Goal: Task Accomplishment & Management: Complete application form

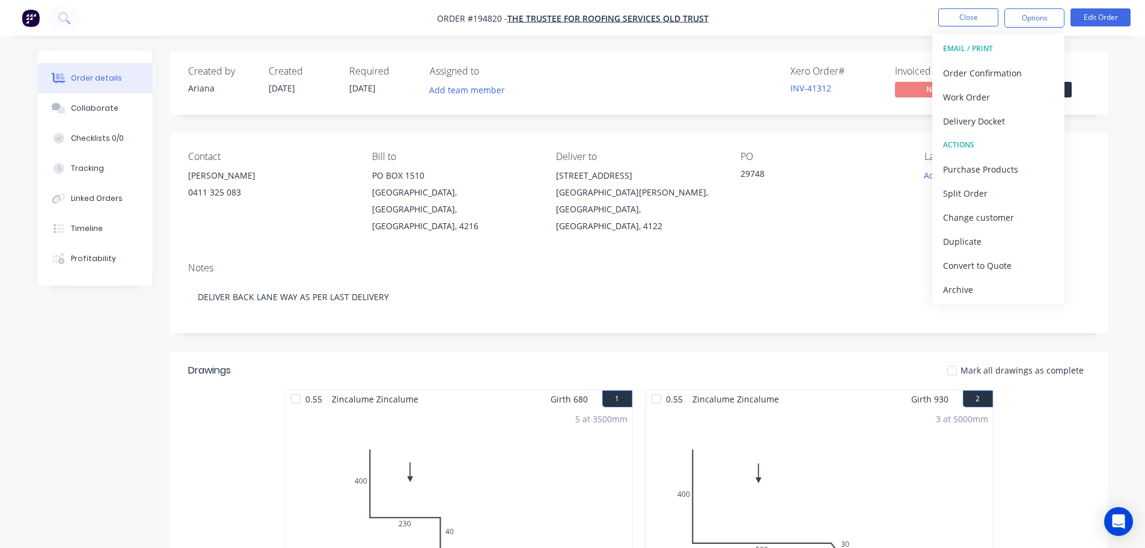
click at [834, 28] on nav "Order #194820 - The Trustee for Roofing Services QLD Trust Close Options EMAIL …" at bounding box center [572, 18] width 1145 height 36
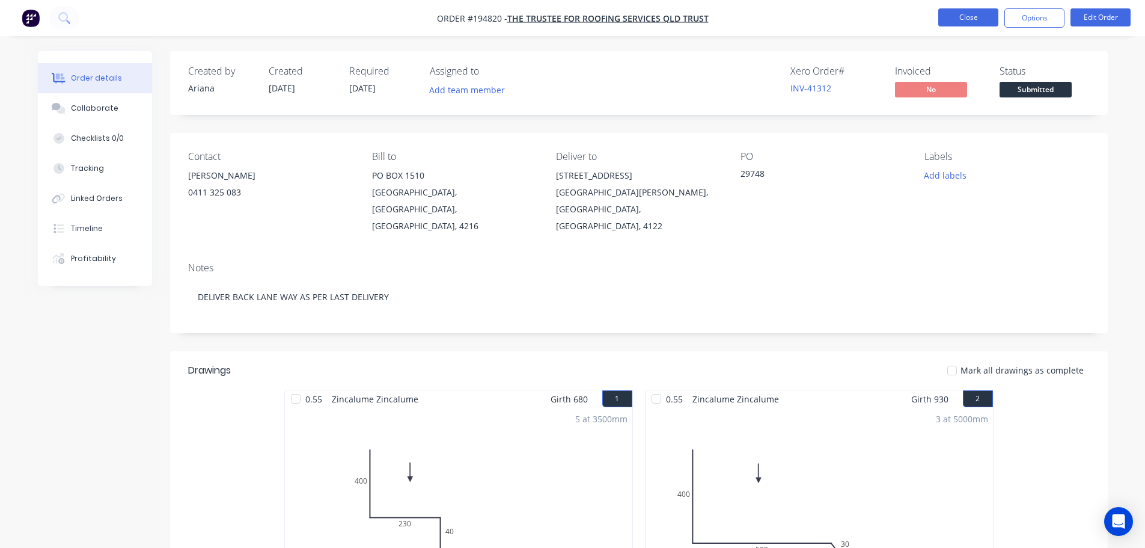
click at [964, 16] on button "Close" at bounding box center [969, 17] width 60 height 18
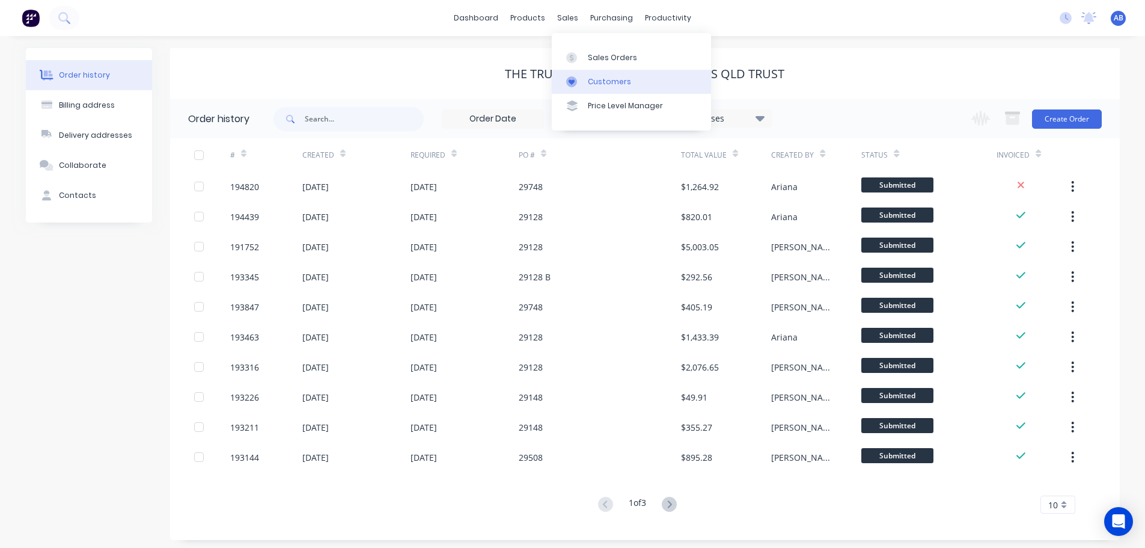
click at [601, 77] on div "Customers" at bounding box center [609, 81] width 43 height 11
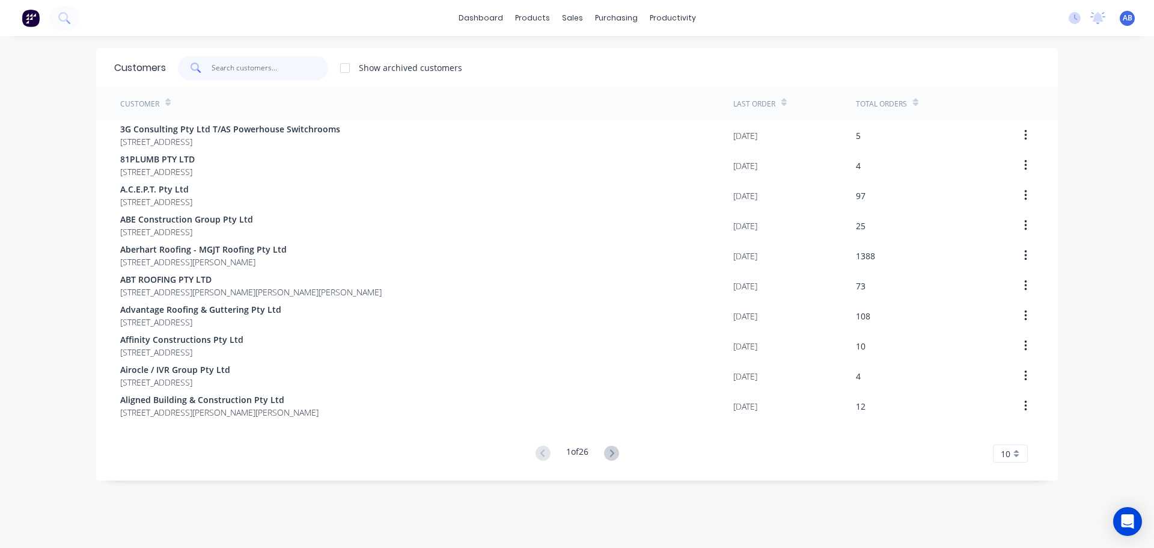
drag, startPoint x: 280, startPoint y: 68, endPoint x: 577, endPoint y: 75, distance: 297.1
click at [281, 68] on input "text" at bounding box center [270, 68] width 117 height 24
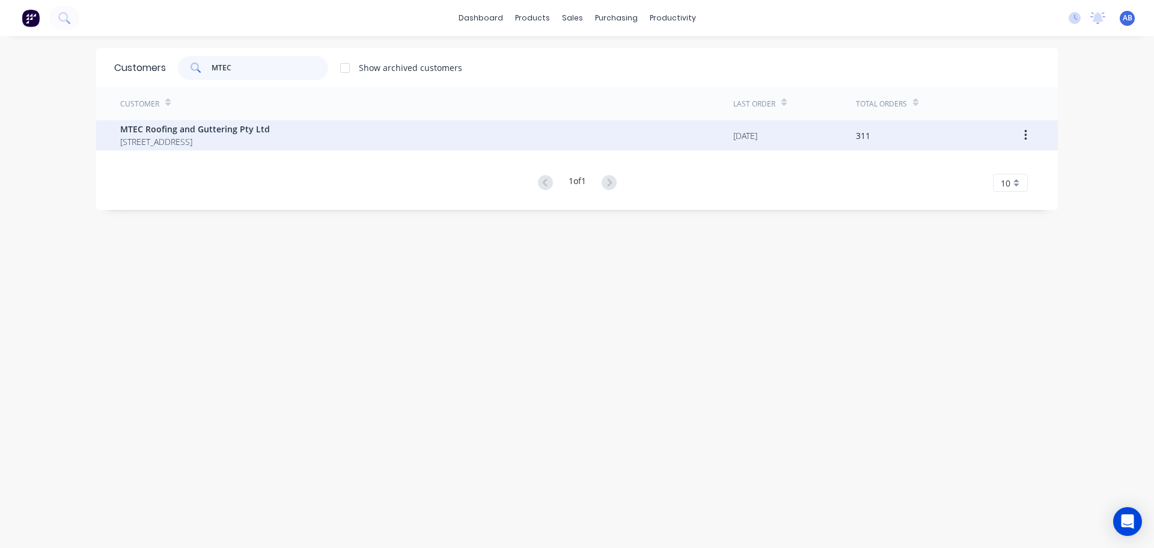
type input "MTEC"
click at [270, 139] on span "UNIT 5 21 DEAKIN STREET BRENDALE Queensland Australia 4500" at bounding box center [195, 141] width 150 height 13
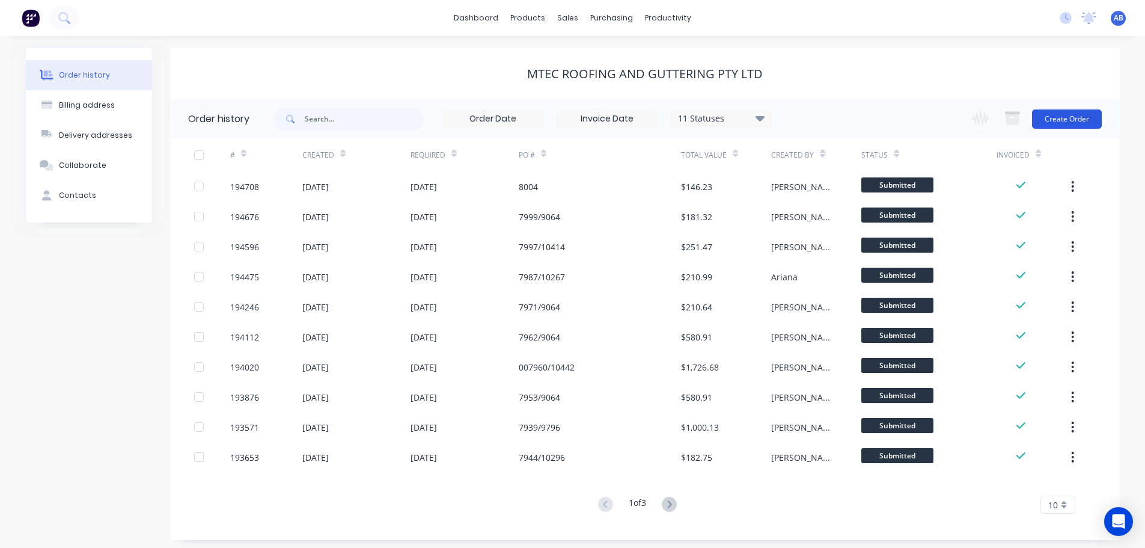
click at [1056, 116] on button "Create Order" at bounding box center [1067, 118] width 70 height 19
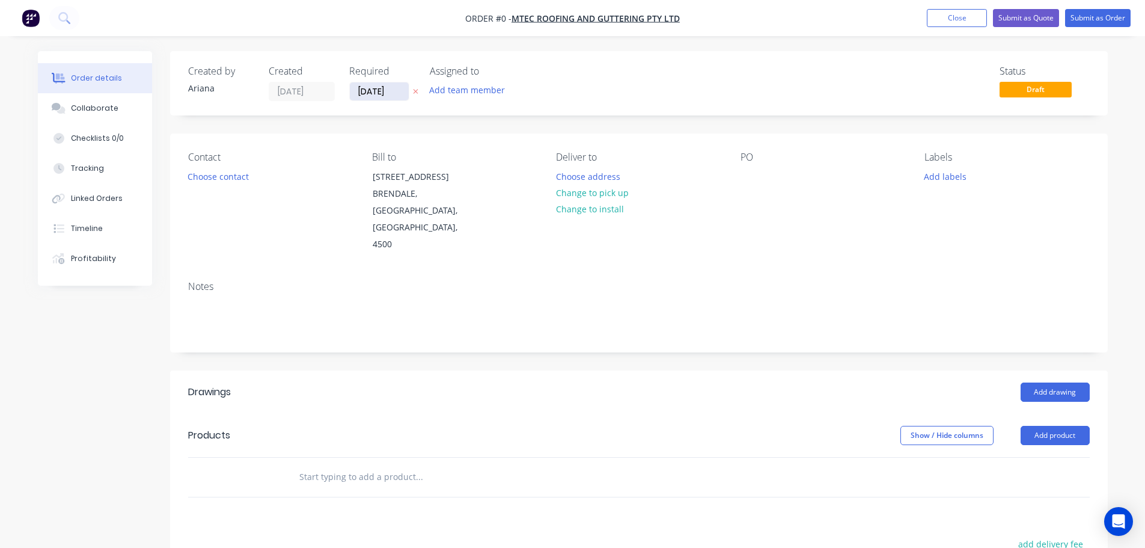
click at [385, 88] on input "[DATE]" at bounding box center [379, 91] width 59 height 18
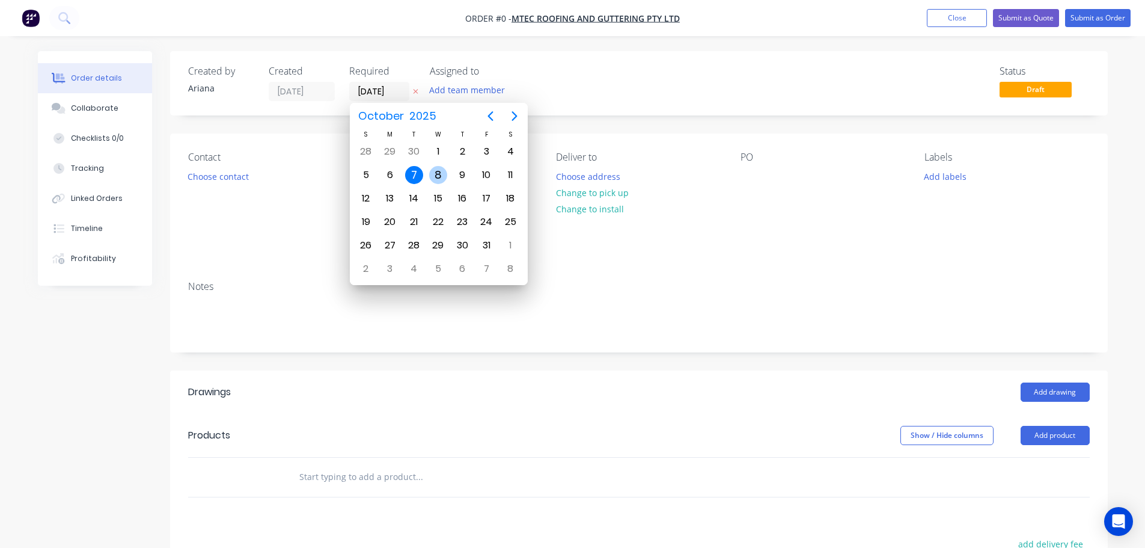
click at [438, 173] on div "8" at bounding box center [438, 175] width 18 height 18
type input "[DATE]"
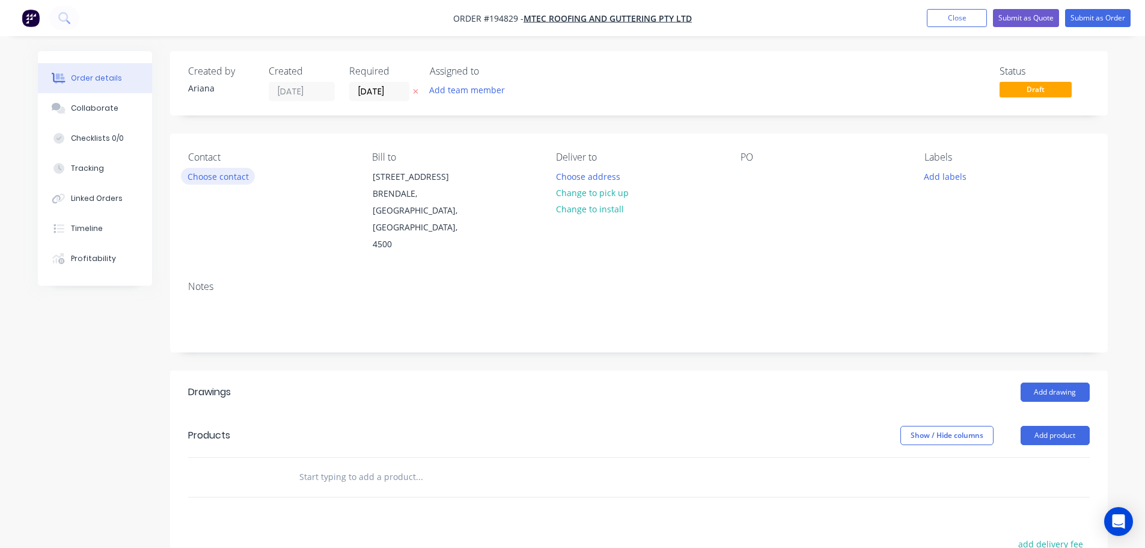
click at [235, 177] on button "Choose contact" at bounding box center [218, 176] width 74 height 16
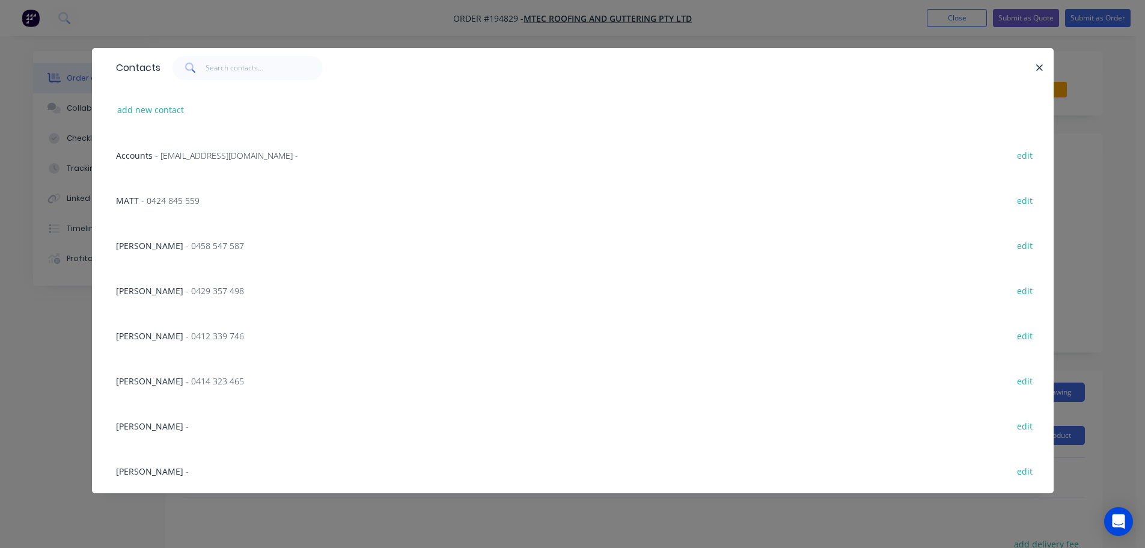
click at [226, 334] on span "- 0412 339 746" at bounding box center [215, 335] width 58 height 11
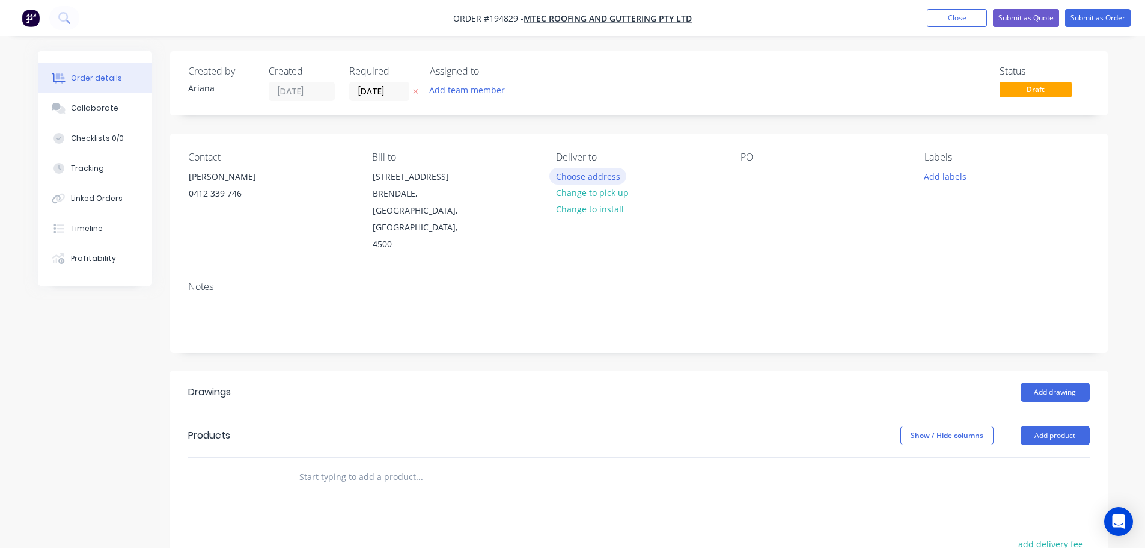
click at [589, 175] on button "Choose address" at bounding box center [588, 176] width 77 height 16
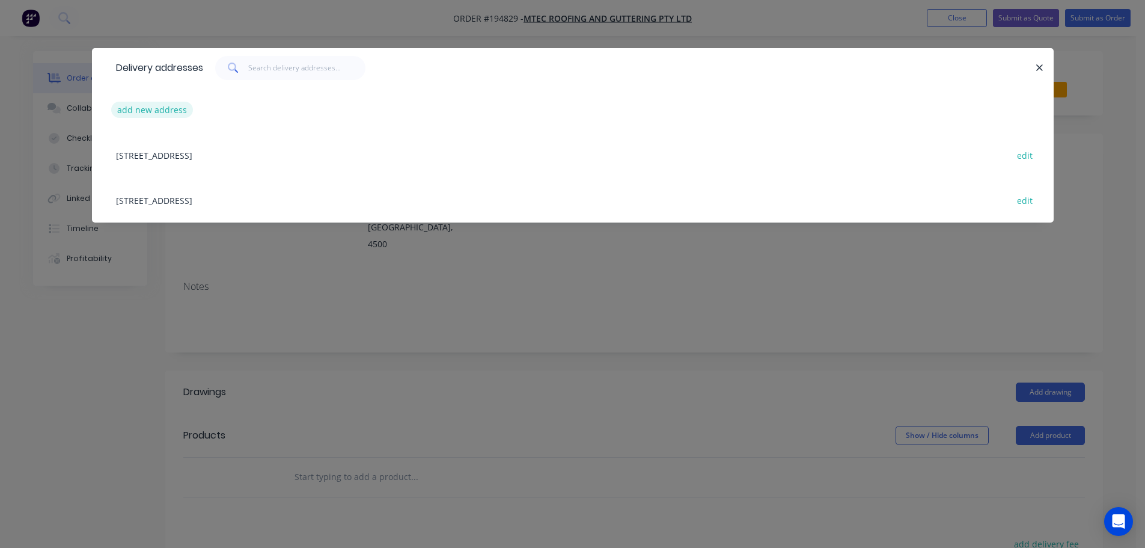
click at [133, 112] on button "add new address" at bounding box center [152, 110] width 82 height 16
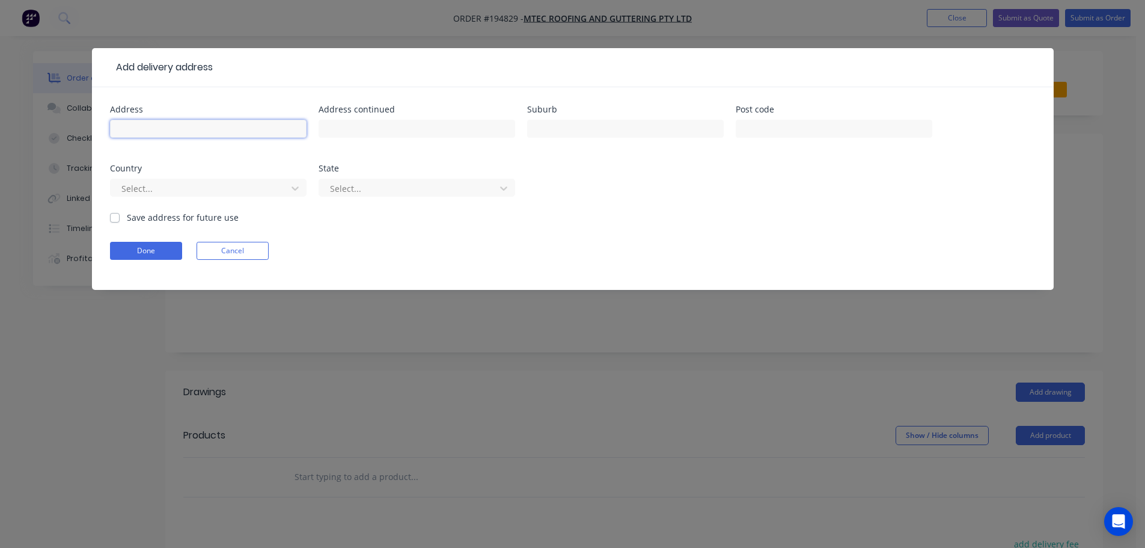
click at [136, 125] on input "text" at bounding box center [208, 129] width 197 height 18
type input "9-11 PLATINUM STREET"
type input "CRESTMEAD"
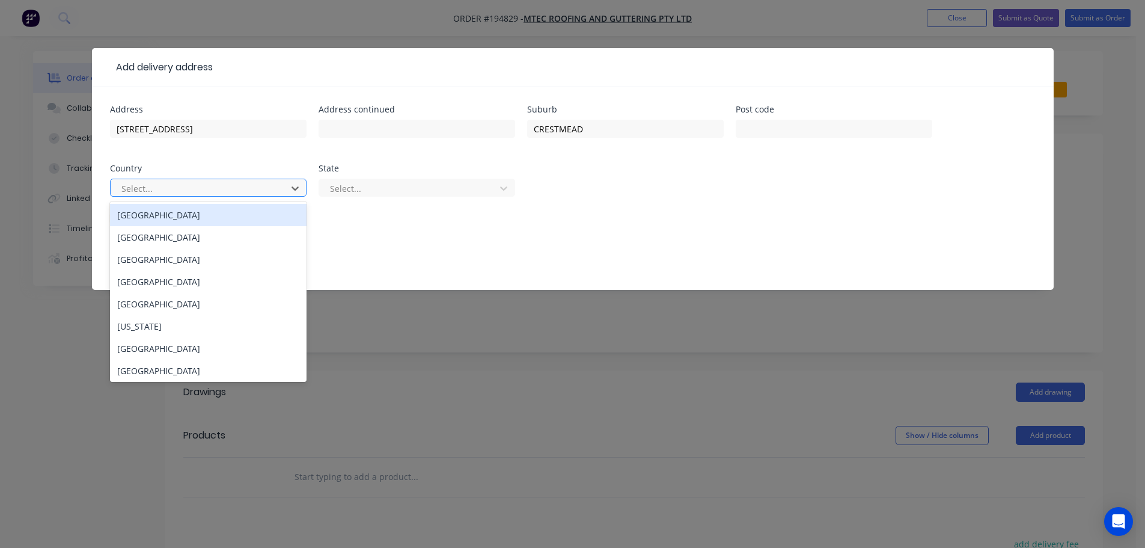
click at [269, 224] on div "Australia" at bounding box center [208, 215] width 197 height 22
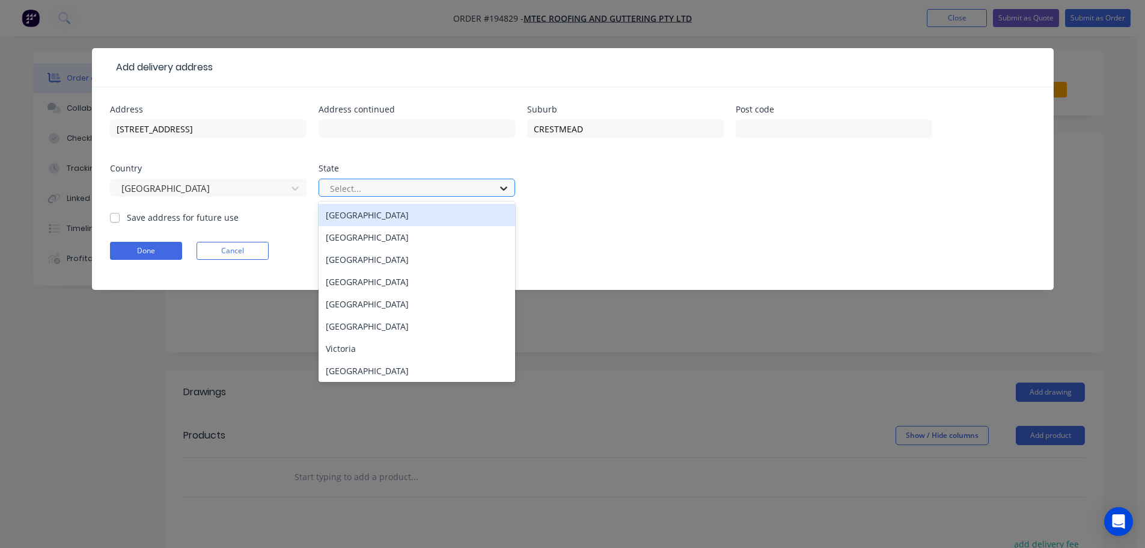
click at [509, 189] on icon at bounding box center [504, 188] width 12 height 12
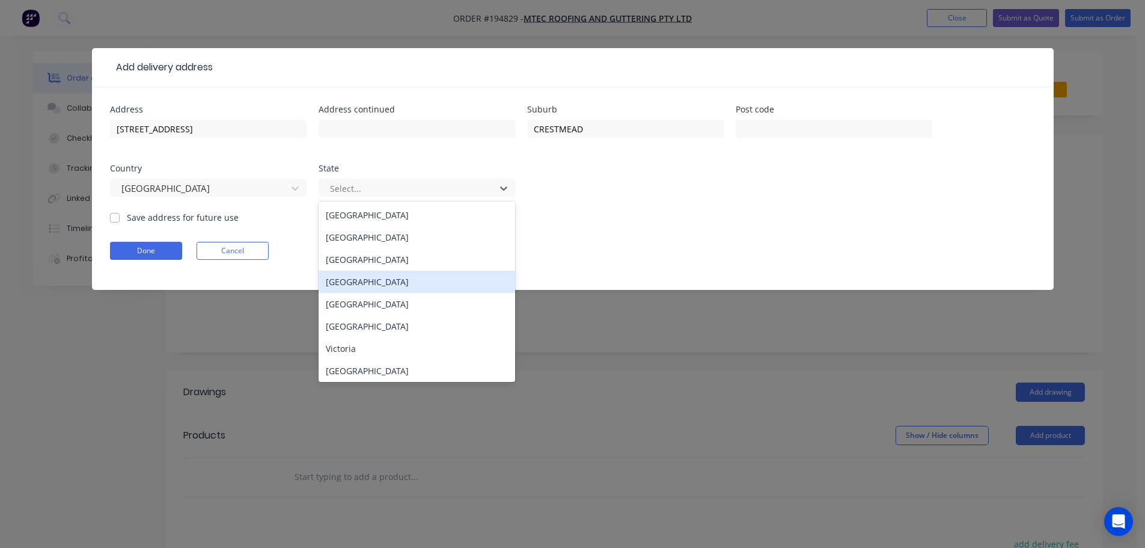
click at [357, 277] on div "Queensland" at bounding box center [417, 282] width 197 height 22
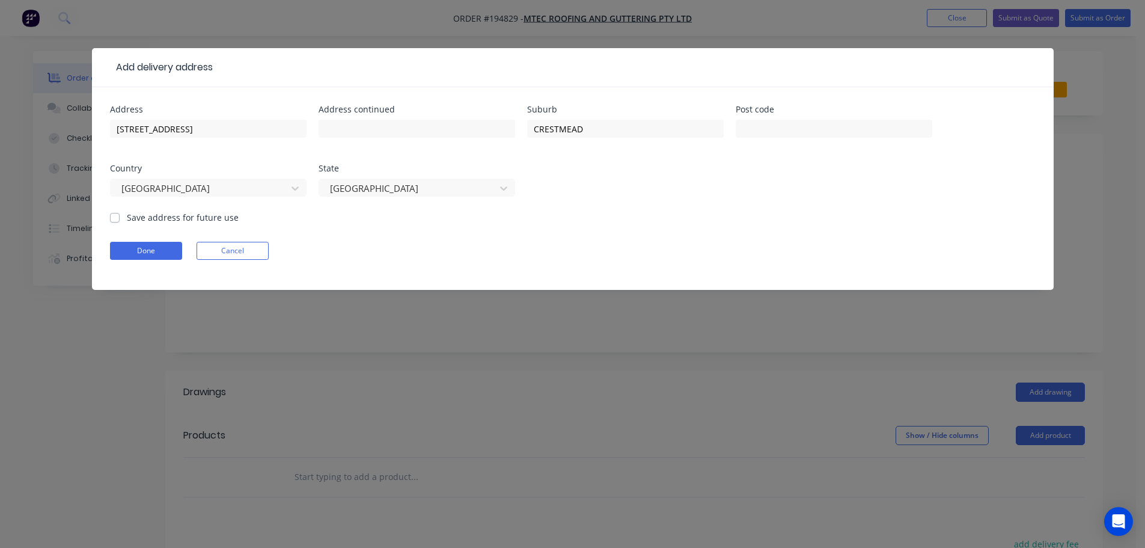
click at [643, 232] on form "Address 9-11 PLATINUM STREET Address continued Suburb CRESTMEAD Post code Count…" at bounding box center [573, 197] width 926 height 185
click at [155, 253] on button "Done" at bounding box center [146, 251] width 72 height 18
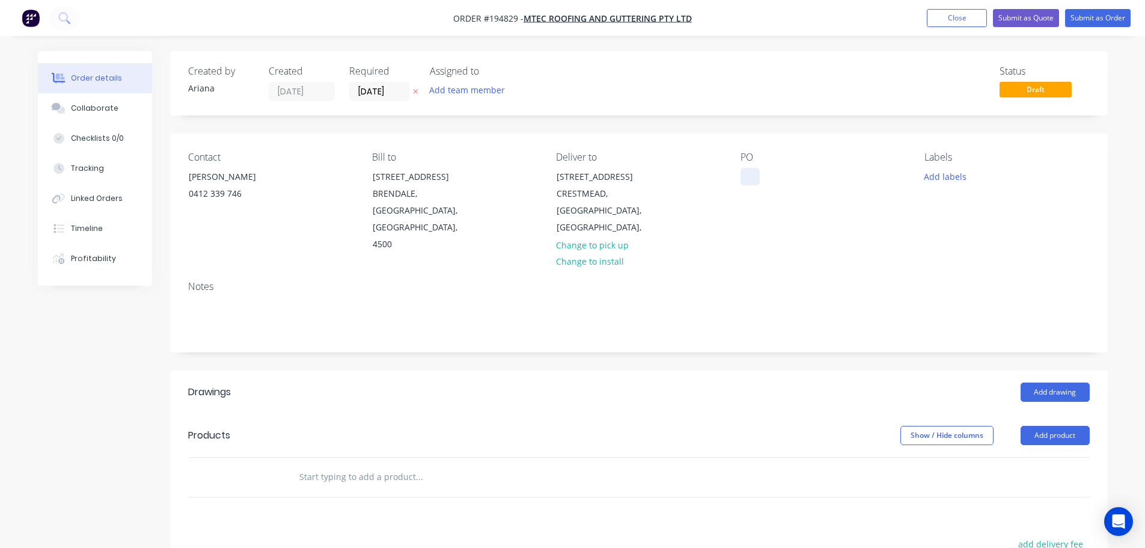
click at [753, 177] on div at bounding box center [750, 176] width 19 height 17
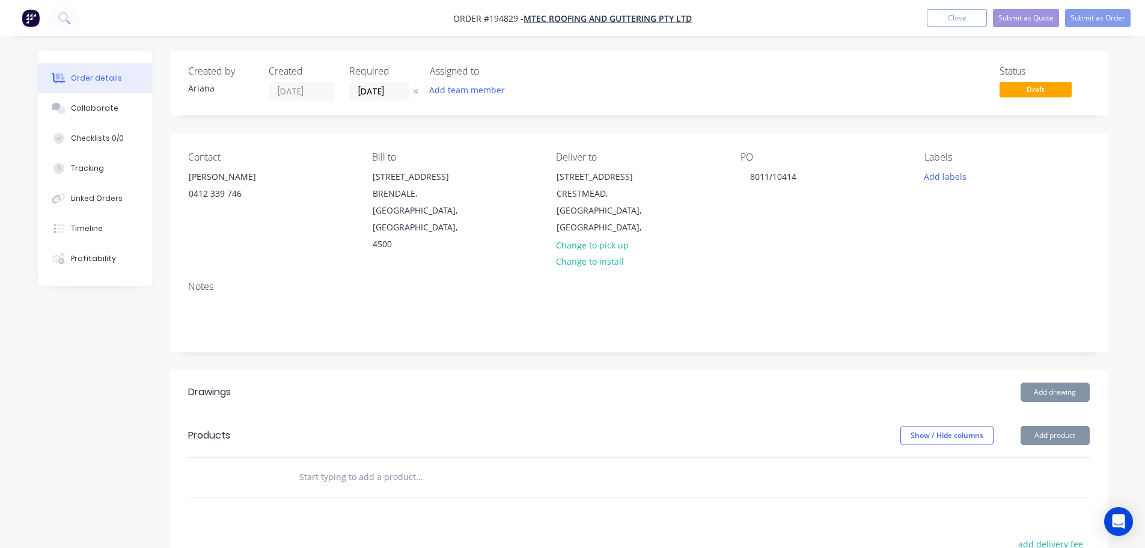
click at [850, 212] on div "PO 8011/10414" at bounding box center [823, 203] width 165 height 102
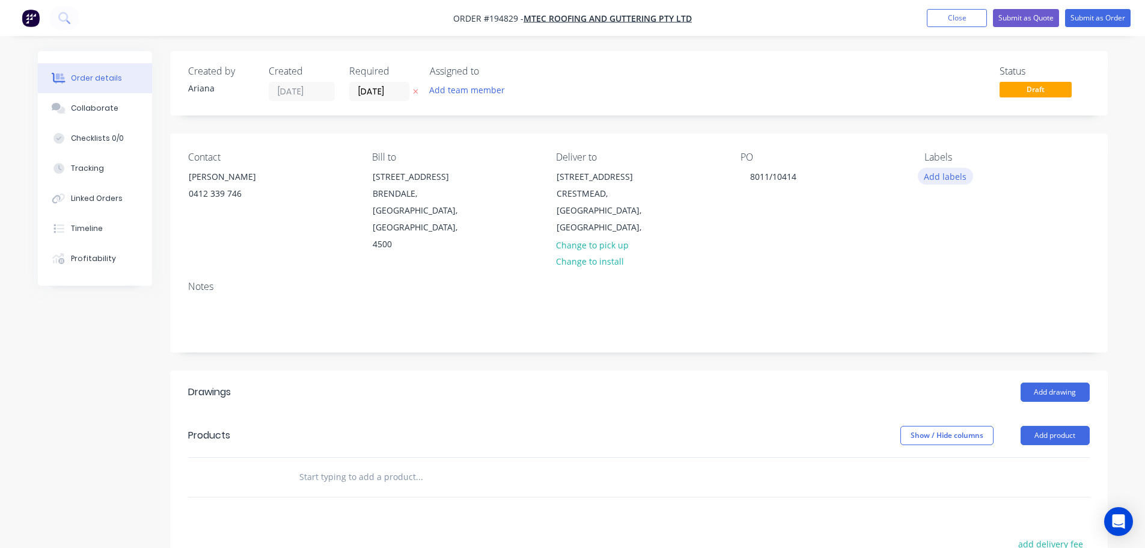
click at [940, 171] on button "Add labels" at bounding box center [945, 176] width 55 height 16
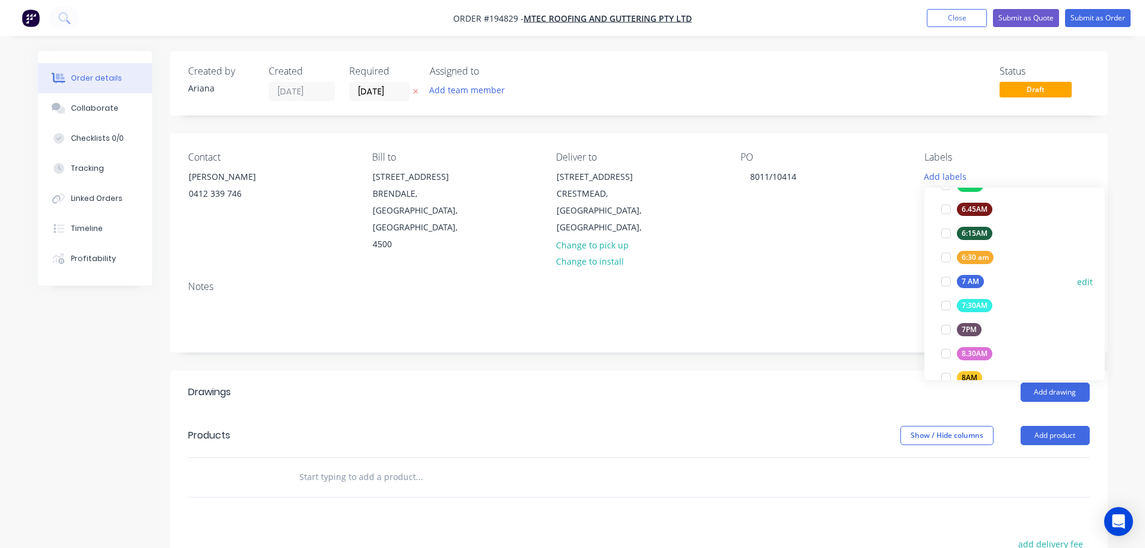
click at [948, 277] on div at bounding box center [946, 281] width 24 height 24
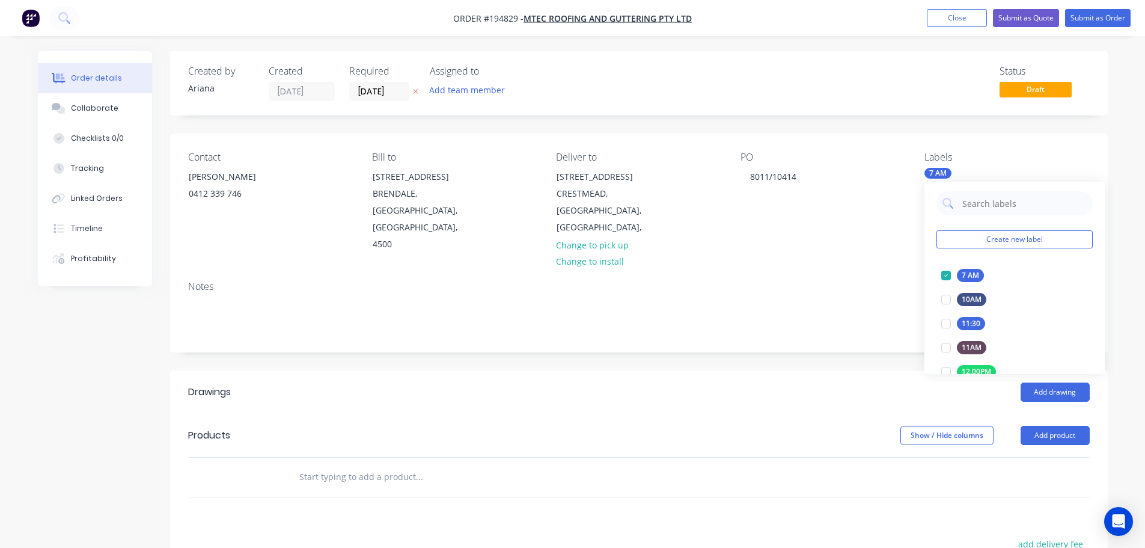
click at [847, 251] on div "Contact KEVIN DE MALMANCHE 0412 339 746 Bill to UNIT 5 21 DEAKIN STREET BRENDAL…" at bounding box center [639, 202] width 938 height 138
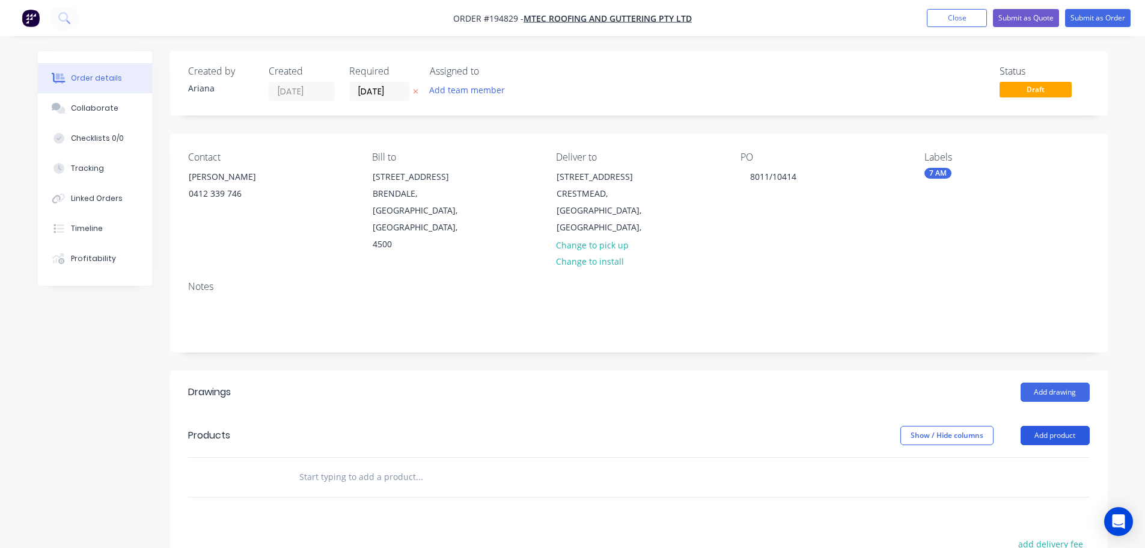
click at [1047, 426] on button "Add product" at bounding box center [1055, 435] width 69 height 19
click at [1046, 457] on div "Product catalogue" at bounding box center [1033, 465] width 93 height 17
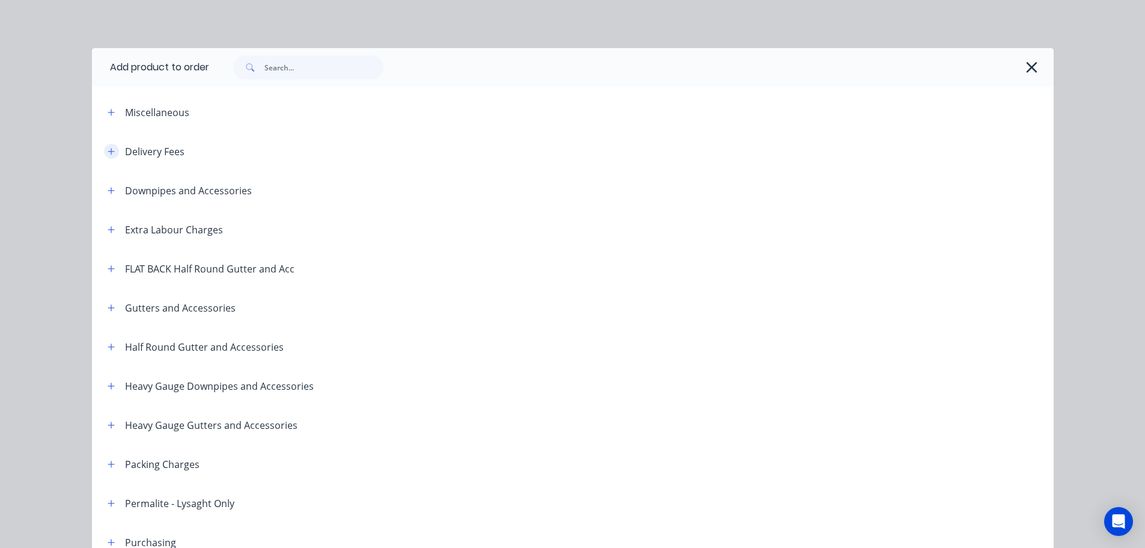
click at [108, 148] on icon "button" at bounding box center [111, 151] width 7 height 8
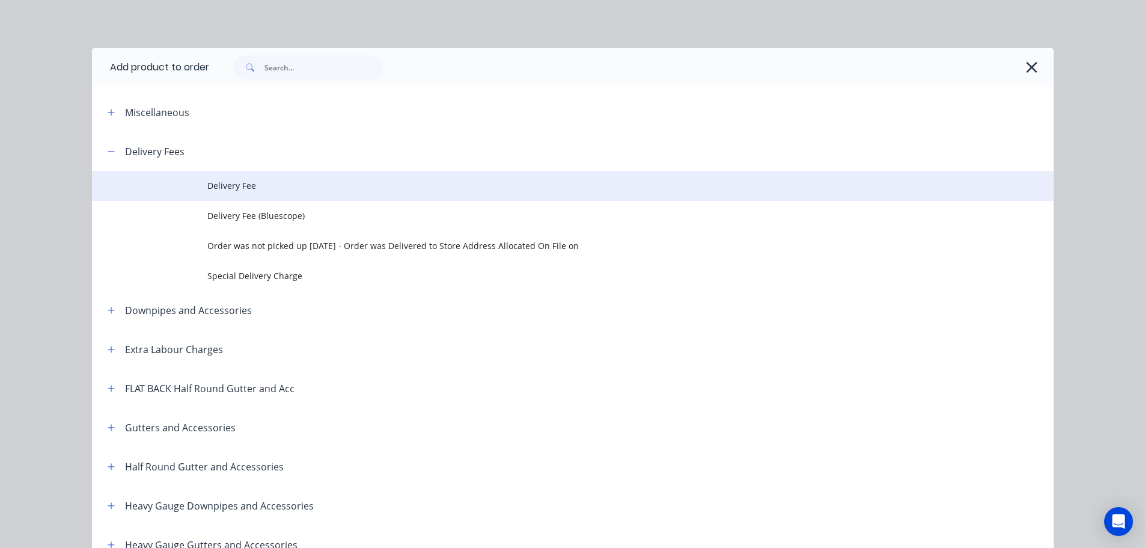
click at [267, 185] on span "Delivery Fee" at bounding box center [545, 185] width 677 height 13
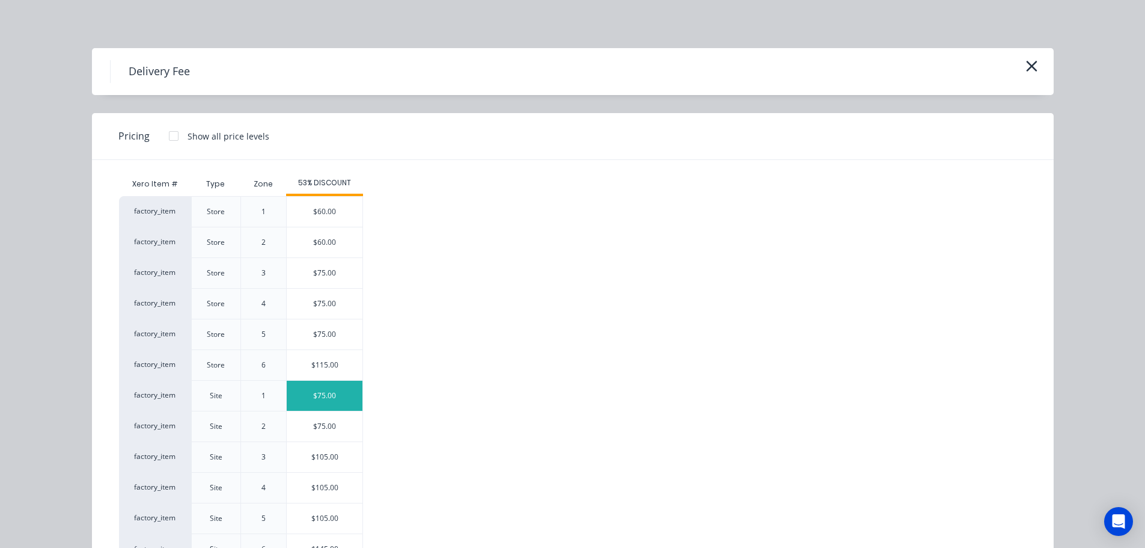
click at [317, 393] on div "$75.00" at bounding box center [325, 396] width 76 height 30
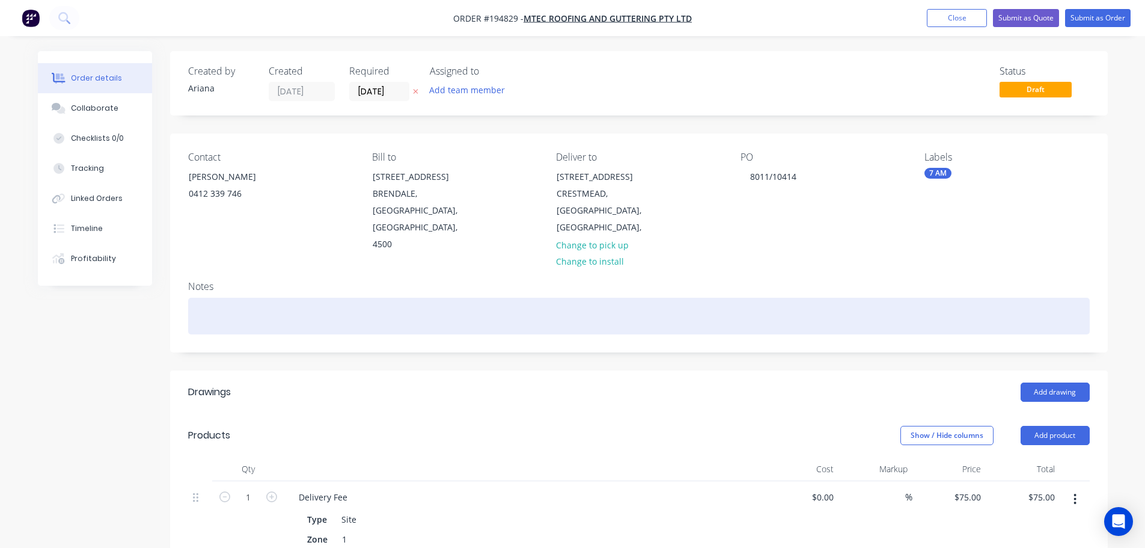
click at [200, 298] on div at bounding box center [639, 316] width 902 height 37
click at [580, 304] on div "PLEASE DELIVER TO DRIVEWAY ON RIGHT HAND SIDE" at bounding box center [639, 316] width 902 height 37
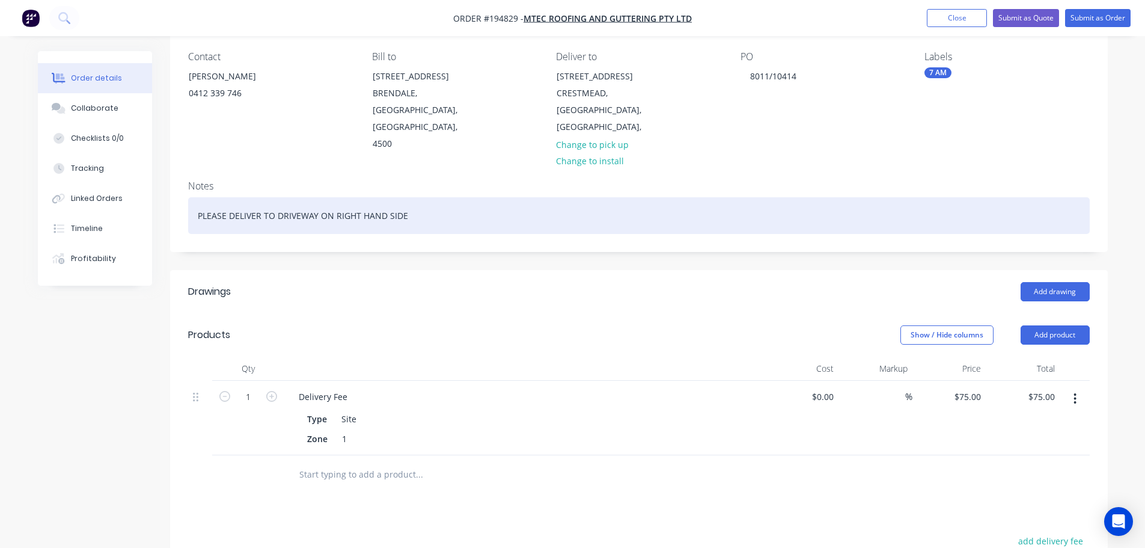
scroll to position [56, 0]
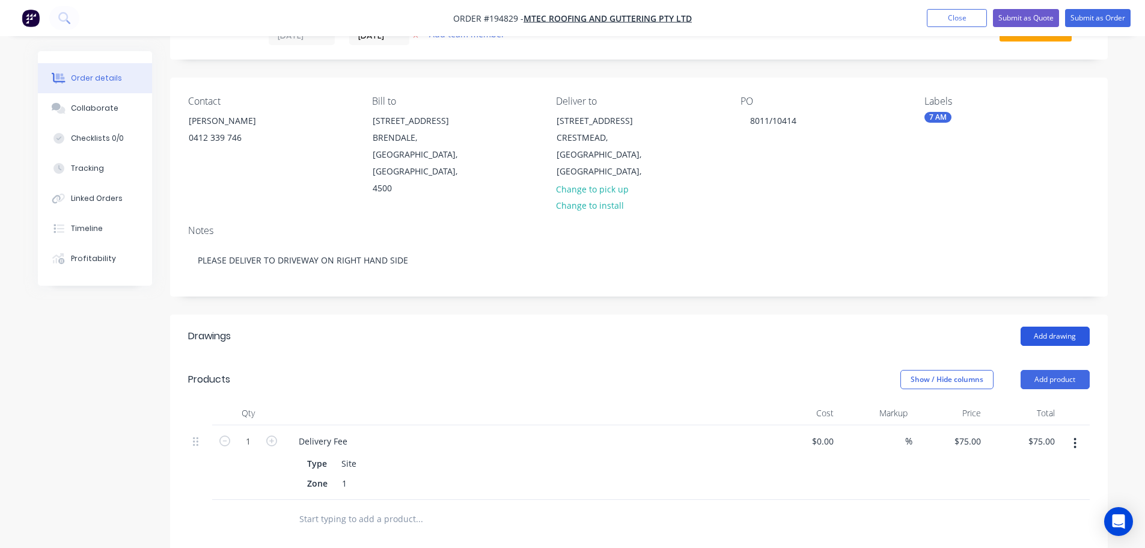
click at [1056, 326] on button "Add drawing" at bounding box center [1055, 335] width 69 height 19
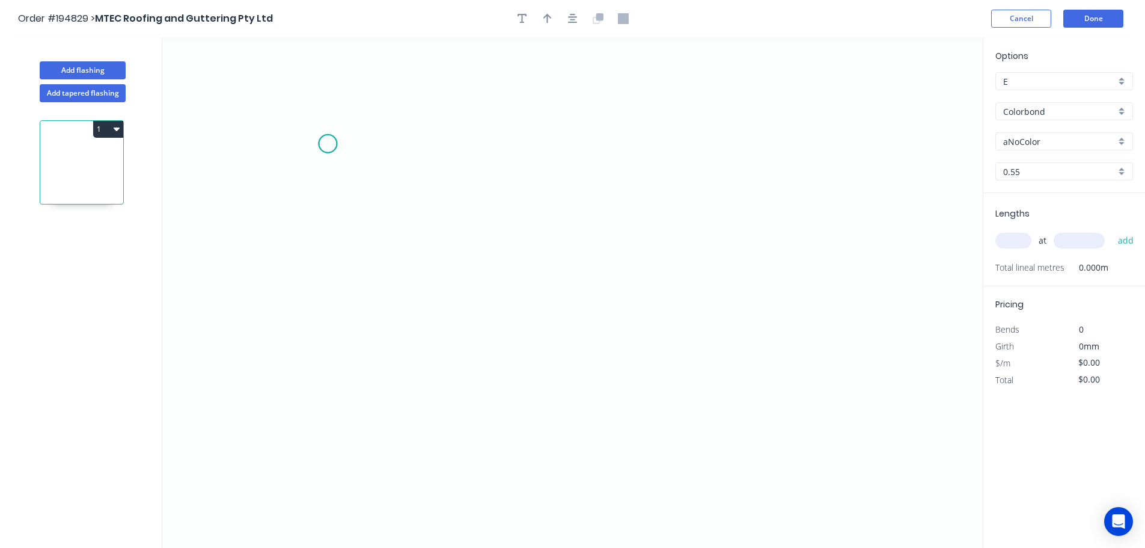
click at [328, 143] on icon "0" at bounding box center [572, 292] width 821 height 510
click at [367, 95] on icon at bounding box center [347, 119] width 39 height 49
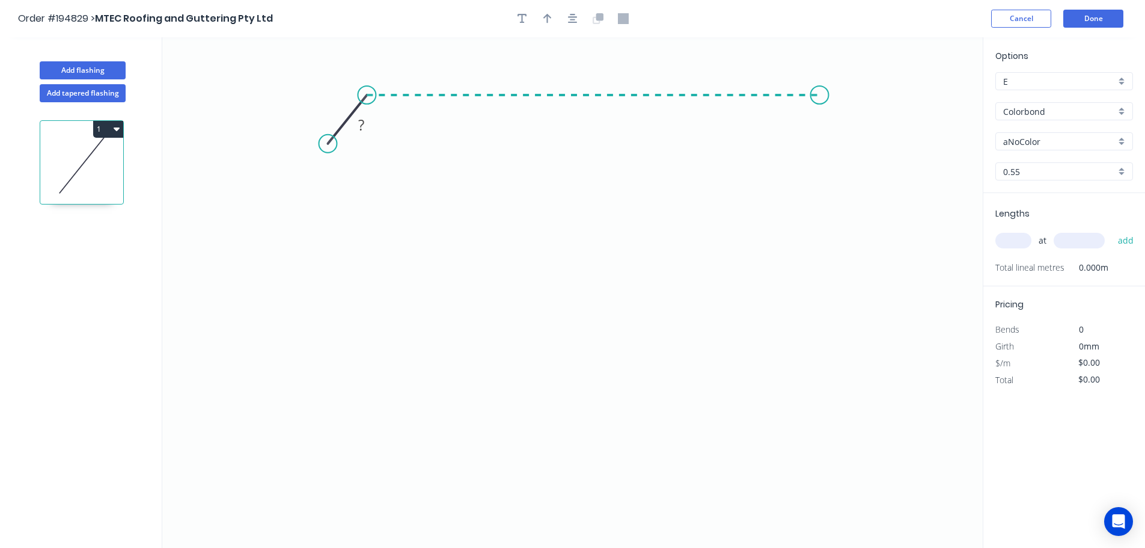
click at [820, 100] on icon "0 ?" at bounding box center [572, 292] width 821 height 510
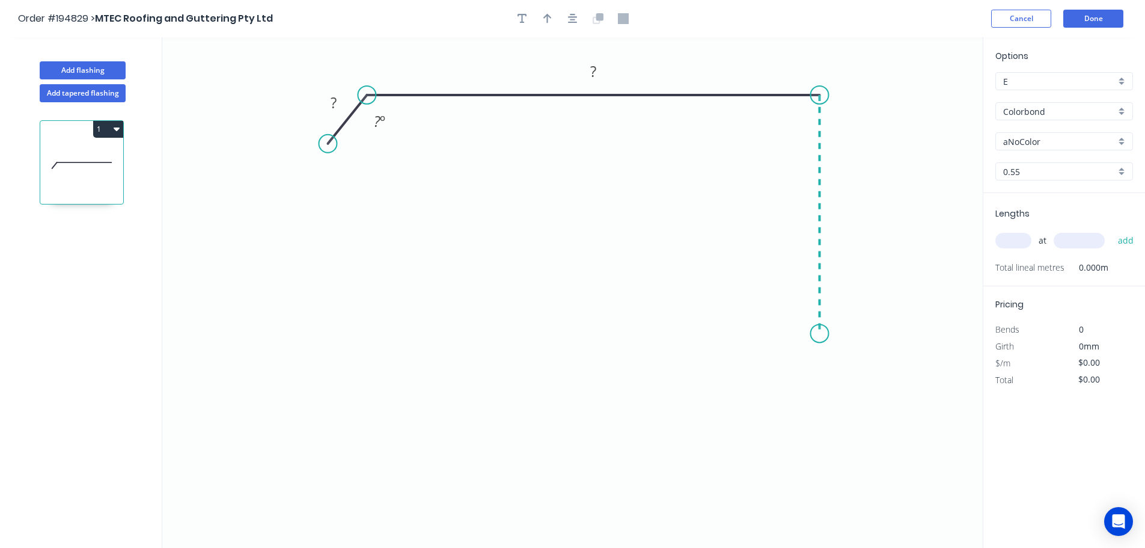
click at [818, 334] on icon "0 ? ? ? º" at bounding box center [572, 292] width 821 height 510
click at [860, 370] on icon "0 ? ? ? ? º" at bounding box center [572, 292] width 821 height 510
click at [822, 413] on icon "0 ? ? ? ? ? º" at bounding box center [572, 292] width 821 height 510
click at [822, 413] on circle at bounding box center [822, 411] width 18 height 18
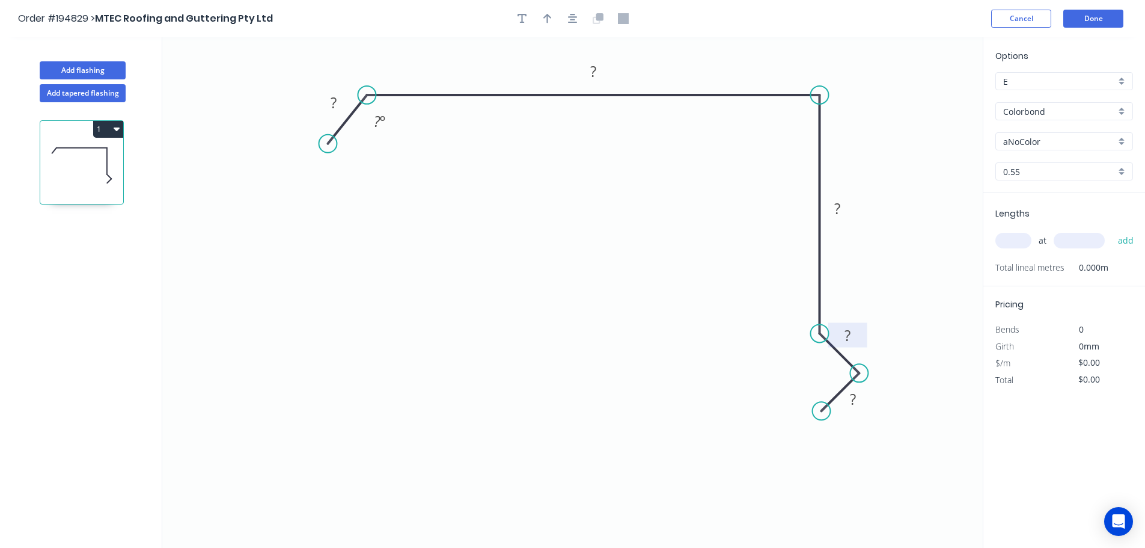
drag, startPoint x: 842, startPoint y: 351, endPoint x: 863, endPoint y: 326, distance: 32.9
click at [863, 326] on rect at bounding box center [848, 335] width 39 height 25
click at [414, 162] on div "Hide angle" at bounding box center [438, 160] width 121 height 25
click at [336, 101] on tspan "?" at bounding box center [334, 103] width 6 height 20
click at [577, 281] on icon "0 30 420 200 15 17" at bounding box center [572, 292] width 821 height 510
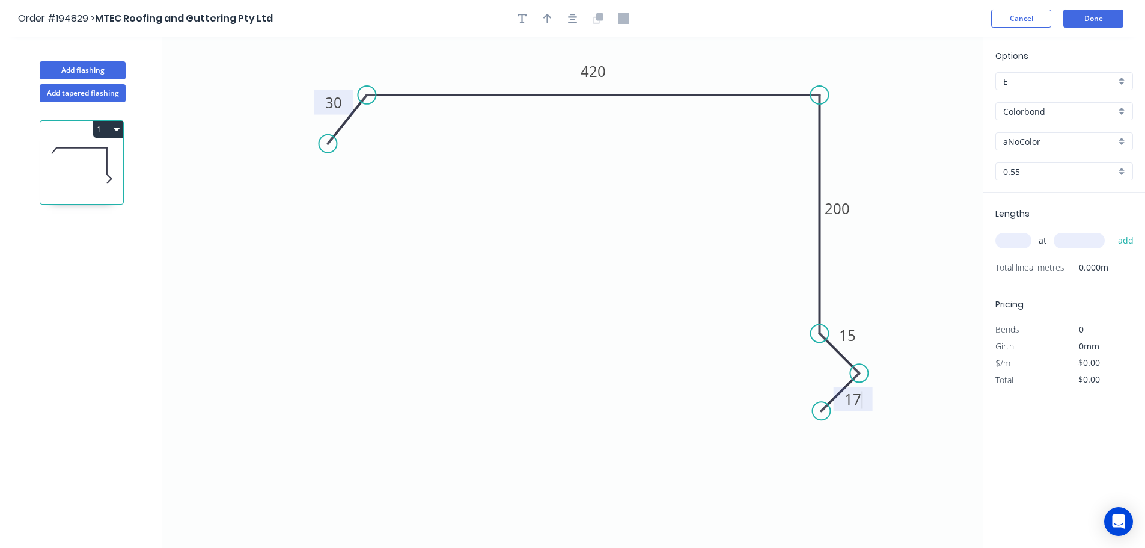
type input "$23.54"
click at [542, 13] on button "button" at bounding box center [548, 19] width 18 height 18
drag, startPoint x: 924, startPoint y: 93, endPoint x: 692, endPoint y: 60, distance: 233.8
click at [692, 60] on icon at bounding box center [692, 46] width 11 height 38
click at [1120, 108] on div "Colorbond" at bounding box center [1065, 111] width 138 height 18
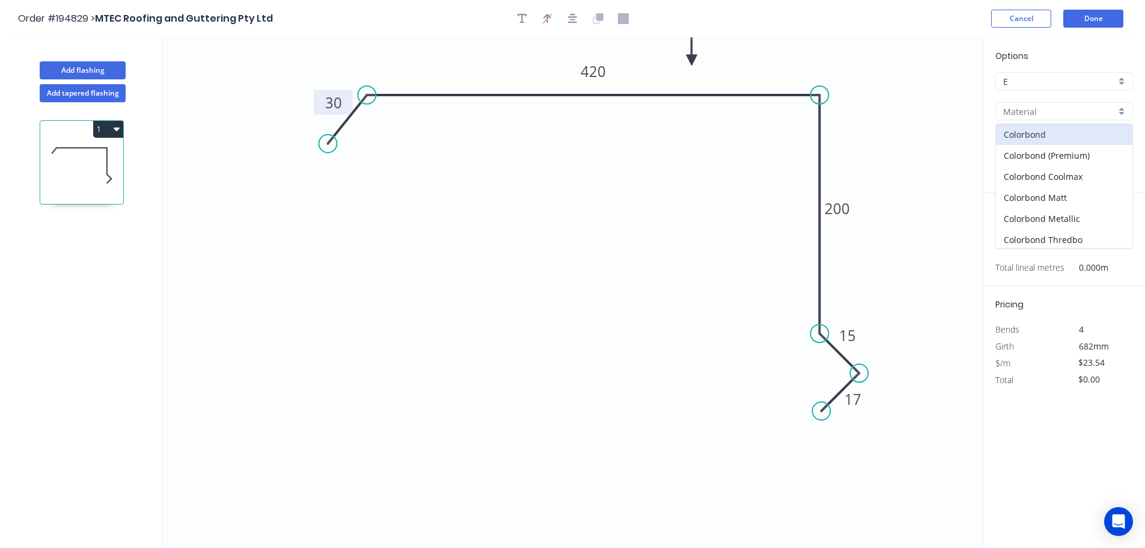
scroll to position [255, 0]
click at [1045, 216] on div "Zincalume" at bounding box center [1064, 216] width 136 height 21
type input "Zincalume"
type input "$21.45"
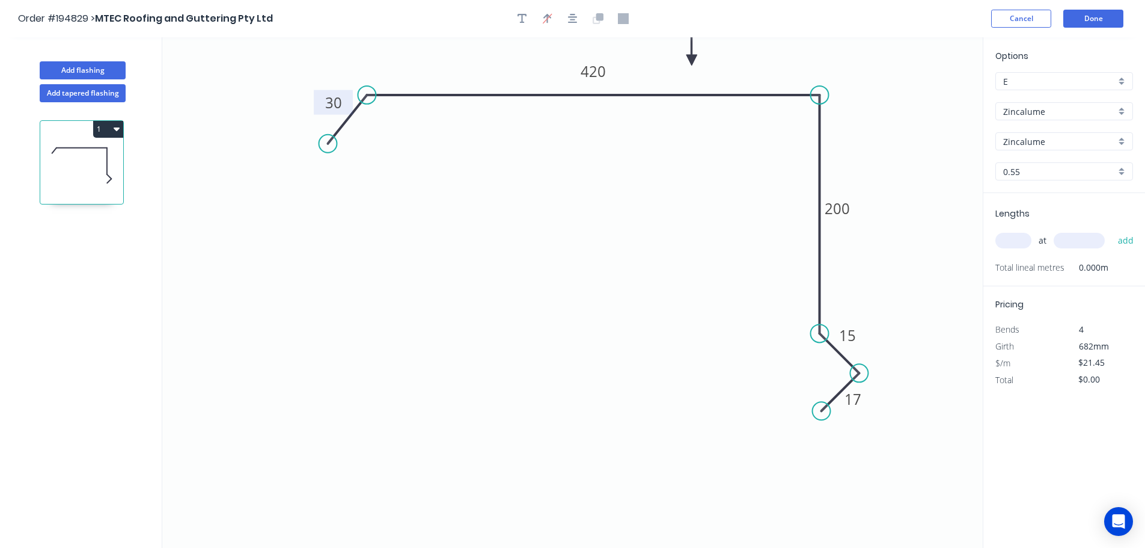
click at [1019, 239] on input "text" at bounding box center [1014, 241] width 36 height 16
type input "1"
type input "5200"
click at [1112, 230] on button "add" at bounding box center [1126, 240] width 28 height 20
type input "$111.54"
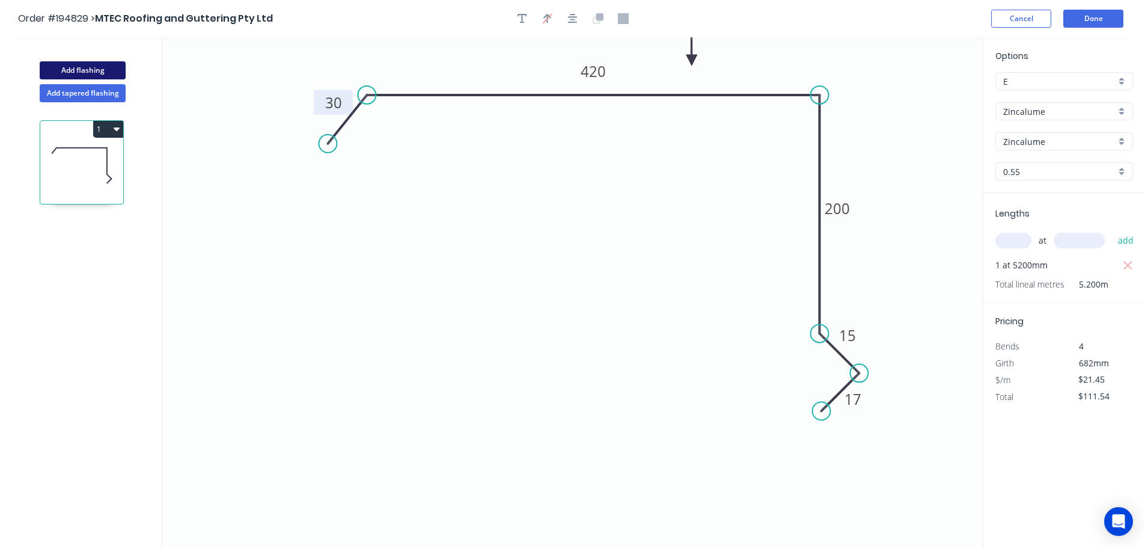
click at [85, 69] on button "Add flashing" at bounding box center [83, 70] width 86 height 18
type input "$0.00"
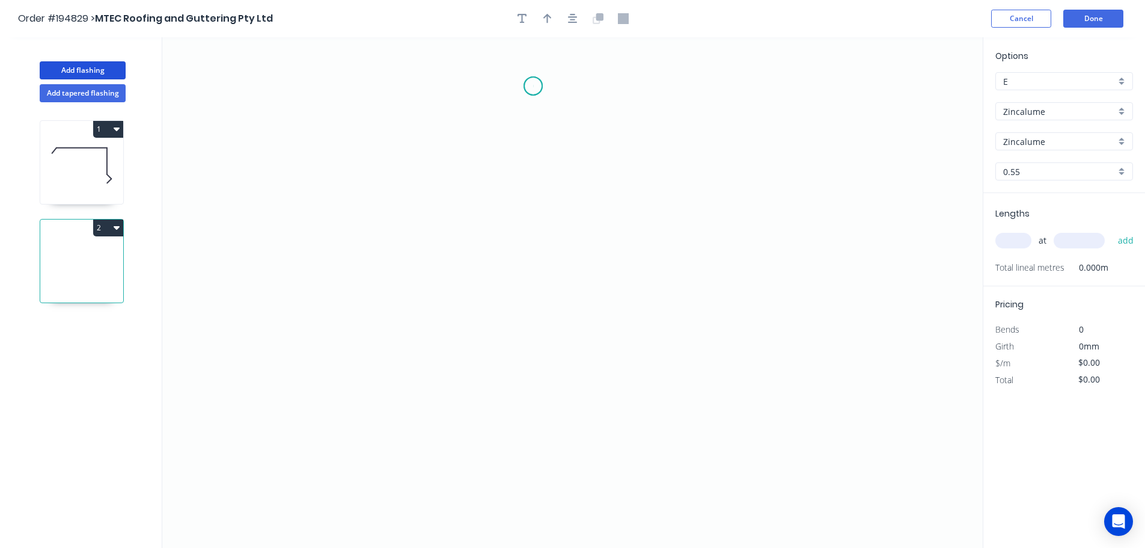
click at [533, 86] on icon "0" at bounding box center [572, 292] width 821 height 510
click at [679, 90] on icon "0" at bounding box center [572, 292] width 821 height 510
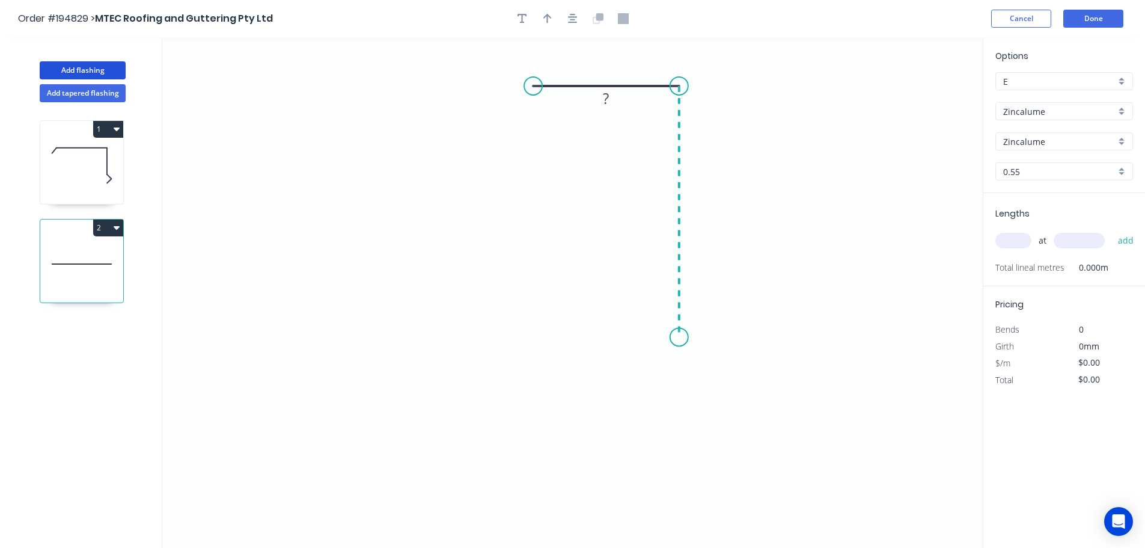
click at [660, 337] on icon "0 ?" at bounding box center [572, 292] width 821 height 510
click at [680, 335] on circle at bounding box center [679, 337] width 18 height 18
drag, startPoint x: 680, startPoint y: 335, endPoint x: 679, endPoint y: 296, distance: 38.5
click at [679, 296] on circle at bounding box center [679, 296] width 18 height 18
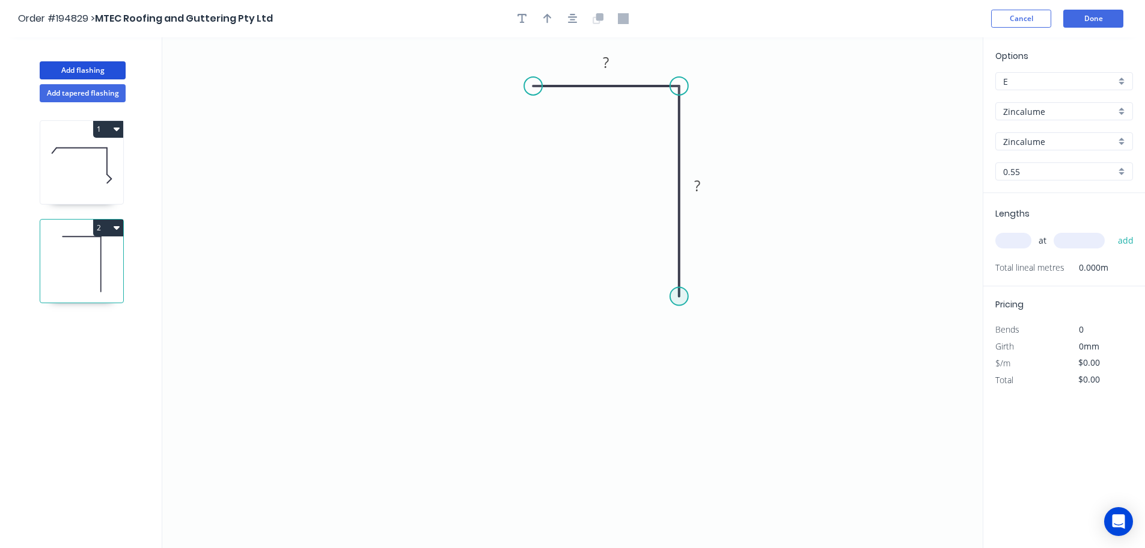
click at [679, 296] on circle at bounding box center [679, 296] width 18 height 18
click at [411, 284] on icon "0 ? ?" at bounding box center [572, 292] width 821 height 510
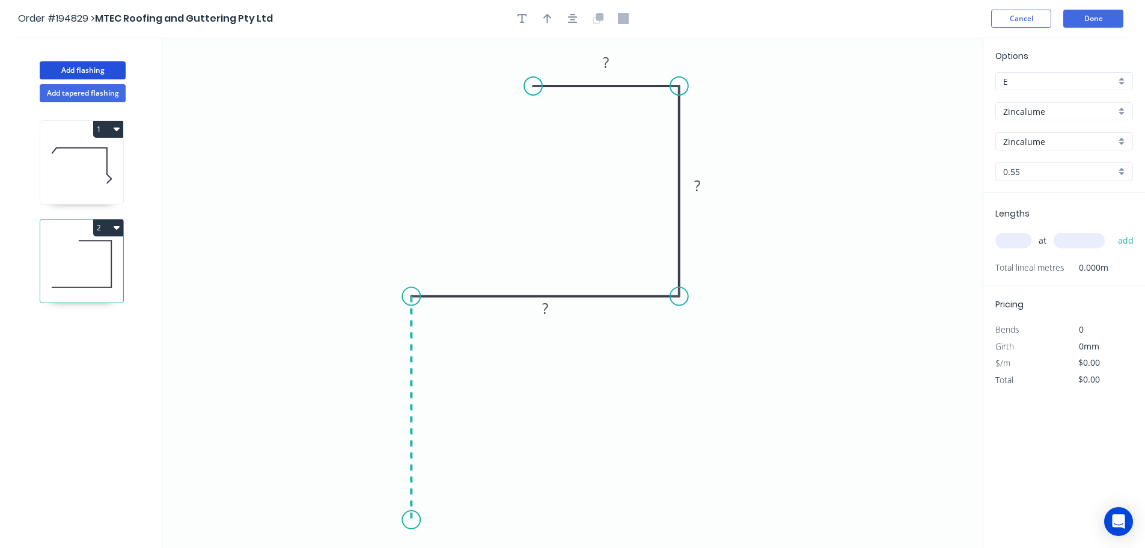
click at [408, 520] on icon "0 ? ? ?" at bounding box center [572, 292] width 821 height 510
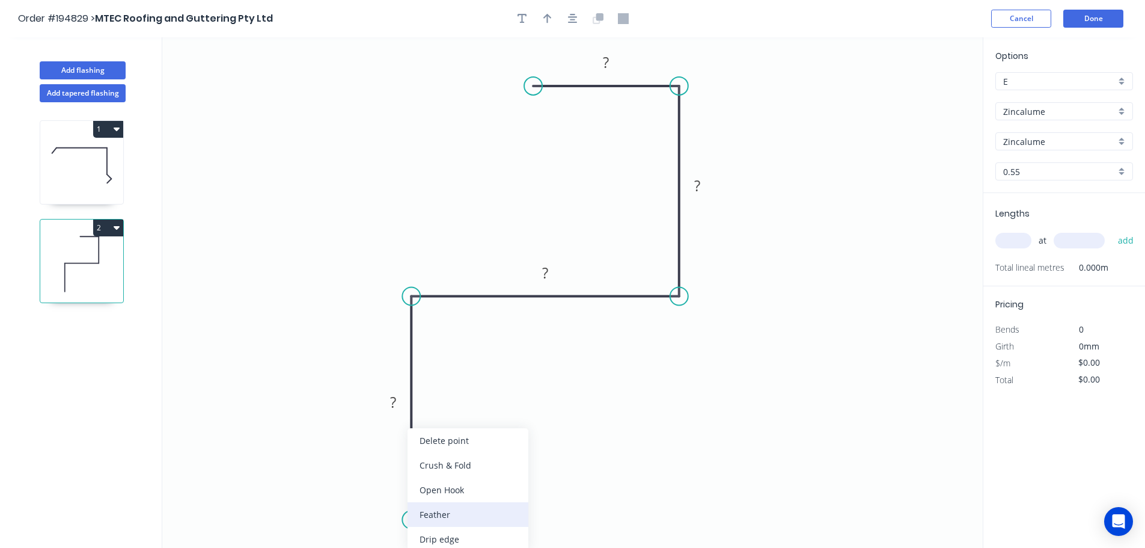
click at [485, 516] on div "Feather" at bounding box center [468, 514] width 121 height 25
drag, startPoint x: 393, startPoint y: 493, endPoint x: 406, endPoint y: 494, distance: 13.2
click at [394, 494] on tspan "15" at bounding box center [393, 498] width 17 height 20
click at [458, 479] on icon "0 FE 10 ? ? ? ?" at bounding box center [572, 292] width 821 height 510
drag, startPoint x: 366, startPoint y: 494, endPoint x: 319, endPoint y: 522, distance: 54.8
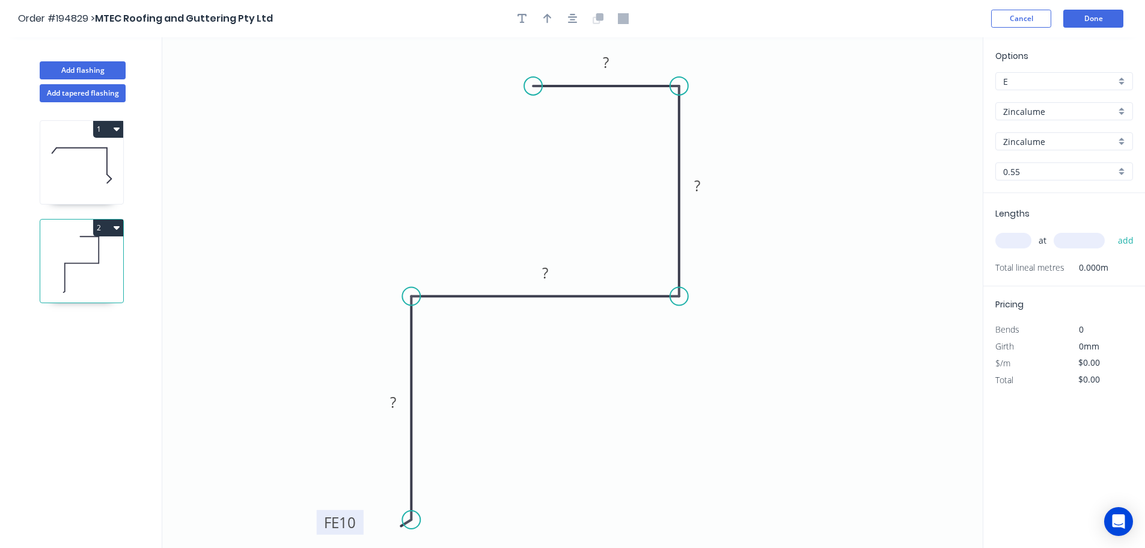
click at [319, 522] on rect at bounding box center [340, 522] width 47 height 25
click at [606, 61] on tspan "?" at bounding box center [606, 62] width 6 height 20
click at [640, 390] on icon "0 FE 10 300 250 250 40" at bounding box center [572, 292] width 821 height 510
type input "$25.26"
click at [550, 16] on icon "button" at bounding box center [548, 18] width 8 height 11
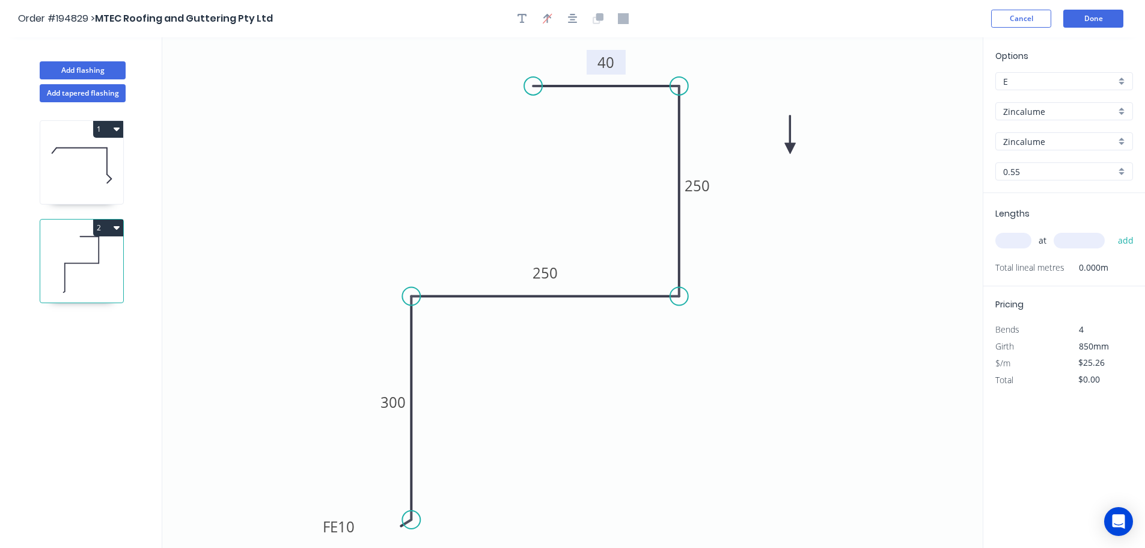
drag, startPoint x: 924, startPoint y: 94, endPoint x: 791, endPoint y: 149, distance: 144.0
click at [791, 149] on icon at bounding box center [790, 134] width 11 height 38
click at [1020, 235] on input "text" at bounding box center [1014, 241] width 36 height 16
type input "2"
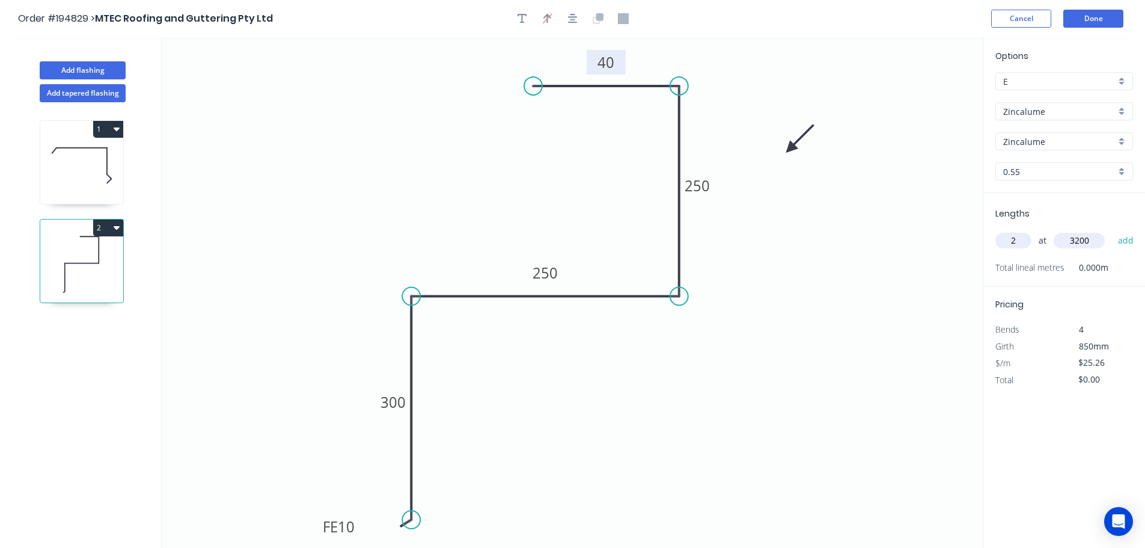
type input "3200"
click at [1112, 230] on button "add" at bounding box center [1126, 240] width 28 height 20
type input "$161.66"
click at [97, 69] on button "Add flashing" at bounding box center [83, 70] width 86 height 18
type input "$0.00"
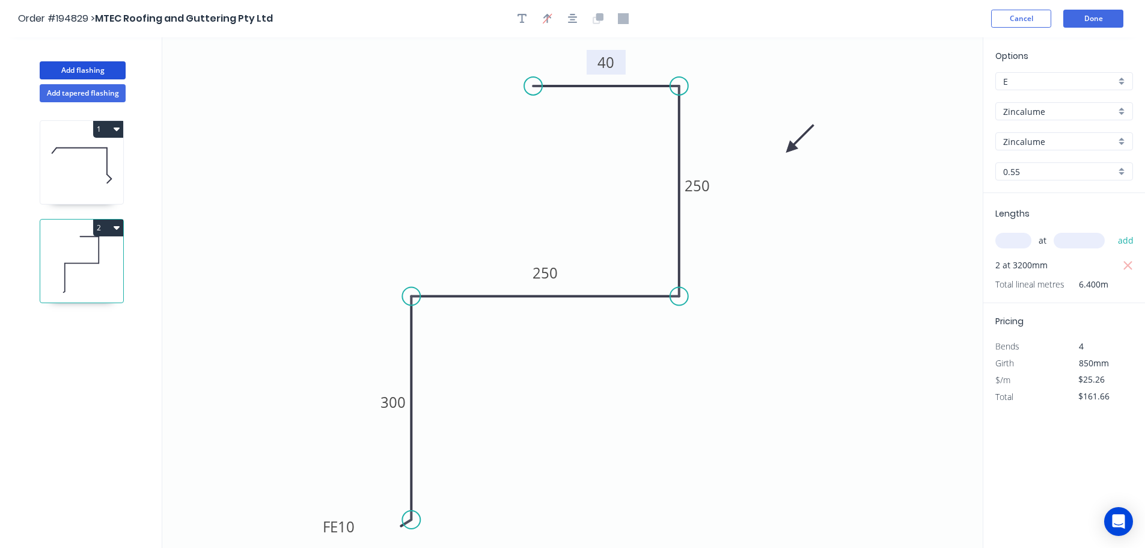
type input "$0.00"
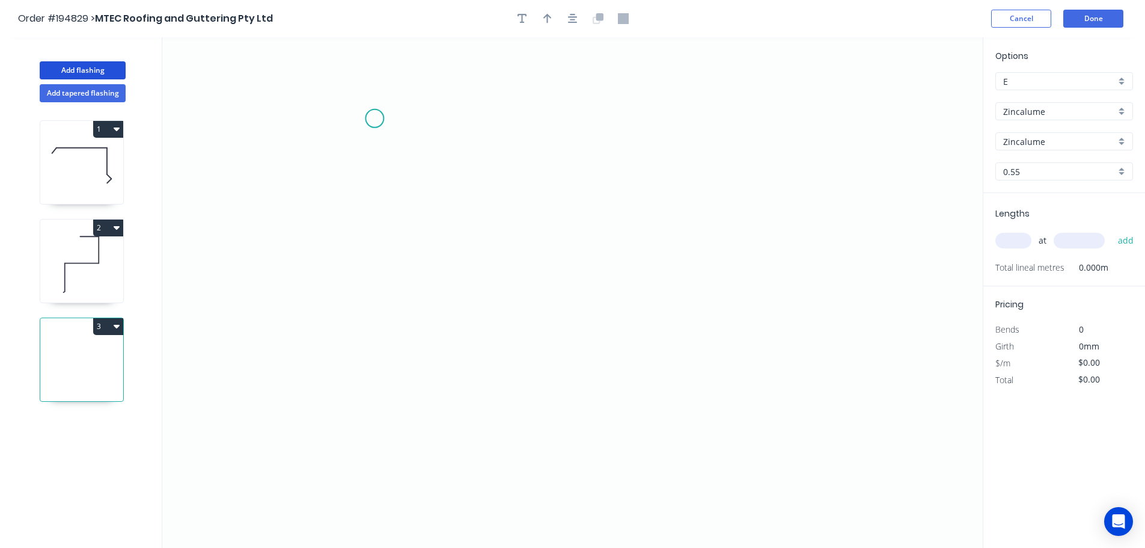
click at [375, 118] on icon "0" at bounding box center [572, 292] width 821 height 510
click at [374, 367] on icon "0" at bounding box center [572, 292] width 821 height 510
click at [753, 358] on icon "0 ?" at bounding box center [572, 292] width 821 height 510
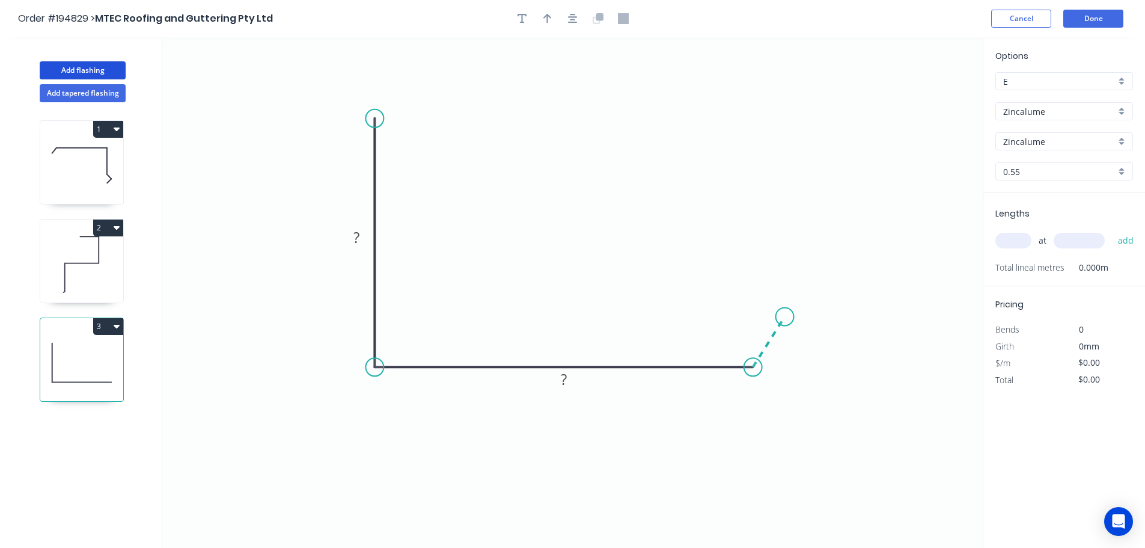
click at [785, 317] on icon "0 ? ?" at bounding box center [572, 292] width 821 height 510
click at [785, 317] on circle at bounding box center [785, 316] width 18 height 18
click at [761, 380] on div "Hide angle" at bounding box center [800, 381] width 121 height 25
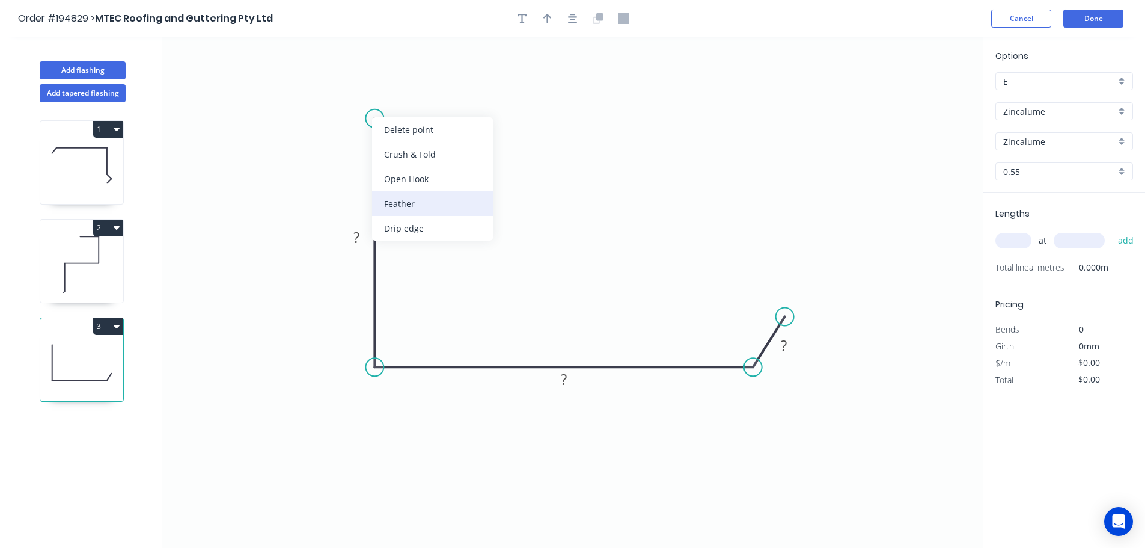
click at [417, 201] on div "Feather" at bounding box center [432, 203] width 121 height 25
click at [412, 132] on tspan "15" at bounding box center [407, 128] width 17 height 20
click at [453, 147] on icon "0 FE 10 ? ? ?" at bounding box center [572, 292] width 821 height 510
click at [416, 127] on tspan "10" at bounding box center [407, 128] width 17 height 20
drag, startPoint x: 420, startPoint y: 130, endPoint x: 459, endPoint y: 85, distance: 59.2
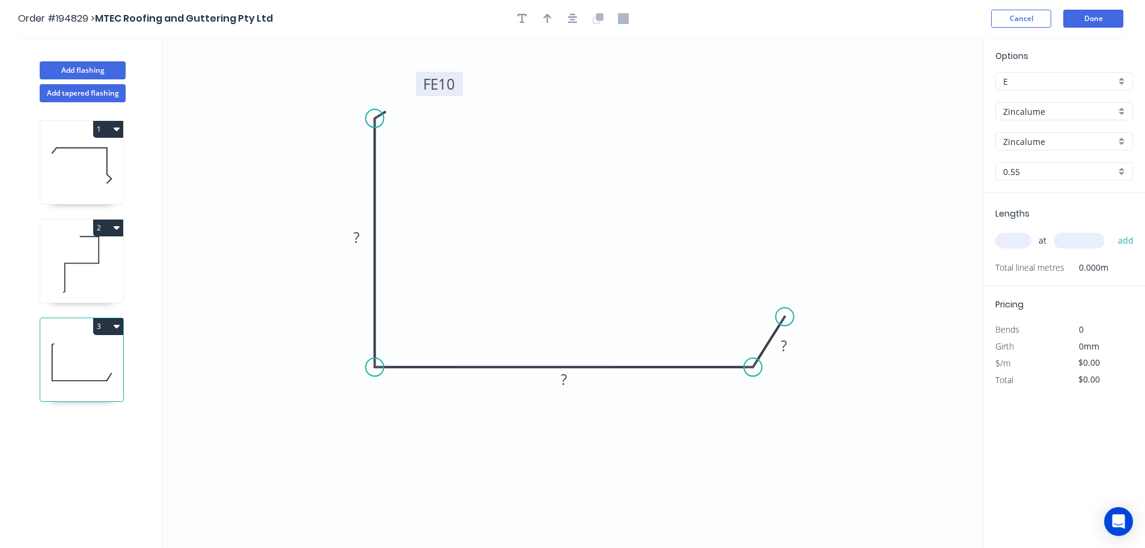
click at [459, 85] on rect at bounding box center [439, 84] width 47 height 25
click at [364, 232] on rect at bounding box center [357, 238] width 24 height 17
click at [565, 381] on tspan "?" at bounding box center [564, 379] width 6 height 20
click at [581, 305] on icon "0 FE 10 100 300 ?" at bounding box center [572, 292] width 821 height 510
click at [786, 345] on tspan "?" at bounding box center [784, 346] width 6 height 20
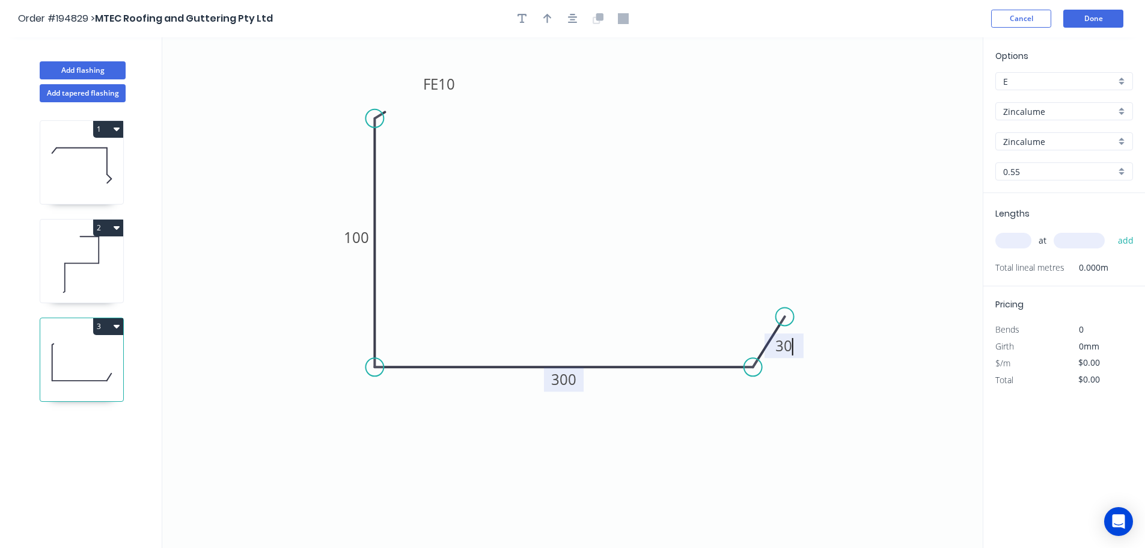
click at [563, 237] on icon "0 FE 10 100 300 30" at bounding box center [572, 292] width 821 height 510
type input "$14.89"
click at [547, 16] on icon "button" at bounding box center [548, 19] width 8 height 10
drag, startPoint x: 924, startPoint y: 94, endPoint x: 322, endPoint y: 423, distance: 685.3
click at [322, 423] on icon at bounding box center [327, 406] width 11 height 38
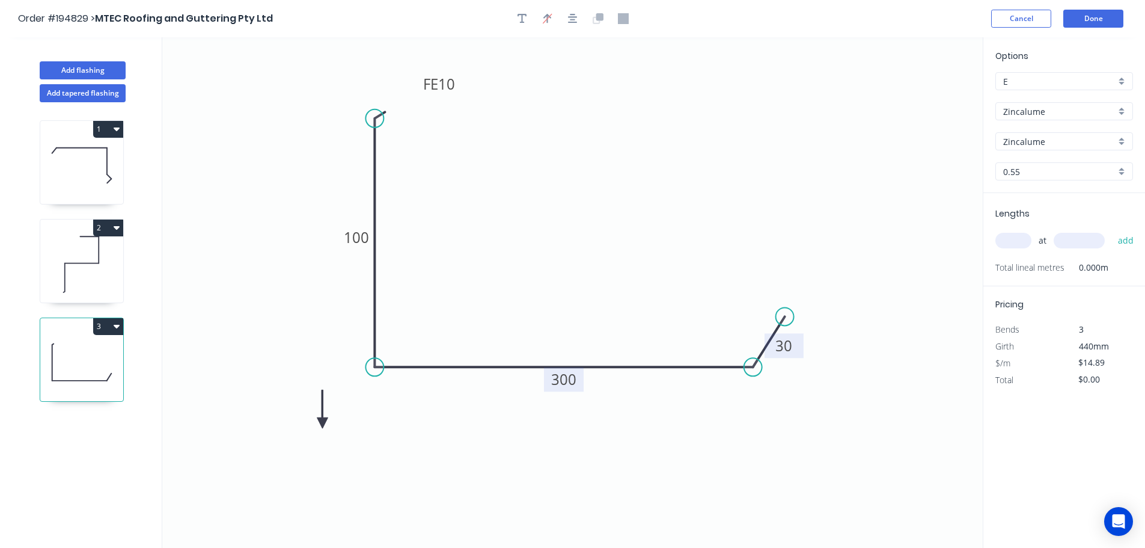
click at [322, 423] on icon at bounding box center [322, 409] width 11 height 38
click at [322, 423] on icon at bounding box center [332, 413] width 35 height 35
click at [322, 423] on icon at bounding box center [336, 422] width 38 height 11
click at [322, 423] on icon at bounding box center [322, 436] width 11 height 38
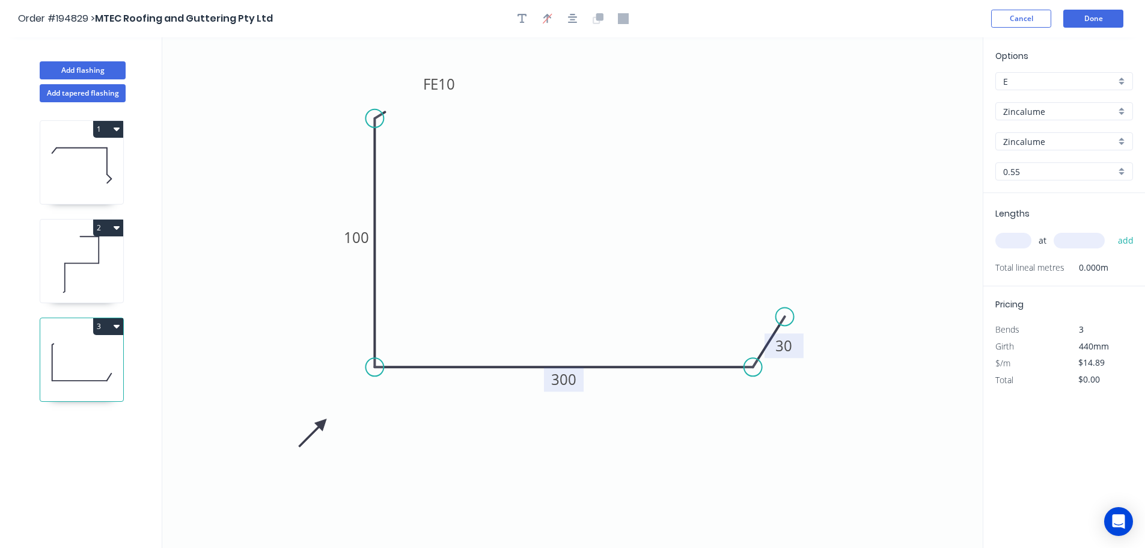
click at [1025, 238] on input "text" at bounding box center [1014, 241] width 36 height 16
type input "1"
type input "4500"
click at [1112, 230] on button "add" at bounding box center [1126, 240] width 28 height 20
type input "$67.01"
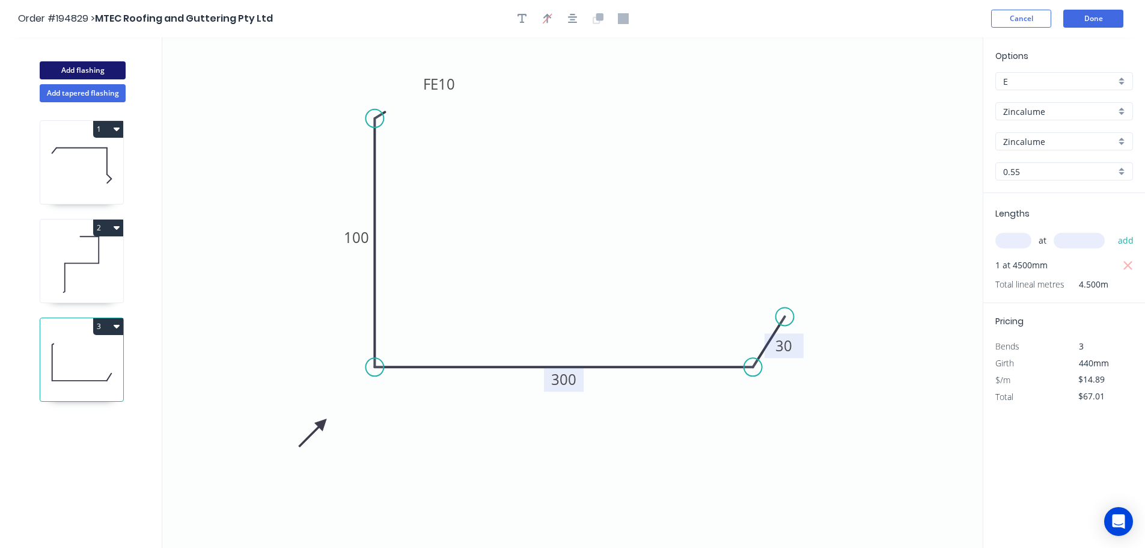
click at [64, 68] on button "Add flashing" at bounding box center [83, 70] width 86 height 18
type input "$0.00"
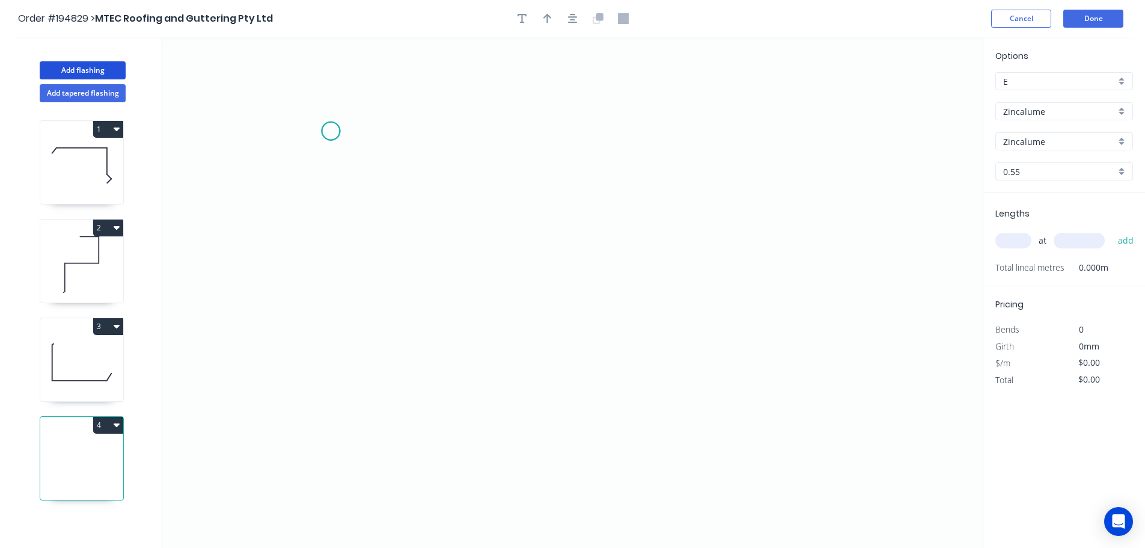
click at [331, 131] on icon "0" at bounding box center [572, 292] width 821 height 510
click at [440, 242] on icon "0" at bounding box center [572, 292] width 821 height 510
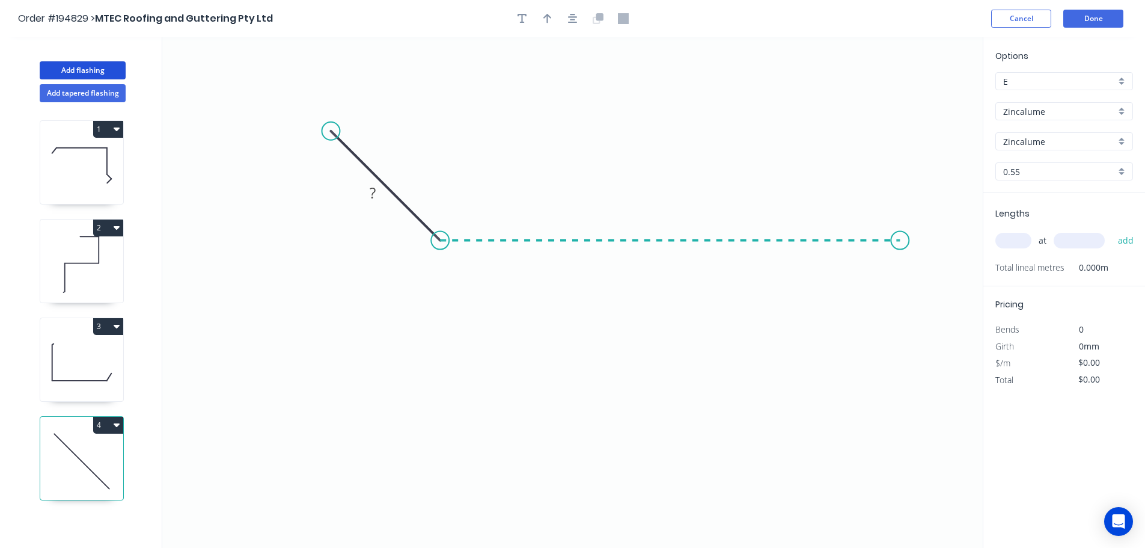
click at [901, 228] on icon "0 ?" at bounding box center [572, 292] width 821 height 510
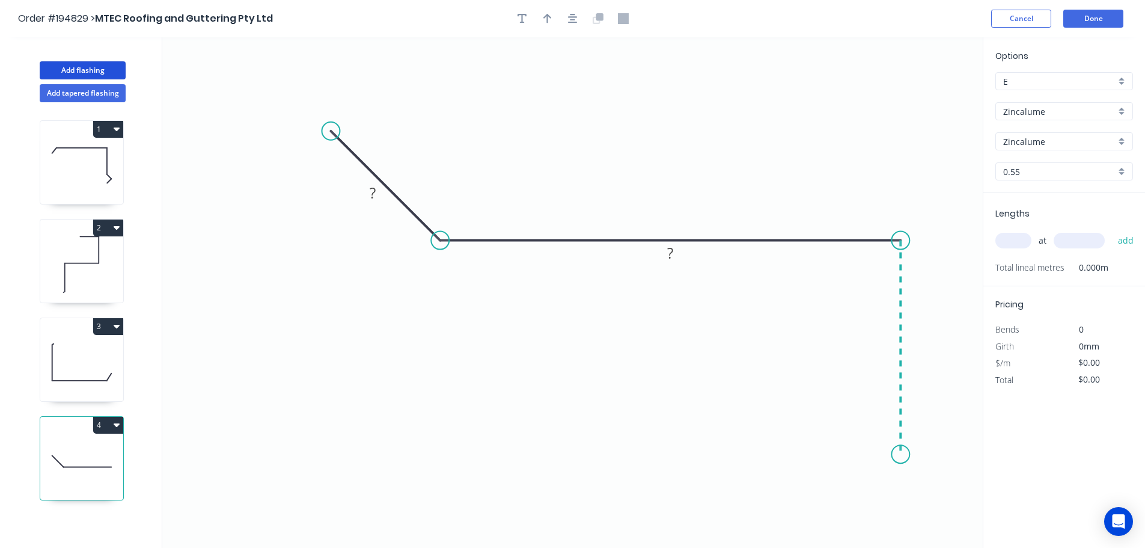
click at [908, 455] on icon "0 ? ?" at bounding box center [572, 292] width 821 height 510
click at [908, 455] on circle at bounding box center [901, 455] width 18 height 18
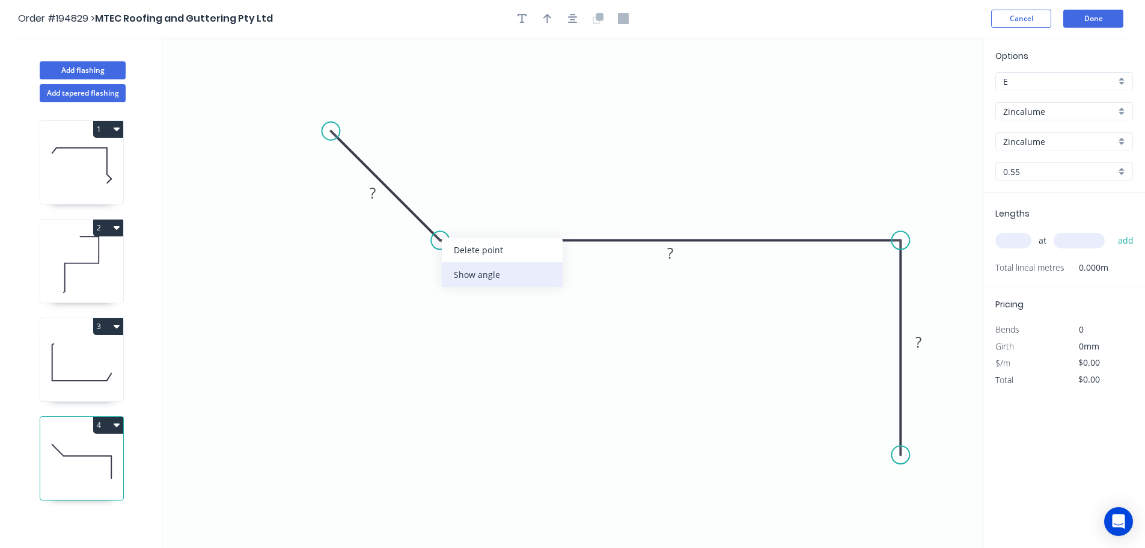
click at [467, 277] on div "Show angle" at bounding box center [502, 274] width 121 height 25
click at [454, 209] on tspan "º" at bounding box center [454, 211] width 5 height 20
click at [458, 201] on tspan "135" at bounding box center [448, 211] width 23 height 20
click at [375, 189] on tspan "?" at bounding box center [373, 193] width 6 height 20
click at [564, 118] on icon "0 80 200 100 135 º" at bounding box center [572, 292] width 821 height 510
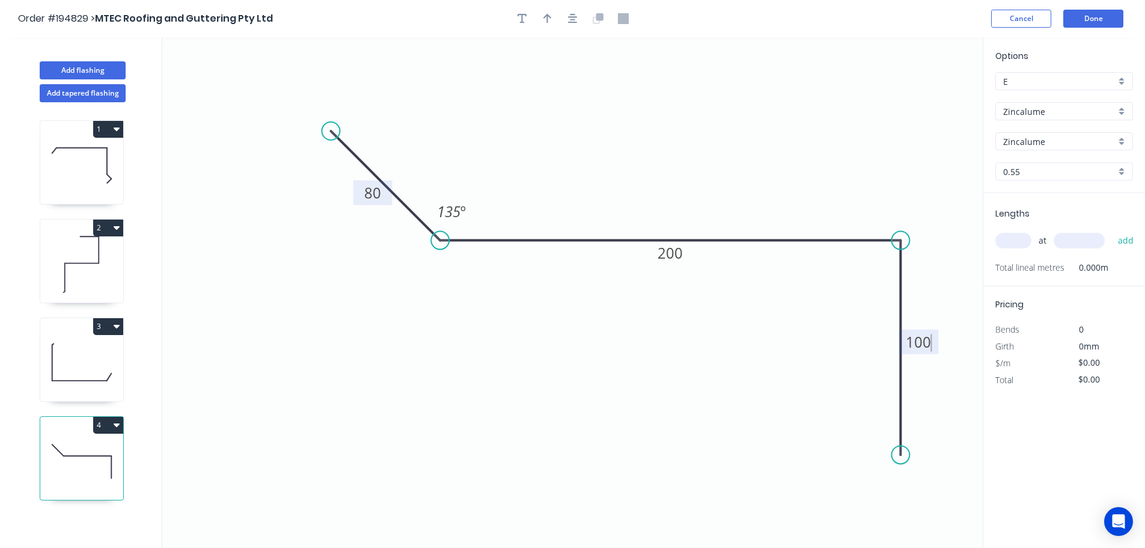
type input "$12.14"
click at [548, 16] on icon "button" at bounding box center [548, 19] width 8 height 10
drag, startPoint x: 924, startPoint y: 96, endPoint x: 625, endPoint y: 131, distance: 300.9
click at [625, 131] on icon at bounding box center [625, 117] width 11 height 38
click at [1016, 237] on input "text" at bounding box center [1014, 241] width 36 height 16
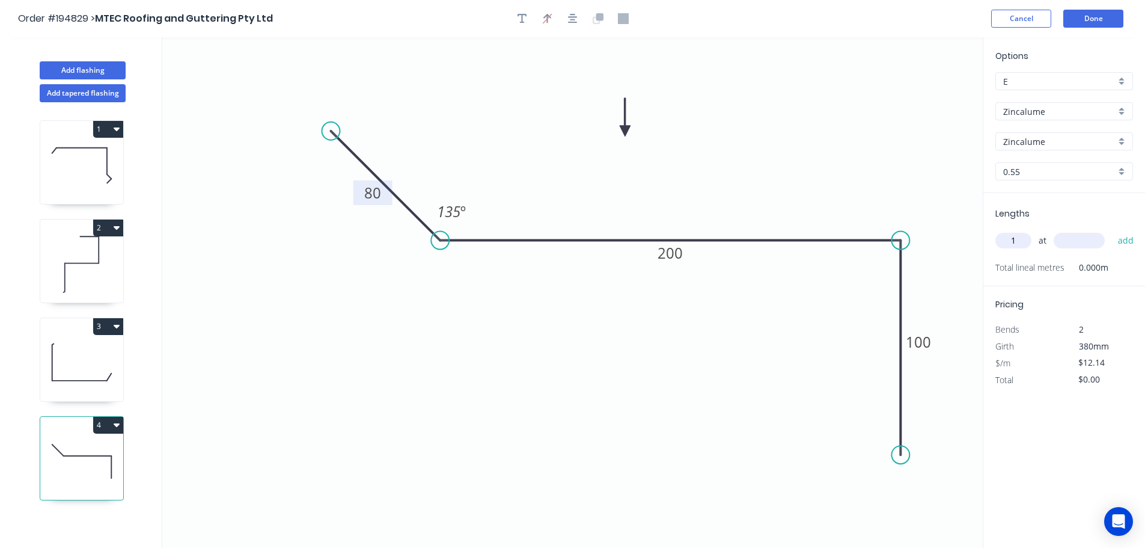
type input "1"
type input "1000"
click at [1112, 230] on button "add" at bounding box center [1126, 240] width 28 height 20
type input "$12.14"
click at [1102, 19] on button "Done" at bounding box center [1094, 19] width 60 height 18
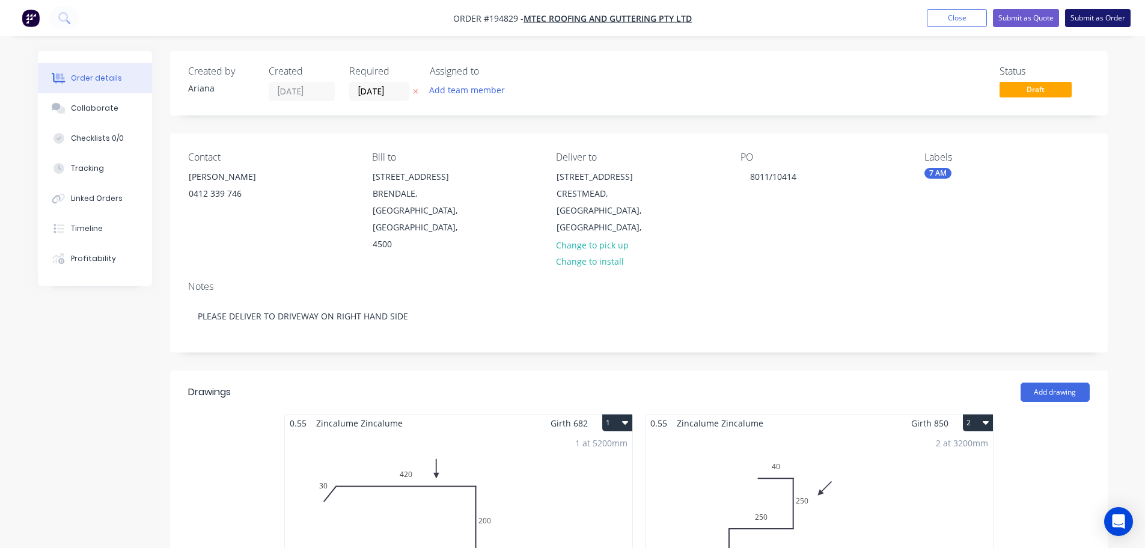
click at [1117, 19] on button "Submit as Order" at bounding box center [1098, 18] width 66 height 18
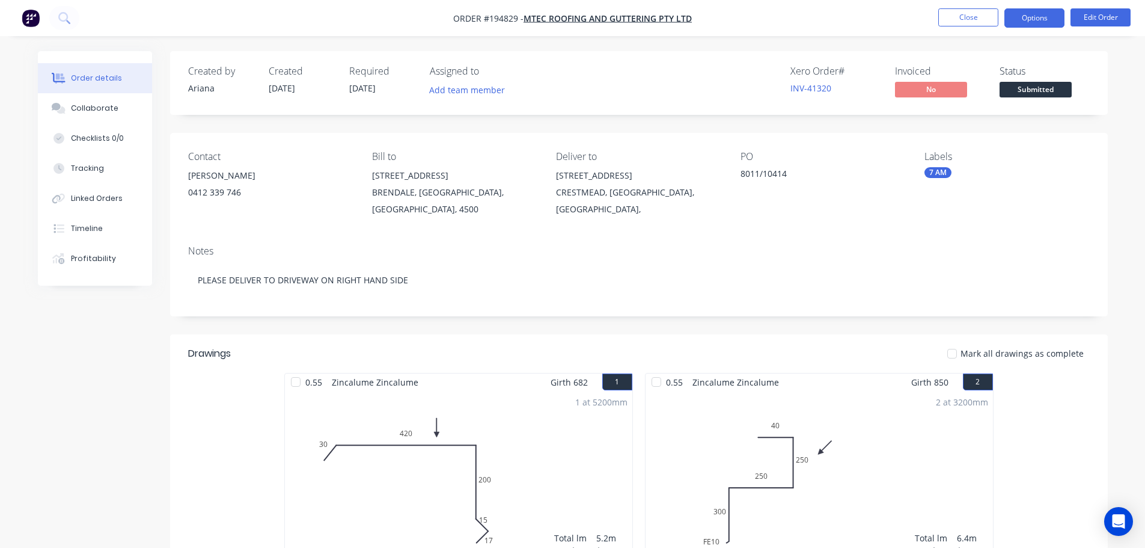
click at [1038, 20] on button "Options" at bounding box center [1035, 17] width 60 height 19
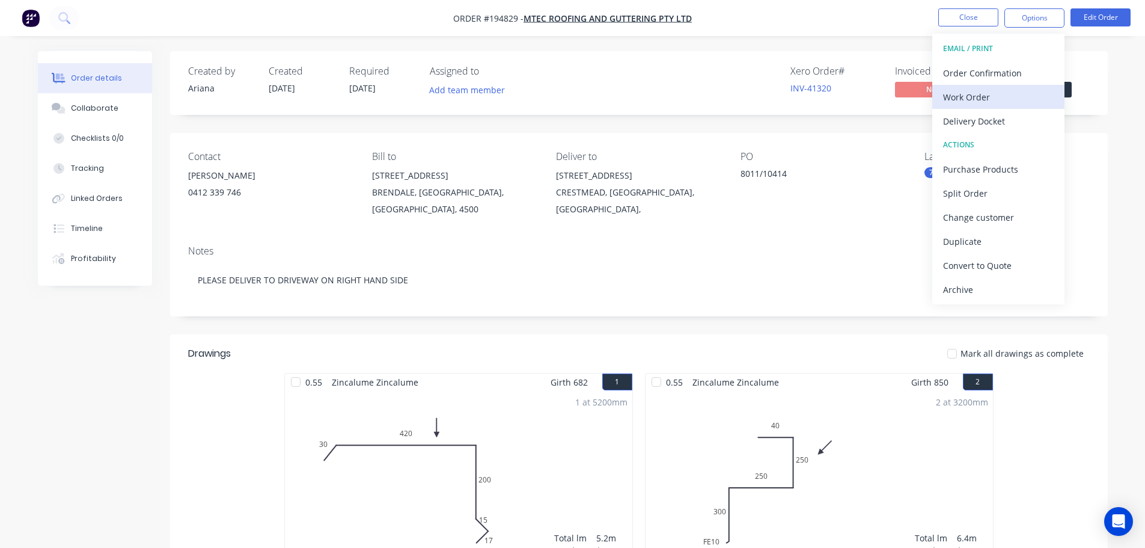
click at [972, 94] on div "Work Order" at bounding box center [998, 96] width 111 height 17
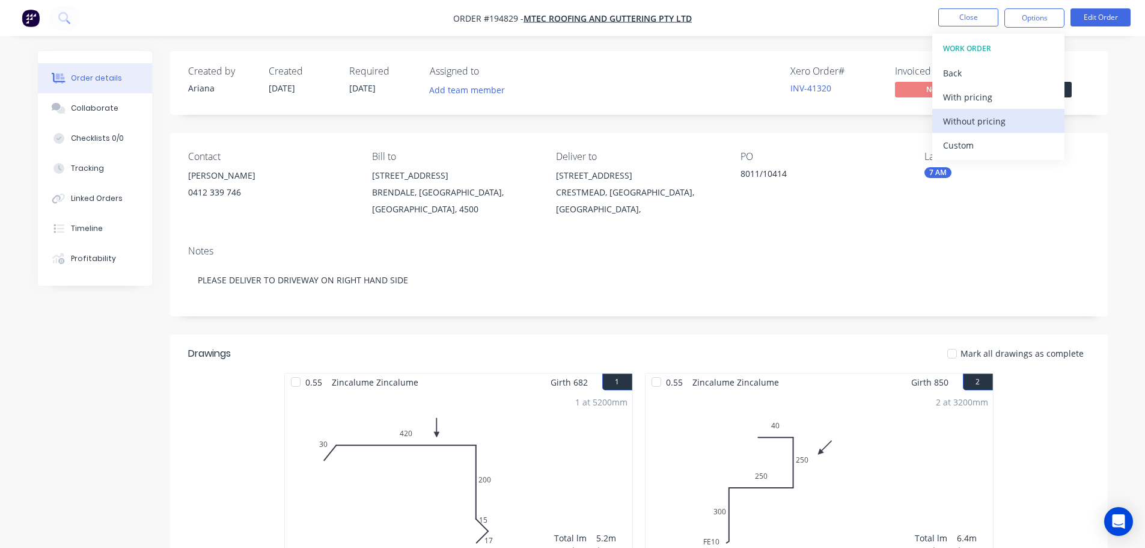
click at [952, 115] on div "Without pricing" at bounding box center [998, 120] width 111 height 17
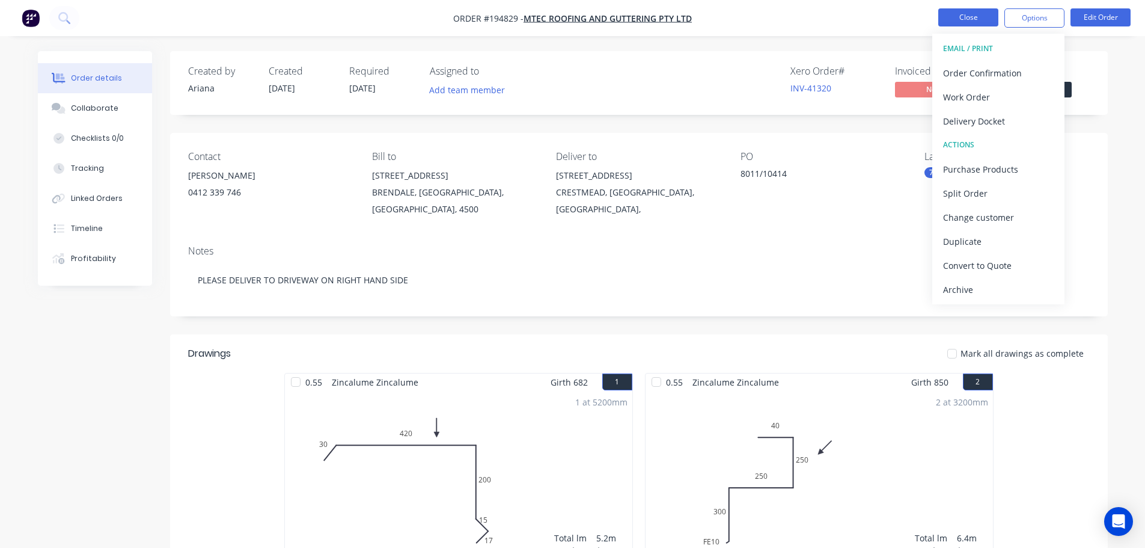
click at [957, 13] on button "Close" at bounding box center [969, 17] width 60 height 18
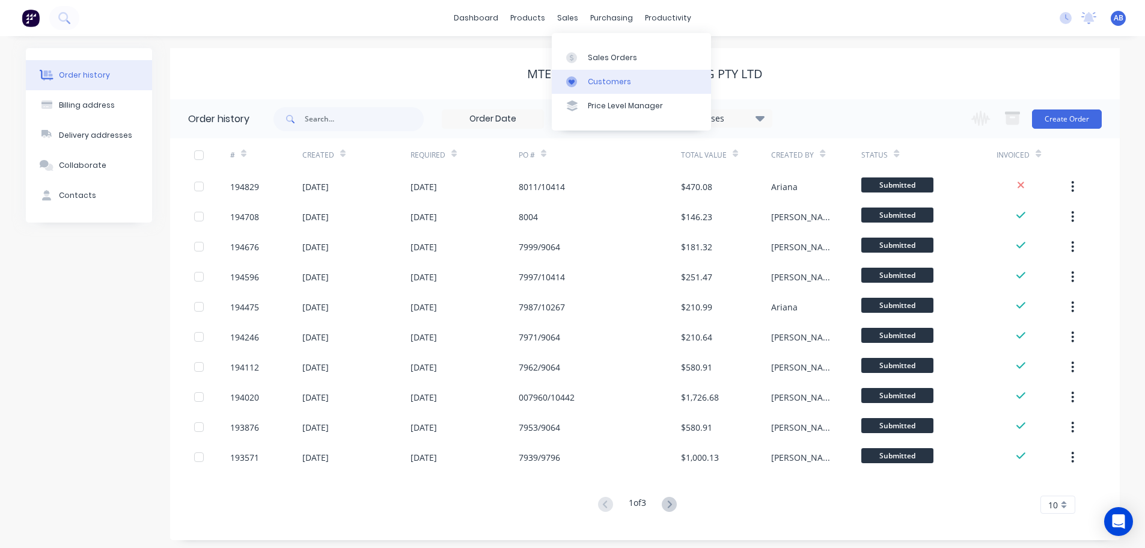
click at [597, 83] on div "Customers" at bounding box center [609, 81] width 43 height 11
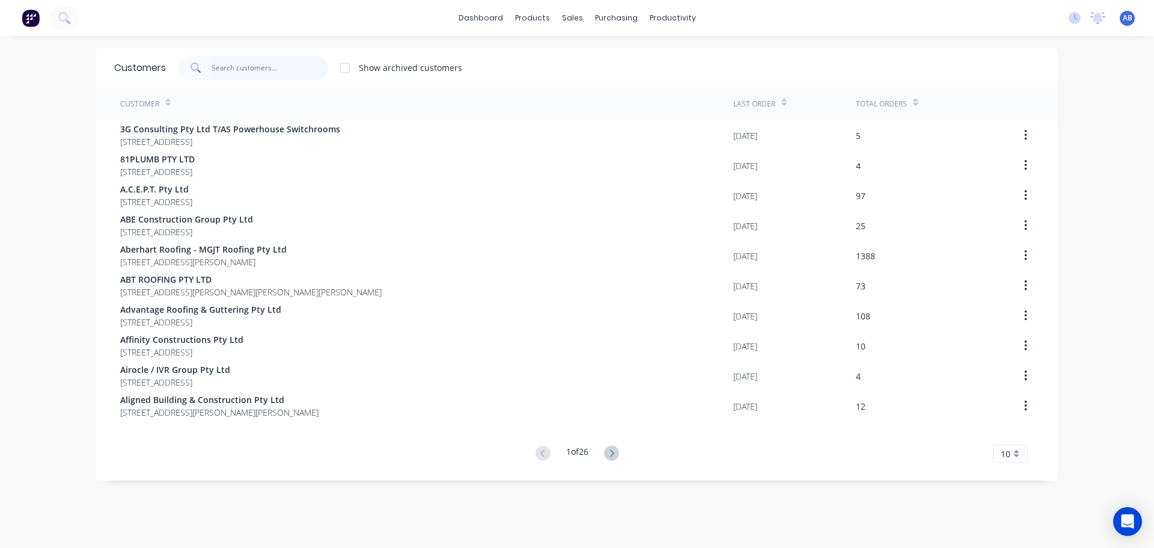
drag, startPoint x: 300, startPoint y: 70, endPoint x: 467, endPoint y: 63, distance: 166.7
click at [300, 69] on input "text" at bounding box center [270, 68] width 117 height 24
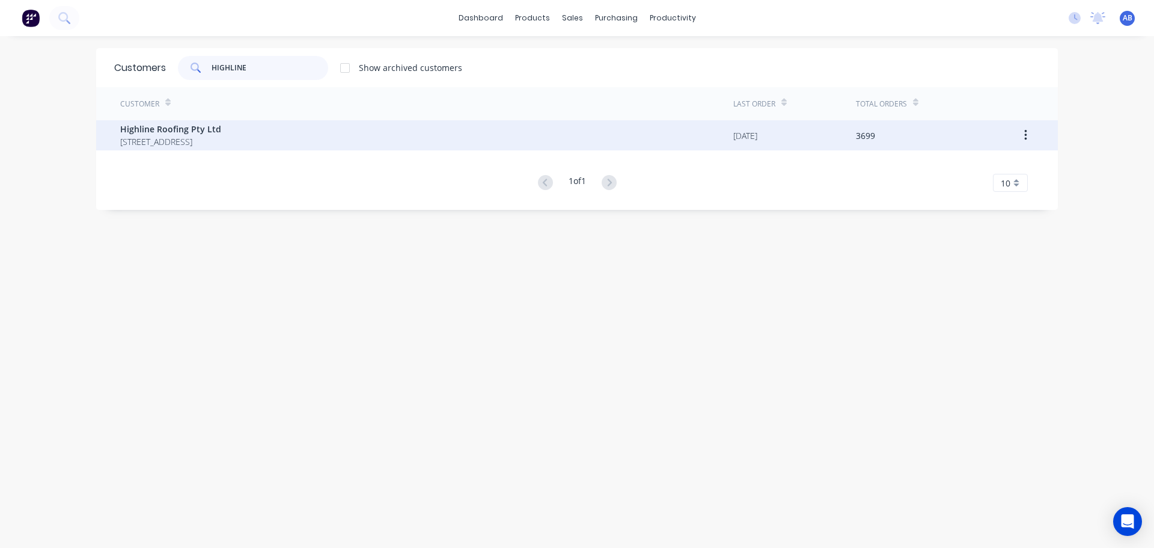
type input "HIGHLINE"
click at [136, 138] on span "PO BOX 232 WEST BURLEIGH Queensland Australia 4219" at bounding box center [170, 141] width 101 height 13
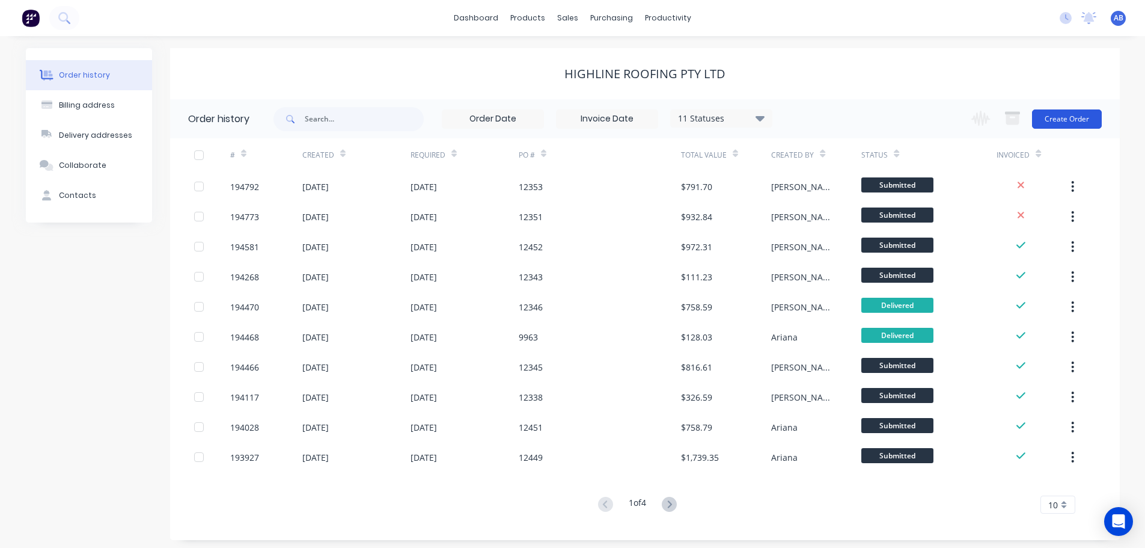
click at [1061, 120] on button "Create Order" at bounding box center [1067, 118] width 70 height 19
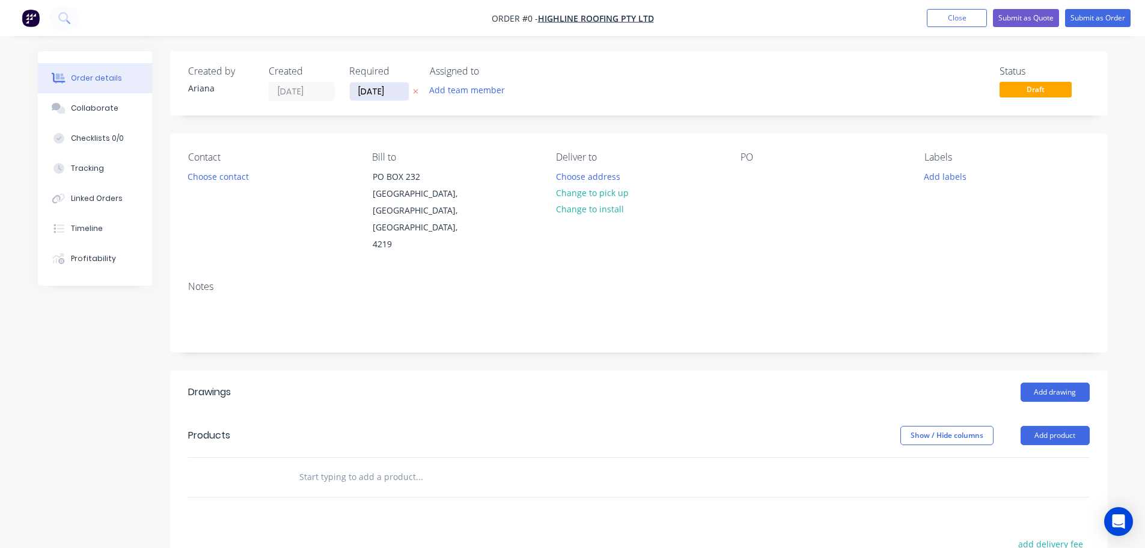
click at [380, 95] on input "[DATE]" at bounding box center [379, 91] width 59 height 18
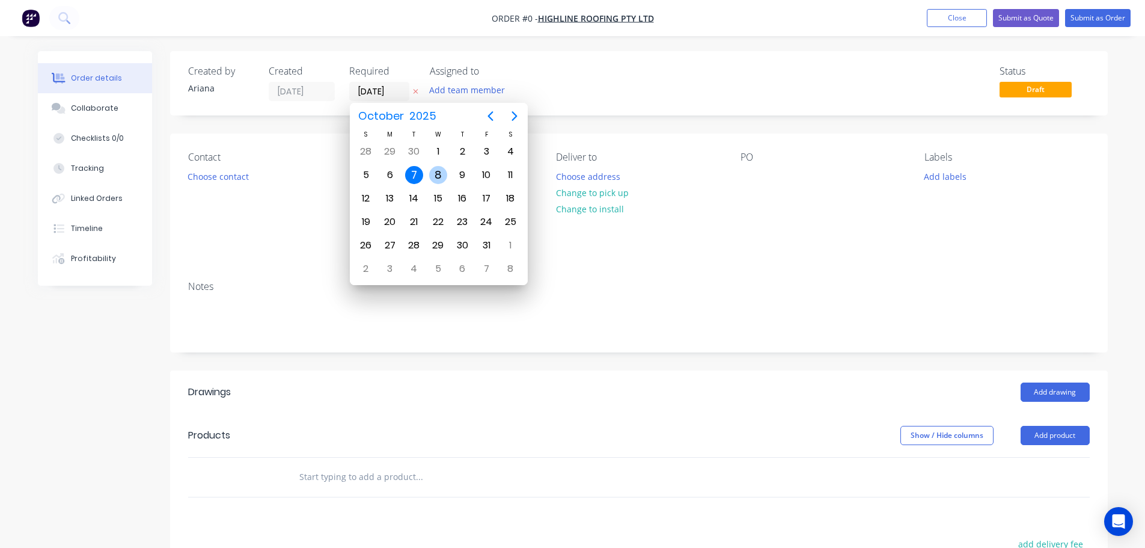
click at [431, 174] on div "8" at bounding box center [438, 175] width 18 height 18
type input "[DATE]"
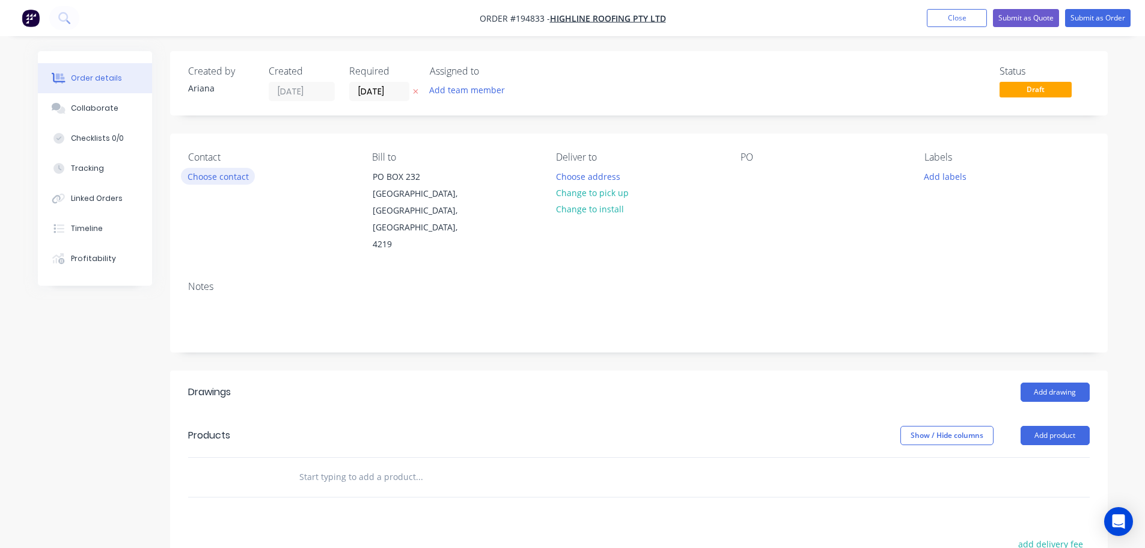
click at [200, 175] on button "Choose contact" at bounding box center [218, 176] width 74 height 16
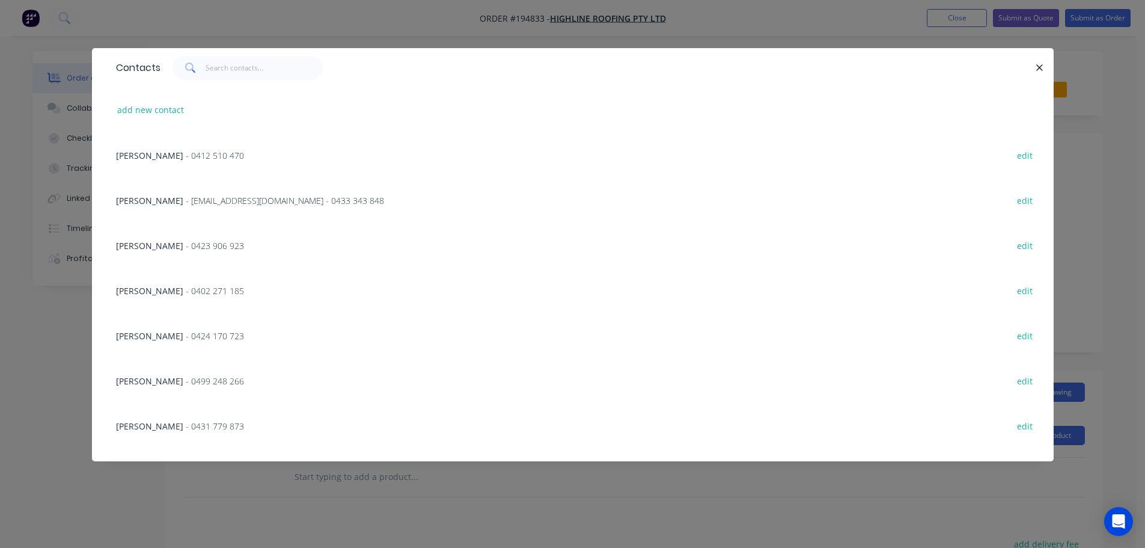
drag, startPoint x: 177, startPoint y: 246, endPoint x: 196, endPoint y: 244, distance: 18.7
click at [186, 246] on span "- 0423 906 923" at bounding box center [215, 245] width 58 height 11
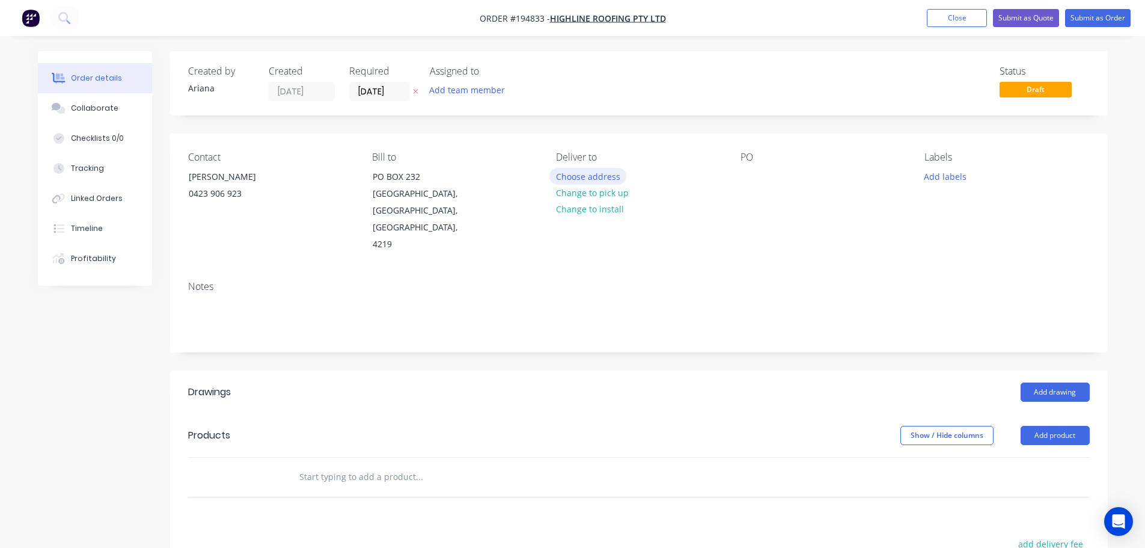
click at [614, 173] on button "Choose address" at bounding box center [588, 176] width 77 height 16
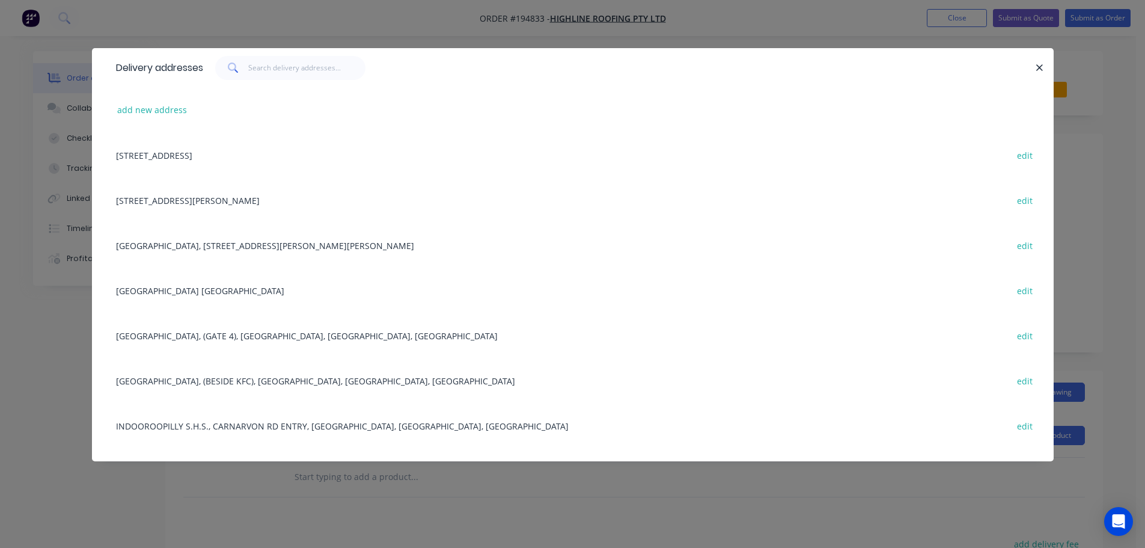
click at [237, 289] on div "Beenleigh State School Kent St, Beenleigh edit" at bounding box center [573, 290] width 926 height 45
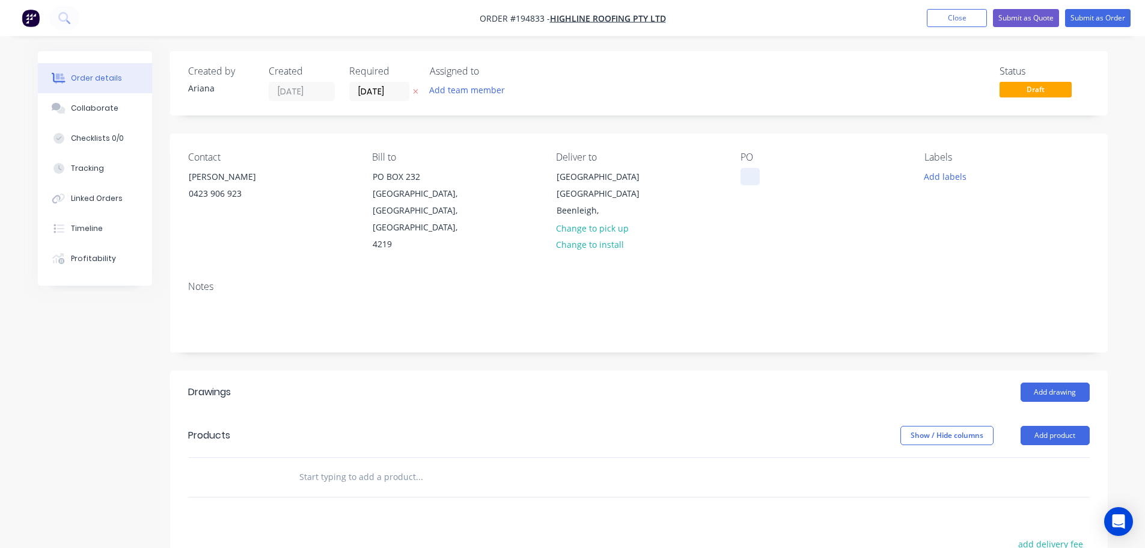
click at [751, 176] on div at bounding box center [750, 176] width 19 height 17
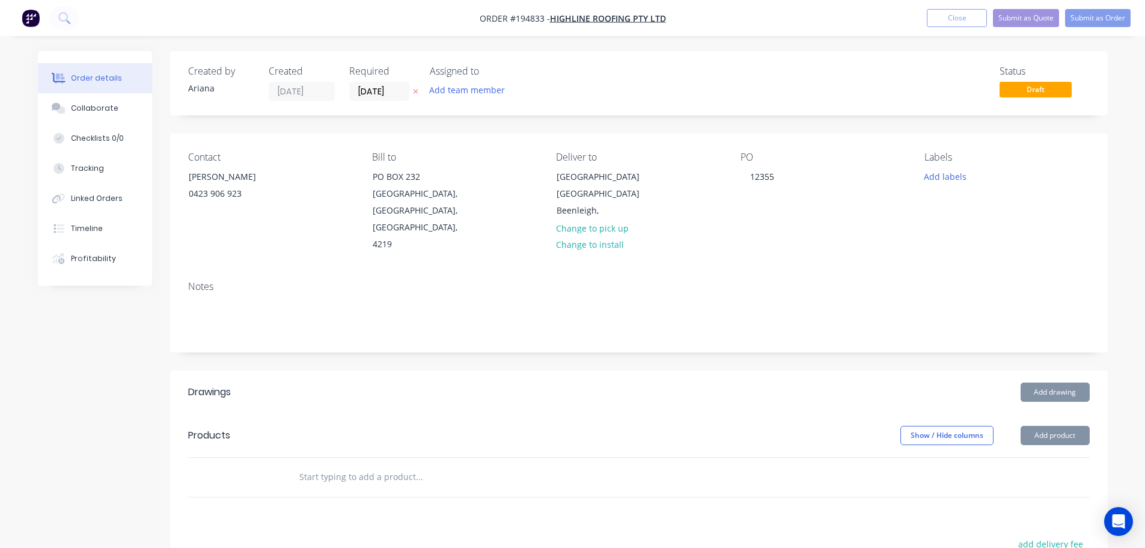
click at [795, 228] on div "PO 12355" at bounding box center [823, 203] width 165 height 102
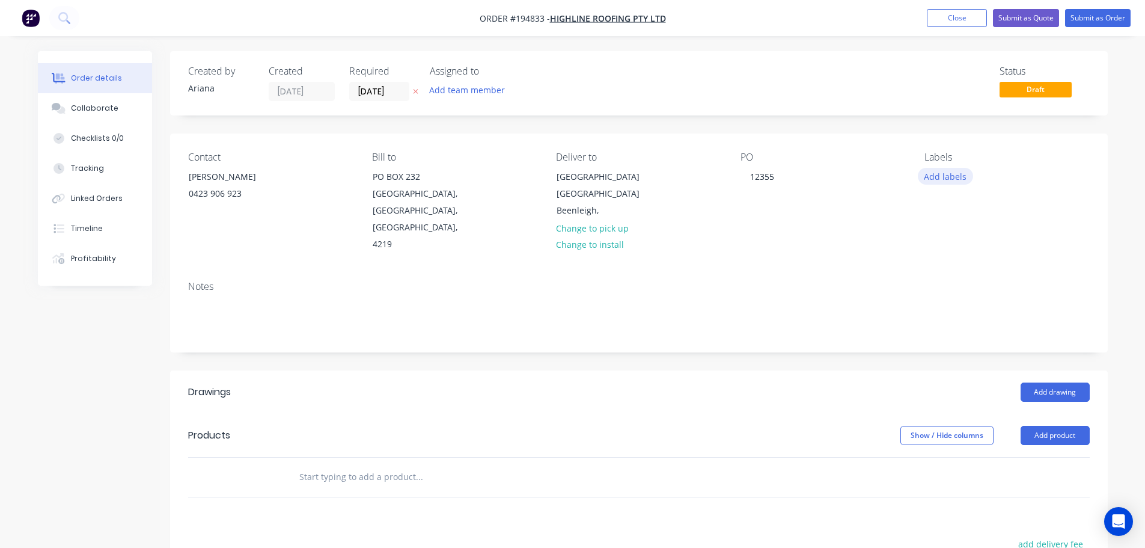
click at [950, 177] on button "Add labels" at bounding box center [945, 176] width 55 height 16
click at [943, 294] on div at bounding box center [946, 296] width 24 height 24
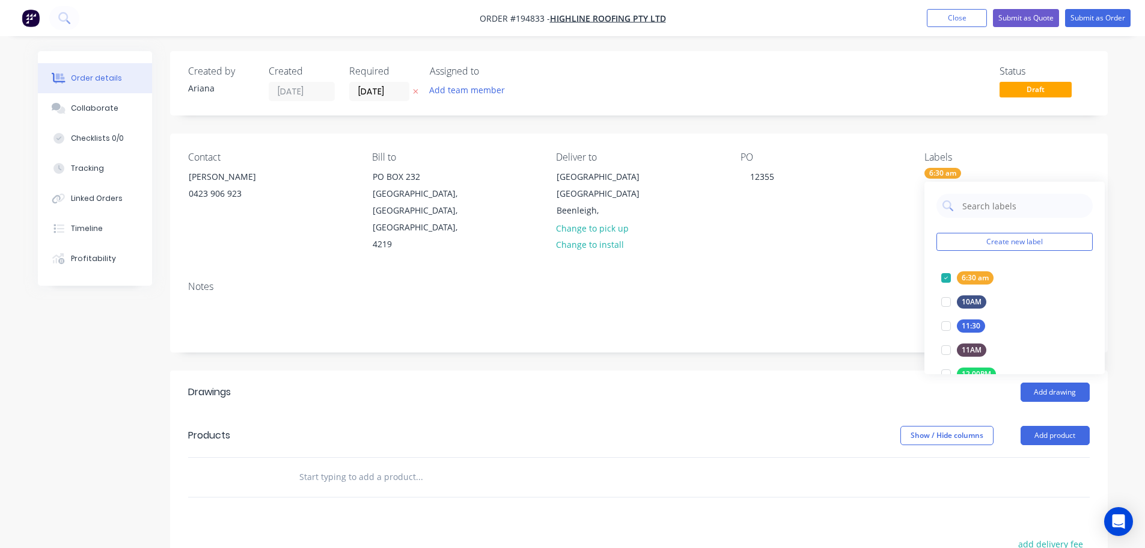
click at [874, 281] on div "Notes" at bounding box center [639, 286] width 902 height 11
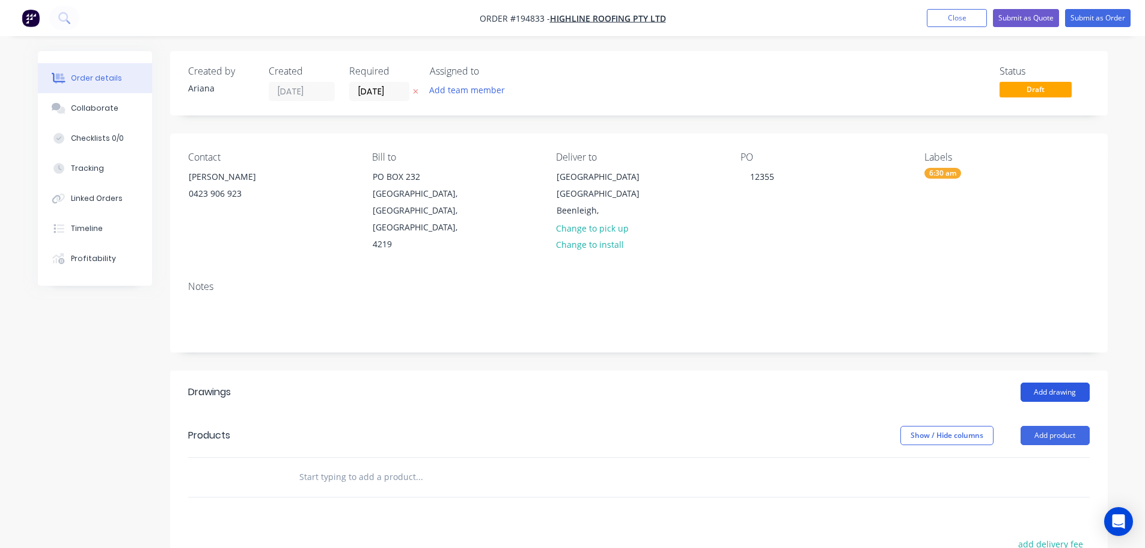
click at [1064, 382] on button "Add drawing" at bounding box center [1055, 391] width 69 height 19
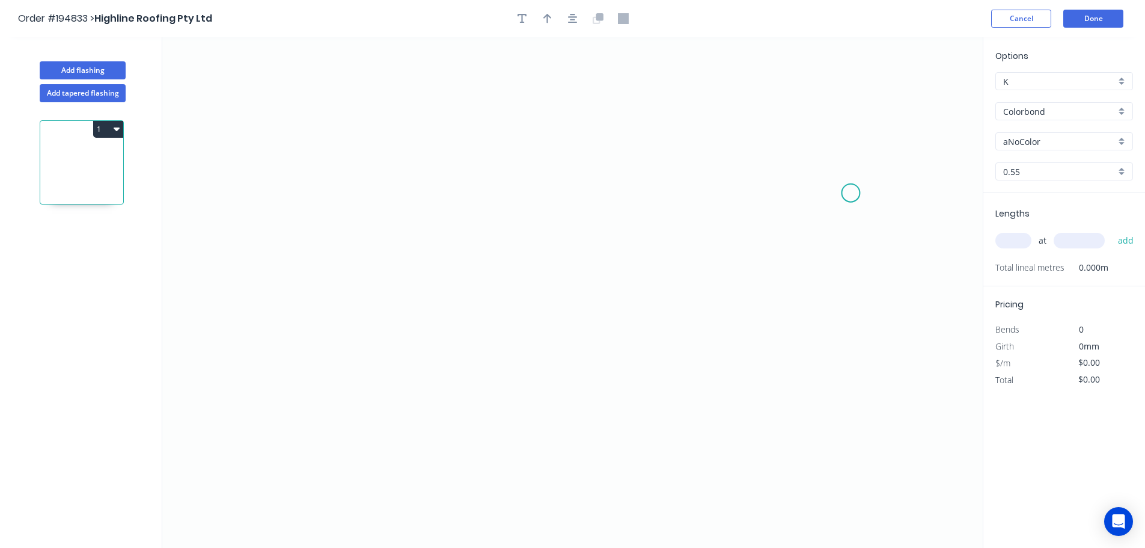
click at [851, 193] on icon "0" at bounding box center [572, 292] width 821 height 510
click at [815, 137] on icon "0" at bounding box center [572, 292] width 821 height 510
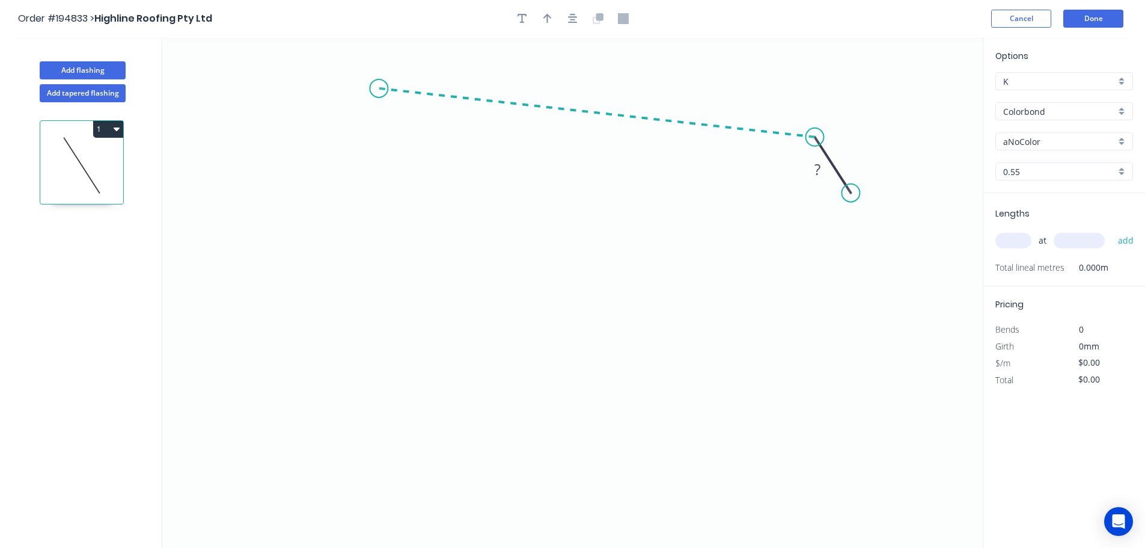
click at [379, 88] on icon "0 ?" at bounding box center [572, 292] width 821 height 510
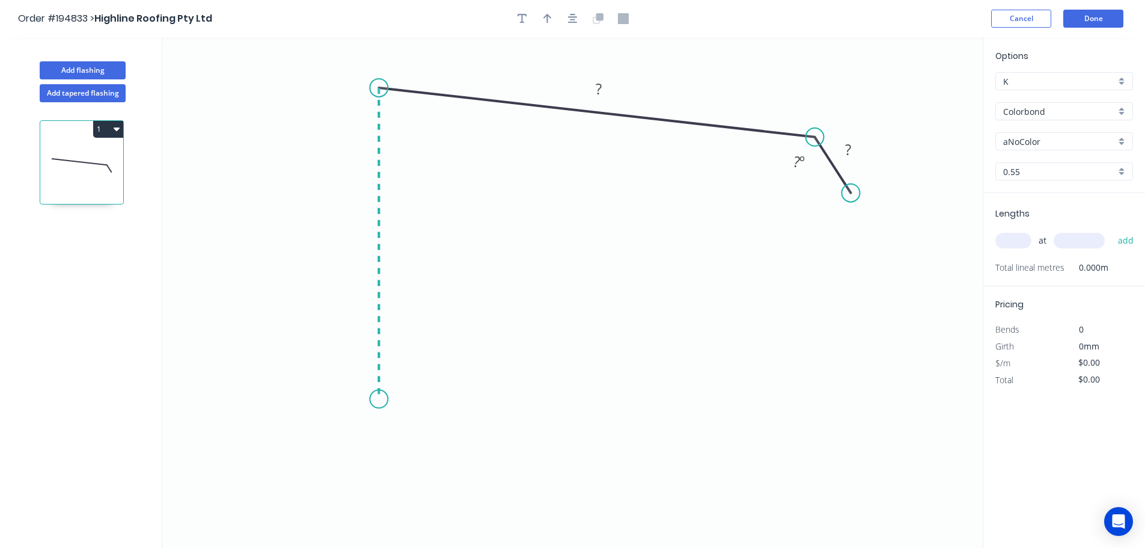
click at [381, 399] on icon "0 ? ? ? º" at bounding box center [572, 292] width 821 height 510
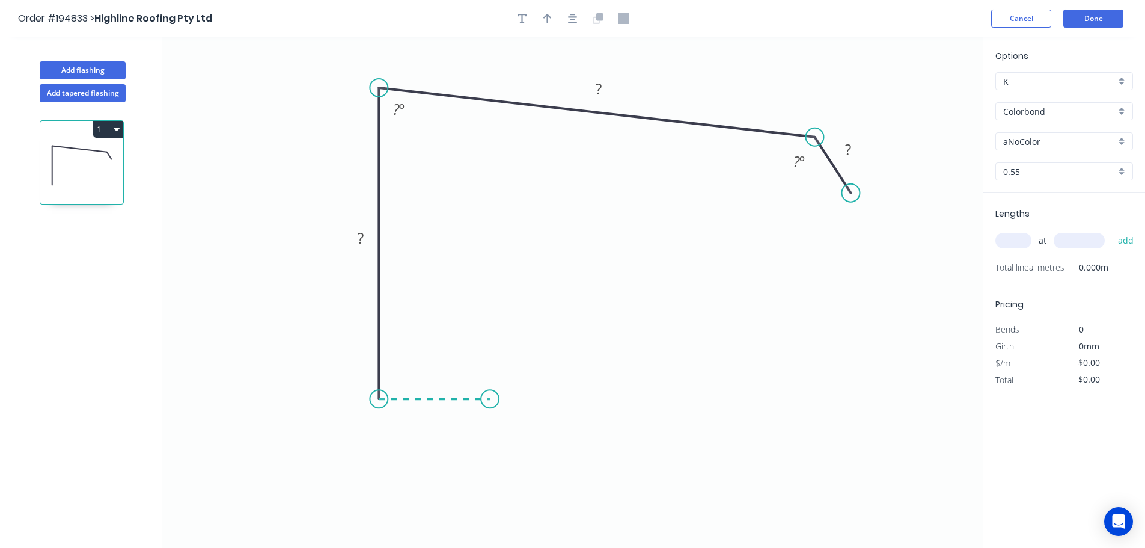
click at [490, 397] on icon "0 ? ? ? ? º ? º" at bounding box center [572, 292] width 821 height 510
click at [497, 302] on icon "0 ? ? ? ? ? º ? º" at bounding box center [572, 292] width 821 height 510
click at [718, 283] on icon "0 ? ? ? ? ? ? º ? º" at bounding box center [572, 292] width 821 height 510
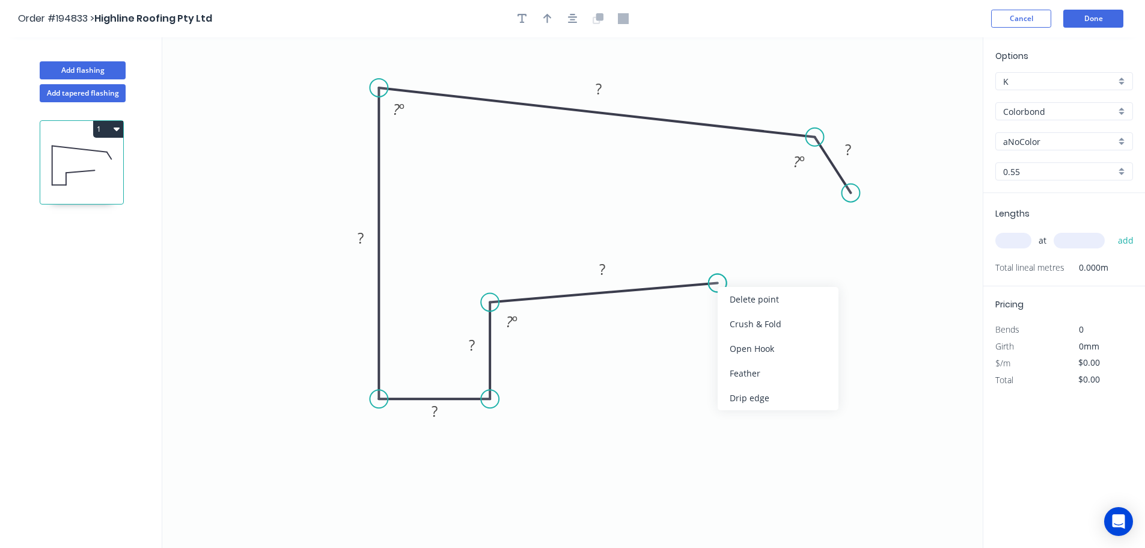
click at [718, 283] on circle at bounding box center [718, 283] width 18 height 18
drag, startPoint x: 718, startPoint y: 283, endPoint x: 685, endPoint y: 279, distance: 32.7
click at [685, 279] on circle at bounding box center [685, 279] width 18 height 18
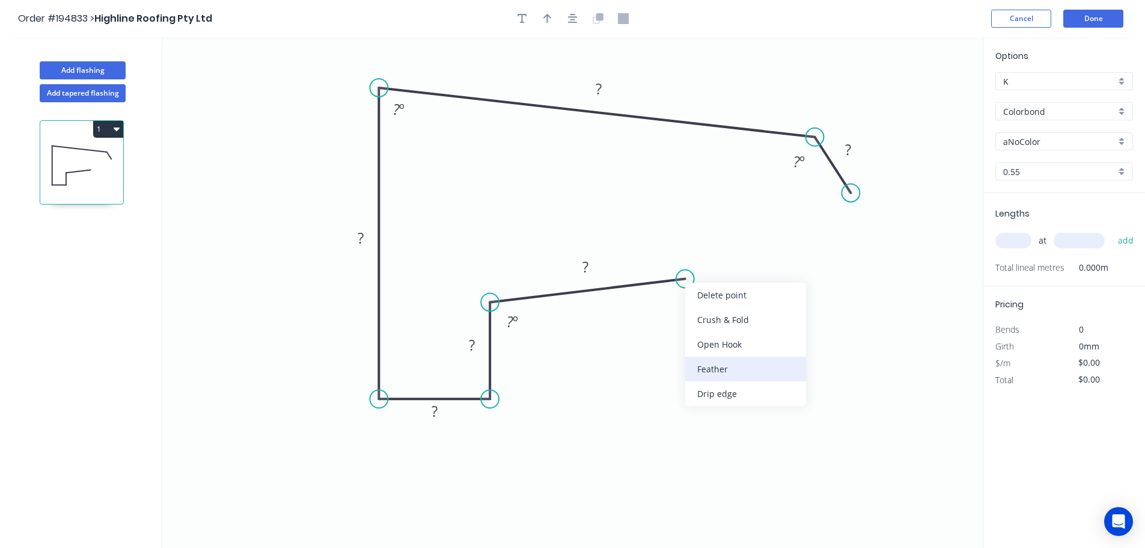
click at [731, 363] on div "Feather" at bounding box center [745, 369] width 121 height 25
click at [705, 314] on div "Flip bend" at bounding box center [742, 313] width 121 height 25
click at [678, 249] on tspan "15" at bounding box center [674, 249] width 17 height 20
click at [752, 307] on icon "0 FE 10 ? ? ? ? ? ? ? º ? º ? º" at bounding box center [572, 292] width 821 height 510
drag, startPoint x: 689, startPoint y: 244, endPoint x: 743, endPoint y: 239, distance: 53.8
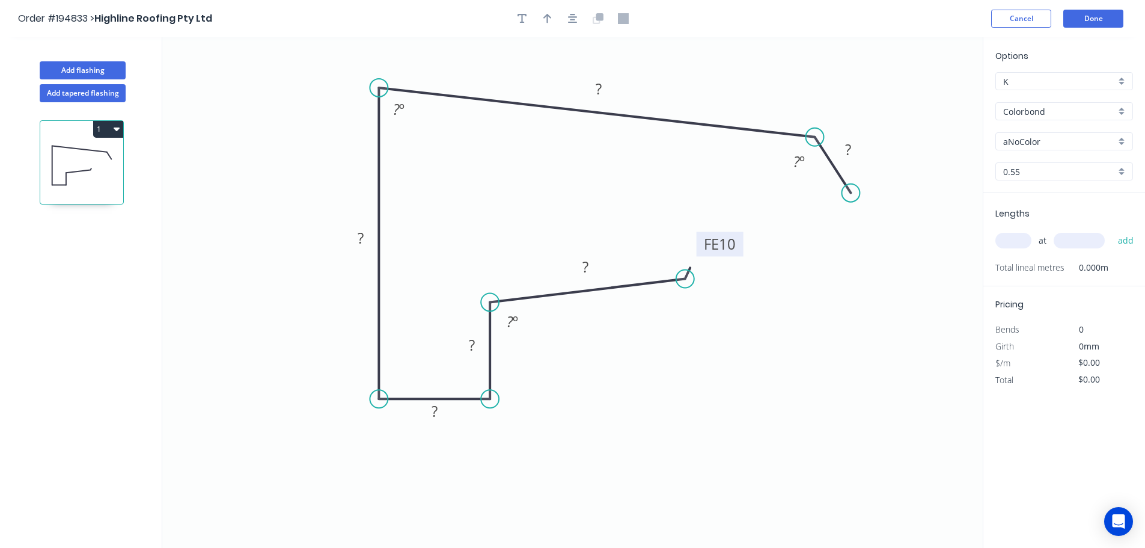
click at [743, 239] on rect at bounding box center [720, 243] width 47 height 25
click at [589, 268] on tspan "?" at bounding box center [586, 267] width 6 height 20
click at [917, 388] on icon "0 FE 10 50 40 40 250 500 35 120 º 87 º 93 º" at bounding box center [572, 292] width 821 height 510
type input "$25.16"
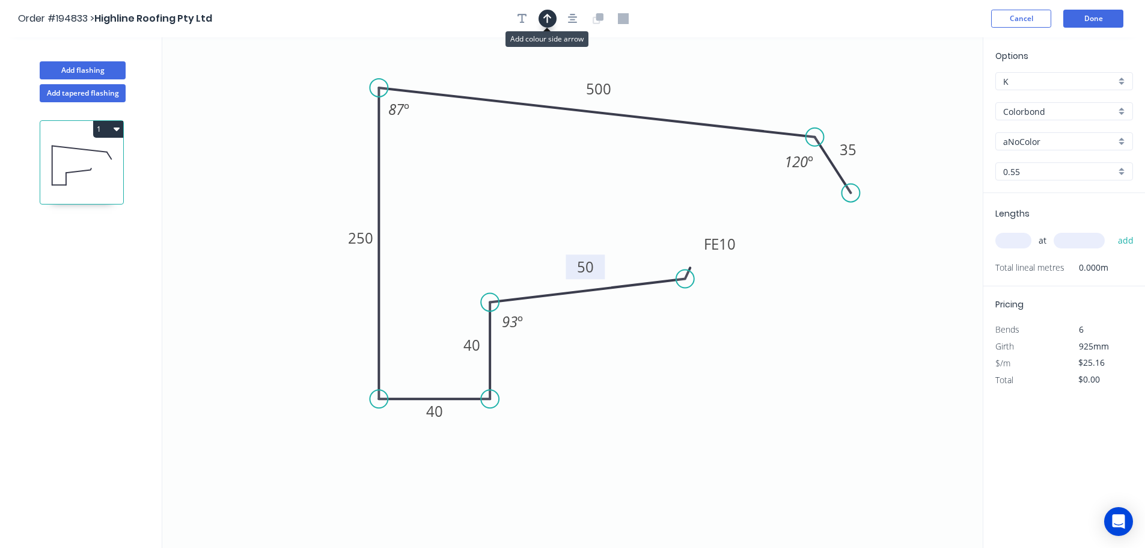
click at [545, 15] on icon "button" at bounding box center [548, 18] width 8 height 11
drag, startPoint x: 922, startPoint y: 93, endPoint x: 695, endPoint y: 81, distance: 227.0
click at [695, 81] on icon at bounding box center [695, 67] width 11 height 38
click at [1122, 139] on div "aNoColor" at bounding box center [1065, 141] width 138 height 18
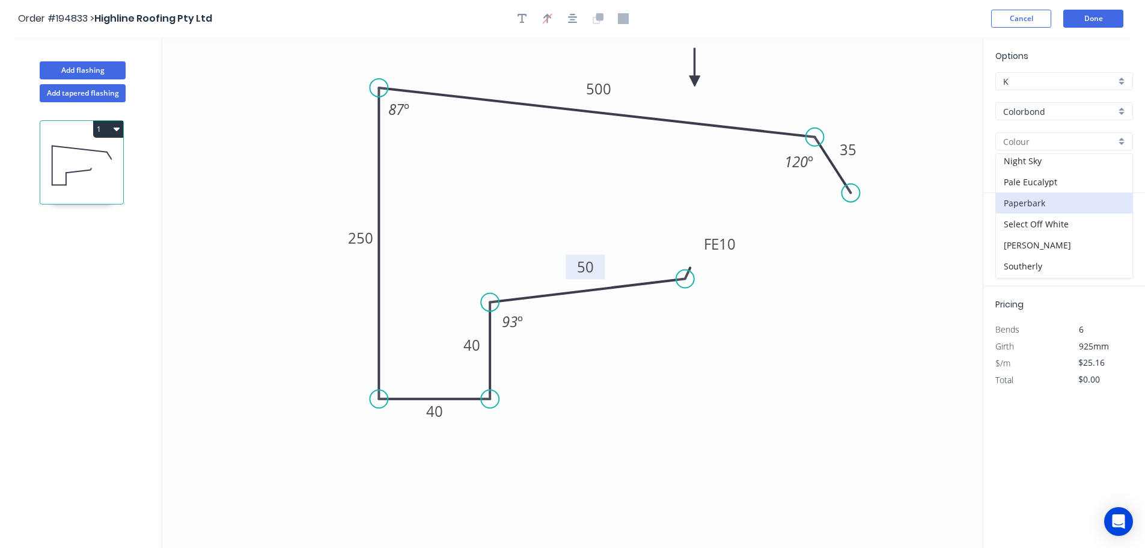
scroll to position [465, 0]
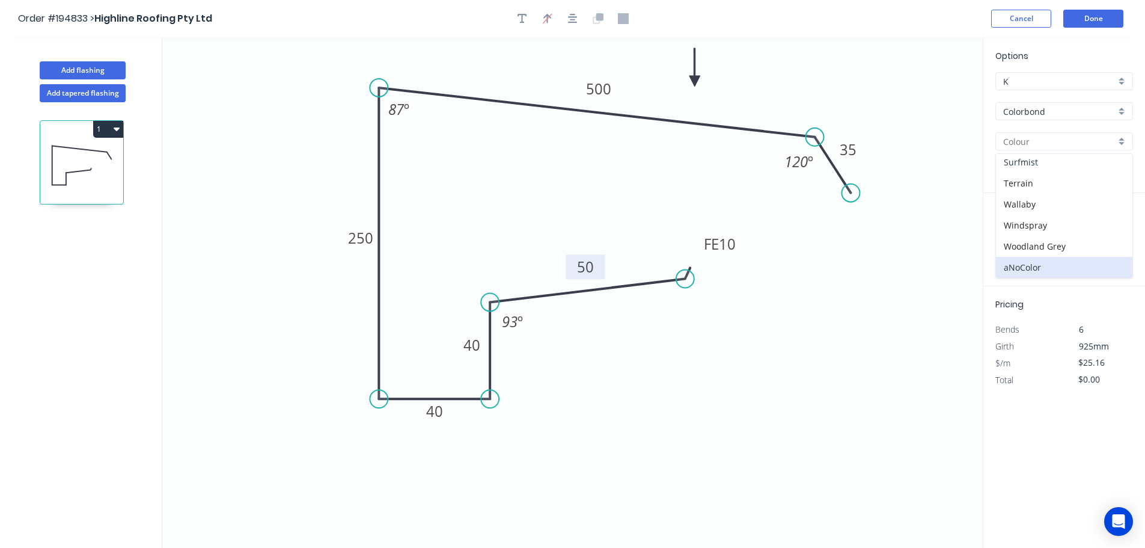
click at [1052, 165] on div "Surfmist" at bounding box center [1064, 162] width 136 height 21
type input "Surfmist"
click at [1024, 241] on input "text" at bounding box center [1014, 241] width 36 height 16
type input "2"
type input "5000"
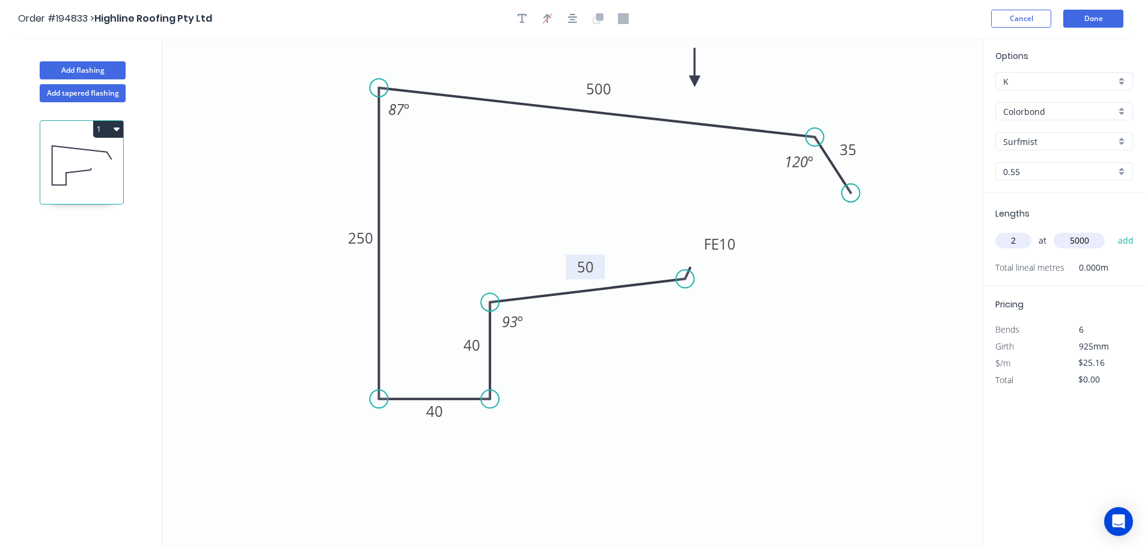
click at [1112, 230] on button "add" at bounding box center [1126, 240] width 28 height 20
click at [105, 129] on button "1" at bounding box center [108, 129] width 30 height 17
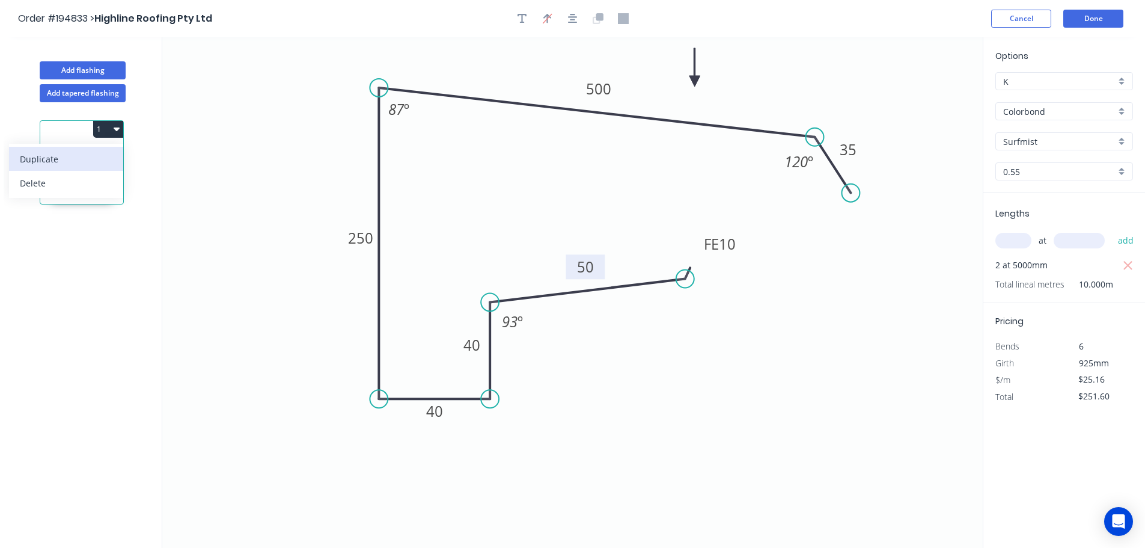
click at [85, 151] on div "Duplicate" at bounding box center [66, 158] width 93 height 17
type input "$0.00"
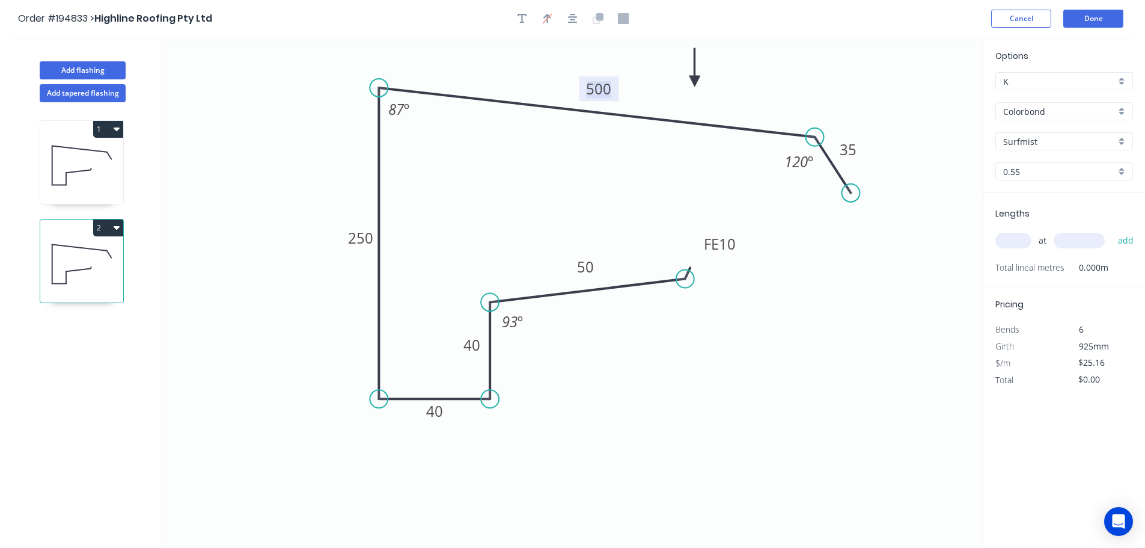
click at [607, 90] on tspan "500" at bounding box center [598, 89] width 25 height 20
click at [770, 74] on icon "0 FE 10 50 40 40 250 250 35 120 º 87 º 93 º" at bounding box center [572, 292] width 821 height 510
click at [66, 161] on icon at bounding box center [81, 165] width 83 height 77
type input "$25.16"
type input "$251.60"
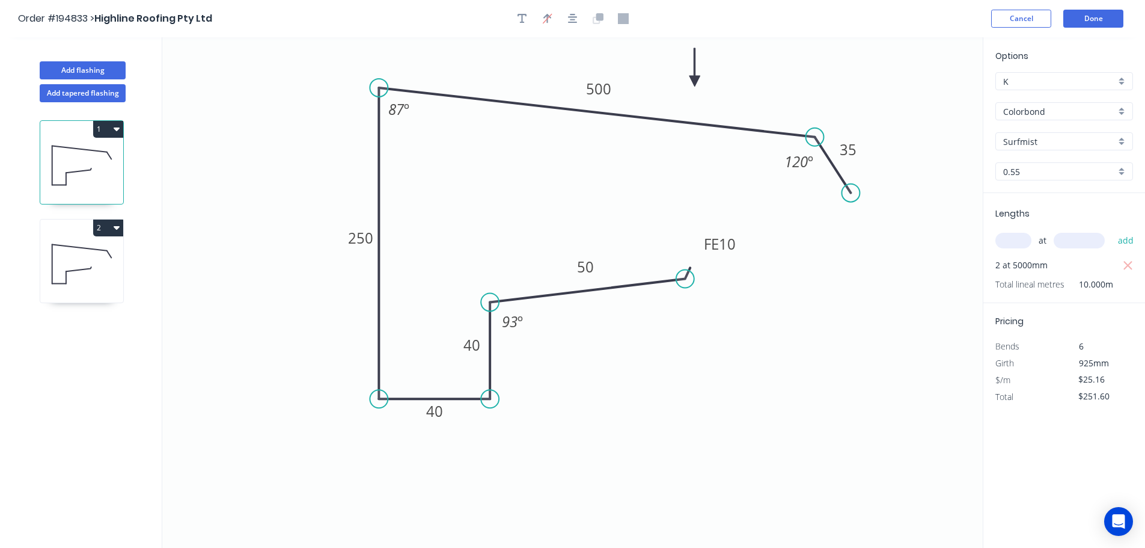
click at [77, 247] on icon at bounding box center [81, 263] width 83 height 77
type input "$21.48"
type input "$0.00"
click at [1017, 242] on input "text" at bounding box center [1014, 241] width 36 height 16
type input "4"
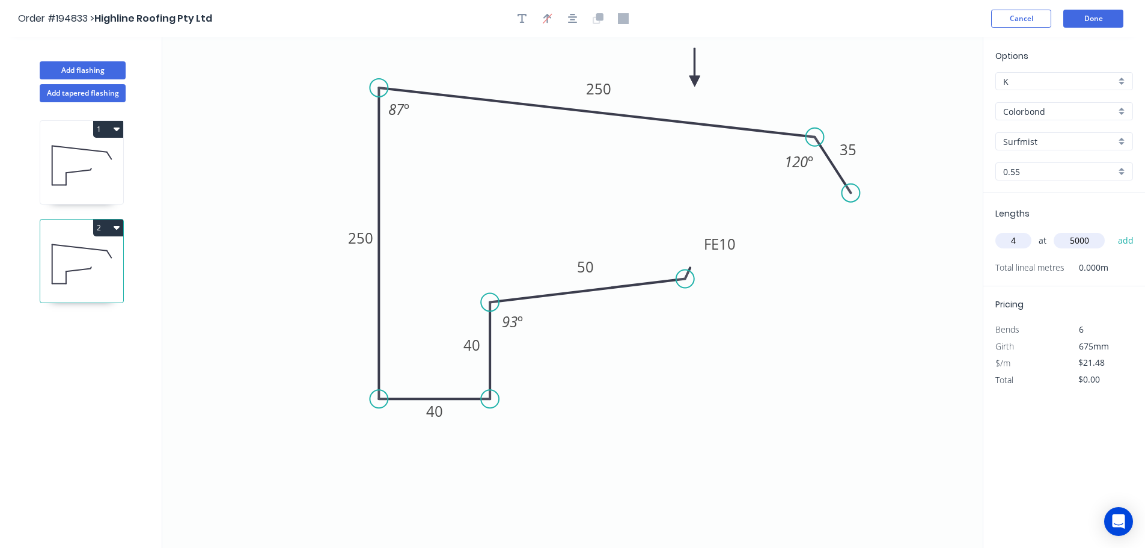
type input "5000"
click at [1112, 230] on button "add" at bounding box center [1126, 240] width 28 height 20
click at [108, 224] on button "2" at bounding box center [108, 227] width 30 height 17
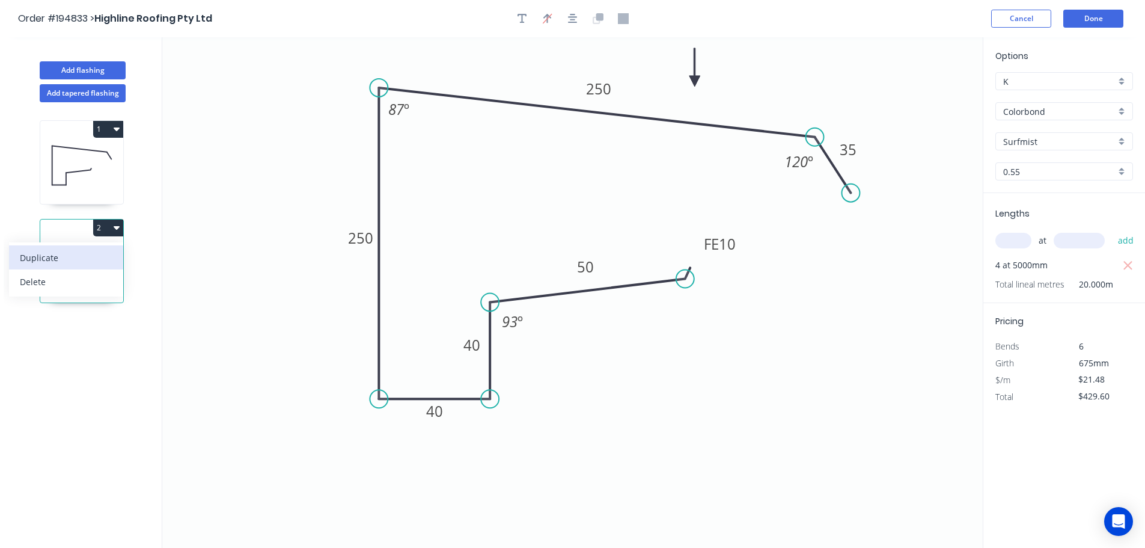
click at [91, 250] on div "Duplicate" at bounding box center [66, 257] width 93 height 17
type input "$0.00"
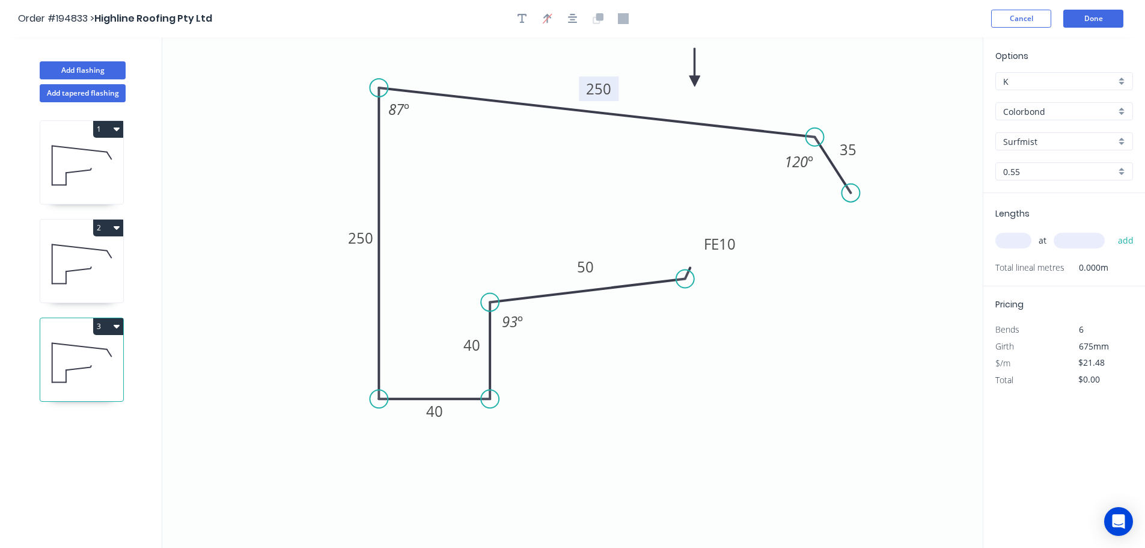
click at [605, 86] on tspan "250" at bounding box center [598, 89] width 25 height 20
click at [530, 171] on icon "0 FE 10 50 40 40 250 450 35 120 º 87 º 93 º" at bounding box center [572, 292] width 821 height 510
type input "$25.16"
click at [1019, 239] on input "text" at bounding box center [1014, 241] width 36 height 16
type input "2"
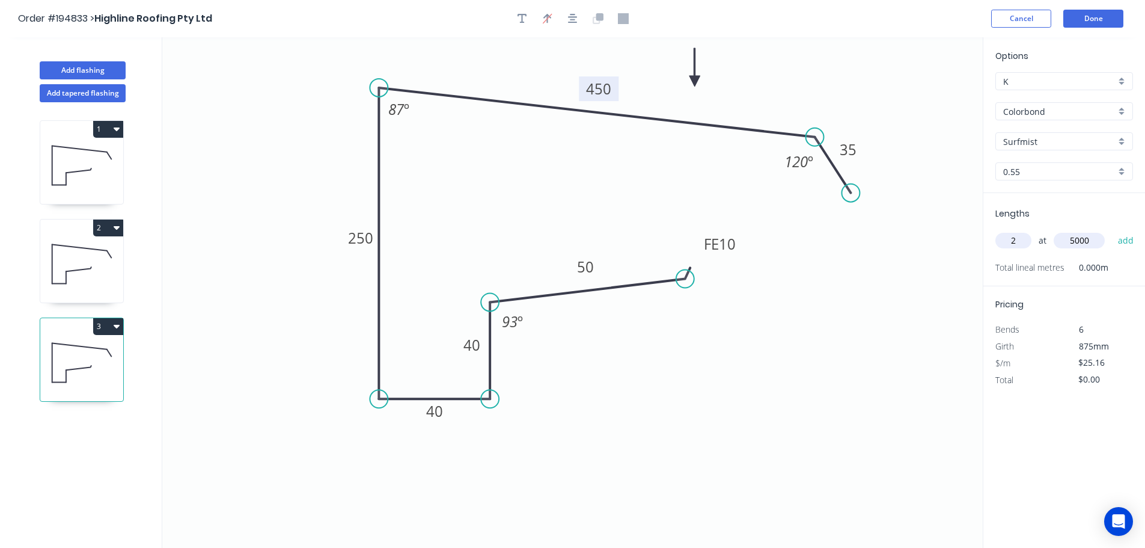
type input "5000"
click at [1112, 230] on button "add" at bounding box center [1126, 240] width 28 height 20
type input "$251.60"
click at [80, 69] on button "Add flashing" at bounding box center [83, 70] width 86 height 18
type input "$0.00"
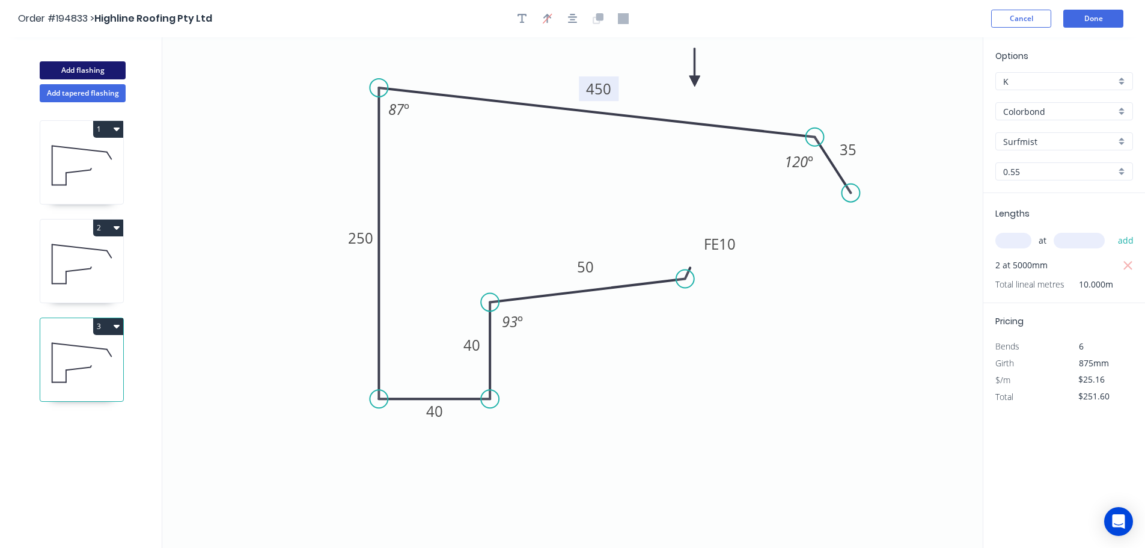
type input "$0.00"
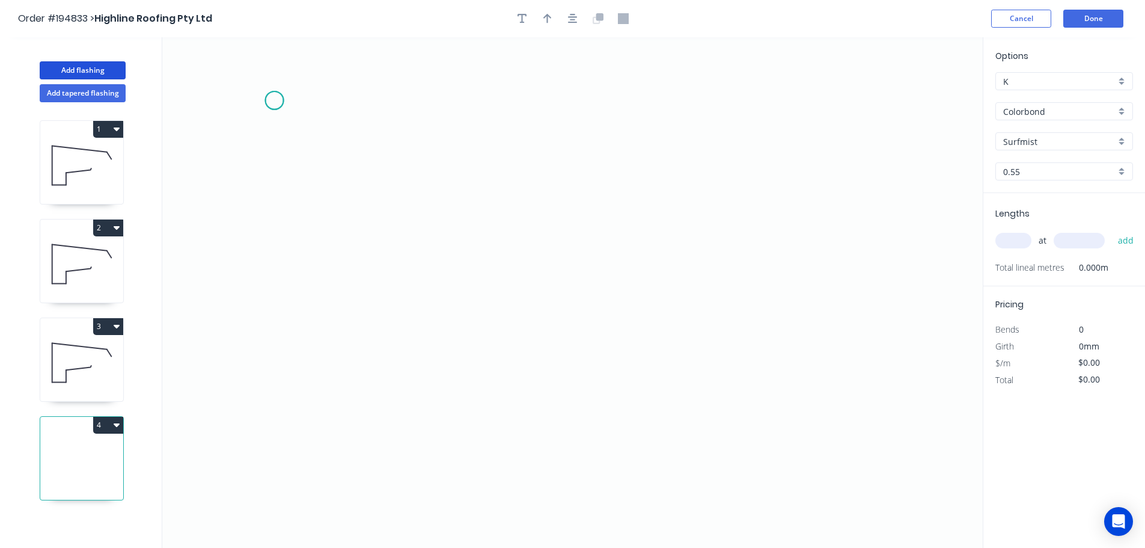
click at [274, 100] on icon "0" at bounding box center [572, 292] width 821 height 510
click at [363, 82] on icon "0" at bounding box center [572, 292] width 821 height 510
click at [363, 415] on icon "0 ?" at bounding box center [572, 292] width 821 height 510
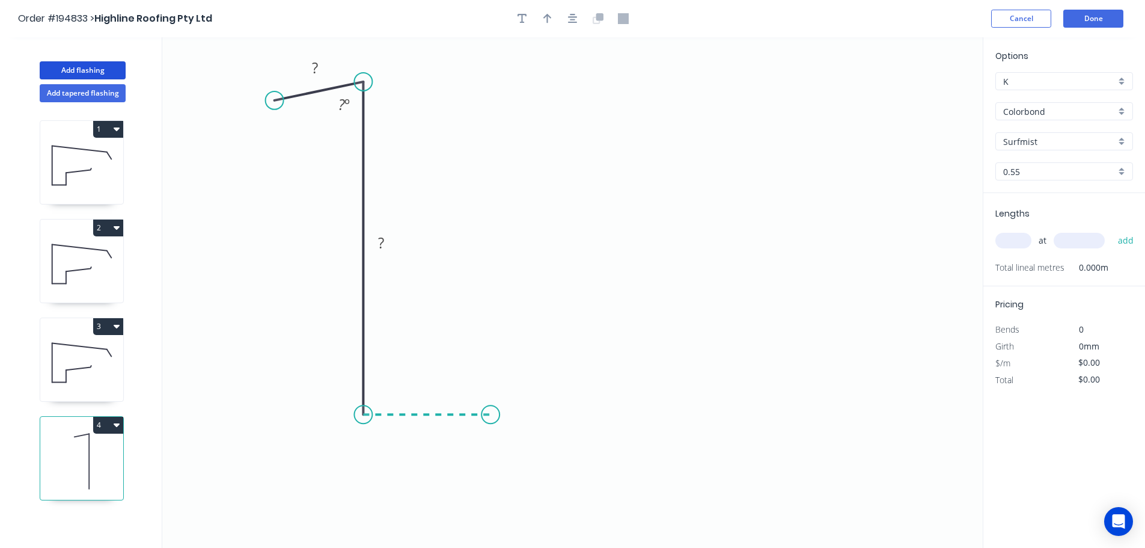
click at [491, 411] on icon "0 ? ? ? º" at bounding box center [572, 292] width 821 height 510
click at [499, 315] on icon "0 ? ? ? ? º" at bounding box center [572, 292] width 821 height 510
click at [491, 319] on circle at bounding box center [491, 314] width 18 height 18
drag, startPoint x: 491, startPoint y: 319, endPoint x: 490, endPoint y: 302, distance: 17.4
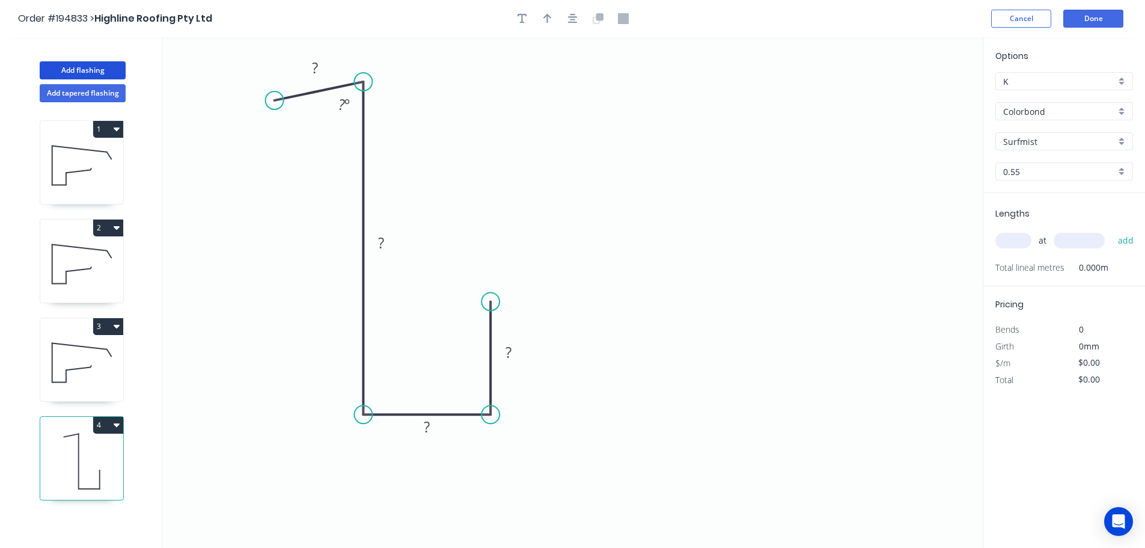
click at [490, 302] on circle at bounding box center [491, 302] width 18 height 18
click at [708, 281] on icon "0 ? ? ? ? ? º" at bounding box center [572, 292] width 821 height 510
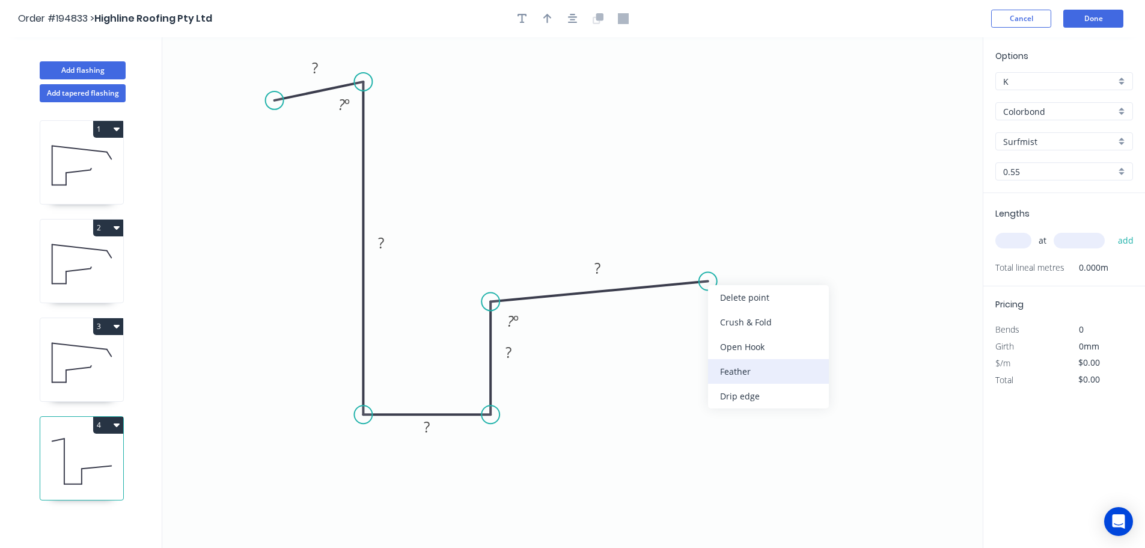
click at [746, 371] on div "Feather" at bounding box center [768, 371] width 121 height 25
click at [726, 322] on div "Flip bend" at bounding box center [771, 323] width 121 height 25
click at [702, 253] on tspan "15" at bounding box center [697, 252] width 17 height 20
click at [749, 241] on icon "0 ? ? ? ? FE 10 ? ? º ? º" at bounding box center [572, 292] width 821 height 510
drag, startPoint x: 720, startPoint y: 248, endPoint x: 781, endPoint y: 230, distance: 63.4
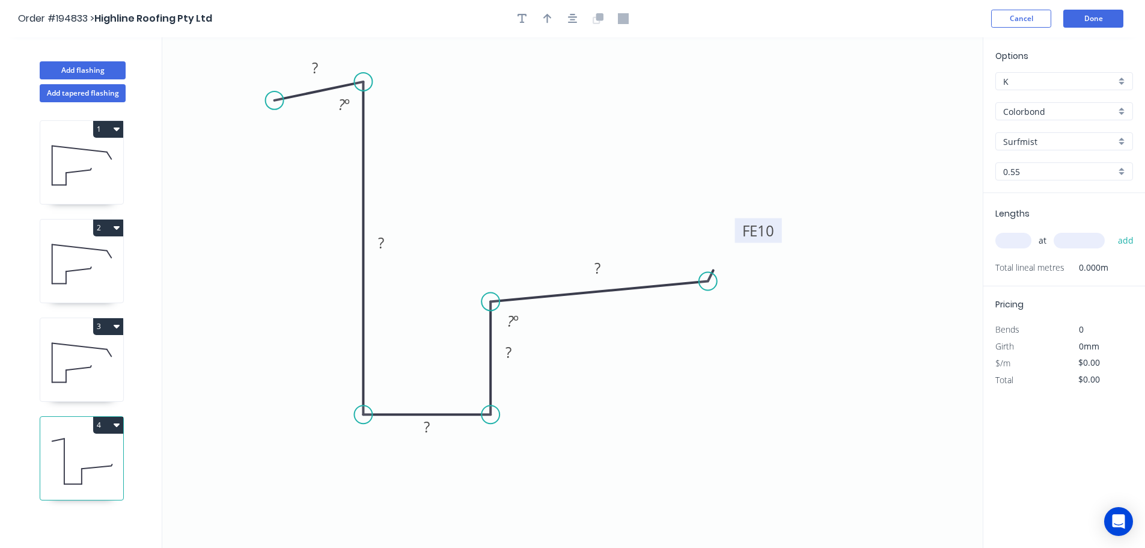
click at [781, 230] on rect at bounding box center [758, 230] width 47 height 25
click at [317, 65] on tspan "?" at bounding box center [315, 68] width 6 height 20
click at [714, 390] on icon "0 30 215 40 40 FE 10 10 87 º 93 º" at bounding box center [572, 292] width 821 height 510
type input "$13.38"
click at [601, 265] on tspan "10" at bounding box center [597, 268] width 17 height 20
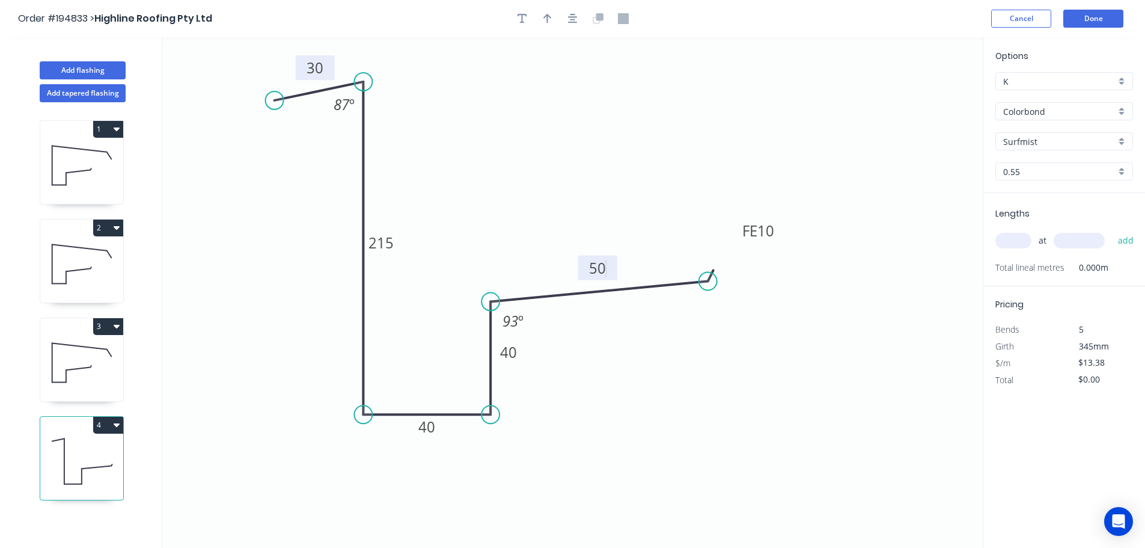
click at [657, 371] on icon "0 30 215 40 40 FE 10 50 87 º 93 º" at bounding box center [572, 292] width 821 height 510
drag, startPoint x: 524, startPoint y: 358, endPoint x: 464, endPoint y: 361, distance: 59.6
click at [464, 361] on rect at bounding box center [449, 355] width 39 height 25
click at [548, 17] on icon "button" at bounding box center [548, 19] width 8 height 10
drag, startPoint x: 922, startPoint y: 94, endPoint x: 275, endPoint y: 421, distance: 724.7
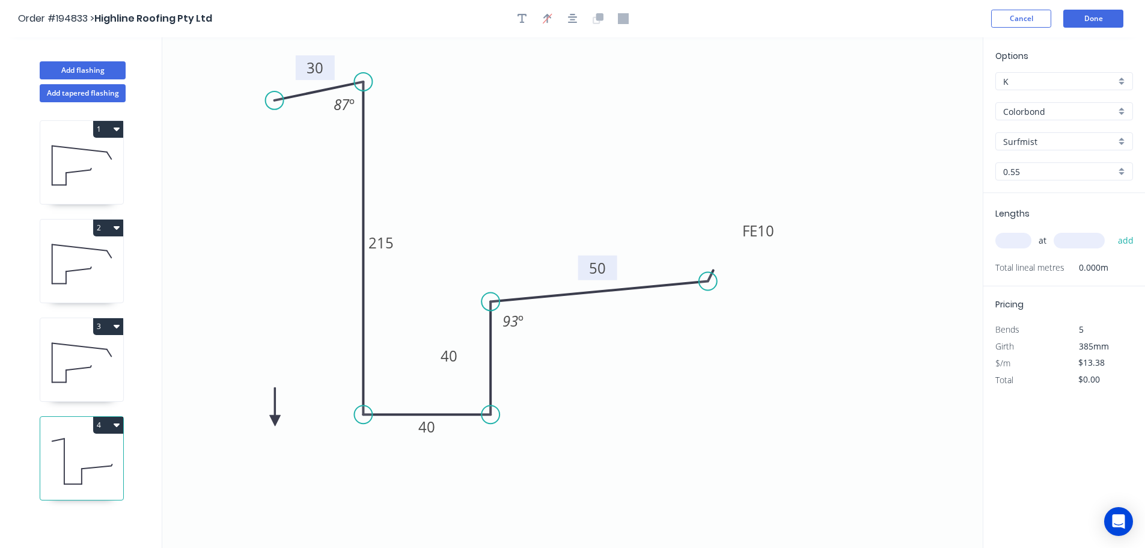
click at [275, 421] on icon at bounding box center [275, 406] width 11 height 38
click at [275, 421] on icon at bounding box center [285, 410] width 35 height 35
click at [275, 421] on icon at bounding box center [289, 420] width 38 height 11
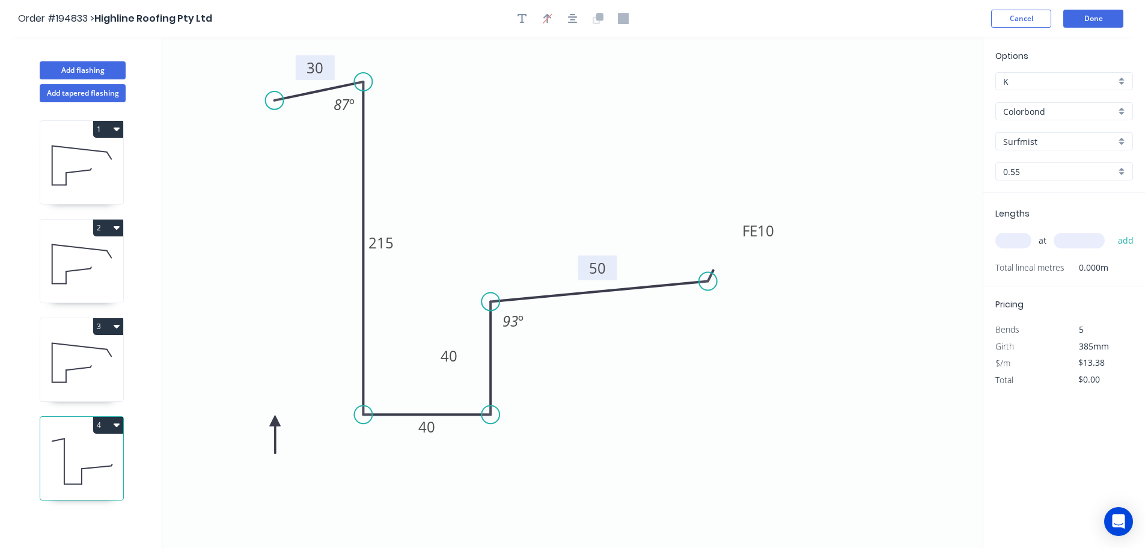
click at [275, 421] on icon at bounding box center [275, 434] width 11 height 38
click at [1026, 241] on input "text" at bounding box center [1014, 241] width 36 height 16
type input "4"
type input "5000"
click at [1112, 230] on button "add" at bounding box center [1126, 240] width 28 height 20
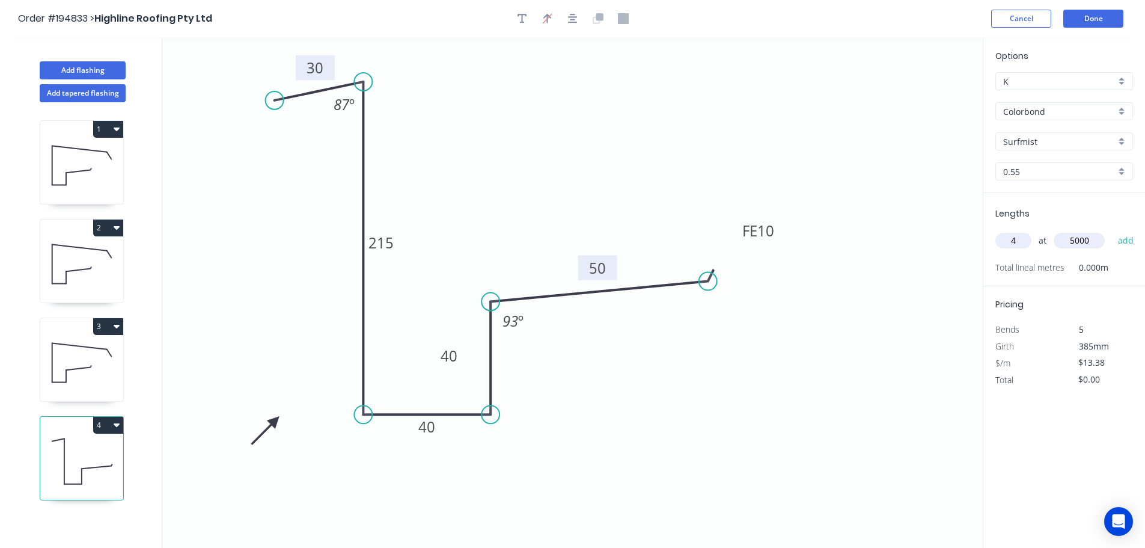
type input "$267.60"
click at [80, 70] on button "Add flashing" at bounding box center [83, 70] width 86 height 18
type input "$0.00"
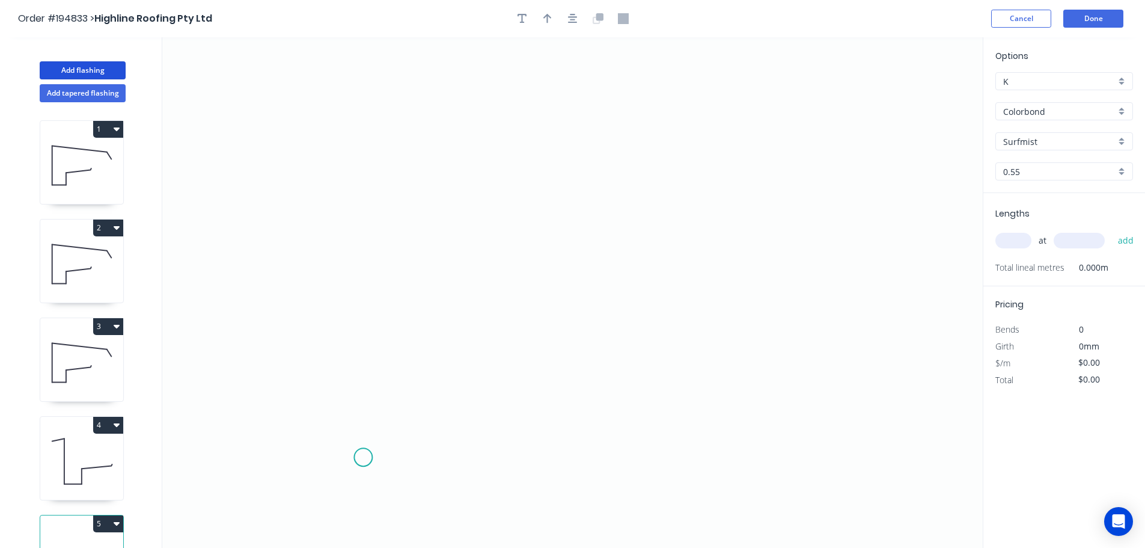
click at [363, 458] on icon "0" at bounding box center [572, 292] width 821 height 510
click at [375, 116] on icon "0" at bounding box center [572, 292] width 821 height 510
click at [507, 112] on icon "0 ?" at bounding box center [572, 292] width 821 height 510
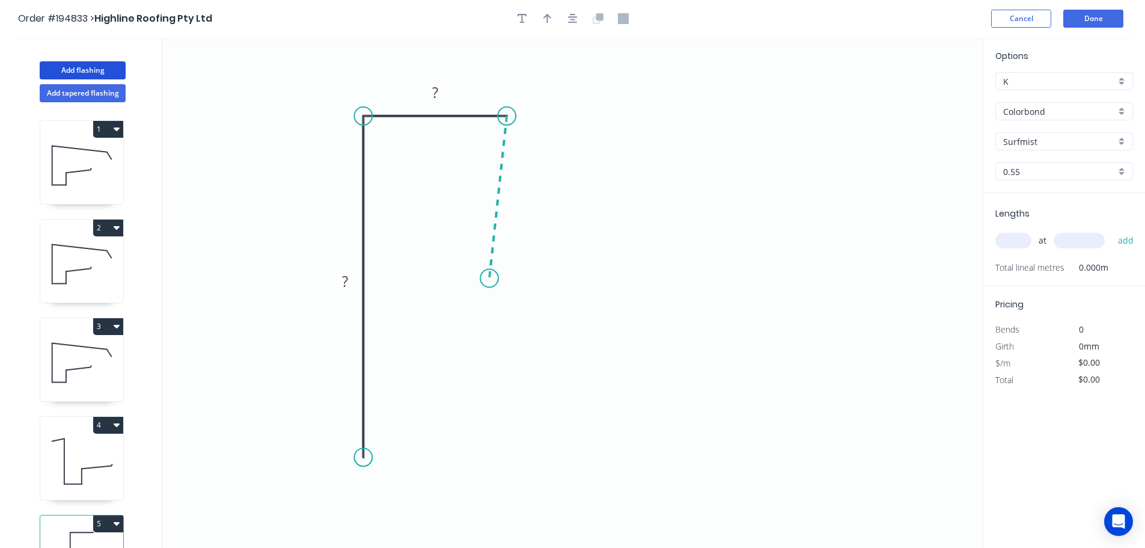
click at [489, 278] on icon "0 ? ?" at bounding box center [572, 292] width 821 height 510
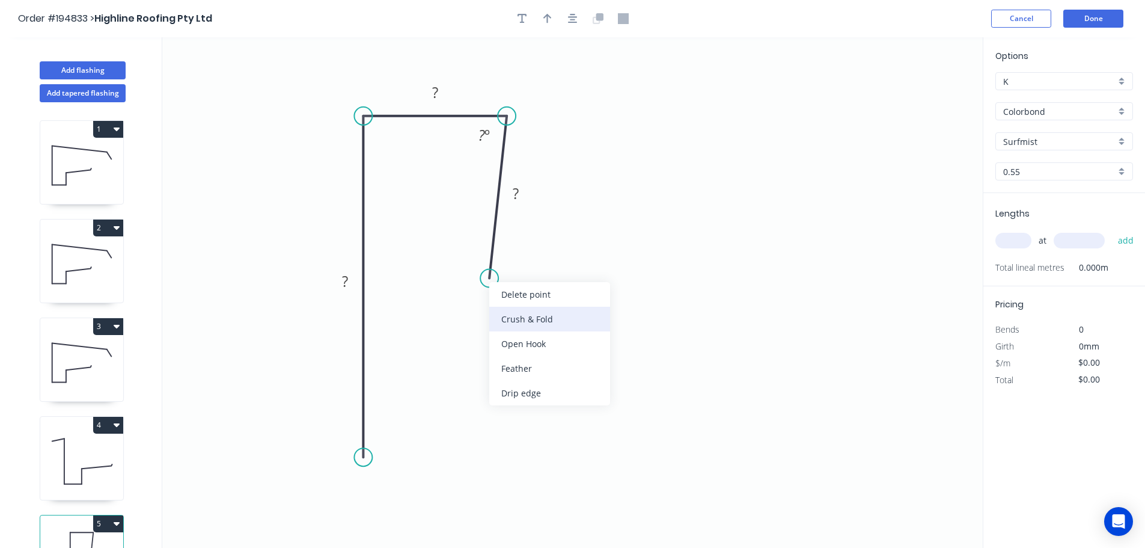
click at [524, 325] on div "Crush & Fold" at bounding box center [549, 319] width 121 height 25
click at [510, 324] on div "Flip bend" at bounding box center [552, 318] width 121 height 25
click at [526, 262] on tspan "10" at bounding box center [524, 260] width 17 height 20
click at [562, 255] on icon "0 ? ? CF 15 ? ? º" at bounding box center [572, 292] width 821 height 510
drag, startPoint x: 538, startPoint y: 262, endPoint x: 534, endPoint y: 340, distance: 78.3
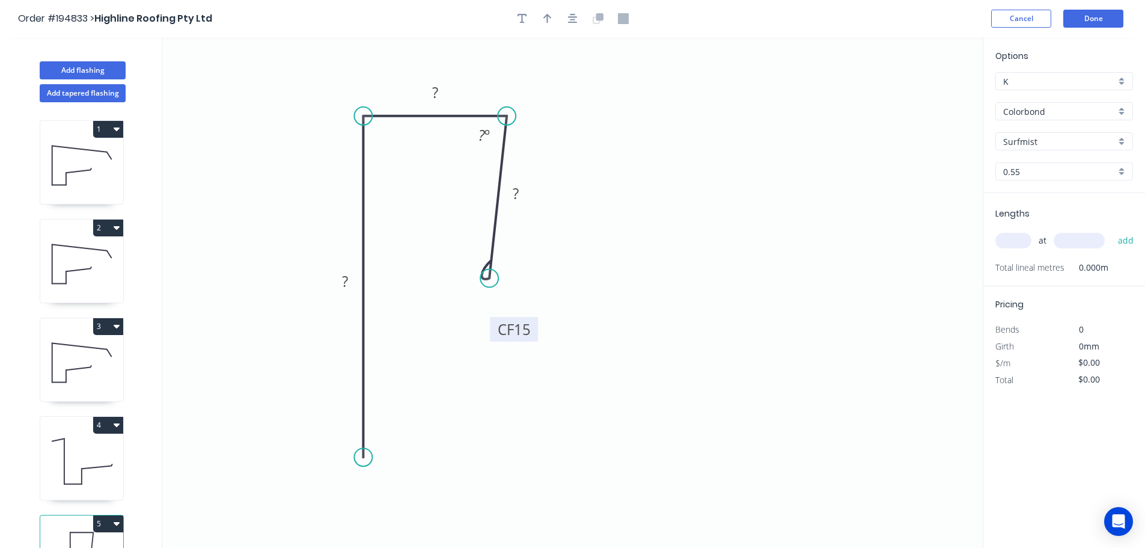
click at [534, 340] on rect at bounding box center [514, 329] width 48 height 25
click at [346, 279] on tspan "?" at bounding box center [345, 281] width 6 height 20
click at [756, 252] on icon "0 100 30 CF 15 60 87 º" at bounding box center [572, 292] width 821 height 510
type input "$10.82"
click at [547, 16] on icon "button" at bounding box center [548, 19] width 8 height 10
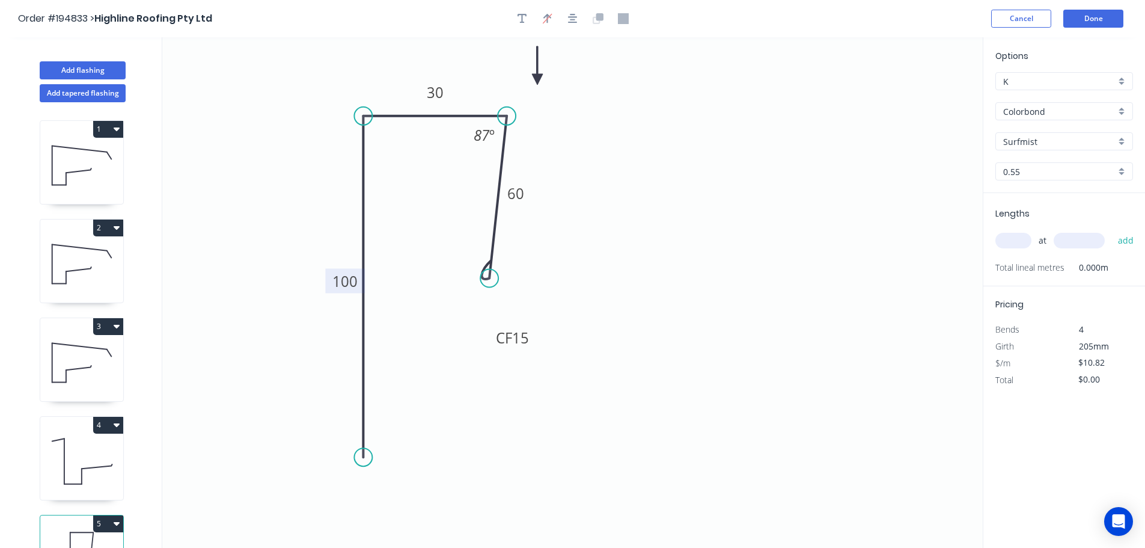
drag, startPoint x: 921, startPoint y: 95, endPoint x: 538, endPoint y: 79, distance: 383.9
click at [538, 79] on icon at bounding box center [537, 65] width 11 height 38
click at [1017, 236] on input "text" at bounding box center [1014, 241] width 36 height 16
type input "8"
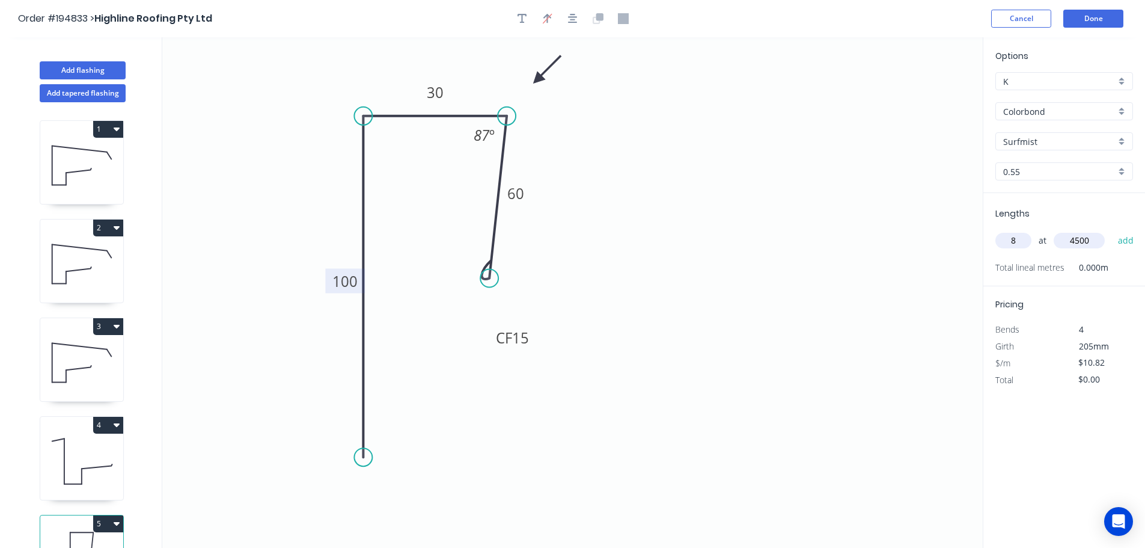
type input "4500"
click at [1112, 230] on button "add" at bounding box center [1126, 240] width 28 height 20
type input "$389.52"
type input "8"
type input "5000"
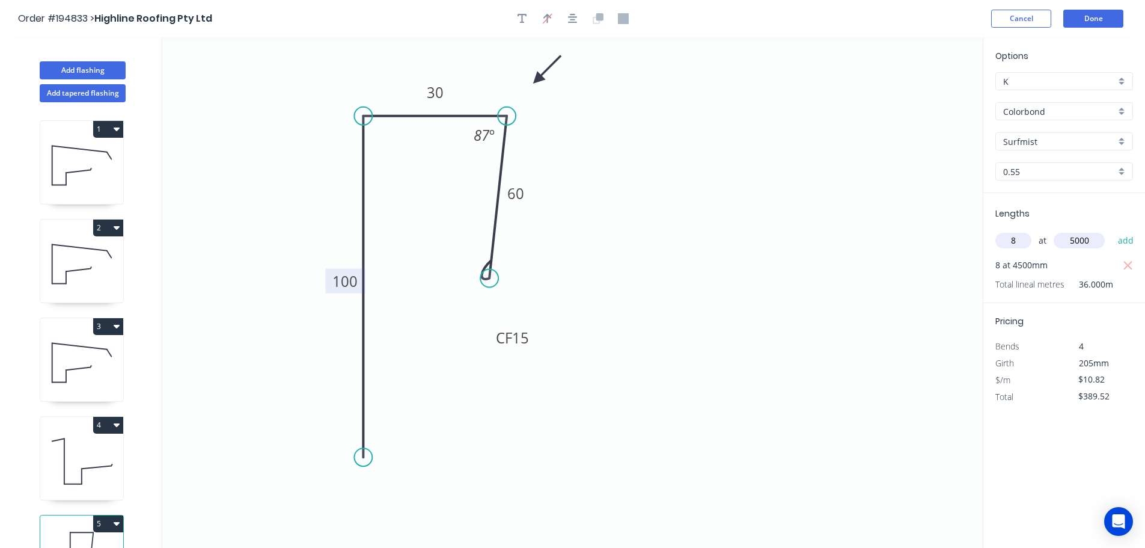
click at [1112, 230] on button "add" at bounding box center [1126, 240] width 28 height 20
type input "$822.32"
click at [118, 70] on button "Add flashing" at bounding box center [83, 70] width 86 height 18
type input "$0.00"
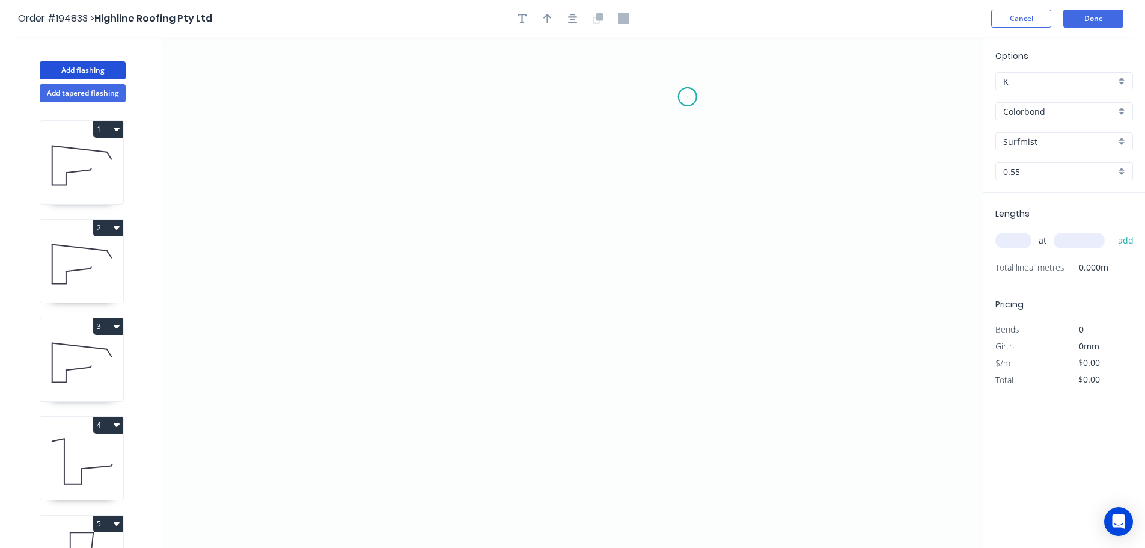
click at [688, 97] on icon "0" at bounding box center [572, 292] width 821 height 510
click at [686, 378] on icon "0" at bounding box center [572, 292] width 821 height 510
click at [575, 373] on icon "0 ?" at bounding box center [572, 292] width 821 height 510
click at [575, 373] on circle at bounding box center [575, 378] width 18 height 18
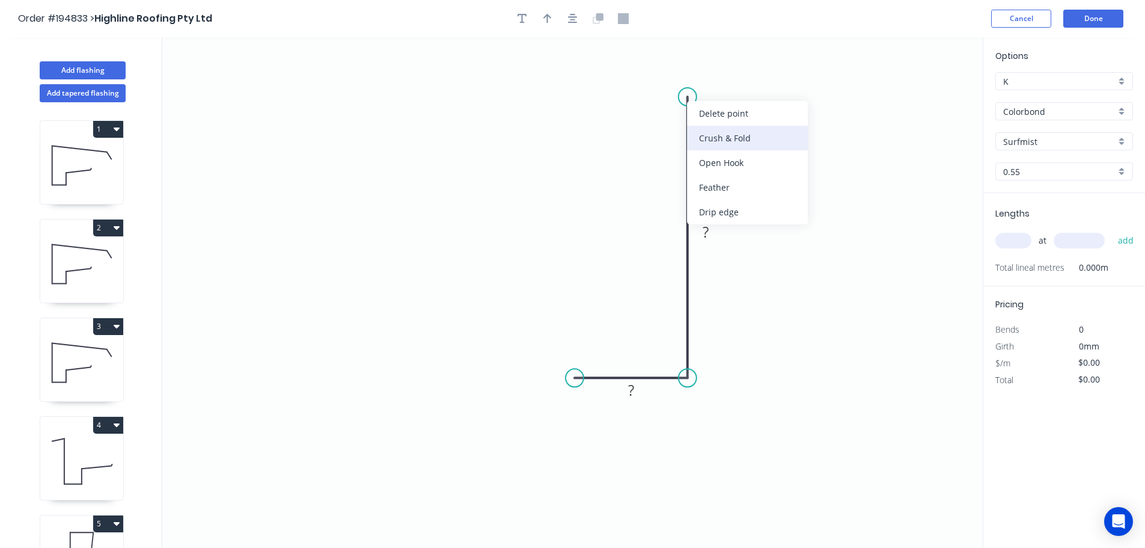
click at [726, 140] on div "Crush & Fold" at bounding box center [747, 138] width 121 height 25
click at [676, 73] on tspan "10" at bounding box center [670, 76] width 17 height 20
click at [720, 69] on icon "0 ? CF 15 ?" at bounding box center [572, 292] width 821 height 510
drag, startPoint x: 679, startPoint y: 70, endPoint x: 604, endPoint y: 52, distance: 78.0
click at [604, 52] on rect at bounding box center [587, 56] width 48 height 25
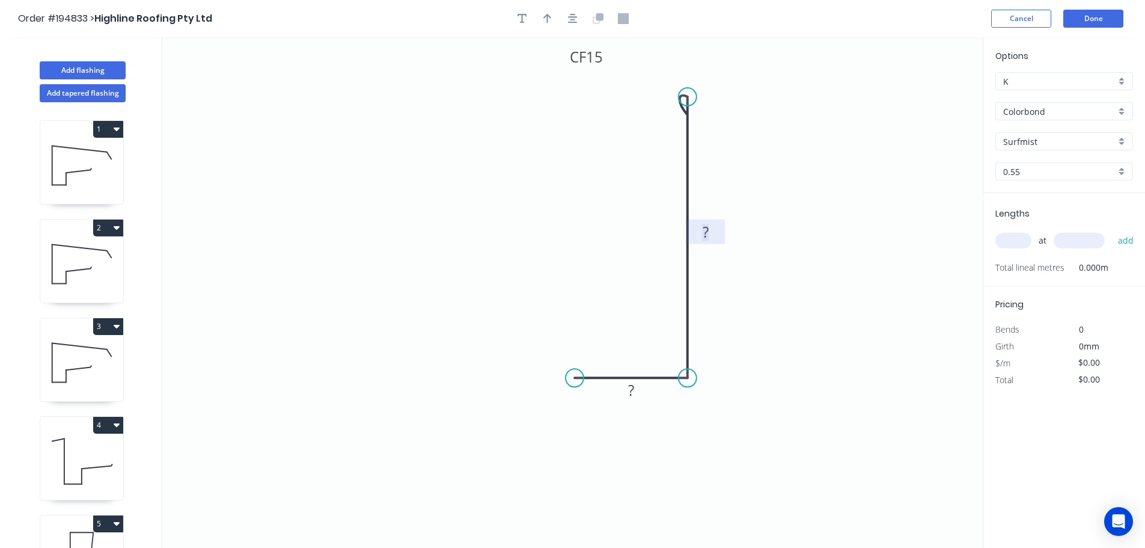
click at [706, 227] on tspan "?" at bounding box center [706, 232] width 6 height 20
click at [860, 290] on icon "0 30 CF 15 60" at bounding box center [572, 292] width 821 height 510
type input "$8.25"
click at [544, 17] on icon "button" at bounding box center [548, 19] width 8 height 10
drag, startPoint x: 922, startPoint y: 96, endPoint x: 801, endPoint y: 323, distance: 257.7
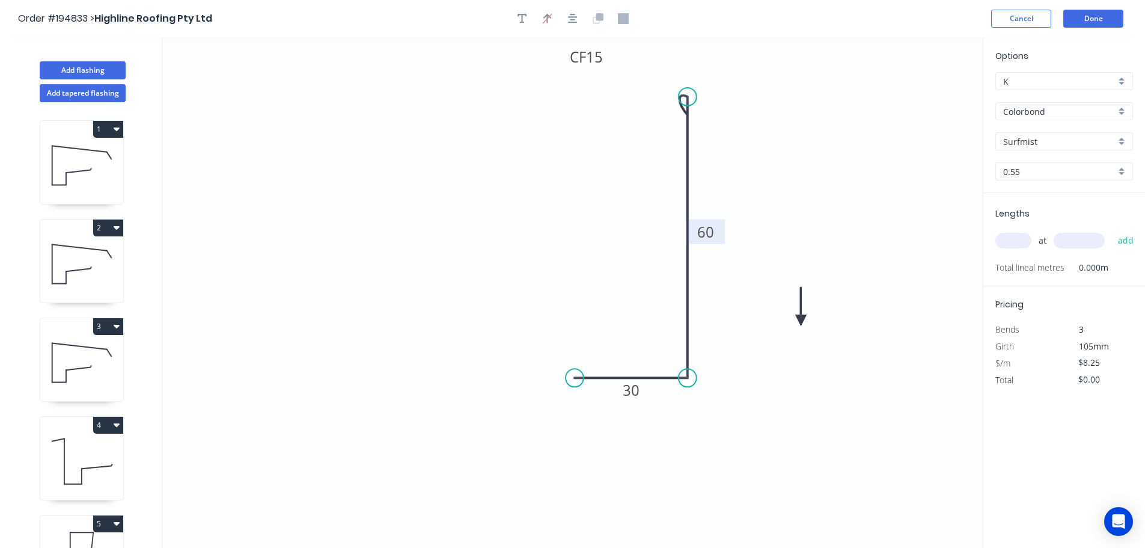
click at [801, 323] on icon at bounding box center [801, 306] width 11 height 38
click at [801, 323] on icon at bounding box center [800, 309] width 11 height 38
click at [801, 323] on icon at bounding box center [810, 312] width 35 height 35
drag, startPoint x: 1021, startPoint y: 242, endPoint x: 997, endPoint y: 237, distance: 24.1
click at [1021, 242] on input "text" at bounding box center [1014, 241] width 36 height 16
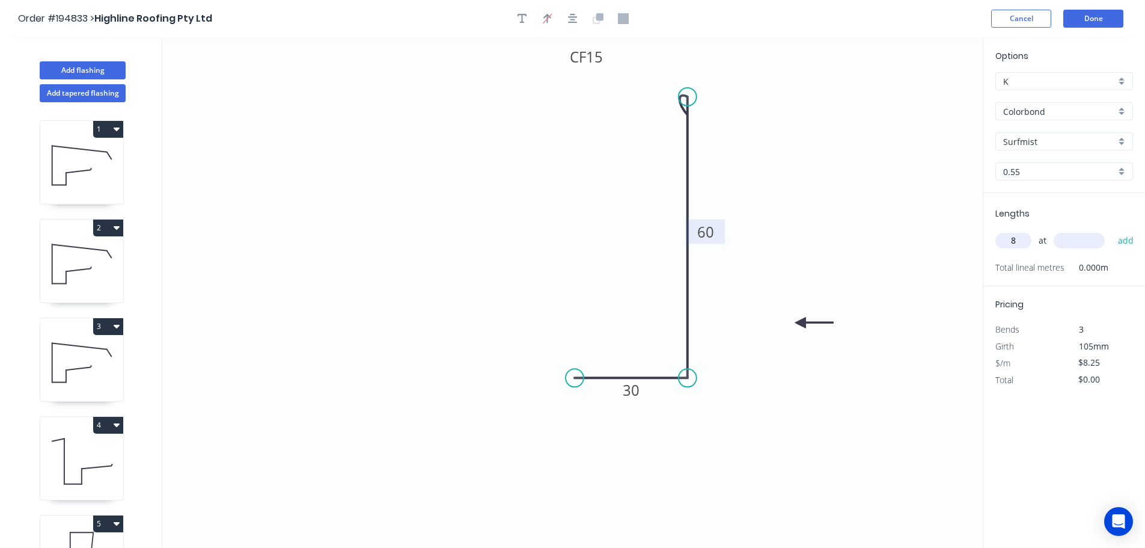
type input "8"
type input "4500"
click at [1112, 230] on button "add" at bounding box center [1126, 240] width 28 height 20
type input "$297.00"
type input "8"
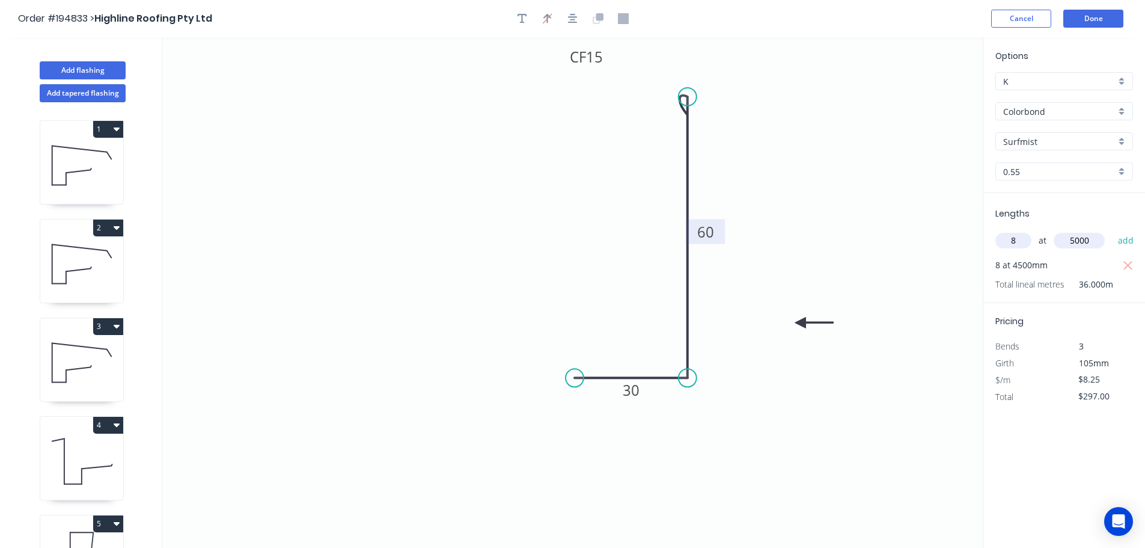
type input "5000"
click at [1112, 230] on button "add" at bounding box center [1126, 240] width 28 height 20
type input "$627.00"
type input "4"
type input "4200"
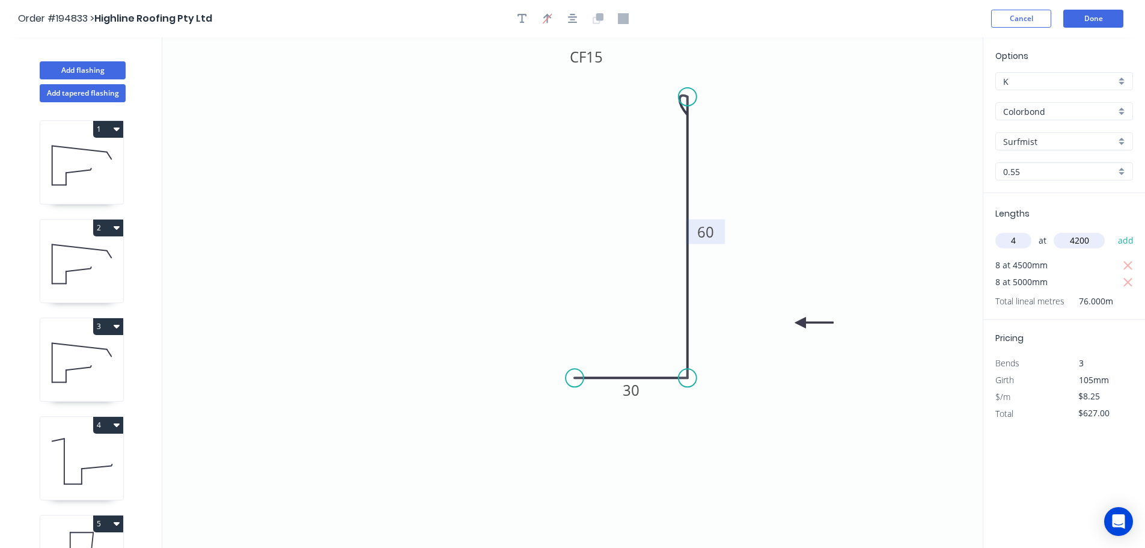
click at [1112, 230] on button "add" at bounding box center [1126, 240] width 28 height 20
type input "$765.60"
type input "4"
type input "2000"
click at [1112, 230] on button "add" at bounding box center [1126, 240] width 28 height 20
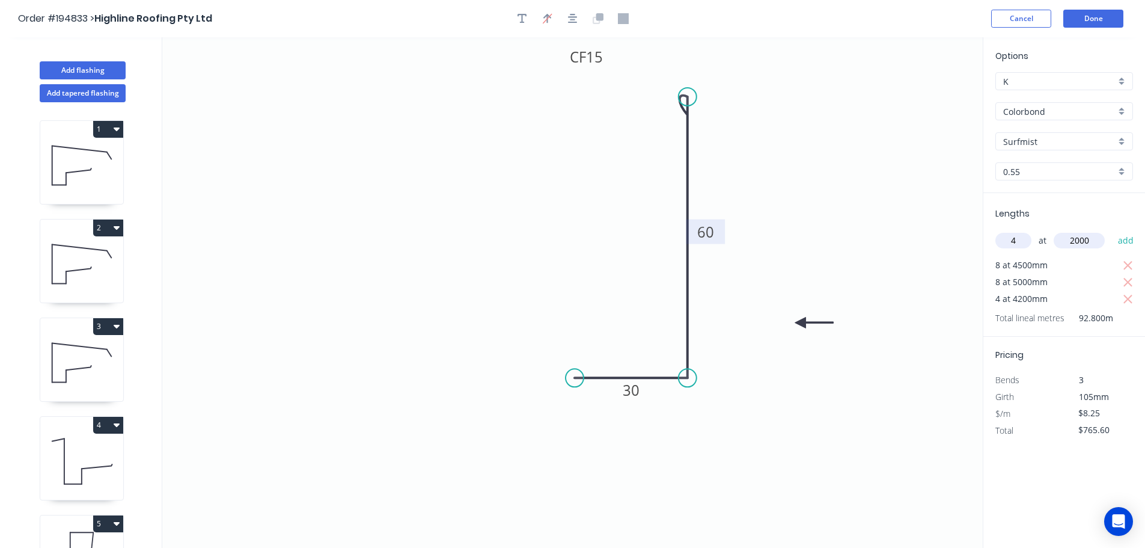
type input "$831.60"
click at [82, 72] on button "Add flashing" at bounding box center [83, 70] width 86 height 18
type input "$0.00"
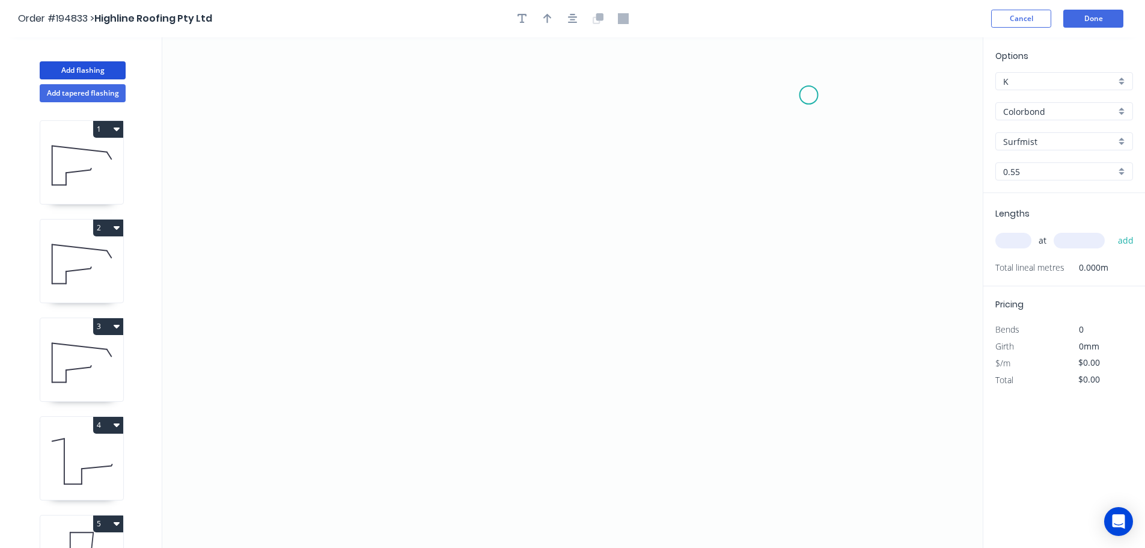
click at [811, 94] on icon "0" at bounding box center [572, 292] width 821 height 510
click at [676, 97] on icon "0" at bounding box center [572, 292] width 821 height 510
click at [663, 338] on icon "0 ?" at bounding box center [572, 292] width 821 height 510
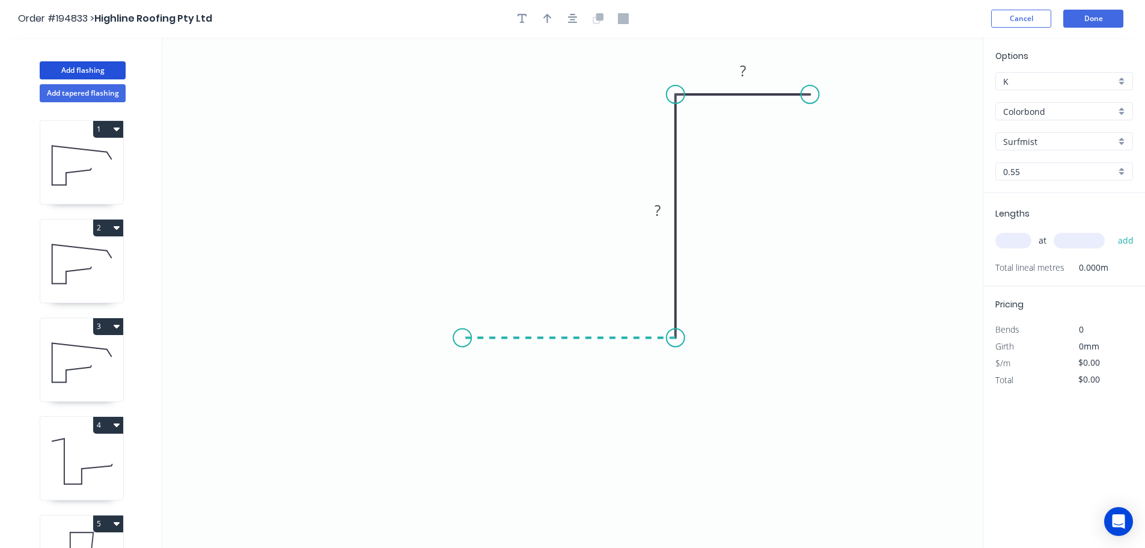
click at [462, 342] on icon "0 ? ?" at bounding box center [572, 292] width 821 height 510
click at [467, 514] on icon "0 ? ? ?" at bounding box center [572, 292] width 821 height 510
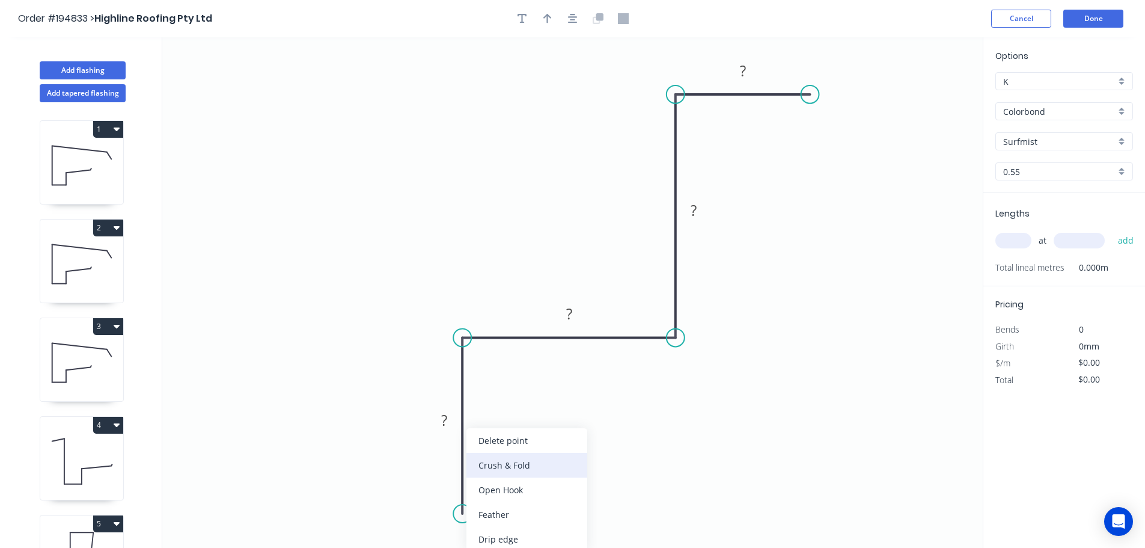
click at [539, 462] on div "Crush & Fold" at bounding box center [527, 465] width 121 height 25
click at [450, 490] on tspan "10" at bounding box center [445, 492] width 17 height 20
click at [514, 466] on icon "0 CF 15 ? ? ? ?" at bounding box center [572, 292] width 821 height 510
drag, startPoint x: 416, startPoint y: 495, endPoint x: 513, endPoint y: 535, distance: 104.6
click at [513, 535] on rect at bounding box center [533, 531] width 48 height 25
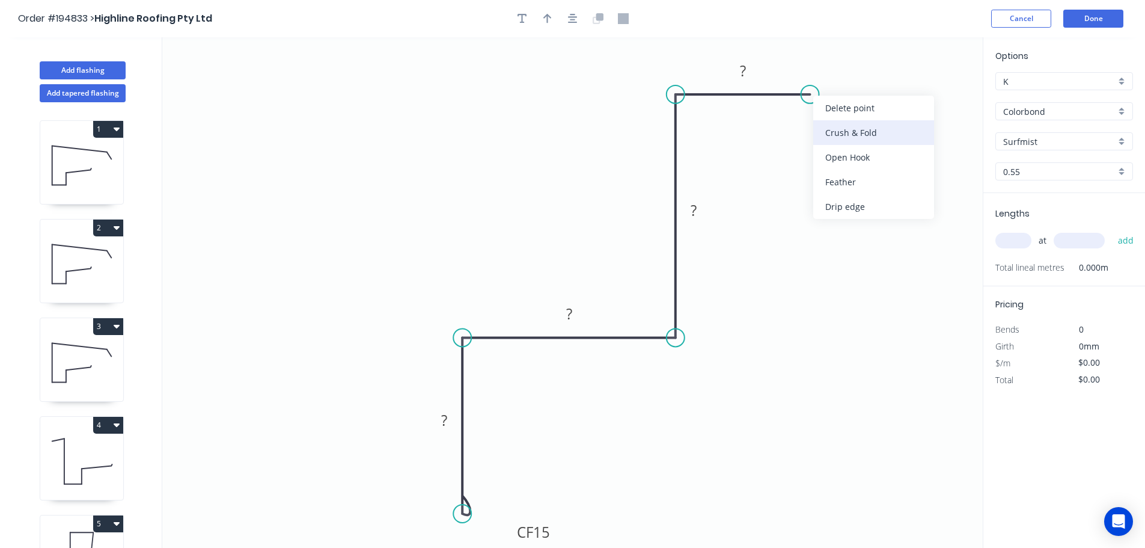
click at [838, 132] on div "Crush & Fold" at bounding box center [874, 132] width 121 height 25
click at [835, 133] on div "Flip bend" at bounding box center [870, 126] width 121 height 25
drag, startPoint x: 847, startPoint y: 114, endPoint x: 883, endPoint y: 137, distance: 43.0
click at [883, 137] on rect at bounding box center [862, 137] width 48 height 25
click at [452, 417] on rect at bounding box center [444, 420] width 24 height 17
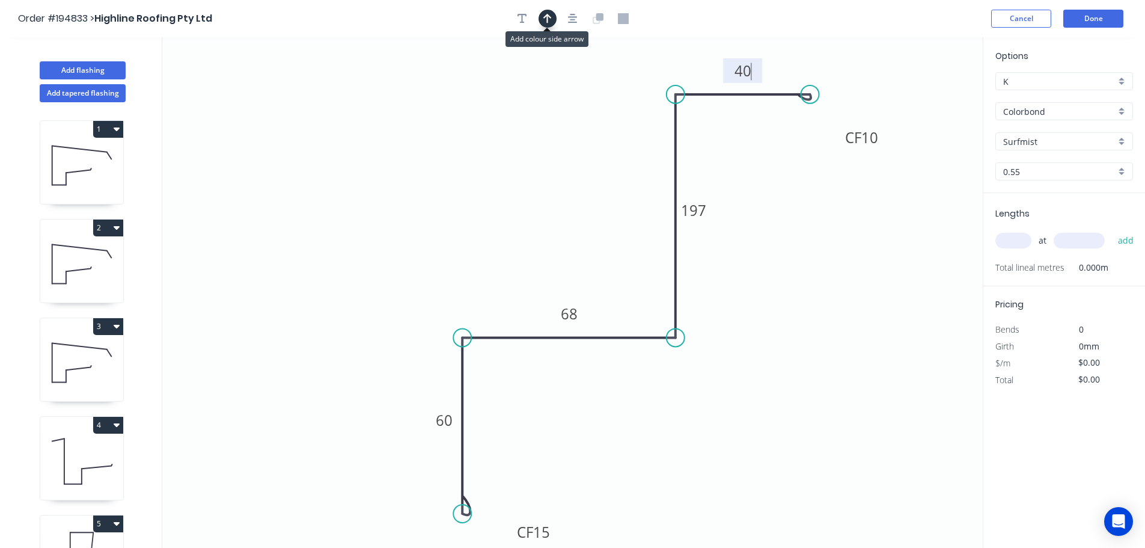
click at [550, 17] on icon "button" at bounding box center [548, 19] width 8 height 10
type input "$14.82"
drag, startPoint x: 922, startPoint y: 97, endPoint x: 521, endPoint y: 205, distance: 415.4
click at [521, 205] on icon at bounding box center [521, 191] width 11 height 38
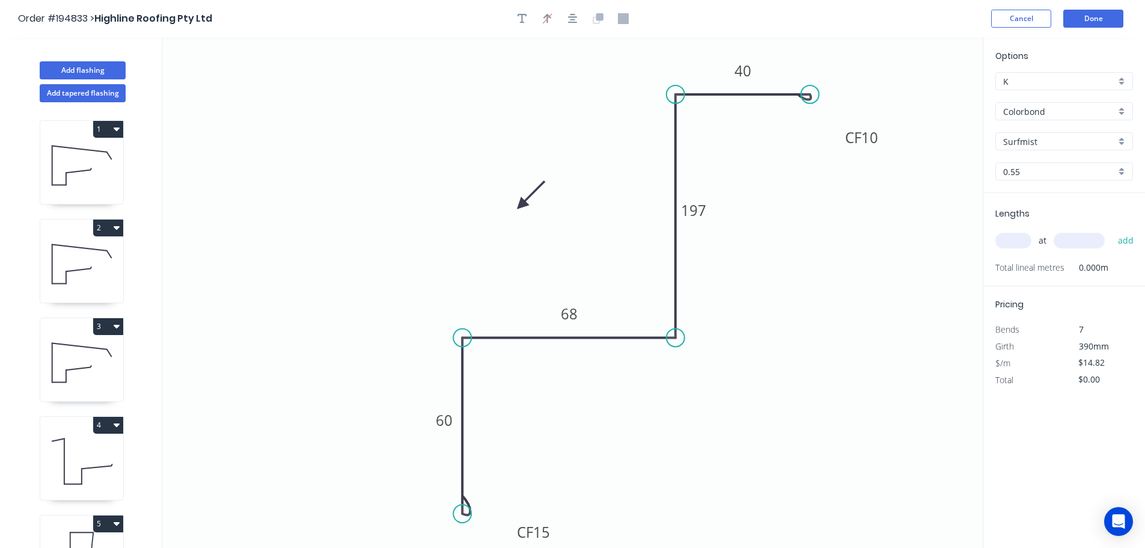
click at [521, 205] on icon at bounding box center [530, 194] width 35 height 35
click at [521, 205] on icon at bounding box center [530, 214] width 35 height 35
click at [521, 205] on icon at bounding box center [521, 219] width 11 height 38
click at [521, 205] on icon at bounding box center [511, 214] width 35 height 35
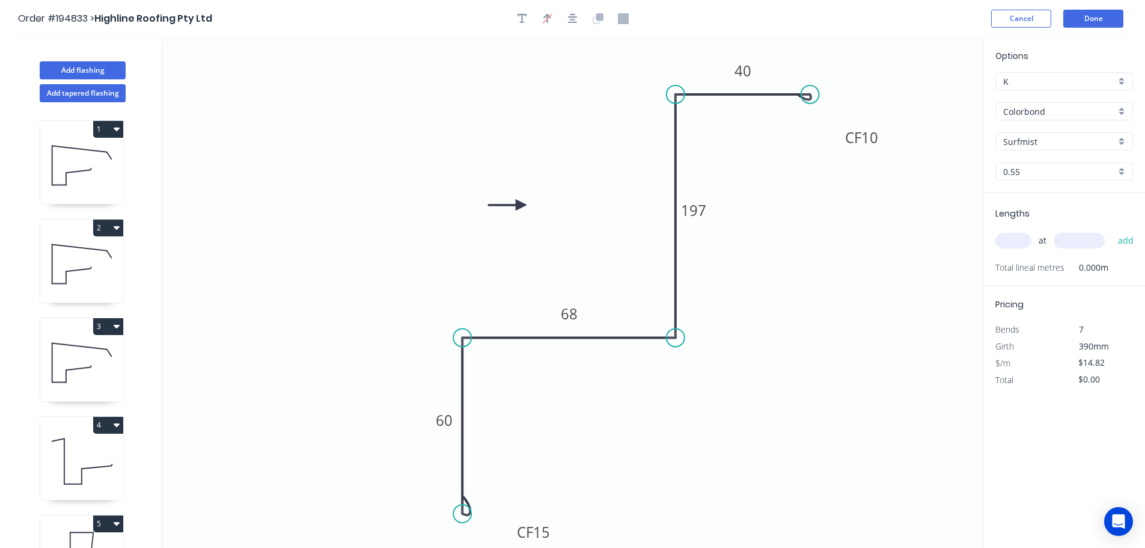
click at [521, 205] on icon at bounding box center [507, 205] width 38 height 11
click at [1016, 241] on input "text" at bounding box center [1014, 241] width 36 height 16
type input "4"
type input "4200"
click at [1112, 230] on button "add" at bounding box center [1126, 240] width 28 height 20
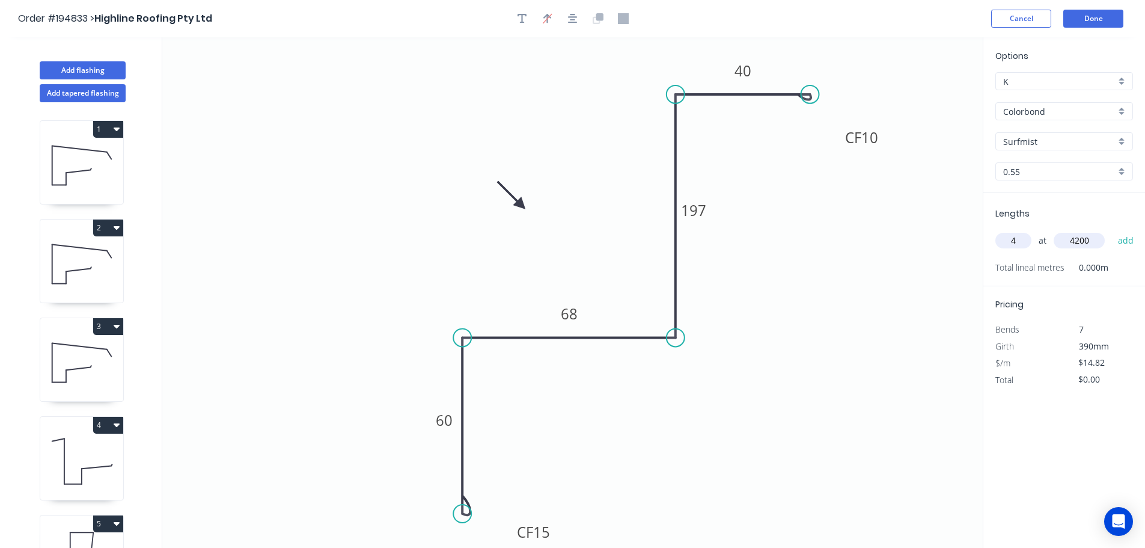
type input "$248.98"
click at [1080, 17] on button "Done" at bounding box center [1094, 19] width 60 height 18
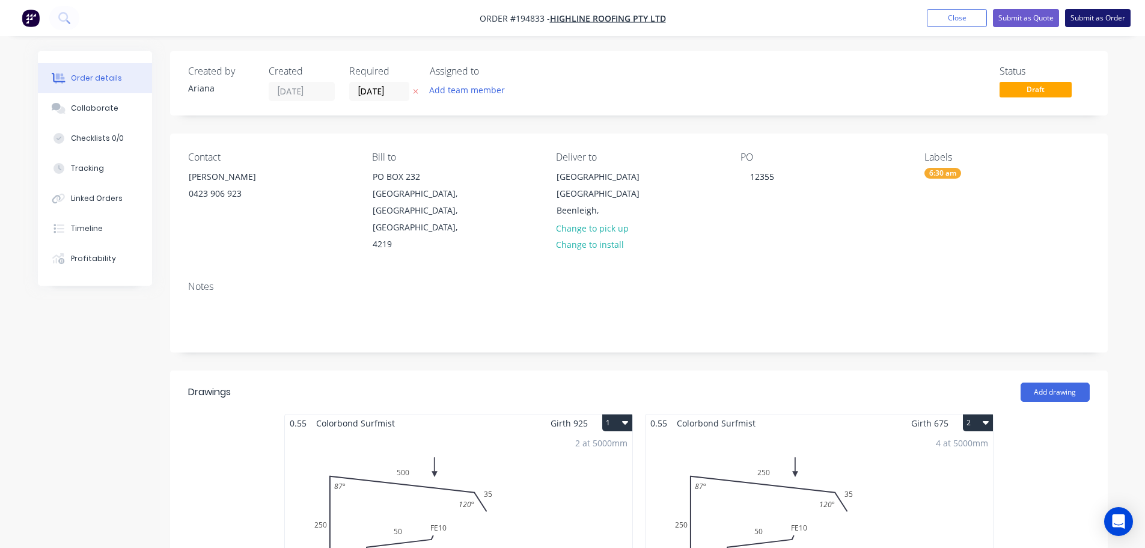
click at [1085, 19] on button "Submit as Order" at bounding box center [1098, 18] width 66 height 18
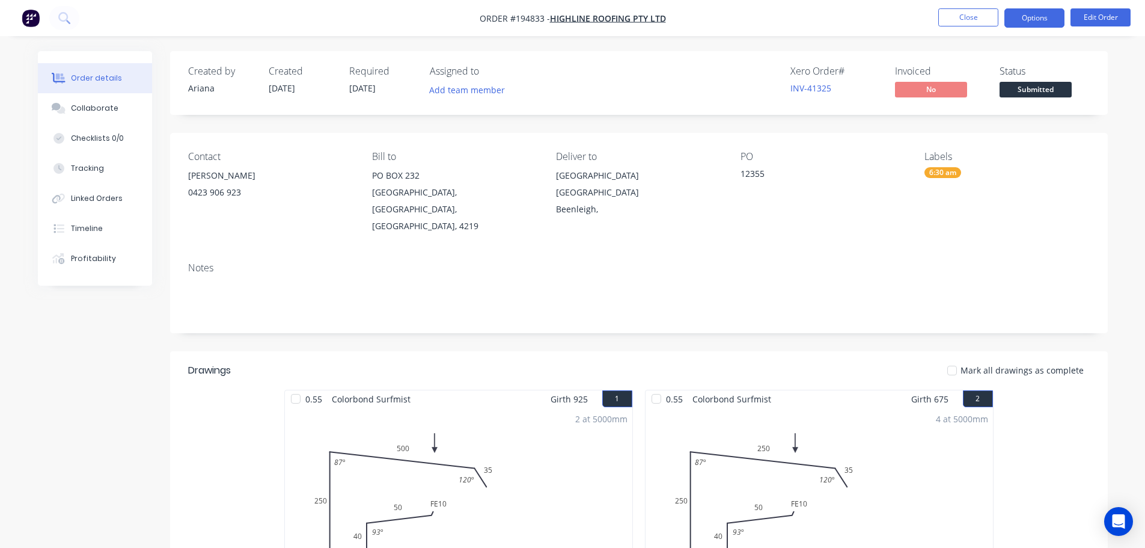
click at [1035, 13] on button "Options" at bounding box center [1035, 17] width 60 height 19
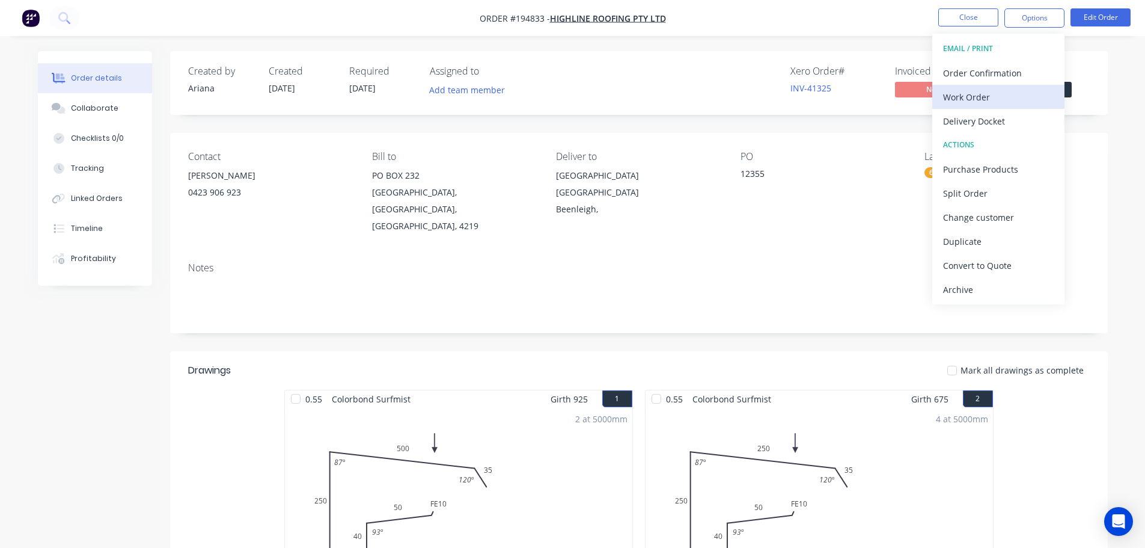
click at [979, 96] on div "Work Order" at bounding box center [998, 96] width 111 height 17
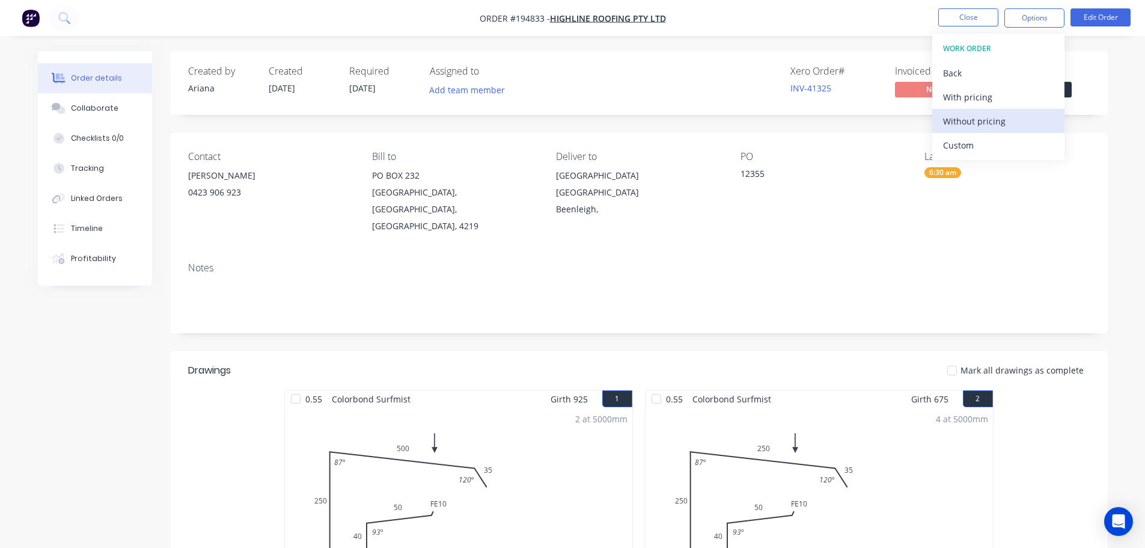
click at [961, 126] on div "Without pricing" at bounding box center [998, 120] width 111 height 17
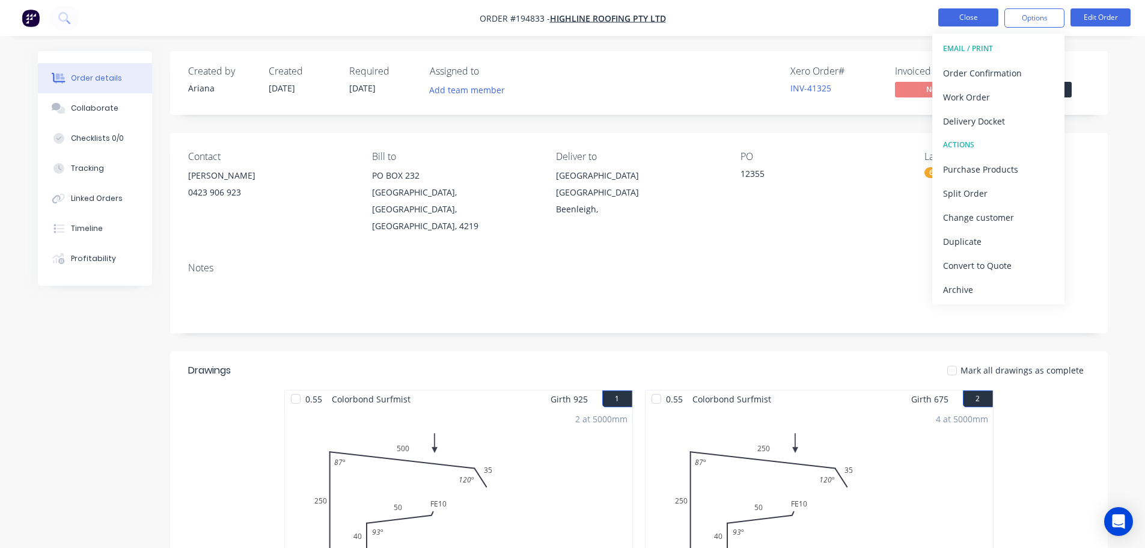
click at [974, 16] on button "Close" at bounding box center [969, 17] width 60 height 18
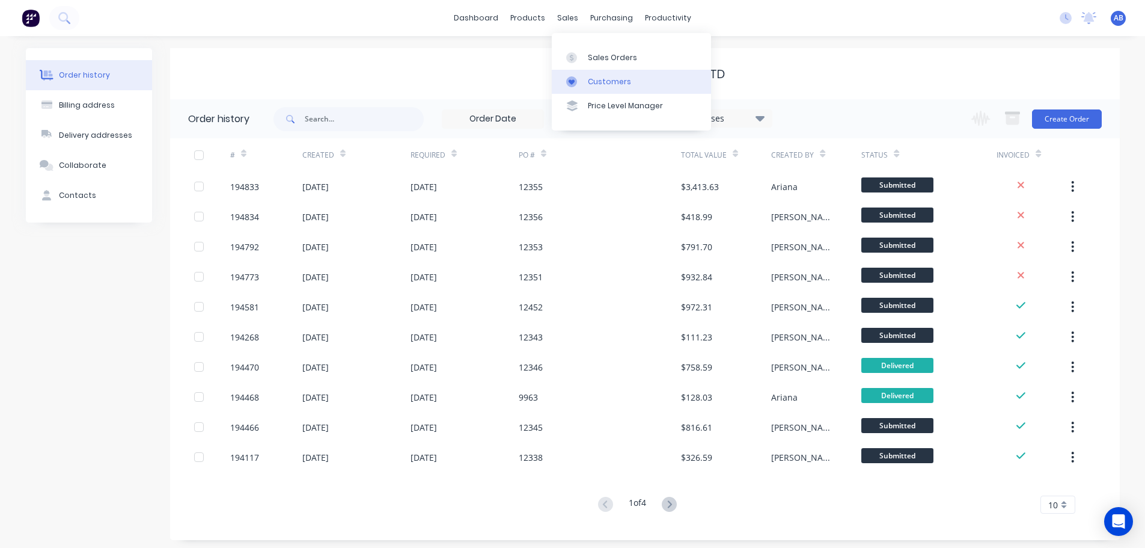
click at [616, 77] on div "Customers" at bounding box center [609, 81] width 43 height 11
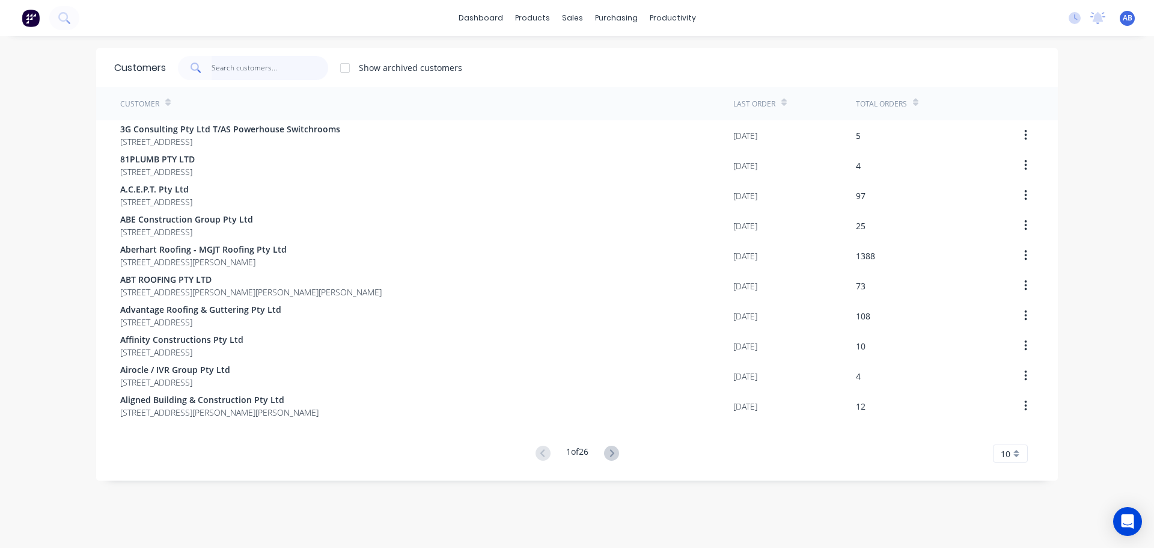
drag, startPoint x: 236, startPoint y: 69, endPoint x: 413, endPoint y: 63, distance: 177.5
click at [243, 69] on input "text" at bounding box center [270, 68] width 117 height 24
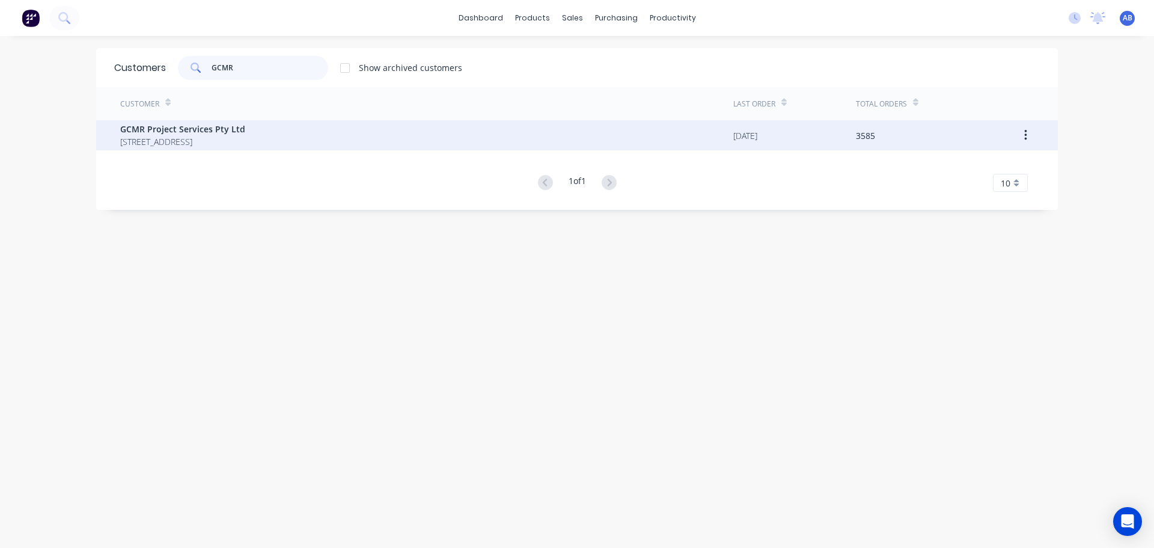
type input "GCMR"
click at [204, 128] on span "GCMR Project Services Pty Ltd" at bounding box center [182, 129] width 125 height 13
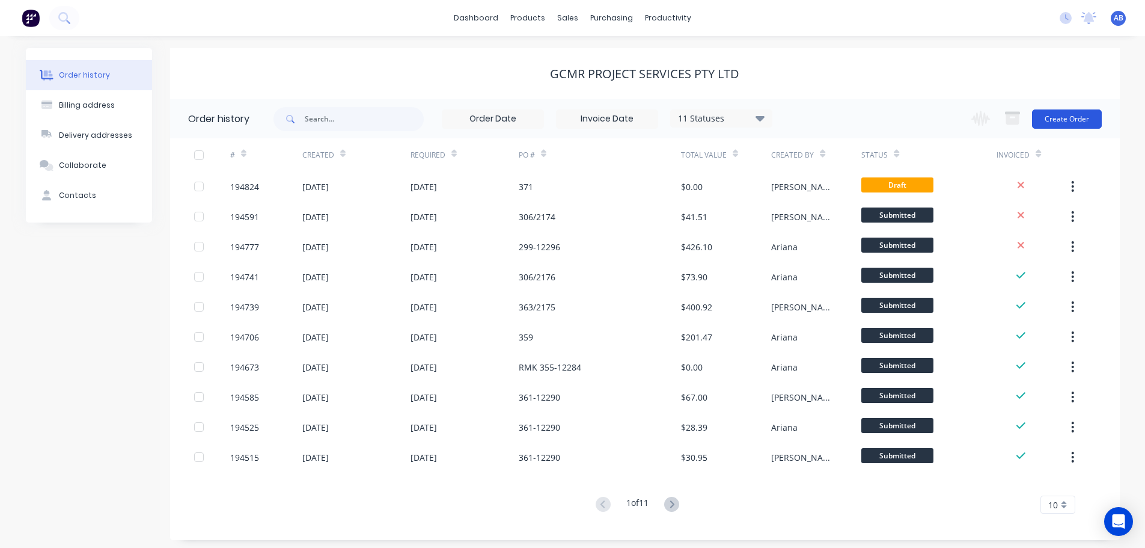
click at [1073, 115] on button "Create Order" at bounding box center [1067, 118] width 70 height 19
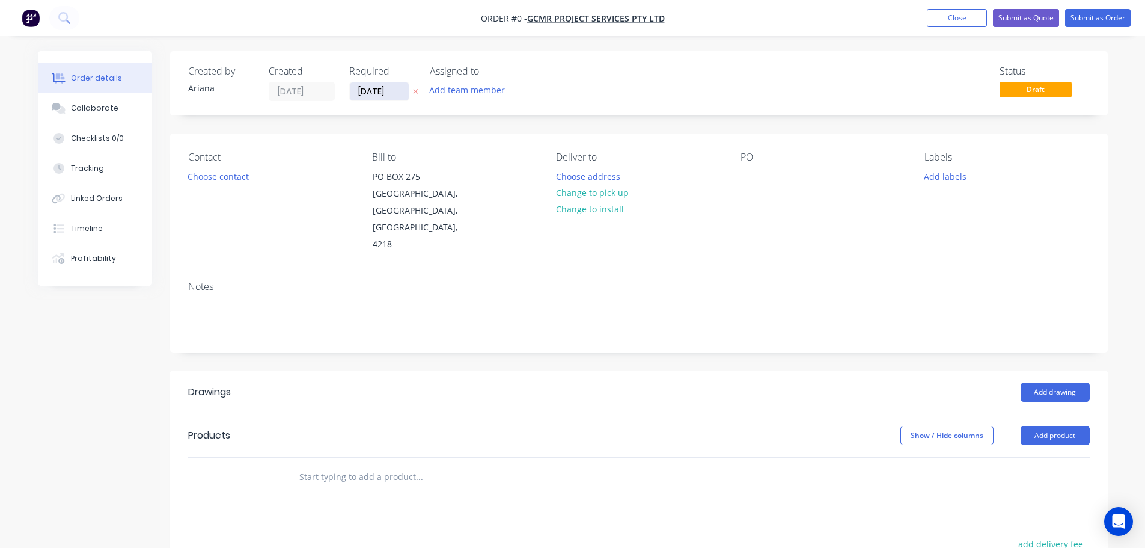
click at [376, 87] on input "[DATE]" at bounding box center [379, 91] width 59 height 18
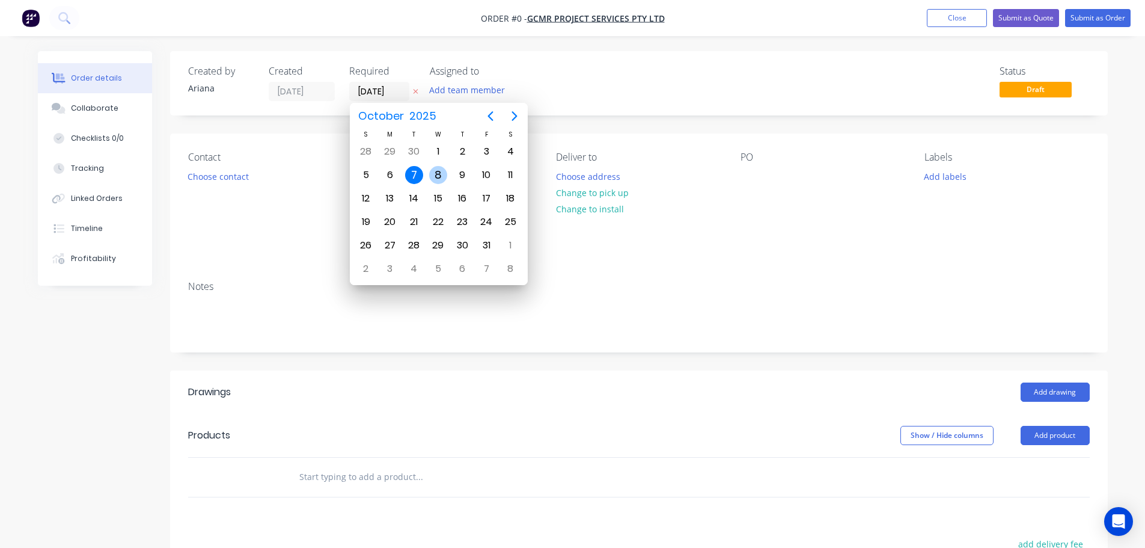
click at [435, 168] on div "8" at bounding box center [438, 175] width 18 height 18
type input "[DATE]"
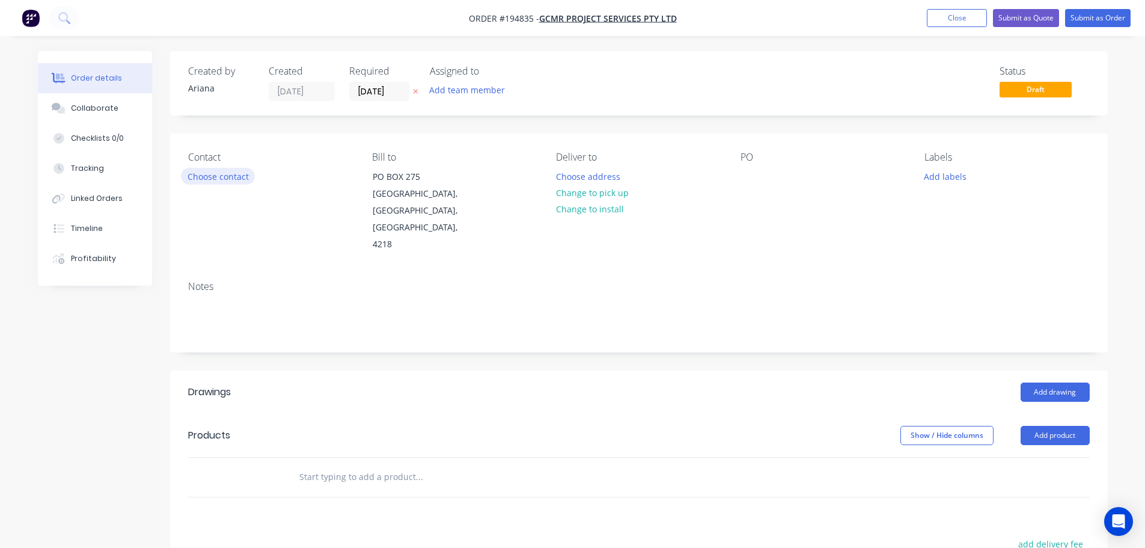
click at [235, 174] on button "Choose contact" at bounding box center [218, 176] width 74 height 16
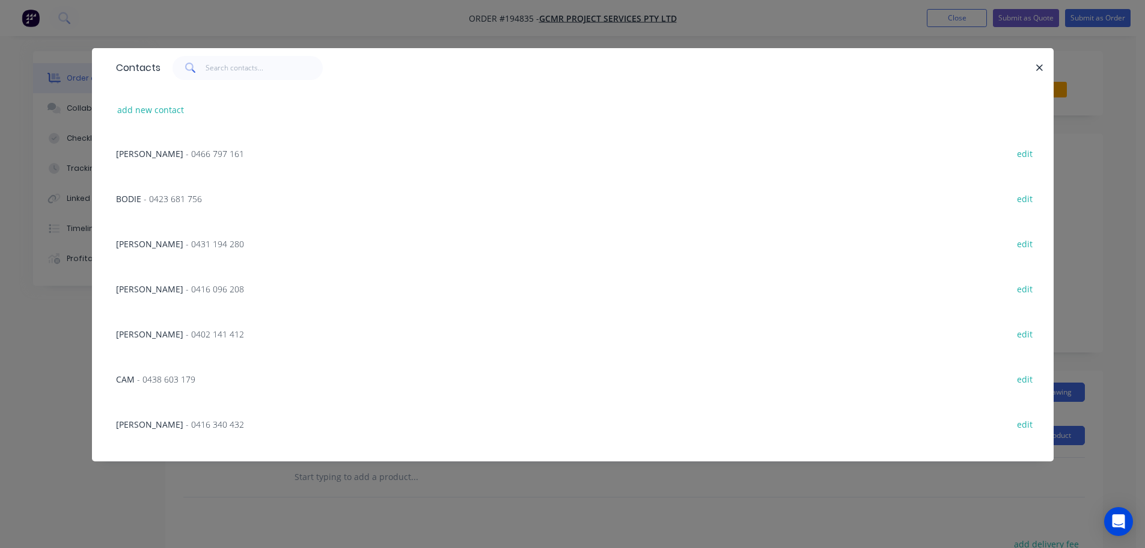
scroll to position [479, 0]
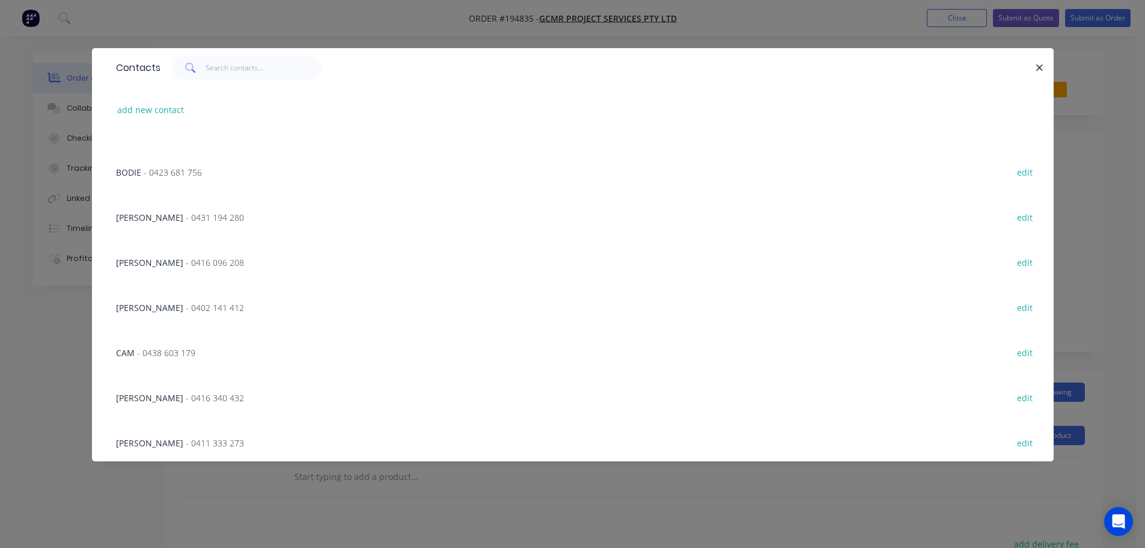
click at [147, 394] on span "DAMIEN" at bounding box center [149, 397] width 67 height 11
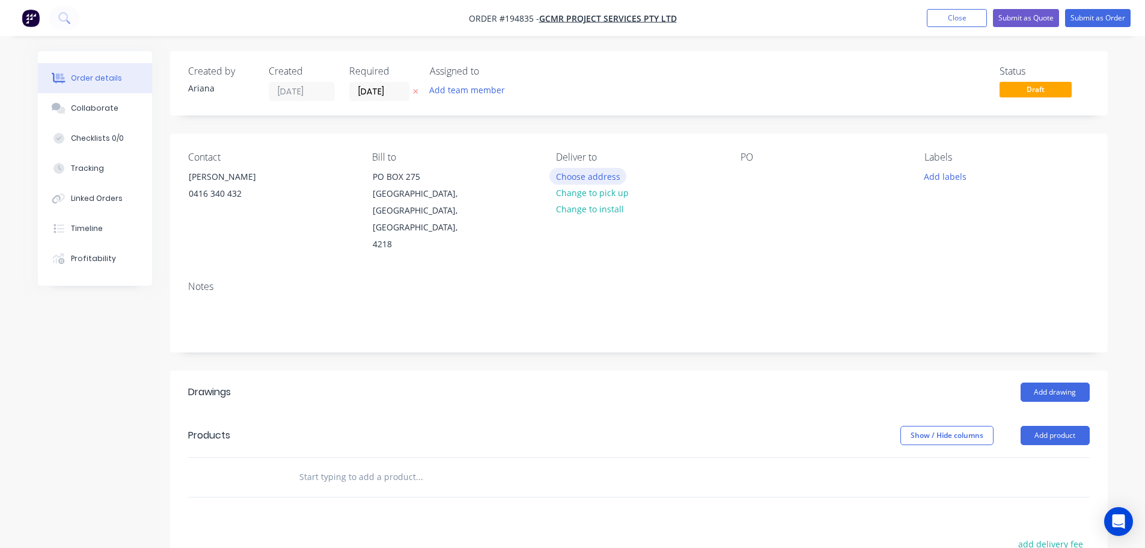
click at [596, 174] on button "Choose address" at bounding box center [588, 176] width 77 height 16
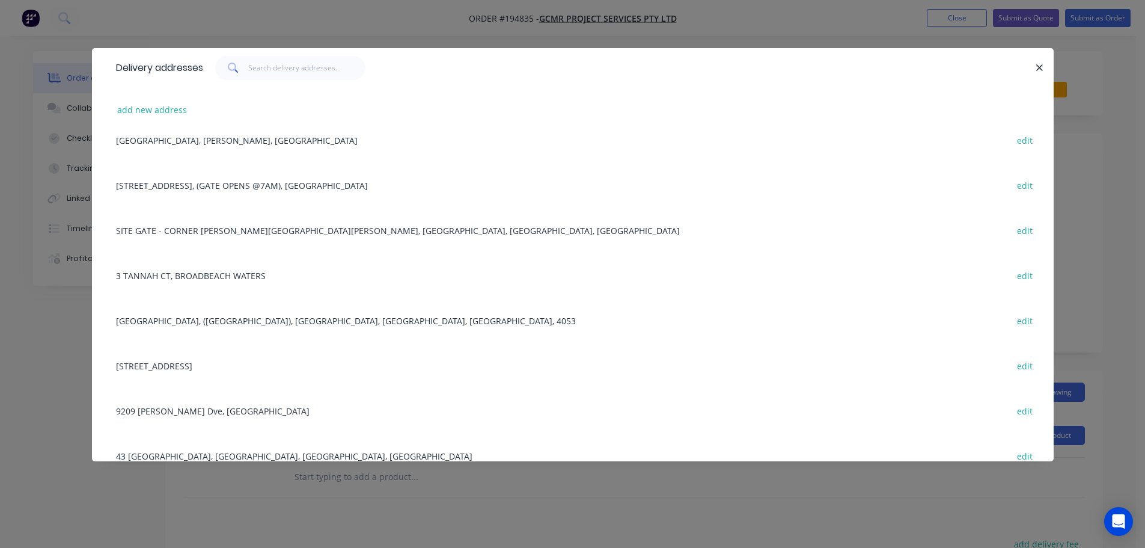
scroll to position [297, 0]
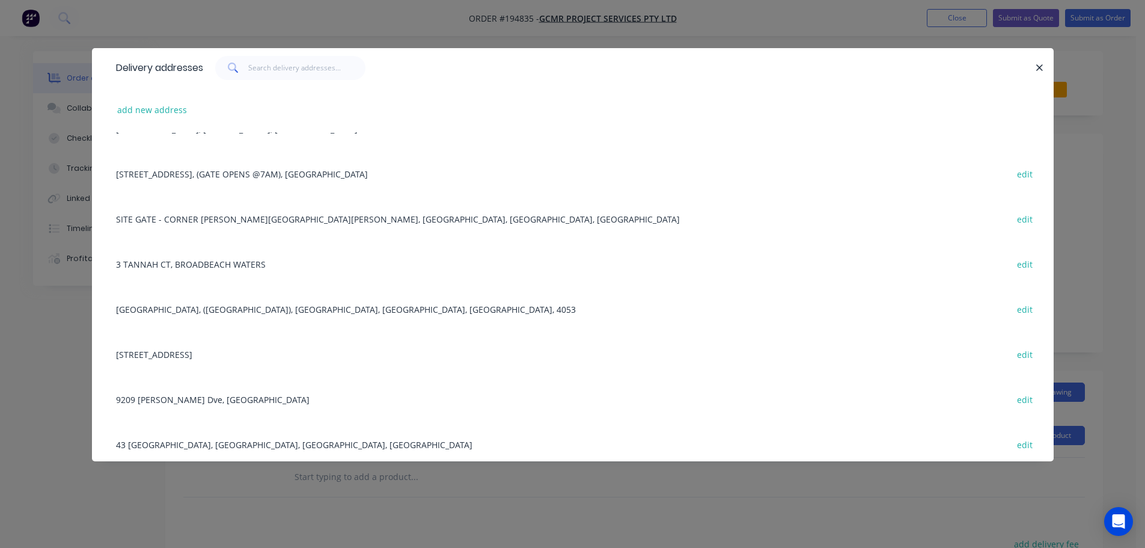
click at [272, 350] on div "1 GRANDVIEW DRV, UPPER COOMERA, Queensland, Australia edit" at bounding box center [573, 353] width 926 height 45
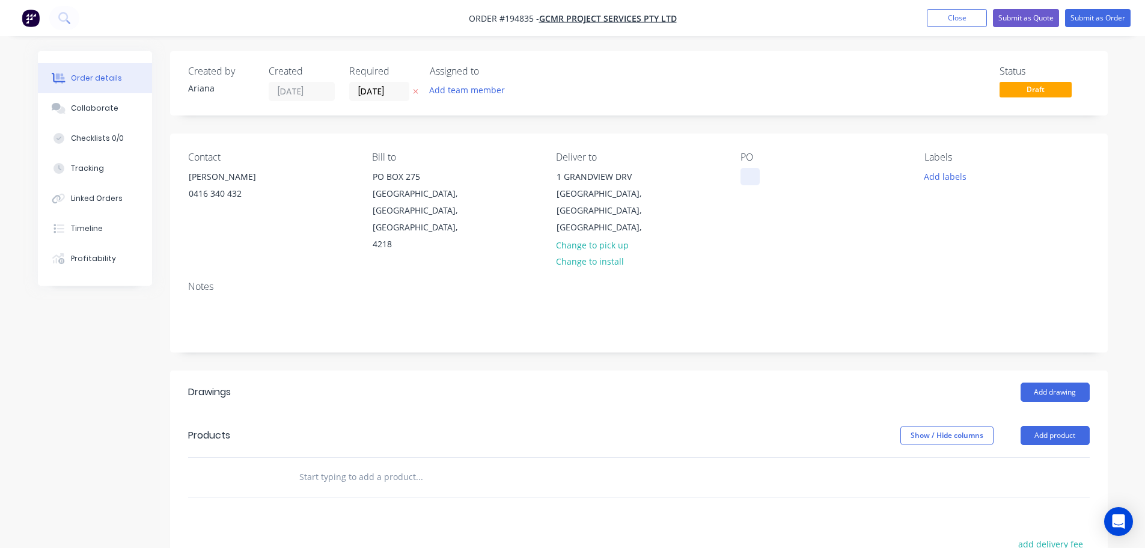
click at [749, 176] on div at bounding box center [750, 176] width 19 height 17
click at [789, 186] on div "PO 343" at bounding box center [823, 203] width 165 height 102
click at [956, 173] on button "Add labels" at bounding box center [945, 176] width 55 height 16
click at [941, 251] on div at bounding box center [946, 255] width 24 height 24
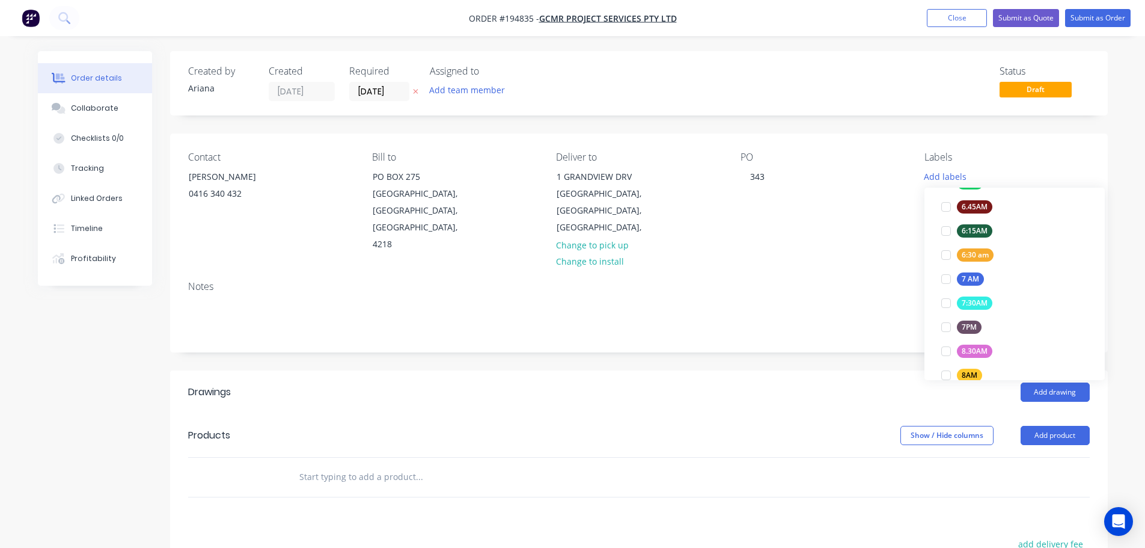
scroll to position [29, 0]
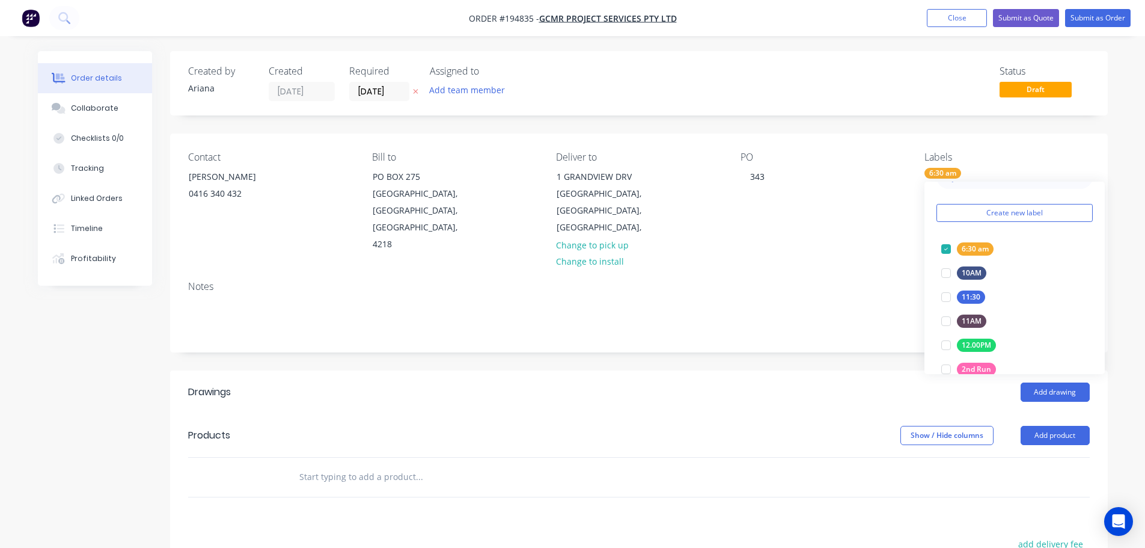
click at [871, 250] on div "Contact DAMIEN 0416 340 432 Bill to PO BOX 275 MERMAID BEACH, Queensland, Austr…" at bounding box center [639, 202] width 938 height 138
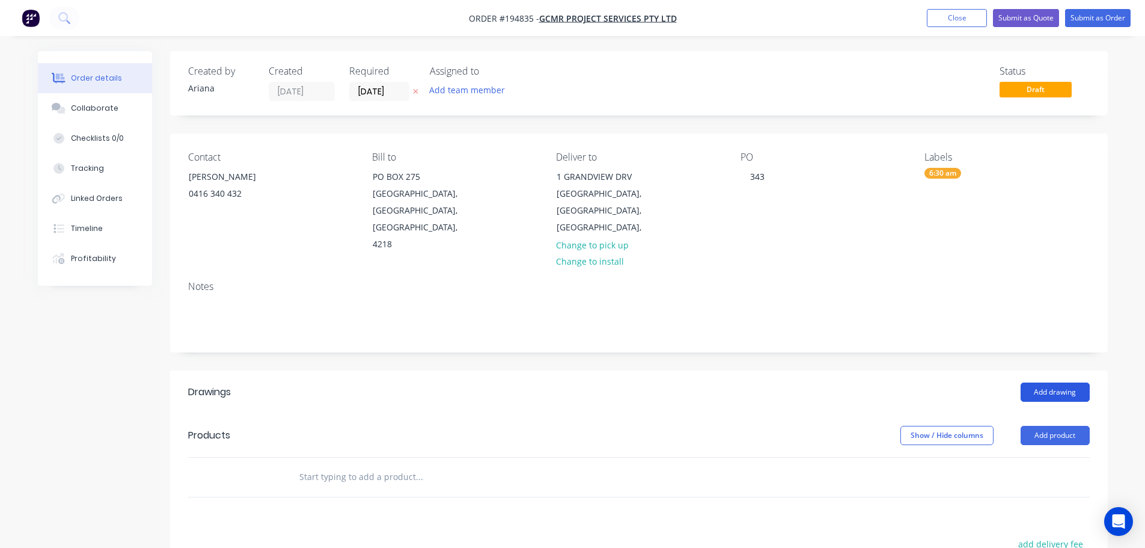
click at [1049, 382] on button "Add drawing" at bounding box center [1055, 391] width 69 height 19
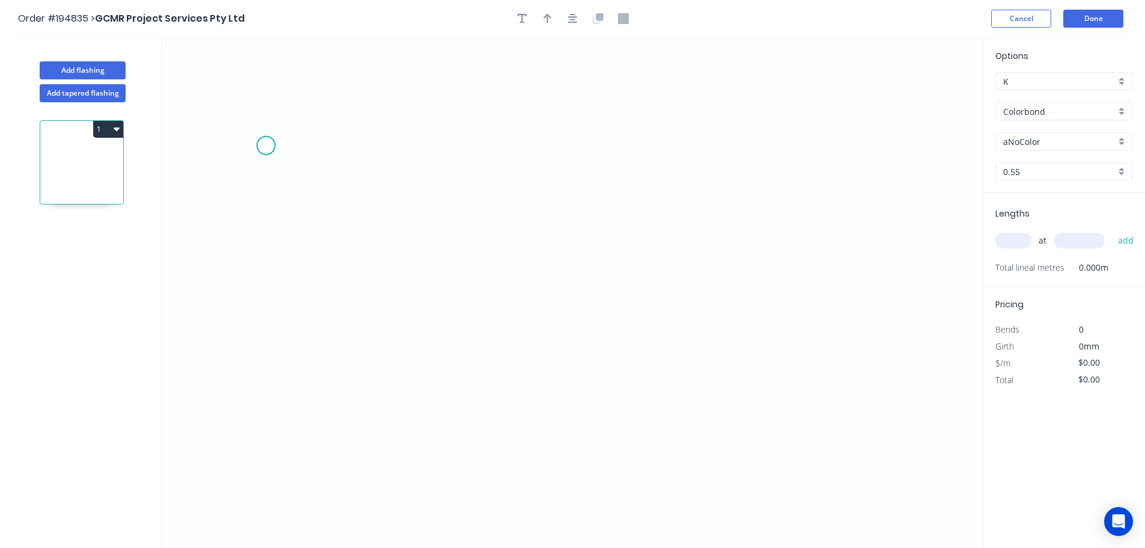
click at [266, 146] on icon "0" at bounding box center [572, 292] width 821 height 510
click at [313, 90] on icon at bounding box center [289, 117] width 47 height 55
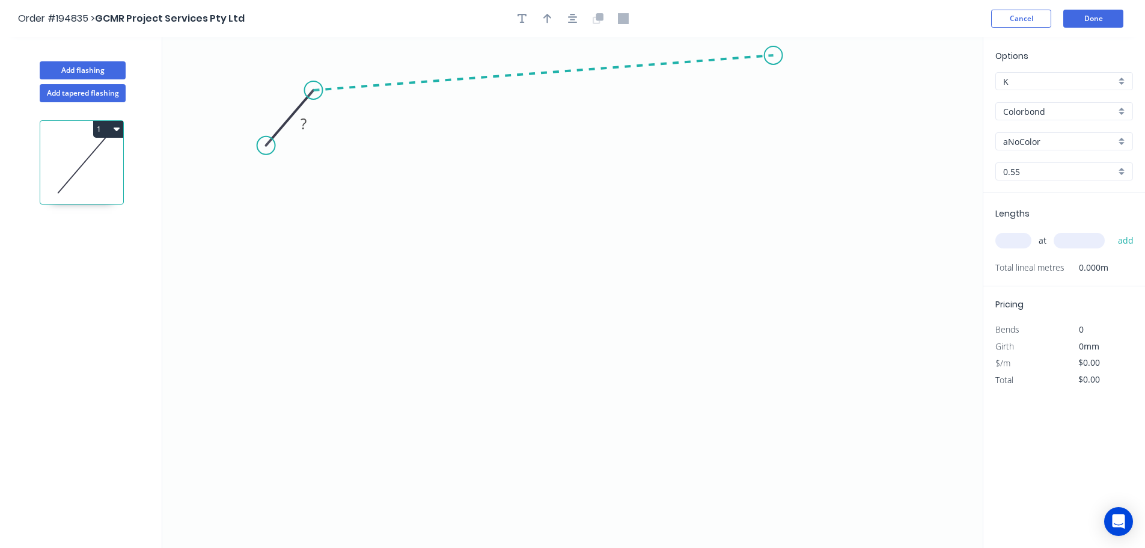
click at [774, 55] on icon "0 ?" at bounding box center [572, 292] width 821 height 510
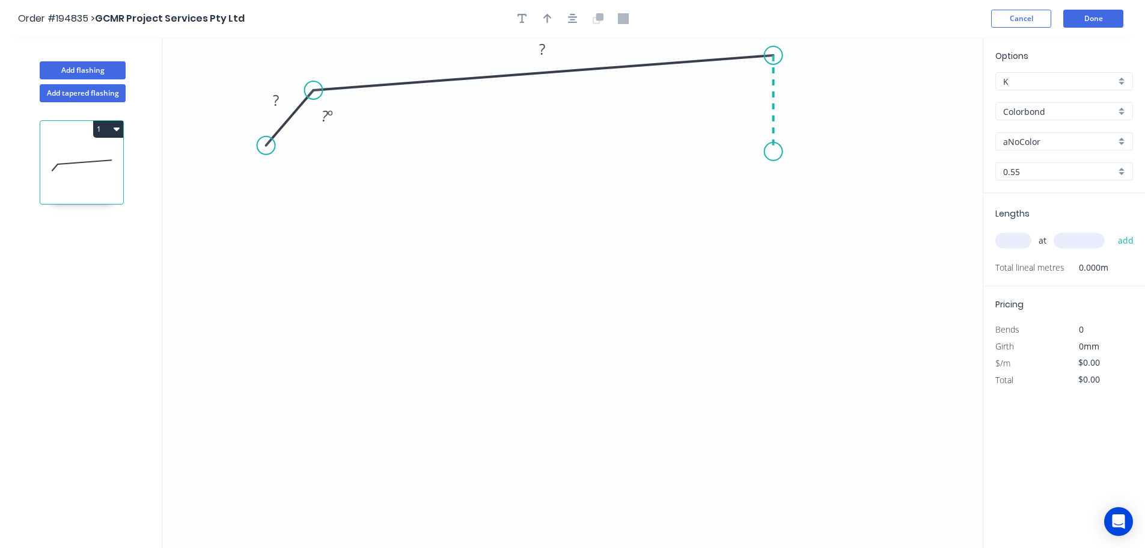
click at [779, 152] on icon "0 ? ? ? º" at bounding box center [572, 292] width 821 height 510
click at [781, 172] on icon "0 ? ? ? ? º ? º" at bounding box center [572, 292] width 821 height 510
click at [779, 210] on icon "0 ? ? ? ? ? º ? º ? º" at bounding box center [572, 292] width 821 height 510
click at [774, 233] on icon "0 ? ? ? ? ? ? º ? º ? º ? º" at bounding box center [572, 292] width 821 height 510
click at [777, 314] on icon "0 ? ? ? ? ? ? ? º ? º ? º ? º ? º" at bounding box center [572, 292] width 821 height 510
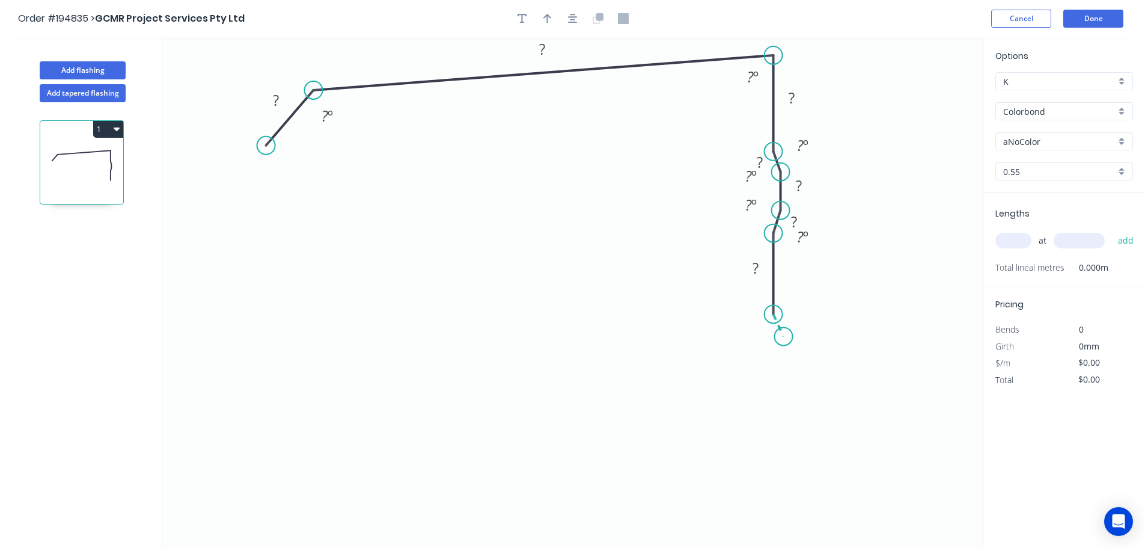
click at [784, 337] on icon "0 ? ? ? ? ? ? ? ? º ? º ? º ? º ? º ? º" at bounding box center [572, 292] width 821 height 510
click at [784, 369] on icon "0 ? ? ? ? ? ? ? ? ? º ? º ? º ? º ? º ? º ? º" at bounding box center [572, 292] width 821 height 510
click at [776, 387] on icon "0 ? ? ? ? ? ? ? ? ? ? º ? º ? º ? º ? º ? º ? º ? º" at bounding box center [572, 292] width 821 height 510
click at [776, 470] on icon "0 ? ? ? ? ? ? ? ? ? ? ? º ? º ? º ? º ? º ? º ? º ? º ? º" at bounding box center [572, 292] width 821 height 510
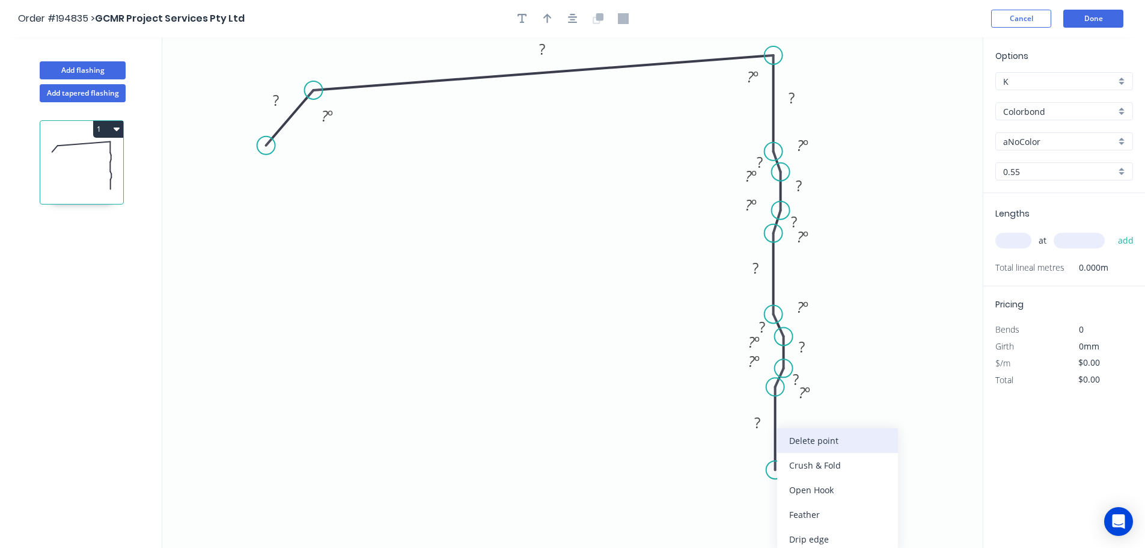
click at [826, 442] on div "Delete point" at bounding box center [837, 440] width 121 height 25
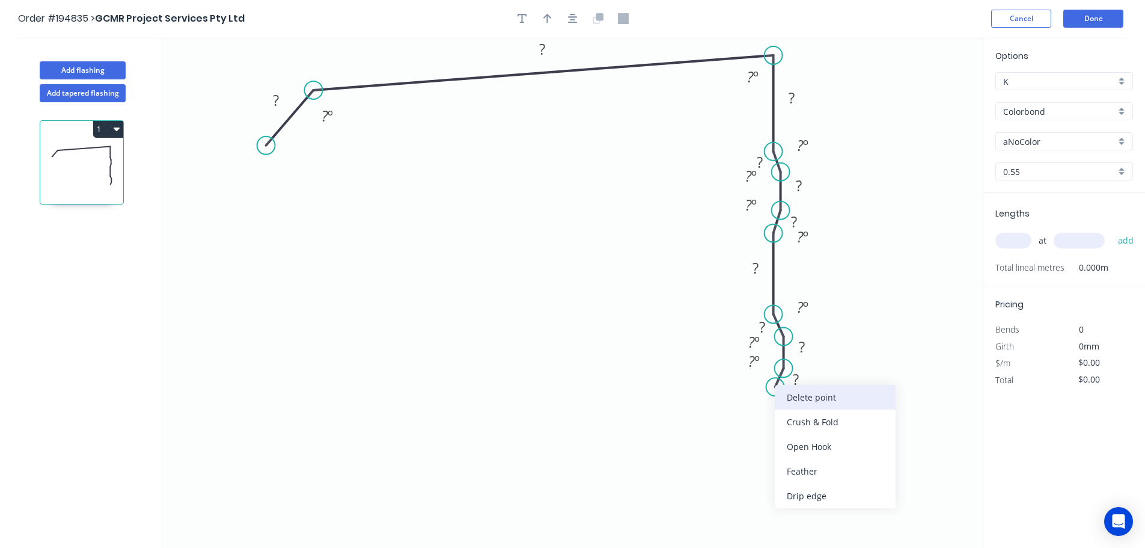
click at [818, 388] on div "Delete point" at bounding box center [835, 397] width 121 height 25
click at [823, 380] on div "Delete point" at bounding box center [842, 383] width 121 height 25
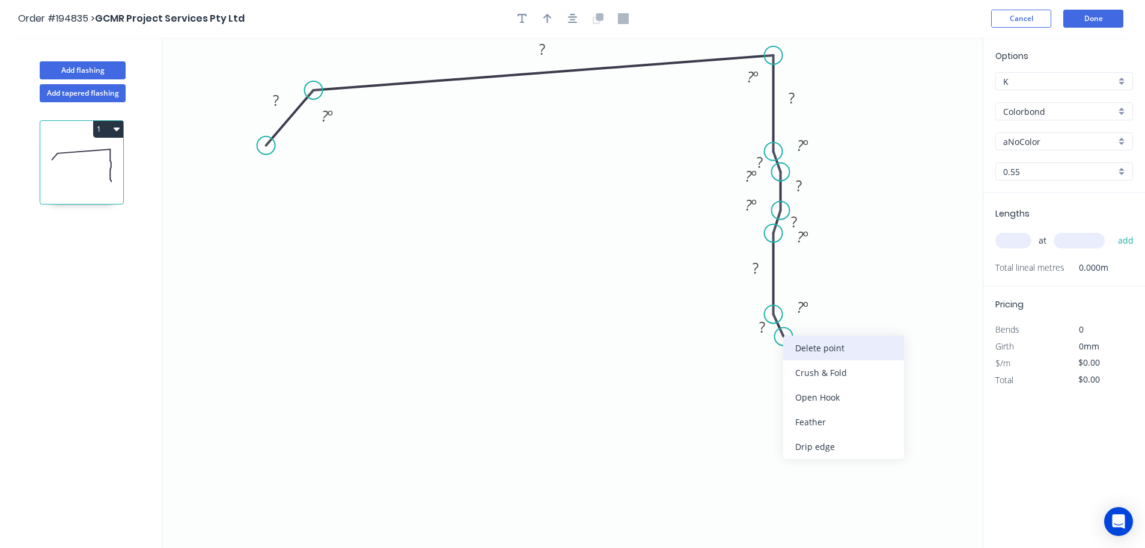
click at [836, 348] on div "Delete point" at bounding box center [843, 348] width 121 height 25
click at [818, 328] on div "Delete point" at bounding box center [833, 333] width 121 height 25
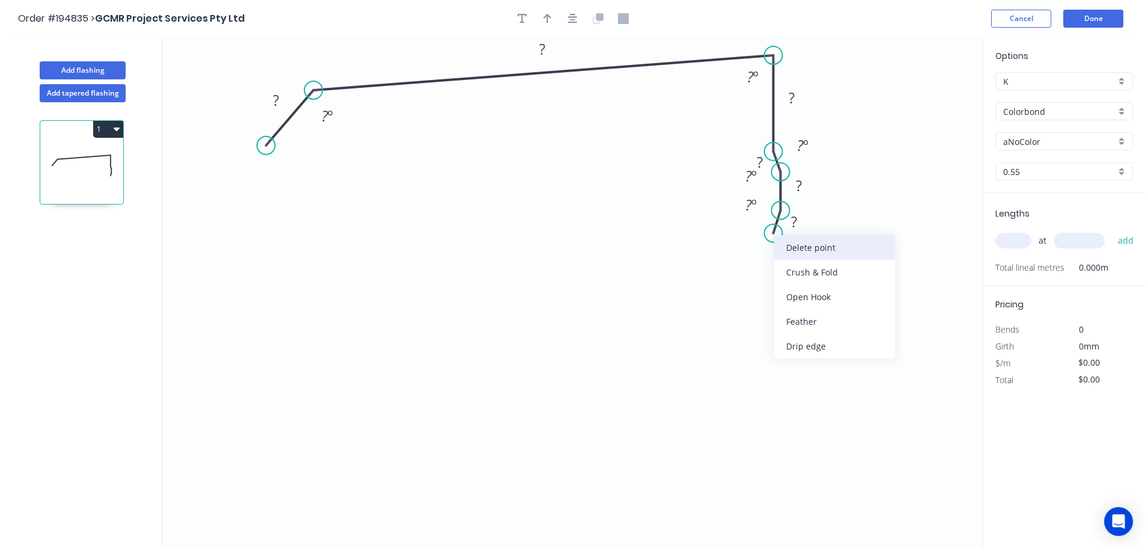
click at [832, 248] on div "Delete point" at bounding box center [834, 247] width 121 height 25
click at [826, 230] on div "Delete point" at bounding box center [839, 225] width 121 height 25
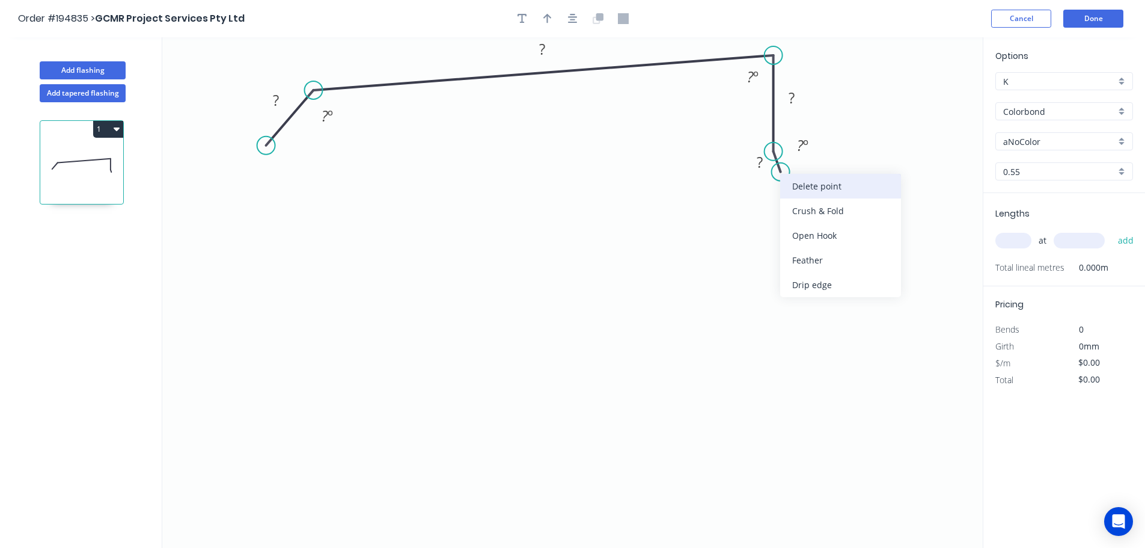
click at [815, 184] on div "Delete point" at bounding box center [840, 186] width 121 height 25
drag, startPoint x: 774, startPoint y: 149, endPoint x: 775, endPoint y: 130, distance: 19.3
click at [775, 130] on circle at bounding box center [774, 130] width 18 height 18
click at [783, 150] on icon "0 ? ? ? ? º ? º" at bounding box center [572, 292] width 821 height 510
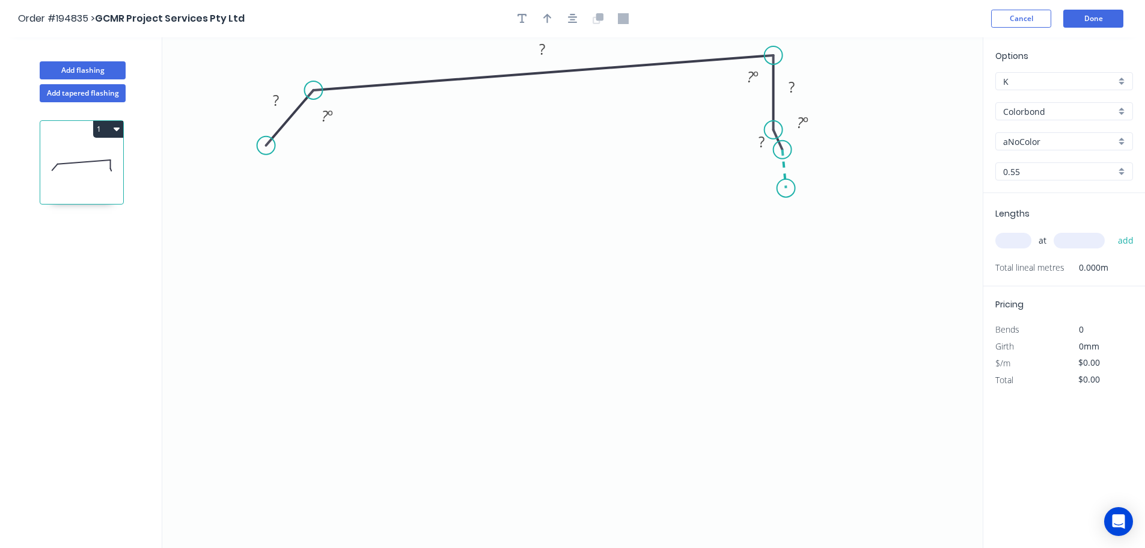
click at [786, 188] on icon "0 ? ? ? ? ? º ? º ? º" at bounding box center [572, 292] width 821 height 510
click at [779, 215] on icon "0 ? ? ? ? ? ? º ? º ? º ? º" at bounding box center [572, 292] width 821 height 510
click at [780, 277] on icon "0 ? ? ? ? ? ? ? º ? º ? º ? º ? º" at bounding box center [572, 292] width 821 height 510
click at [788, 301] on icon "0 ? ? ? ? ? ? ? ? º ? º ? º ? º ? º ? º" at bounding box center [572, 292] width 821 height 510
click at [791, 331] on icon "0 ? ? ? ? ? ? ? ? ? º ? º ? º ? º ? º ? º ? º" at bounding box center [572, 292] width 821 height 510
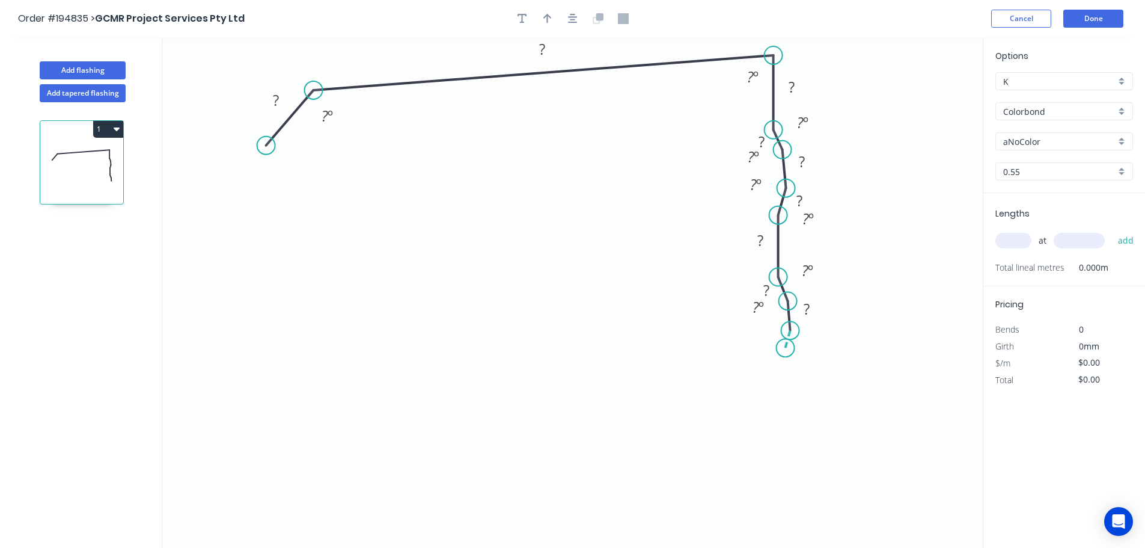
click at [786, 348] on icon "0 ? ? ? ? ? ? ? ? ? ? º ? º ? º ? º ? º ? º ? º ? º" at bounding box center [572, 292] width 821 height 510
click at [783, 418] on icon "0 ? ? ? ? ? ? ? ? ? ? ? º ? º ? º ? º ? º ? º ? º ? º ? º" at bounding box center [572, 292] width 821 height 510
click at [785, 413] on circle at bounding box center [786, 417] width 18 height 18
drag, startPoint x: 785, startPoint y: 413, endPoint x: 785, endPoint y: 403, distance: 9.6
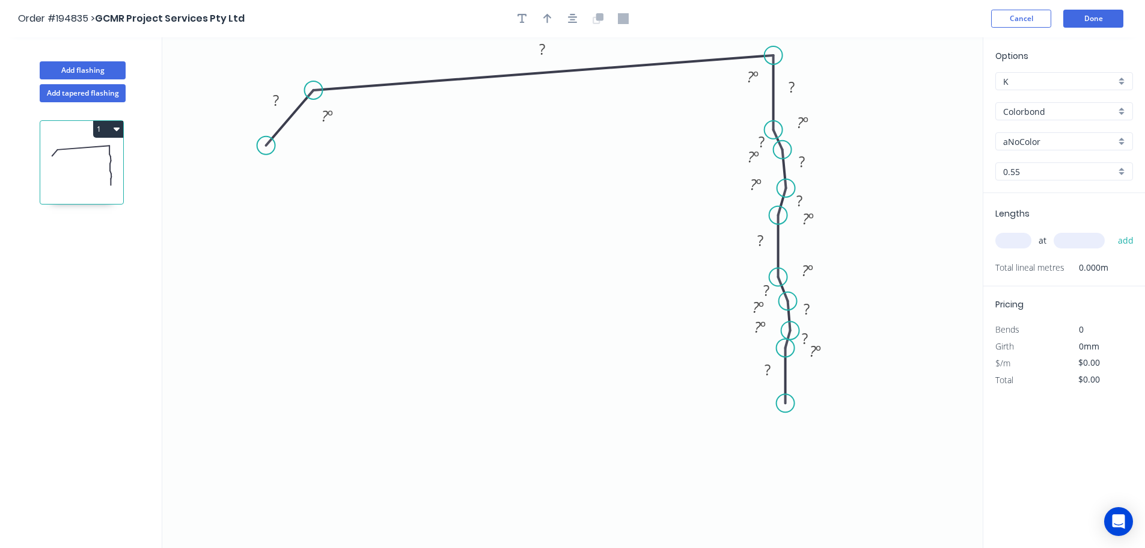
click at [785, 403] on circle at bounding box center [786, 403] width 18 height 18
click at [794, 427] on icon "0 ? ? ? ? ? ? ? ? ? ? ? ? º ? º ? º ? º ? º ? º ? º ? º ? º ? º" at bounding box center [572, 292] width 821 height 510
click at [792, 462] on icon "0 ? ? ? ? ? ? ? ? ? ? ? ? ? º ? º ? º ? º ? º ? º ? º ? º ? º ? º ? º" at bounding box center [572, 292] width 821 height 510
click at [785, 482] on icon "0 ? ? ? ? ? ? ? ? ? ? ? ? ? ? º ? º ? º ? º ? º ? º ? º ? º ? º ? º ? º ? º" at bounding box center [572, 292] width 821 height 510
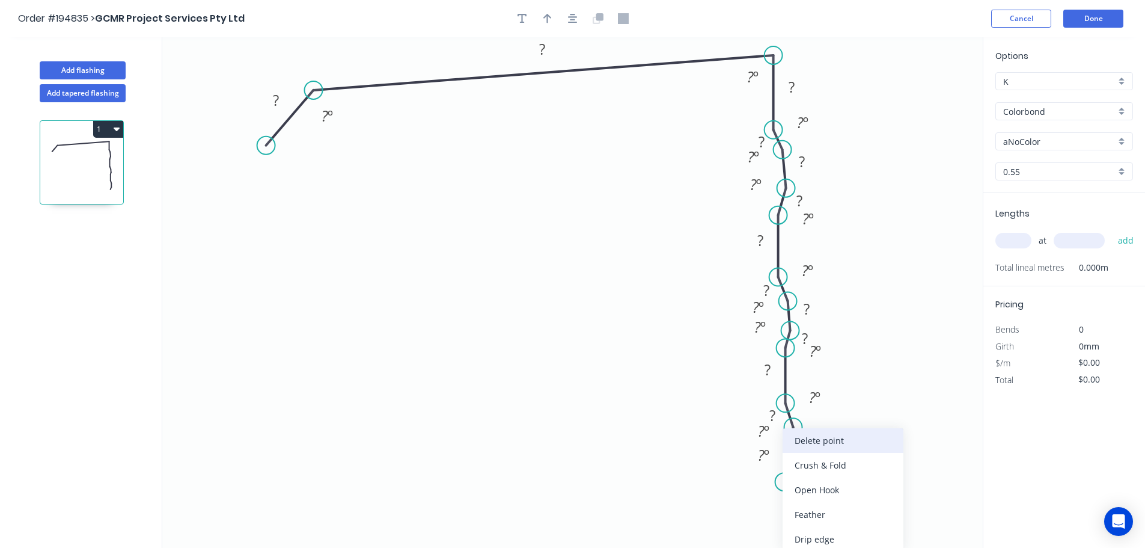
click at [834, 437] on div "Delete point" at bounding box center [843, 440] width 121 height 25
click at [849, 443] on div "Delete point" at bounding box center [853, 440] width 121 height 25
click at [833, 434] on div "Delete point" at bounding box center [853, 440] width 121 height 25
click at [788, 397] on circle at bounding box center [786, 397] width 18 height 18
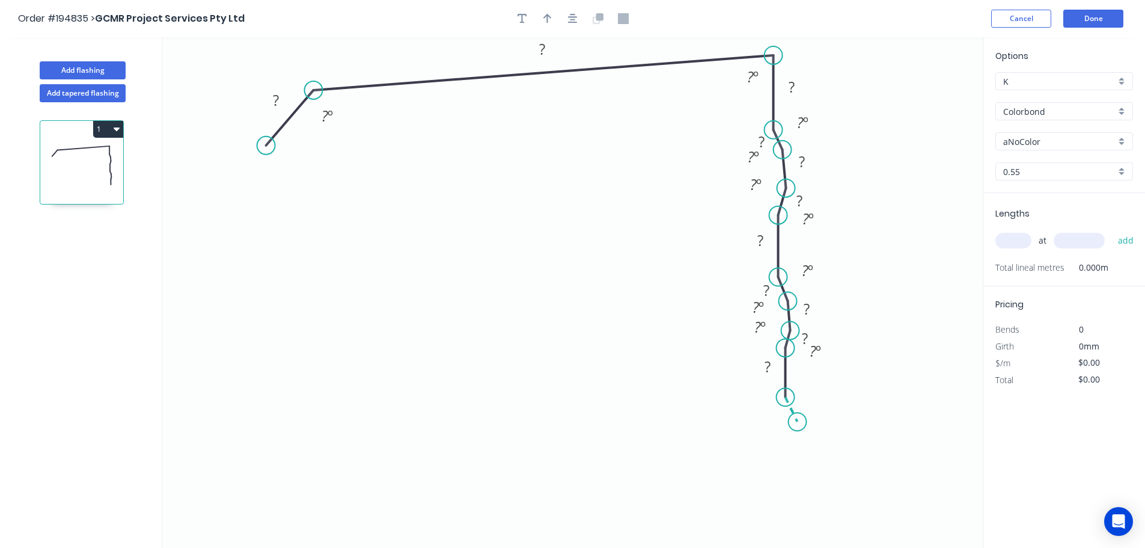
click at [798, 422] on icon "0 ? ? ? ? ? ? ? ? ? ? ? ? º ? º ? º ? º ? º ? º ? º ? º ? º ? º" at bounding box center [572, 292] width 821 height 510
click at [798, 468] on icon "0 ? ? ? ? ? ? ? ? ? ? ? ? ? º ? º ? º ? º ? º ? º ? º ? º ? º ? º ? º" at bounding box center [572, 292] width 821 height 510
click at [791, 490] on icon "0 ? ? ? ? ? ? ? ? ? ? ? ? ? ? º ? º ? º ? º ? º ? º ? º ? º ? º ? º ? º ? º" at bounding box center [572, 292] width 821 height 510
click at [863, 437] on div "Delete point" at bounding box center [852, 440] width 121 height 25
drag, startPoint x: 796, startPoint y: 465, endPoint x: 797, endPoint y: 456, distance: 8.5
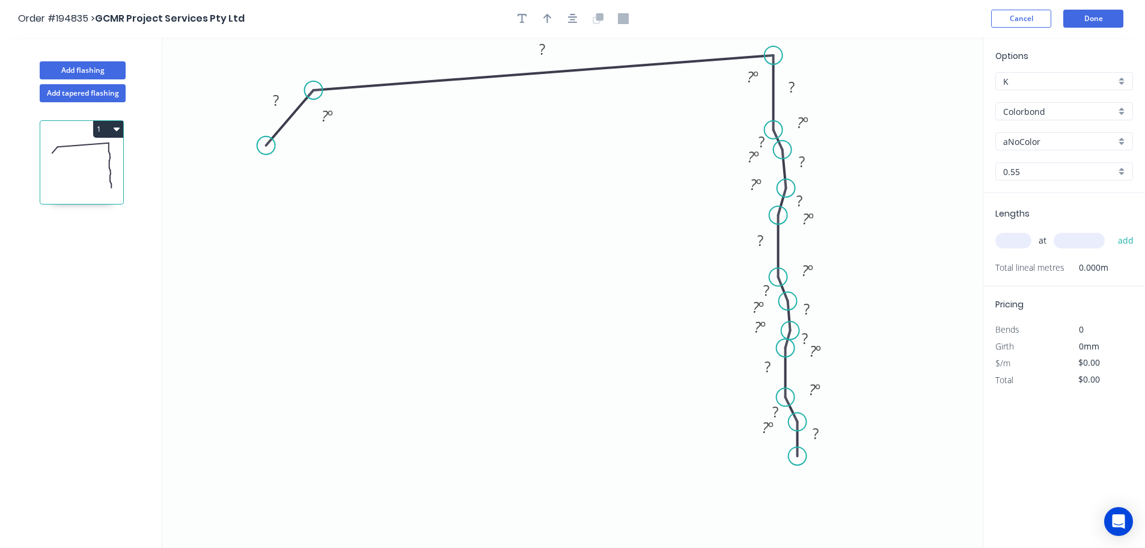
click at [797, 456] on circle at bounding box center [798, 456] width 18 height 18
click at [788, 478] on icon "0 ? ? ? ? ? ? ? ? ? ? ? ? ? ? º ? º ? º ? º ? º ? º ? º ? º ? º ? º ? º ? º" at bounding box center [572, 292] width 821 height 510
click at [785, 523] on icon "0 ? ? ? ? ? ? ? ? ? ? ? ? ? ? ? º ? º ? º ? º ? º ? º ? º ? º ? º ? º ? º ? º ?…" at bounding box center [572, 292] width 821 height 510
click at [670, 524] on icon "0 ? ? ? ? ? ? ? ? ? ? ? ? ? ? ? ? º ? º ? º ? º ? º ? º ? º ? º ? º ? º ? º ? º…" at bounding box center [572, 292] width 821 height 510
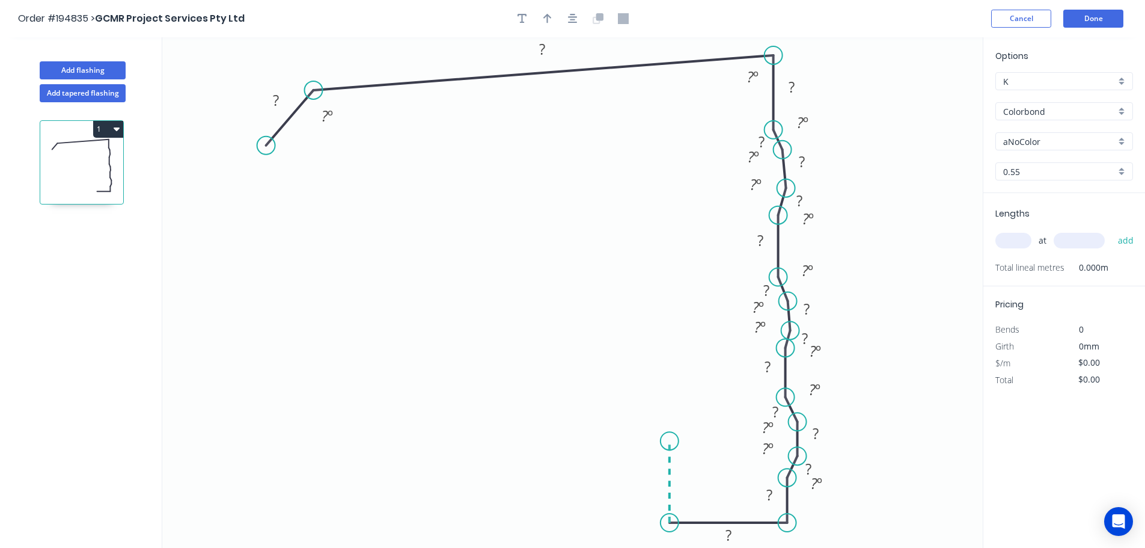
click at [672, 441] on icon "0 ? ? ? ? ? ? ? ? ? ? ? ? ? ? ? ? ? º ? º ? º ? º ? º ? º ? º ? º ? º ? º ? º ?…" at bounding box center [572, 292] width 821 height 510
click at [396, 468] on icon "0 ? ? ? ? ? ? ? ? ? ? ? ? ? ? ? ? ? ? º ? º ? º ? º ? º ? º ? º ? º ? º ? º ? º…" at bounding box center [572, 292] width 821 height 510
click at [399, 467] on circle at bounding box center [396, 467] width 18 height 18
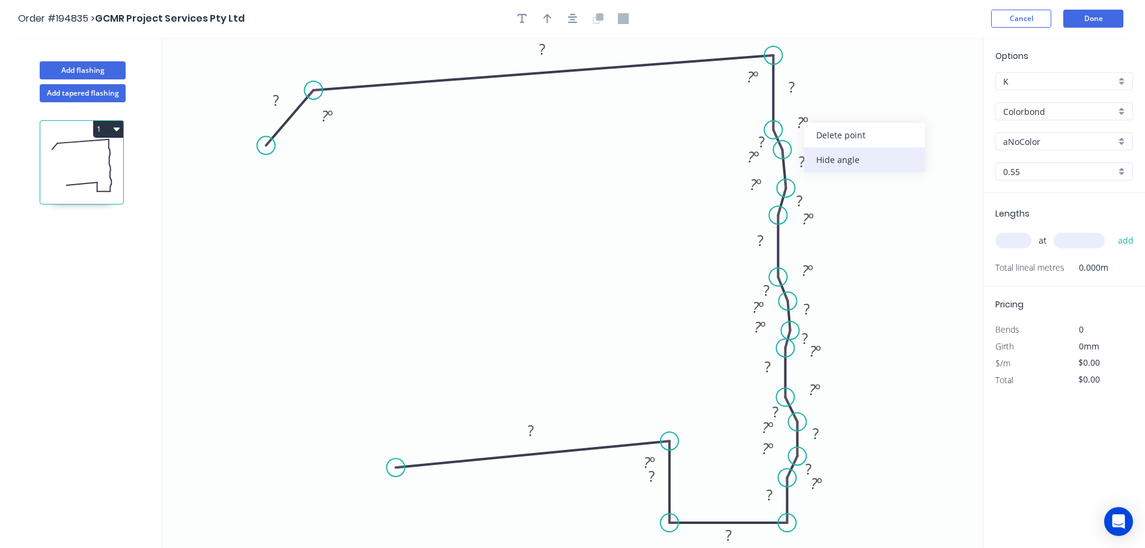
click at [833, 157] on div "Hide angle" at bounding box center [864, 159] width 121 height 25
click at [786, 192] on div "Hide angle" at bounding box center [812, 196] width 121 height 25
click at [777, 220] on div "Hide angle" at bounding box center [816, 220] width 121 height 25
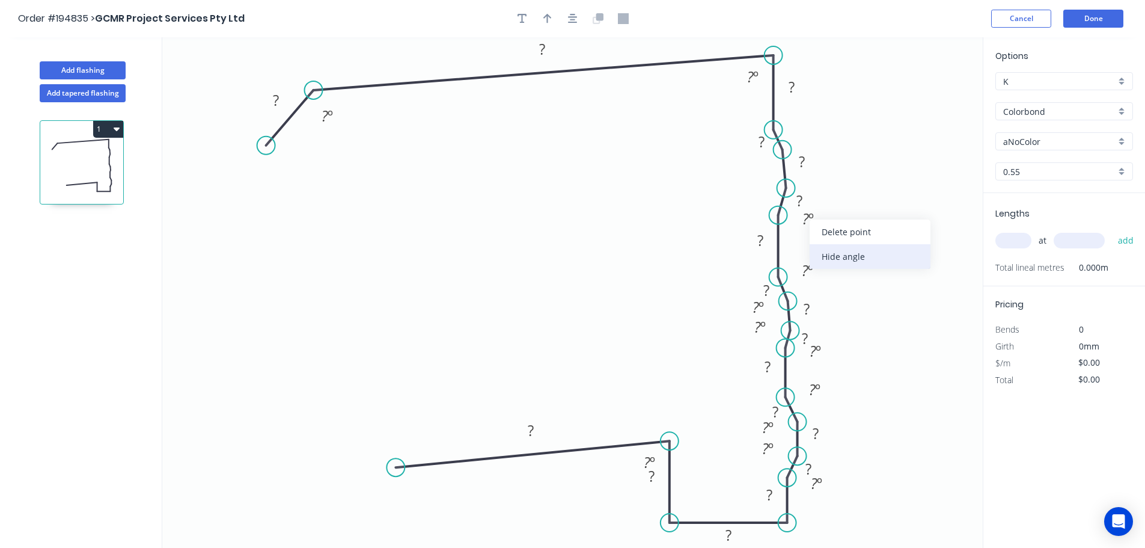
click at [839, 254] on div "Hide angle" at bounding box center [870, 256] width 121 height 25
click at [835, 310] on div "Hide angle" at bounding box center [866, 308] width 121 height 25
click at [775, 341] on div "Hide angle" at bounding box center [816, 343] width 121 height 25
click at [794, 357] on div "Hide angle" at bounding box center [820, 360] width 121 height 25
click at [838, 388] on div "Hide angle" at bounding box center [874, 390] width 121 height 25
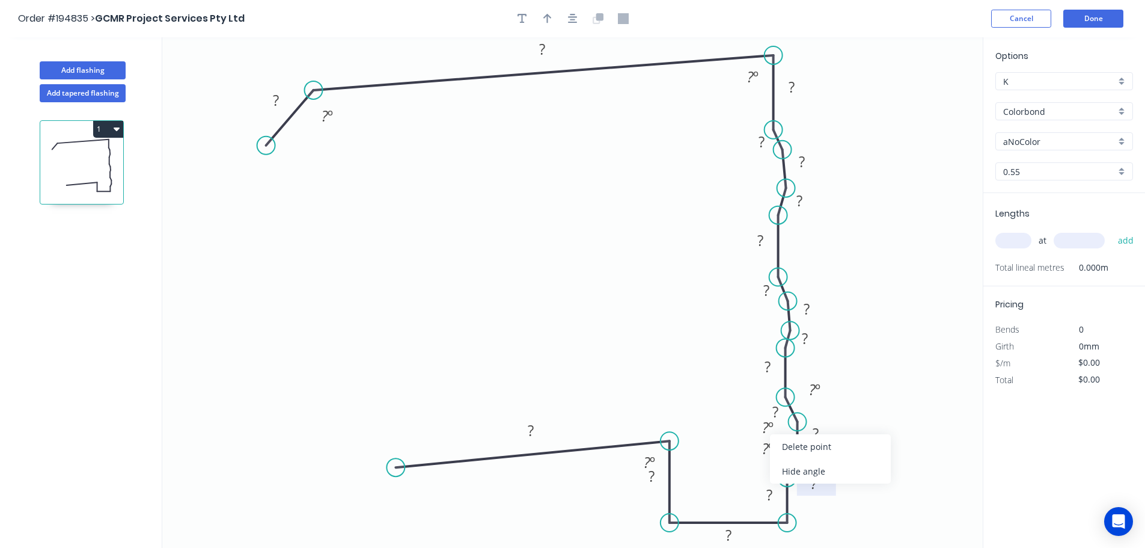
click at [803, 472] on div "Hide angle" at bounding box center [830, 471] width 121 height 25
drag, startPoint x: 805, startPoint y: 493, endPoint x: 802, endPoint y: 475, distance: 18.3
click at [806, 492] on div "Hide angle" at bounding box center [831, 491] width 121 height 25
click at [846, 528] on div "Hide angle" at bounding box center [879, 525] width 121 height 25
click at [846, 426] on div "Hide angle" at bounding box center [874, 427] width 121 height 25
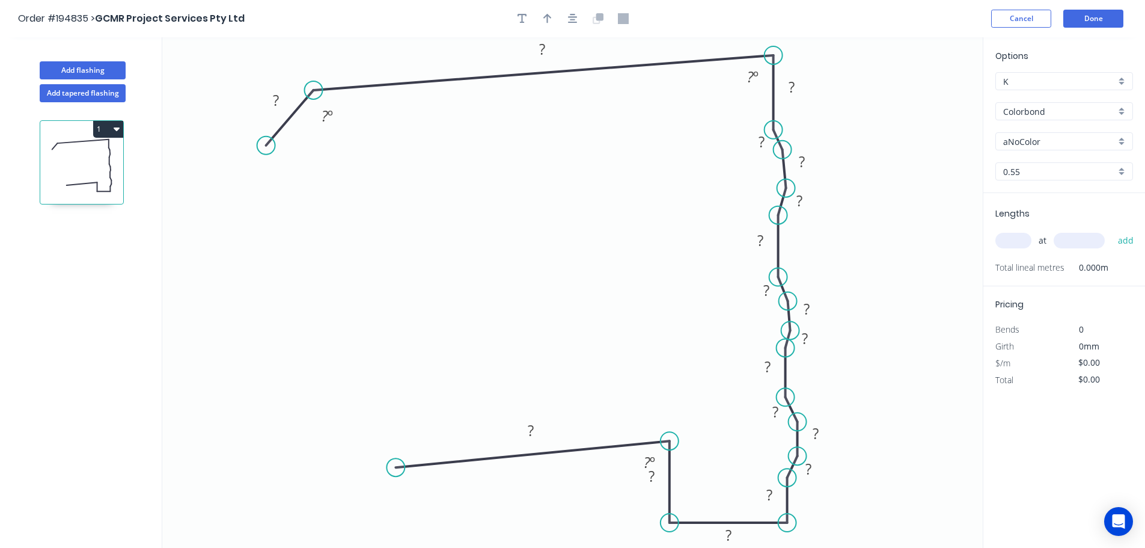
click at [853, 280] on icon "0 ? ? ? ? ? ? ? ? ? ? ? ? ? ? ? ? ? ? ? º ? º ? º" at bounding box center [572, 292] width 821 height 510
drag, startPoint x: 667, startPoint y: 477, endPoint x: 711, endPoint y: 471, distance: 44.4
click at [711, 471] on rect at bounding box center [695, 469] width 39 height 25
click at [275, 98] on tspan "?" at bounding box center [276, 100] width 6 height 20
click at [871, 177] on icon "0 ? 250 30 ? ? ? ? 10 131 10 3 ? 45 106 ? ? ? ? ? º 130 º 87 º" at bounding box center [572, 292] width 821 height 510
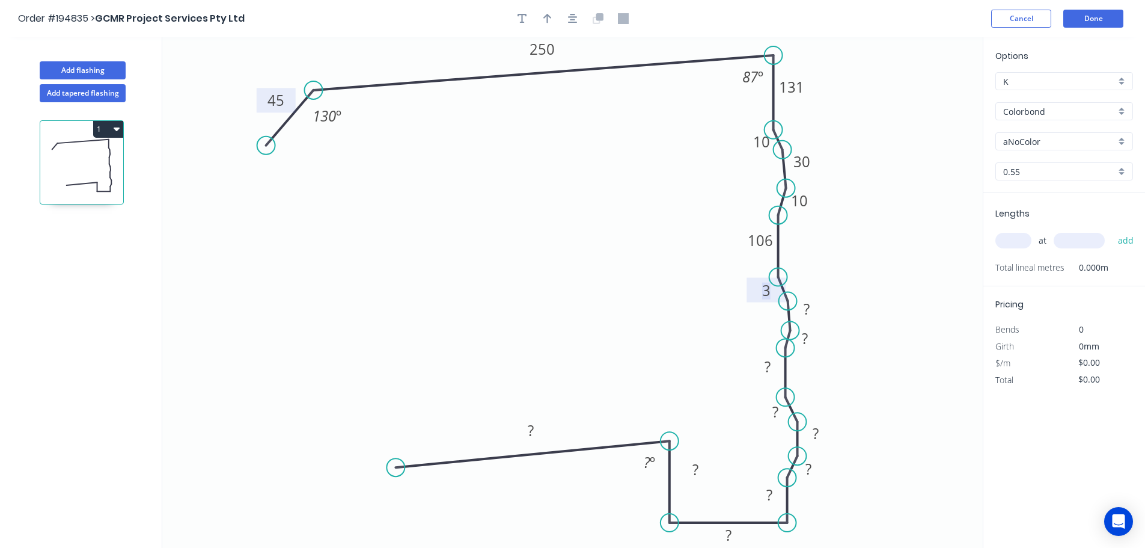
click at [771, 289] on rect at bounding box center [767, 291] width 24 height 17
click at [941, 193] on icon "0 30 250 30 20 20 10 30 10 131 10 10 100 45 106 131 106 10 10 87 º 130 º 87 º" at bounding box center [572, 292] width 821 height 510
type input "$36.77"
click at [548, 16] on icon "button" at bounding box center [548, 19] width 8 height 10
drag, startPoint x: 921, startPoint y: 93, endPoint x: 880, endPoint y: 94, distance: 41.5
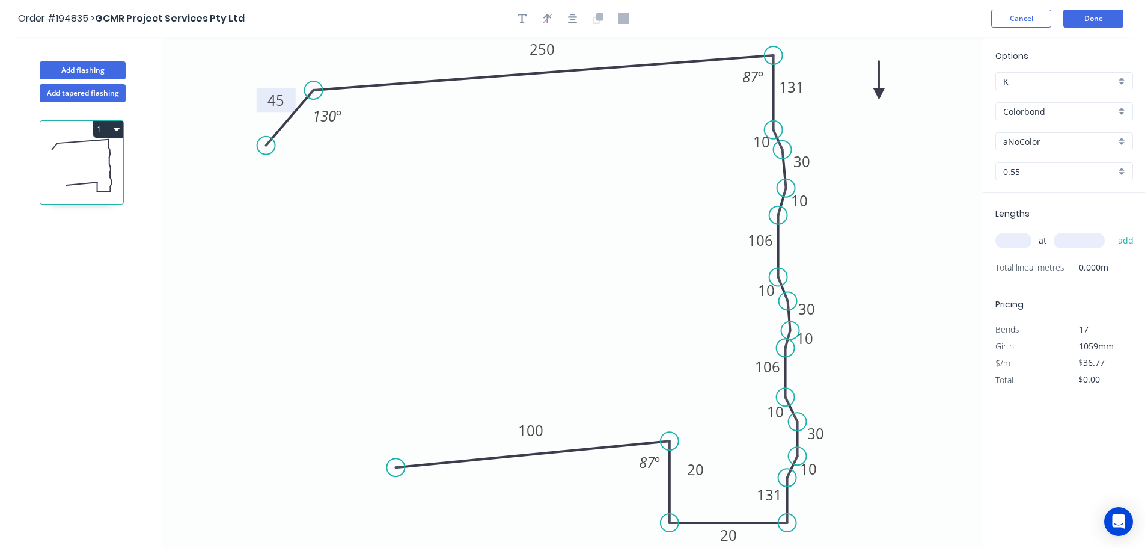
click at [880, 94] on icon at bounding box center [879, 80] width 11 height 38
click at [1123, 139] on div "aNoColor" at bounding box center [1065, 141] width 138 height 18
click at [1074, 204] on div "Monument" at bounding box center [1064, 205] width 136 height 21
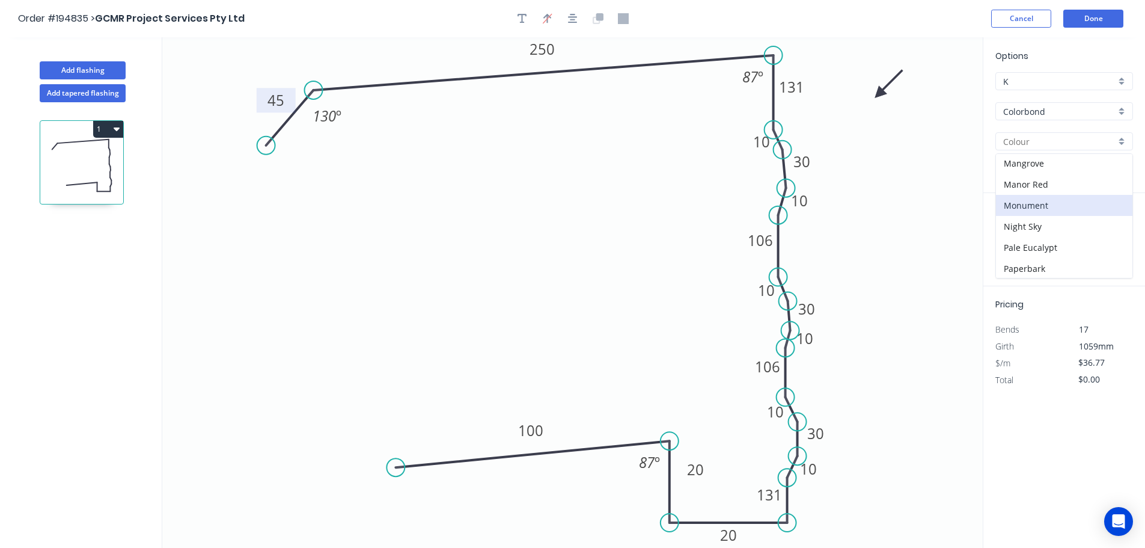
type input "Monument"
click at [1020, 242] on input "text" at bounding box center [1014, 241] width 36 height 16
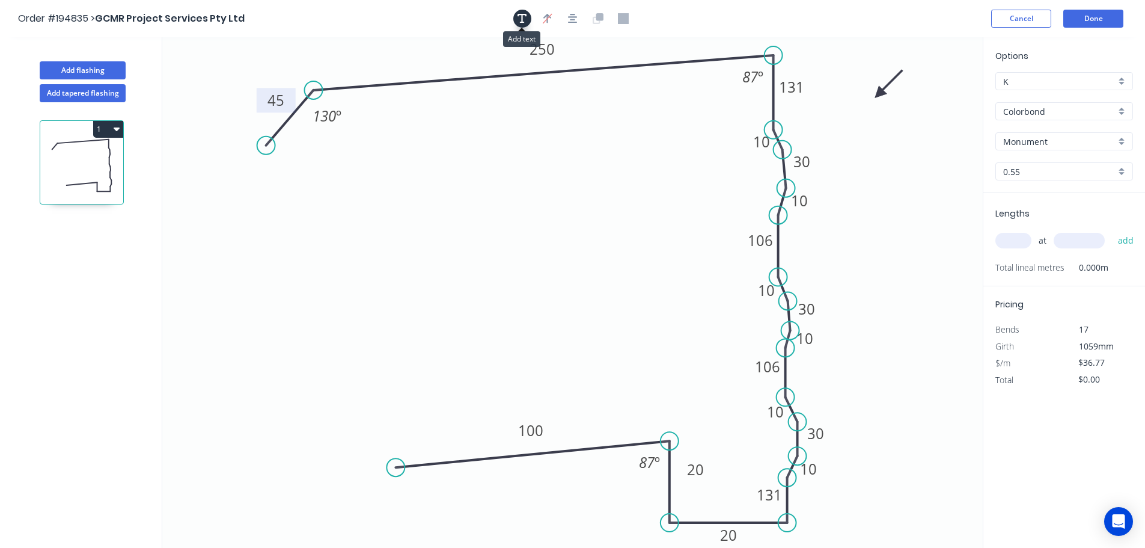
click at [521, 14] on icon "button" at bounding box center [523, 19] width 10 height 10
drag, startPoint x: 221, startPoint y: 79, endPoint x: 467, endPoint y: 192, distance: 270.7
click at [467, 192] on textarea at bounding box center [485, 198] width 97 height 44
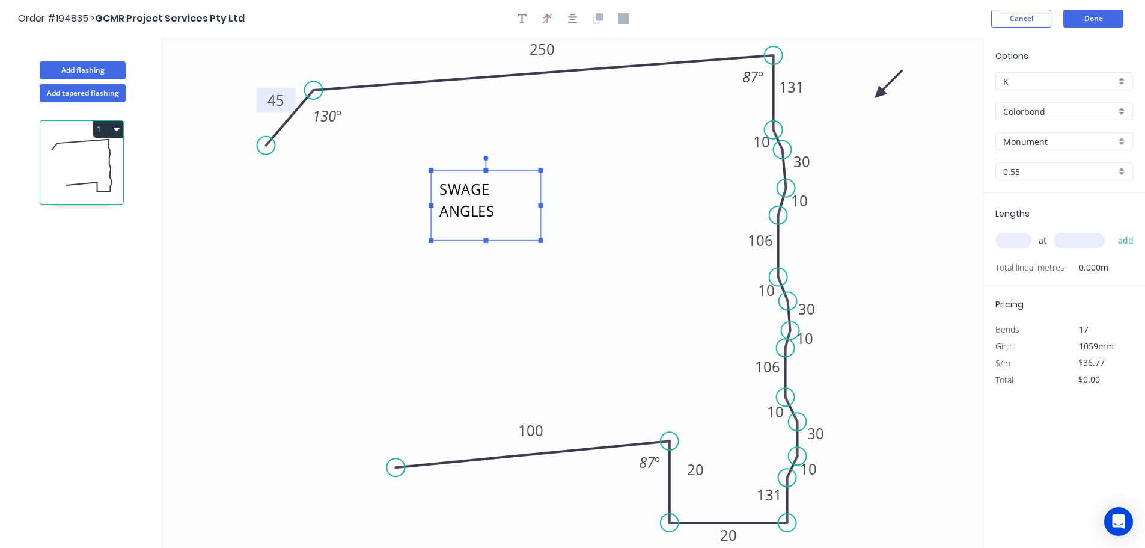
drag, startPoint x: 487, startPoint y: 226, endPoint x: 484, endPoint y: 246, distance: 20.1
click at [484, 243] on rect at bounding box center [485, 240] width 5 height 5
click at [595, 218] on icon "STANDARD SWAGE ANGLES 30 250 30 20 20 10 30 10 131 10 10 100 45 106 131 106 10 …" at bounding box center [572, 292] width 821 height 510
type textarea "STANDARD SWAGE ANGLES"
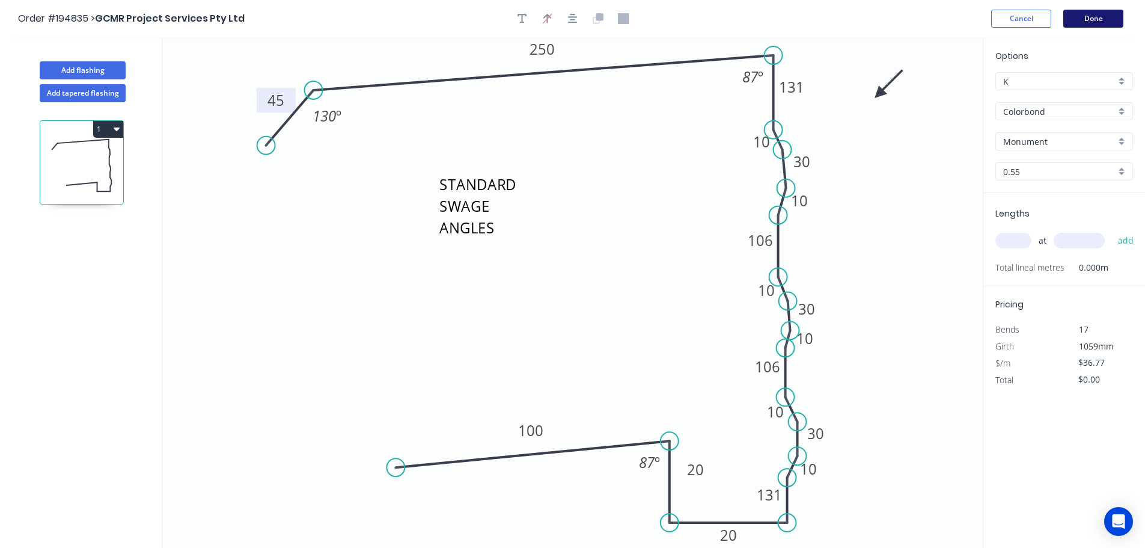
click at [1097, 17] on button "Done" at bounding box center [1094, 19] width 60 height 18
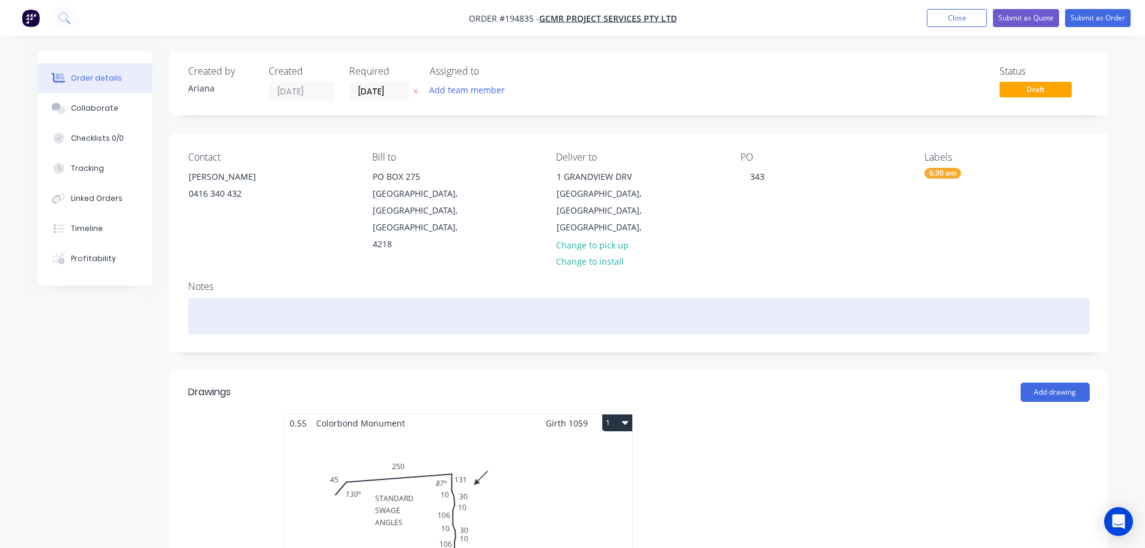
click at [204, 298] on div at bounding box center [639, 316] width 902 height 37
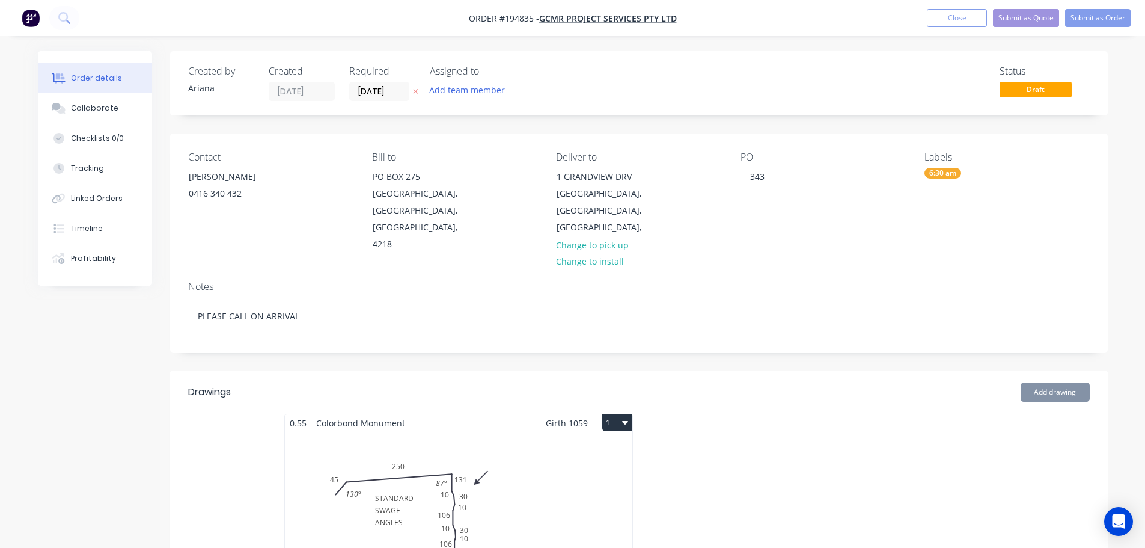
click at [325, 229] on div "Contact DAMIEN 0416 340 432" at bounding box center [270, 203] width 165 height 102
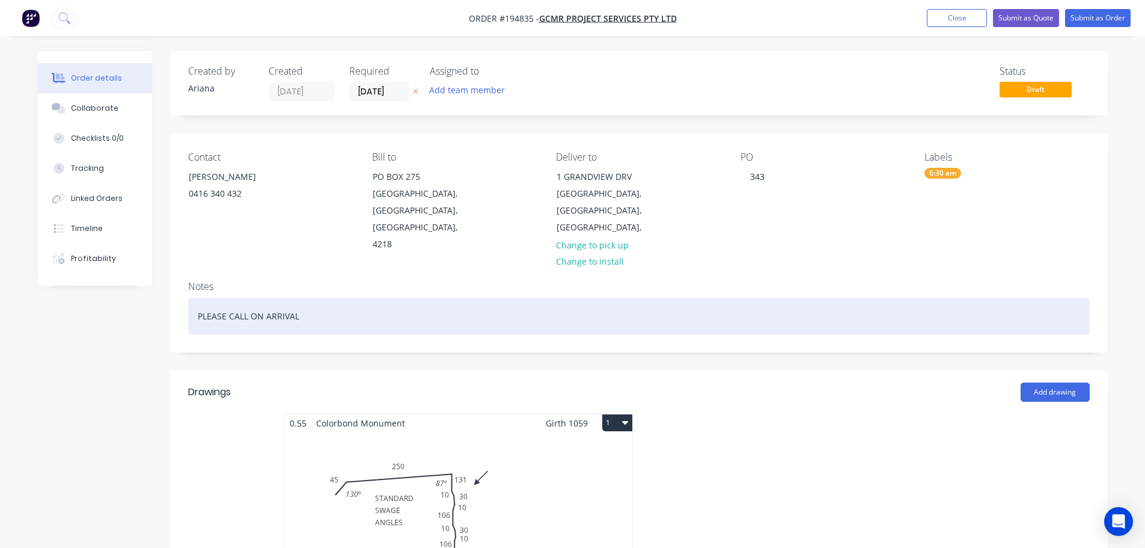
scroll to position [140, 0]
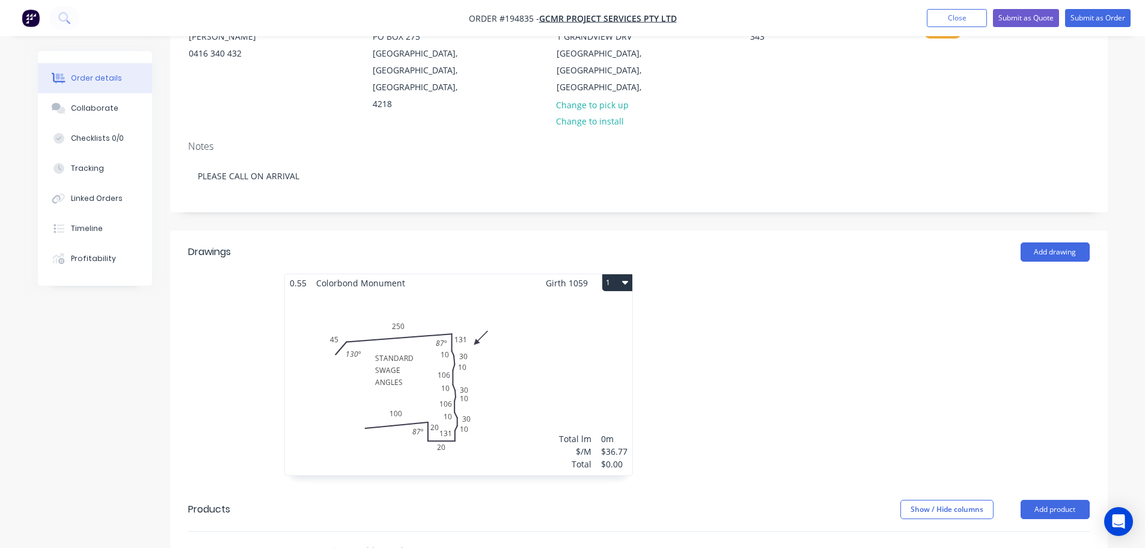
click at [575, 325] on div "Total lm $/M Total 0m $36.77 $0.00" at bounding box center [459, 383] width 348 height 183
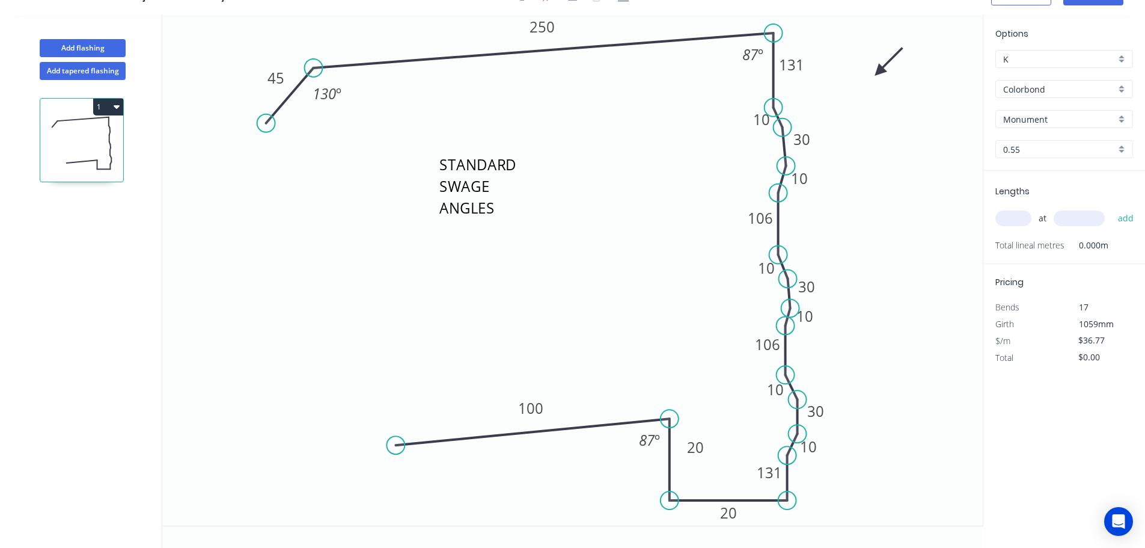
click at [1017, 218] on input "text" at bounding box center [1014, 218] width 36 height 16
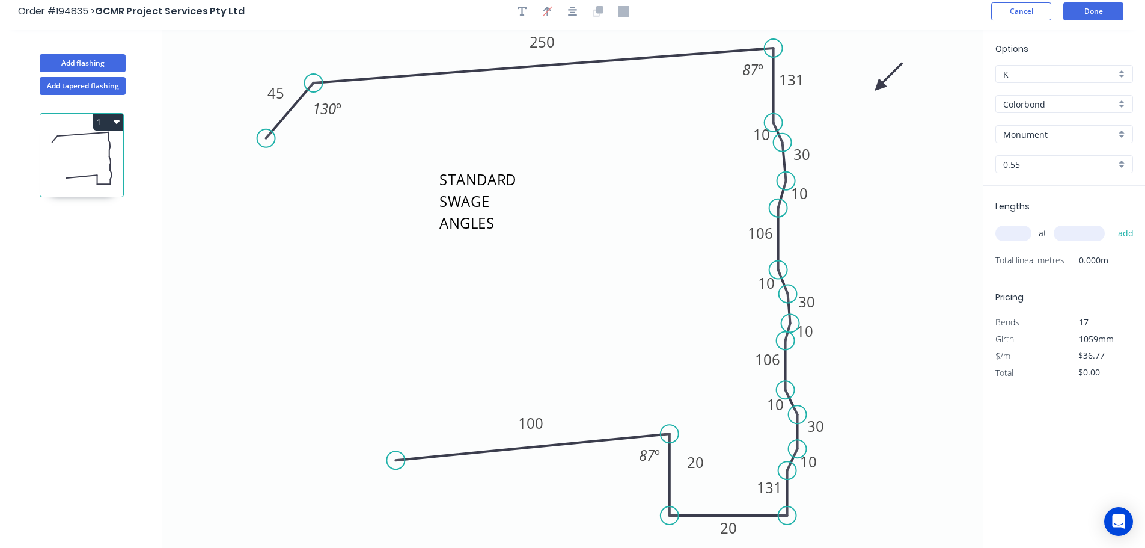
scroll to position [0, 0]
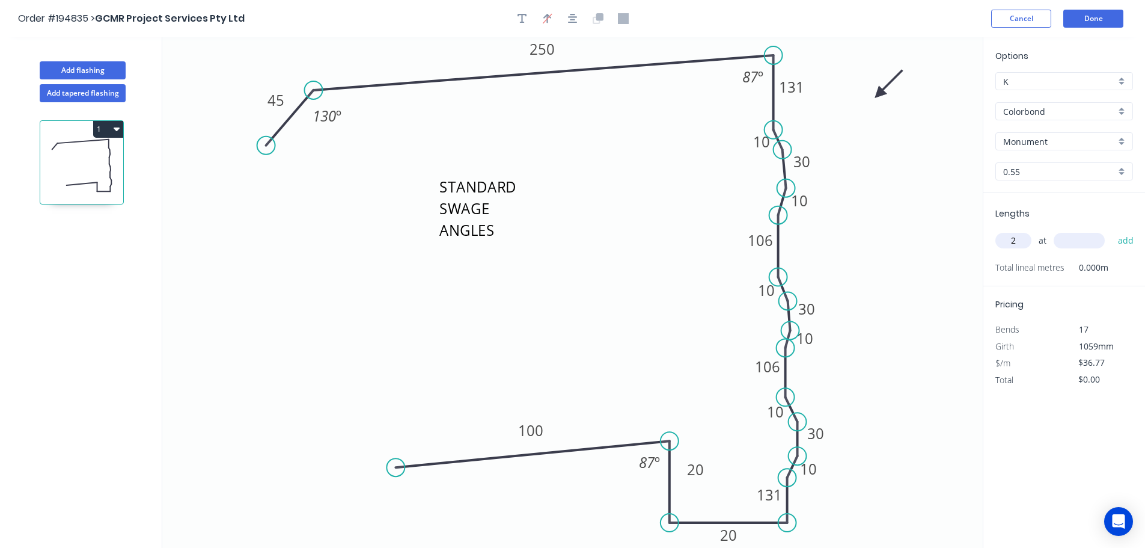
type input "2"
type input "3100"
click at [1112, 230] on button "add" at bounding box center [1126, 240] width 28 height 20
type input "$227.97"
click at [95, 70] on button "Add flashing" at bounding box center [83, 70] width 86 height 18
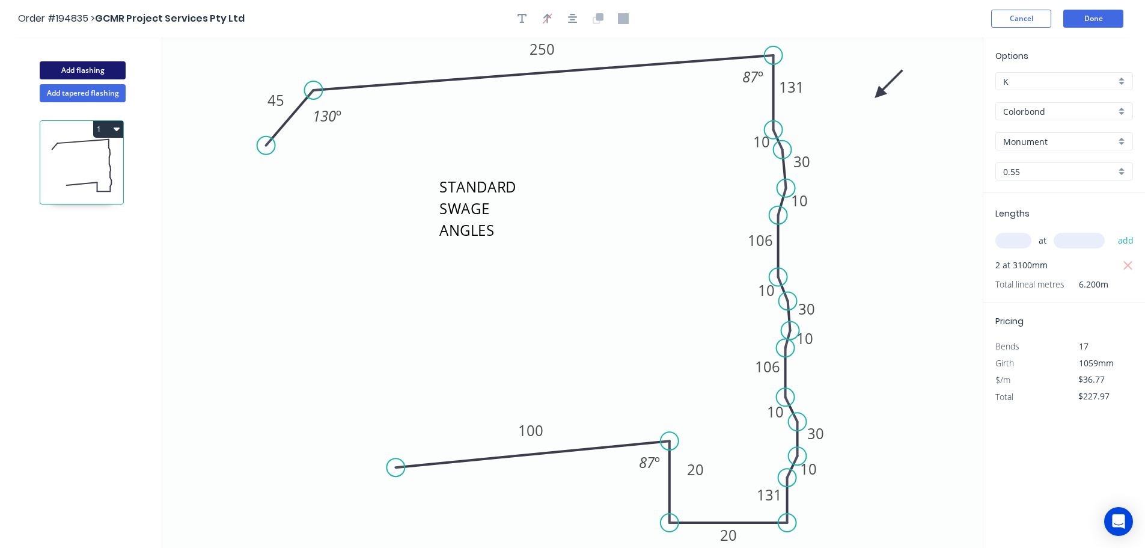
type input "$0.00"
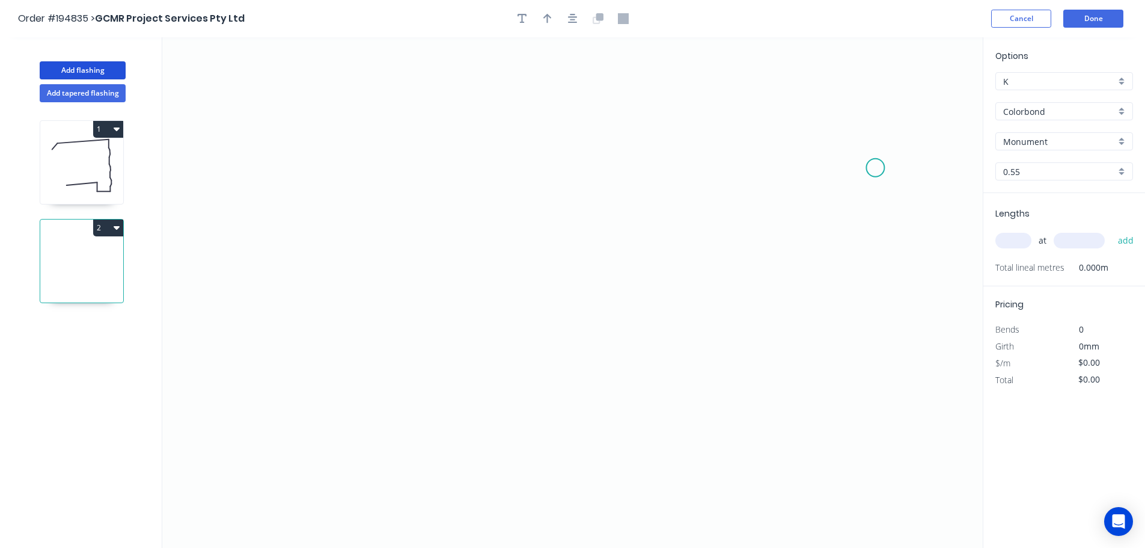
click at [876, 168] on icon "0" at bounding box center [572, 292] width 821 height 510
click at [844, 105] on icon "0" at bounding box center [572, 292] width 821 height 510
click at [381, 111] on icon "0 ?" at bounding box center [572, 292] width 821 height 510
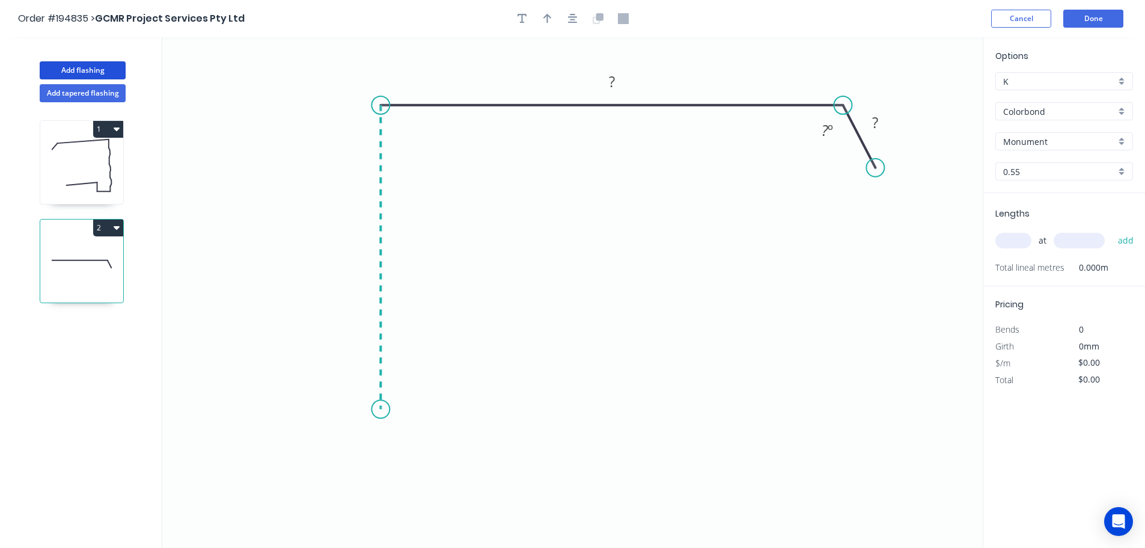
click at [373, 409] on icon "0 ? ? ? º" at bounding box center [572, 292] width 821 height 510
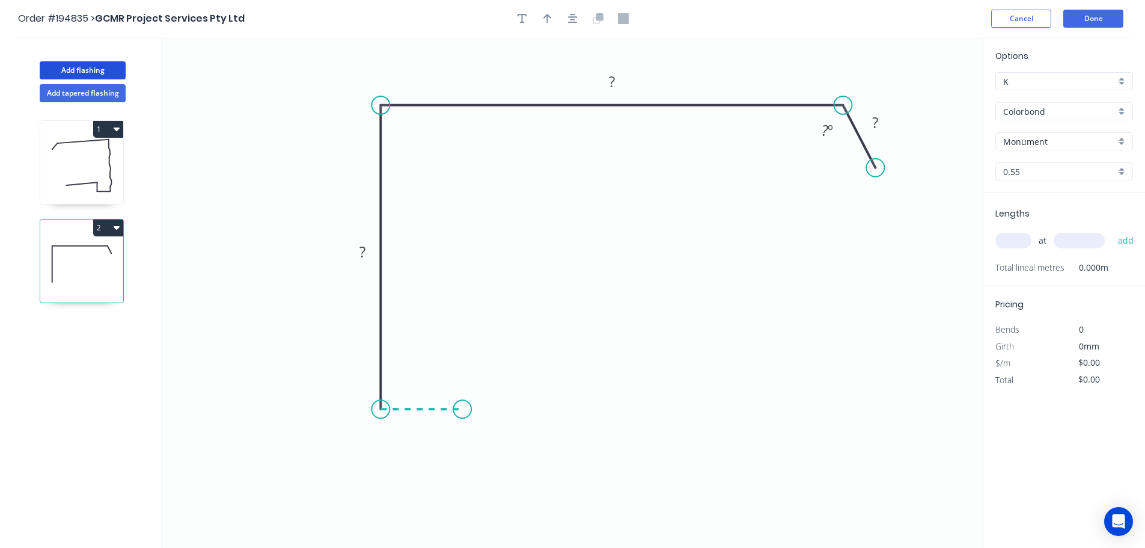
click at [462, 409] on icon "0 ? ? ? ? º" at bounding box center [572, 292] width 821 height 510
click at [459, 487] on icon "0 ? ? ? ? ? º" at bounding box center [572, 292] width 821 height 510
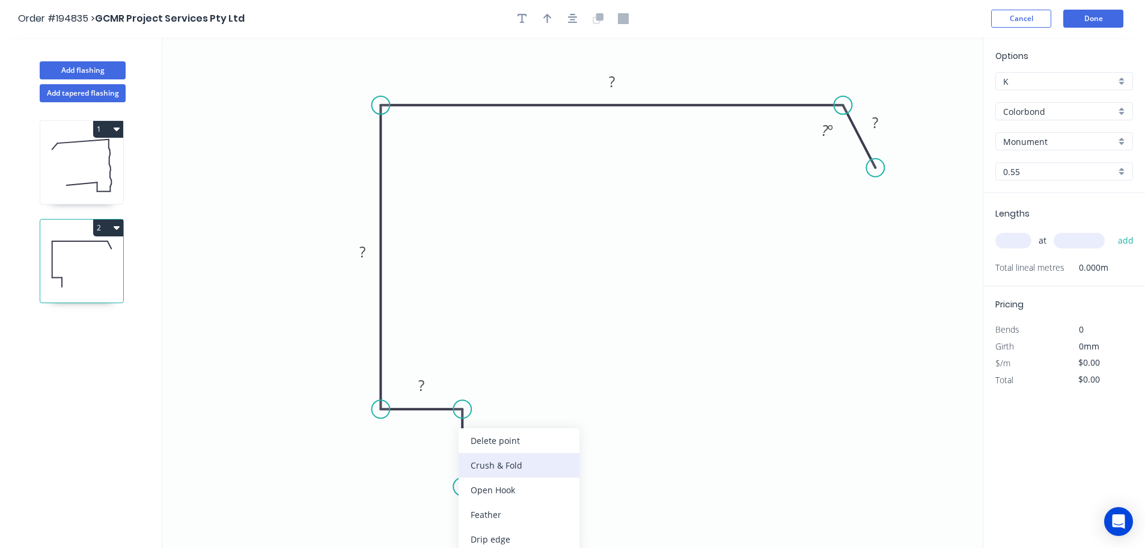
click at [544, 471] on div "Crush & Fold" at bounding box center [519, 465] width 121 height 25
click at [448, 467] on tspan "10" at bounding box center [445, 465] width 17 height 20
click at [516, 447] on icon "0 CF 15 ? ? ? ? ? ? º" at bounding box center [572, 292] width 821 height 510
drag, startPoint x: 415, startPoint y: 464, endPoint x: 503, endPoint y: 529, distance: 108.8
click at [503, 529] on rect at bounding box center [524, 525] width 48 height 25
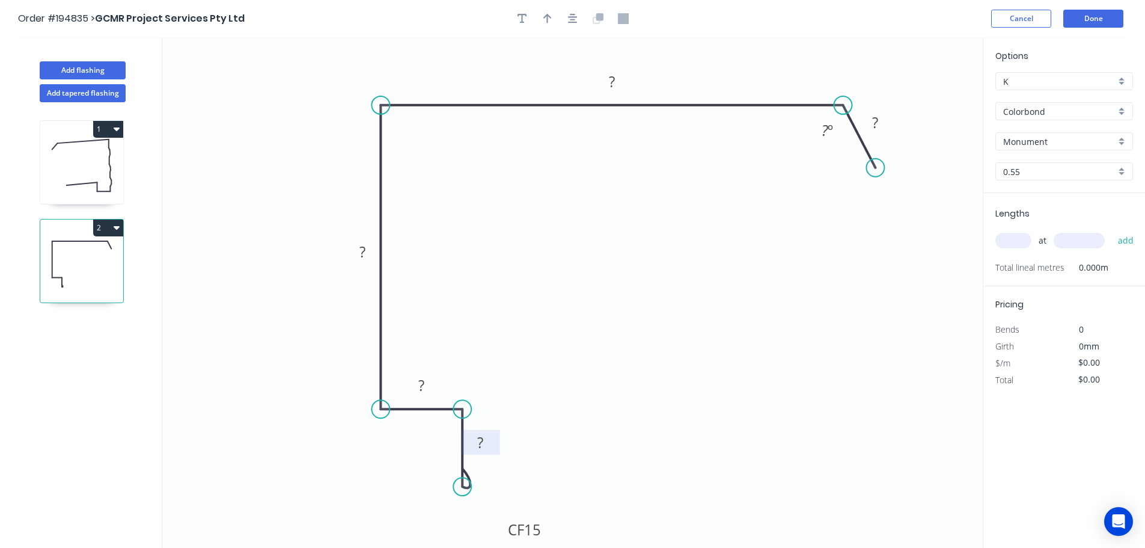
click at [482, 442] on tspan "?" at bounding box center [480, 442] width 6 height 20
drag, startPoint x: 580, startPoint y: 478, endPoint x: 585, endPoint y: 456, distance: 22.8
click at [586, 473] on icon "0 CF 15 20 20 175 420 ? ? º" at bounding box center [572, 292] width 821 height 510
click at [617, 81] on tspan "420" at bounding box center [611, 82] width 25 height 20
click at [717, 153] on icon "0 CF 15 20 20 175 420 ? ? º" at bounding box center [572, 292] width 821 height 510
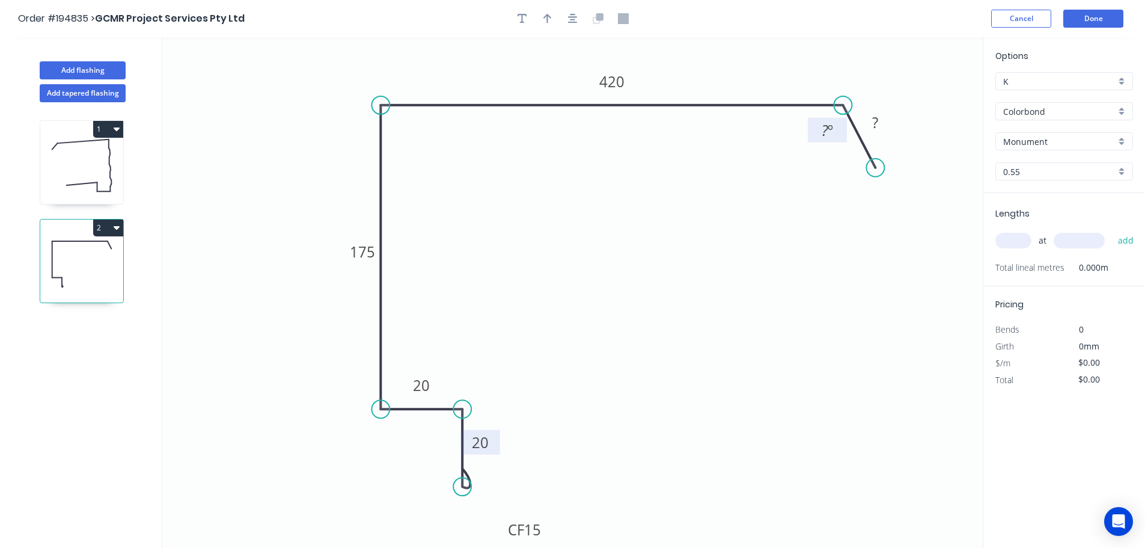
click at [831, 128] on tspan "º" at bounding box center [830, 130] width 5 height 20
click at [880, 122] on rect at bounding box center [875, 123] width 24 height 17
click at [845, 185] on icon "0 CF 15 20 20 175 420 45 ? º" at bounding box center [572, 292] width 821 height 510
type input "$21.48"
click at [852, 168] on div "Hide angle" at bounding box center [887, 167] width 121 height 25
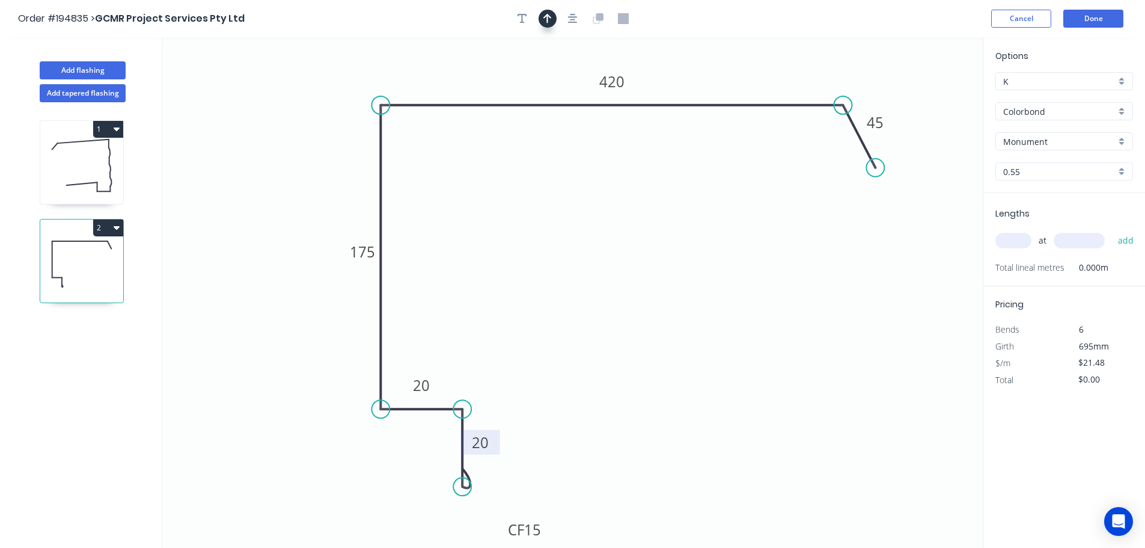
click at [547, 19] on icon "button" at bounding box center [548, 18] width 8 height 11
drag, startPoint x: 924, startPoint y: 95, endPoint x: 719, endPoint y: 73, distance: 206.2
click at [719, 73] on icon at bounding box center [719, 59] width 11 height 38
click at [1021, 241] on input "text" at bounding box center [1014, 241] width 36 height 16
type input "1"
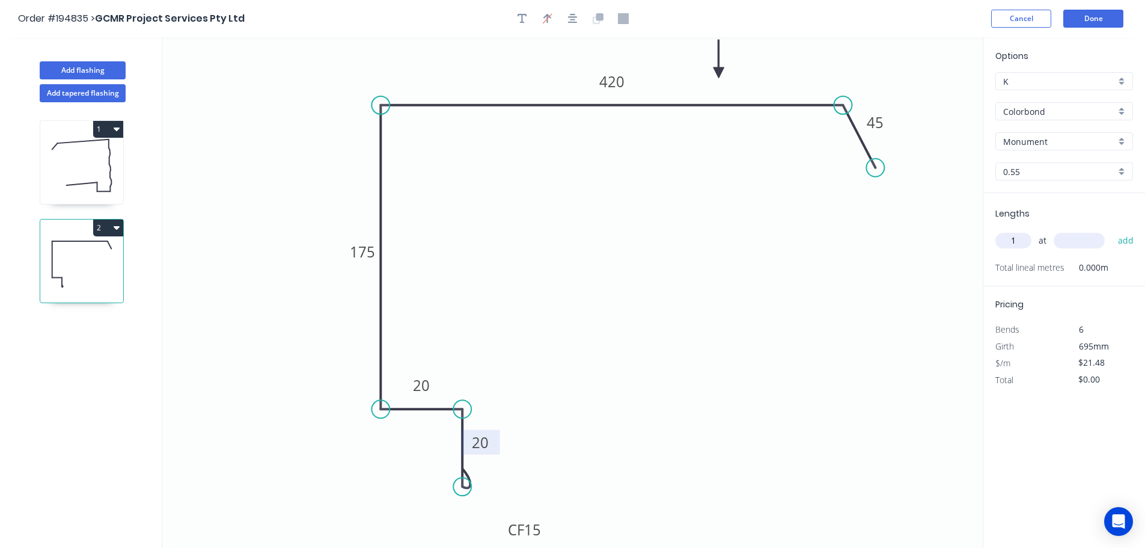
click at [1103, 241] on input "text" at bounding box center [1079, 241] width 51 height 16
type input "3800"
click at [1112, 230] on button "add" at bounding box center [1126, 240] width 28 height 20
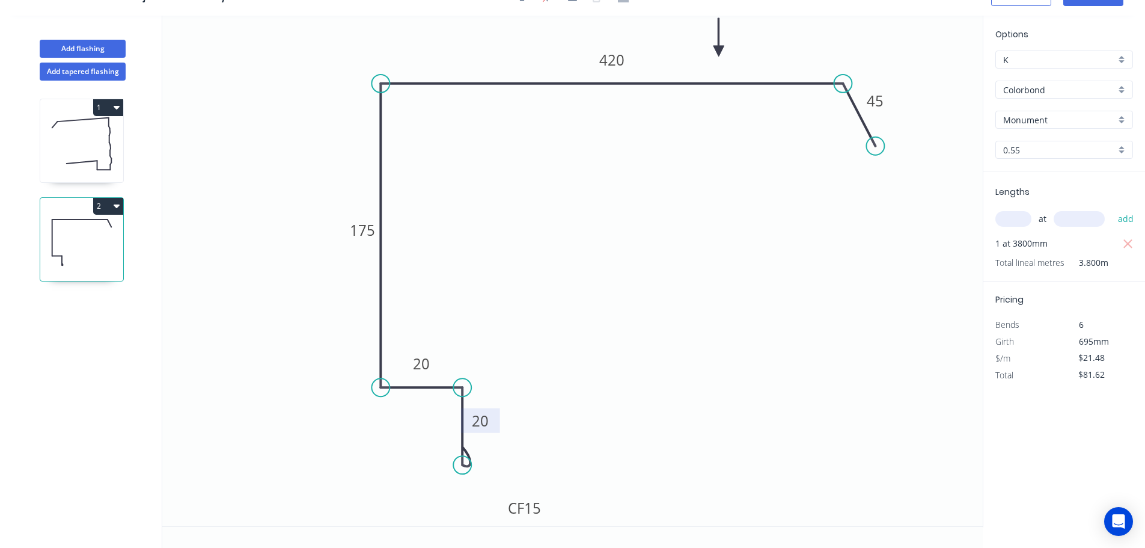
scroll to position [22, 0]
drag, startPoint x: 113, startPoint y: 203, endPoint x: 106, endPoint y: 215, distance: 13.2
click at [114, 204] on icon "button" at bounding box center [117, 205] width 6 height 10
click at [89, 236] on div "Duplicate" at bounding box center [66, 235] width 93 height 17
type input "$0.00"
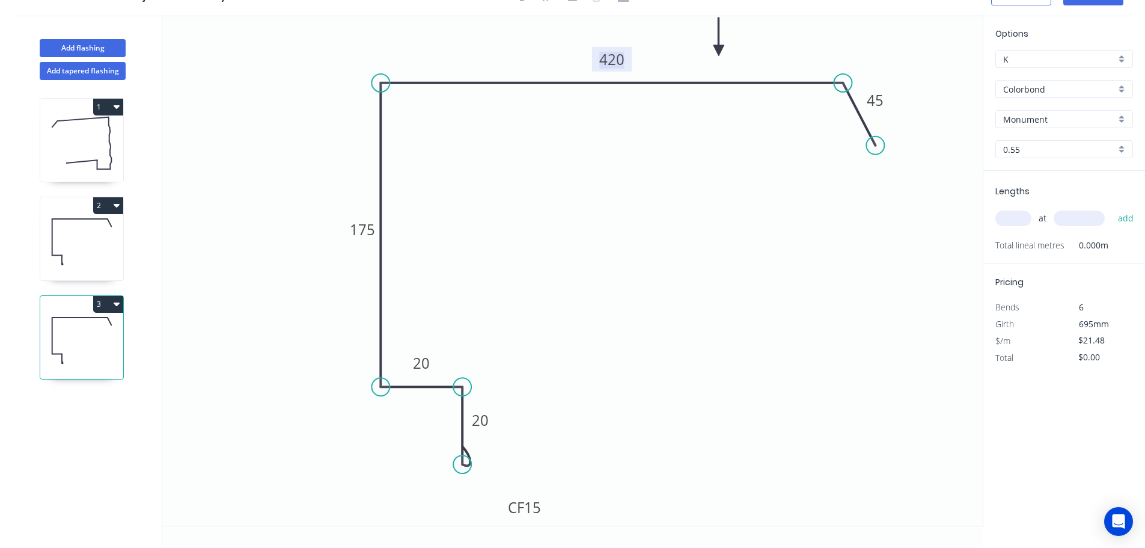
click at [623, 63] on tspan "420" at bounding box center [611, 59] width 25 height 20
click at [652, 130] on icon "0 CF 15 20 20 175 375 45" at bounding box center [572, 270] width 821 height 510
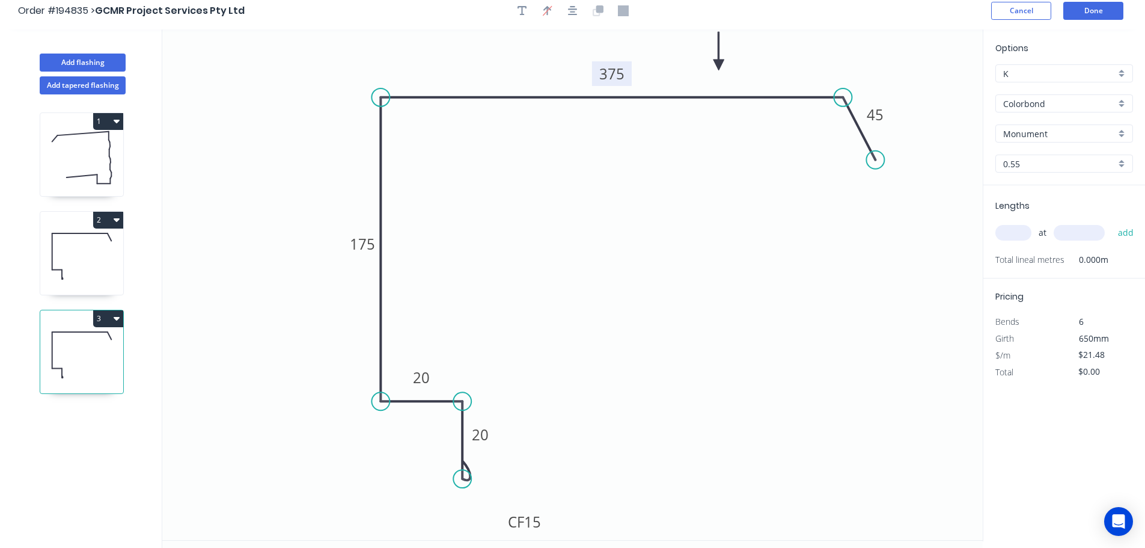
scroll to position [0, 0]
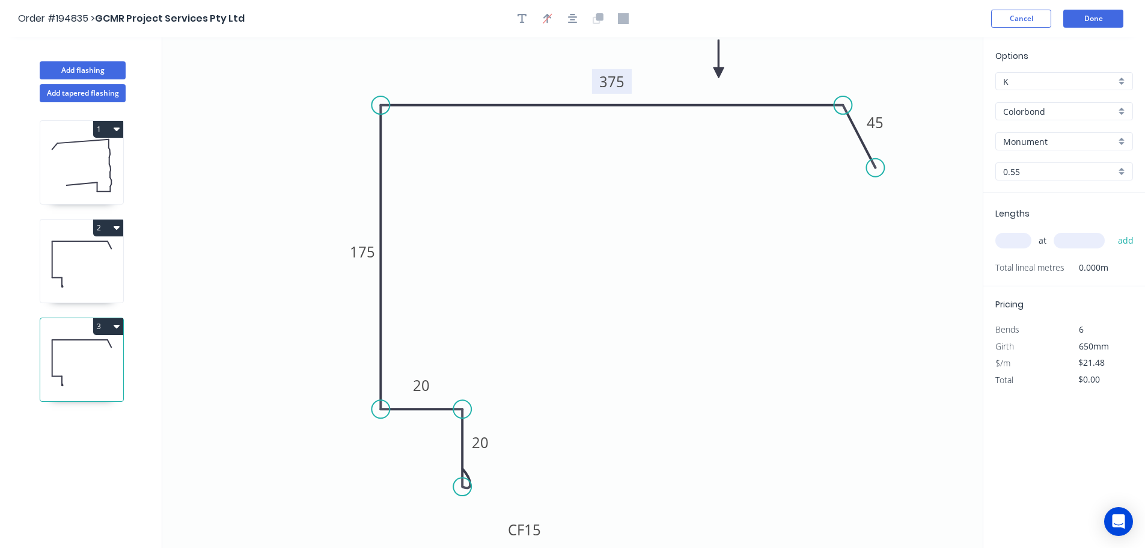
click at [1007, 235] on input "text" at bounding box center [1014, 241] width 36 height 16
type input "1"
click at [1078, 237] on input "text" at bounding box center [1079, 241] width 51 height 16
type input "2300"
click at [1112, 230] on button "add" at bounding box center [1126, 240] width 28 height 20
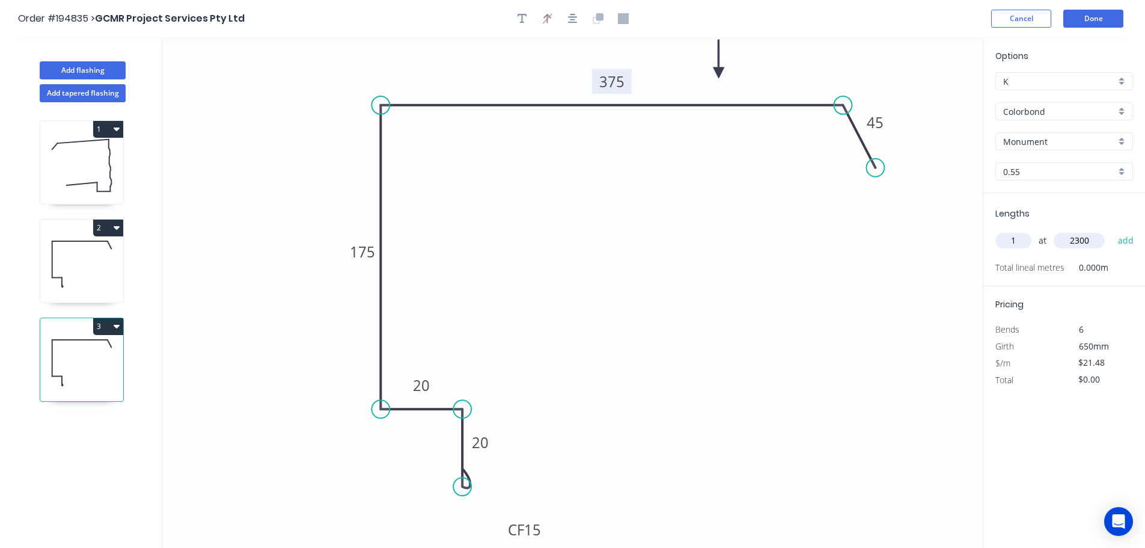
type input "$49.40"
click at [79, 69] on button "Add flashing" at bounding box center [83, 70] width 86 height 18
type input "$0.00"
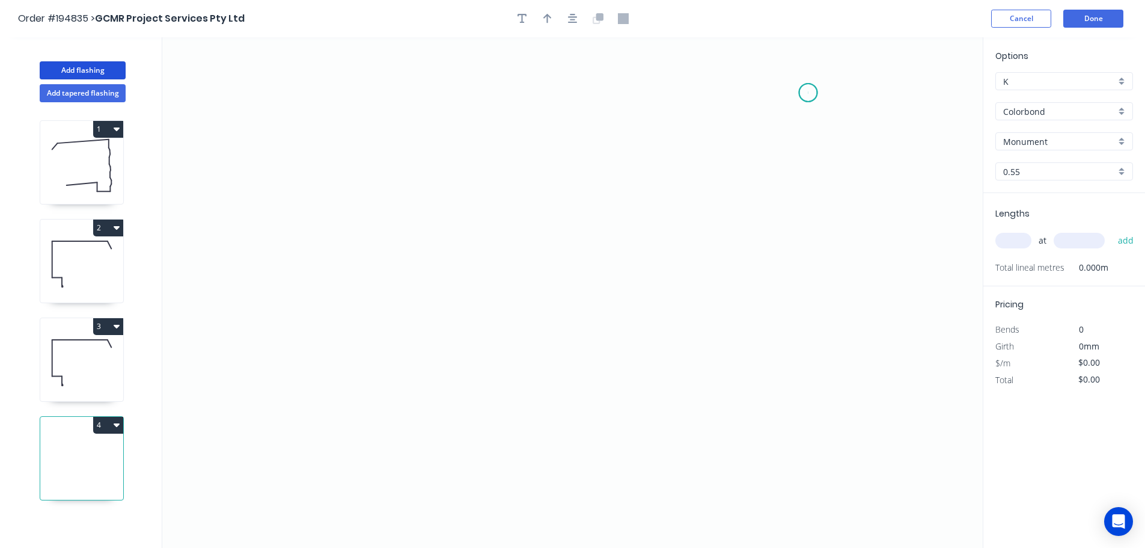
click at [809, 93] on icon "0" at bounding box center [572, 292] width 821 height 510
click at [328, 84] on icon "0" at bounding box center [572, 292] width 821 height 510
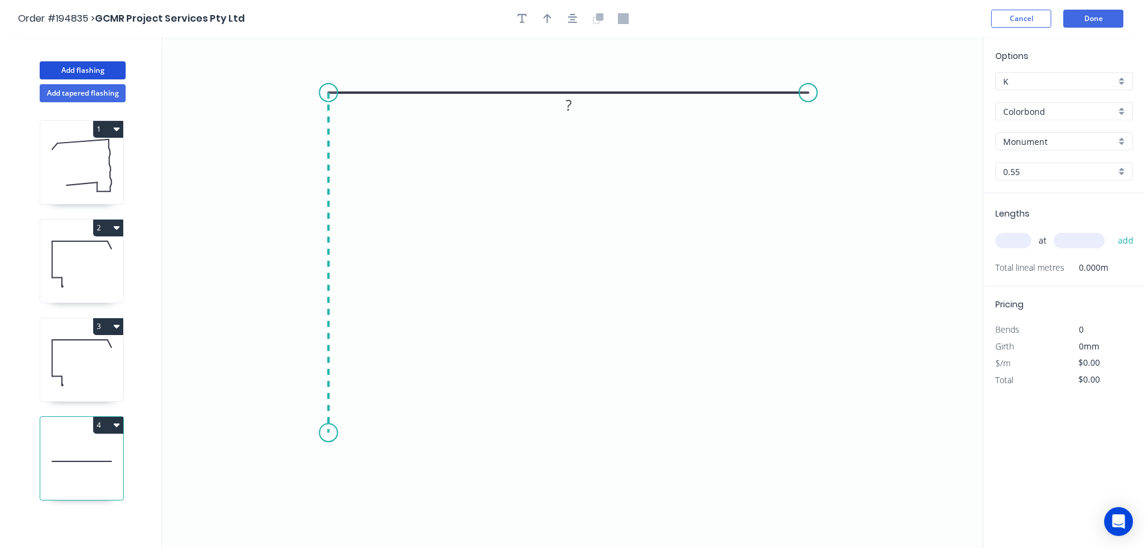
click at [313, 433] on icon "0 ?" at bounding box center [572, 292] width 821 height 510
click at [414, 435] on icon "0 ? ?" at bounding box center [572, 292] width 821 height 510
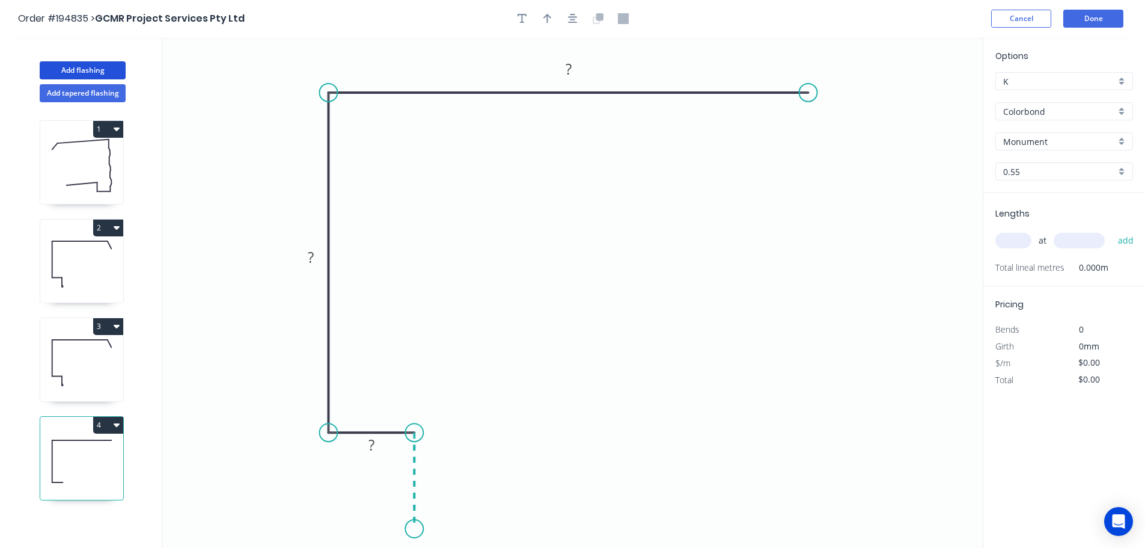
click at [415, 529] on icon "0 ? ? ?" at bounding box center [572, 292] width 821 height 510
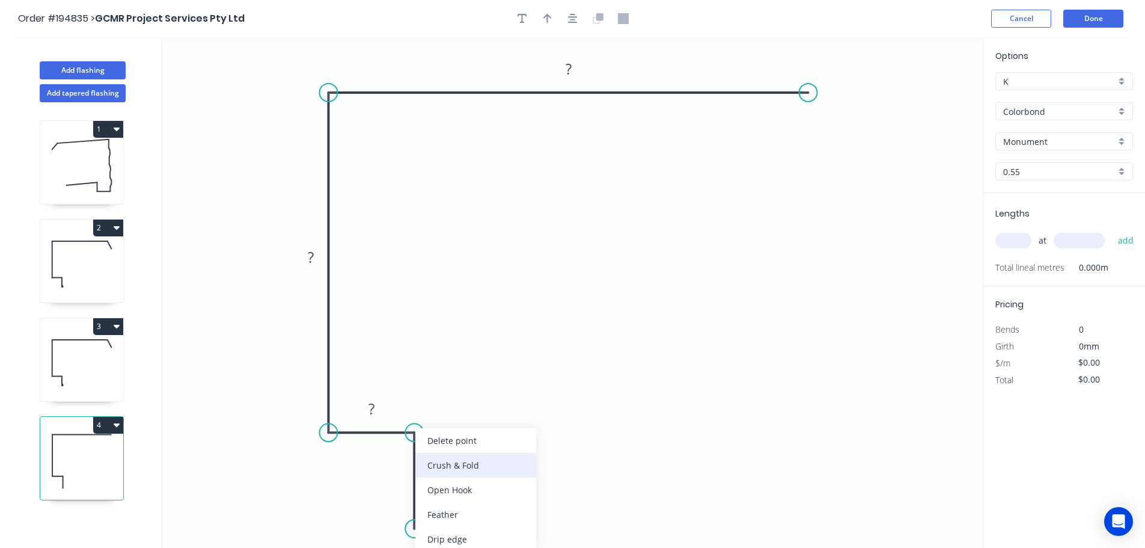
click at [499, 468] on div "Crush & Fold" at bounding box center [475, 465] width 121 height 25
click at [399, 507] on tspan "10" at bounding box center [396, 507] width 17 height 20
click at [462, 505] on icon "0 CF 15 ? ? ? ?" at bounding box center [572, 292] width 821 height 510
drag, startPoint x: 368, startPoint y: 509, endPoint x: 473, endPoint y: 530, distance: 106.7
click at [473, 530] on rect at bounding box center [494, 528] width 48 height 25
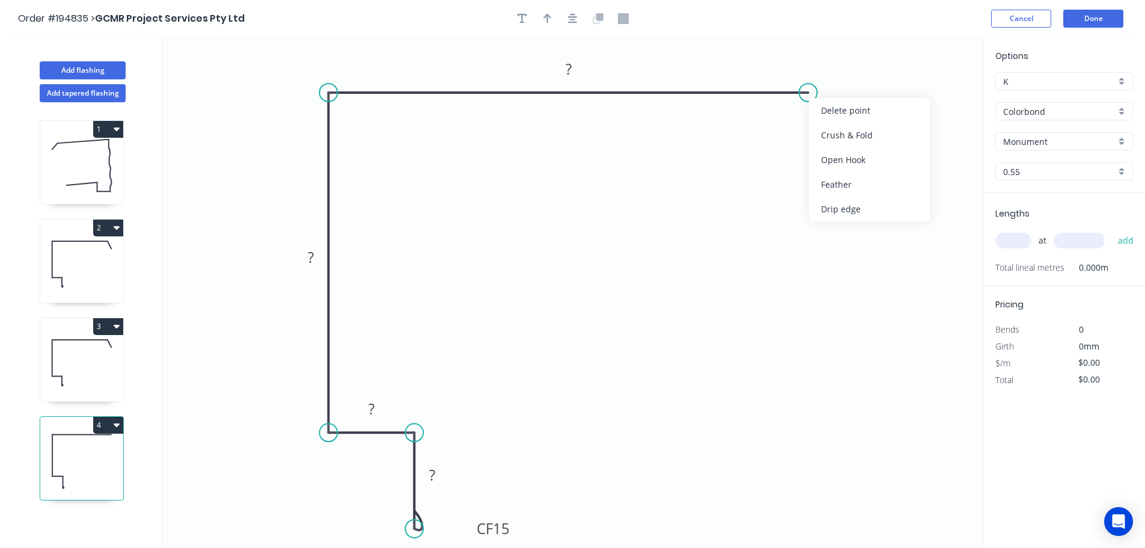
click at [880, 136] on div "Crush & Fold" at bounding box center [869, 135] width 121 height 25
click at [823, 130] on div "Flip bend" at bounding box center [867, 130] width 121 height 25
click at [835, 112] on tspan "10" at bounding box center [832, 112] width 17 height 20
click at [830, 118] on tspan "15" at bounding box center [832, 112] width 17 height 20
click at [854, 121] on icon "0 CF 15 ? ? ? CF 15 ?" at bounding box center [572, 292] width 821 height 510
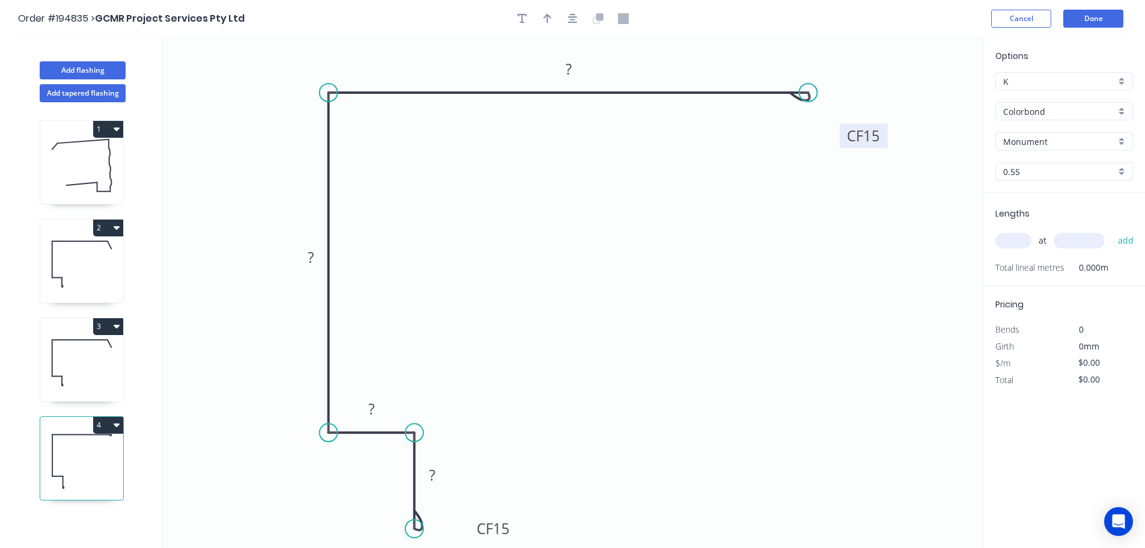
drag, startPoint x: 845, startPoint y: 115, endPoint x: 886, endPoint y: 139, distance: 48.0
click at [886, 139] on rect at bounding box center [864, 135] width 48 height 25
click at [431, 474] on tspan "?" at bounding box center [432, 475] width 6 height 20
click at [91, 364] on icon at bounding box center [81, 362] width 83 height 77
type input "$21.48"
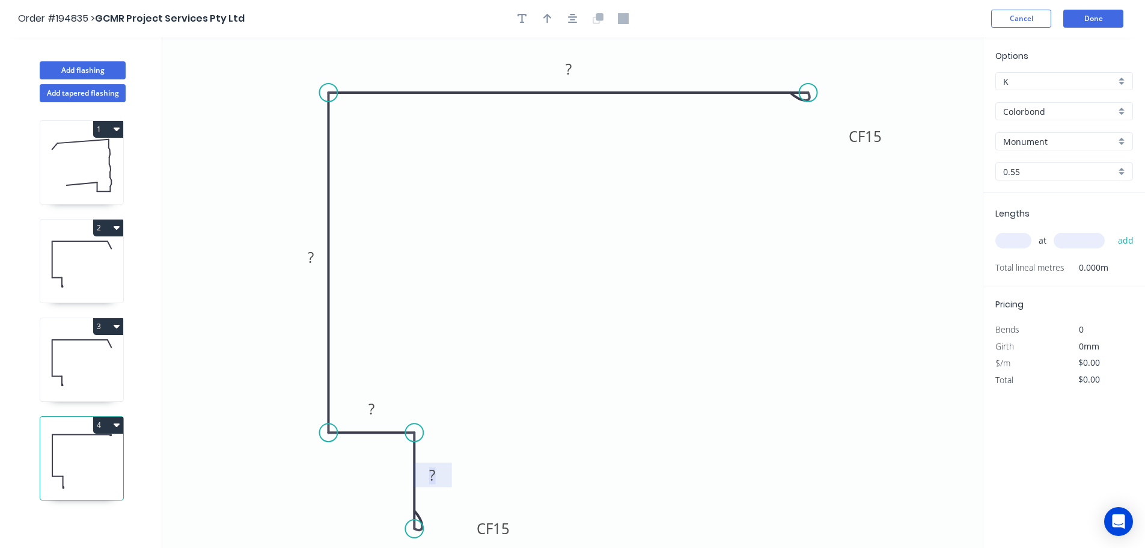
type input "$49.40"
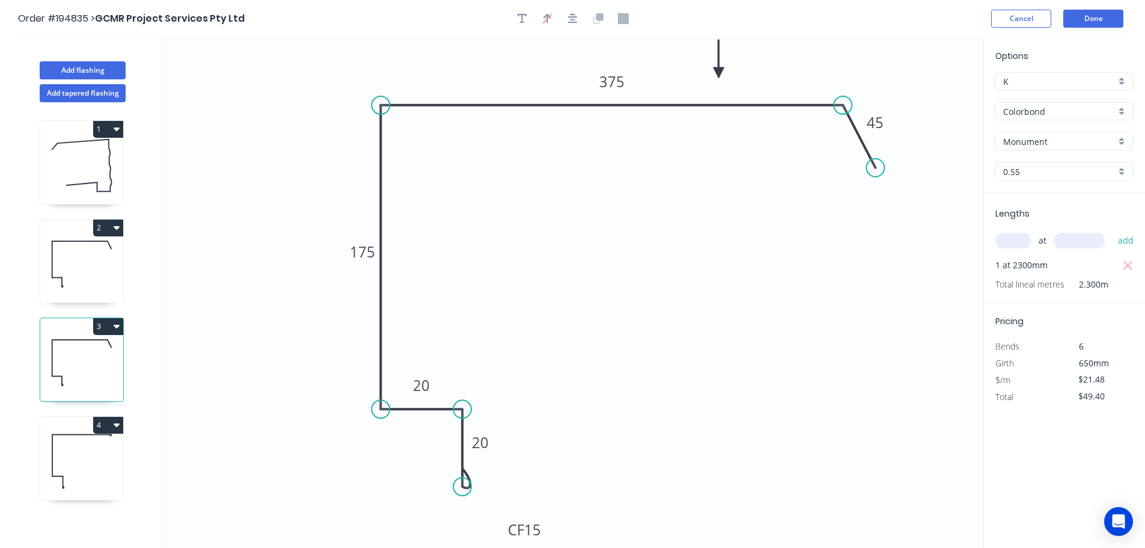
click at [88, 456] on icon at bounding box center [81, 461] width 83 height 77
type input "$0.00"
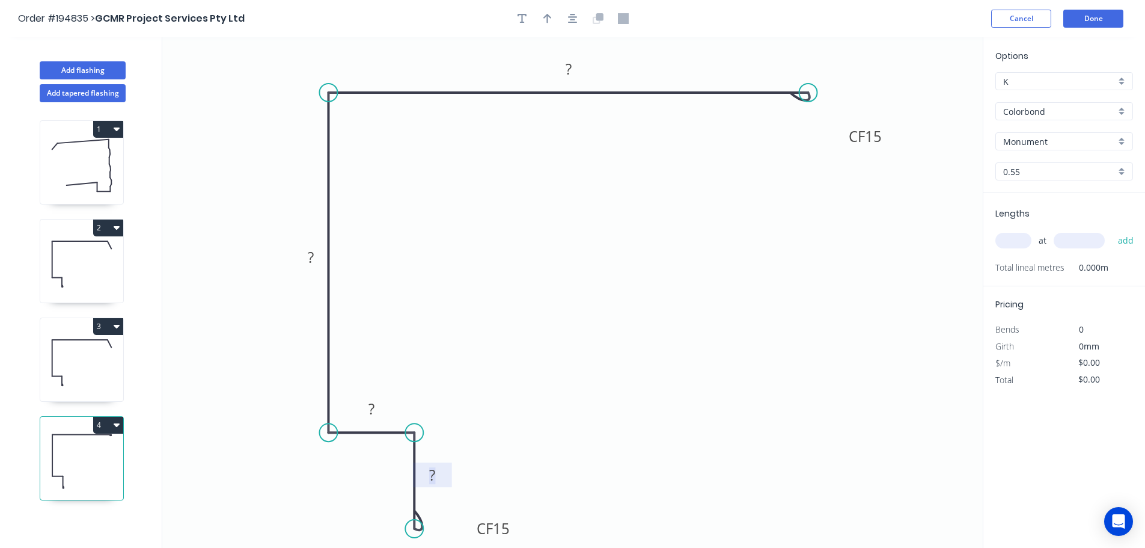
click at [433, 474] on tspan "?" at bounding box center [432, 475] width 6 height 20
click at [577, 215] on icon "0 CF 15 20 20 175 CF 15 ?" at bounding box center [572, 292] width 821 height 510
click at [569, 63] on tspan "?" at bounding box center [569, 69] width 6 height 20
click at [602, 139] on icon "0 CF 15 20 20 175 CF 15 420" at bounding box center [572, 292] width 821 height 510
type input "$22.20"
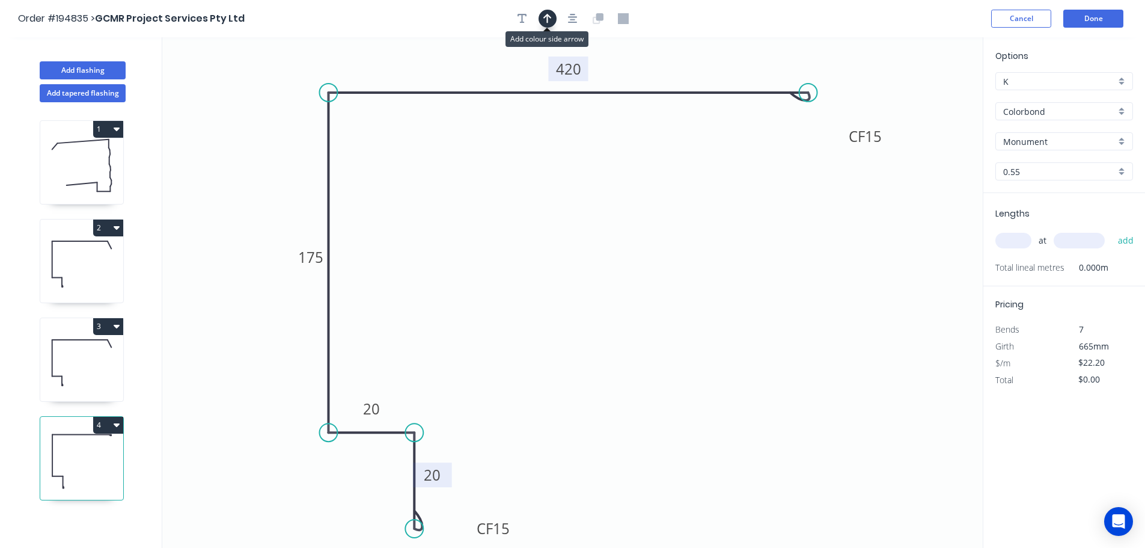
click at [545, 17] on icon "button" at bounding box center [548, 19] width 8 height 10
drag, startPoint x: 922, startPoint y: 97, endPoint x: 684, endPoint y: 63, distance: 239.9
click at [684, 63] on icon at bounding box center [684, 49] width 11 height 38
click at [1015, 242] on input "text" at bounding box center [1014, 241] width 36 height 16
type input "1"
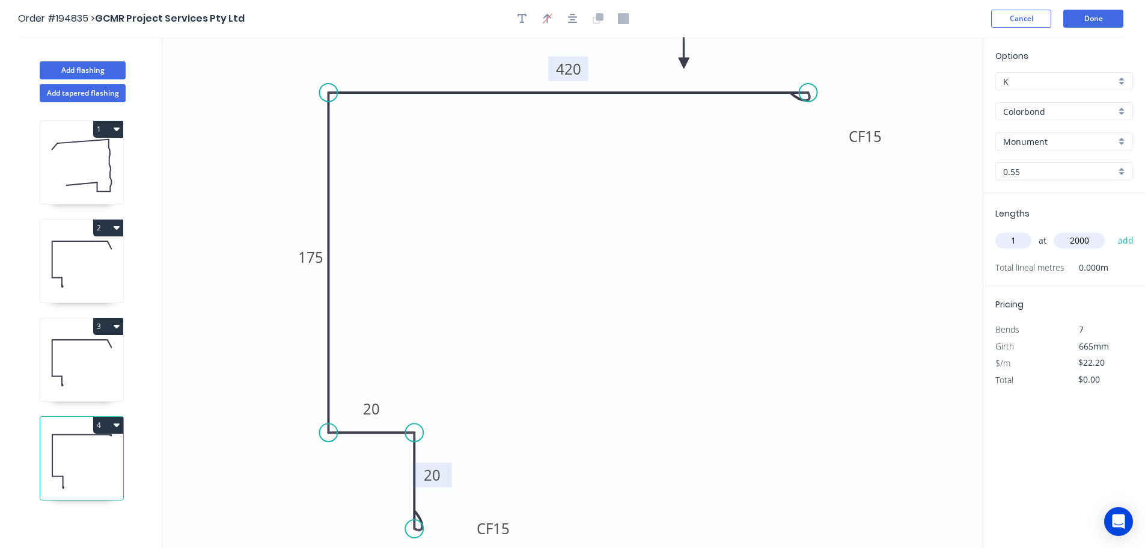
type input "2000"
click at [1112, 230] on button "add" at bounding box center [1126, 240] width 28 height 20
type input "$44.40"
click at [97, 63] on button "Add flashing" at bounding box center [83, 70] width 86 height 18
type input "$0.00"
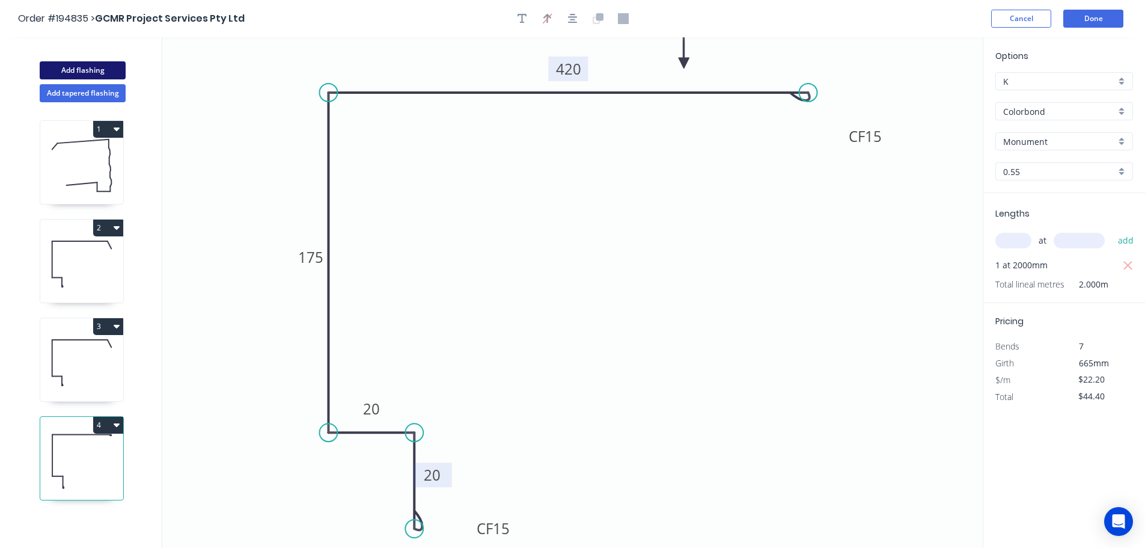
type input "$0.00"
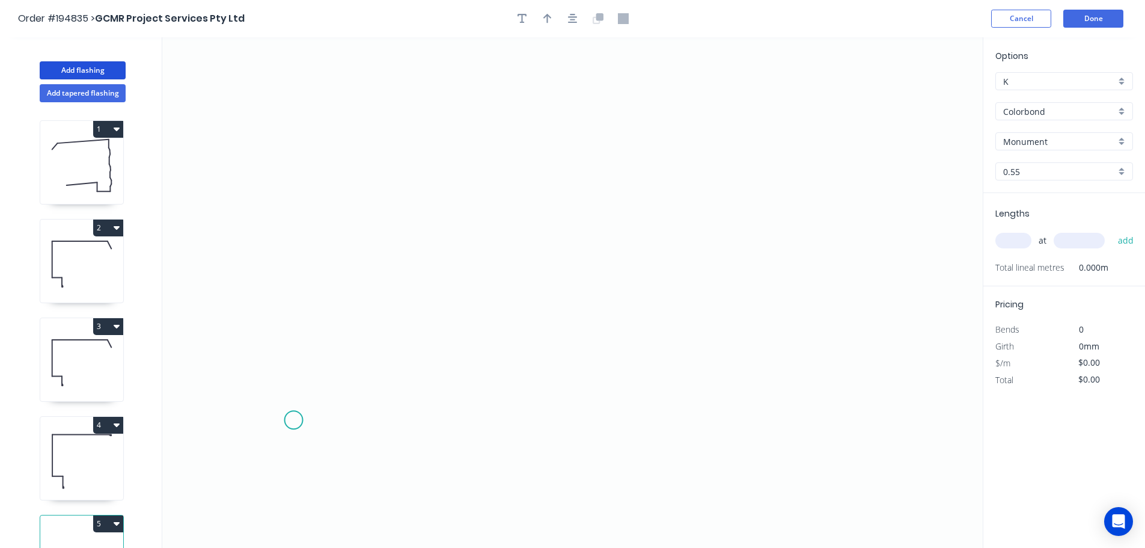
click at [293, 420] on icon "0" at bounding box center [572, 292] width 821 height 510
click at [331, 347] on icon "0" at bounding box center [572, 292] width 821 height 510
click at [872, 333] on icon "0 ?" at bounding box center [572, 292] width 821 height 510
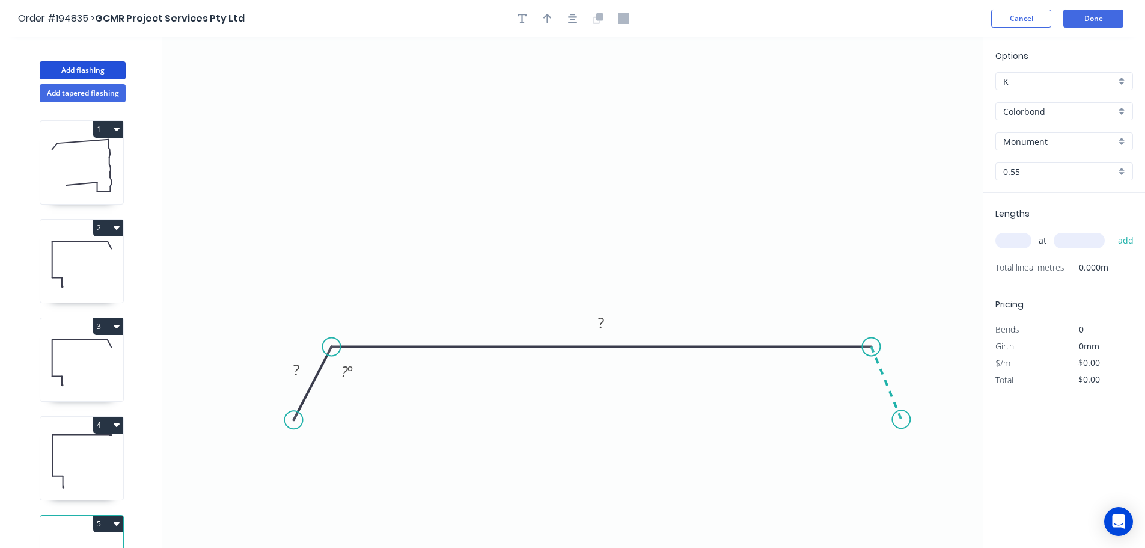
click at [902, 420] on icon "0 ? ? ? º" at bounding box center [572, 292] width 821 height 510
click at [902, 420] on circle at bounding box center [901, 419] width 18 height 18
click at [880, 415] on div "Hide angle" at bounding box center [915, 409] width 121 height 25
click at [384, 408] on div "Hide angle" at bounding box center [411, 410] width 121 height 25
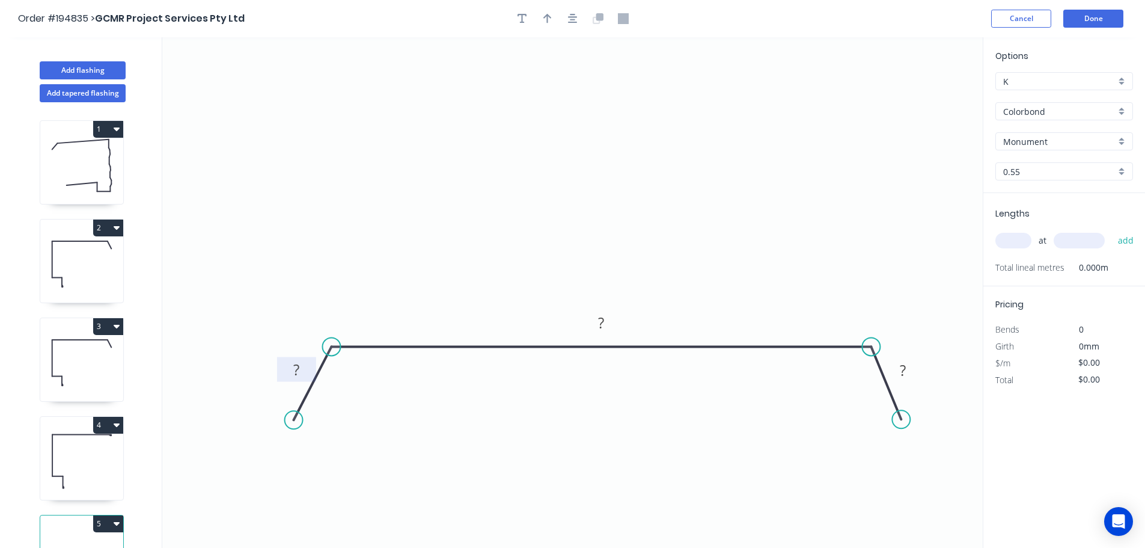
click at [298, 370] on tspan "?" at bounding box center [296, 370] width 6 height 20
click at [648, 220] on icon "0 45 520 45" at bounding box center [572, 292] width 821 height 510
type input "$18.59"
click at [548, 19] on icon "button" at bounding box center [548, 19] width 8 height 10
drag, startPoint x: 925, startPoint y: 94, endPoint x: 605, endPoint y: 183, distance: 332.4
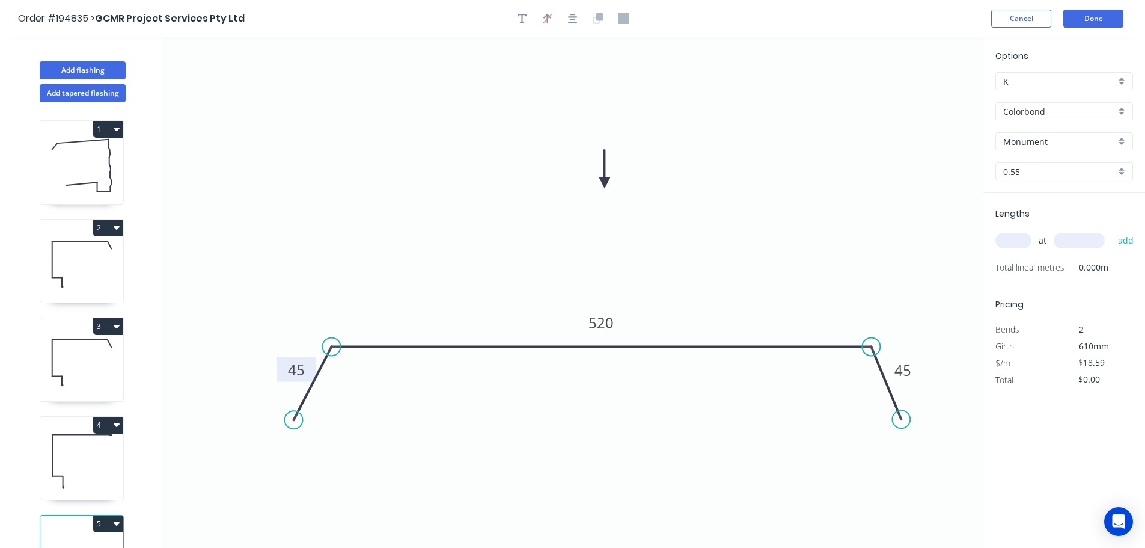
click at [605, 183] on icon at bounding box center [604, 169] width 11 height 38
click at [1123, 141] on div "Monument" at bounding box center [1065, 141] width 138 height 18
click at [1061, 223] on div "Windspray" at bounding box center [1064, 225] width 136 height 21
type input "Windspray"
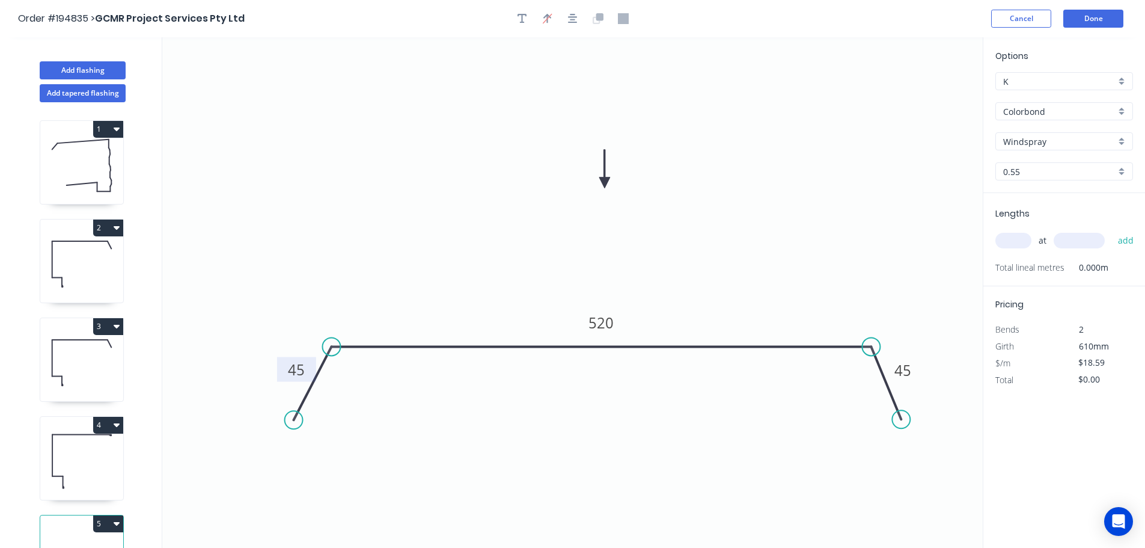
click at [1021, 239] on input "text" at bounding box center [1014, 241] width 36 height 16
type input "1"
type input "2500"
click at [1112, 230] on button "add" at bounding box center [1126, 240] width 28 height 20
type input "$46.48"
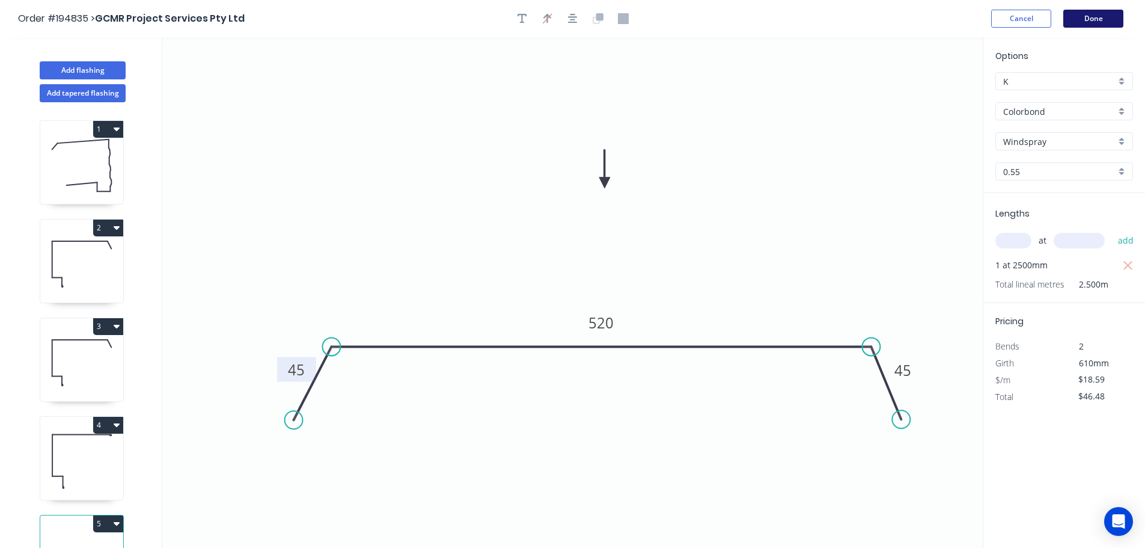
click at [1108, 23] on button "Done" at bounding box center [1094, 19] width 60 height 18
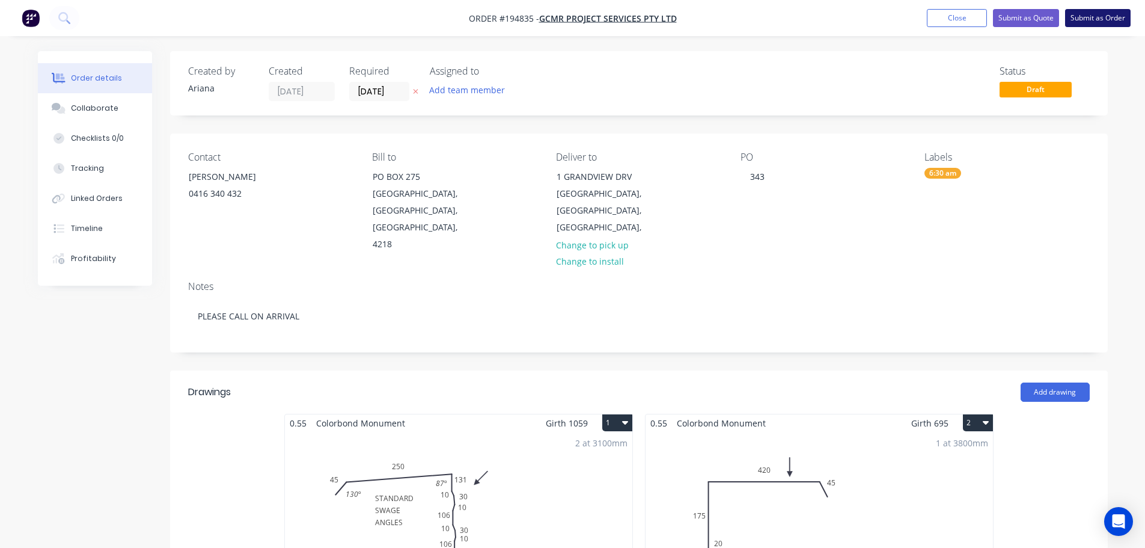
click at [1099, 20] on button "Submit as Order" at bounding box center [1098, 18] width 66 height 18
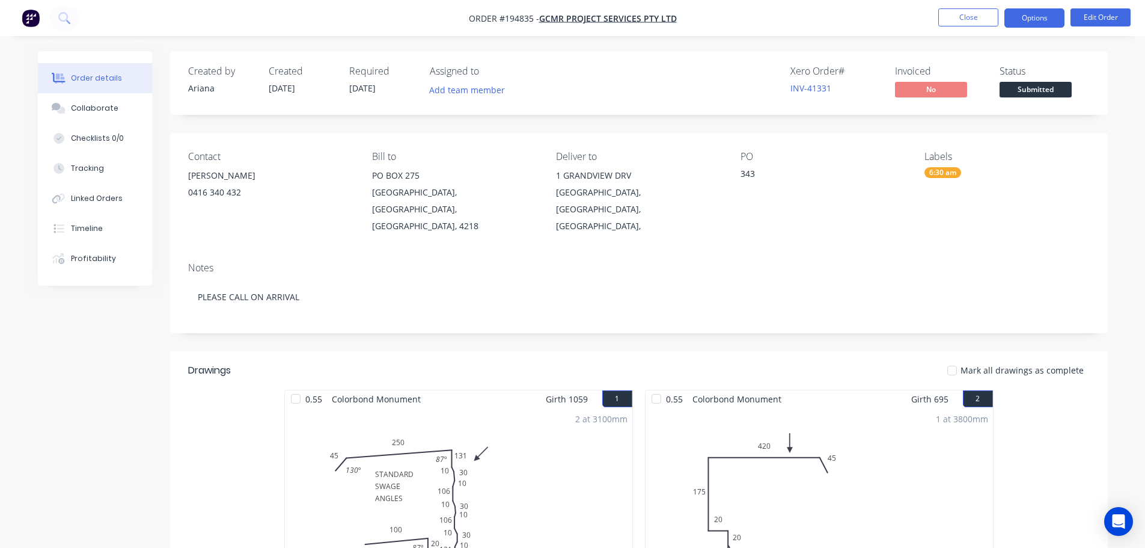
click at [1038, 13] on button "Options" at bounding box center [1035, 17] width 60 height 19
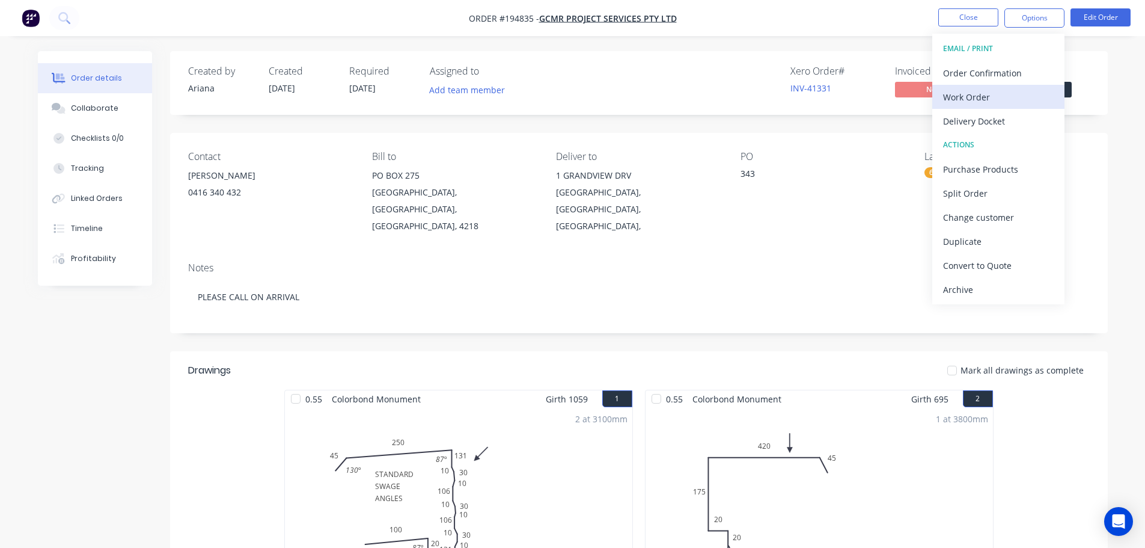
click at [973, 96] on div "Work Order" at bounding box center [998, 96] width 111 height 17
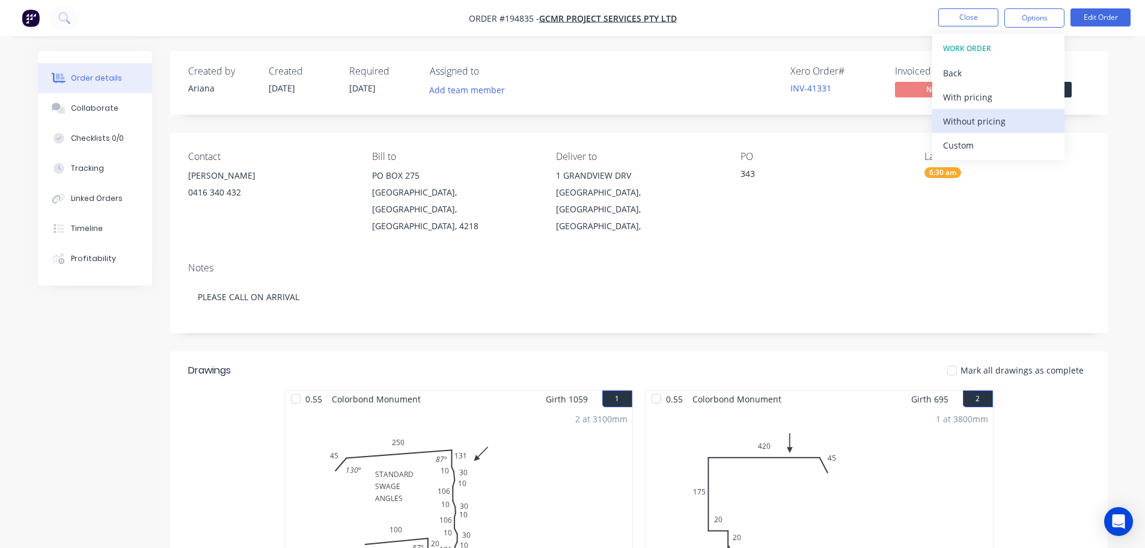
click at [982, 121] on div "Without pricing" at bounding box center [998, 120] width 111 height 17
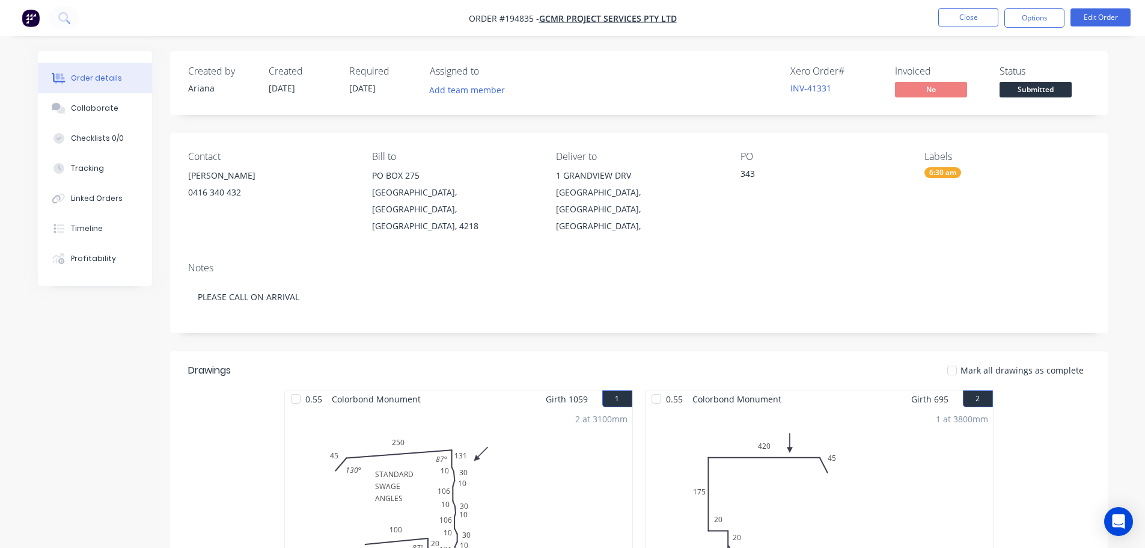
click at [759, 67] on div "Xero Order # INV-41331 Invoiced No Status Submitted" at bounding box center [820, 83] width 540 height 35
click at [966, 18] on button "Close" at bounding box center [969, 17] width 60 height 18
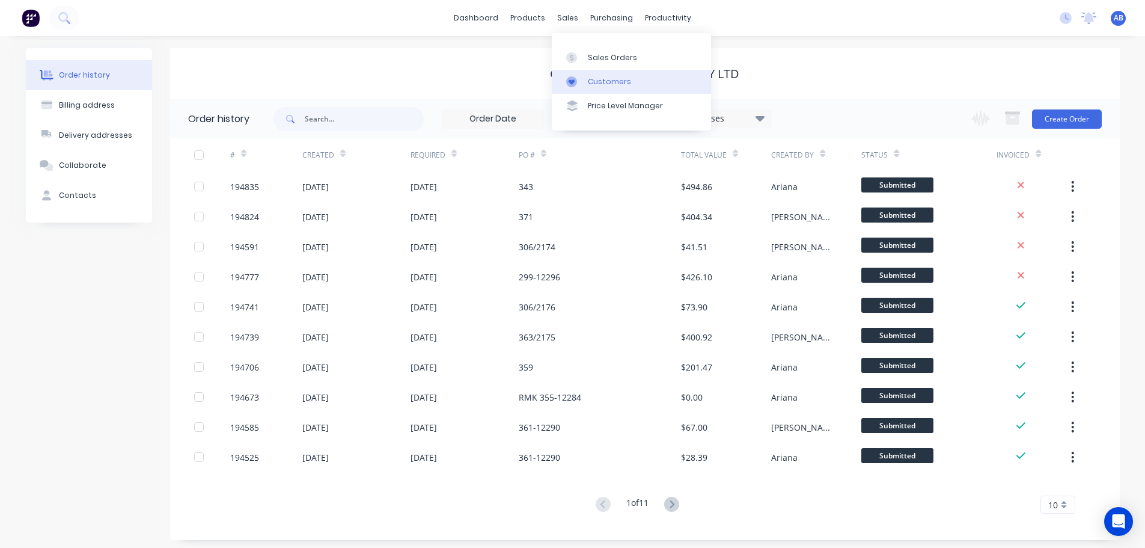
click at [595, 82] on div "Customers" at bounding box center [609, 81] width 43 height 11
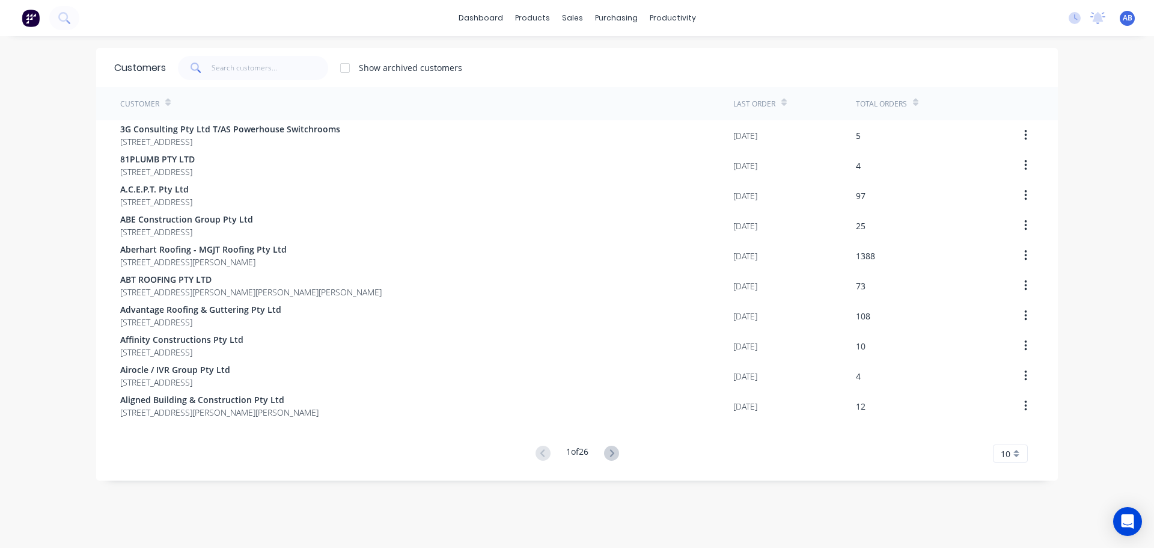
click at [743, 26] on div "dashboard products sales purchasing productivity dashboard products Product Cat…" at bounding box center [577, 18] width 1154 height 36
click at [292, 67] on input "text" at bounding box center [270, 68] width 117 height 24
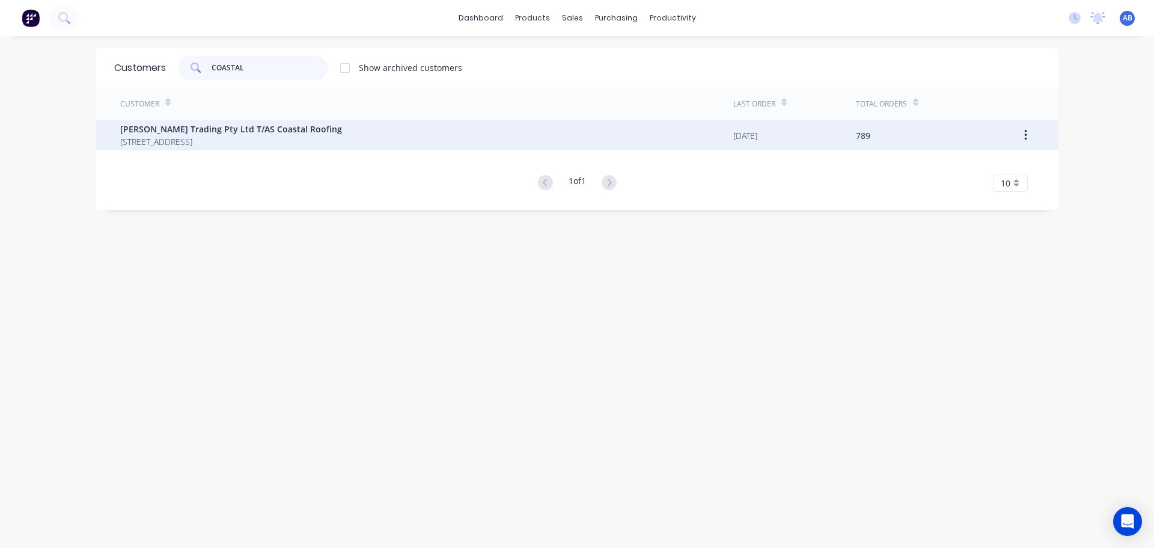
type input "COASTAL"
click at [207, 131] on span "Connors Trading Pty Ltd T/AS Coastal Roofing" at bounding box center [231, 129] width 222 height 13
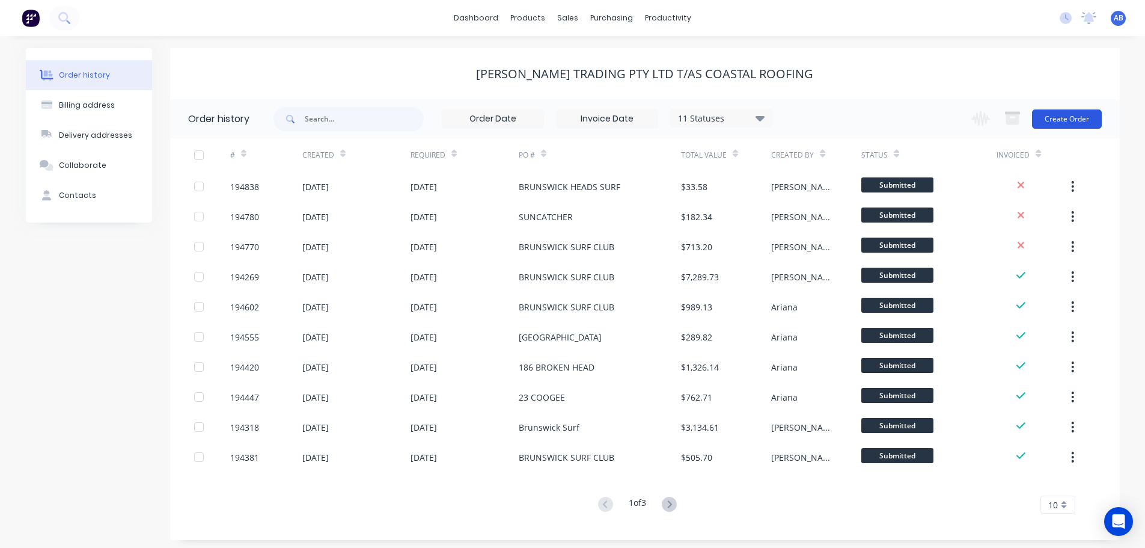
click at [1076, 121] on button "Create Order" at bounding box center [1067, 118] width 70 height 19
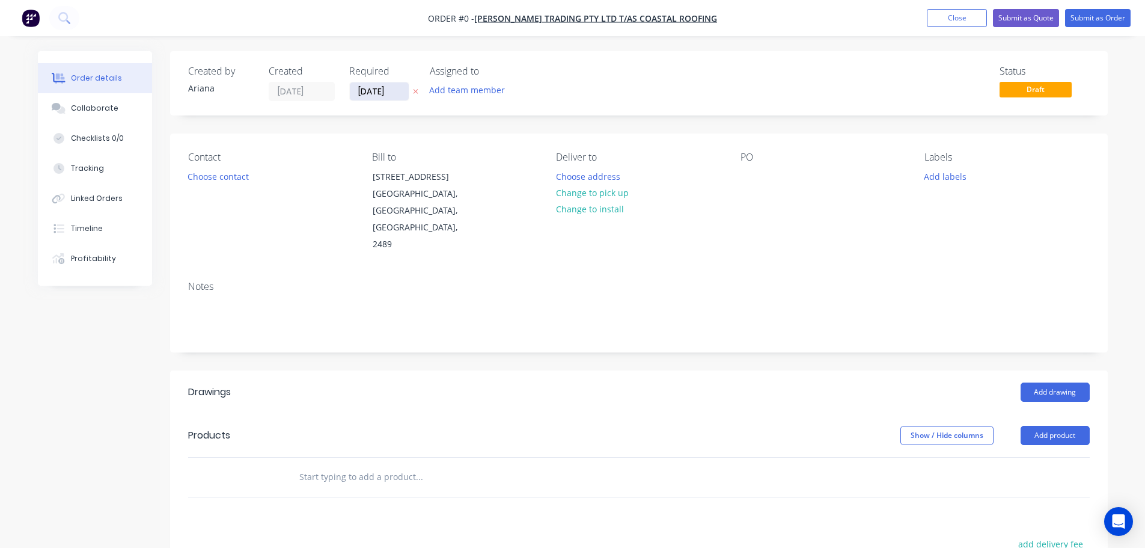
click at [383, 93] on input "[DATE]" at bounding box center [379, 91] width 59 height 18
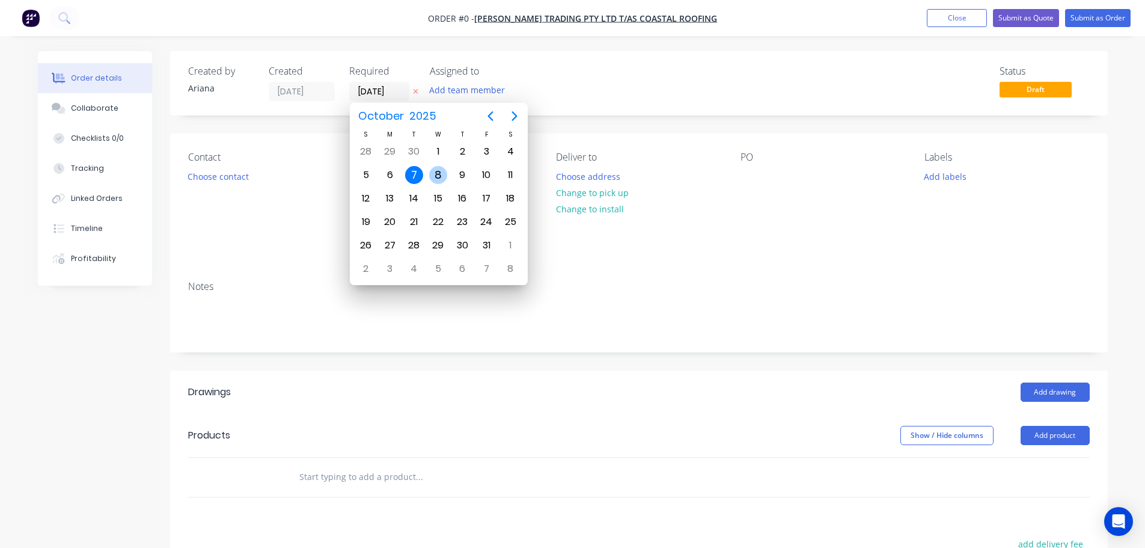
click at [438, 174] on div "8" at bounding box center [438, 175] width 18 height 18
type input "[DATE]"
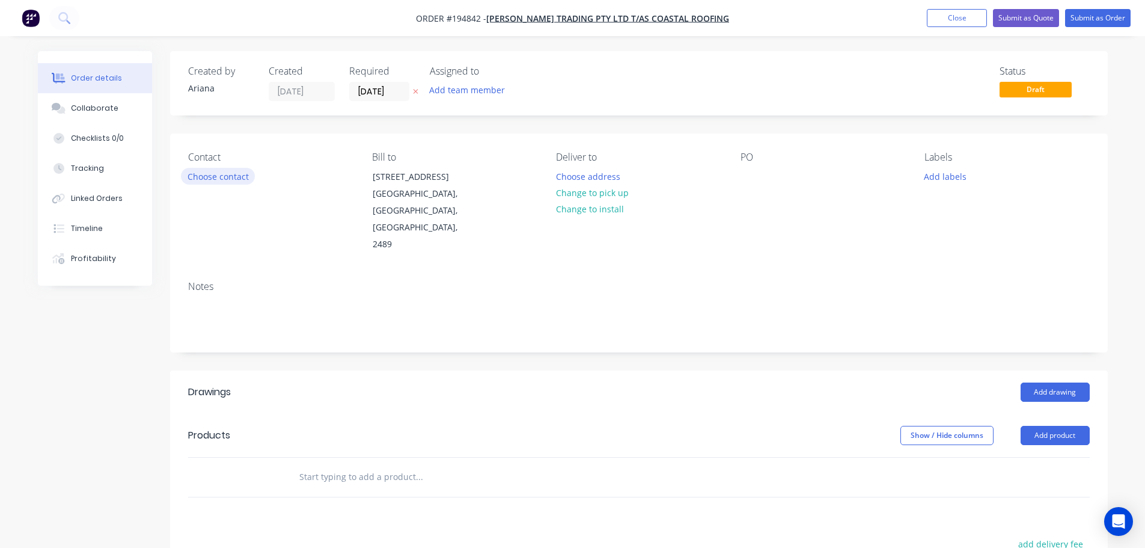
click at [221, 172] on button "Choose contact" at bounding box center [218, 176] width 74 height 16
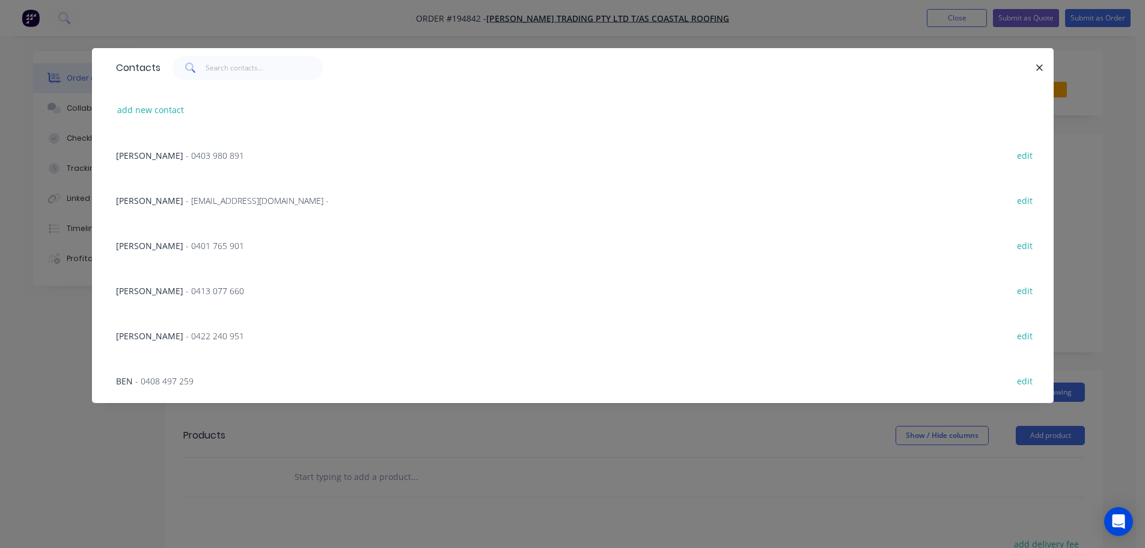
click at [201, 286] on span "- 0413 077 660" at bounding box center [215, 290] width 58 height 11
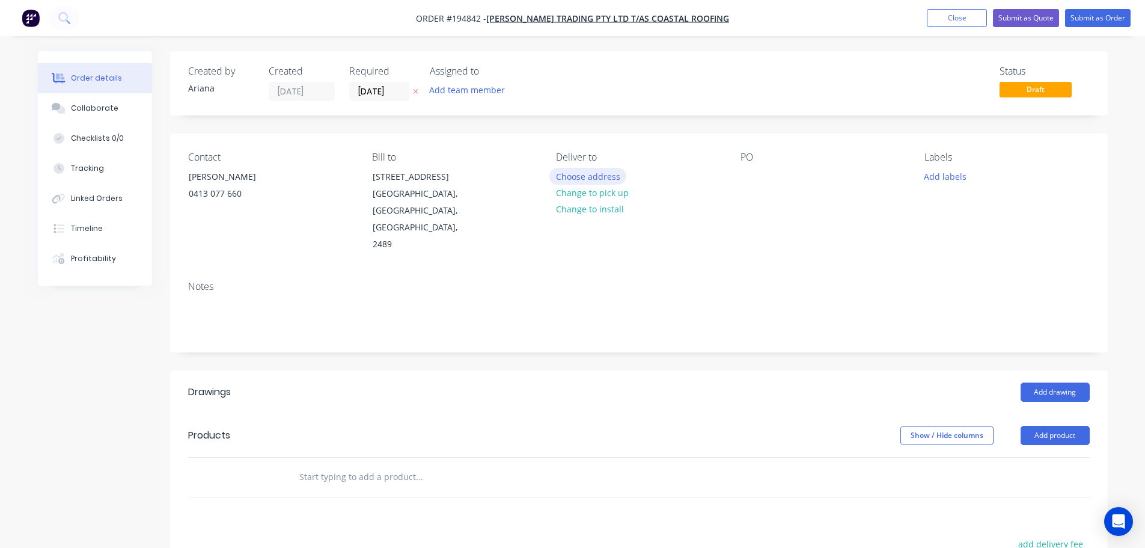
click at [586, 176] on button "Choose address" at bounding box center [588, 176] width 77 height 16
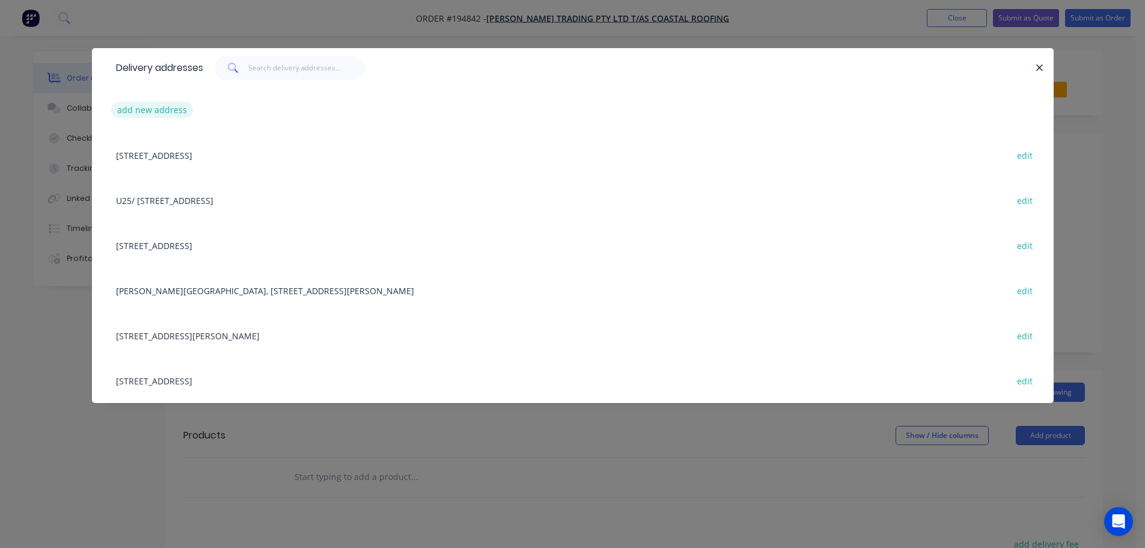
click at [139, 106] on button "add new address" at bounding box center [152, 110] width 82 height 16
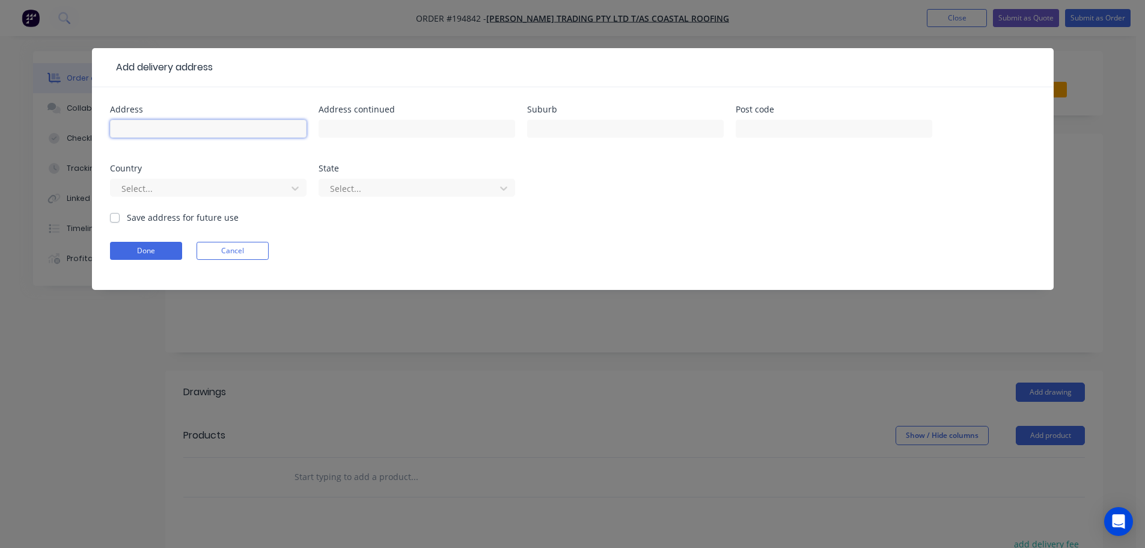
click at [147, 132] on input "text" at bounding box center [208, 129] width 197 height 18
type input "186 BROKEN HEAD RD"
type input "NEWRYBAR"
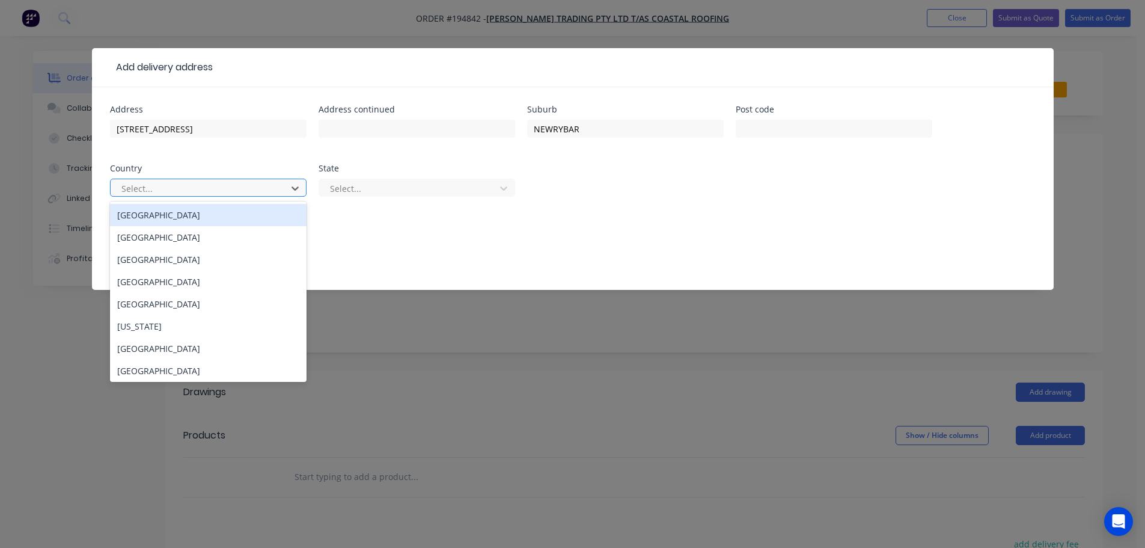
click at [174, 214] on div "Australia" at bounding box center [208, 215] width 197 height 22
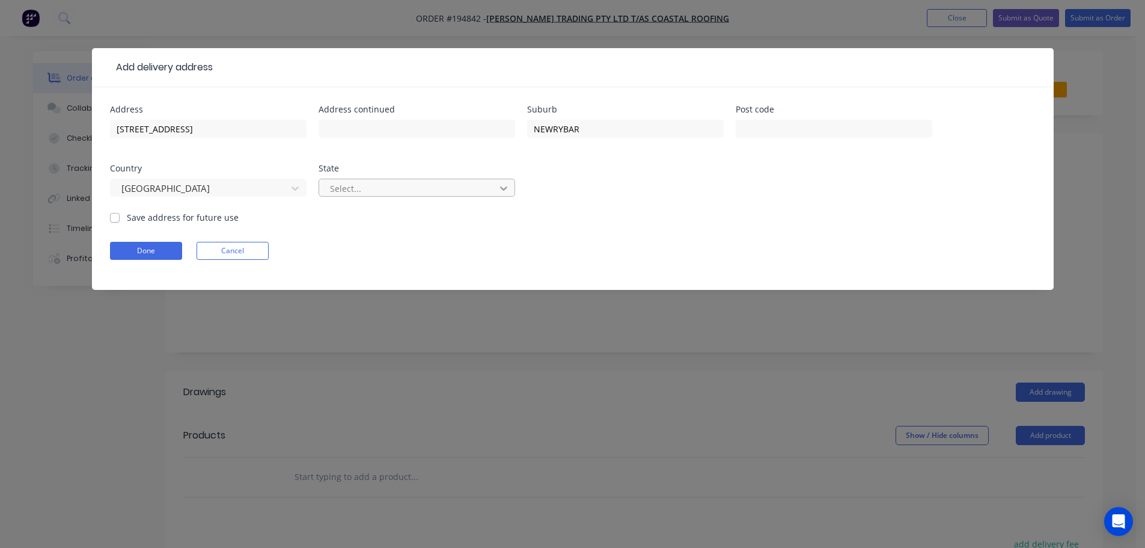
click at [507, 188] on icon at bounding box center [504, 188] width 12 height 12
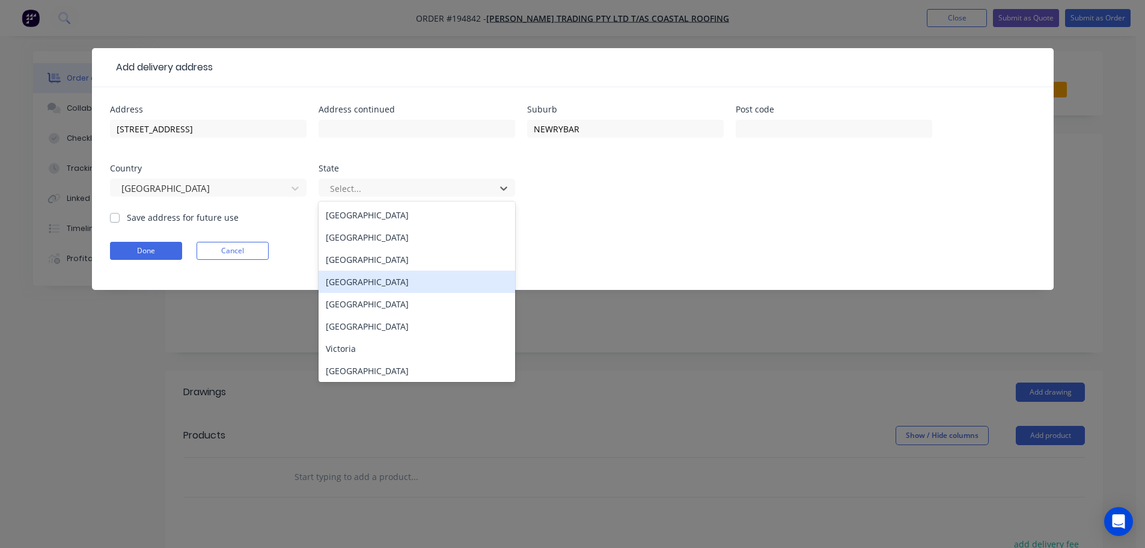
click at [405, 283] on div "Queensland" at bounding box center [417, 282] width 197 height 22
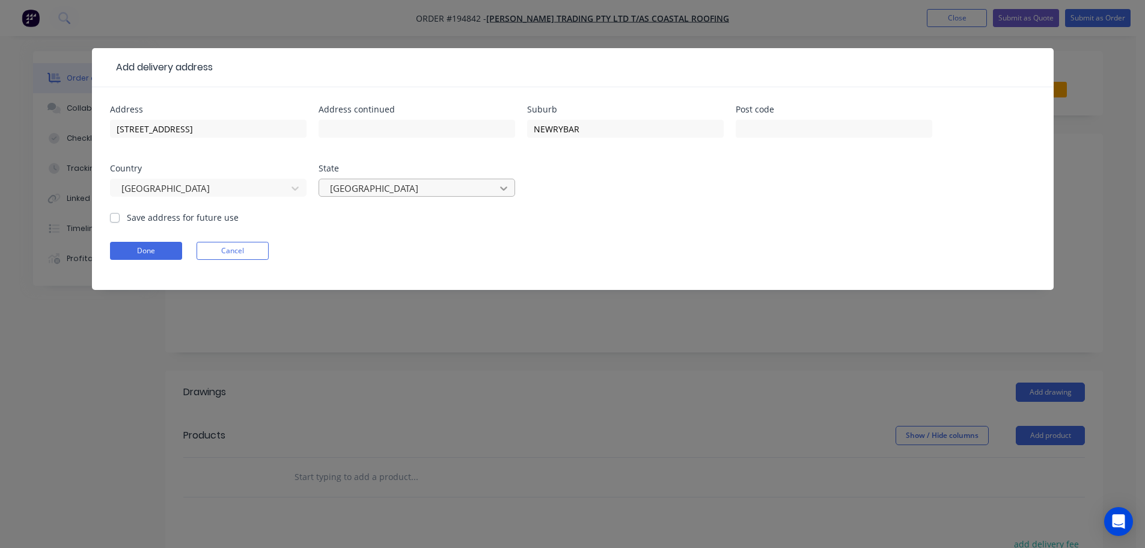
click at [504, 183] on icon at bounding box center [504, 188] width 12 height 12
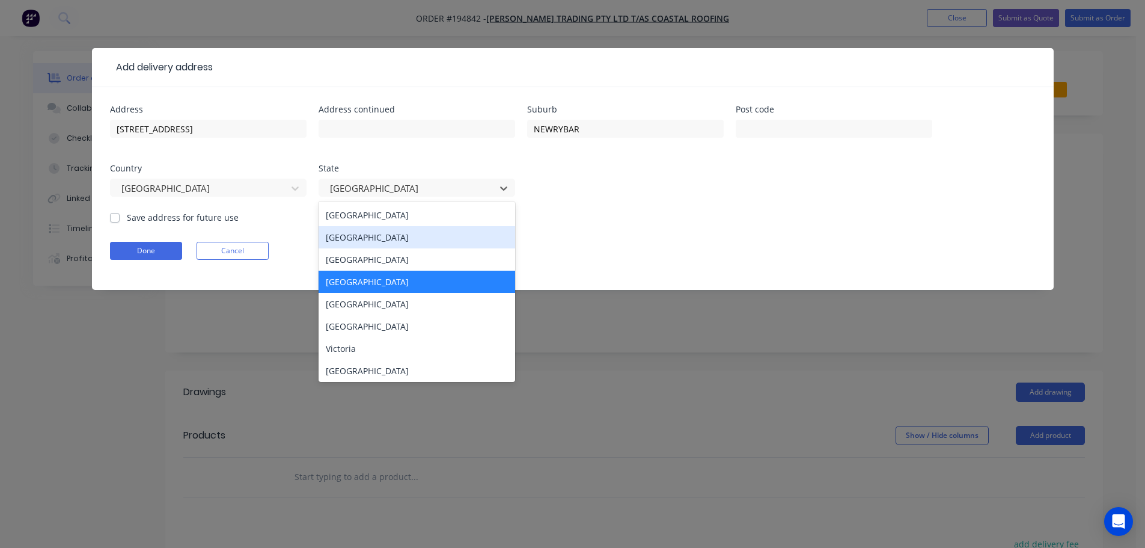
click at [390, 244] on div "New South Wales" at bounding box center [417, 237] width 197 height 22
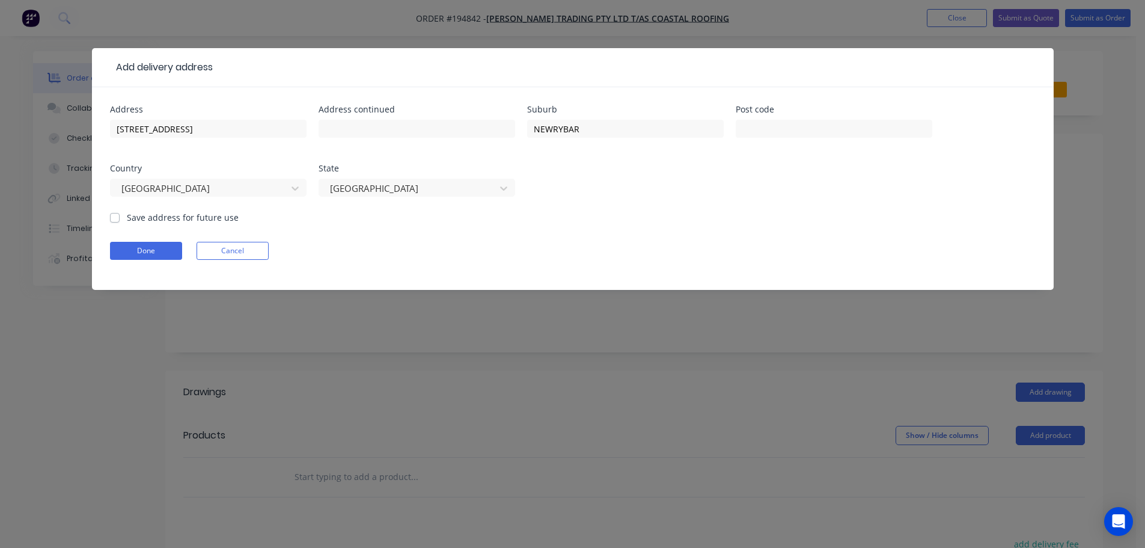
click at [676, 201] on div "Address 186 BROKEN HEAD RD Address continued Suburb NEWRYBAR Post code Country …" at bounding box center [573, 158] width 926 height 106
click at [156, 253] on button "Done" at bounding box center [146, 251] width 72 height 18
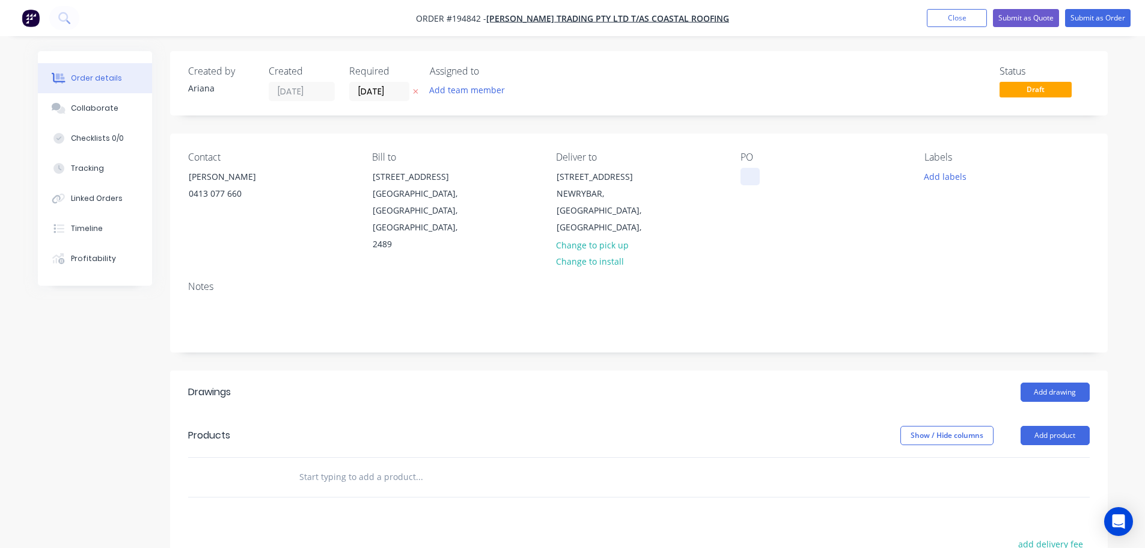
click at [750, 175] on div at bounding box center [750, 176] width 19 height 17
click at [820, 228] on div "Contact SHAUN 0413 077 660 Bill to 10 Newcastle Drive POTTSVILLE, New South Wal…" at bounding box center [639, 202] width 938 height 138
click at [1063, 426] on button "Add product" at bounding box center [1055, 435] width 69 height 19
click at [1032, 457] on div "Product catalogue" at bounding box center [1033, 465] width 93 height 17
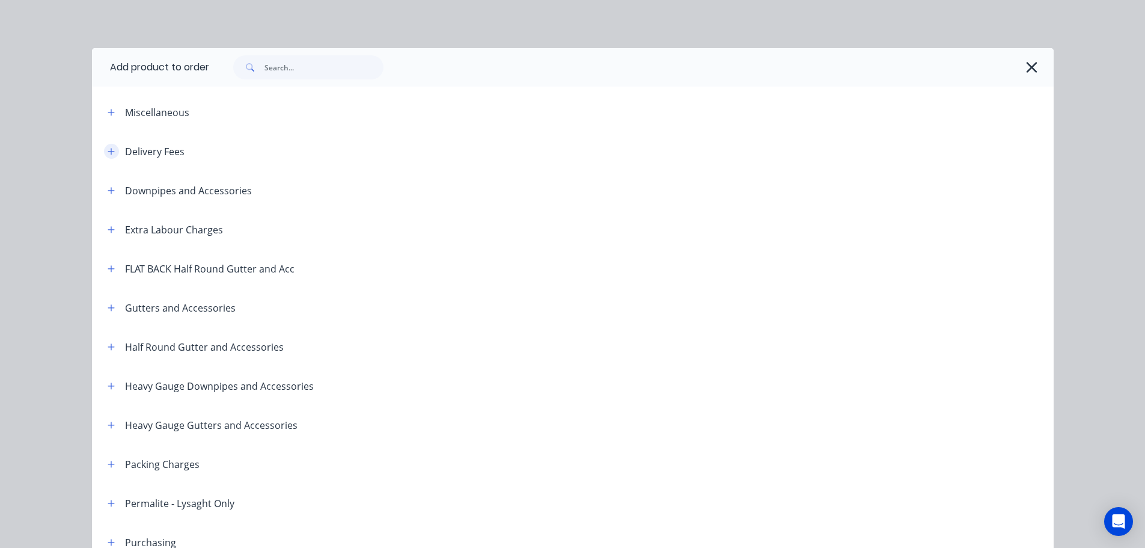
click at [110, 149] on icon "button" at bounding box center [111, 151] width 7 height 8
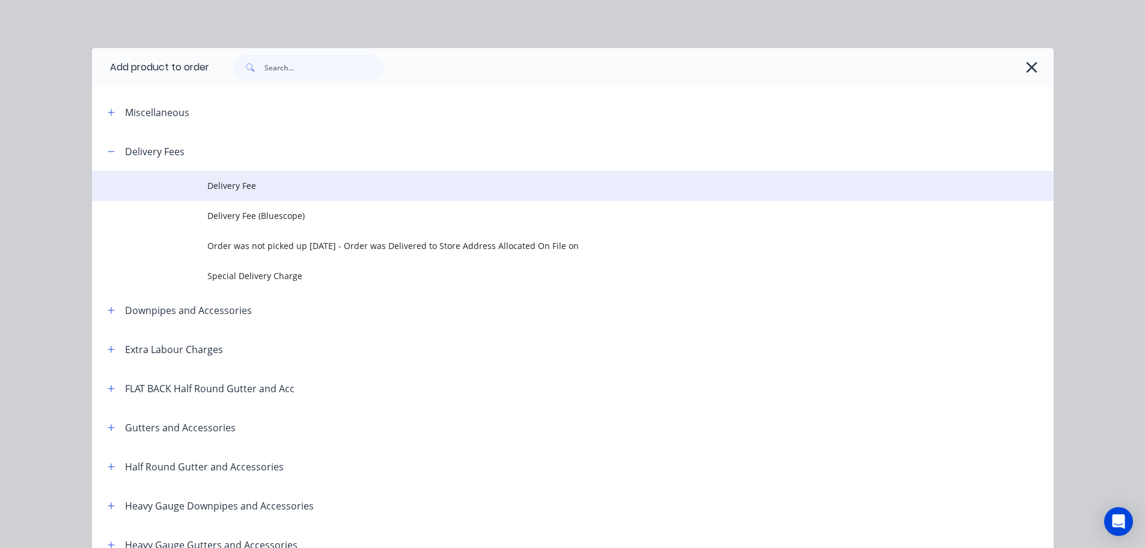
click at [260, 183] on span "Delivery Fee" at bounding box center [545, 185] width 677 height 13
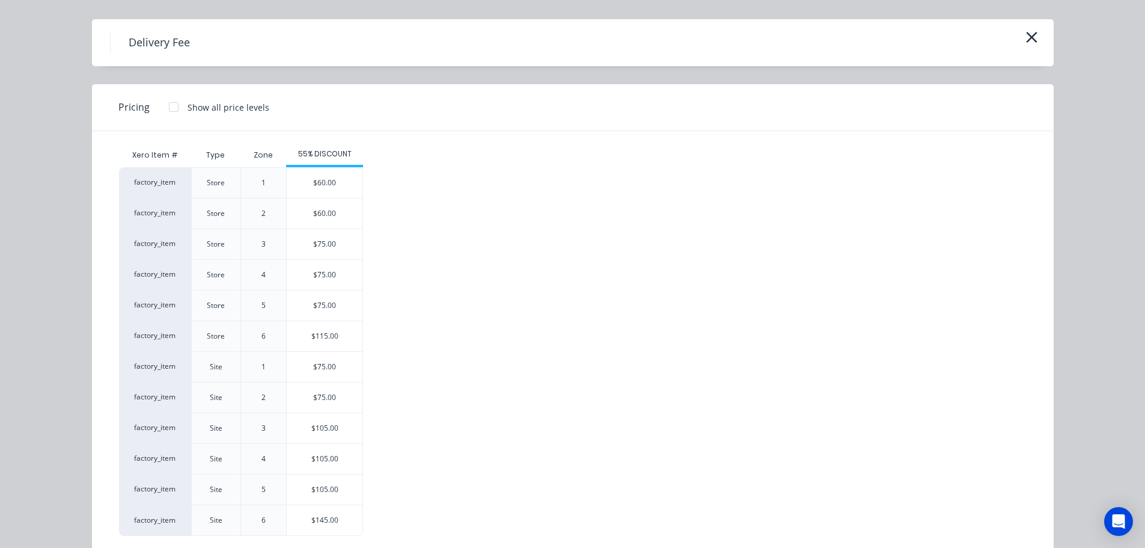
scroll to position [52, 0]
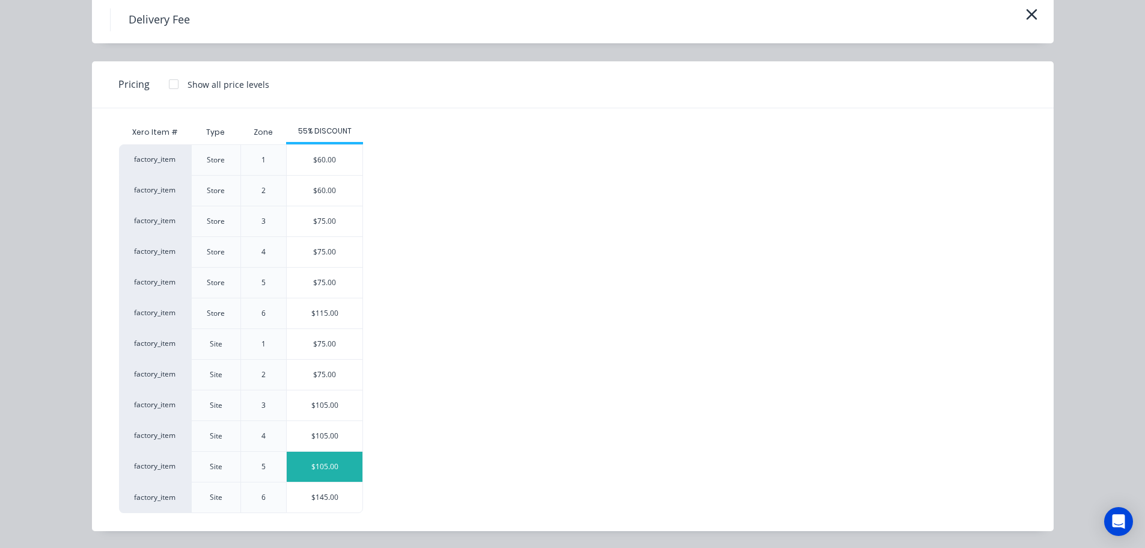
click at [329, 464] on div "$105.00" at bounding box center [325, 467] width 76 height 30
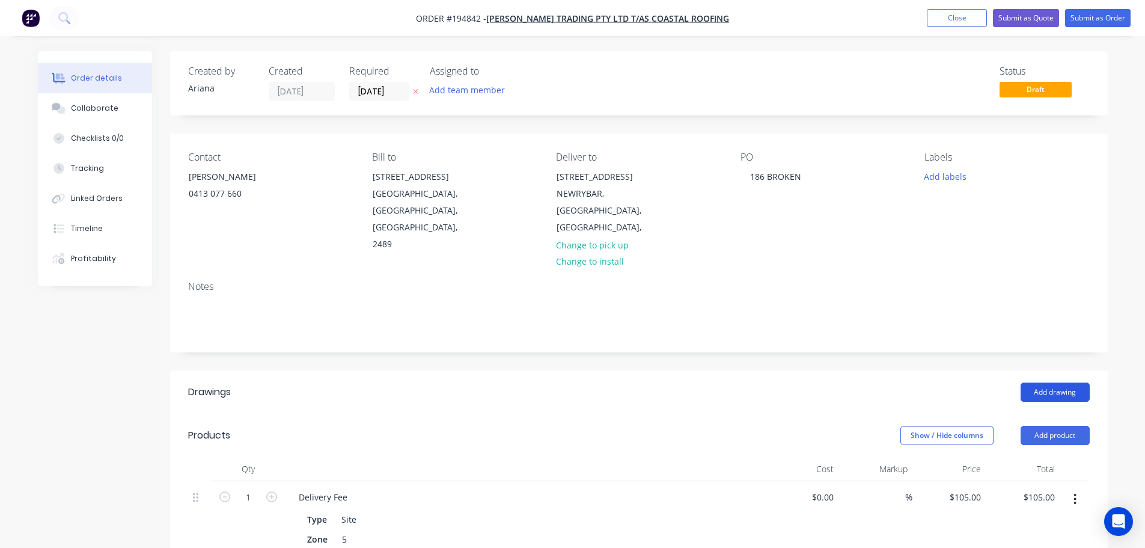
click at [1058, 382] on button "Add drawing" at bounding box center [1055, 391] width 69 height 19
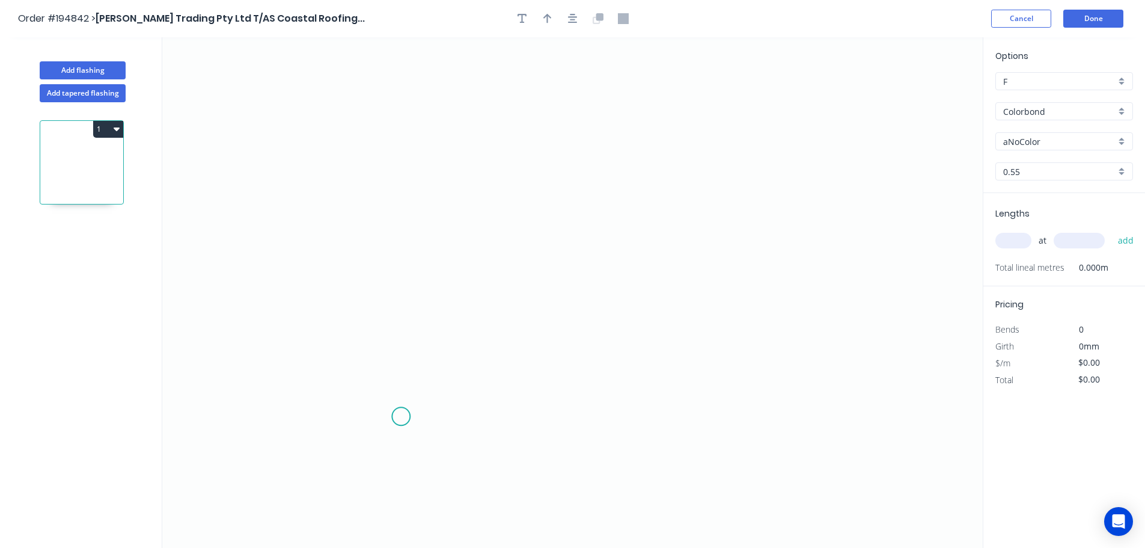
click at [401, 417] on icon "0" at bounding box center [572, 292] width 821 height 510
click at [355, 460] on icon "0" at bounding box center [572, 292] width 821 height 510
click at [384, 84] on icon "0 ?" at bounding box center [572, 292] width 821 height 510
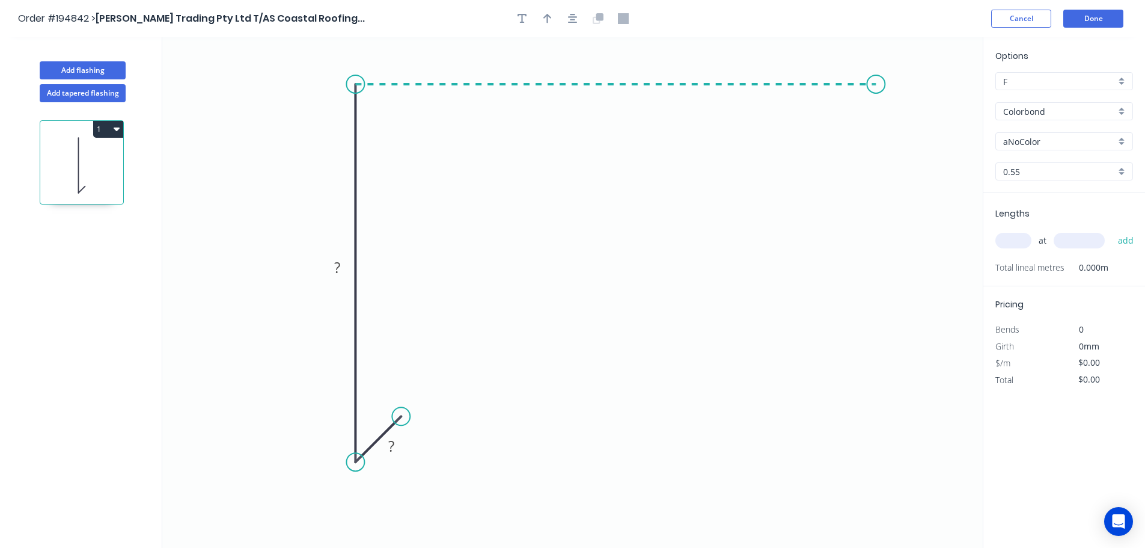
click at [877, 93] on icon "0 ? ?" at bounding box center [572, 292] width 821 height 510
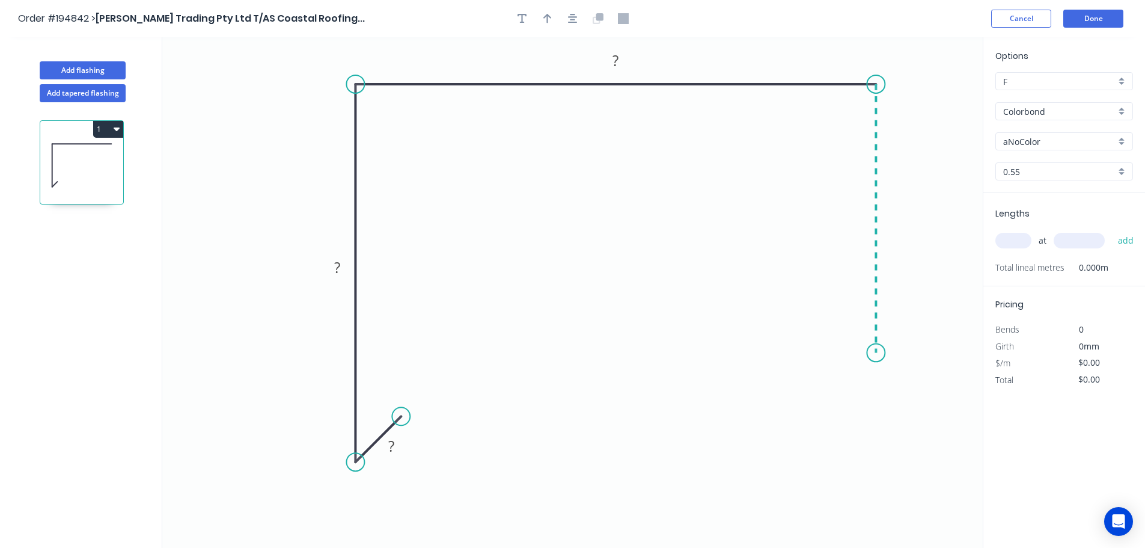
click at [865, 353] on icon "0 ? ? ?" at bounding box center [572, 292] width 821 height 510
click at [921, 393] on div "Crush & Fold" at bounding box center [937, 393] width 121 height 25
click at [893, 383] on div "Flip bend" at bounding box center [939, 391] width 121 height 25
click at [916, 334] on tspan "10" at bounding box center [909, 331] width 17 height 20
click at [955, 364] on icon "0 ? ? ? CF 15 ?" at bounding box center [572, 292] width 821 height 510
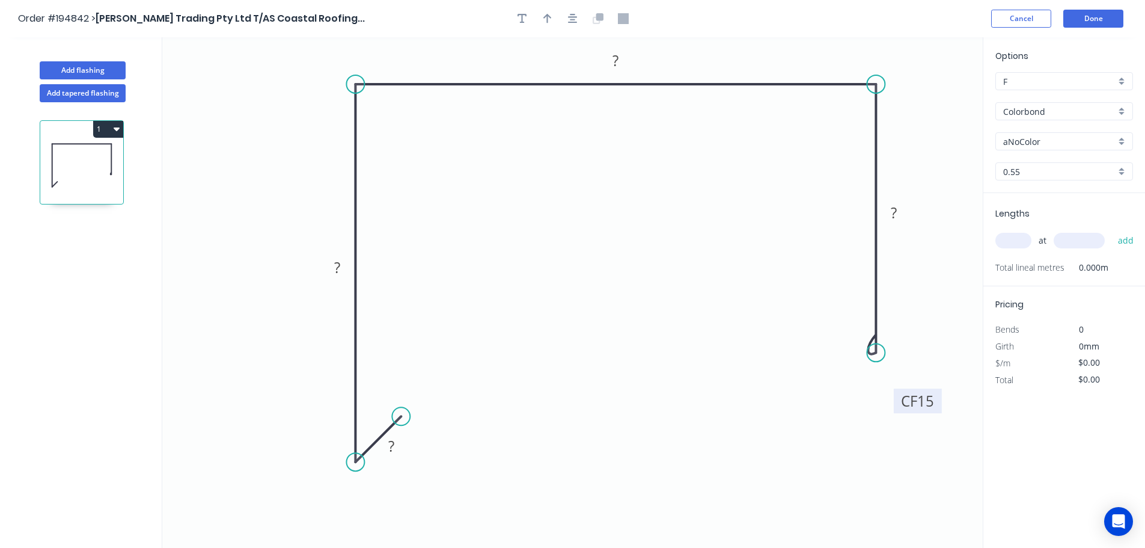
drag, startPoint x: 922, startPoint y: 331, endPoint x: 938, endPoint y: 400, distance: 71.6
click at [938, 400] on rect at bounding box center [918, 400] width 48 height 25
click at [398, 445] on rect at bounding box center [391, 446] width 24 height 17
click at [563, 336] on icon "0 15 145 180 CF 15 100" at bounding box center [572, 292] width 821 height 510
type input "$17.13"
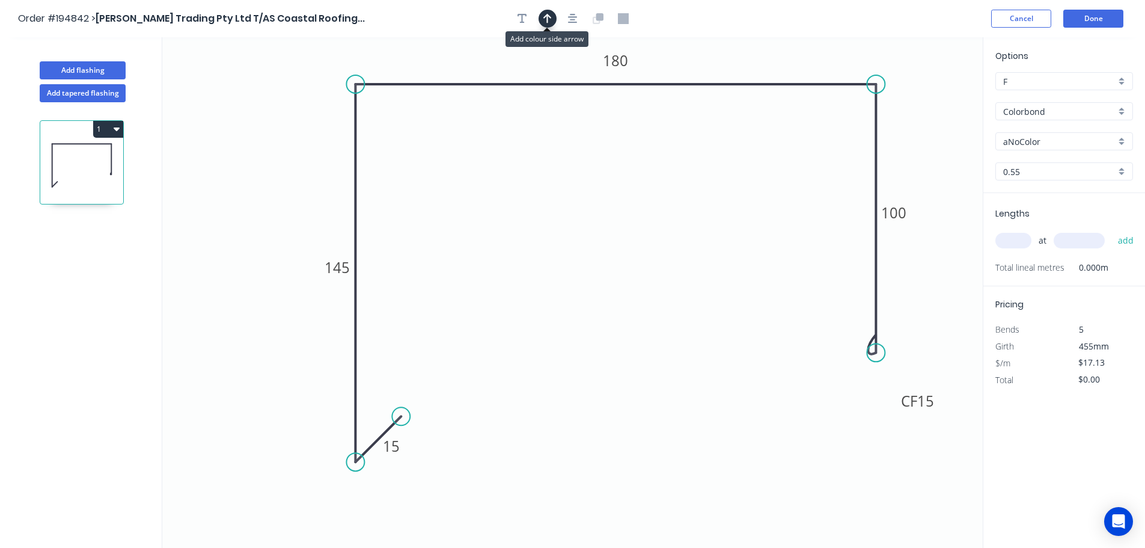
click at [545, 15] on icon "button" at bounding box center [548, 18] width 8 height 11
drag, startPoint x: 925, startPoint y: 97, endPoint x: 752, endPoint y: 55, distance: 177.8
click at [752, 55] on icon at bounding box center [752, 41] width 11 height 38
click at [1124, 136] on div "aNoColor" at bounding box center [1065, 141] width 138 height 18
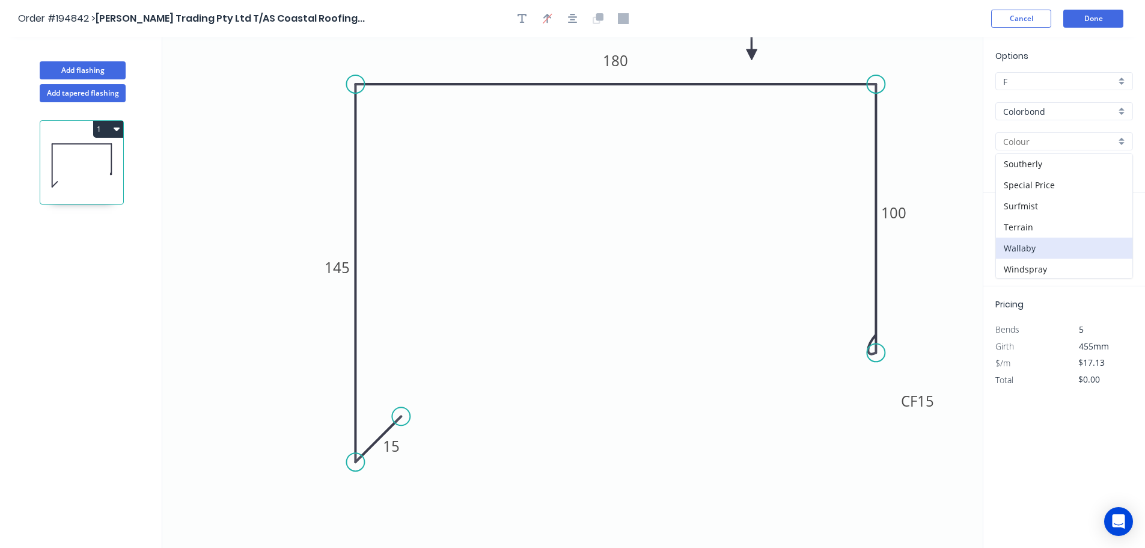
scroll to position [465, 0]
click at [1073, 169] on div "Surfmist" at bounding box center [1064, 162] width 136 height 21
type input "Surfmist"
click at [1022, 239] on input "text" at bounding box center [1014, 241] width 36 height 16
type input "1"
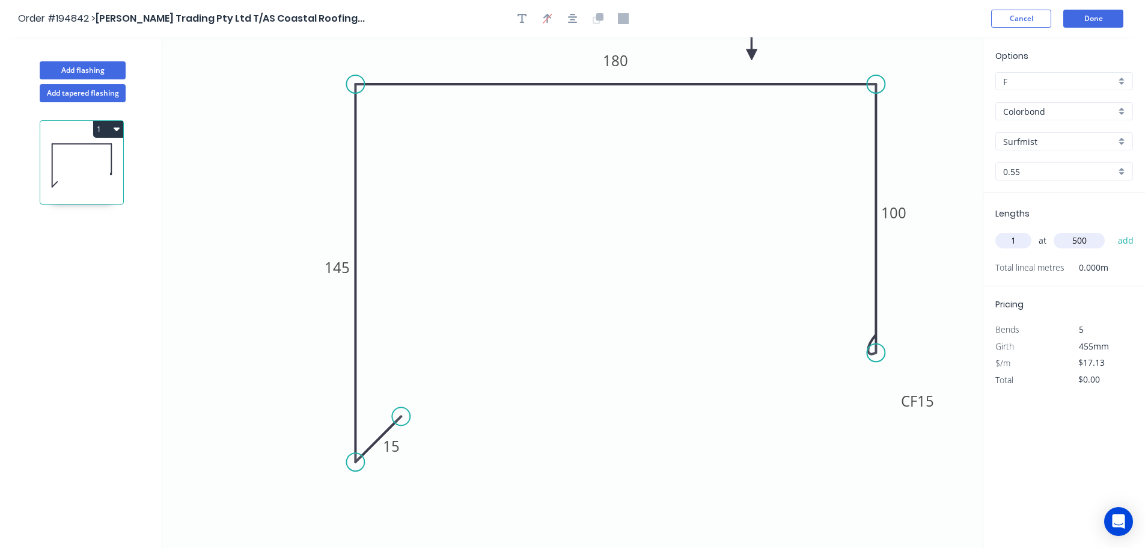
type input "500"
click at [1112, 230] on button "add" at bounding box center [1126, 240] width 28 height 20
type input "$17.13"
drag, startPoint x: 69, startPoint y: 69, endPoint x: 124, endPoint y: 69, distance: 55.3
click at [70, 69] on button "Add flashing" at bounding box center [83, 70] width 86 height 18
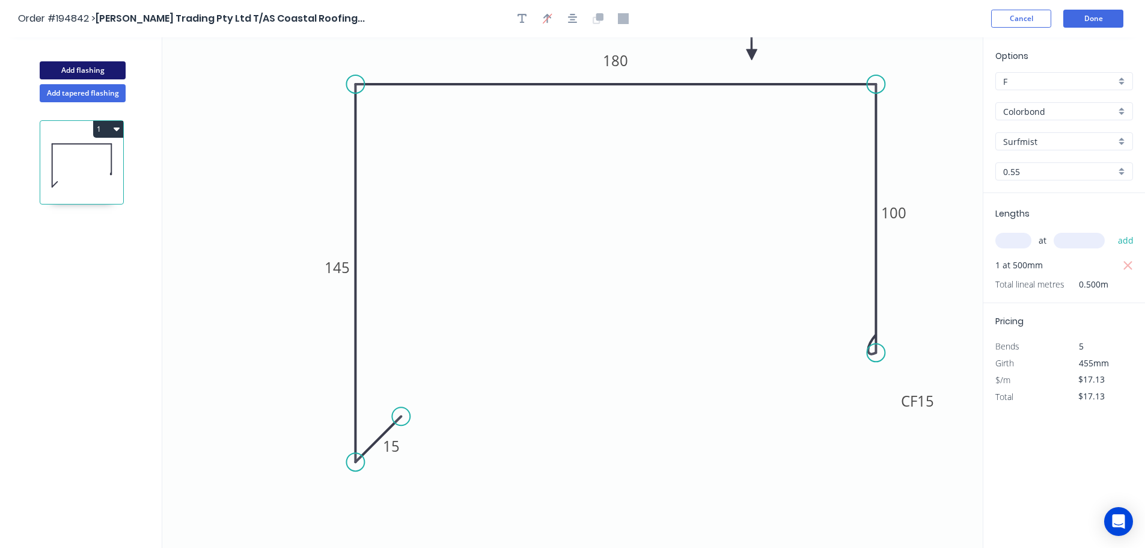
type input "$0.00"
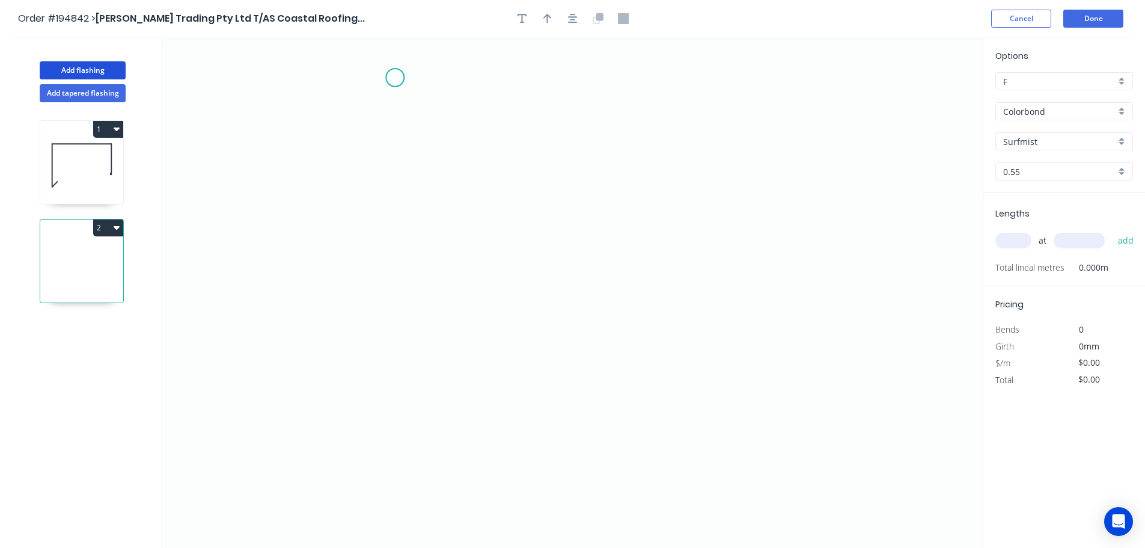
click at [395, 78] on icon "0" at bounding box center [572, 292] width 821 height 510
click at [394, 340] on icon "0" at bounding box center [572, 292] width 821 height 510
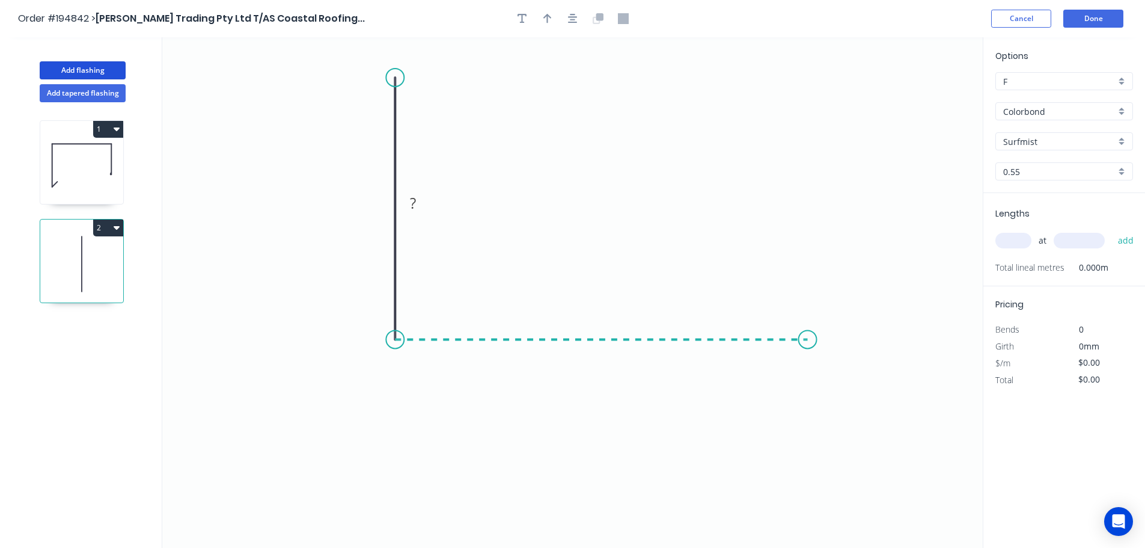
click at [808, 322] on icon "0 ?" at bounding box center [572, 292] width 821 height 510
click at [851, 382] on icon "0 ? ?" at bounding box center [572, 292] width 821 height 510
click at [851, 382] on circle at bounding box center [851, 382] width 18 height 18
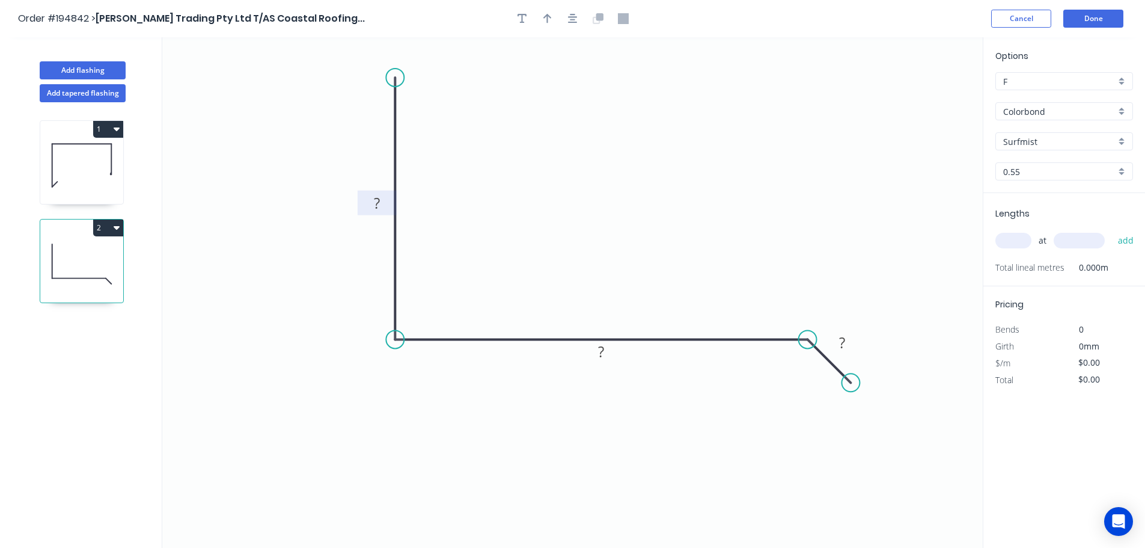
click at [375, 203] on tspan "?" at bounding box center [377, 203] width 6 height 20
click at [601, 352] on tspan "?" at bounding box center [601, 352] width 6 height 20
click at [663, 265] on icon "0 100 140 ?" at bounding box center [572, 292] width 821 height 510
click at [845, 338] on tspan "?" at bounding box center [842, 342] width 6 height 20
click at [788, 207] on icon "0 100 140 20" at bounding box center [572, 292] width 821 height 510
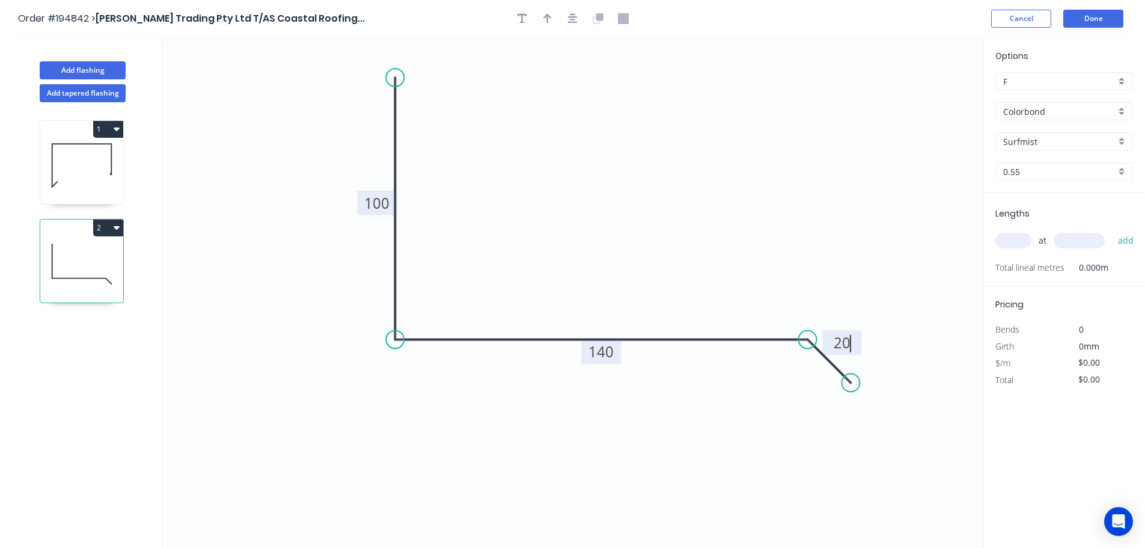
type input "$10.55"
click at [545, 15] on icon "button" at bounding box center [548, 18] width 8 height 11
drag, startPoint x: 923, startPoint y: 95, endPoint x: 594, endPoint y: 158, distance: 334.9
click at [594, 158] on icon at bounding box center [594, 144] width 11 height 38
click at [1015, 240] on input "text" at bounding box center [1014, 241] width 36 height 16
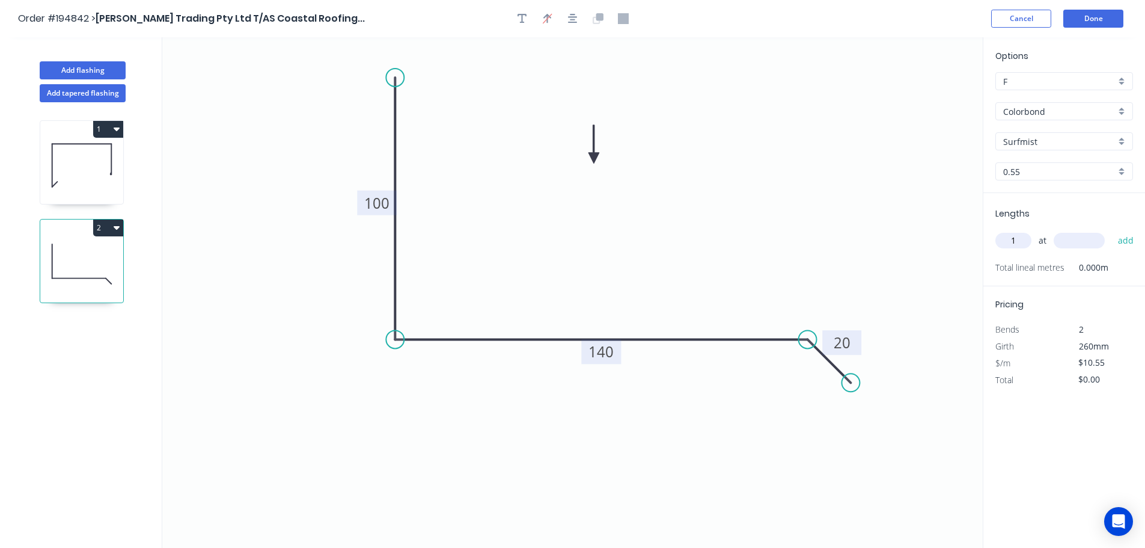
type input "1"
click at [1086, 237] on input "text" at bounding box center [1079, 241] width 51 height 16
type input "500"
click at [1112, 230] on button "add" at bounding box center [1126, 240] width 28 height 20
type input "$10.55"
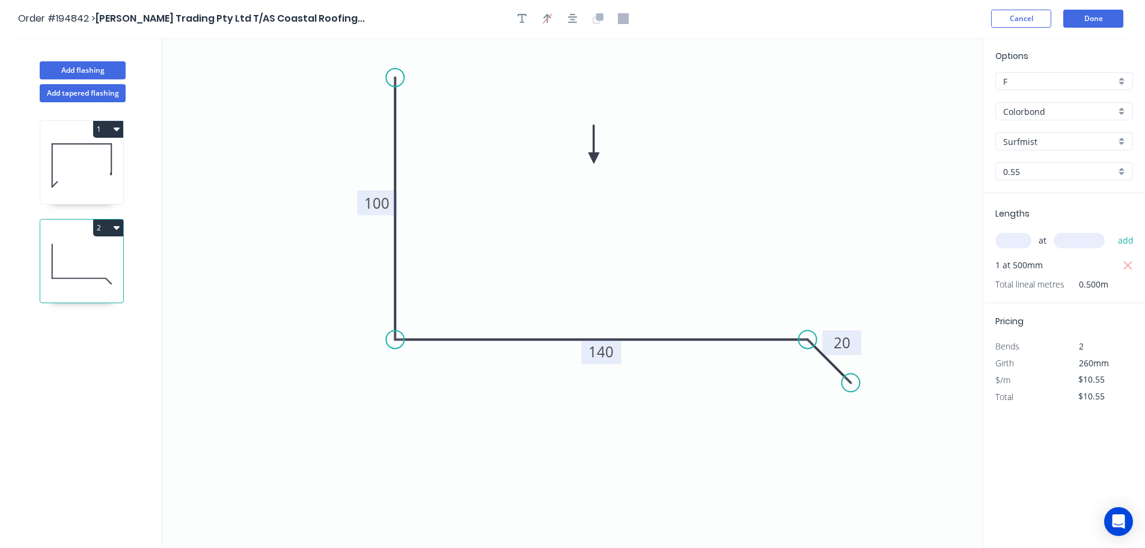
click at [830, 213] on icon "0 100 140 20" at bounding box center [572, 292] width 821 height 510
click at [89, 163] on icon at bounding box center [81, 165] width 83 height 77
type input "$17.13"
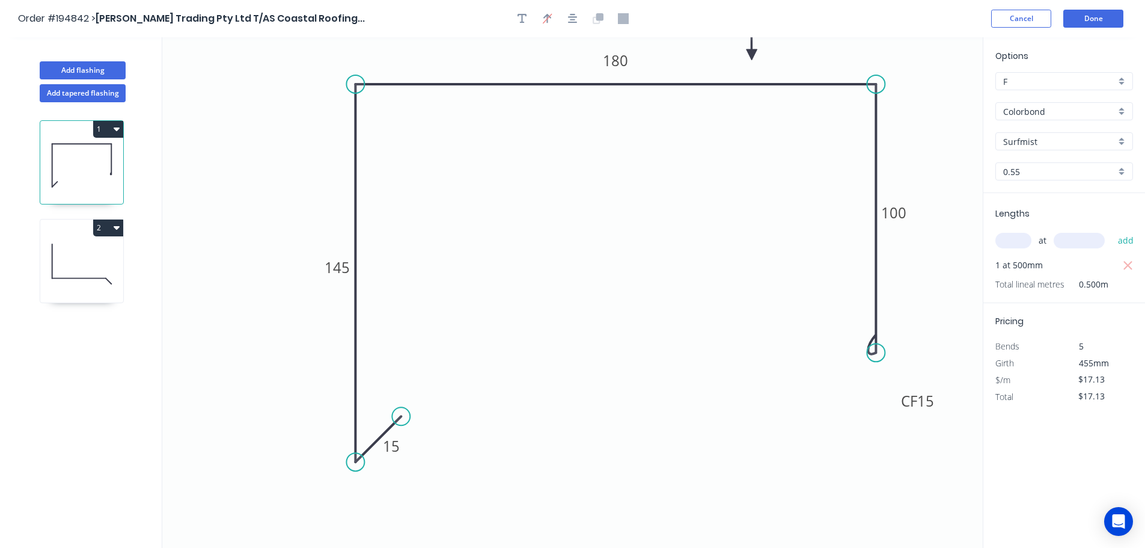
click at [100, 263] on icon at bounding box center [81, 263] width 83 height 77
type input "$10.55"
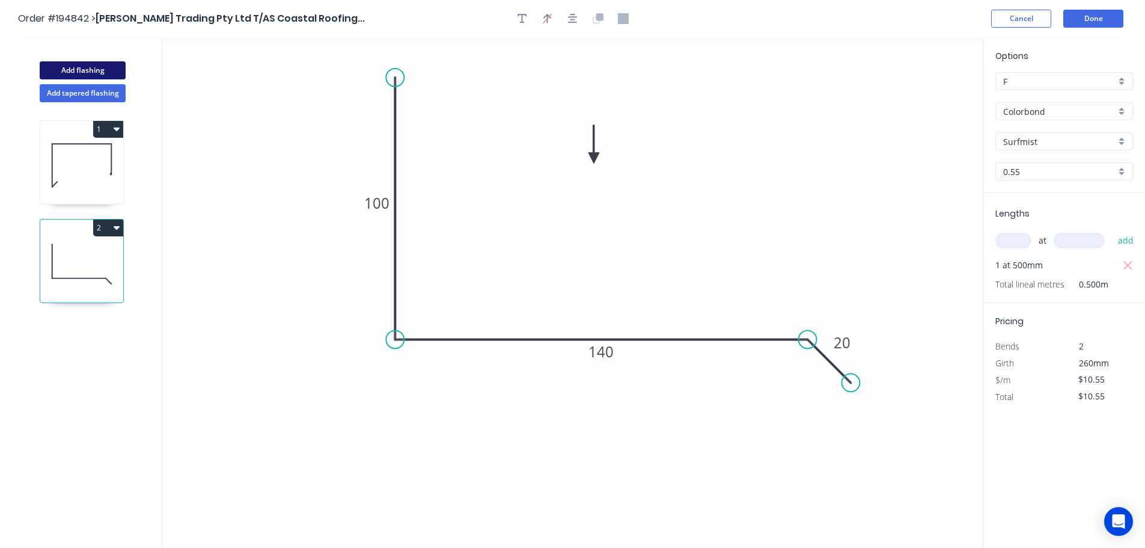
drag, startPoint x: 63, startPoint y: 66, endPoint x: 69, endPoint y: 66, distance: 6.6
click at [64, 66] on button "Add flashing" at bounding box center [83, 70] width 86 height 18
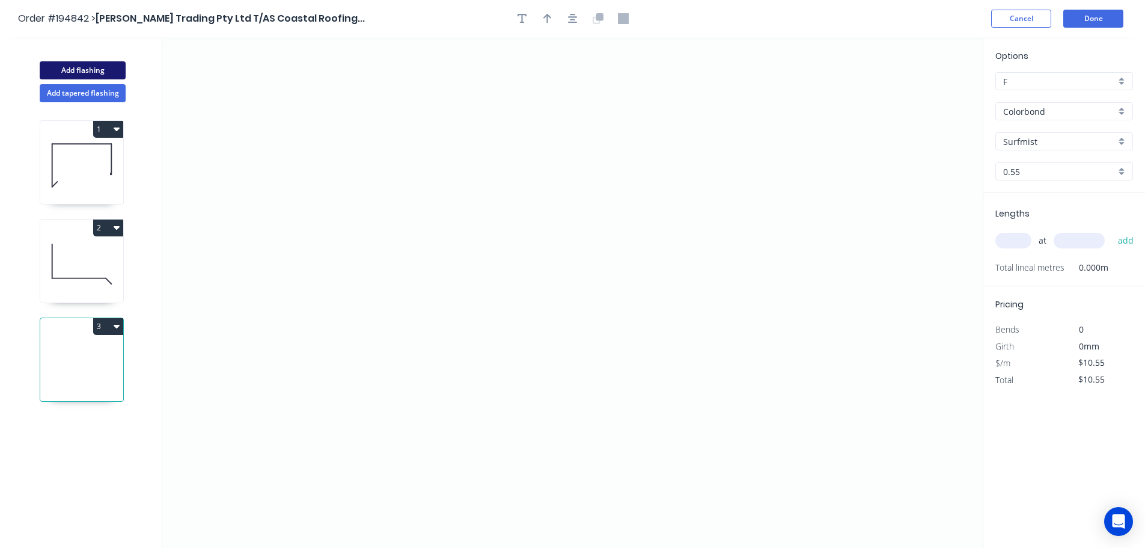
type input "$0.00"
click at [355, 140] on icon "0" at bounding box center [572, 292] width 821 height 510
click at [399, 93] on icon "0" at bounding box center [572, 292] width 821 height 510
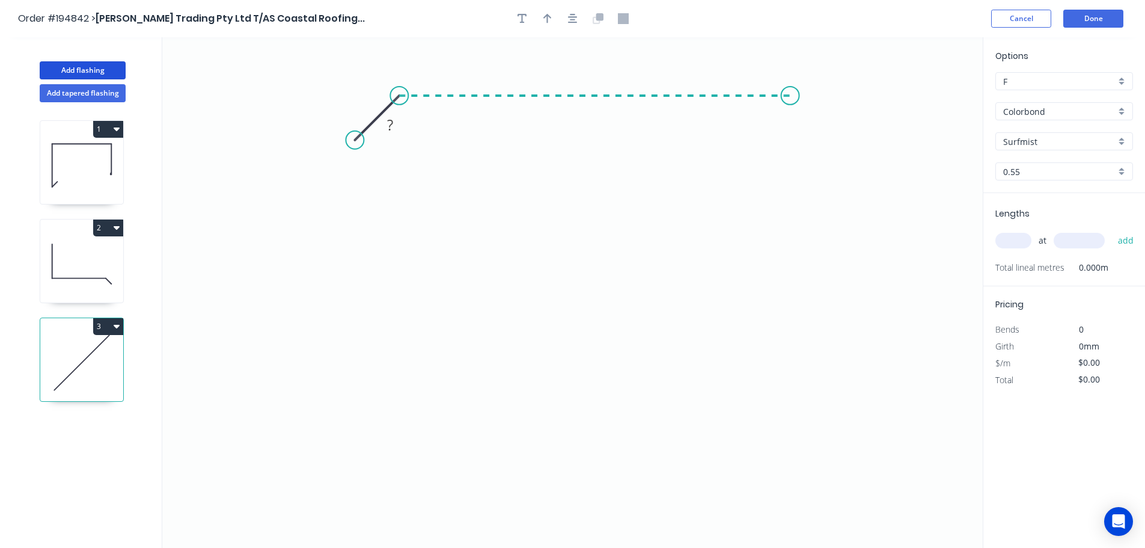
click at [791, 90] on icon "0 ?" at bounding box center [572, 292] width 821 height 510
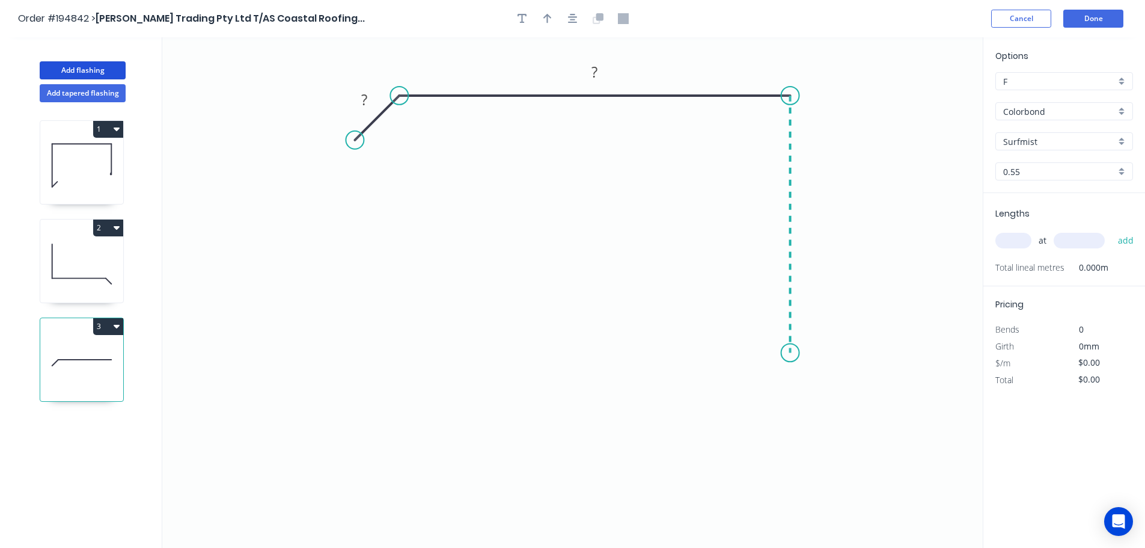
click at [783, 353] on icon "0 ? ?" at bounding box center [572, 292] width 821 height 510
click at [748, 308] on icon "0 ? ? ?" at bounding box center [572, 292] width 821 height 510
click at [748, 308] on circle at bounding box center [748, 310] width 18 height 18
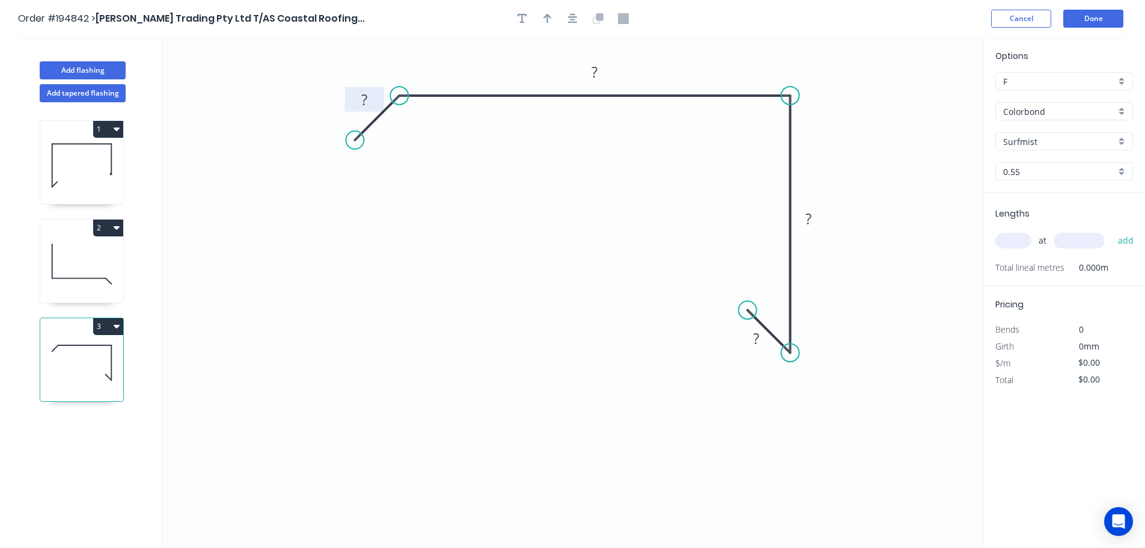
click at [365, 94] on tspan "?" at bounding box center [364, 100] width 6 height 20
click at [492, 112] on icon "0 20 ? ? ?" at bounding box center [572, 292] width 821 height 510
click at [596, 70] on tspan "?" at bounding box center [595, 72] width 6 height 20
drag, startPoint x: 635, startPoint y: 170, endPoint x: 754, endPoint y: 185, distance: 119.9
click at [639, 169] on icon "0 20 125 ? ?" at bounding box center [572, 292] width 821 height 510
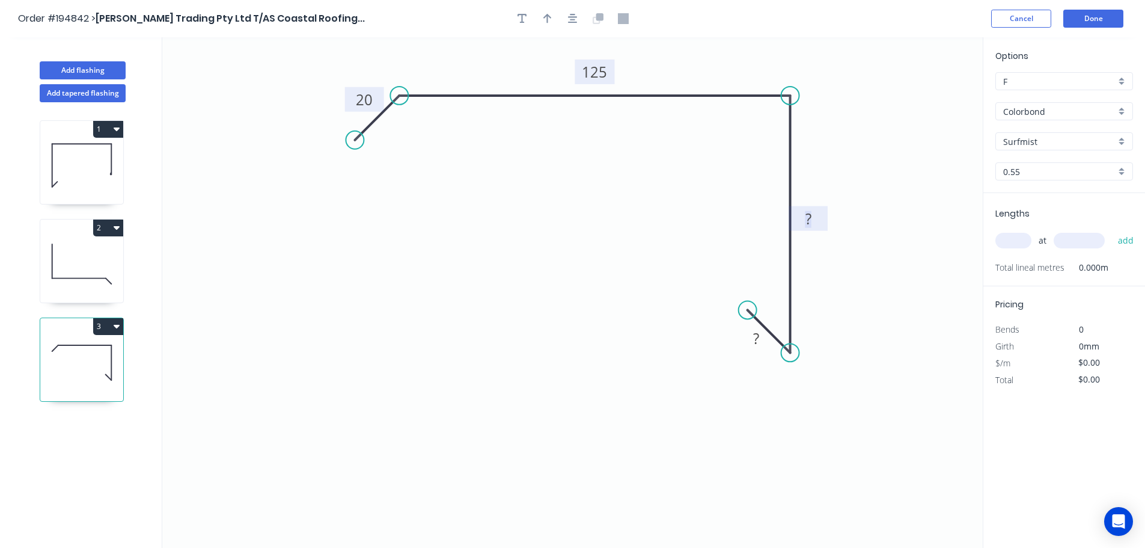
click at [809, 217] on tspan "?" at bounding box center [809, 219] width 6 height 20
click at [739, 221] on icon "0 20 125 100 ?" at bounding box center [572, 292] width 821 height 510
click at [757, 341] on tspan "?" at bounding box center [756, 338] width 6 height 20
click at [640, 221] on icon "0 20 125 100 15" at bounding box center [572, 292] width 821 height 510
type input "$11.36"
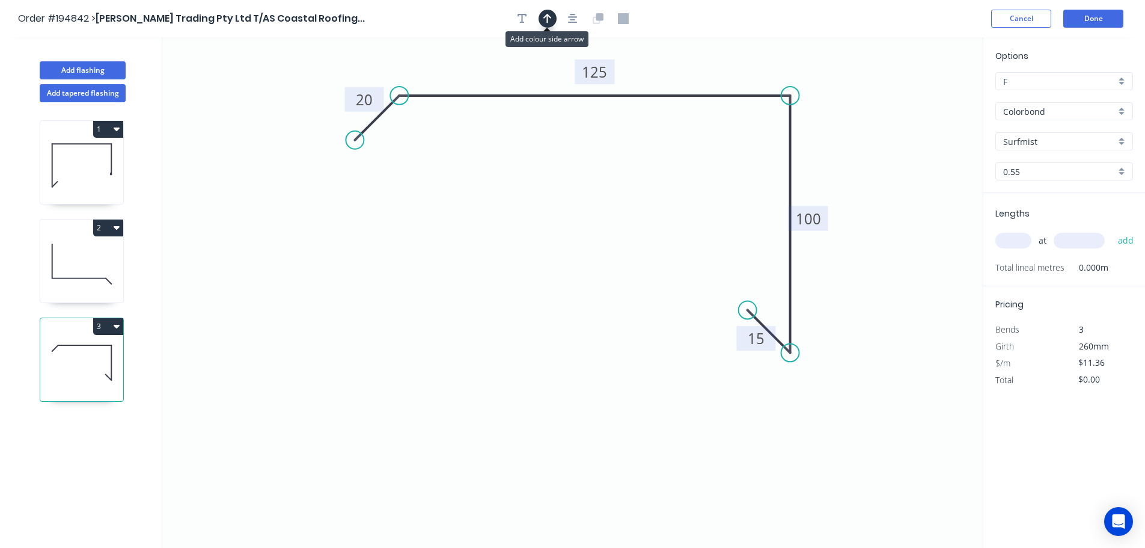
click at [549, 17] on icon "button" at bounding box center [548, 18] width 8 height 11
drag, startPoint x: 925, startPoint y: 96, endPoint x: 706, endPoint y: 60, distance: 221.8
click at [706, 60] on icon at bounding box center [706, 46] width 11 height 38
click at [1019, 236] on input "text" at bounding box center [1014, 241] width 36 height 16
type input "1"
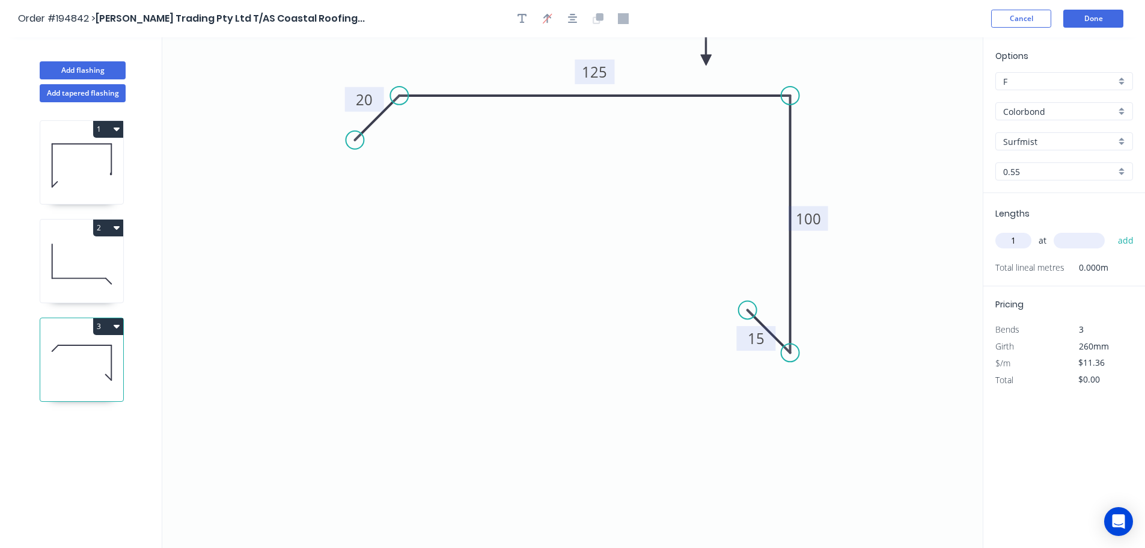
click at [1099, 241] on input "text" at bounding box center [1079, 241] width 51 height 16
type input "500"
click at [1112, 230] on button "add" at bounding box center [1126, 240] width 28 height 20
type input "$11.36"
click at [91, 70] on button "Add flashing" at bounding box center [83, 70] width 86 height 18
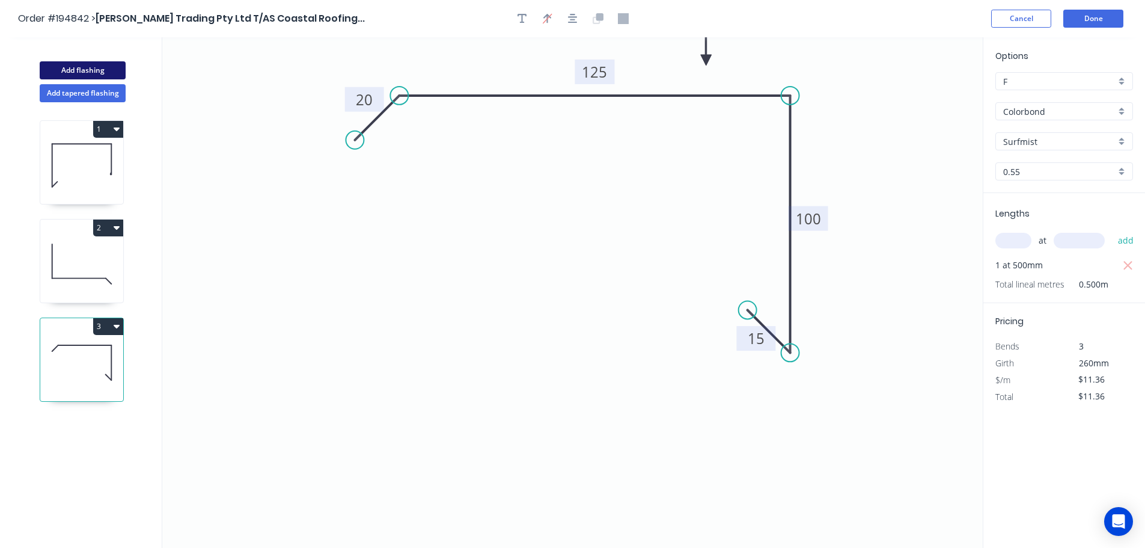
type input "$0.00"
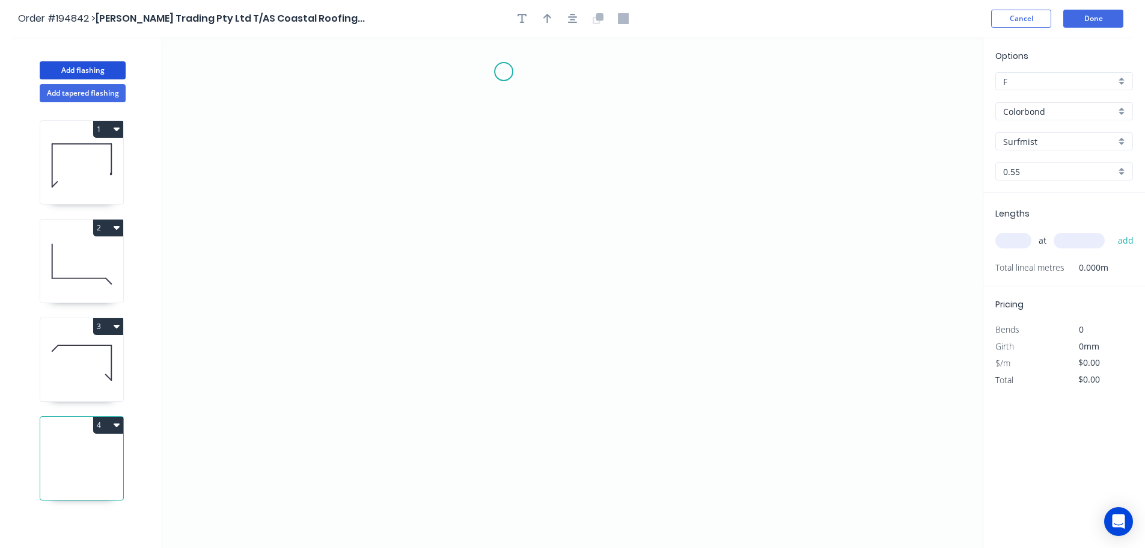
click at [504, 72] on icon "0" at bounding box center [572, 292] width 821 height 510
click at [507, 493] on icon "0" at bounding box center [572, 292] width 821 height 510
click at [545, 449] on icon "0 ?" at bounding box center [572, 292] width 821 height 510
click at [545, 449] on circle at bounding box center [545, 451] width 18 height 18
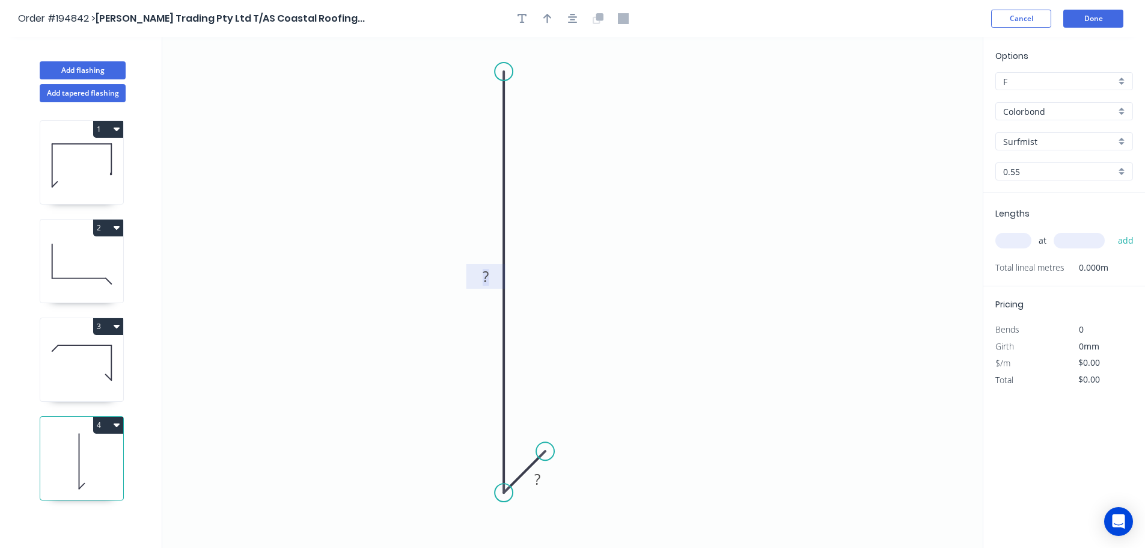
click at [488, 271] on tspan "?" at bounding box center [486, 276] width 6 height 20
click at [533, 281] on icon "0 300 ?" at bounding box center [572, 292] width 821 height 510
click at [544, 481] on rect at bounding box center [538, 479] width 24 height 17
click at [697, 346] on icon "0 300 15" at bounding box center [572, 292] width 821 height 510
type input "$11.81"
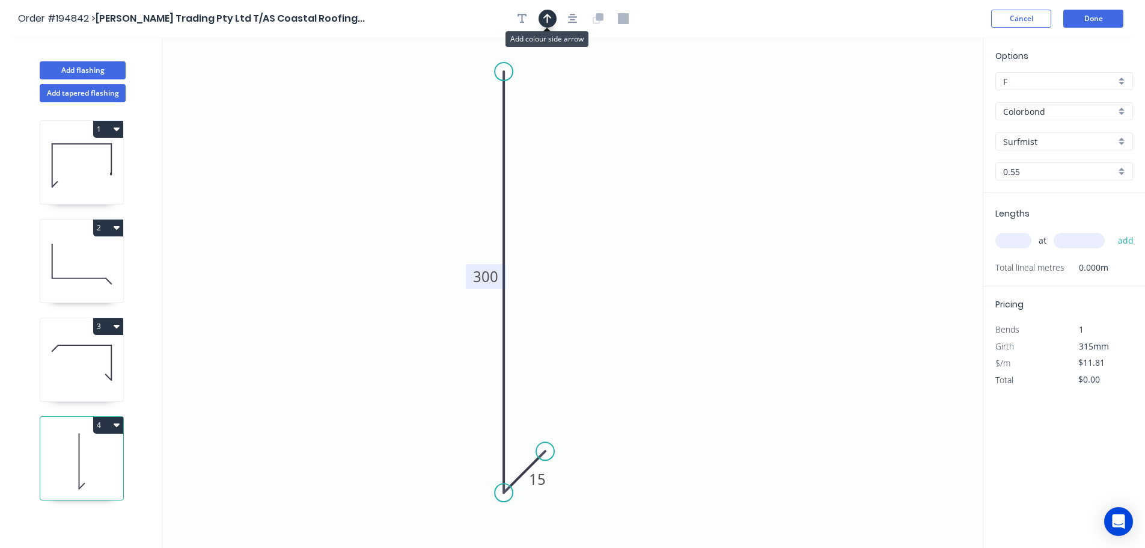
click at [549, 19] on icon "button" at bounding box center [548, 18] width 8 height 11
drag, startPoint x: 923, startPoint y: 93, endPoint x: 351, endPoint y: 227, distance: 587.8
click at [351, 227] on icon at bounding box center [350, 213] width 11 height 38
click at [351, 227] on icon at bounding box center [360, 216] width 35 height 35
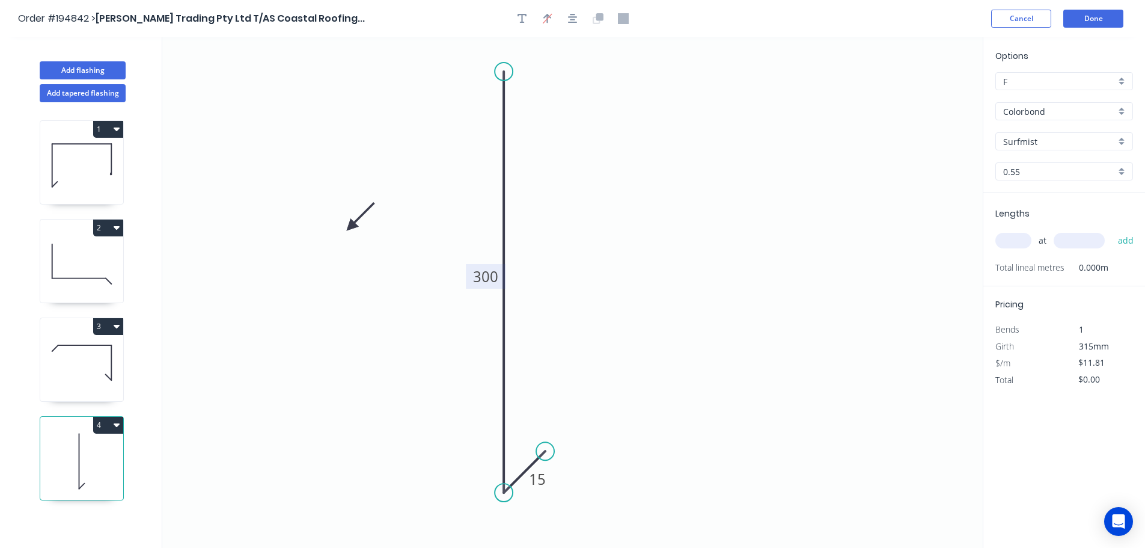
click at [351, 227] on icon at bounding box center [360, 216] width 35 height 35
click at [351, 227] on icon at bounding box center [360, 236] width 35 height 35
click at [351, 227] on icon at bounding box center [350, 240] width 11 height 38
click at [1019, 243] on input "text" at bounding box center [1014, 241] width 36 height 16
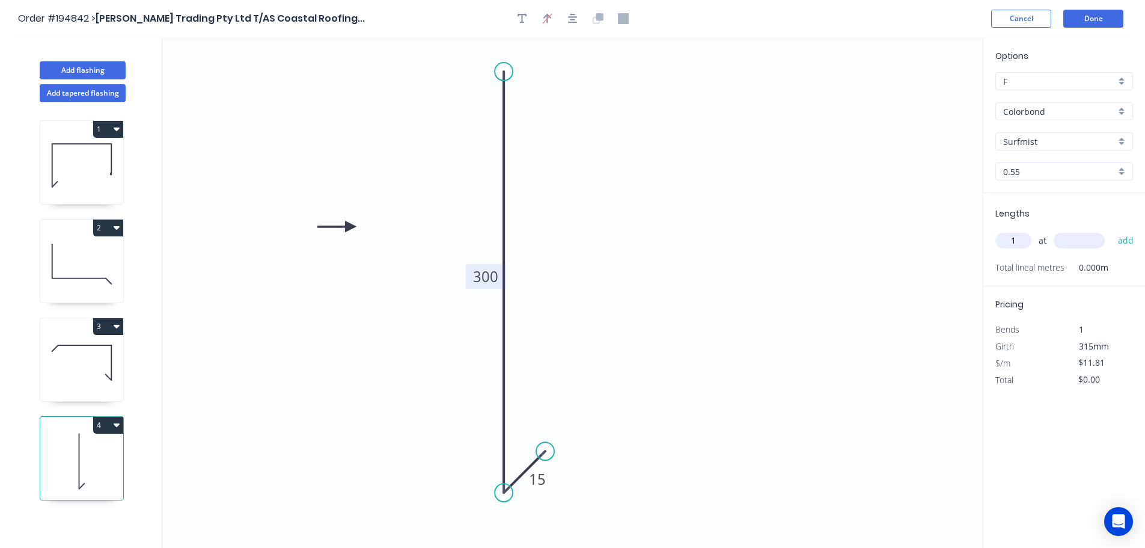
type input "1"
click at [1080, 244] on input "text" at bounding box center [1079, 241] width 51 height 16
type input "100"
click at [1112, 230] on button "add" at bounding box center [1126, 240] width 28 height 20
click at [1130, 265] on icon "button" at bounding box center [1128, 266] width 11 height 14
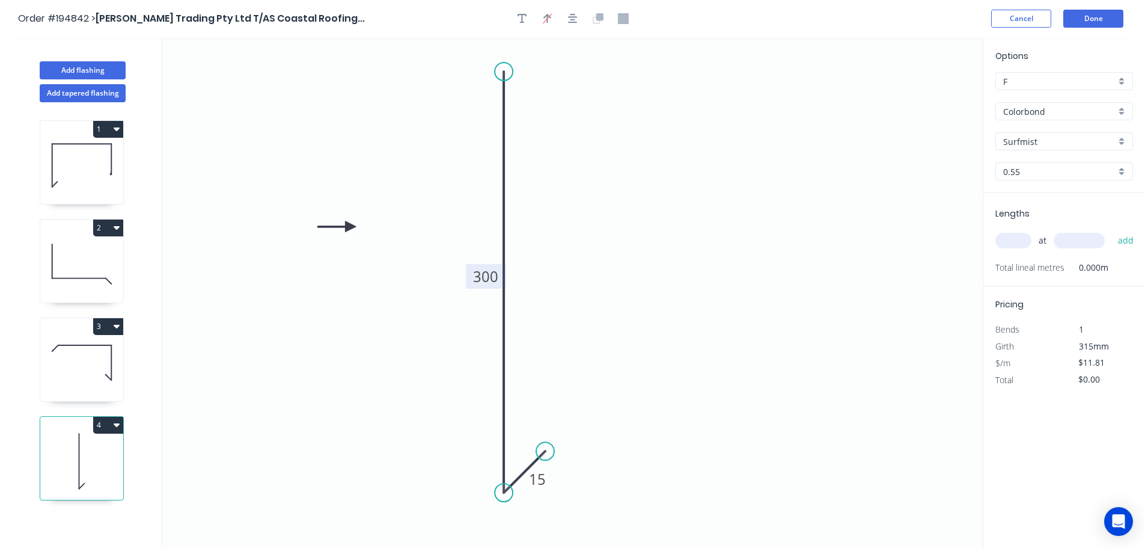
click at [1015, 243] on input "text" at bounding box center [1014, 241] width 36 height 16
click at [1068, 235] on input "text" at bounding box center [1079, 241] width 51 height 16
click at [1112, 230] on button "add" at bounding box center [1126, 240] width 28 height 20
click at [66, 68] on button "Add flashing" at bounding box center [83, 70] width 86 height 18
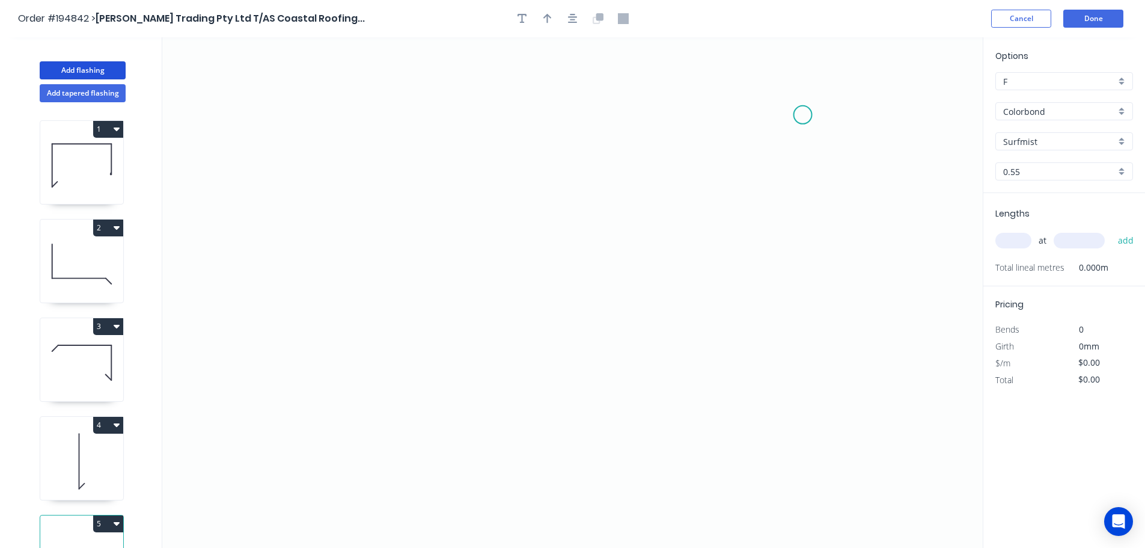
click at [803, 115] on icon "0" at bounding box center [572, 292] width 821 height 510
click at [840, 81] on icon "0" at bounding box center [572, 292] width 821 height 510
click at [848, 374] on icon "0 ?" at bounding box center [572, 292] width 821 height 510
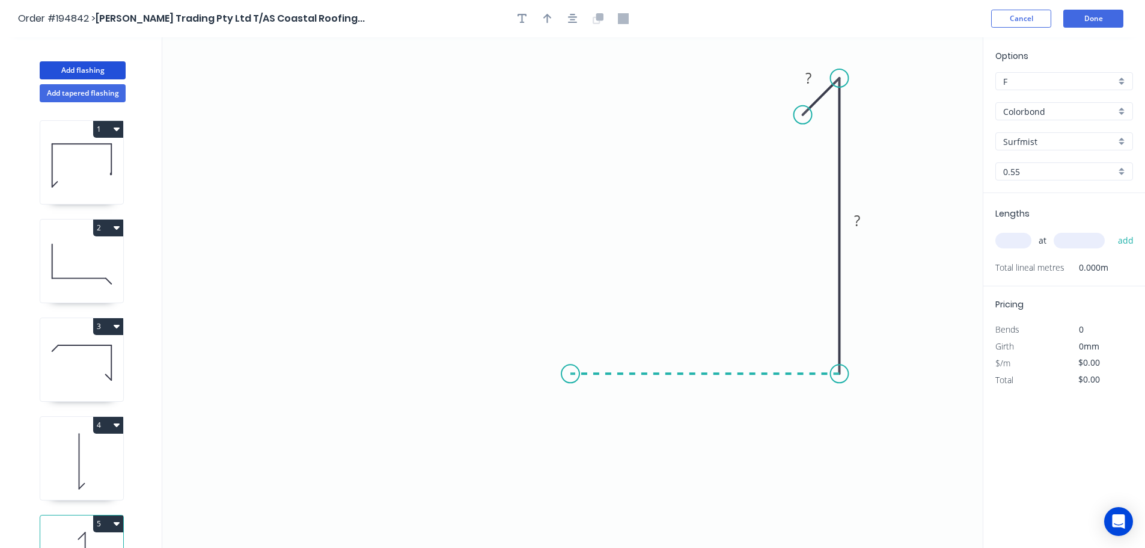
click at [571, 374] on icon "0 ? ?" at bounding box center [572, 292] width 821 height 510
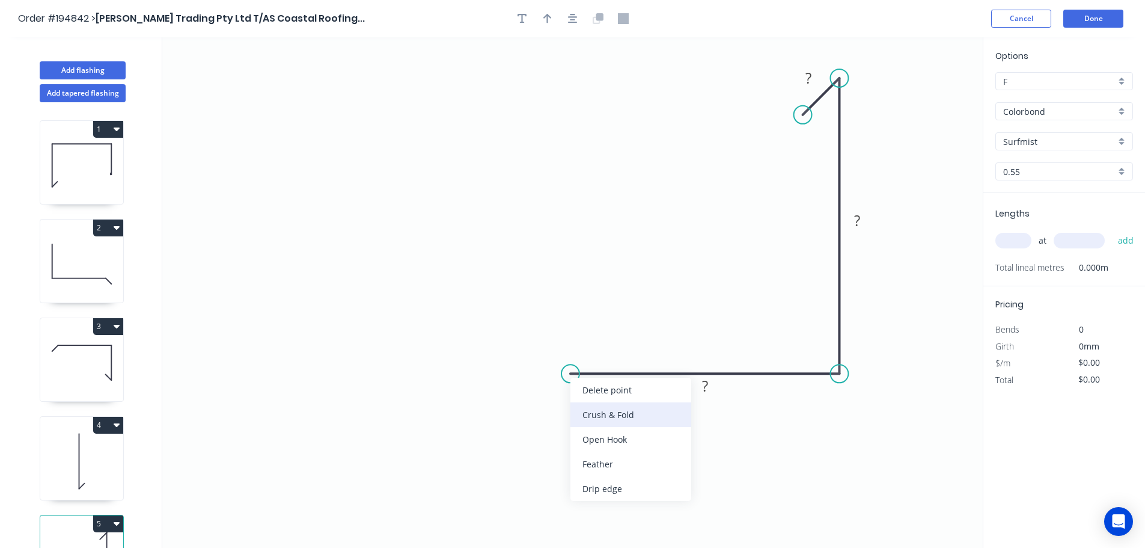
click at [585, 409] on div "Crush & Fold" at bounding box center [631, 414] width 121 height 25
click at [585, 409] on div "Flip bend" at bounding box center [631, 412] width 121 height 25
click at [595, 392] on tspan "10" at bounding box center [594, 394] width 17 height 20
click at [618, 438] on icon "0 CF 15 ? ? ?" at bounding box center [572, 292] width 821 height 510
drag, startPoint x: 607, startPoint y: 397, endPoint x: 546, endPoint y: 332, distance: 88.9
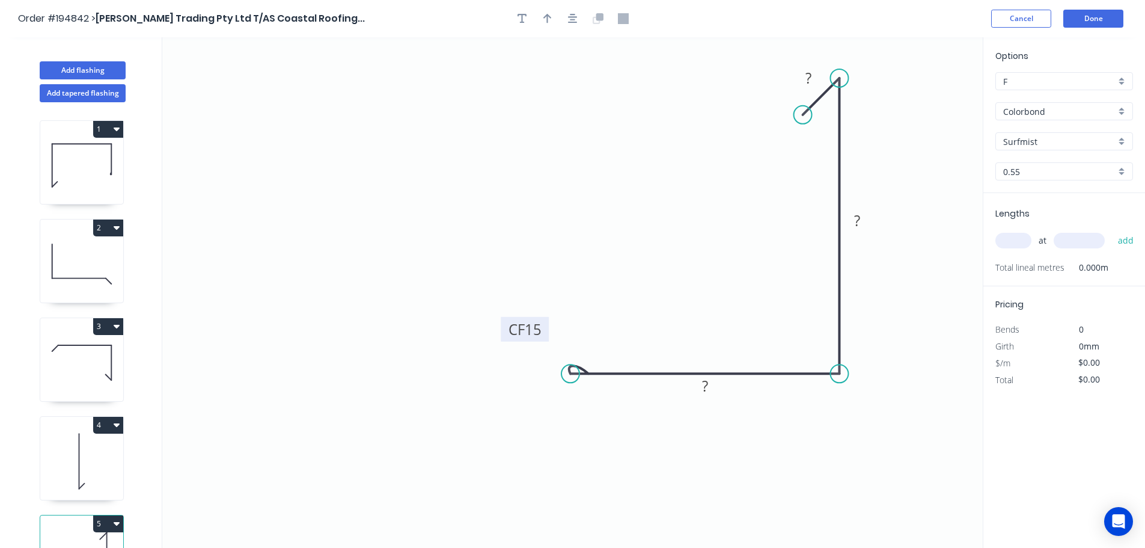
click at [546, 332] on rect at bounding box center [525, 329] width 48 height 25
click at [810, 78] on tspan "?" at bounding box center [809, 78] width 6 height 20
click at [892, 91] on icon "0 CF 15 ? ? 15" at bounding box center [572, 292] width 821 height 510
click at [859, 219] on tspan "?" at bounding box center [857, 220] width 6 height 20
click at [875, 201] on icon "0 CF 15 ? 100 15" at bounding box center [572, 292] width 821 height 510
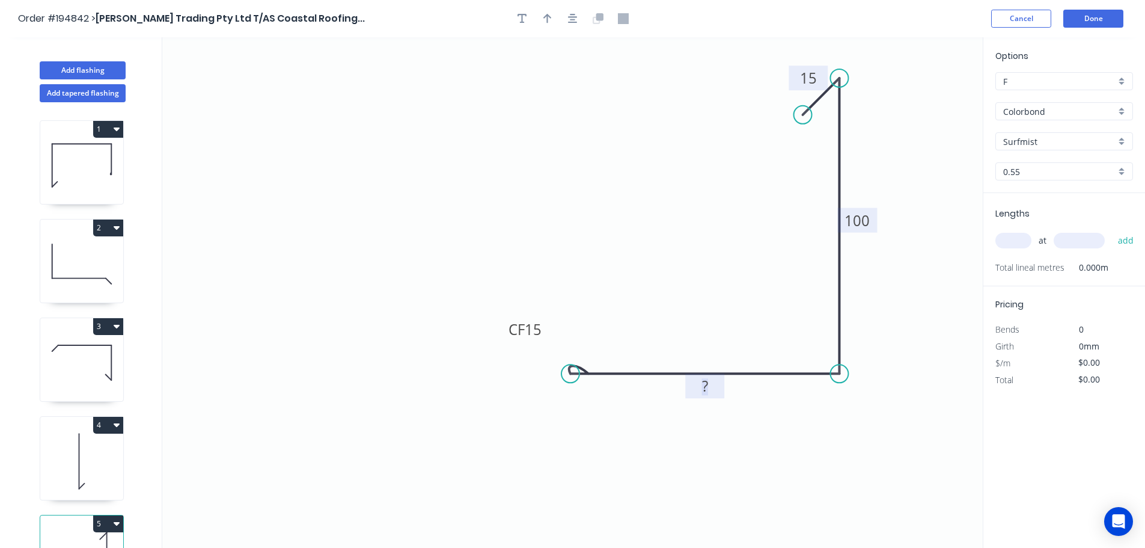
click at [708, 381] on tspan "?" at bounding box center [705, 386] width 6 height 20
click at [775, 462] on icon "0 CF 15 70 100 15" at bounding box center [572, 292] width 821 height 510
drag, startPoint x: 545, startPoint y: 14, endPoint x: 706, endPoint y: 49, distance: 164.9
click at [545, 14] on icon "button" at bounding box center [548, 18] width 8 height 11
drag, startPoint x: 923, startPoint y: 97, endPoint x: 893, endPoint y: 461, distance: 365.0
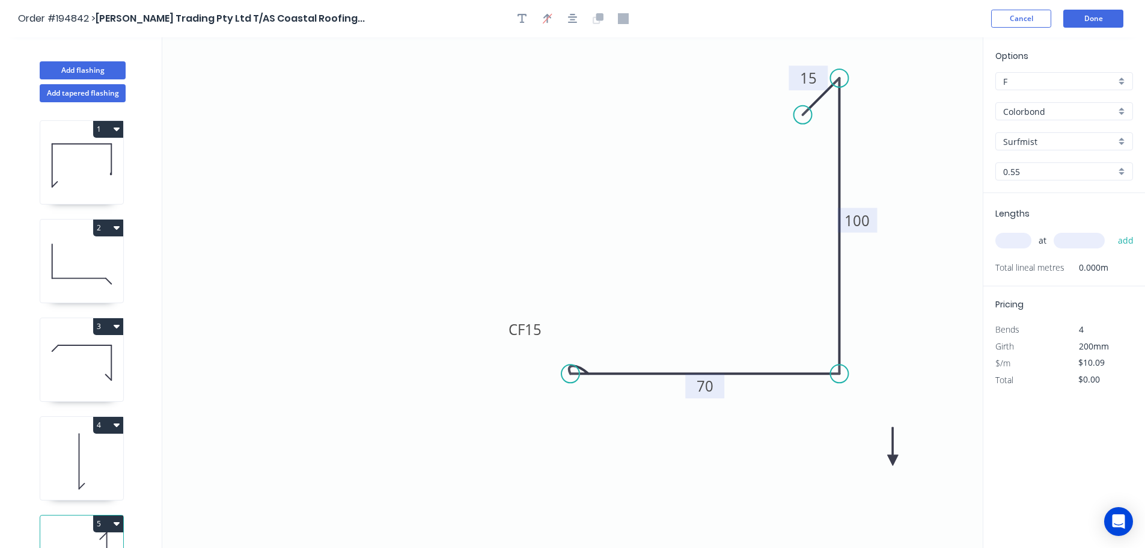
click at [893, 461] on icon at bounding box center [892, 446] width 11 height 38
click at [892, 460] on icon at bounding box center [892, 446] width 11 height 38
click at [889, 459] on icon "0 CF 15 70 100 15" at bounding box center [572, 292] width 821 height 510
click at [893, 457] on icon at bounding box center [903, 450] width 35 height 35
click at [893, 457] on icon at bounding box center [903, 446] width 35 height 35
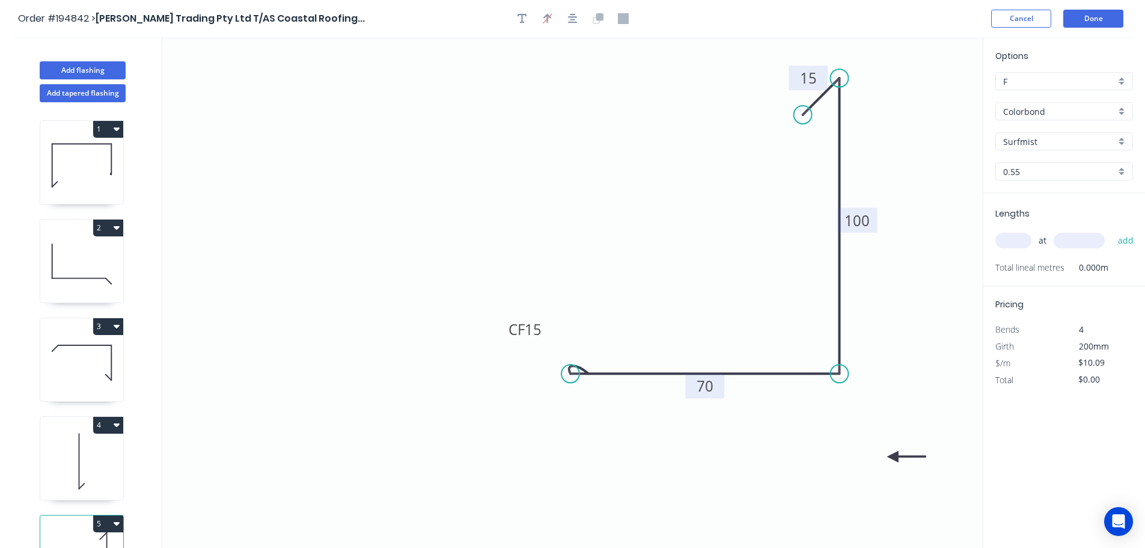
click at [893, 457] on icon at bounding box center [906, 456] width 38 height 11
drag, startPoint x: 893, startPoint y: 457, endPoint x: 889, endPoint y: 429, distance: 28.1
click at [889, 429] on icon at bounding box center [898, 438] width 35 height 35
click at [1018, 238] on input "text" at bounding box center [1014, 241] width 36 height 16
click at [1087, 236] on input "text" at bounding box center [1079, 241] width 51 height 16
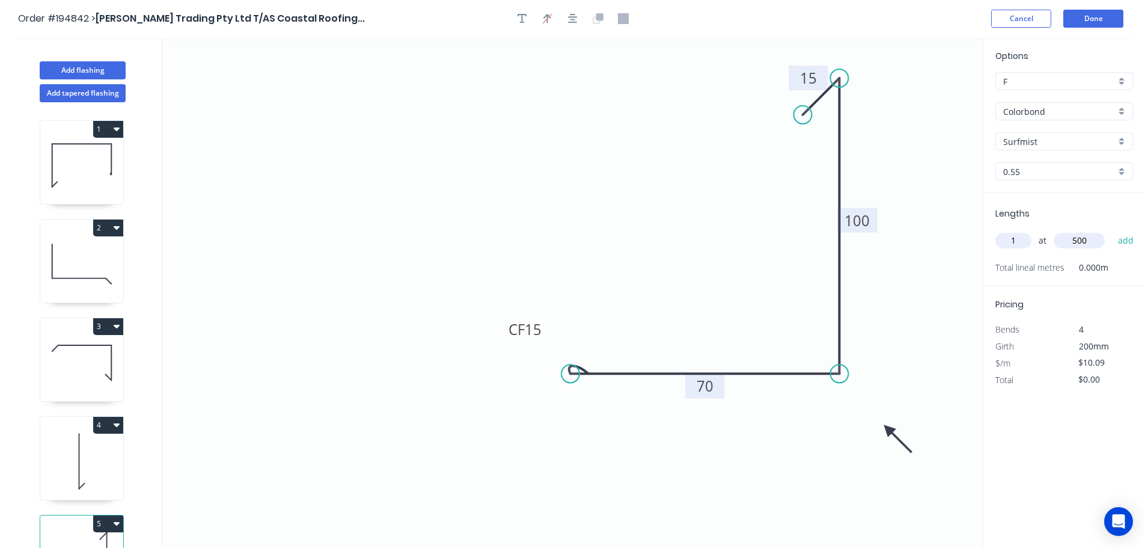
click at [1112, 230] on button "add" at bounding box center [1126, 240] width 28 height 20
drag, startPoint x: 54, startPoint y: 68, endPoint x: 65, endPoint y: 67, distance: 11.5
click at [54, 68] on button "Add flashing" at bounding box center [83, 70] width 86 height 18
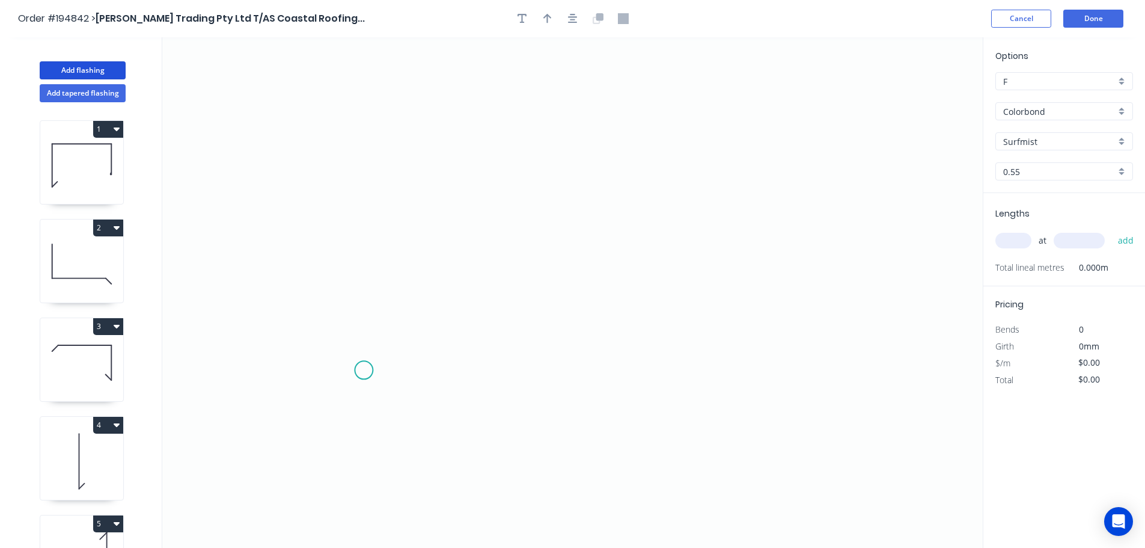
click at [367, 369] on icon "0" at bounding box center [572, 292] width 821 height 510
click at [363, 140] on icon "0" at bounding box center [572, 292] width 821 height 510
click at [615, 136] on icon "0 ?" at bounding box center [572, 292] width 821 height 510
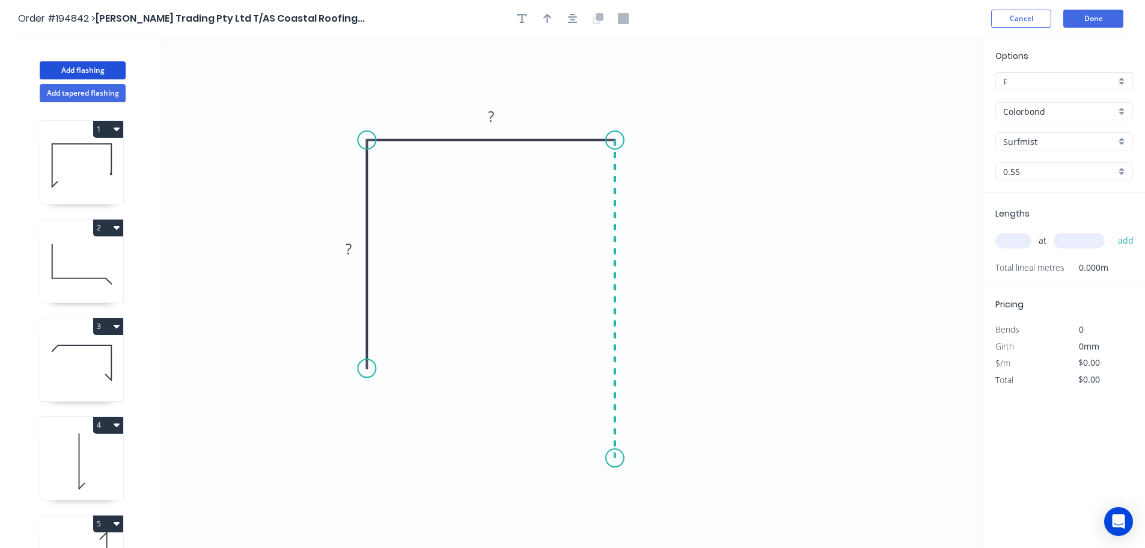
click at [616, 458] on icon "0 ? ?" at bounding box center [572, 292] width 821 height 510
click at [573, 420] on icon "0 ? ? ?" at bounding box center [572, 292] width 821 height 510
click at [573, 420] on circle at bounding box center [573, 415] width 18 height 18
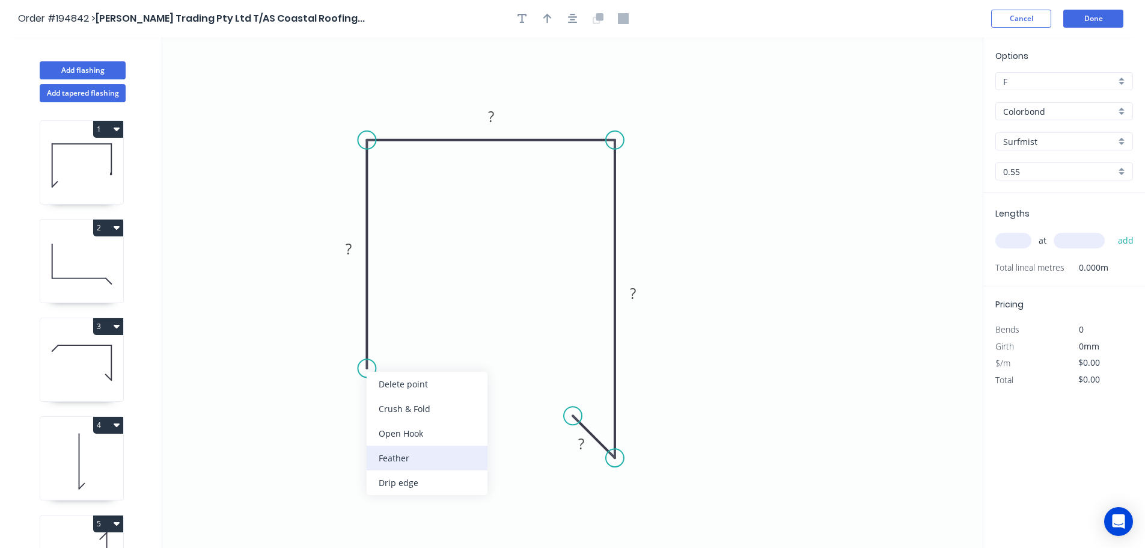
click at [409, 462] on div "Feather" at bounding box center [427, 458] width 121 height 25
click at [395, 399] on div "Flip bend" at bounding box center [426, 403] width 121 height 25
click at [401, 344] on tspan "15" at bounding box center [399, 347] width 17 height 20
click at [435, 348] on icon "0 FE 10 ? ? ? ?" at bounding box center [572, 292] width 821 height 510
drag, startPoint x: 413, startPoint y: 345, endPoint x: 444, endPoint y: 406, distance: 68.6
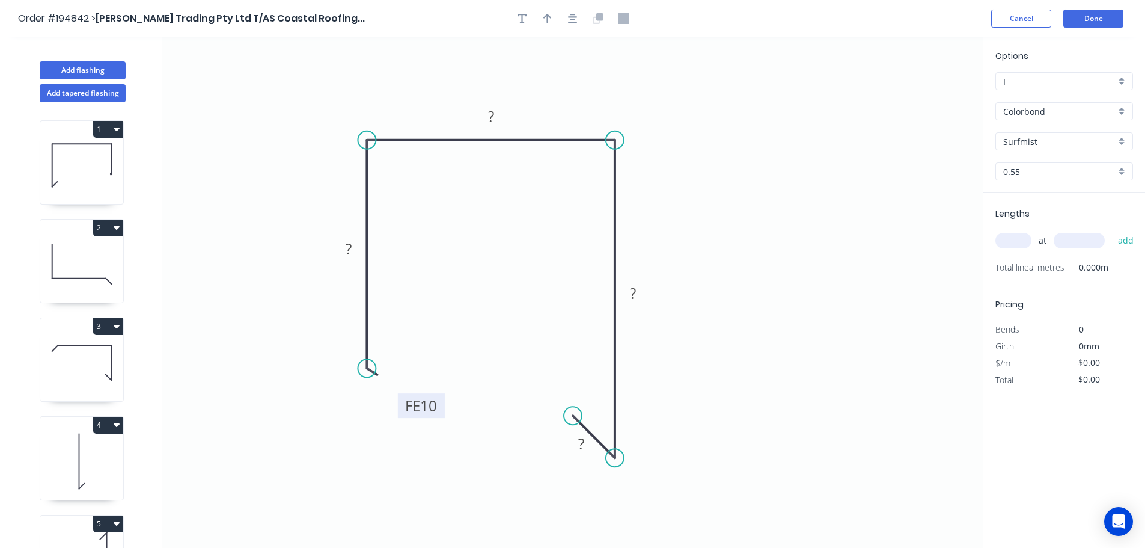
click at [444, 406] on rect at bounding box center [421, 405] width 47 height 25
click at [351, 245] on tspan "?" at bounding box center [349, 249] width 6 height 20
click at [415, 236] on icon "0 FE 10 80 ? ? ?" at bounding box center [572, 292] width 821 height 510
click at [492, 112] on tspan "?" at bounding box center [491, 116] width 6 height 20
click at [493, 186] on icon "0 FE 10 80 70 ? ?" at bounding box center [572, 292] width 821 height 510
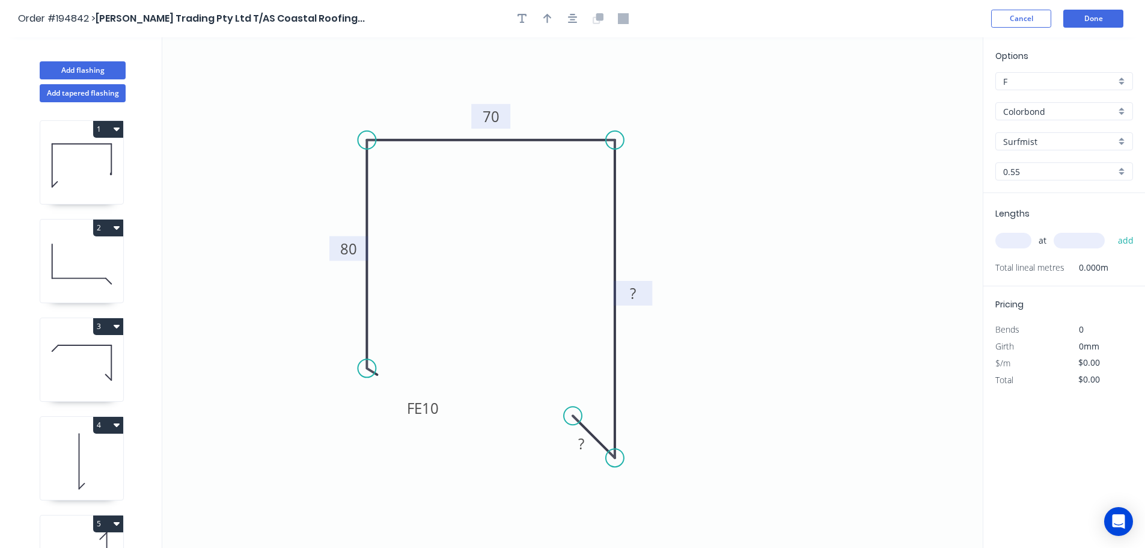
click at [634, 286] on tspan "?" at bounding box center [633, 293] width 6 height 20
click at [790, 256] on icon "0 FE 10 80 70 100 ?" at bounding box center [572, 292] width 821 height 510
click at [582, 444] on tspan "?" at bounding box center [581, 444] width 6 height 20
click at [780, 405] on icon "0 FE 10 80 70 100 15" at bounding box center [572, 292] width 821 height 510
click at [548, 16] on icon "button" at bounding box center [548, 19] width 8 height 10
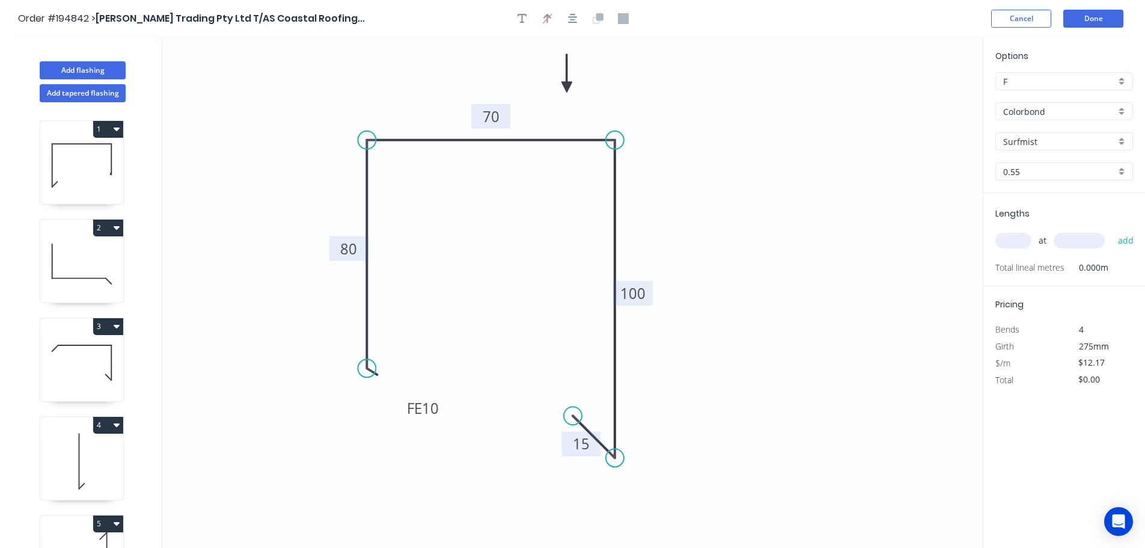
drag, startPoint x: 922, startPoint y: 93, endPoint x: 567, endPoint y: 87, distance: 354.8
click at [567, 87] on icon at bounding box center [567, 73] width 11 height 38
click at [1016, 237] on input "text" at bounding box center [1014, 241] width 36 height 16
click at [1087, 237] on input "text" at bounding box center [1079, 241] width 51 height 16
click at [1112, 230] on button "add" at bounding box center [1126, 240] width 28 height 20
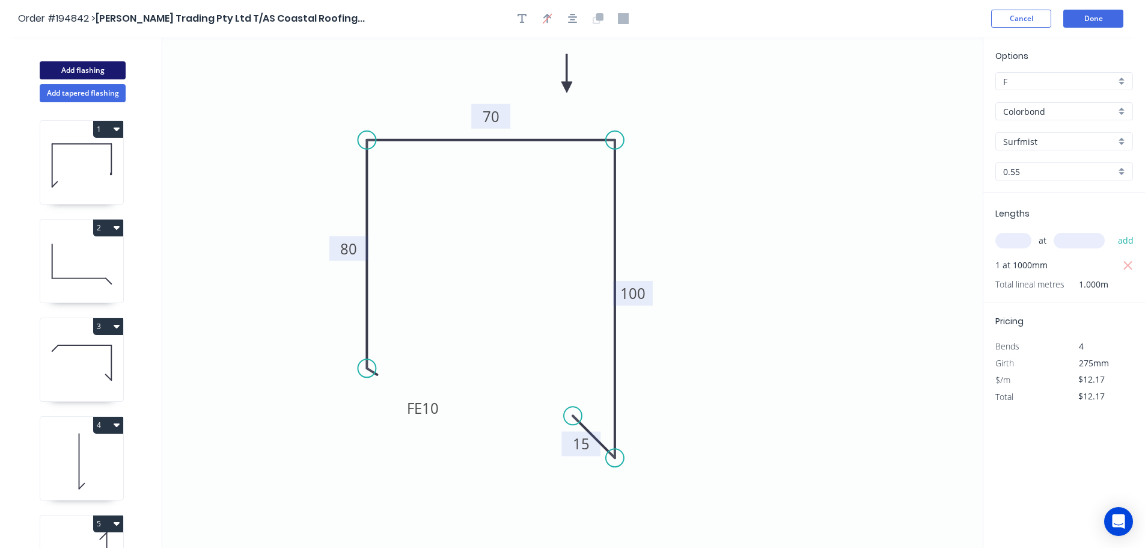
click at [90, 69] on button "Add flashing" at bounding box center [83, 70] width 86 height 18
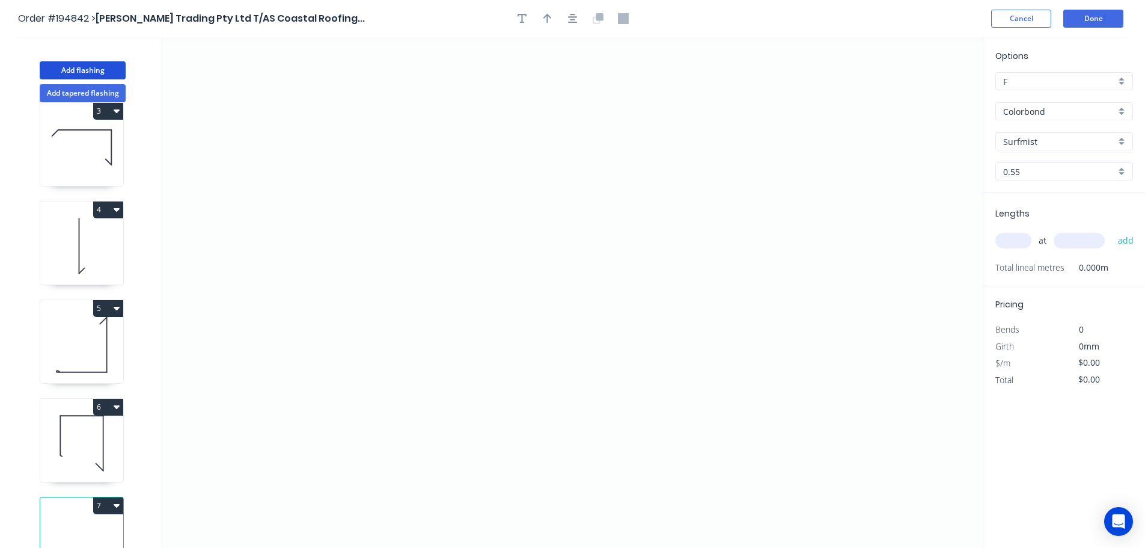
scroll to position [250, 0]
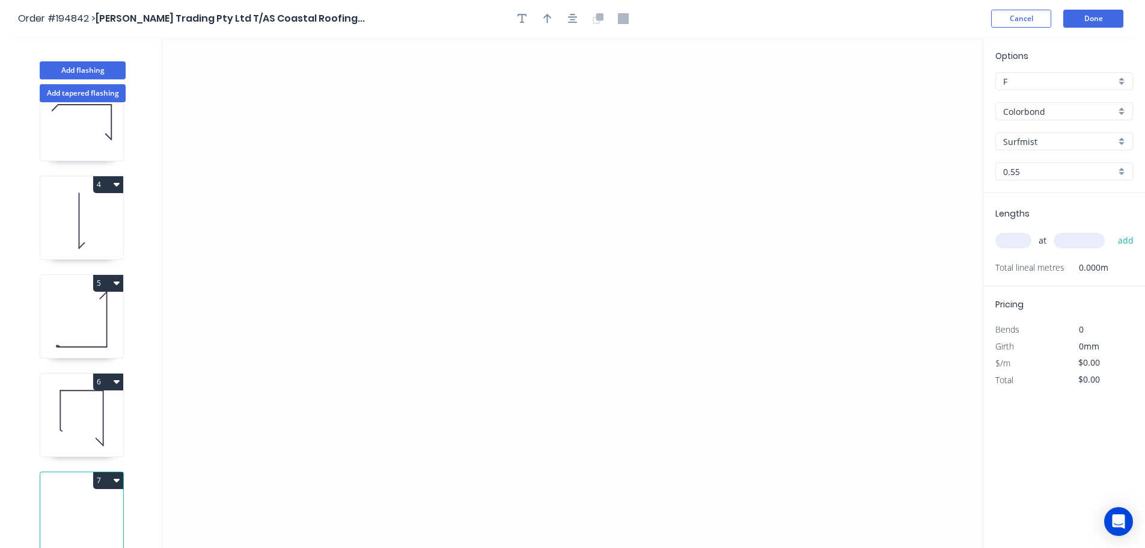
click at [114, 479] on icon "button" at bounding box center [117, 481] width 6 height 4
click at [71, 529] on div "Delete" at bounding box center [66, 534] width 93 height 17
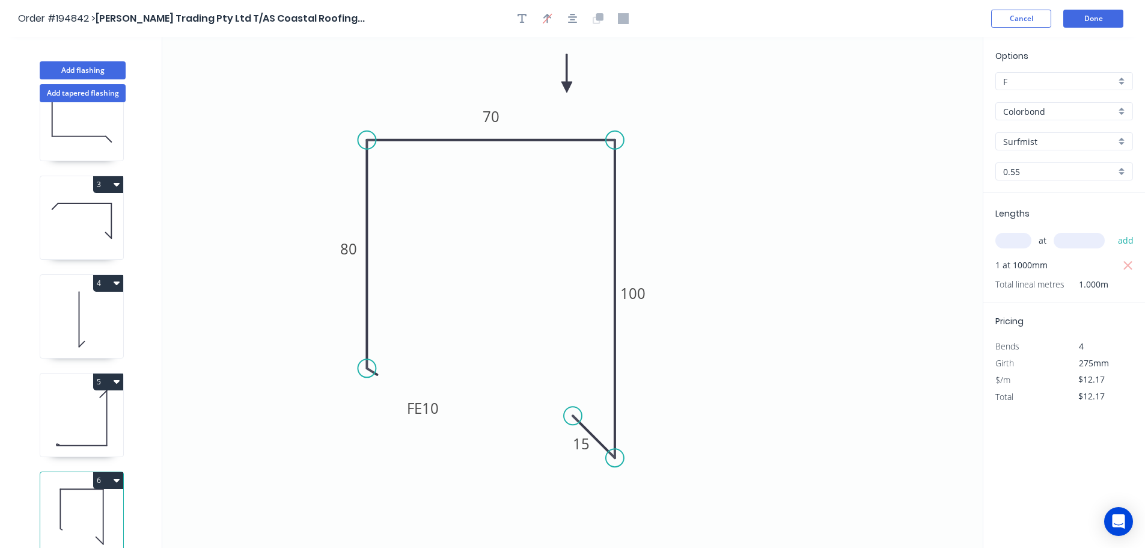
scroll to position [151, 0]
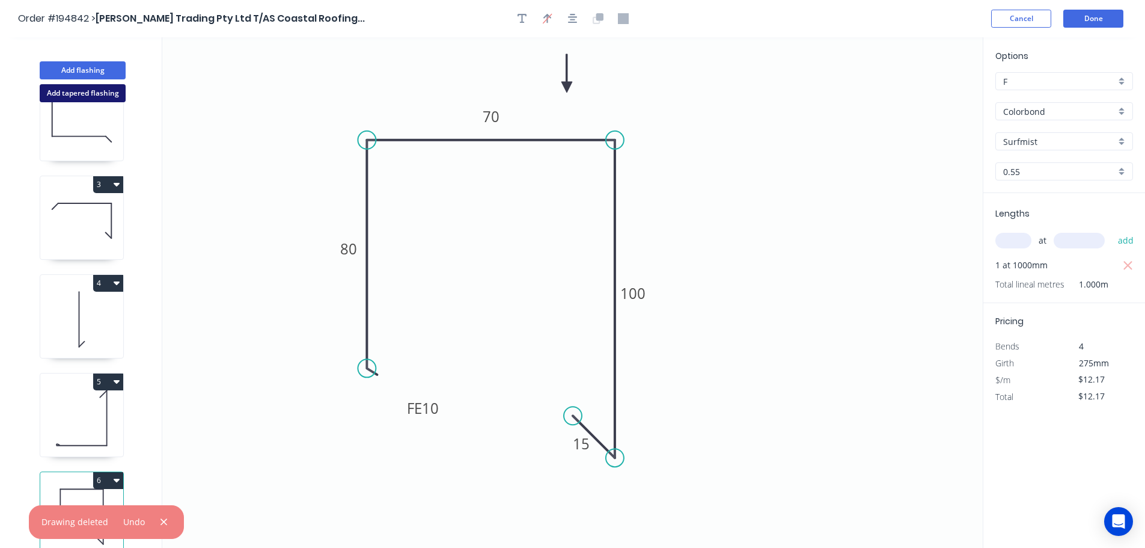
click at [96, 87] on button "Add tapered flashing" at bounding box center [83, 93] width 86 height 18
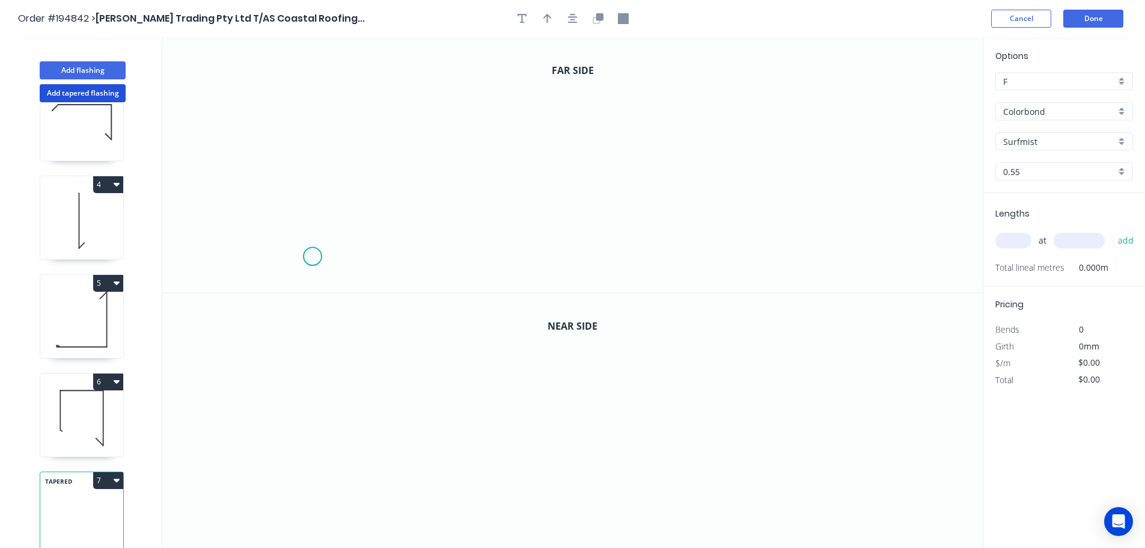
click at [312, 257] on icon "0" at bounding box center [572, 164] width 821 height 255
click at [314, 183] on icon "0" at bounding box center [572, 164] width 821 height 255
click at [676, 171] on icon "0 ?" at bounding box center [572, 164] width 821 height 255
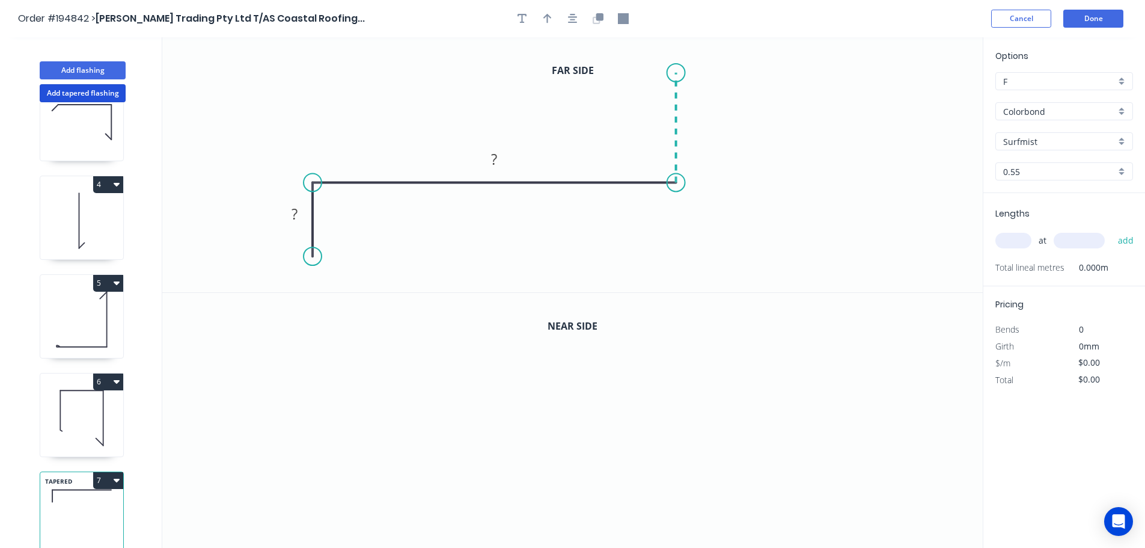
click at [676, 73] on icon at bounding box center [676, 128] width 0 height 110
click at [797, 72] on icon "0 ? ? ?" at bounding box center [572, 164] width 821 height 255
click at [790, 275] on icon "0 ? ? ? ?" at bounding box center [572, 164] width 821 height 255
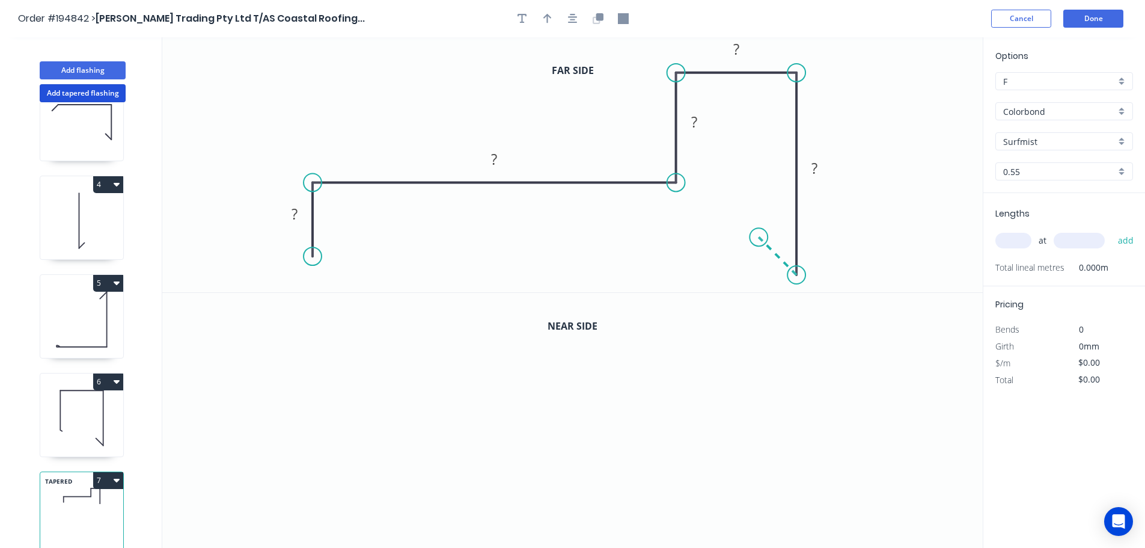
click at [759, 236] on icon "0 ? ? ? ? ?" at bounding box center [572, 164] width 821 height 255
click at [759, 236] on circle at bounding box center [759, 237] width 18 height 18
click at [296, 204] on tspan "?" at bounding box center [295, 214] width 6 height 20
click at [352, 224] on icon "0 40 ? ? ? ? ?" at bounding box center [572, 164] width 821 height 255
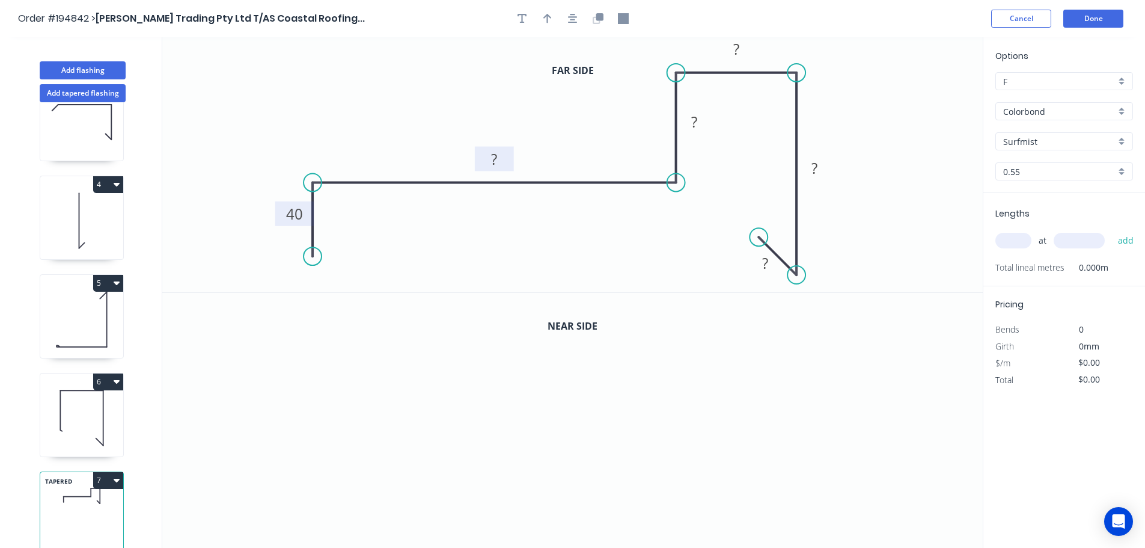
click at [495, 157] on tspan "?" at bounding box center [494, 159] width 6 height 20
click at [479, 224] on icon "0 40 420 ? ? ? ?" at bounding box center [572, 164] width 821 height 255
click at [691, 116] on tspan "?" at bounding box center [694, 122] width 6 height 20
click at [735, 45] on tspan "?" at bounding box center [737, 49] width 6 height 20
click at [880, 146] on icon "0 40 420 8 30 ? ?" at bounding box center [572, 164] width 821 height 255
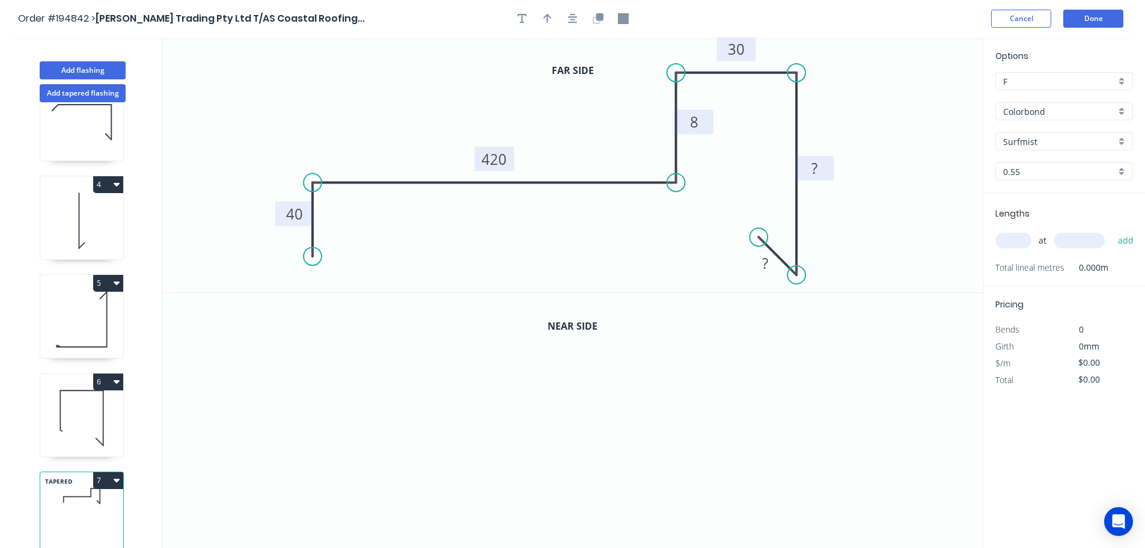
click at [815, 166] on tspan "?" at bounding box center [815, 168] width 6 height 20
click at [836, 165] on icon "0 40 420 8 30 195 ?" at bounding box center [572, 164] width 821 height 255
click at [767, 263] on tspan "?" at bounding box center [765, 263] width 6 height 20
click at [928, 250] on icon "0 40 420 8 30 195 15" at bounding box center [572, 164] width 821 height 255
click at [550, 16] on icon "button" at bounding box center [548, 19] width 8 height 10
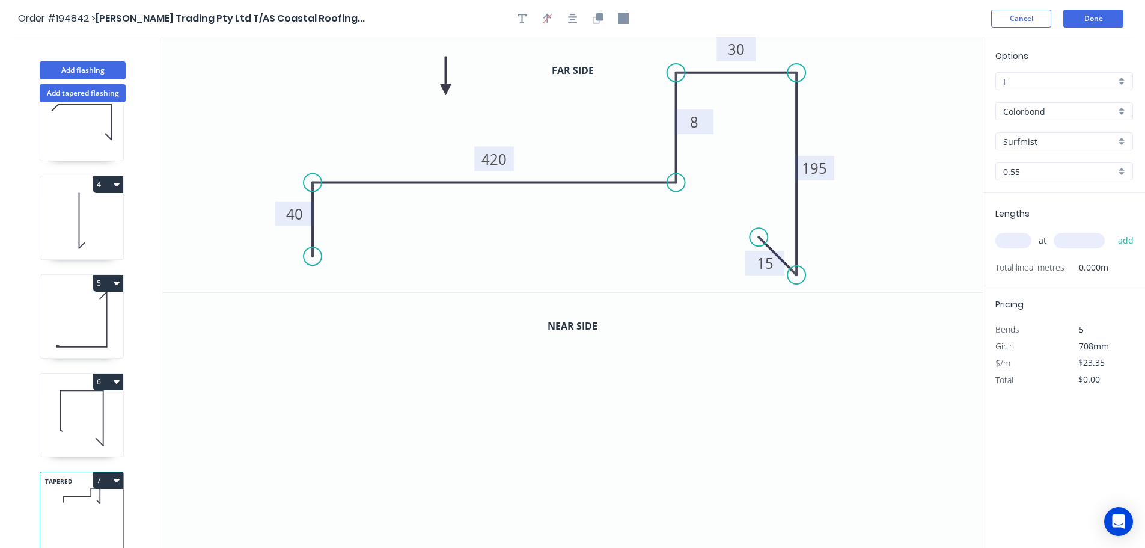
drag, startPoint x: 922, startPoint y: 95, endPoint x: 443, endPoint y: 88, distance: 479.9
click at [443, 88] on icon at bounding box center [446, 76] width 11 height 38
click at [599, 18] on icon "button" at bounding box center [599, 16] width 7 height 7
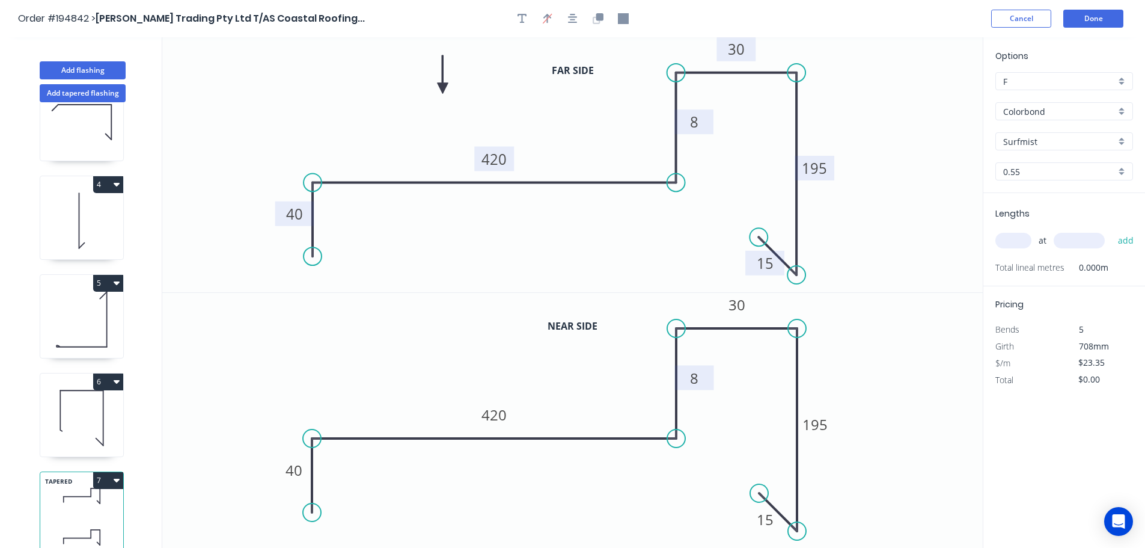
click at [695, 375] on tspan "8" at bounding box center [694, 378] width 8 height 20
click at [717, 373] on icon "0 40 420 80 30 195 15" at bounding box center [572, 421] width 821 height 256
click at [1022, 242] on input "text" at bounding box center [1014, 241] width 36 height 16
click at [1079, 244] on input "text" at bounding box center [1079, 241] width 51 height 16
click at [1112, 230] on button "add" at bounding box center [1126, 240] width 28 height 20
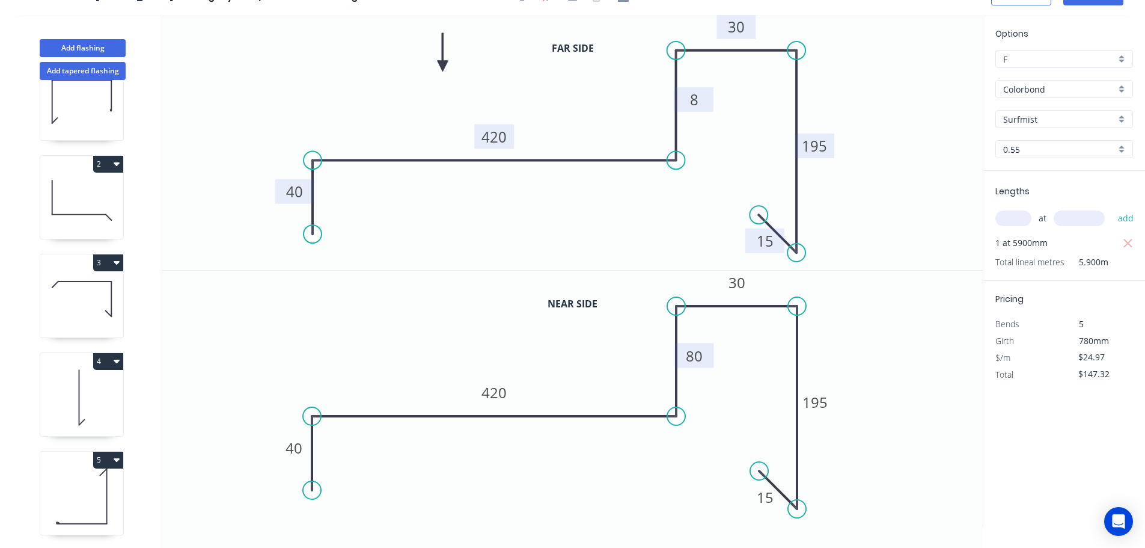
scroll to position [0, 0]
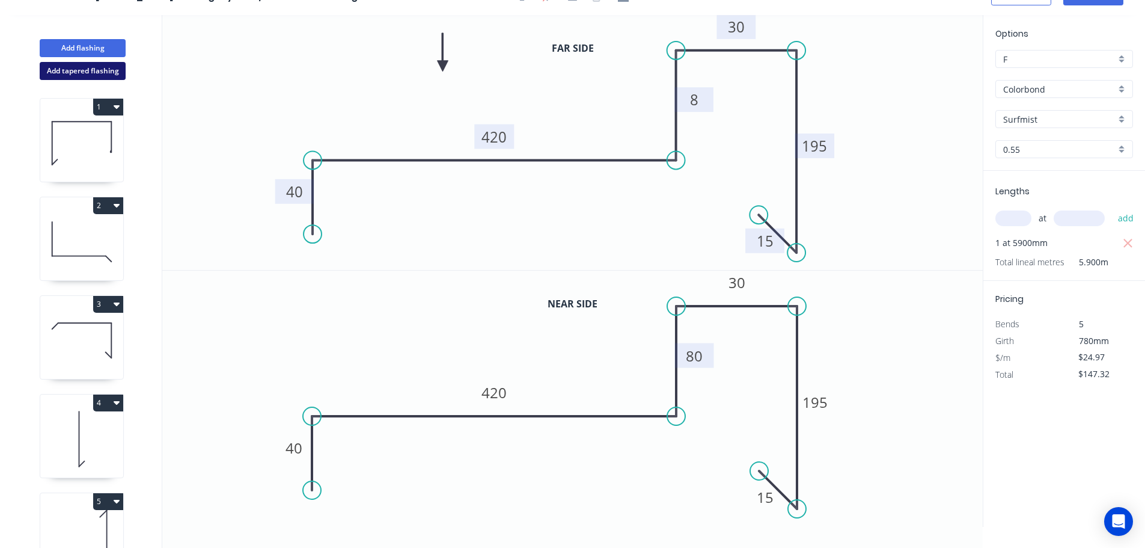
click at [64, 73] on button "Add tapered flashing" at bounding box center [83, 71] width 86 height 18
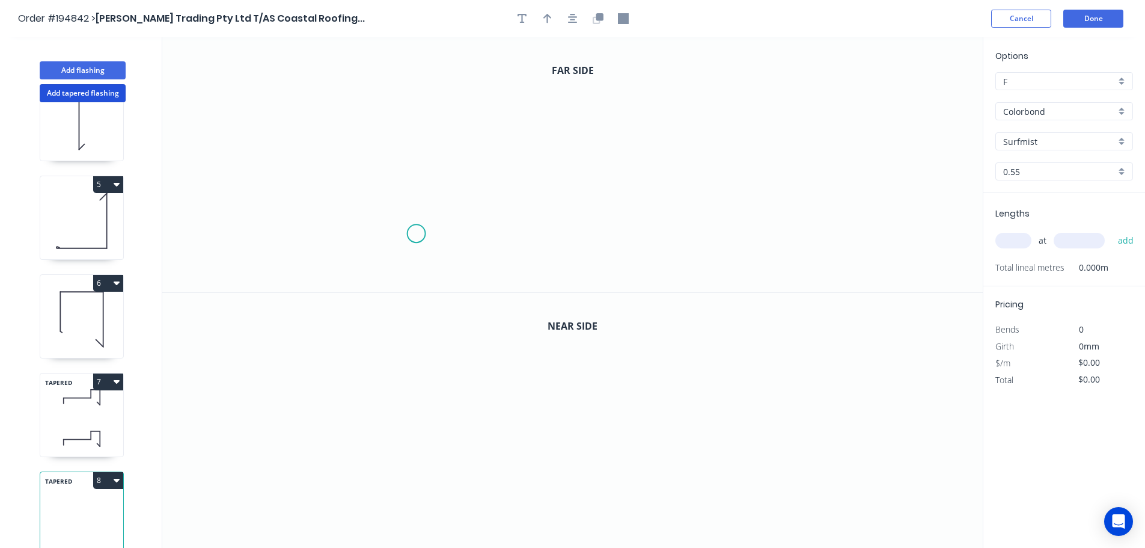
click at [416, 234] on icon "0" at bounding box center [572, 164] width 821 height 255
click at [377, 275] on icon "0" at bounding box center [572, 164] width 821 height 255
click at [392, 75] on icon "0 ?" at bounding box center [572, 164] width 821 height 255
click at [512, 70] on icon "0 ? ?" at bounding box center [572, 164] width 821 height 255
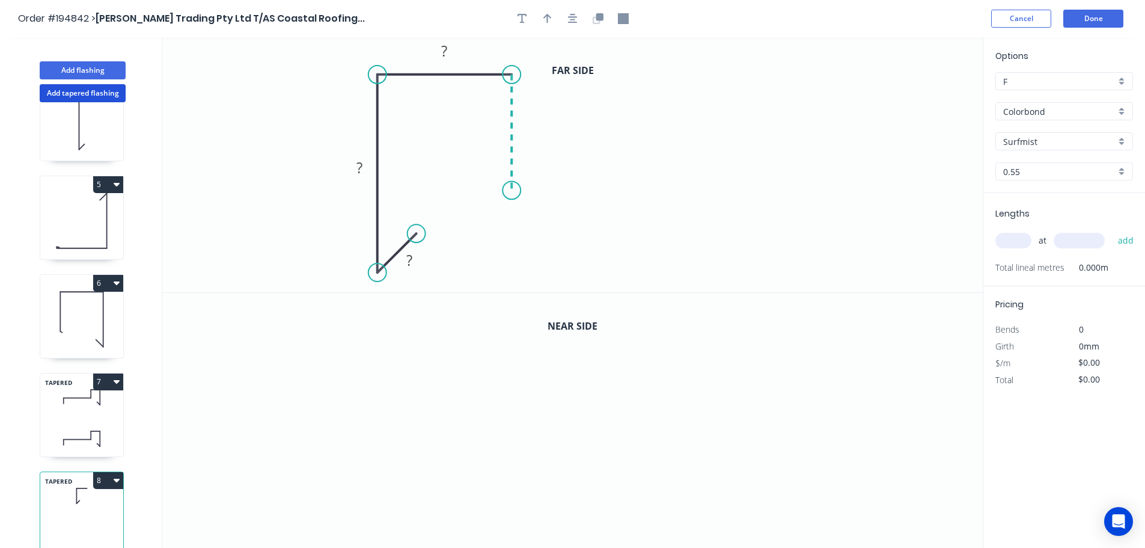
click at [512, 191] on icon "0 ? ? ?" at bounding box center [572, 164] width 821 height 255
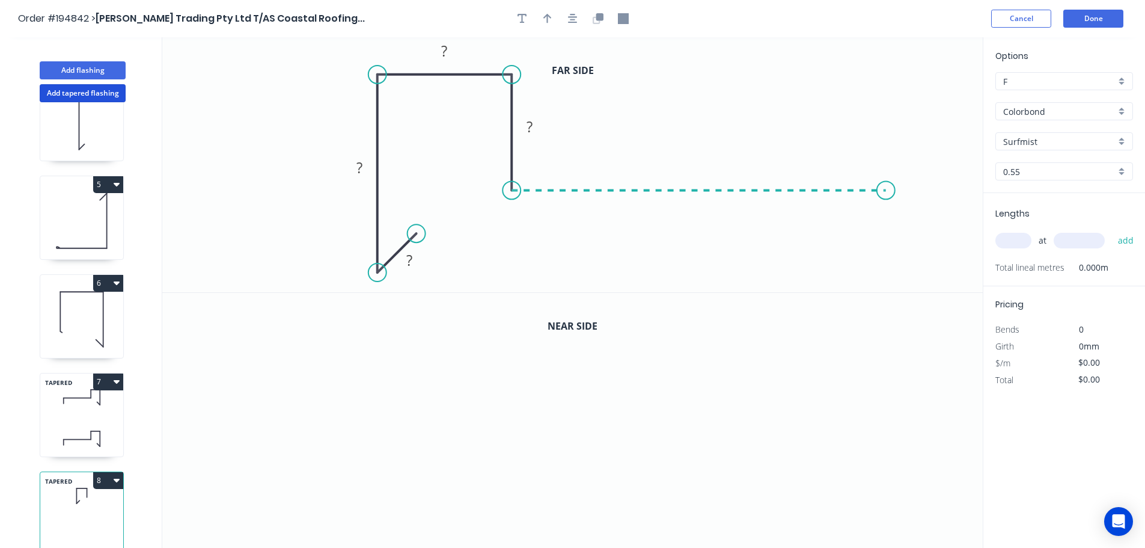
click at [887, 207] on icon "0 ? ? ? ?" at bounding box center [572, 164] width 821 height 255
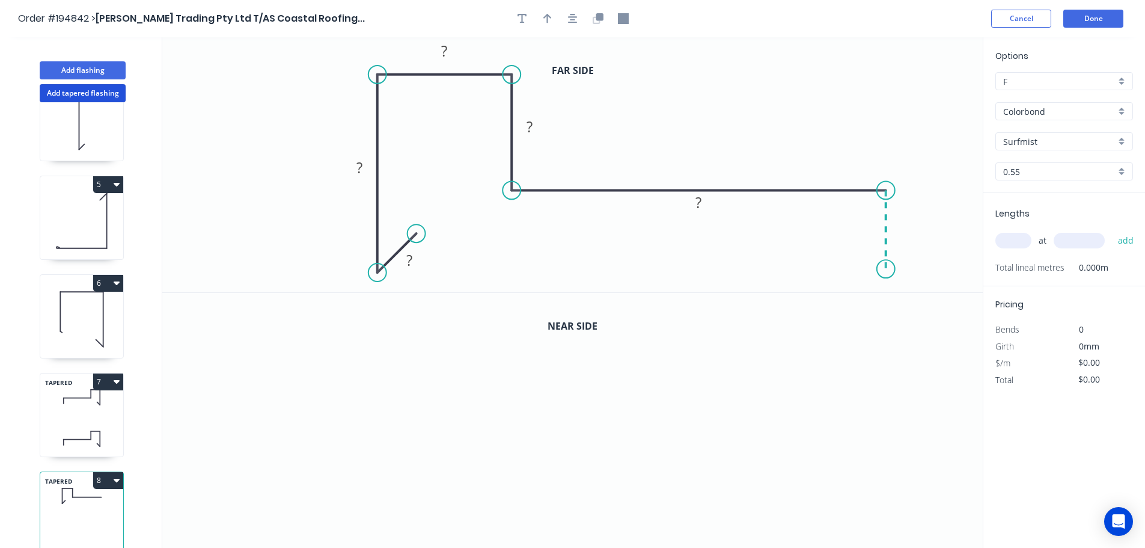
click at [882, 269] on icon "0 ? ? ? ? ?" at bounding box center [572, 164] width 821 height 255
click at [882, 269] on circle at bounding box center [886, 269] width 18 height 18
click at [412, 262] on tspan "?" at bounding box center [409, 260] width 6 height 20
click at [664, 135] on icon "0 15 195 30 8 440 40" at bounding box center [572, 164] width 821 height 255
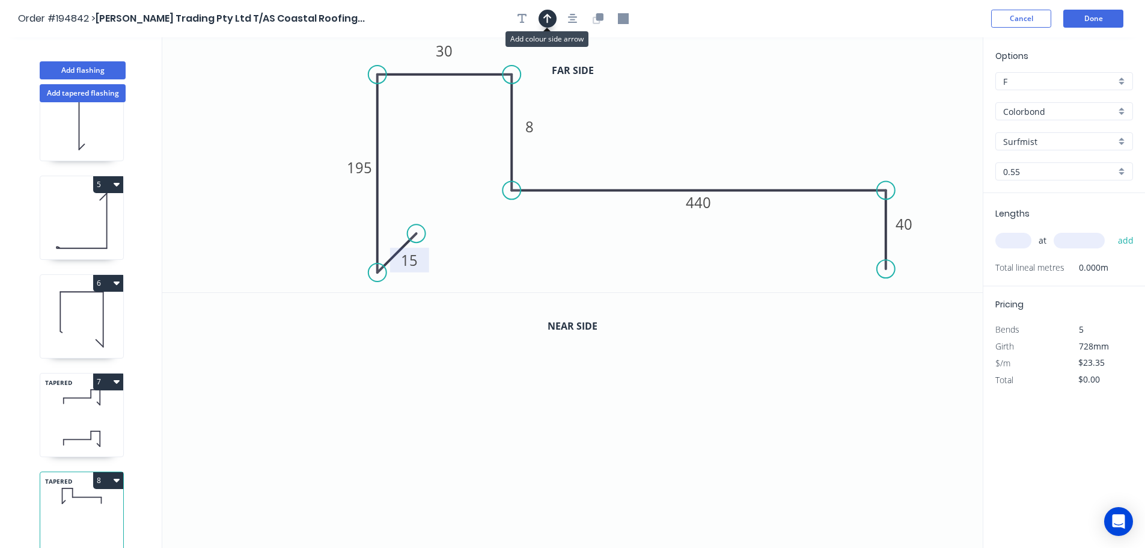
click at [544, 13] on icon "button" at bounding box center [548, 18] width 8 height 11
drag, startPoint x: 922, startPoint y: 94, endPoint x: 689, endPoint y: 119, distance: 234.0
click at [689, 119] on icon at bounding box center [689, 105] width 11 height 38
click at [599, 17] on icon "button" at bounding box center [599, 16] width 7 height 7
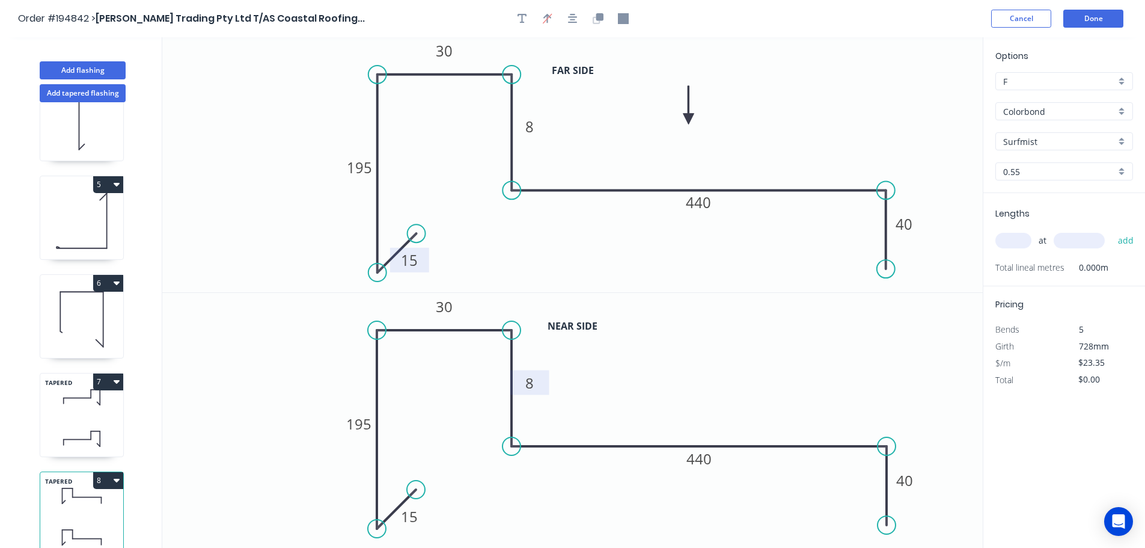
click at [530, 382] on tspan "8" at bounding box center [530, 383] width 8 height 20
click at [568, 376] on icon "0 15 195 30 80 440 40" at bounding box center [572, 421] width 821 height 256
click at [1019, 236] on input "text" at bounding box center [1014, 241] width 36 height 16
click at [1112, 230] on button "add" at bounding box center [1126, 240] width 28 height 20
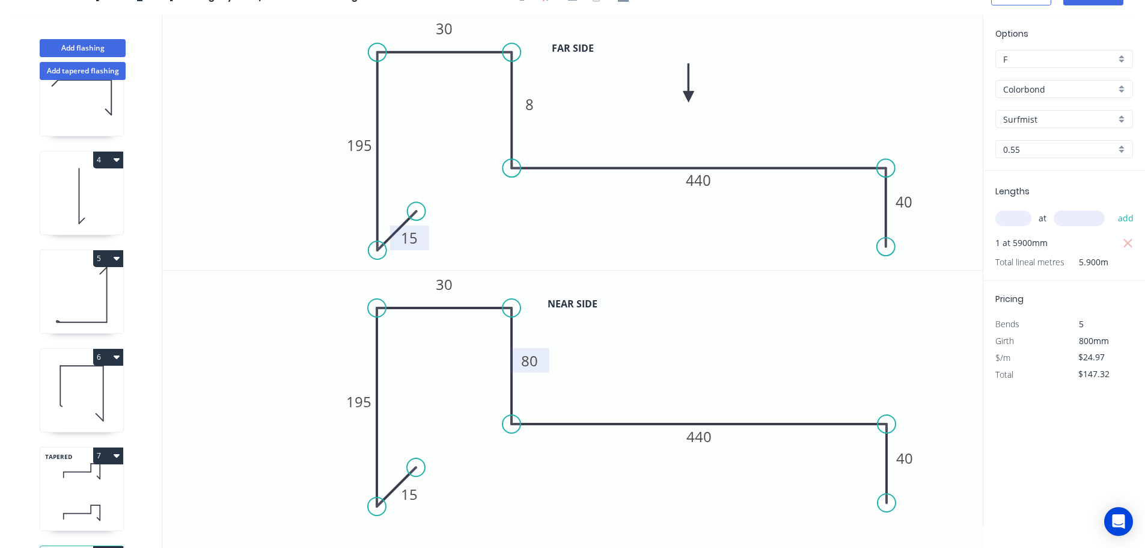
scroll to position [348, 0]
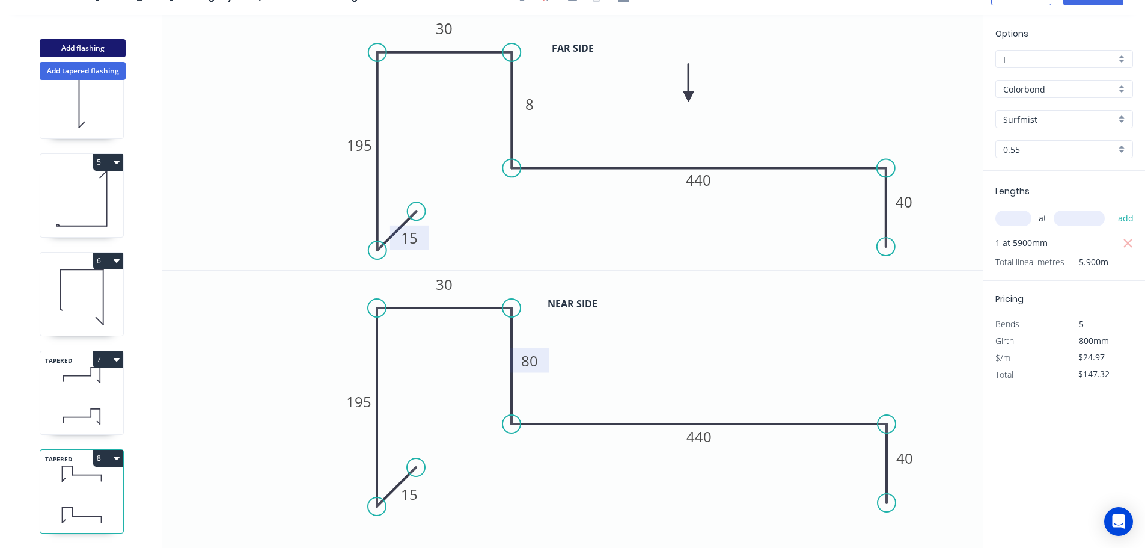
click at [76, 44] on button "Add flashing" at bounding box center [83, 48] width 86 height 18
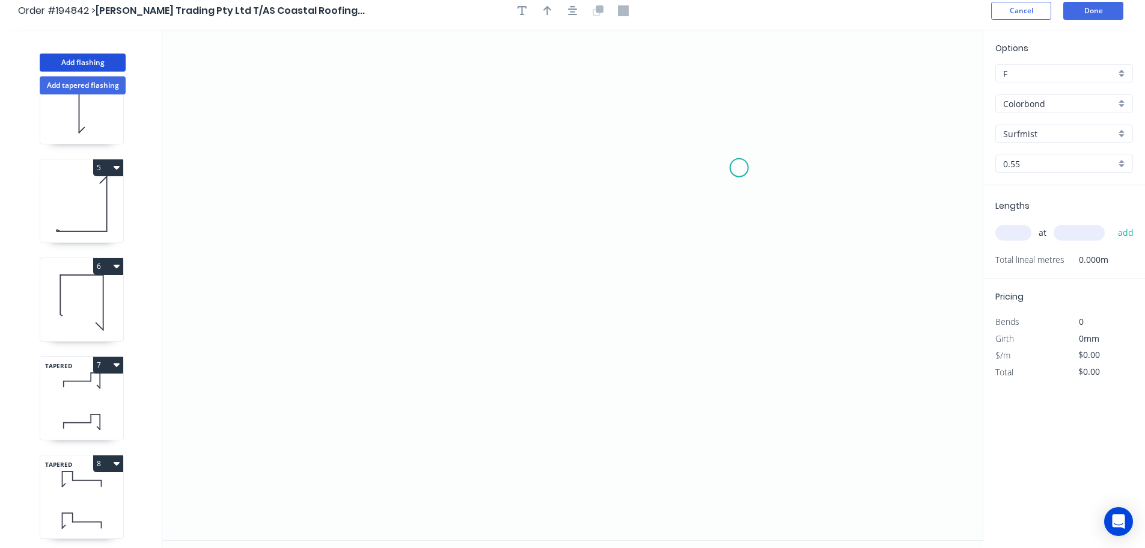
scroll to position [0, 0]
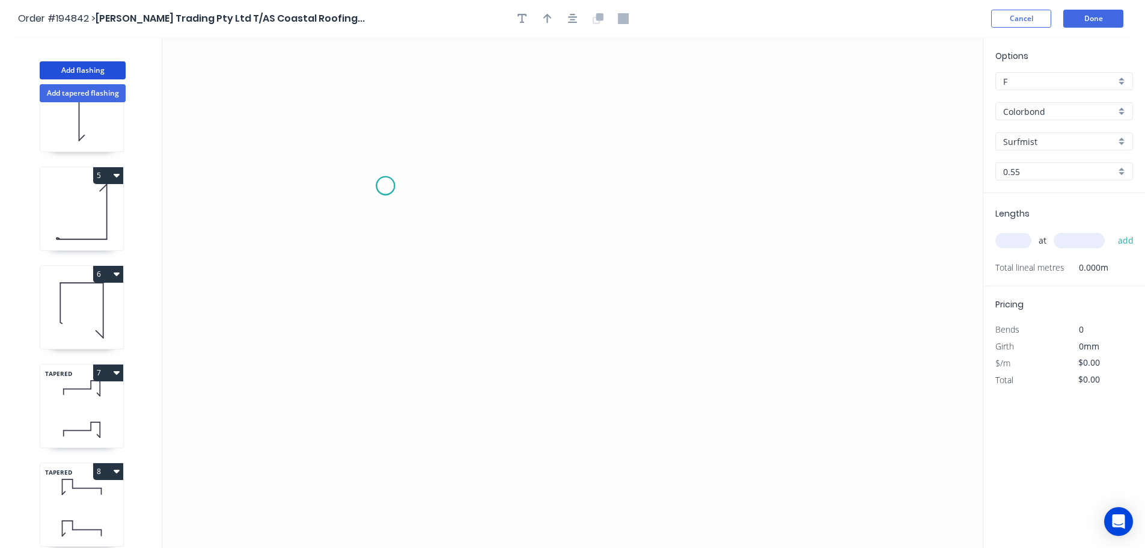
click at [385, 186] on icon "0" at bounding box center [572, 292] width 821 height 510
click at [342, 138] on icon "0" at bounding box center [572, 292] width 821 height 510
click at [343, 403] on icon "0 ?" at bounding box center [572, 292] width 821 height 510
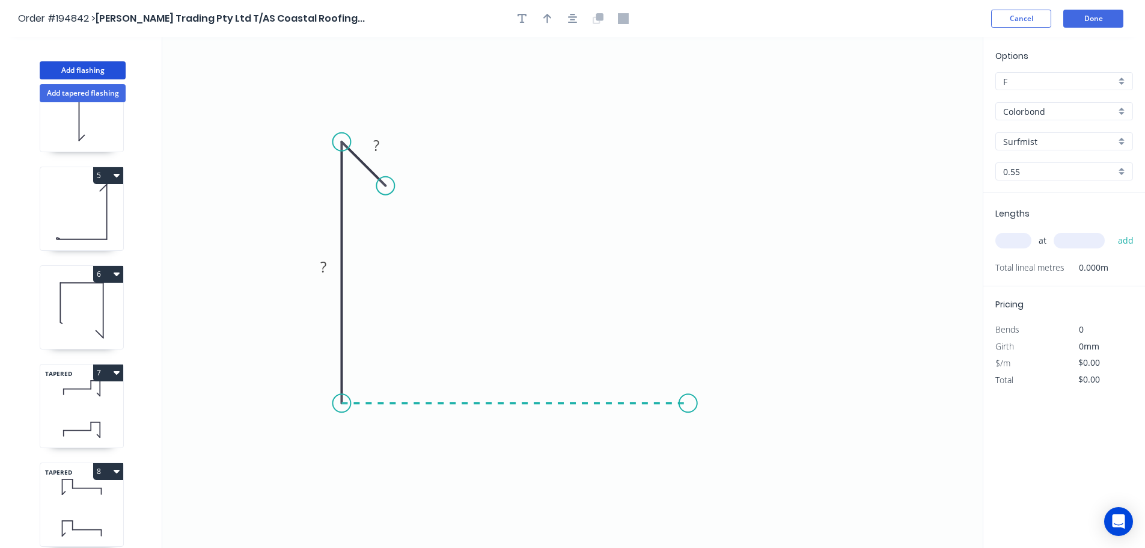
click at [688, 407] on icon "0 ? ?" at bounding box center [572, 292] width 821 height 510
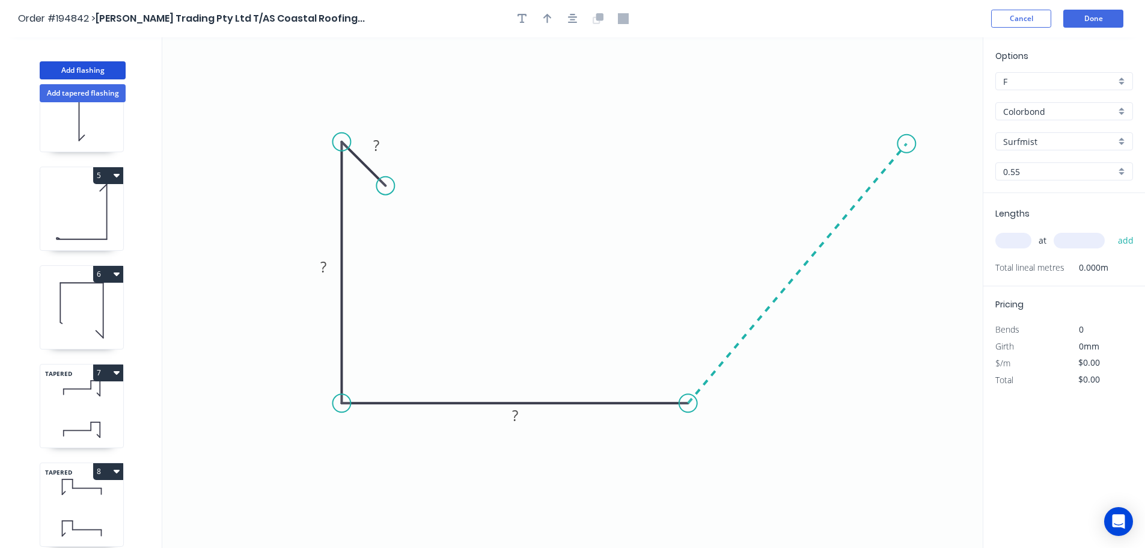
click at [907, 144] on icon "0 ? ? ?" at bounding box center [572, 292] width 821 height 510
click at [904, 70] on icon "0 ? ? ? ? ? º" at bounding box center [572, 292] width 821 height 510
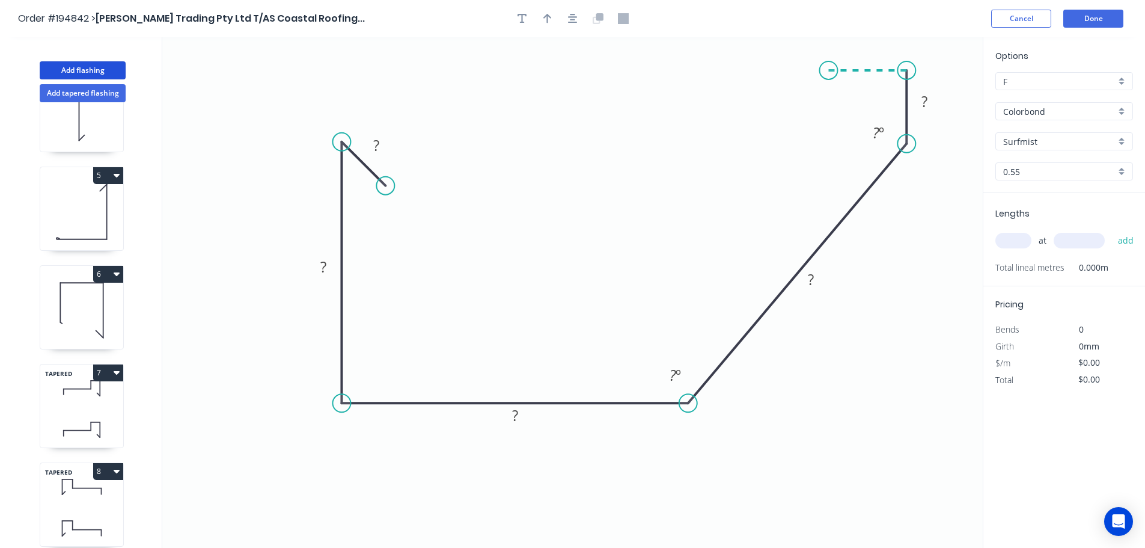
click at [829, 69] on icon "0 ? ? ? ? ? ? º ? º" at bounding box center [572, 292] width 821 height 510
click at [832, 117] on icon "0 ? ? ? ? ? ? ? º ? º" at bounding box center [572, 292] width 821 height 510
click at [832, 117] on circle at bounding box center [829, 117] width 18 height 18
click at [379, 140] on tspan "?" at bounding box center [376, 145] width 6 height 20
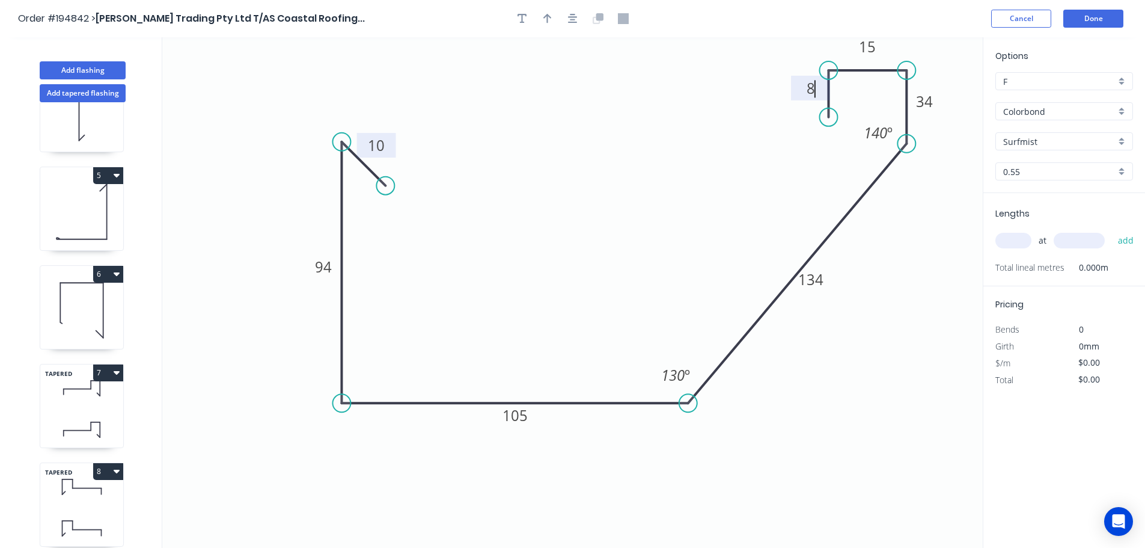
click at [674, 162] on icon "0 10 94 105 134 34 15 8 130 º 140 º" at bounding box center [572, 292] width 821 height 510
click at [548, 20] on icon "button" at bounding box center [548, 18] width 8 height 11
drag, startPoint x: 922, startPoint y: 70, endPoint x: 776, endPoint y: 423, distance: 381.4
click at [776, 421] on icon at bounding box center [780, 401] width 11 height 38
click at [776, 423] on icon at bounding box center [776, 408] width 11 height 38
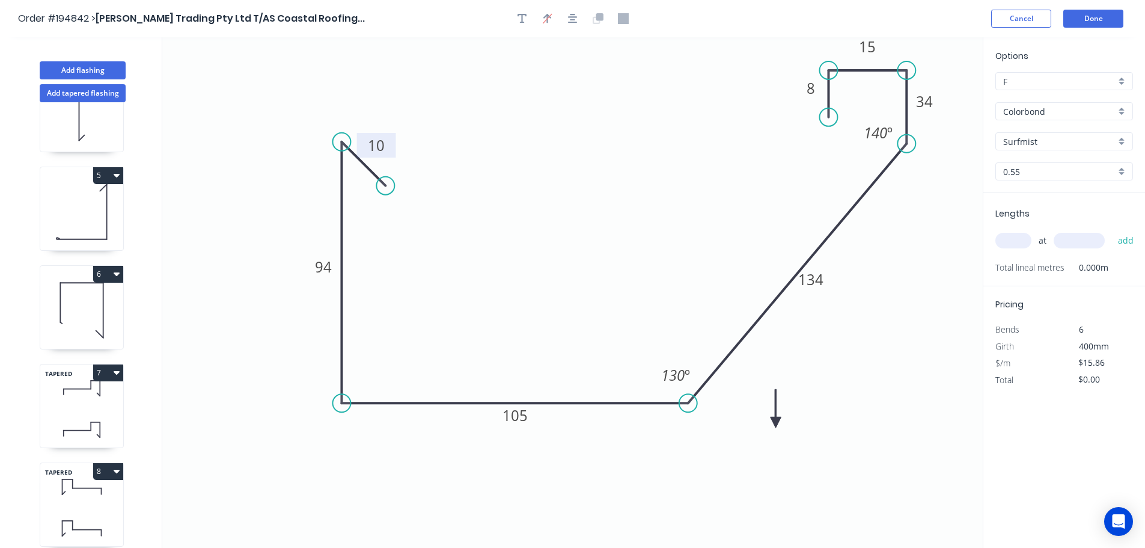
click at [776, 423] on icon at bounding box center [776, 408] width 11 height 38
click at [776, 423] on icon at bounding box center [790, 422] width 38 height 11
click at [1022, 243] on input "text" at bounding box center [1014, 241] width 36 height 16
click at [1112, 230] on button "add" at bounding box center [1126, 240] width 28 height 20
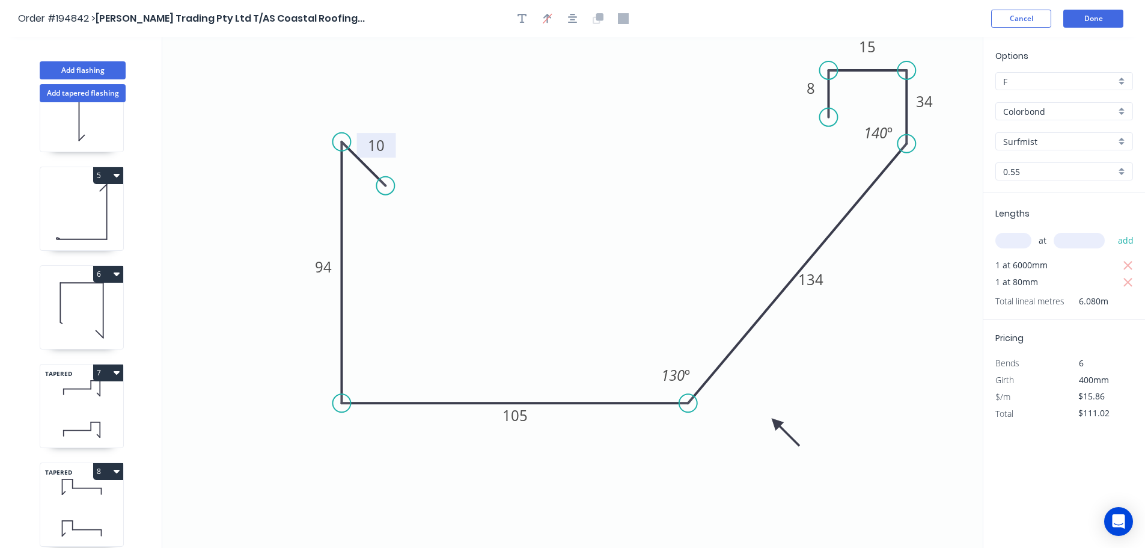
click at [1112, 230] on button "add" at bounding box center [1126, 240] width 28 height 20
click at [1123, 281] on icon "button" at bounding box center [1128, 282] width 11 height 14
click at [1006, 234] on input "text" at bounding box center [1014, 241] width 36 height 16
click at [1112, 230] on button "add" at bounding box center [1126, 240] width 28 height 20
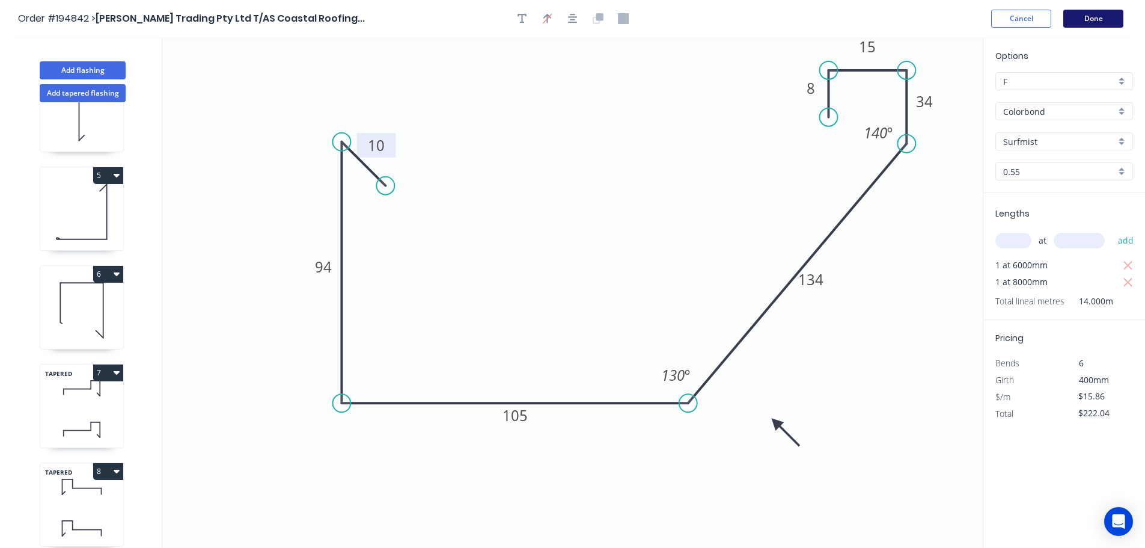
click at [1093, 18] on button "Done" at bounding box center [1094, 19] width 60 height 18
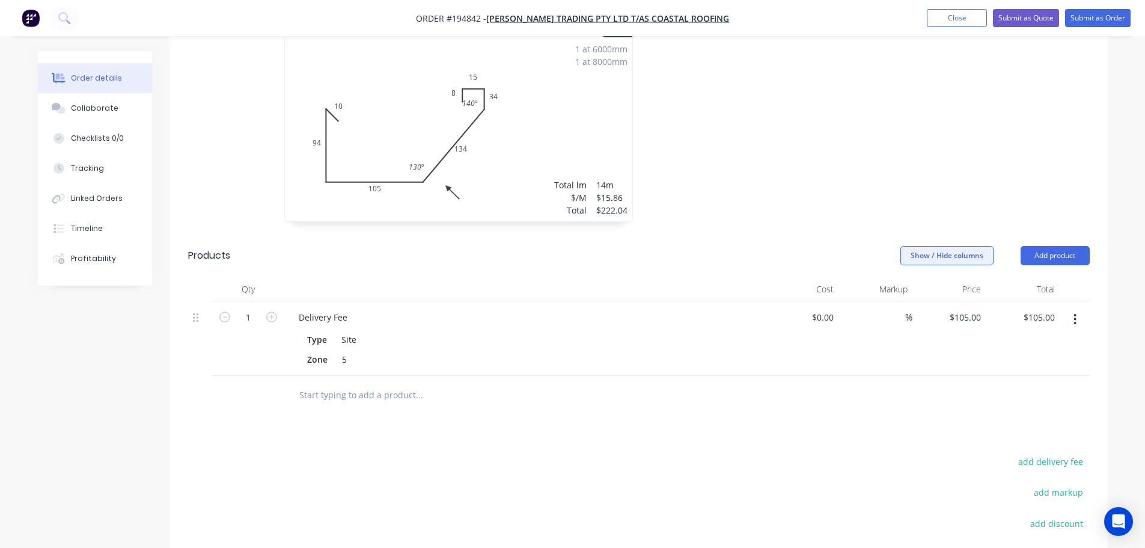
scroll to position [1322, 0]
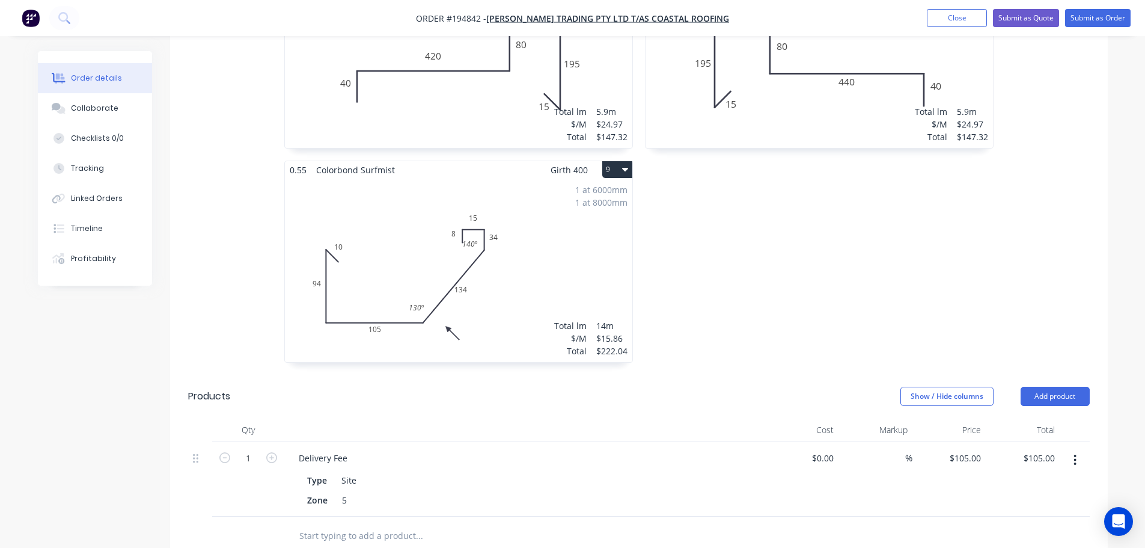
click at [577, 209] on div "1 at 6000mm 1 at 8000mm Total lm $/M Total 14m $15.86 $222.04" at bounding box center [459, 270] width 348 height 183
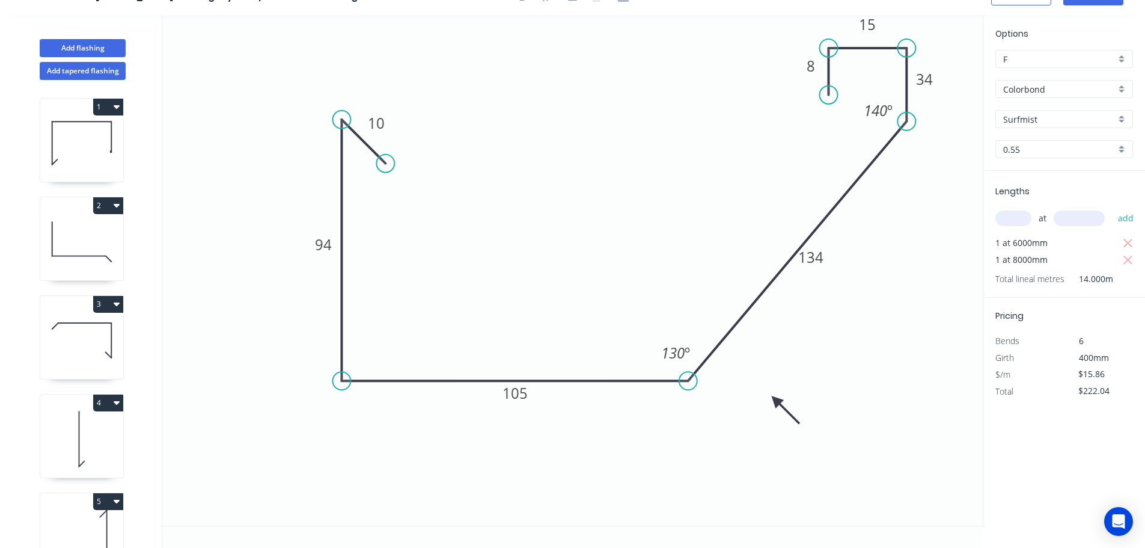
scroll to position [22, 0]
click at [577, 209] on icon "0 10 94 105 134 34 15 8 130 º 140 º" at bounding box center [572, 270] width 821 height 510
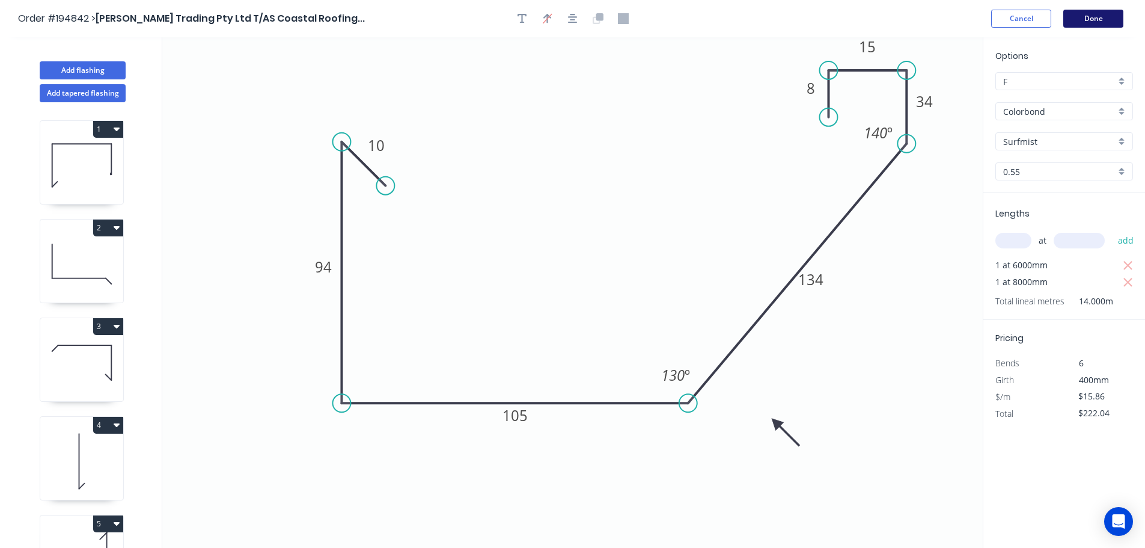
click at [1106, 17] on button "Done" at bounding box center [1094, 19] width 60 height 18
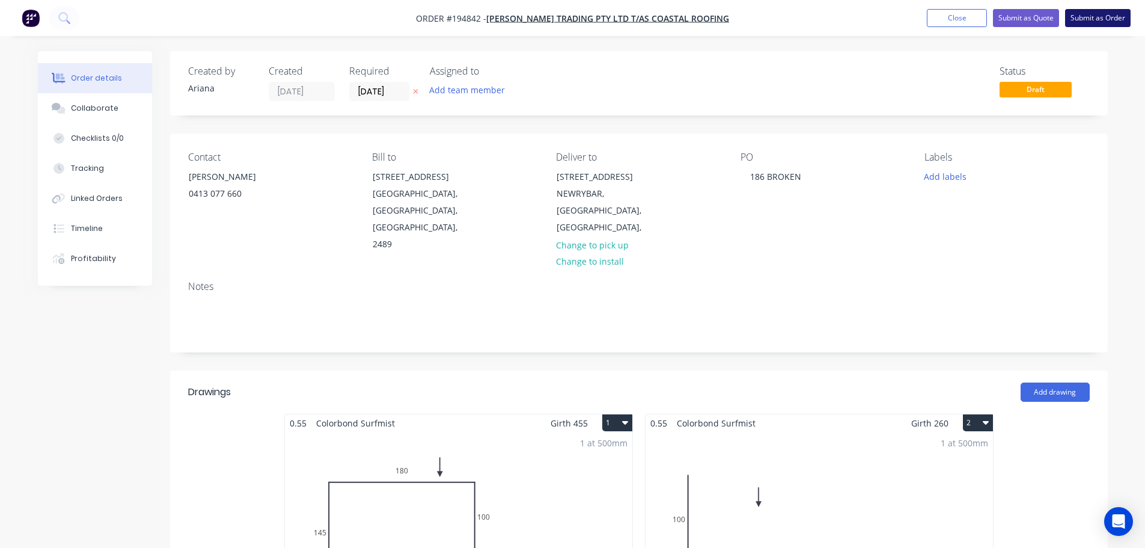
click at [1108, 20] on button "Submit as Order" at bounding box center [1098, 18] width 66 height 18
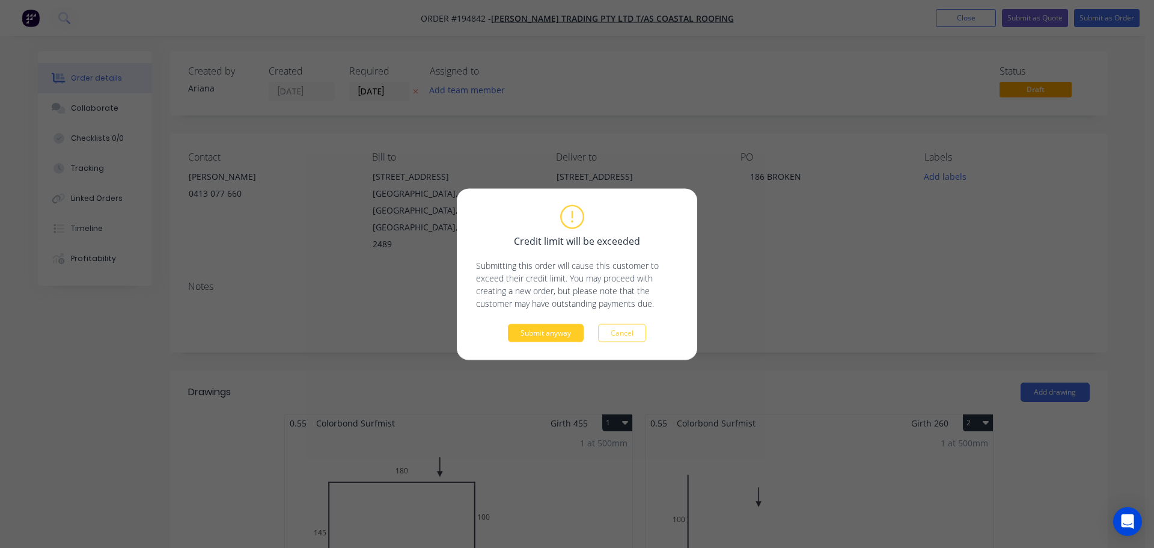
click at [554, 336] on button "Submit anyway" at bounding box center [546, 332] width 76 height 18
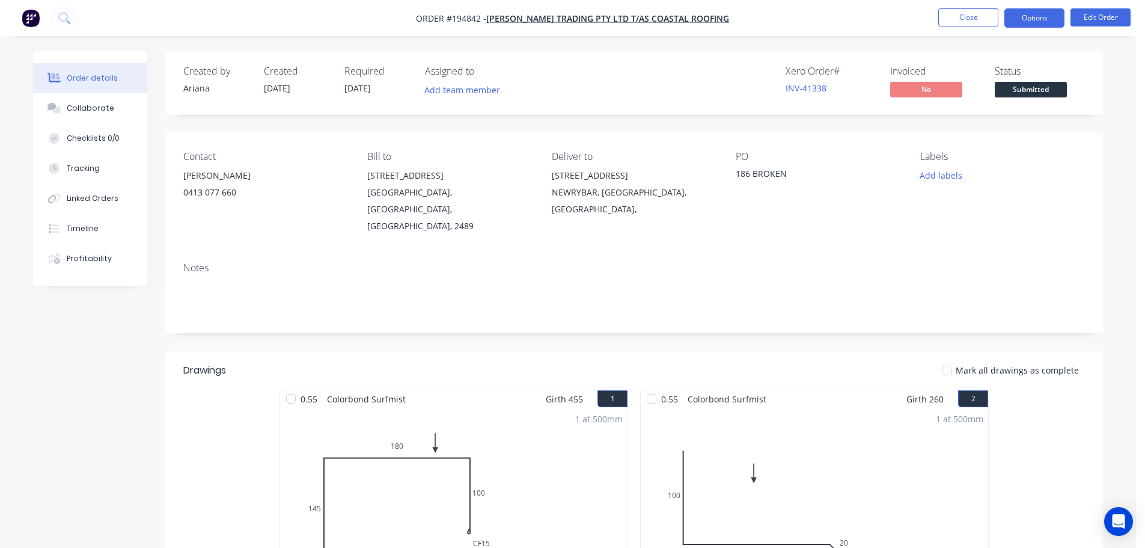
click at [1041, 19] on button "Options" at bounding box center [1035, 17] width 60 height 19
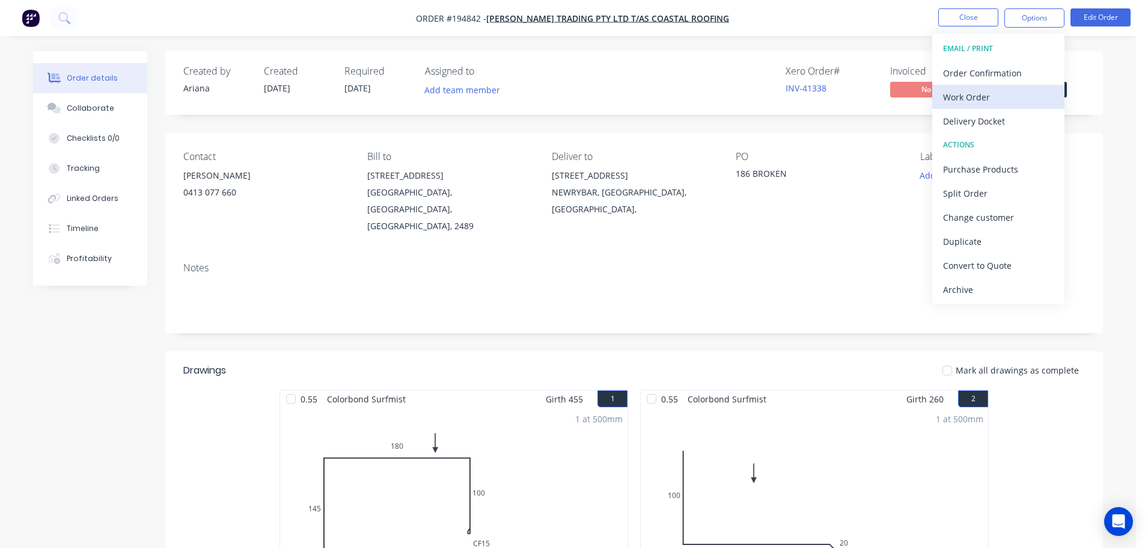
click at [978, 97] on div "Work Order" at bounding box center [998, 96] width 111 height 17
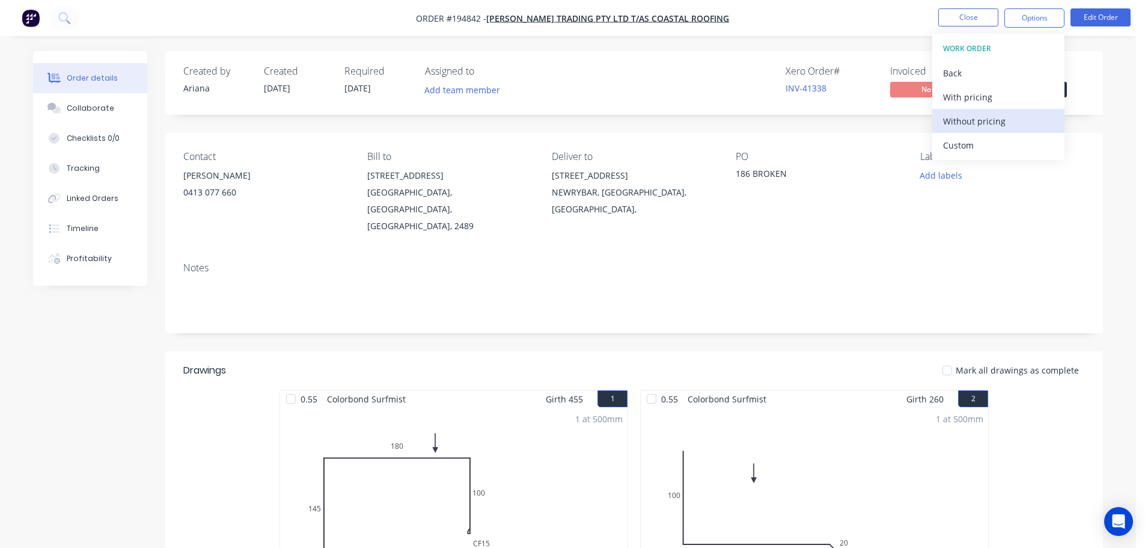
click at [967, 124] on div "Without pricing" at bounding box center [998, 120] width 111 height 17
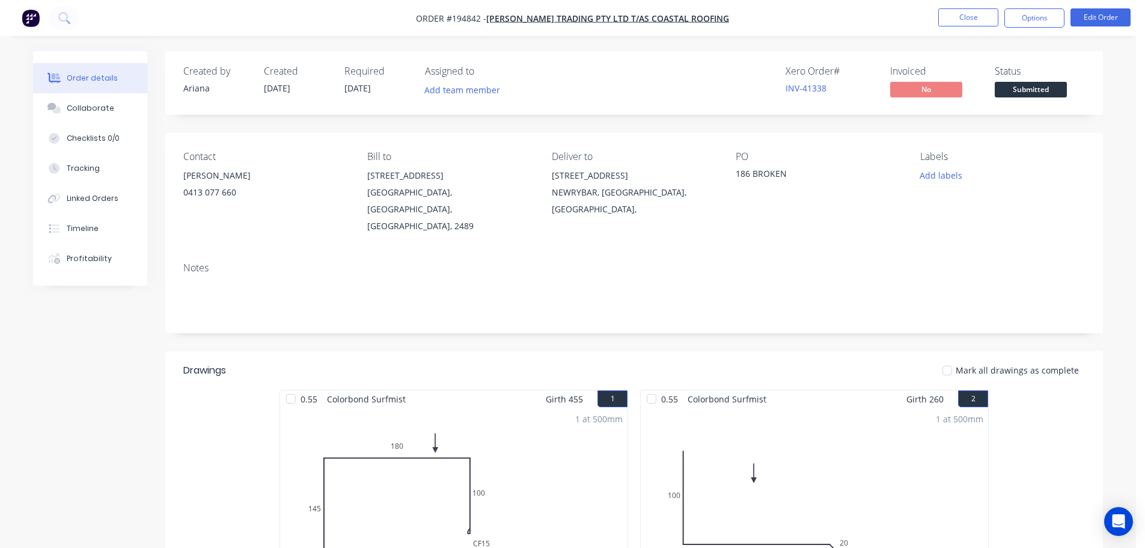
click at [811, 22] on nav "Order #194842 - Connors Trading Pty Ltd T/AS Coastal Roofing Close Options Edit…" at bounding box center [572, 18] width 1145 height 36
click at [979, 14] on button "Close" at bounding box center [969, 17] width 60 height 18
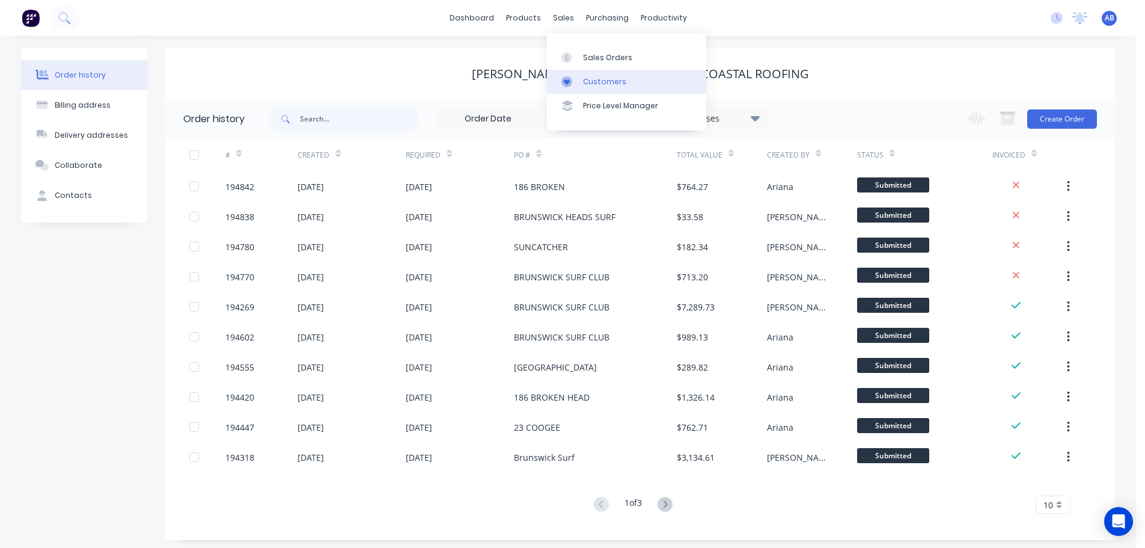
click at [593, 75] on link "Customers" at bounding box center [626, 82] width 159 height 24
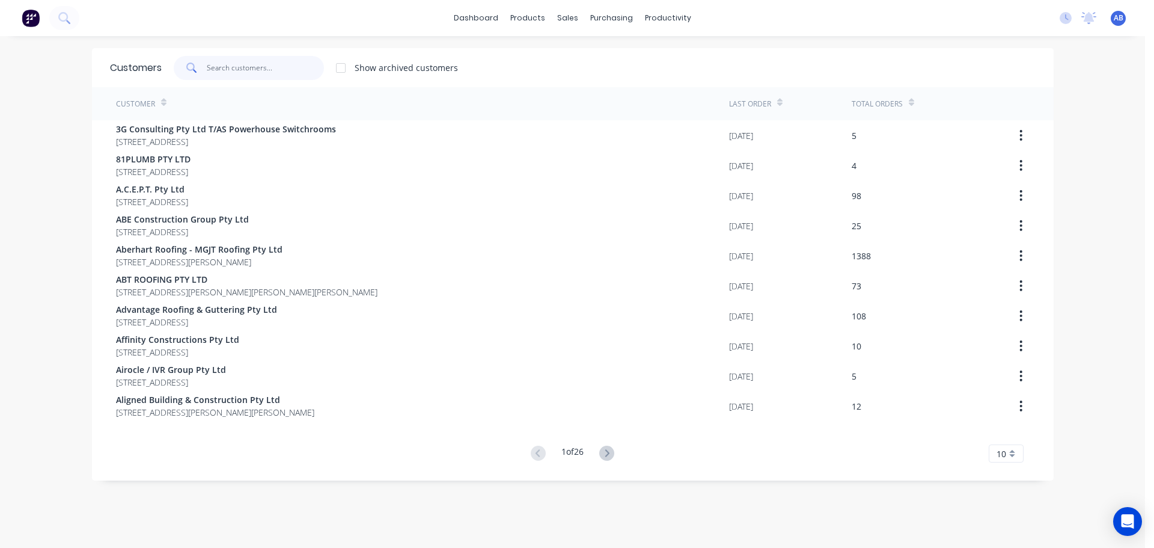
click at [280, 63] on input "text" at bounding box center [265, 68] width 117 height 24
drag, startPoint x: 245, startPoint y: 72, endPoint x: 253, endPoint y: 70, distance: 7.3
click at [253, 70] on input "text" at bounding box center [270, 68] width 117 height 24
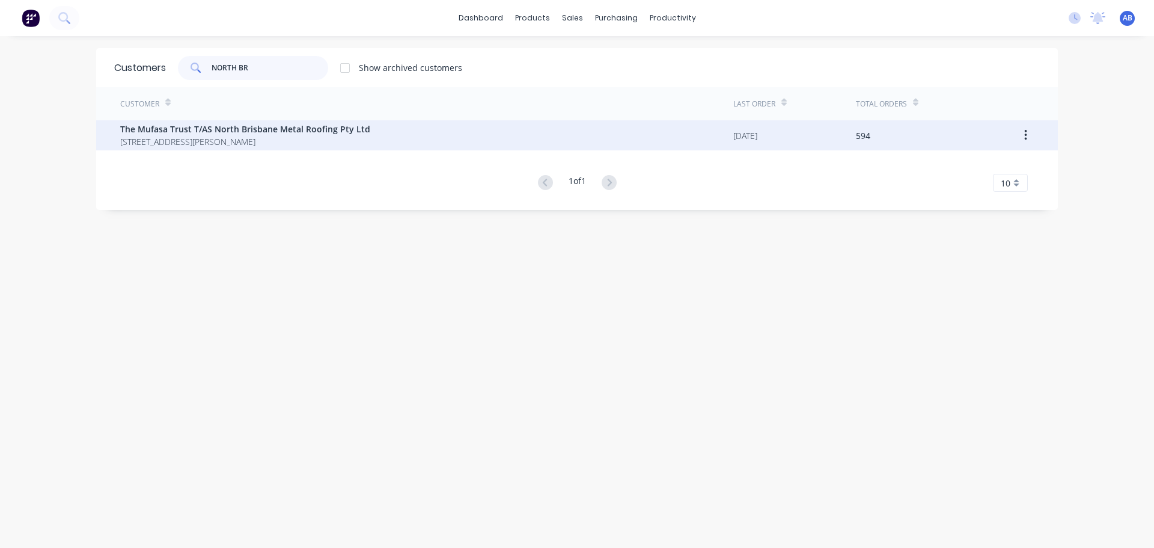
type input "NORTH BR"
click at [250, 133] on span "The Mufasa Trust T/AS North Brisbane Metal Roofing Pty Ltd" at bounding box center [245, 129] width 250 height 13
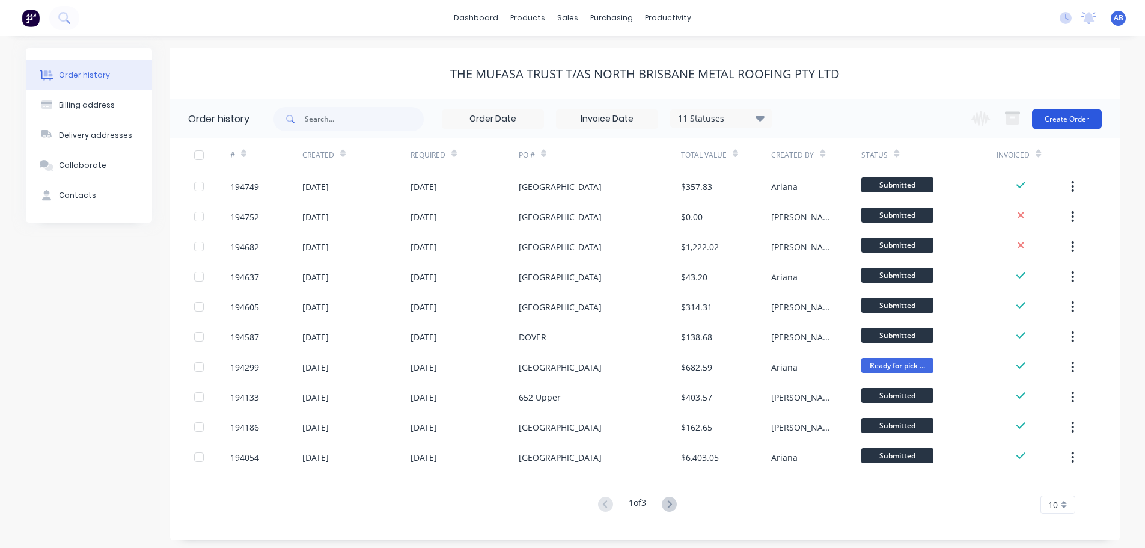
click at [1074, 114] on button "Create Order" at bounding box center [1067, 118] width 70 height 19
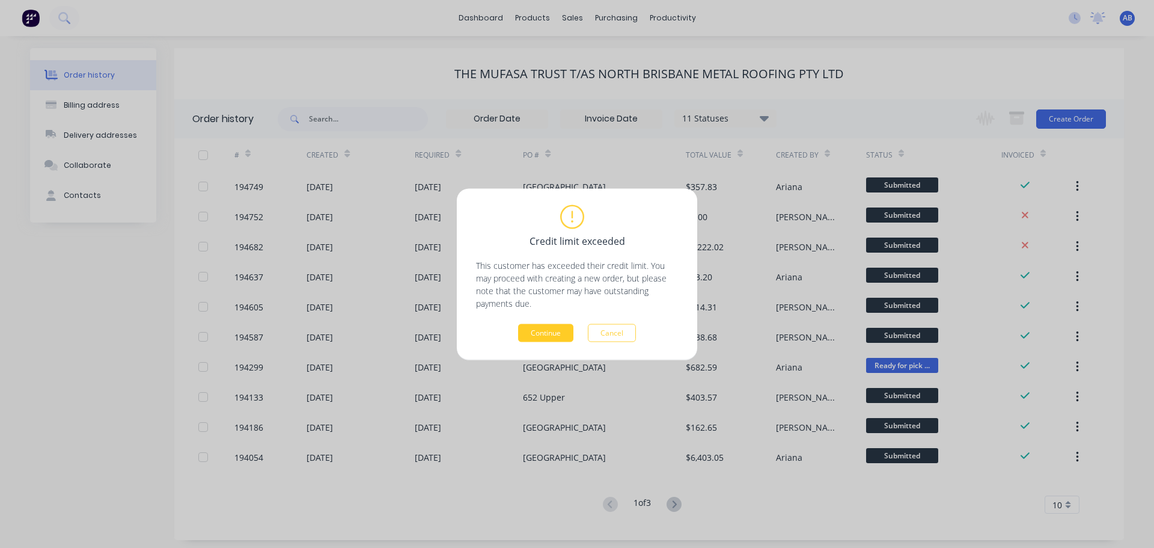
click at [552, 331] on button "Continue" at bounding box center [545, 332] width 55 height 18
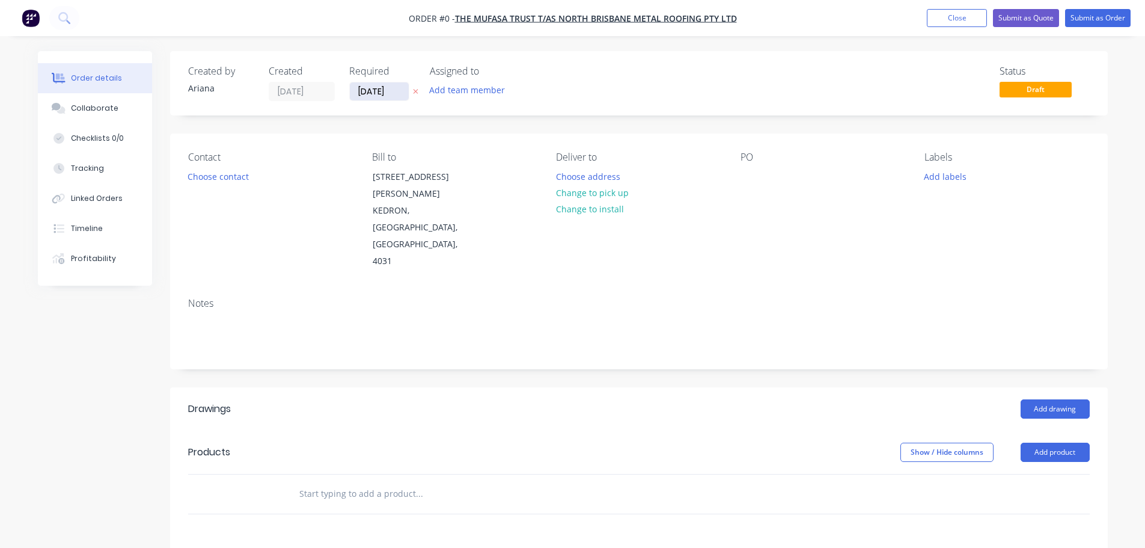
click at [369, 93] on input "[DATE]" at bounding box center [379, 91] width 59 height 18
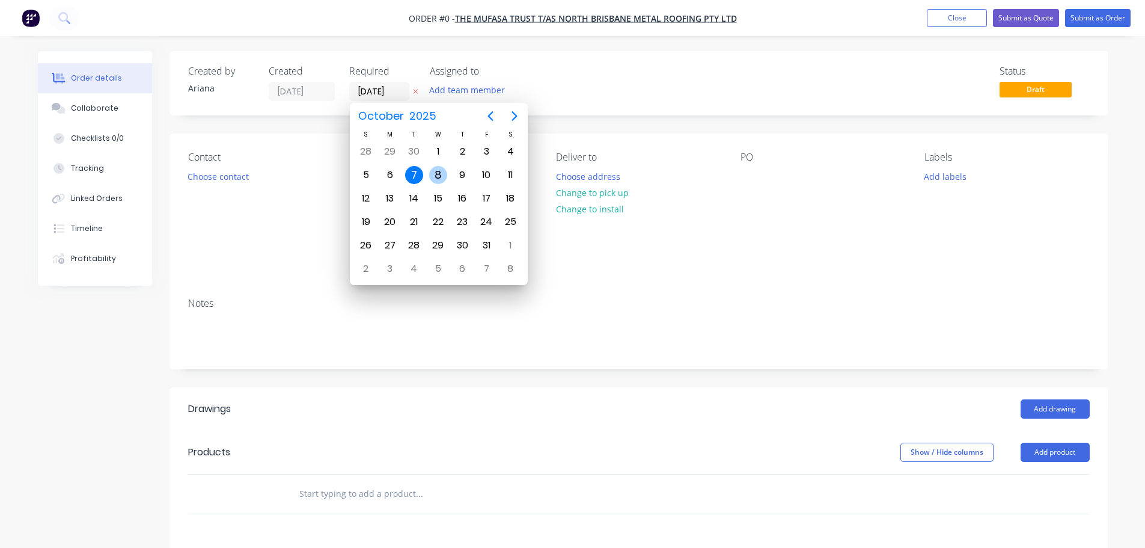
click at [438, 170] on div "8" at bounding box center [438, 175] width 18 height 18
type input "[DATE]"
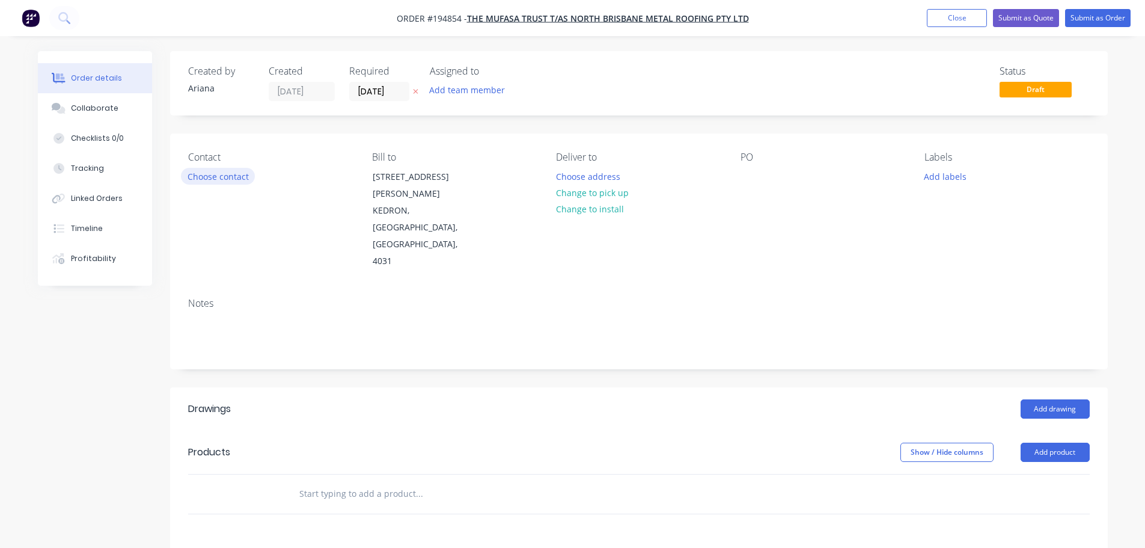
click at [220, 176] on button "Choose contact" at bounding box center [218, 176] width 74 height 16
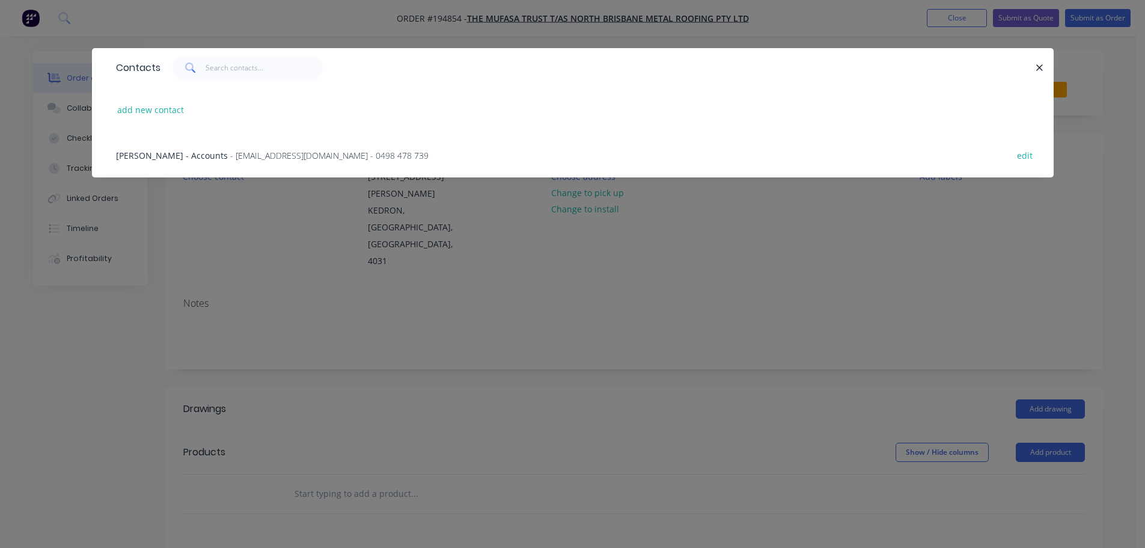
click at [183, 159] on span "[PERSON_NAME] - Accounts" at bounding box center [172, 155] width 112 height 11
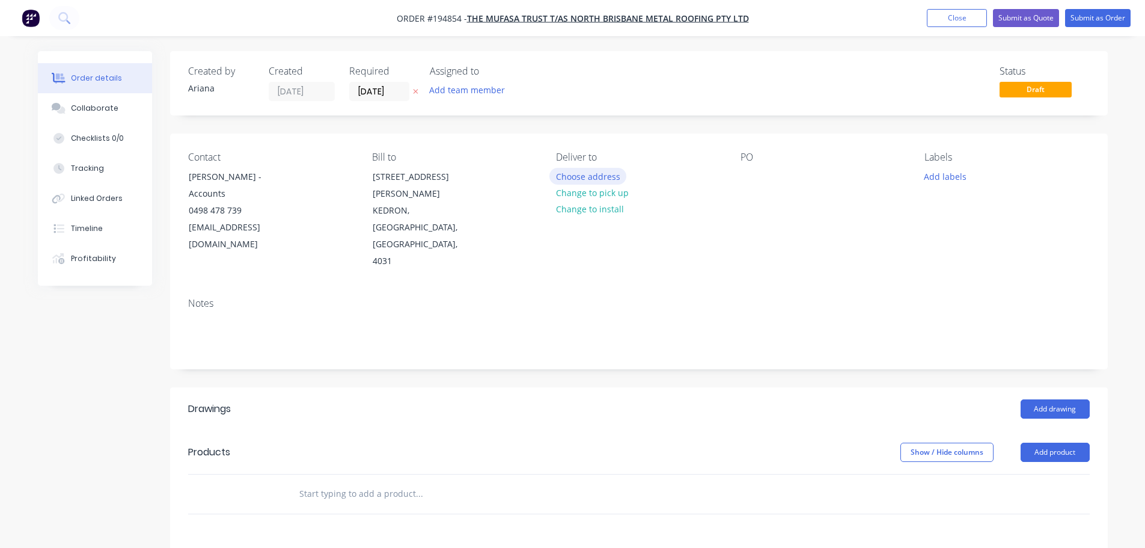
click at [593, 174] on button "Choose address" at bounding box center [588, 176] width 77 height 16
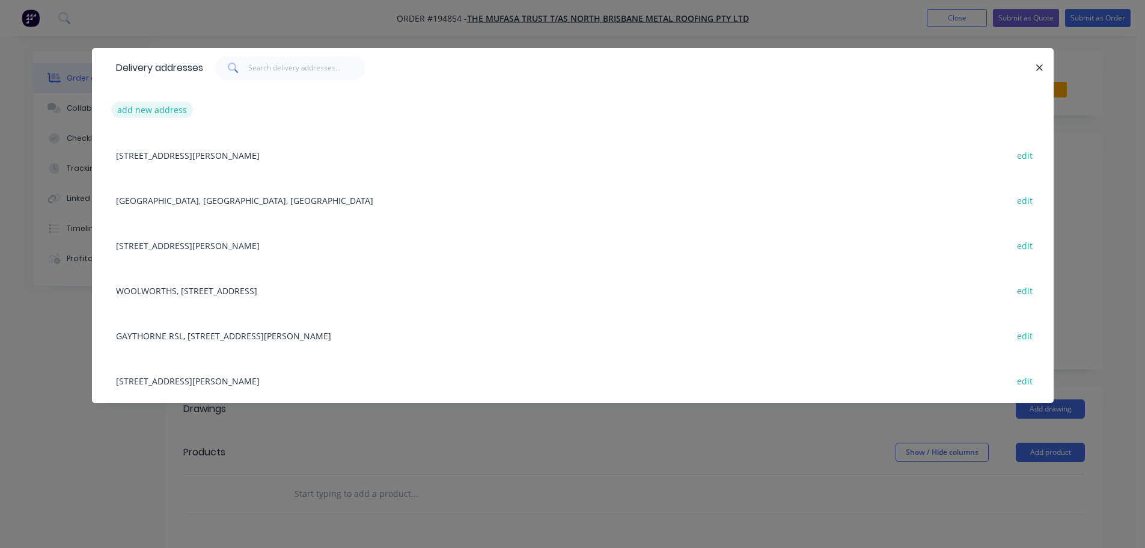
click at [144, 111] on button "add new address" at bounding box center [152, 110] width 82 height 16
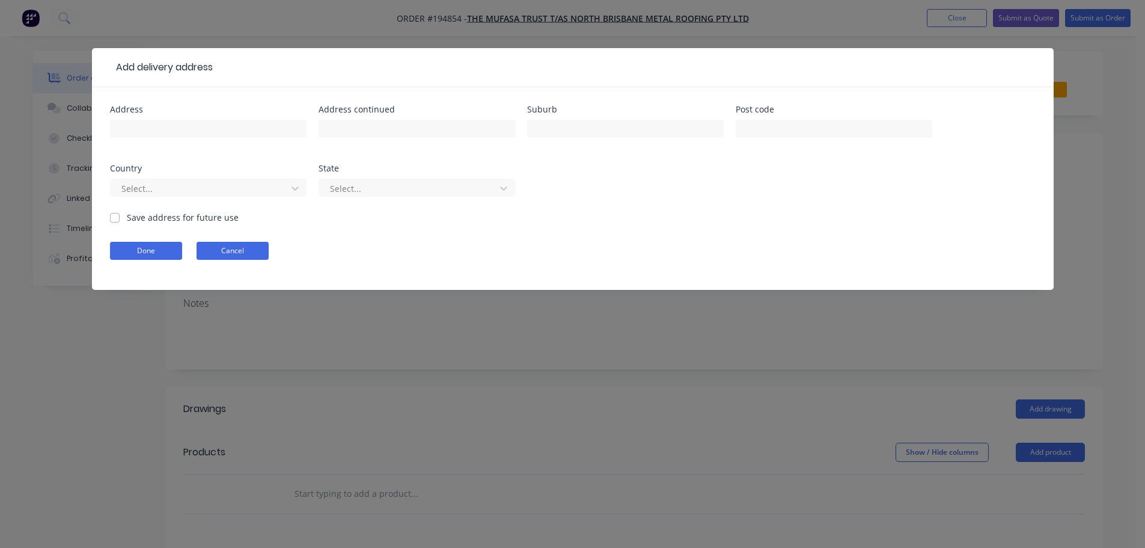
drag, startPoint x: 236, startPoint y: 249, endPoint x: 447, endPoint y: 214, distance: 214.5
click at [236, 250] on button "Cancel" at bounding box center [233, 251] width 72 height 18
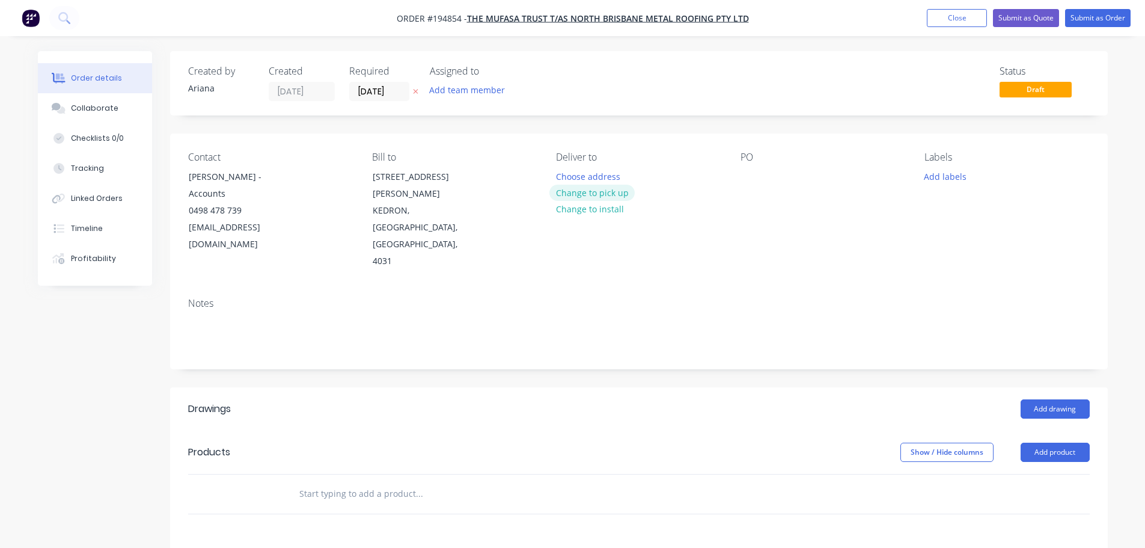
click at [602, 191] on button "Change to pick up" at bounding box center [592, 193] width 85 height 16
click at [566, 173] on div at bounding box center [565, 176] width 19 height 17
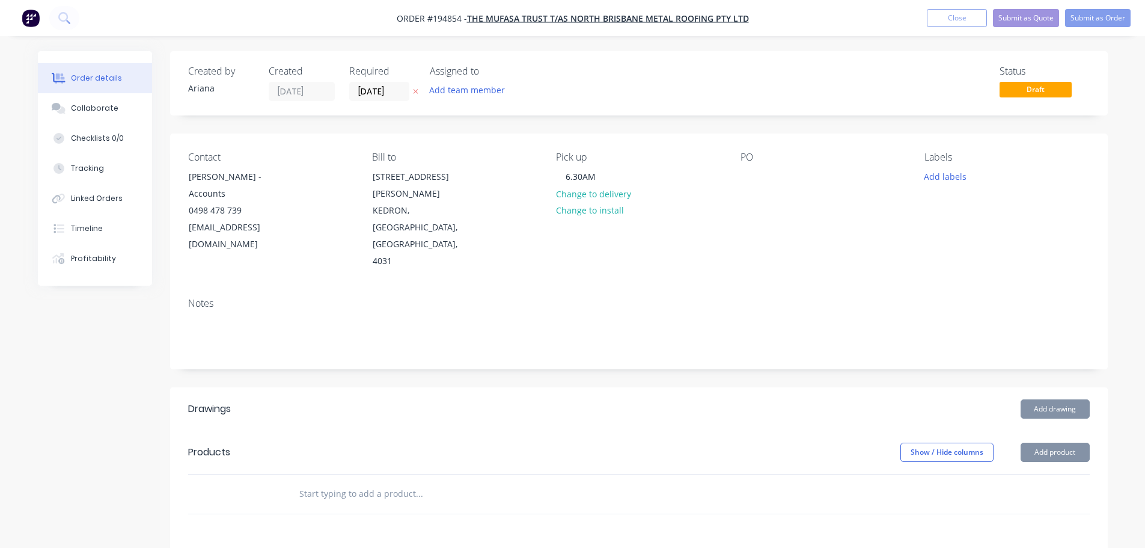
click at [700, 227] on div "Contact [PERSON_NAME] - Accounts 0498 478 739 [EMAIL_ADDRESS][DOMAIN_NAME] Bill…" at bounding box center [639, 210] width 938 height 155
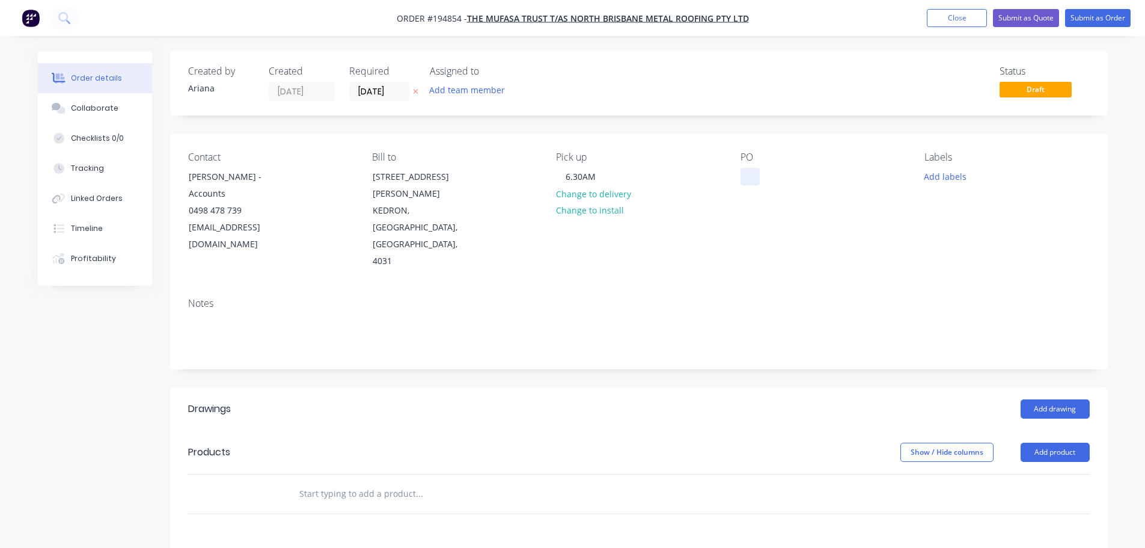
click at [751, 174] on div at bounding box center [750, 176] width 19 height 17
click at [830, 212] on div "PO KAYNE 07/10" at bounding box center [823, 211] width 165 height 118
click at [1056, 399] on button "Add drawing" at bounding box center [1055, 408] width 69 height 19
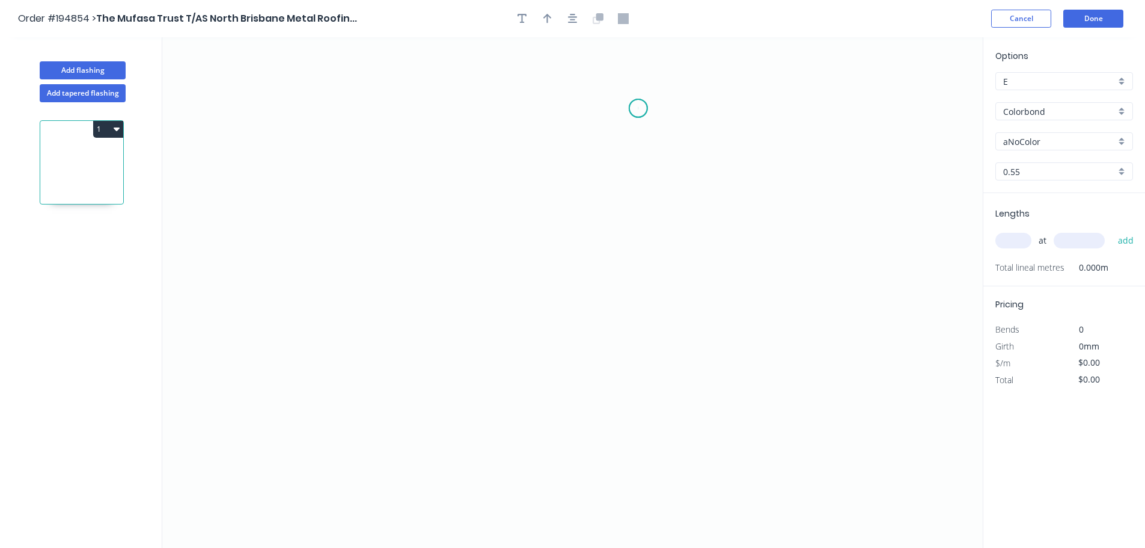
click at [639, 108] on icon "0" at bounding box center [572, 292] width 821 height 510
click at [495, 100] on icon "0" at bounding box center [572, 292] width 821 height 510
click at [498, 234] on icon "0 ?" at bounding box center [572, 292] width 821 height 510
click at [573, 232] on icon "0 ? ?" at bounding box center [572, 292] width 821 height 510
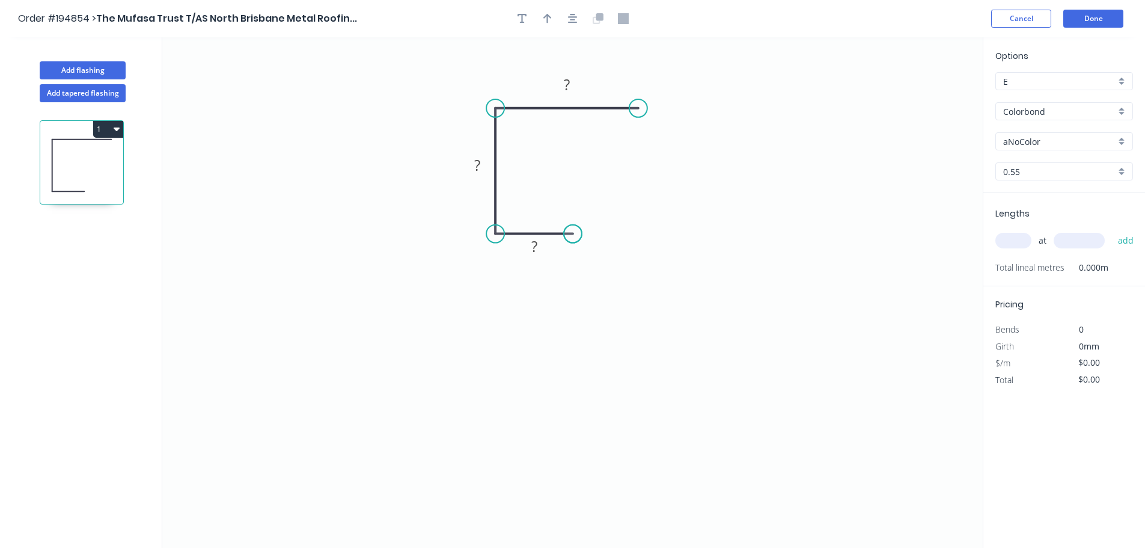
click at [573, 232] on circle at bounding box center [573, 234] width 18 height 18
click at [534, 246] on tspan "?" at bounding box center [535, 246] width 6 height 20
click at [672, 212] on icon "0 16 30 45" at bounding box center [572, 292] width 821 height 510
type input "$6.68"
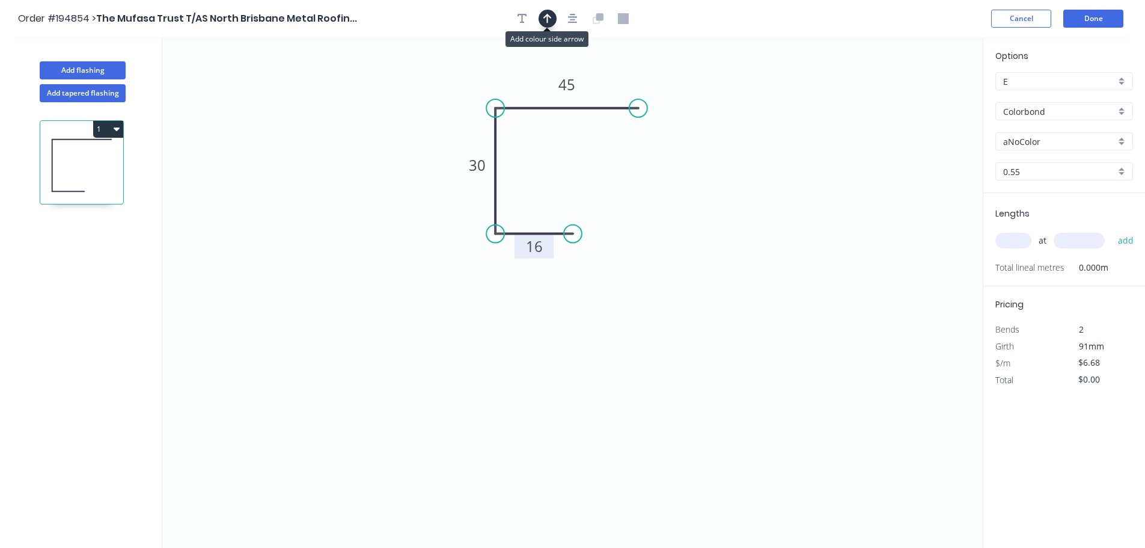
click at [545, 15] on icon "button" at bounding box center [548, 18] width 8 height 11
drag, startPoint x: 922, startPoint y: 94, endPoint x: 397, endPoint y: 217, distance: 539.2
click at [397, 217] on icon at bounding box center [393, 204] width 11 height 38
click at [397, 217] on icon at bounding box center [397, 203] width 11 height 38
click at [397, 217] on icon at bounding box center [407, 206] width 35 height 35
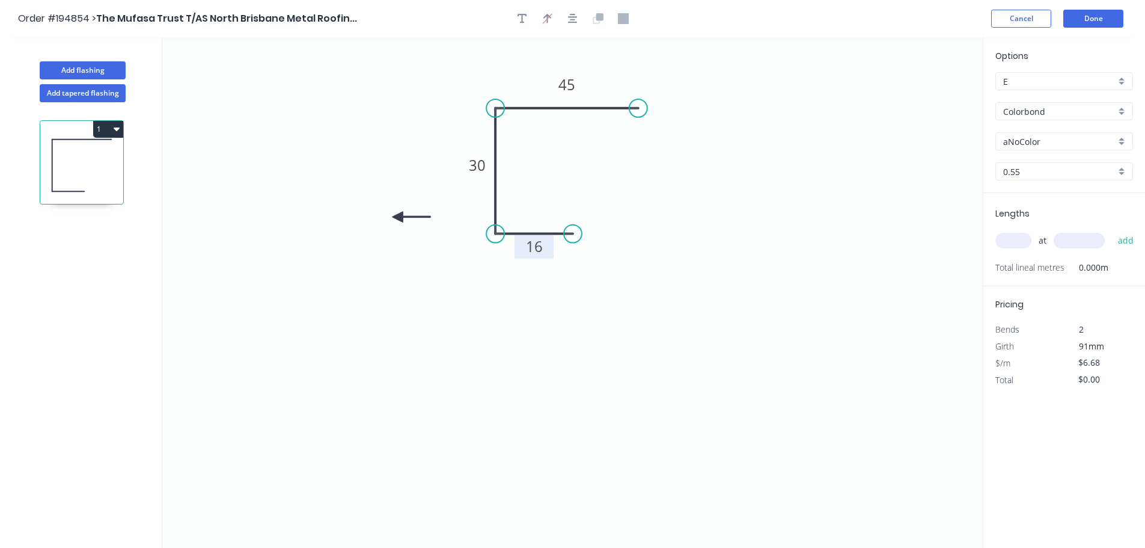
click at [397, 217] on icon at bounding box center [411, 217] width 38 height 11
click at [397, 217] on icon at bounding box center [397, 231] width 11 height 38
click at [1123, 135] on div "aNoColor" at bounding box center [1065, 141] width 138 height 18
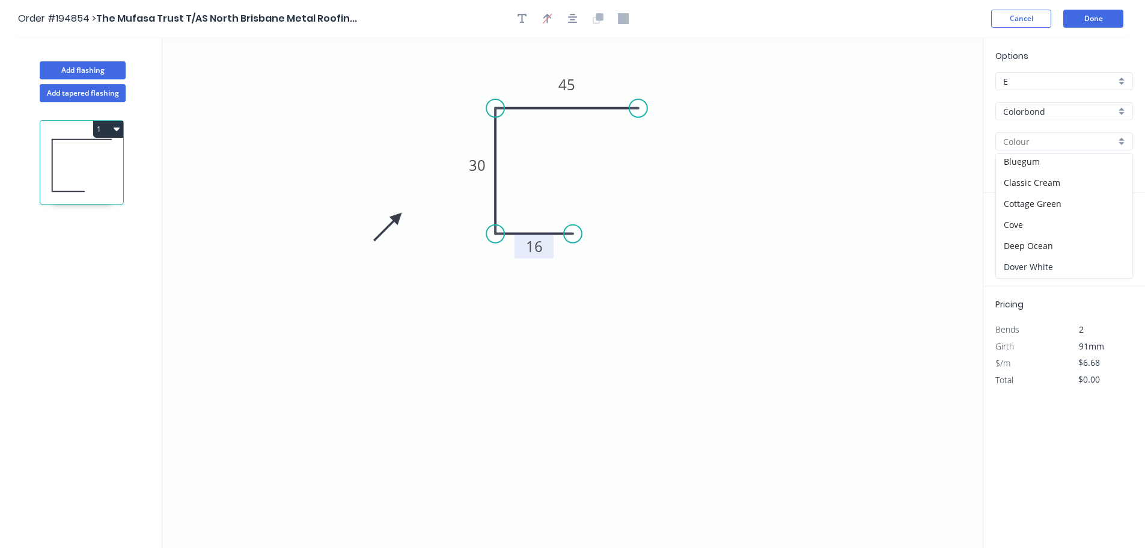
click at [1066, 267] on div "Dover White" at bounding box center [1064, 266] width 136 height 21
type input "Dover White"
click at [1020, 240] on input "text" at bounding box center [1014, 241] width 36 height 16
type input "2"
type input "1300"
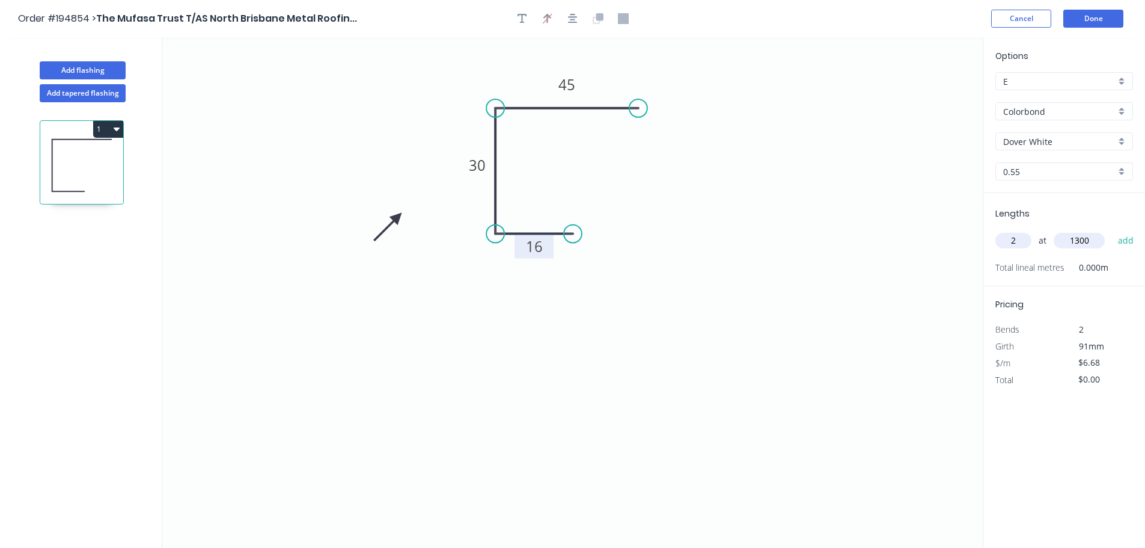
click at [1112, 230] on button "add" at bounding box center [1126, 240] width 28 height 20
type input "$17.37"
type input "1"
type input "2700"
click at [1112, 230] on button "add" at bounding box center [1126, 240] width 28 height 20
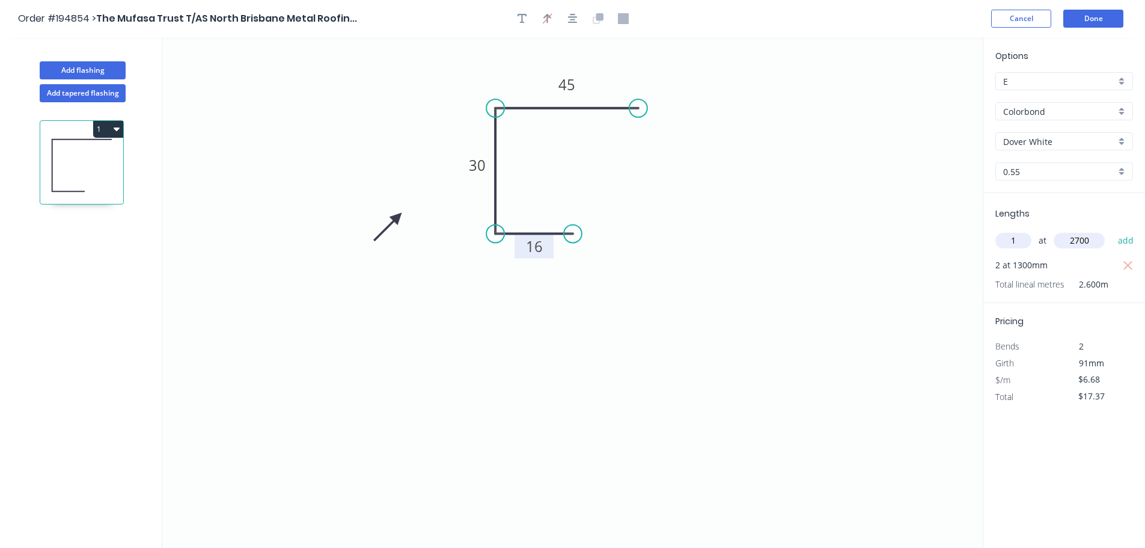
type input "$35.40"
type input "1"
type input "4500"
click at [1112, 230] on button "add" at bounding box center [1126, 240] width 28 height 20
type input "$65.46"
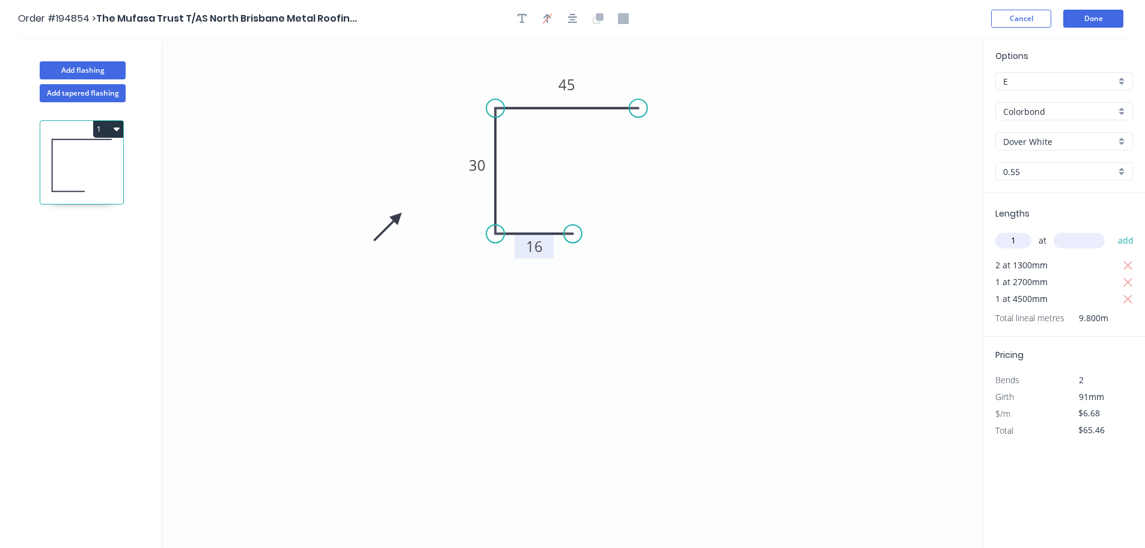
type input "1"
type input "3300"
click at [1112, 230] on button "add" at bounding box center [1126, 240] width 28 height 20
type input "$87.51"
click at [83, 69] on button "Add flashing" at bounding box center [83, 70] width 86 height 18
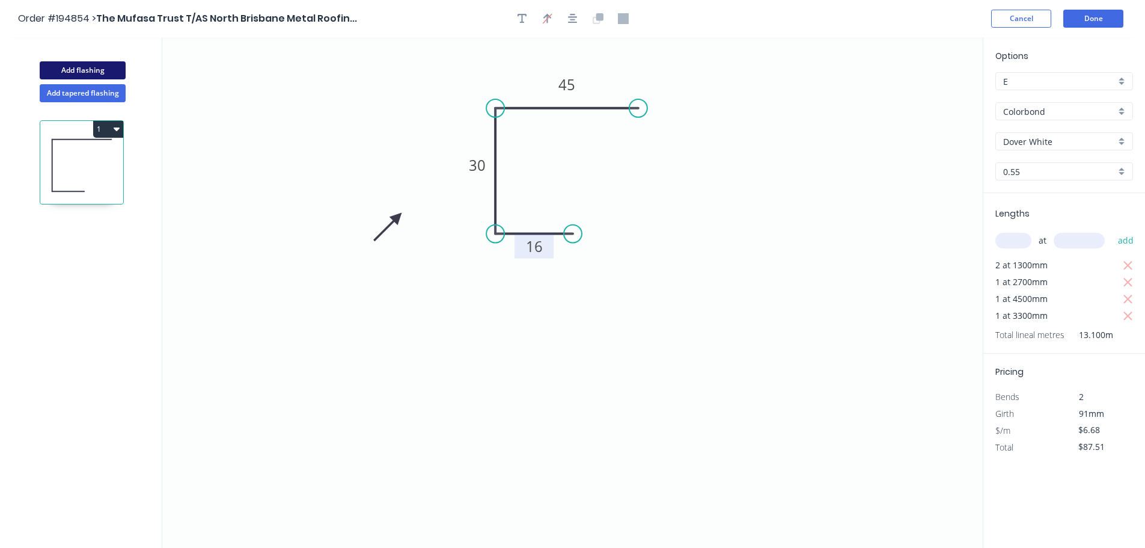
type input "$0.00"
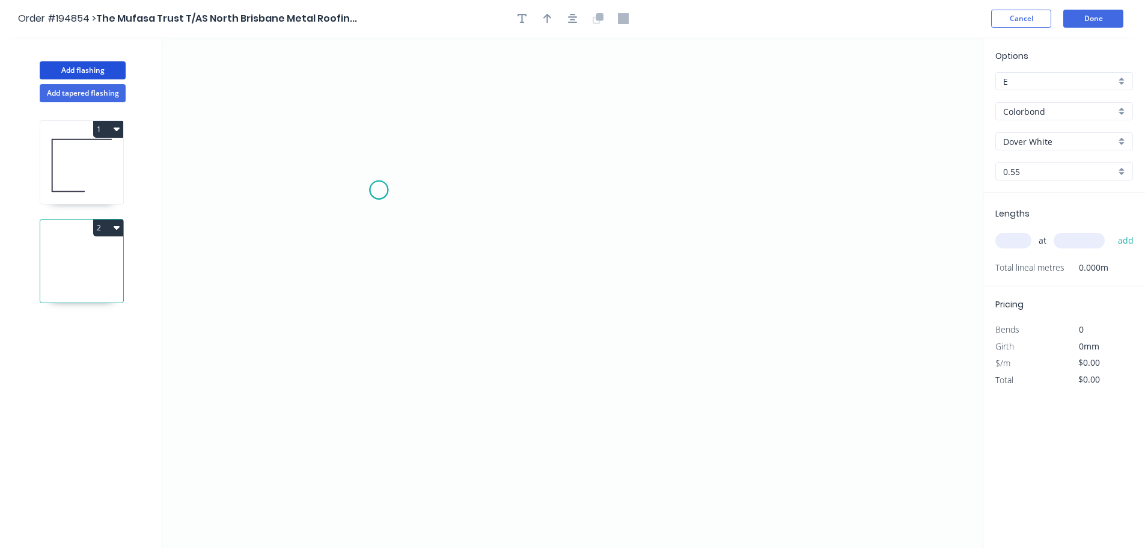
click at [379, 190] on icon "0" at bounding box center [572, 292] width 821 height 510
click at [349, 348] on icon "0" at bounding box center [572, 292] width 821 height 510
click at [477, 348] on icon "0 ?" at bounding box center [572, 292] width 821 height 510
click at [471, 256] on icon "0 ? ? ? º" at bounding box center [572, 292] width 821 height 510
click at [471, 256] on circle at bounding box center [471, 256] width 18 height 18
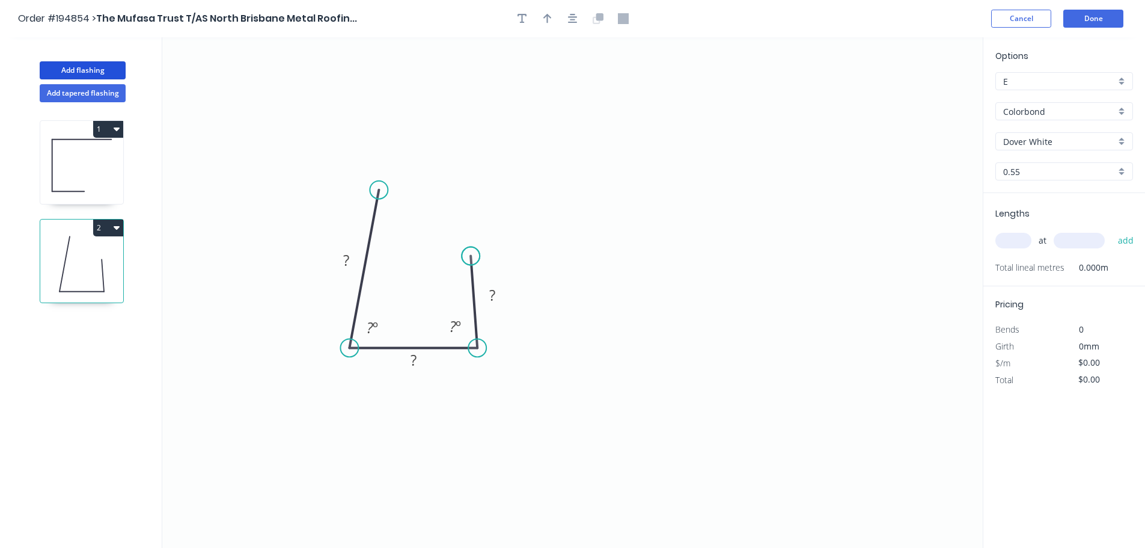
click at [471, 256] on circle at bounding box center [471, 256] width 18 height 18
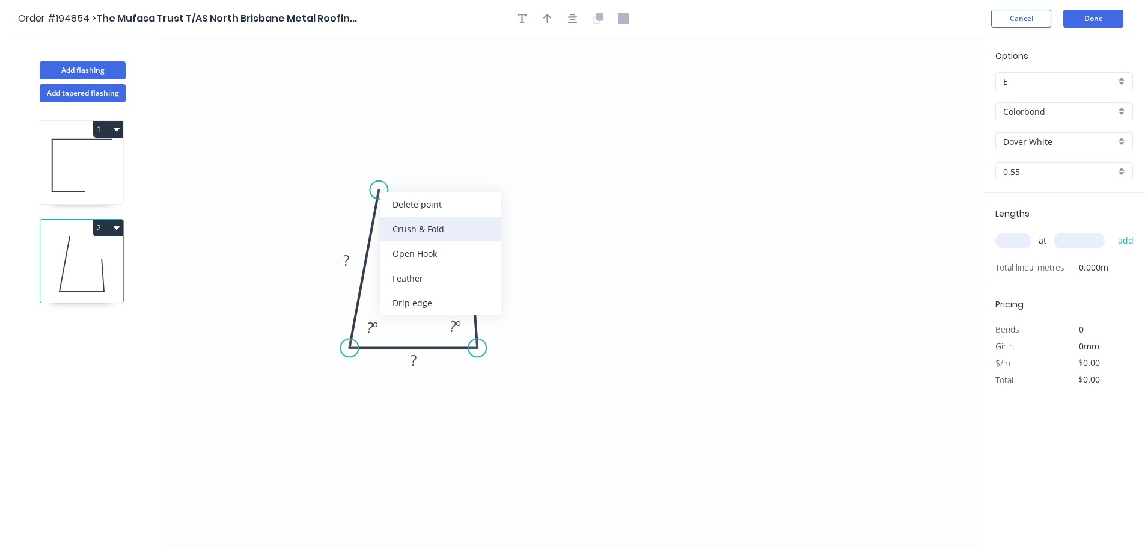
click at [405, 226] on div "Crush & Fold" at bounding box center [441, 228] width 121 height 25
click at [417, 216] on div "Flip bend" at bounding box center [435, 227] width 121 height 25
click at [364, 199] on tspan "10" at bounding box center [359, 195] width 17 height 20
click at [415, 154] on icon "0 CF 20 ? ? ? ? º ? º" at bounding box center [572, 292] width 821 height 510
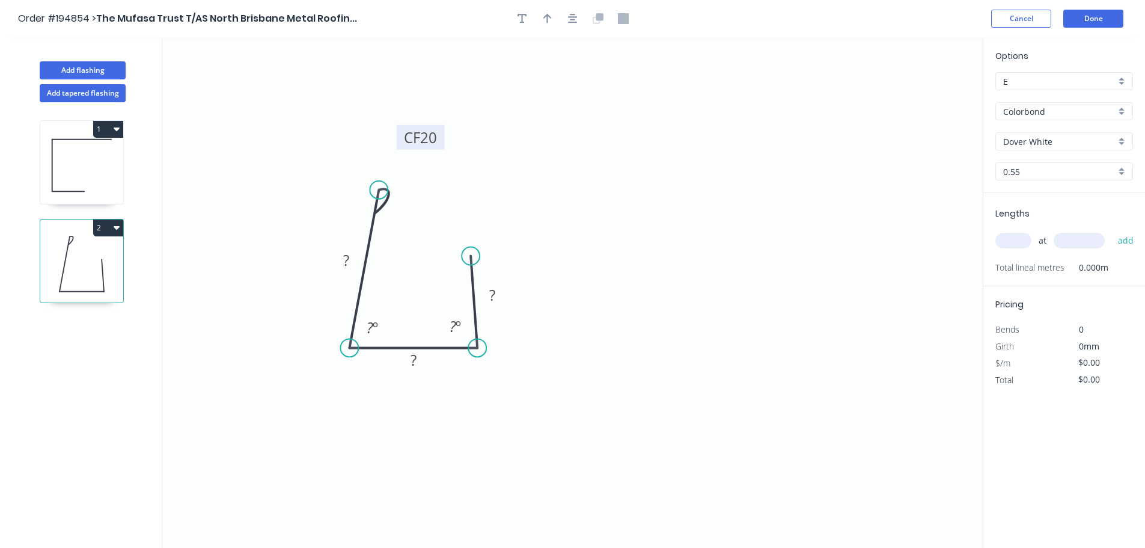
drag, startPoint x: 330, startPoint y: 197, endPoint x: 400, endPoint y: 139, distance: 90.5
click at [400, 139] on rect at bounding box center [421, 137] width 48 height 25
click at [348, 259] on tspan "?" at bounding box center [346, 260] width 6 height 20
click at [731, 200] on icon "0 CF 20 30 12 20 87 º 87 º" at bounding box center [572, 292] width 821 height 510
type input "$8.38"
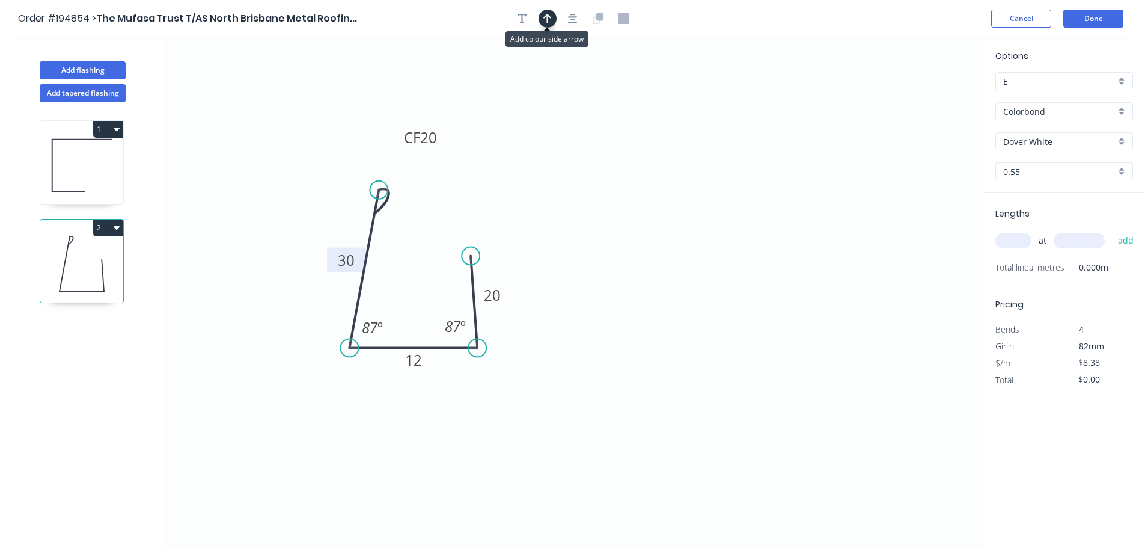
click at [546, 17] on icon "button" at bounding box center [548, 18] width 8 height 11
drag, startPoint x: 922, startPoint y: 96, endPoint x: 310, endPoint y: 399, distance: 683.8
click at [310, 399] on icon at bounding box center [310, 385] width 11 height 38
click at [310, 399] on icon at bounding box center [319, 389] width 35 height 35
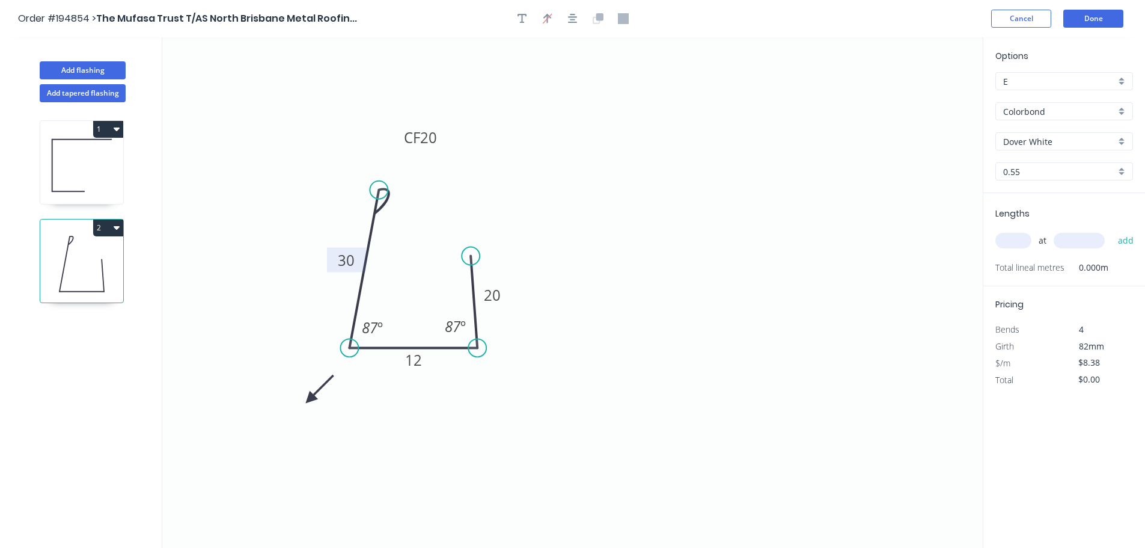
click at [310, 399] on icon at bounding box center [319, 389] width 35 height 35
click at [310, 399] on icon at bounding box center [319, 408] width 35 height 35
click at [310, 399] on icon at bounding box center [310, 412] width 11 height 38
click at [1025, 241] on input "text" at bounding box center [1014, 241] width 36 height 16
type input "1"
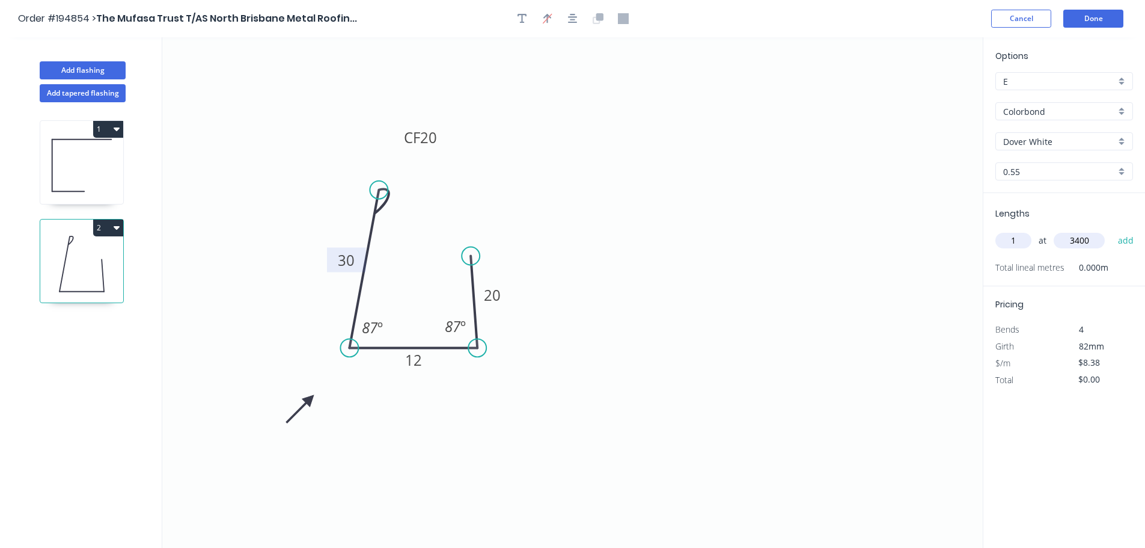
type input "3400"
click at [1112, 230] on button "add" at bounding box center [1126, 240] width 28 height 20
type input "$28.49"
type input "1"
type input "4500"
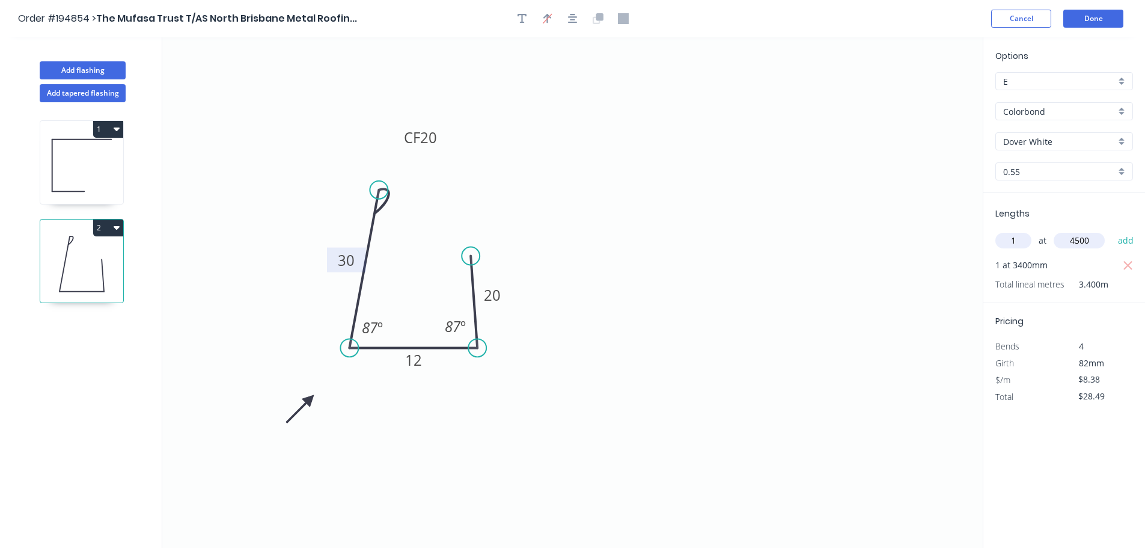
click at [1112, 230] on button "add" at bounding box center [1126, 240] width 28 height 20
type input "$66.20"
click at [93, 73] on button "Add flashing" at bounding box center [83, 70] width 86 height 18
type input "$0.00"
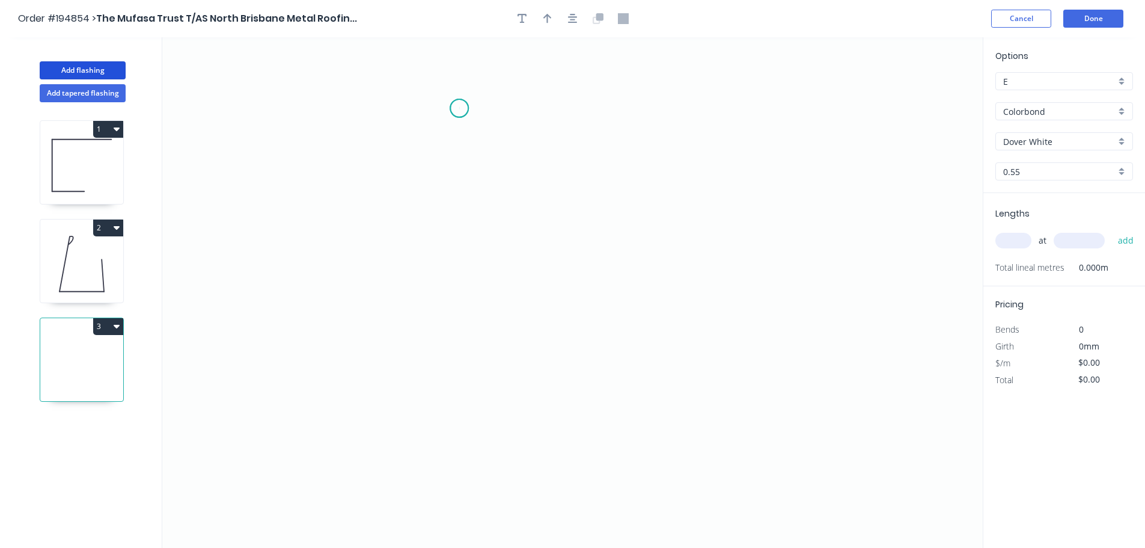
click at [459, 108] on icon "0" at bounding box center [572, 292] width 821 height 510
click at [460, 319] on icon "0" at bounding box center [572, 292] width 821 height 510
click at [559, 318] on icon at bounding box center [508, 318] width 99 height 0
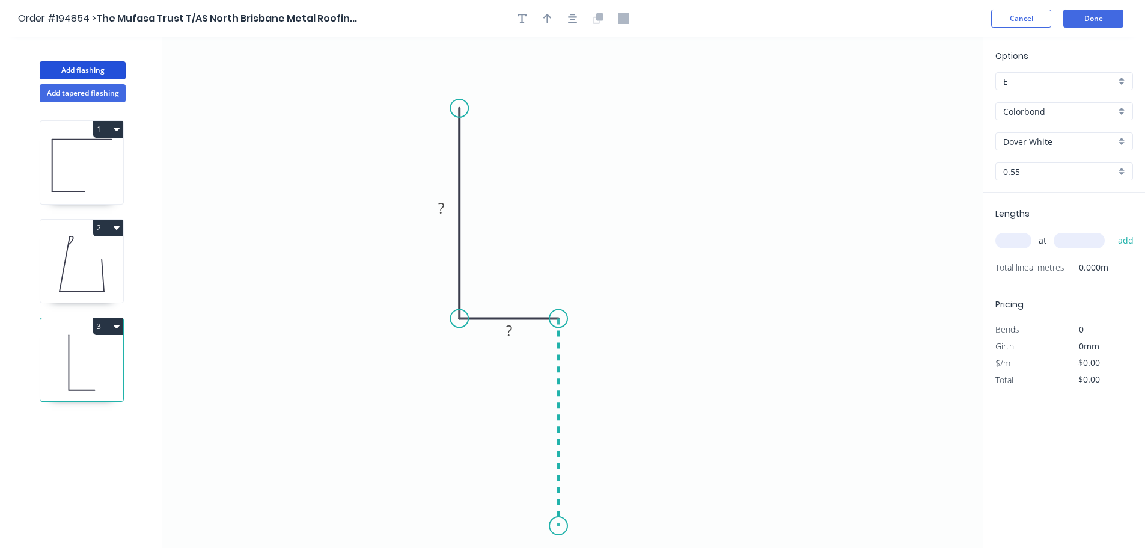
click at [556, 526] on icon "0 ? ?" at bounding box center [572, 292] width 821 height 510
click at [556, 526] on circle at bounding box center [559, 525] width 18 height 18
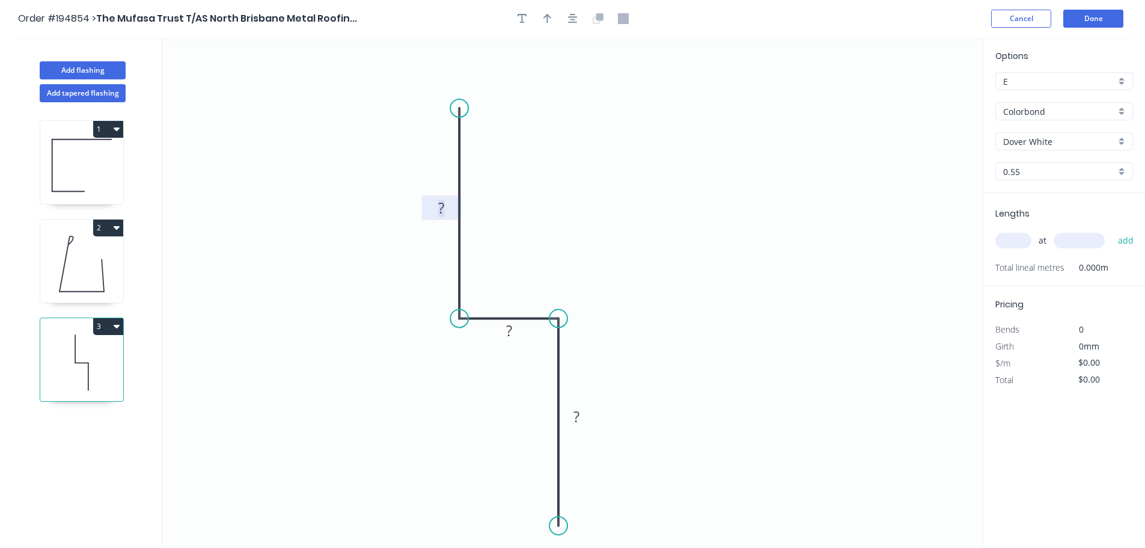
click at [444, 209] on tspan "?" at bounding box center [441, 208] width 6 height 20
click at [636, 191] on icon "0 100 22 200" at bounding box center [572, 292] width 821 height 510
type input "$13.18"
click at [546, 14] on icon "button" at bounding box center [548, 18] width 8 height 11
drag, startPoint x: 922, startPoint y: 93, endPoint x: 578, endPoint y: 179, distance: 354.5
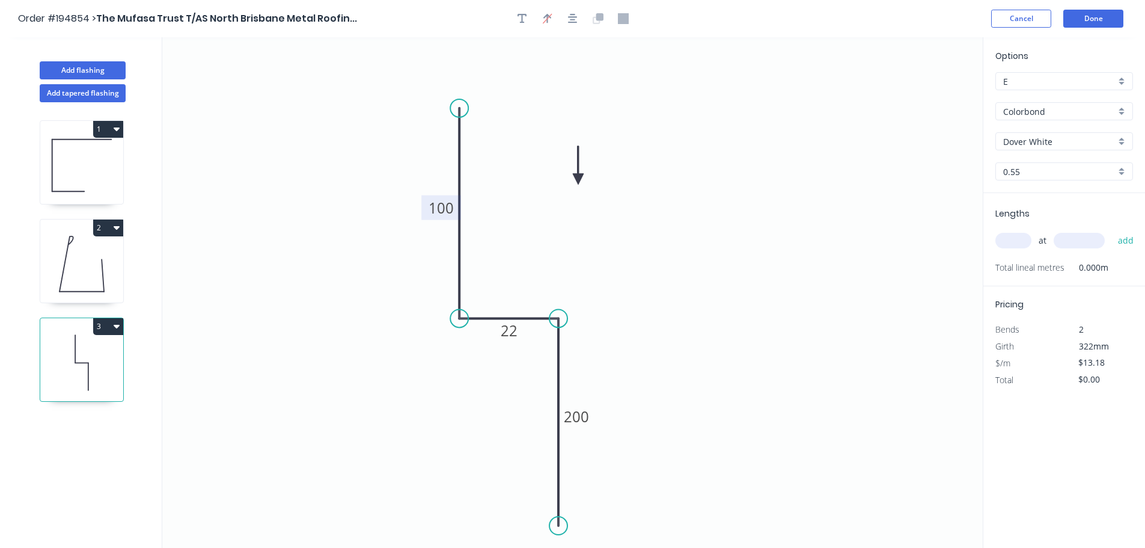
click at [578, 179] on icon at bounding box center [578, 165] width 11 height 38
click at [578, 180] on icon at bounding box center [578, 165] width 11 height 38
click at [1026, 236] on input "text" at bounding box center [1014, 241] width 36 height 16
type input "1"
type input "2000"
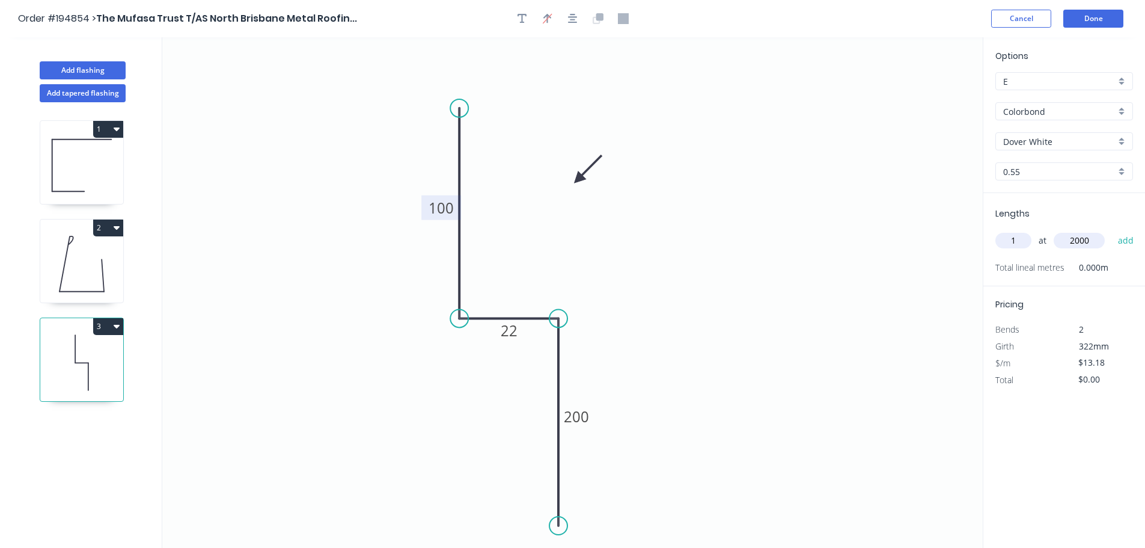
click at [1112, 230] on button "add" at bounding box center [1126, 240] width 28 height 20
type input "$26.36"
click at [81, 70] on button "Add flashing" at bounding box center [83, 70] width 86 height 18
type input "$0.00"
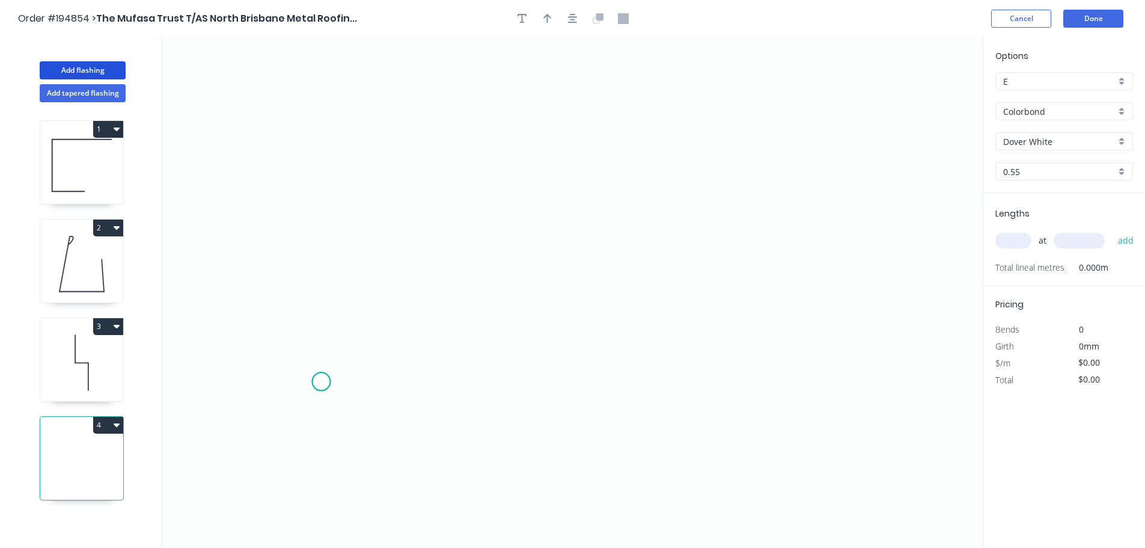
drag, startPoint x: 321, startPoint y: 382, endPoint x: 331, endPoint y: 286, distance: 96.1
click at [322, 381] on icon "0" at bounding box center [572, 292] width 821 height 510
click at [335, 156] on icon "0" at bounding box center [572, 292] width 821 height 510
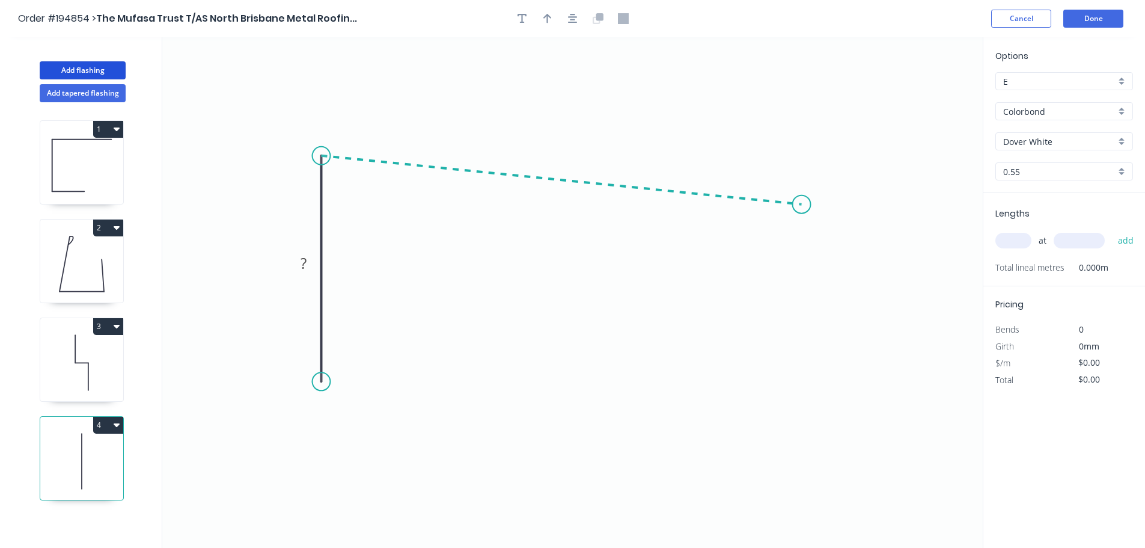
click at [802, 204] on icon "0 ?" at bounding box center [572, 292] width 821 height 510
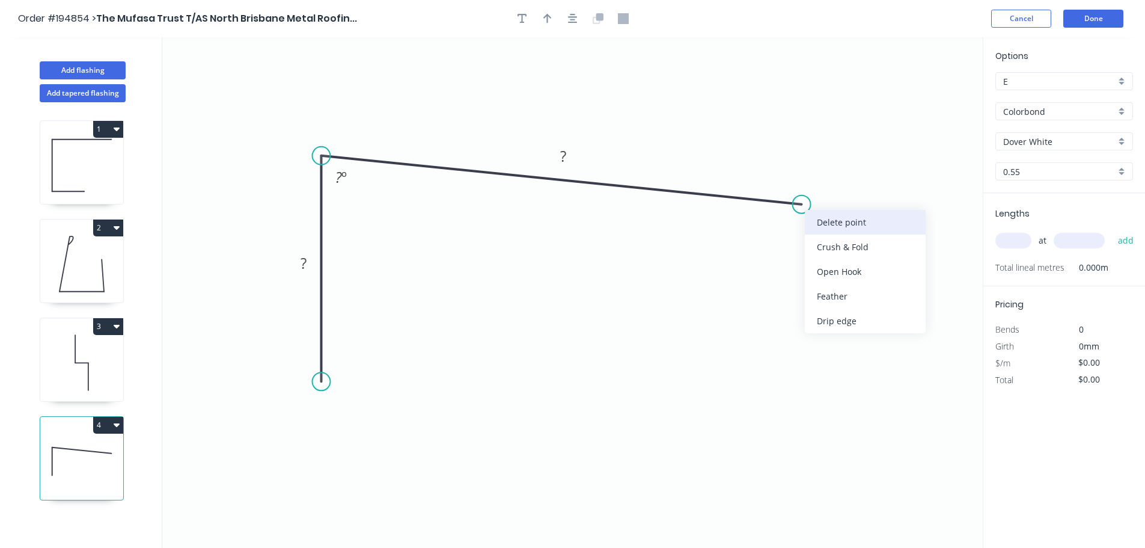
click at [830, 219] on div "Delete point" at bounding box center [865, 222] width 121 height 25
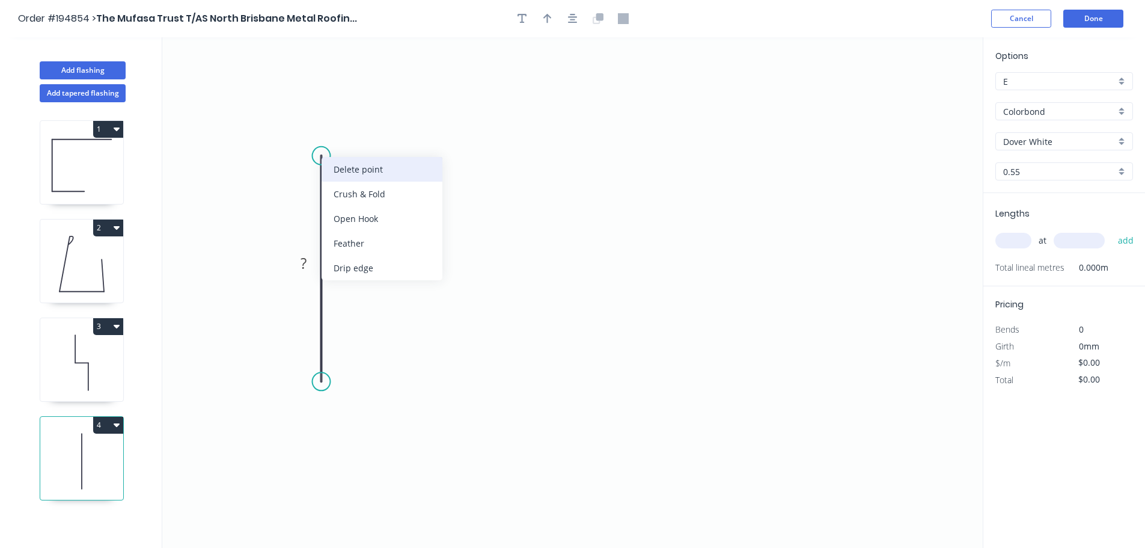
click at [340, 168] on div "Delete point" at bounding box center [382, 169] width 121 height 25
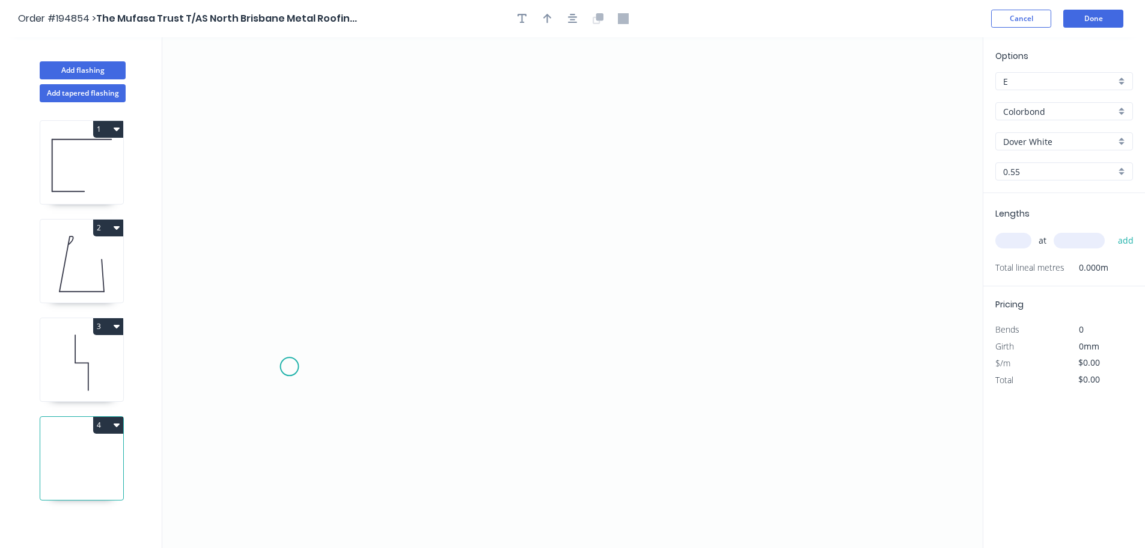
click at [289, 367] on icon "0" at bounding box center [572, 292] width 821 height 510
click at [267, 157] on icon "0" at bounding box center [572, 292] width 821 height 510
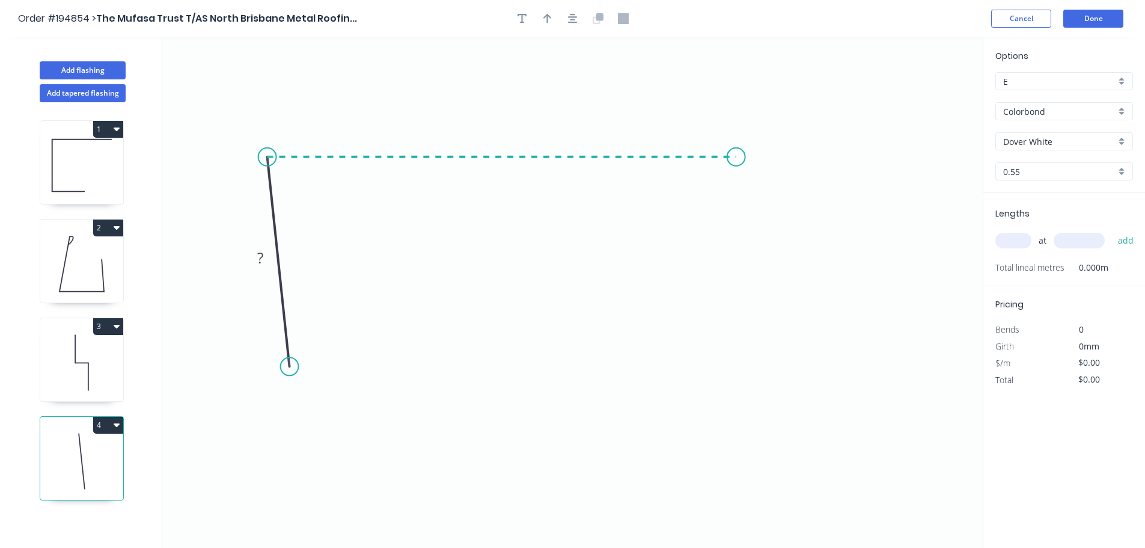
click at [737, 170] on icon "0 ?" at bounding box center [572, 292] width 821 height 510
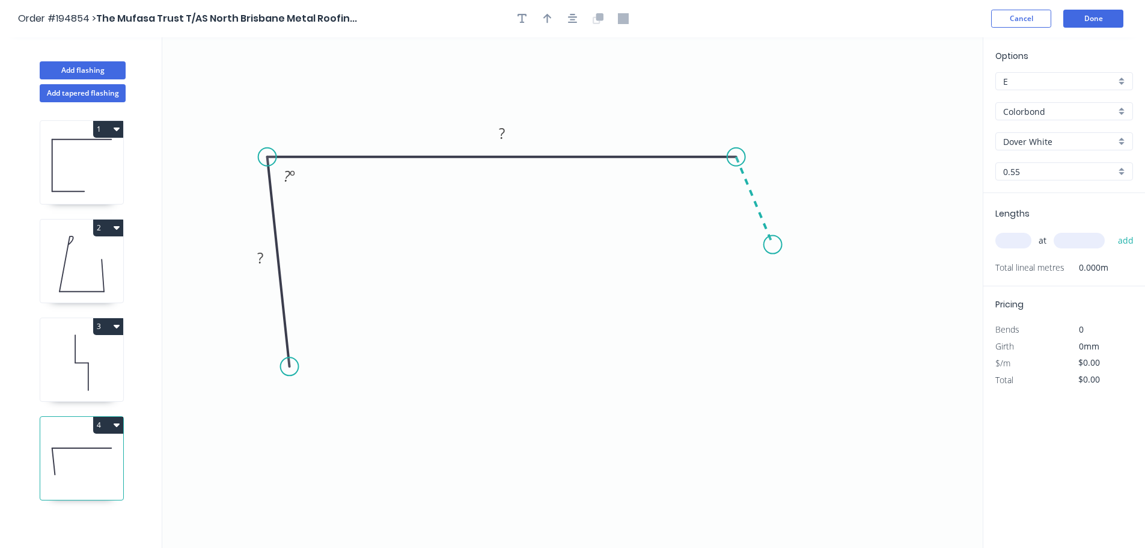
click at [773, 245] on icon "0 ? ? ? º" at bounding box center [572, 292] width 821 height 510
click at [720, 268] on icon "0 ? ? ? ? º ? º" at bounding box center [572, 292] width 821 height 510
click at [699, 230] on icon "0 ? ? ? ? ? º ? º" at bounding box center [572, 292] width 821 height 510
click at [699, 230] on circle at bounding box center [699, 230] width 18 height 18
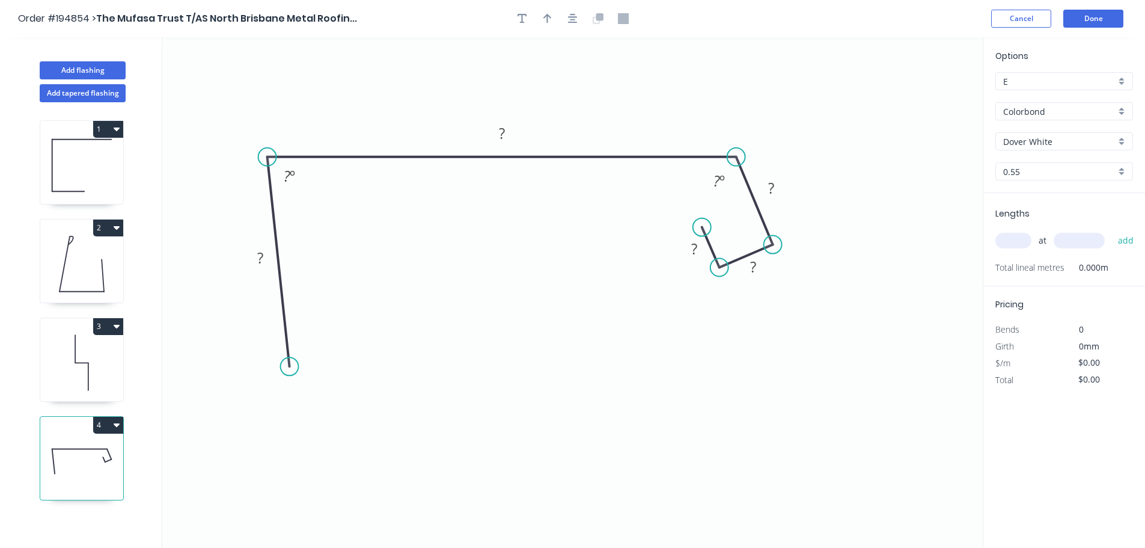
click at [702, 227] on circle at bounding box center [702, 227] width 18 height 18
click at [336, 455] on div "Feather" at bounding box center [351, 455] width 121 height 25
click at [304, 389] on div "Flip bend" at bounding box center [347, 400] width 121 height 25
click at [322, 344] on tspan "15" at bounding box center [321, 342] width 17 height 20
click at [385, 385] on icon "0 FE 10 ? ? ? ? ? ? º ? º" at bounding box center [572, 292] width 821 height 510
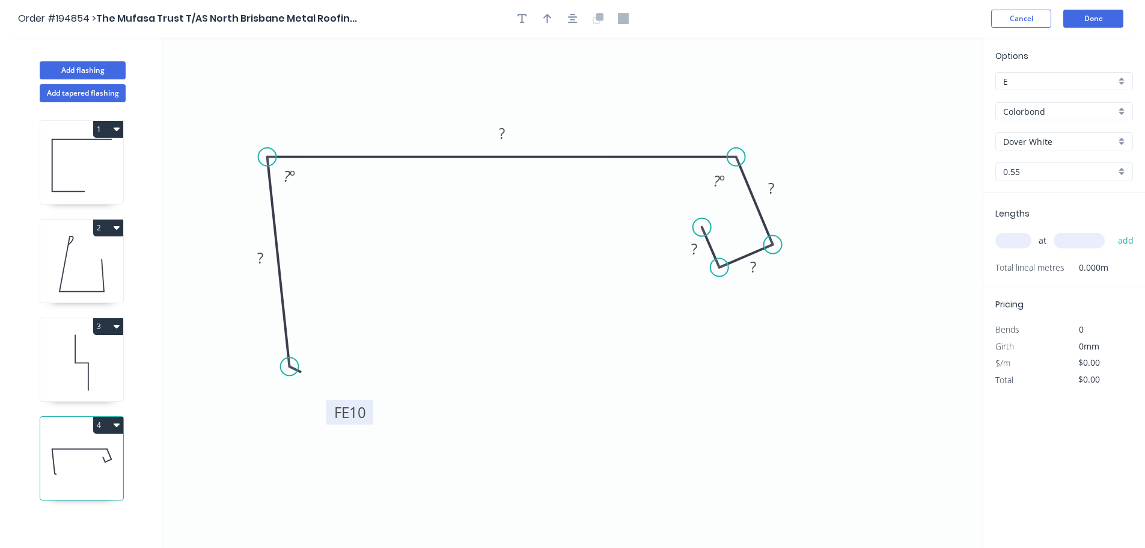
drag, startPoint x: 334, startPoint y: 344, endPoint x: 370, endPoint y: 414, distance: 79.3
click at [370, 414] on rect at bounding box center [349, 412] width 47 height 25
click at [263, 256] on tspan "?" at bounding box center [260, 258] width 6 height 20
click at [313, 255] on icon "0 FE 10 90 ? ? ? ? 7 º ? º" at bounding box center [572, 292] width 821 height 510
click at [289, 175] on tspan "7" at bounding box center [287, 176] width 8 height 20
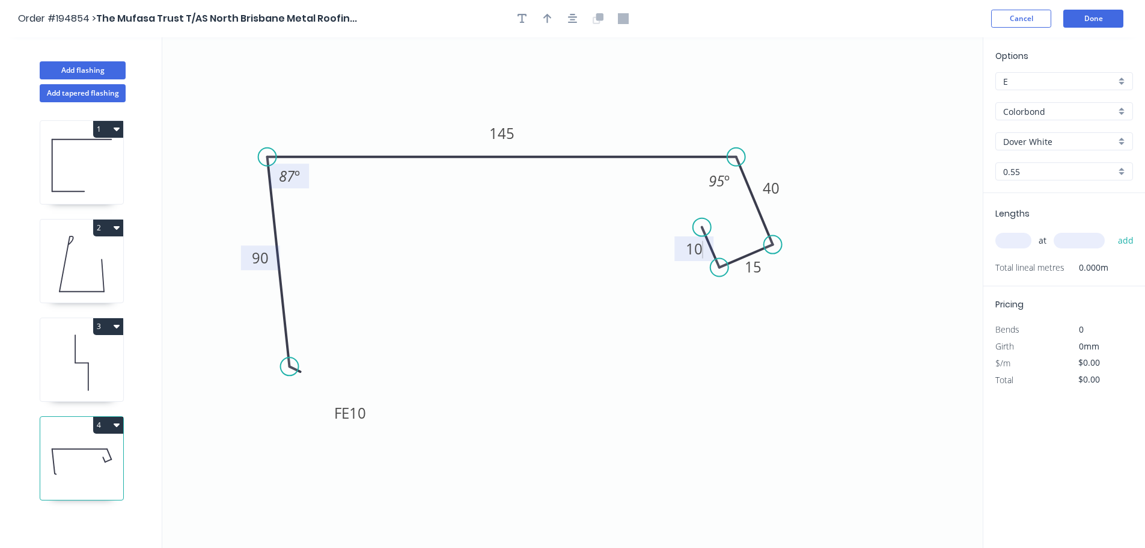
click at [566, 253] on icon "0 FE 10 90 145 40 15 10 87 º 95 º" at bounding box center [572, 292] width 821 height 510
type input "$15.72"
click at [547, 12] on button "button" at bounding box center [548, 19] width 18 height 18
drag, startPoint x: 921, startPoint y: 94, endPoint x: 601, endPoint y: 94, distance: 320.5
click at [601, 94] on icon at bounding box center [600, 80] width 11 height 38
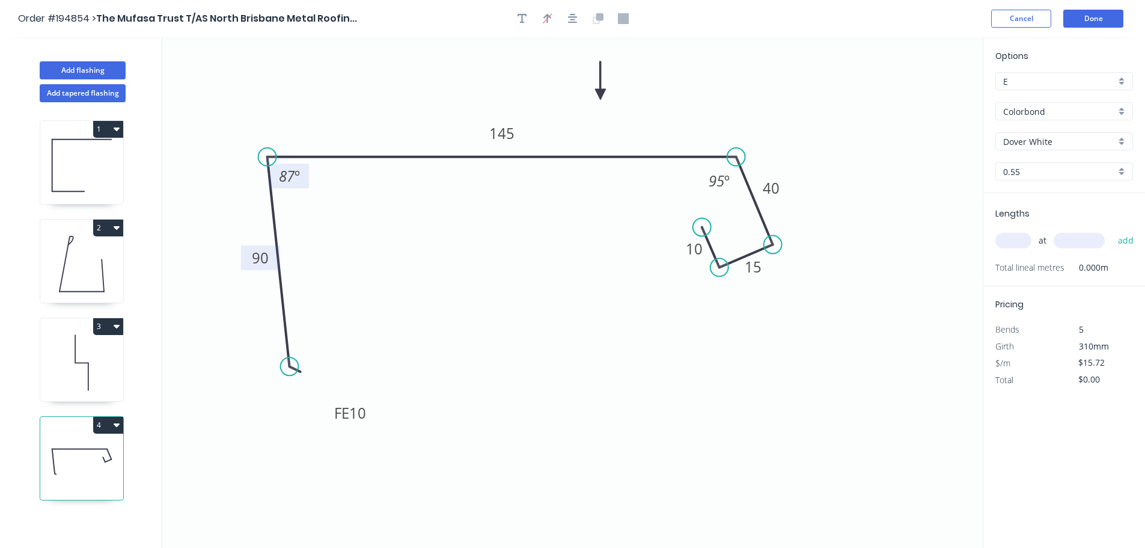
click at [1025, 237] on input "text" at bounding box center [1014, 241] width 36 height 16
type input "1"
type input "4800"
click at [1112, 230] on button "add" at bounding box center [1126, 240] width 28 height 20
type input "$75.46"
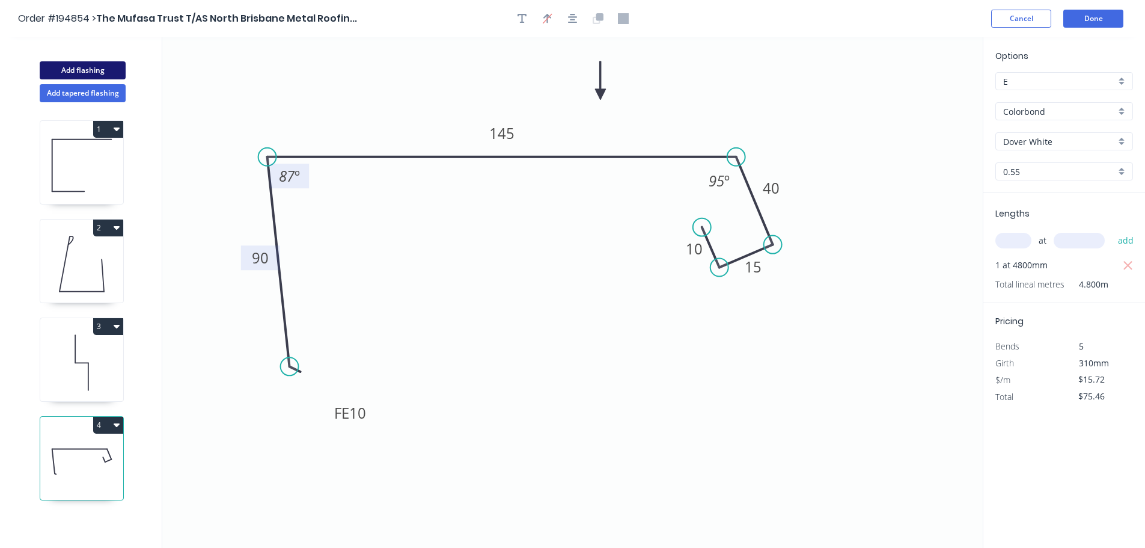
click at [76, 66] on button "Add flashing" at bounding box center [83, 70] width 86 height 18
type input "$0.00"
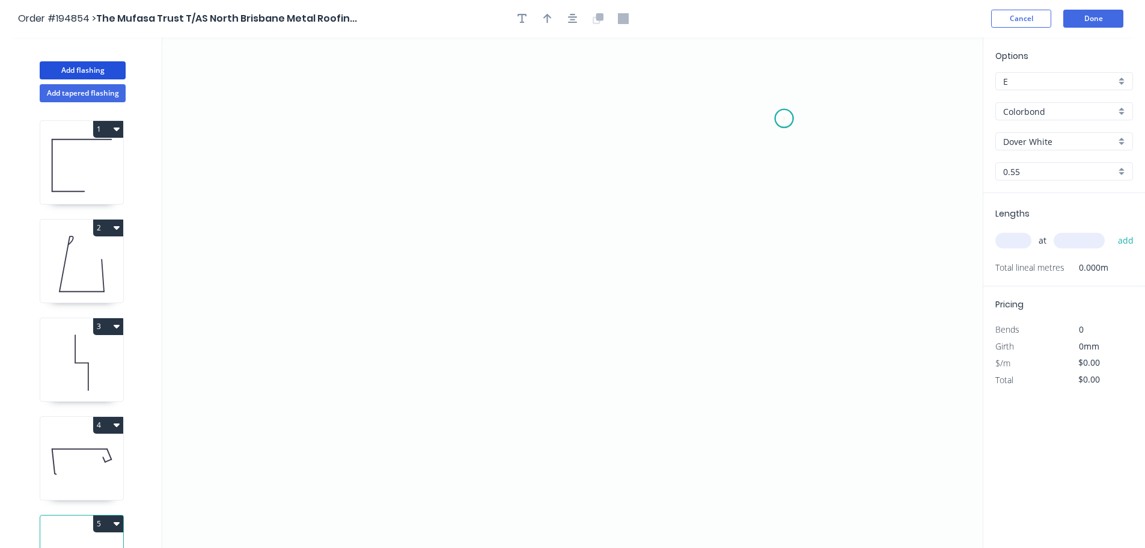
click at [785, 118] on icon "0" at bounding box center [572, 292] width 821 height 510
click at [364, 221] on icon "0" at bounding box center [572, 292] width 821 height 510
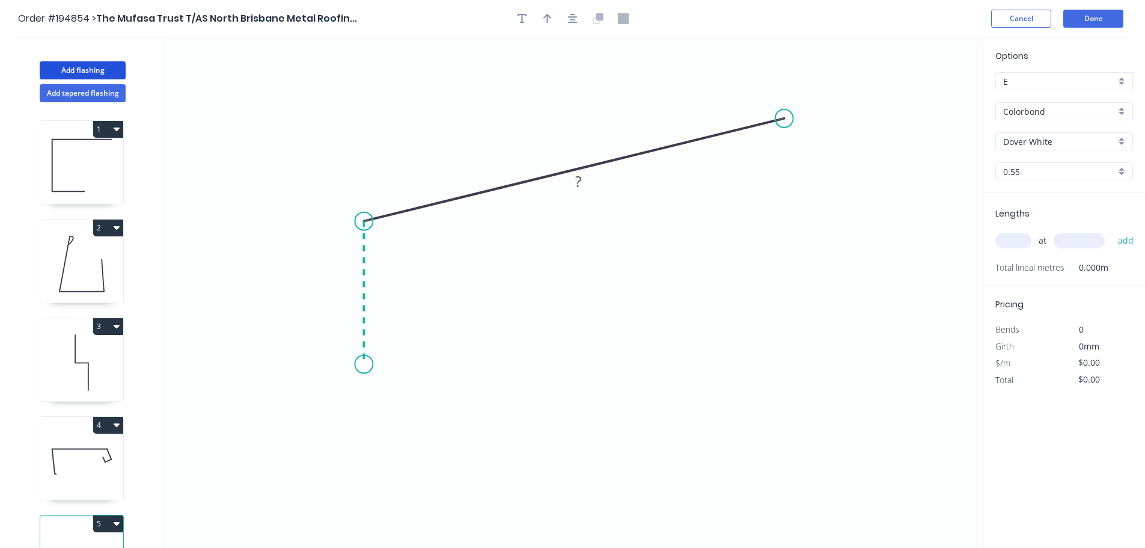
click at [367, 364] on icon "0 ?" at bounding box center [572, 292] width 821 height 510
click at [430, 401] on div "Crush & Fold" at bounding box center [427, 405] width 121 height 25
click at [348, 345] on tspan "10" at bounding box center [346, 342] width 17 height 20
click at [424, 349] on icon "0 CF 20 ? ? ? º" at bounding box center [572, 292] width 821 height 510
drag, startPoint x: 319, startPoint y: 346, endPoint x: 406, endPoint y: 424, distance: 116.6
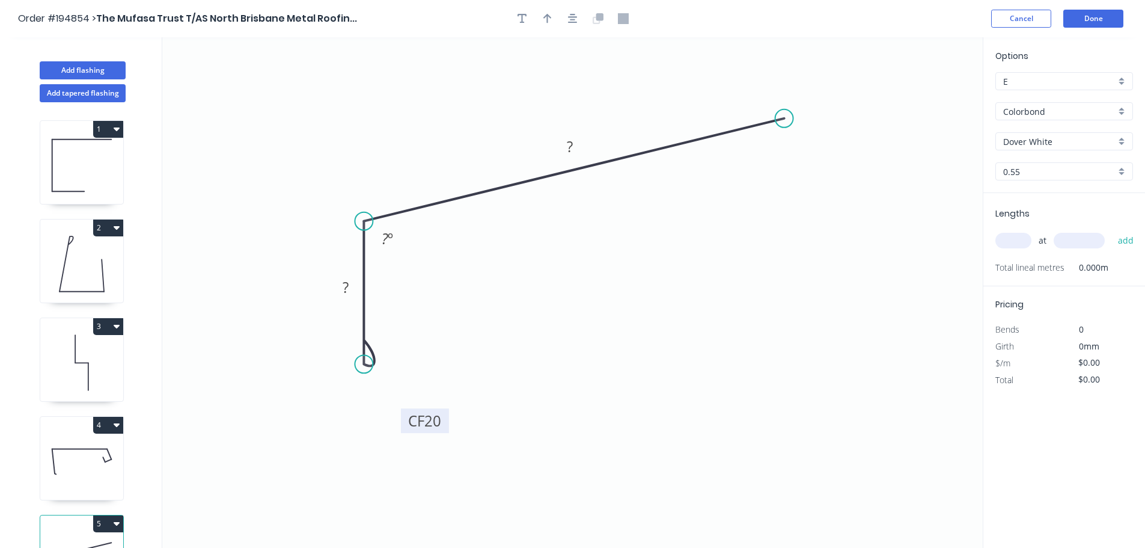
click at [406, 424] on rect at bounding box center [425, 420] width 48 height 25
click at [850, 149] on div "Crush & Fold" at bounding box center [846, 153] width 121 height 25
click at [806, 87] on tspan "10" at bounding box center [801, 84] width 17 height 20
click at [892, 88] on icon "0 CF 20 ? CF 20 ? ? º" at bounding box center [572, 292] width 821 height 510
drag, startPoint x: 814, startPoint y: 88, endPoint x: 857, endPoint y: 72, distance: 46.8
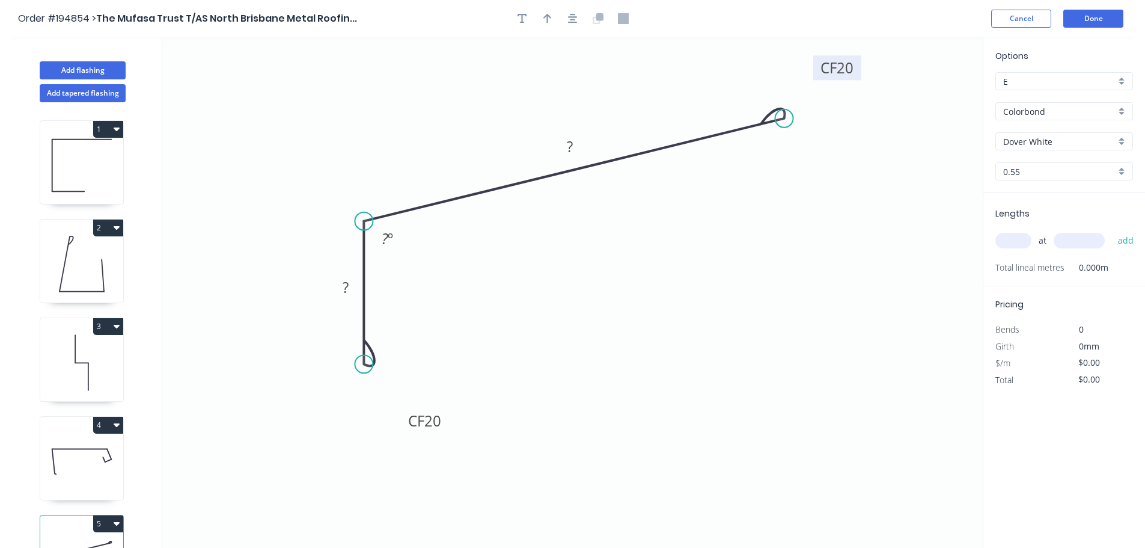
click at [857, 72] on rect at bounding box center [838, 67] width 48 height 25
click at [350, 289] on rect at bounding box center [346, 288] width 24 height 17
click at [473, 294] on icon "0 CF 20 40 CF 20 100 115 º" at bounding box center [572, 292] width 821 height 510
type input "$11.39"
click at [547, 17] on icon "button" at bounding box center [548, 19] width 8 height 10
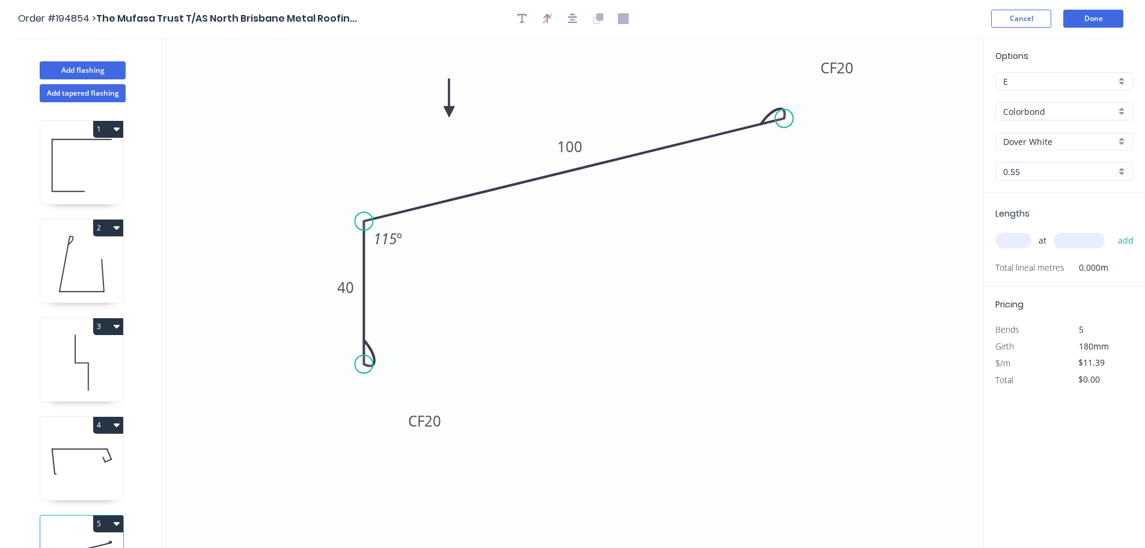
drag, startPoint x: 924, startPoint y: 95, endPoint x: 449, endPoint y: 112, distance: 475.3
click at [449, 112] on icon at bounding box center [449, 98] width 11 height 38
click at [1121, 139] on div "Dover White" at bounding box center [1065, 141] width 138 height 18
click at [1066, 163] on div "Surfmist" at bounding box center [1064, 162] width 136 height 21
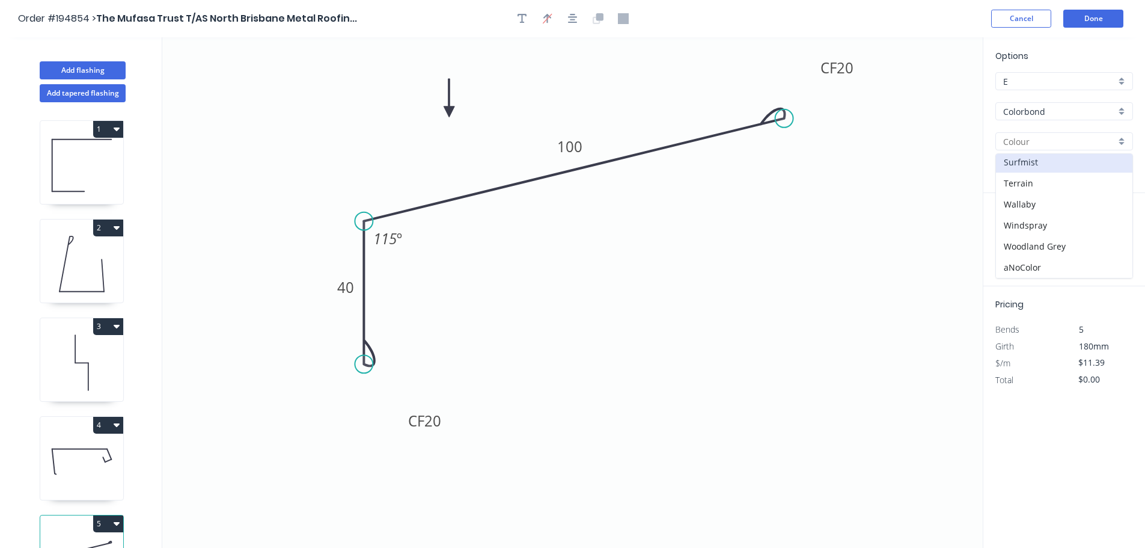
type input "Surfmist"
click at [1011, 236] on input "text" at bounding box center [1014, 241] width 36 height 16
type input "1"
type input "4600"
click at [1112, 230] on button "add" at bounding box center [1126, 240] width 28 height 20
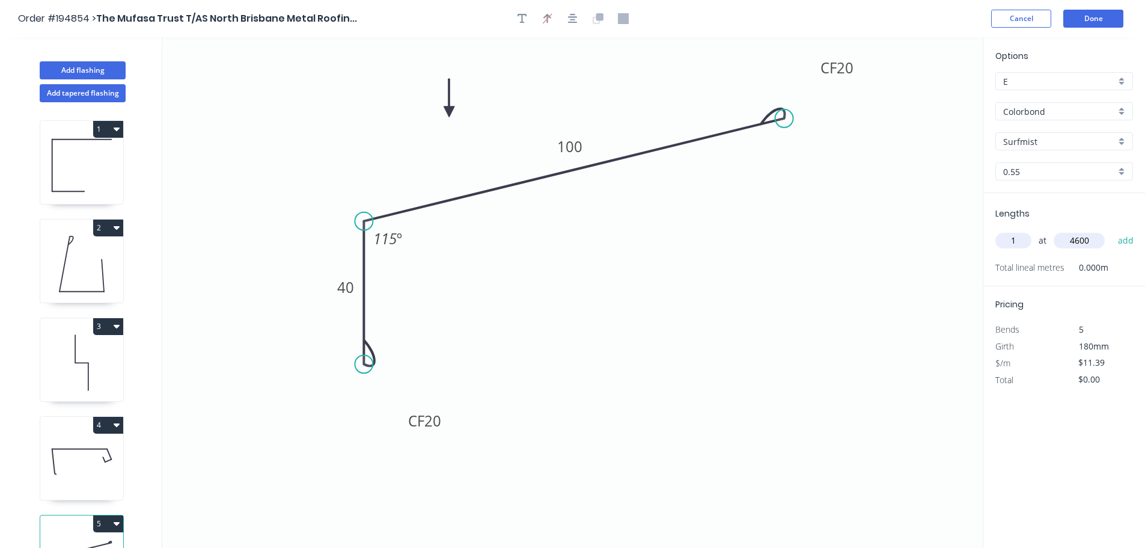
type input "$52.39"
drag, startPoint x: 68, startPoint y: 68, endPoint x: 159, endPoint y: 111, distance: 101.1
click at [69, 68] on button "Add flashing" at bounding box center [83, 70] width 86 height 18
type input "$0.00"
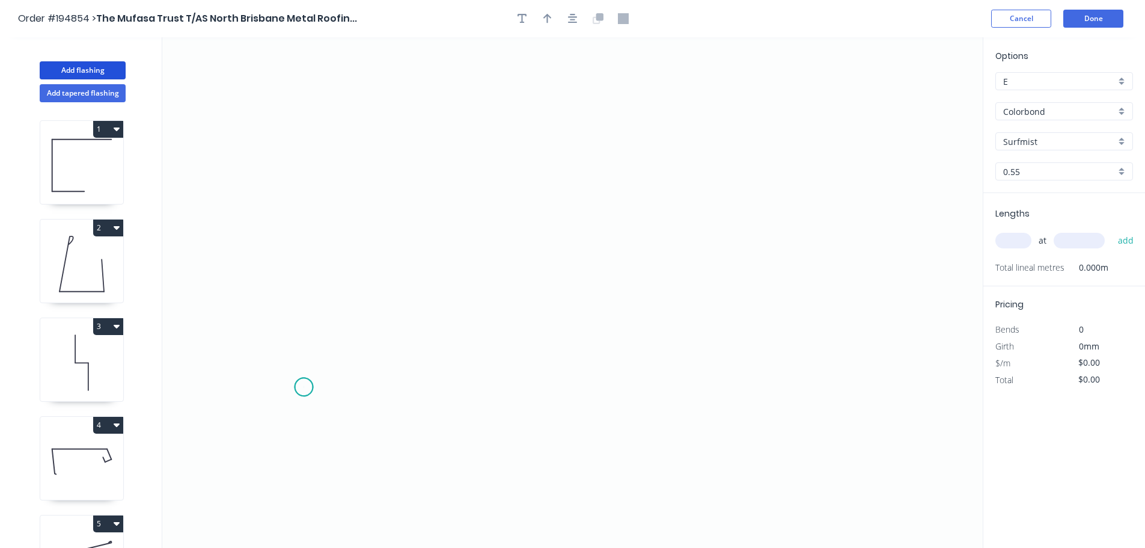
click at [304, 387] on icon "0" at bounding box center [572, 292] width 821 height 510
click at [366, 307] on icon at bounding box center [335, 347] width 62 height 80
click at [866, 294] on icon "0 ?" at bounding box center [572, 292] width 821 height 510
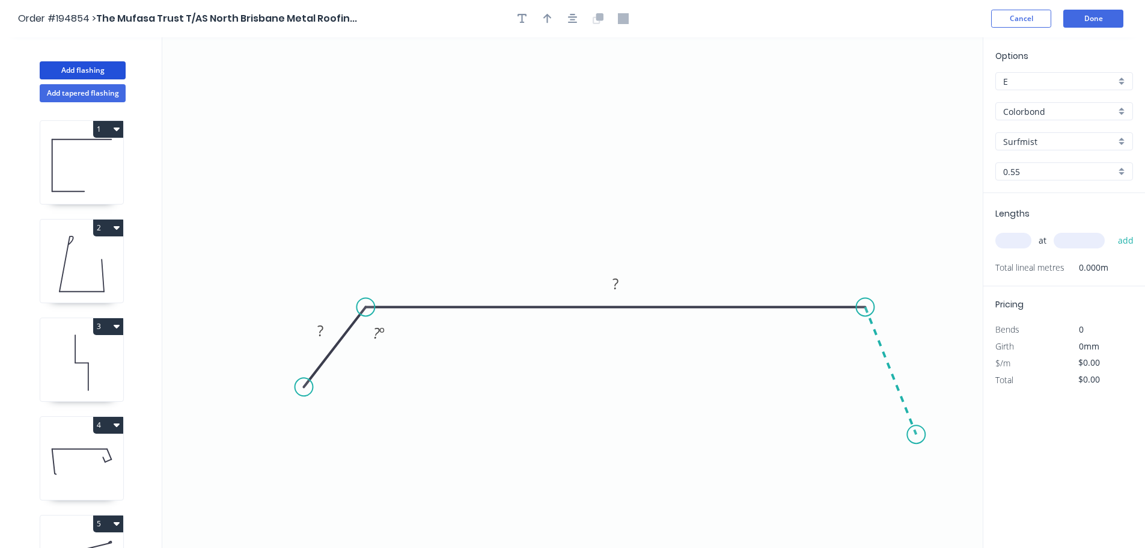
click at [917, 435] on icon "0 ? ? ? º" at bounding box center [572, 292] width 821 height 510
click at [917, 435] on circle at bounding box center [916, 434] width 18 height 18
click at [545, 10] on button "button" at bounding box center [548, 19] width 18 height 18
drag, startPoint x: 923, startPoint y: 94, endPoint x: 700, endPoint y: 185, distance: 240.3
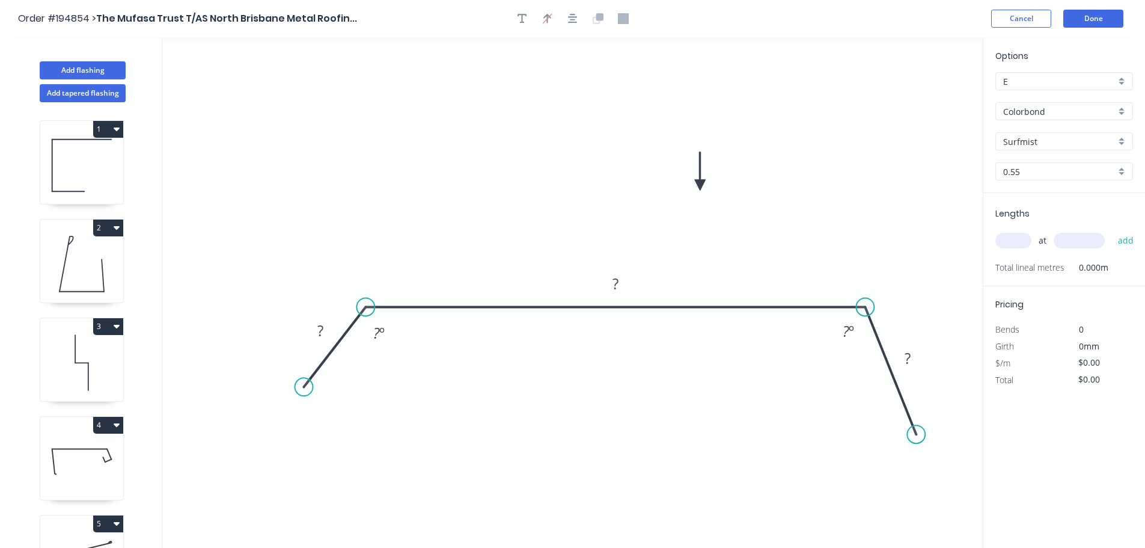
click at [700, 185] on icon at bounding box center [700, 171] width 11 height 38
click at [376, 332] on tspan "?" at bounding box center [376, 333] width 7 height 20
click at [820, 213] on icon "0 ? 580 50 125 º 115 º" at bounding box center [572, 292] width 821 height 510
click at [1121, 139] on div "Surfmist" at bounding box center [1065, 141] width 138 height 18
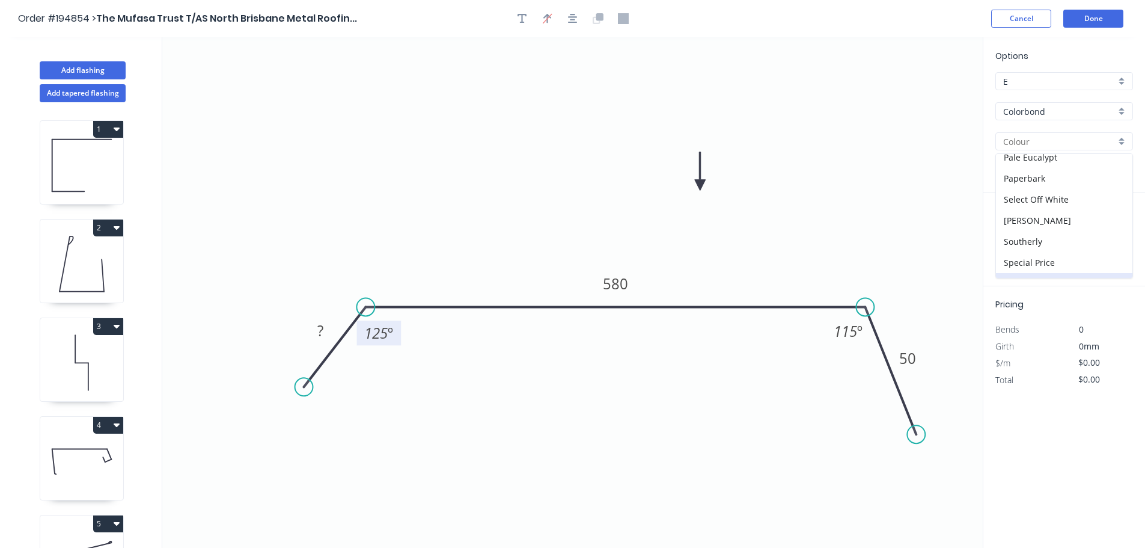
scroll to position [354, 0]
click at [1057, 212] on div "[PERSON_NAME]" at bounding box center [1064, 210] width 136 height 21
type input "[PERSON_NAME]"
click at [1019, 234] on input "text" at bounding box center [1014, 241] width 36 height 16
type input "2"
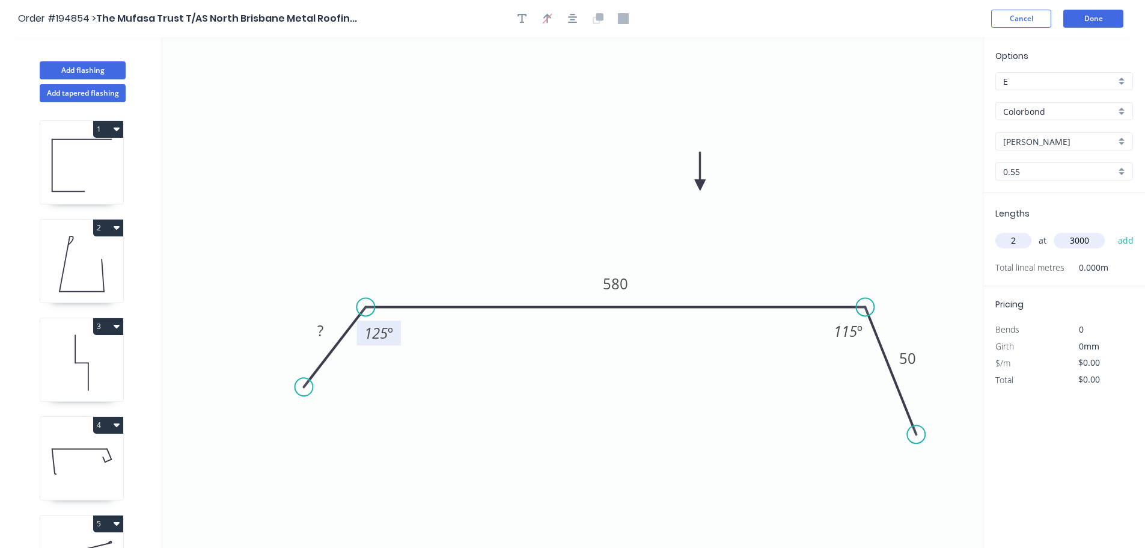
type input "3000"
click at [1112, 230] on button "add" at bounding box center [1126, 240] width 28 height 20
click at [1083, 21] on button "Done" at bounding box center [1094, 19] width 60 height 18
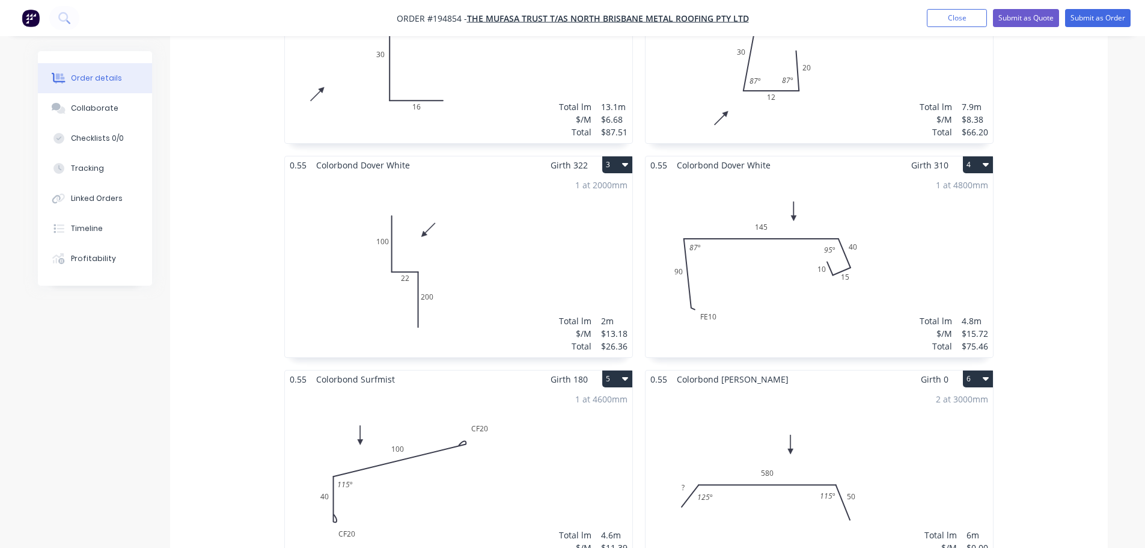
scroll to position [444, 0]
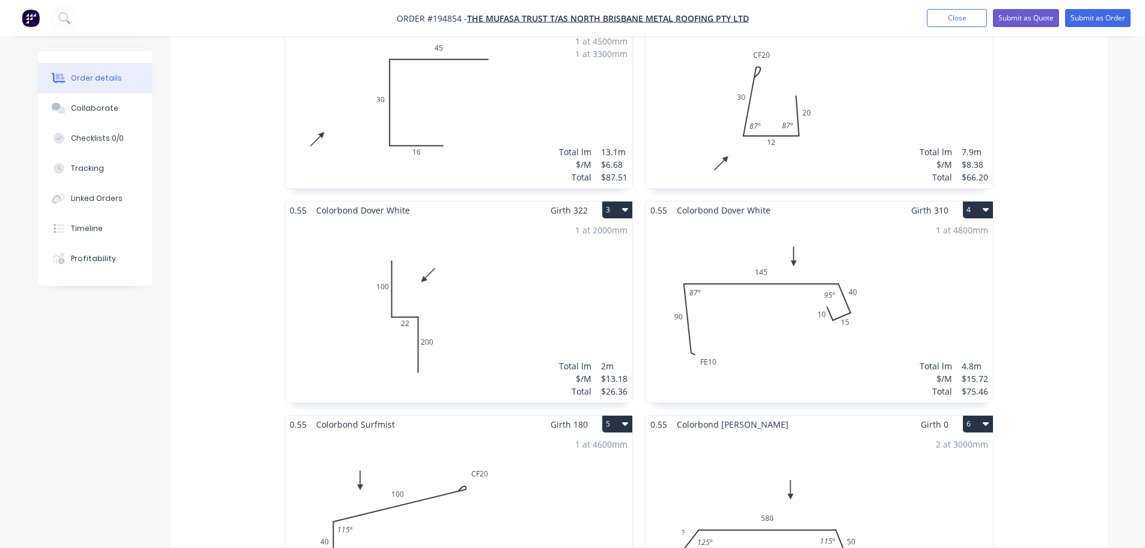
click at [904, 440] on div "2 at 3000mm Total lm $/M Total 6m $0.00 $0.00" at bounding box center [820, 524] width 348 height 183
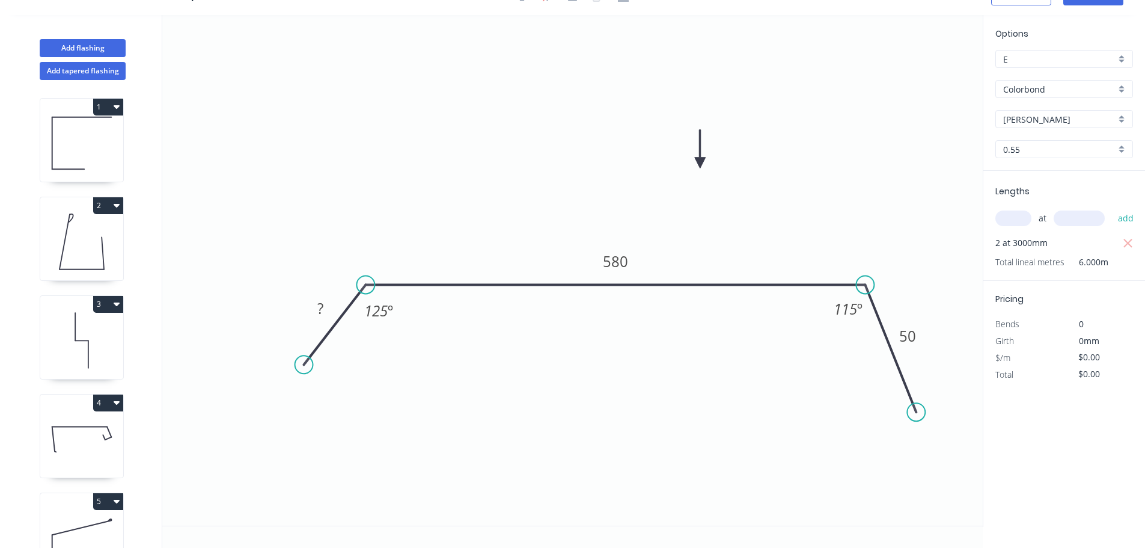
scroll to position [22, 0]
click at [323, 308] on tspan "?" at bounding box center [320, 308] width 6 height 20
click at [533, 400] on icon "0 30 580 50 125 º 115 º" at bounding box center [572, 270] width 821 height 510
type input "$21.85"
type input "$131.10"
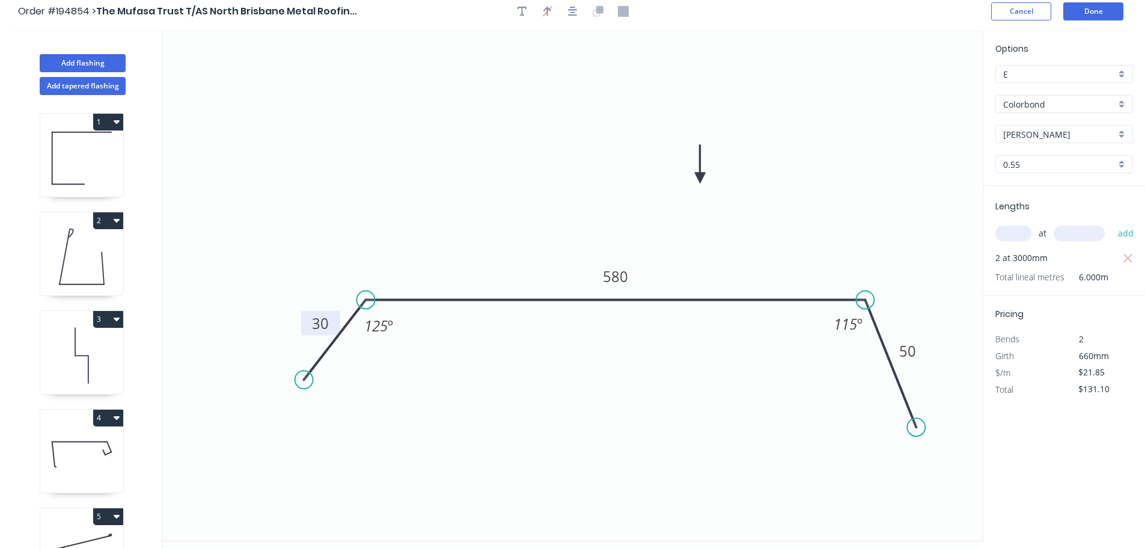
scroll to position [0, 0]
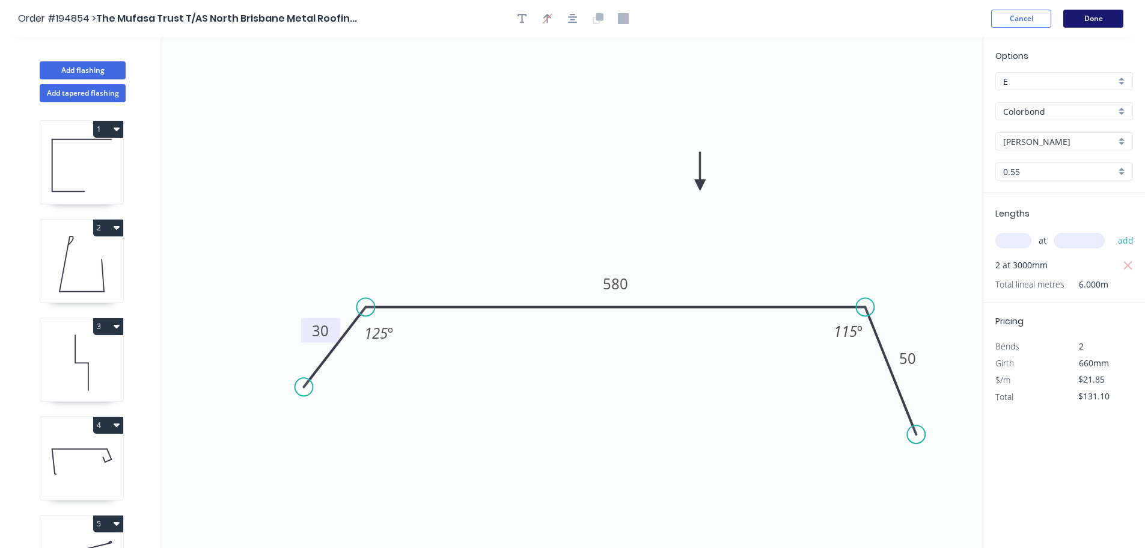
click at [1094, 15] on button "Done" at bounding box center [1094, 19] width 60 height 18
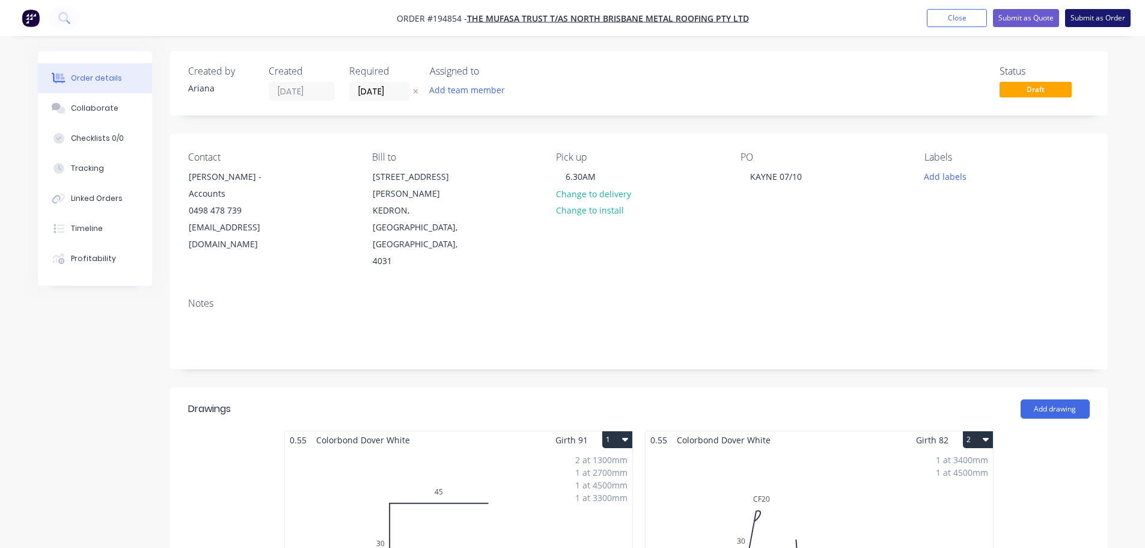
click at [1106, 19] on button "Submit as Order" at bounding box center [1098, 18] width 66 height 18
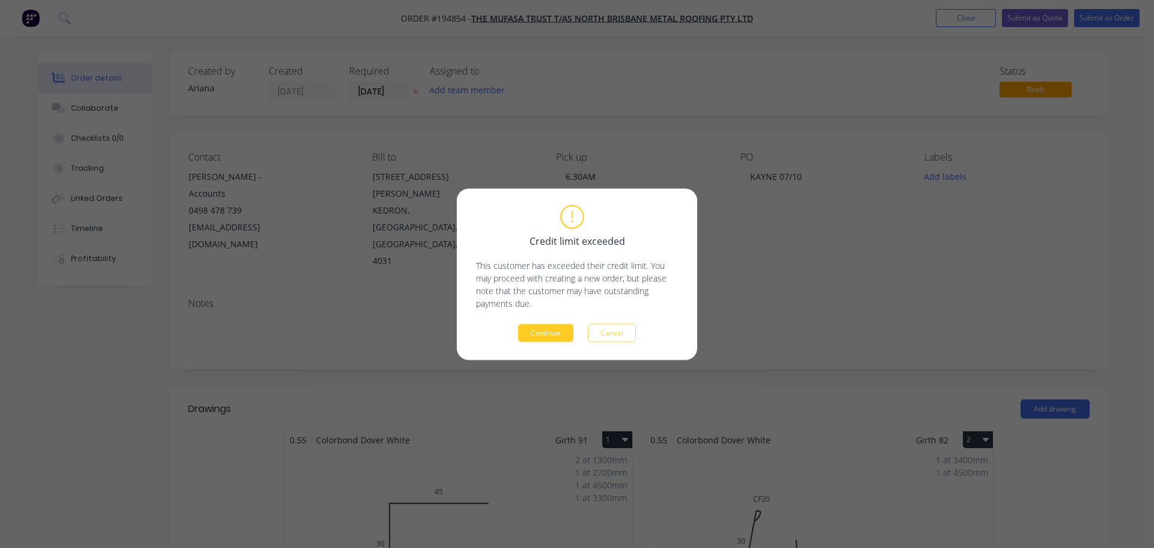
click at [548, 331] on button "Continue" at bounding box center [545, 332] width 55 height 18
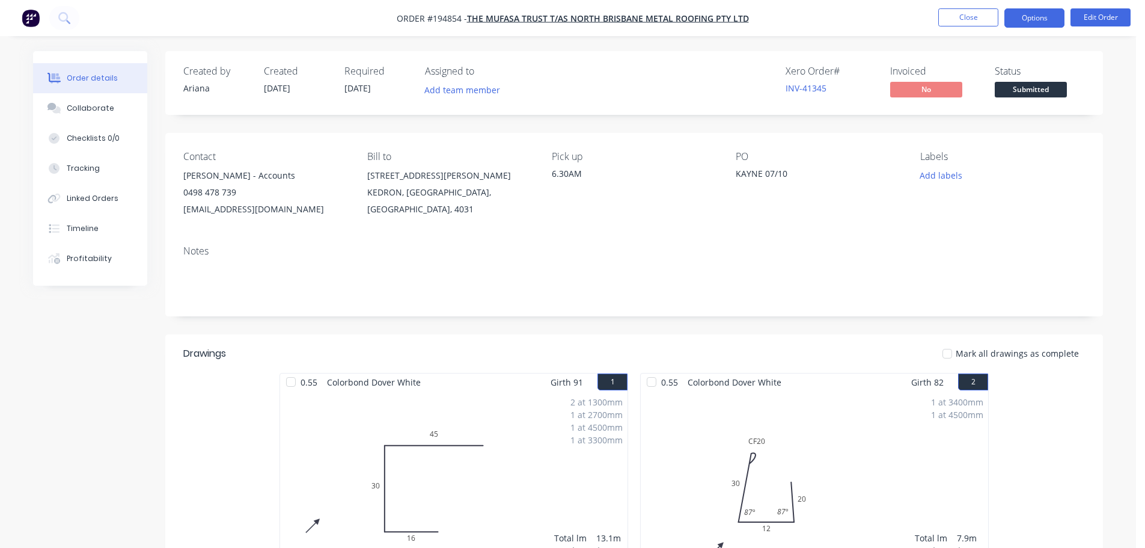
click at [1035, 17] on button "Options" at bounding box center [1035, 17] width 60 height 19
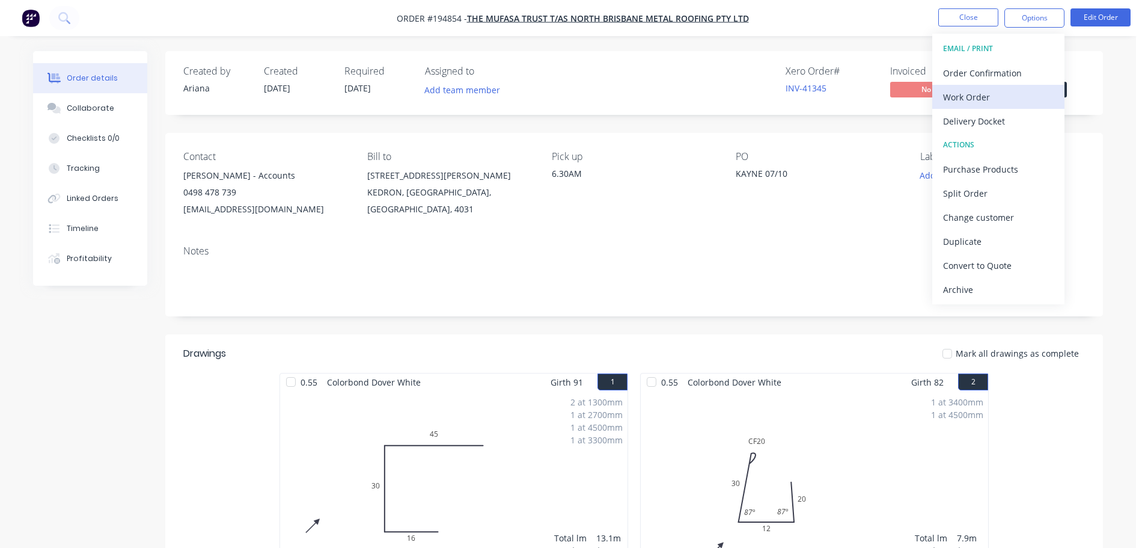
click at [1010, 100] on div "Work Order" at bounding box center [998, 96] width 111 height 17
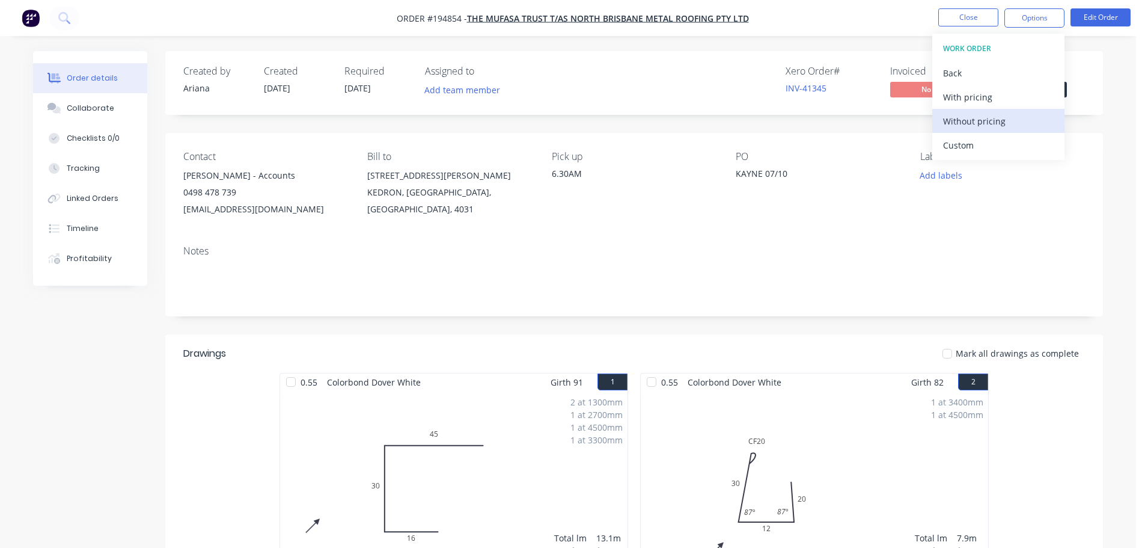
click at [1005, 123] on div "Without pricing" at bounding box center [998, 120] width 111 height 17
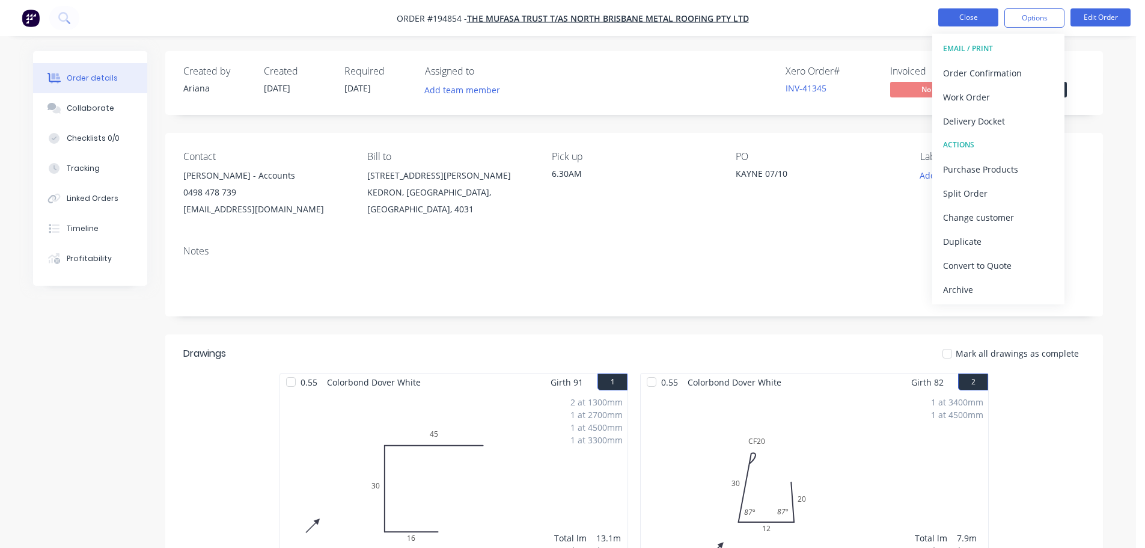
click at [972, 15] on button "Close" at bounding box center [969, 17] width 60 height 18
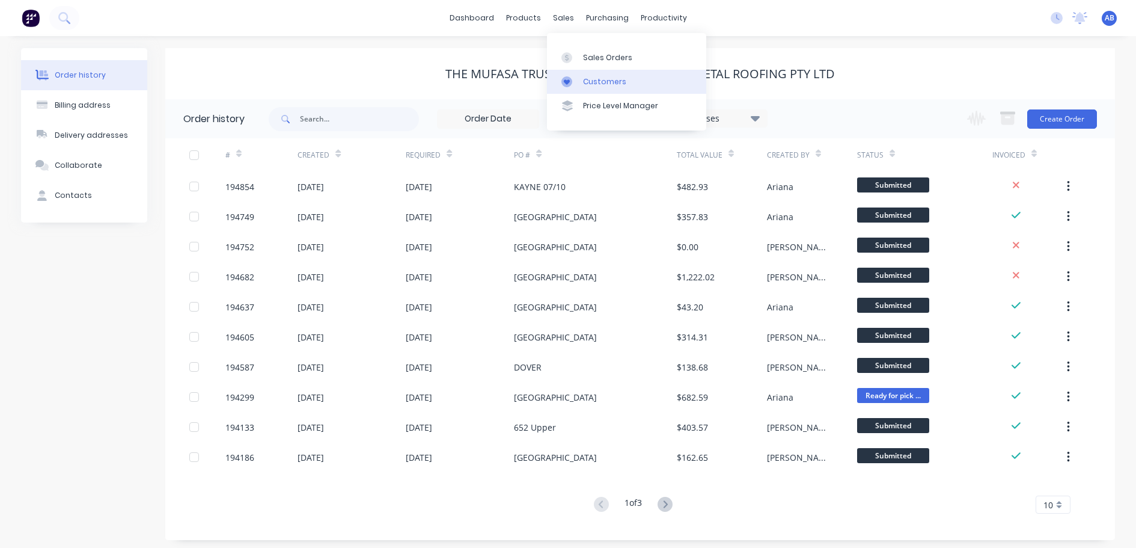
click at [584, 78] on div "Customers" at bounding box center [604, 81] width 43 height 11
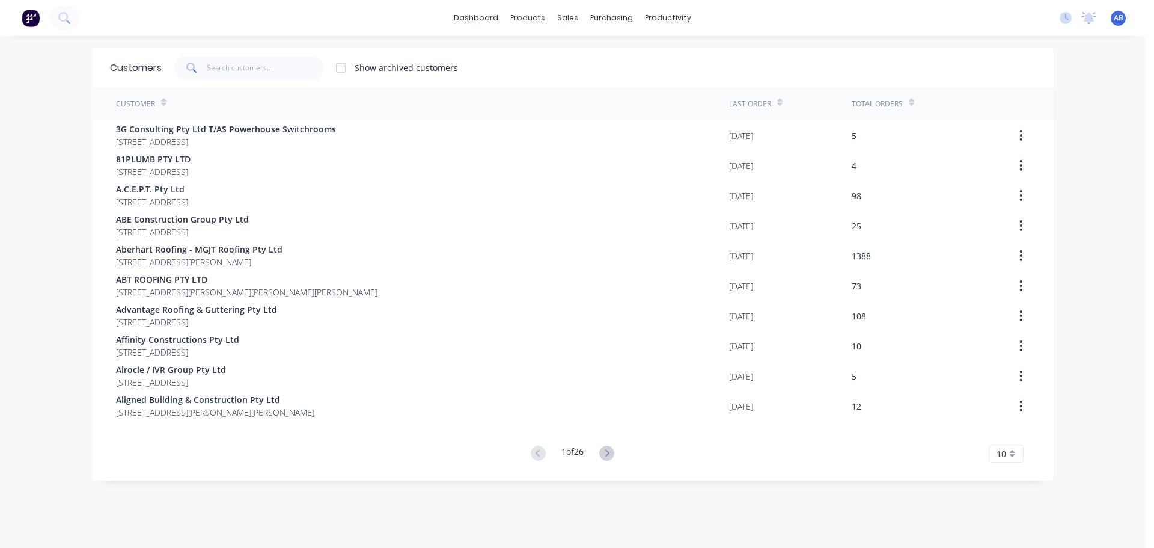
click at [745, 19] on div "dashboard products sales purchasing productivity dashboard products Product Cat…" at bounding box center [572, 18] width 1145 height 36
drag, startPoint x: 266, startPoint y: 69, endPoint x: 377, endPoint y: 63, distance: 110.8
click at [268, 69] on input "text" at bounding box center [265, 68] width 117 height 24
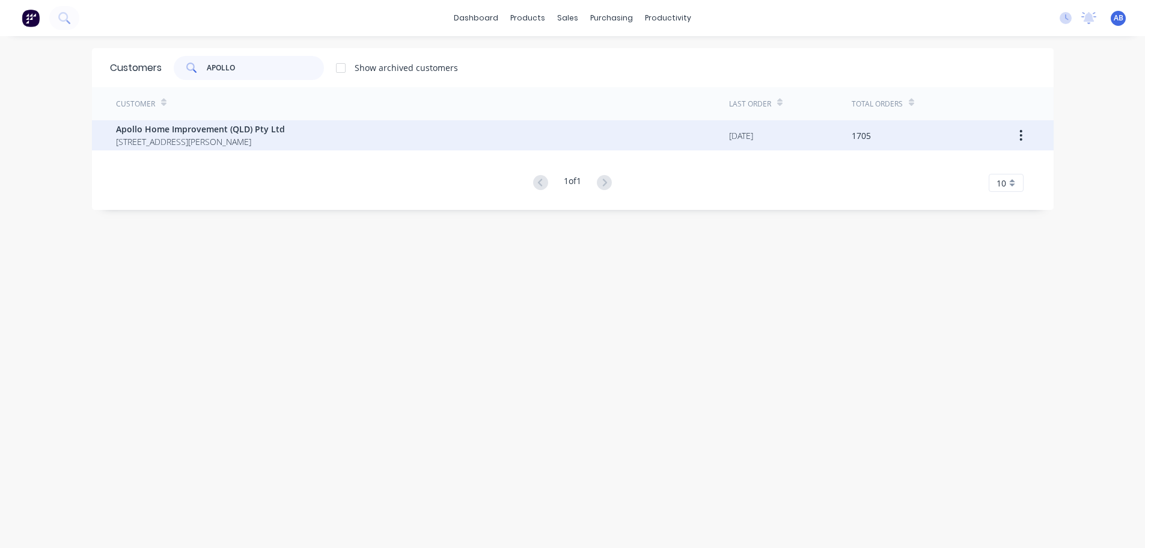
type input "APOLLO"
click at [141, 138] on span "[STREET_ADDRESS][PERSON_NAME]" at bounding box center [200, 141] width 169 height 13
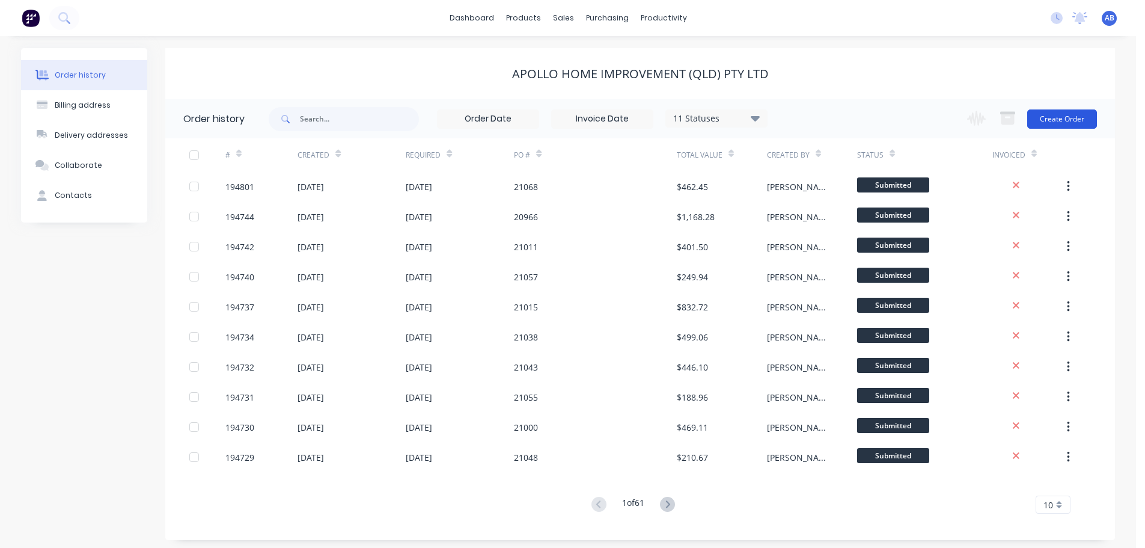
click at [1080, 122] on button "Create Order" at bounding box center [1063, 118] width 70 height 19
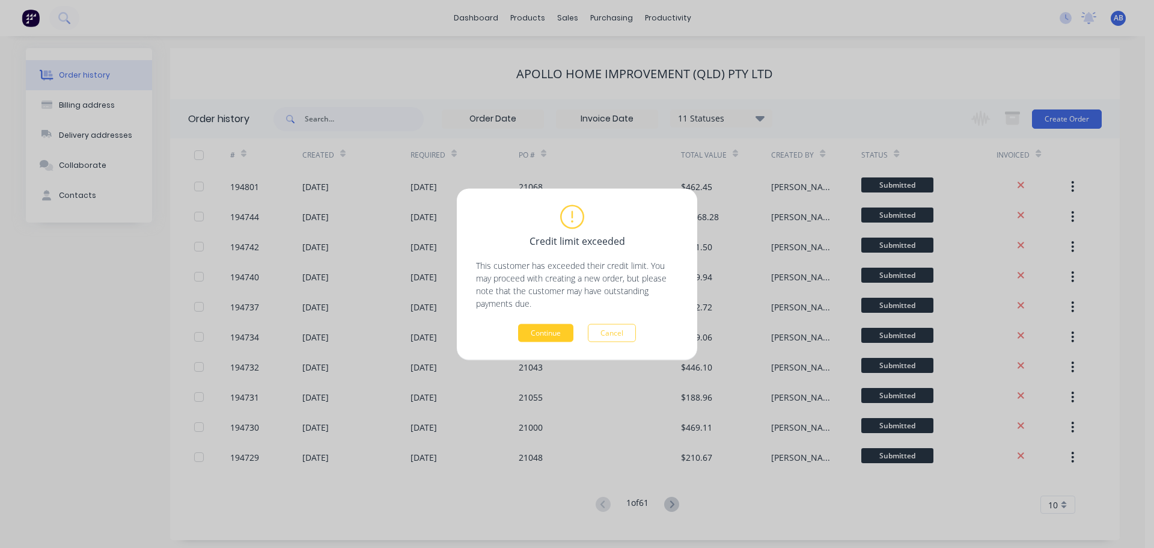
click at [551, 331] on button "Continue" at bounding box center [545, 332] width 55 height 18
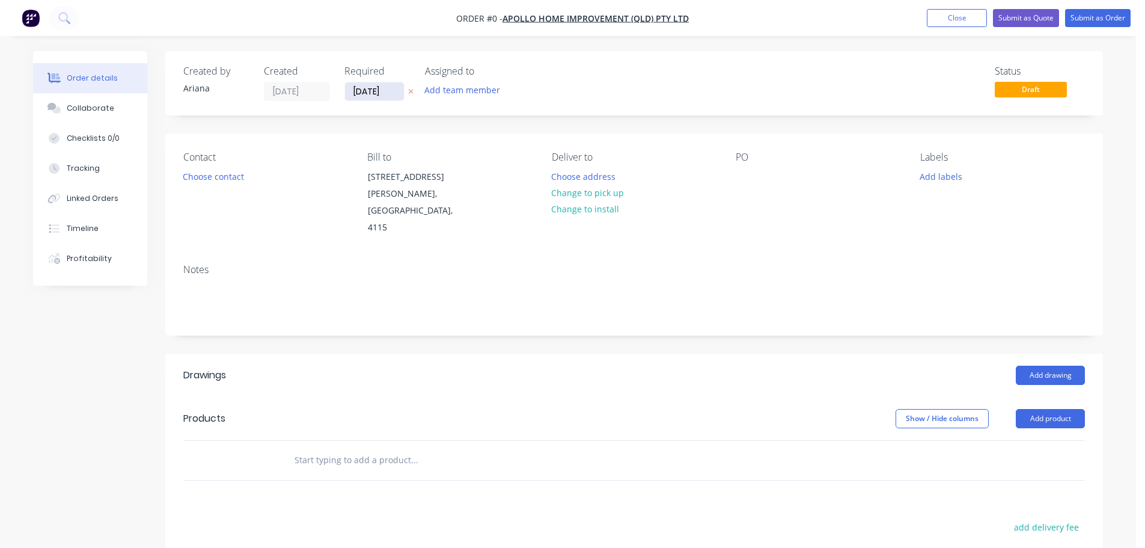
click at [378, 91] on input "[DATE]" at bounding box center [374, 91] width 59 height 18
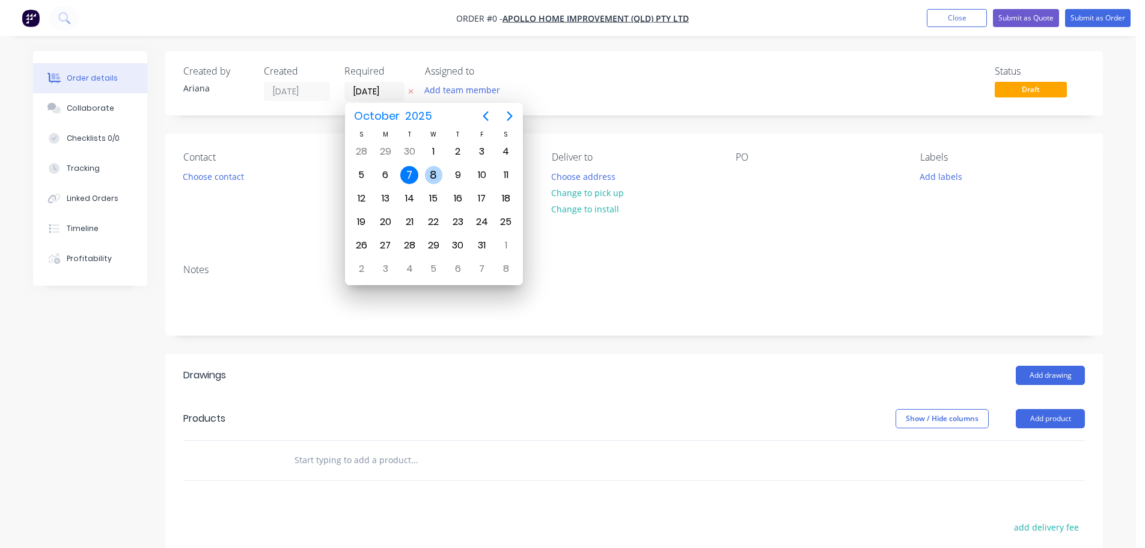
click at [435, 174] on div "8" at bounding box center [434, 175] width 18 height 18
type input "[DATE]"
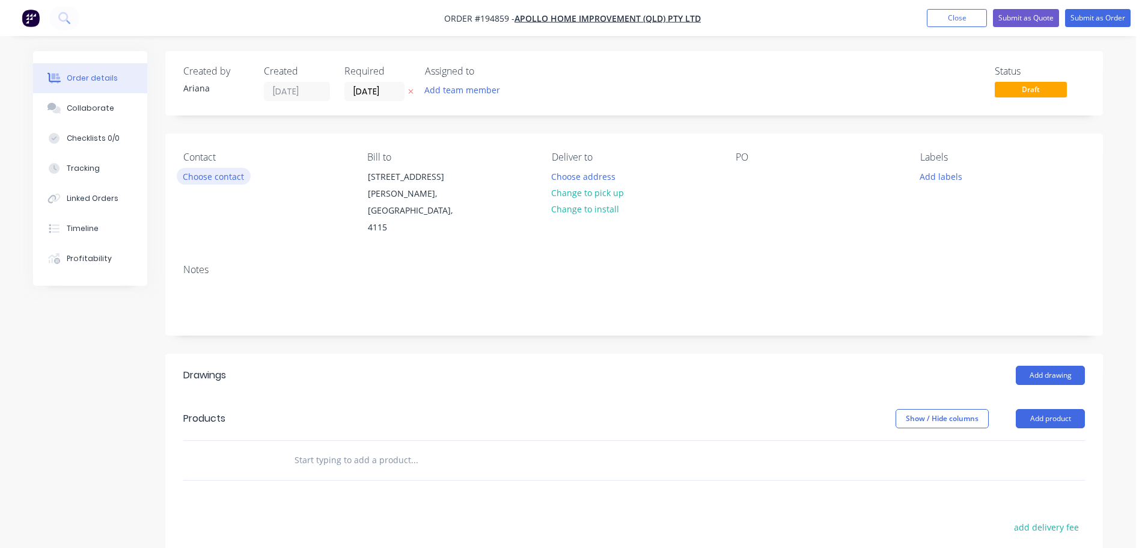
click at [208, 173] on button "Choose contact" at bounding box center [214, 176] width 74 height 16
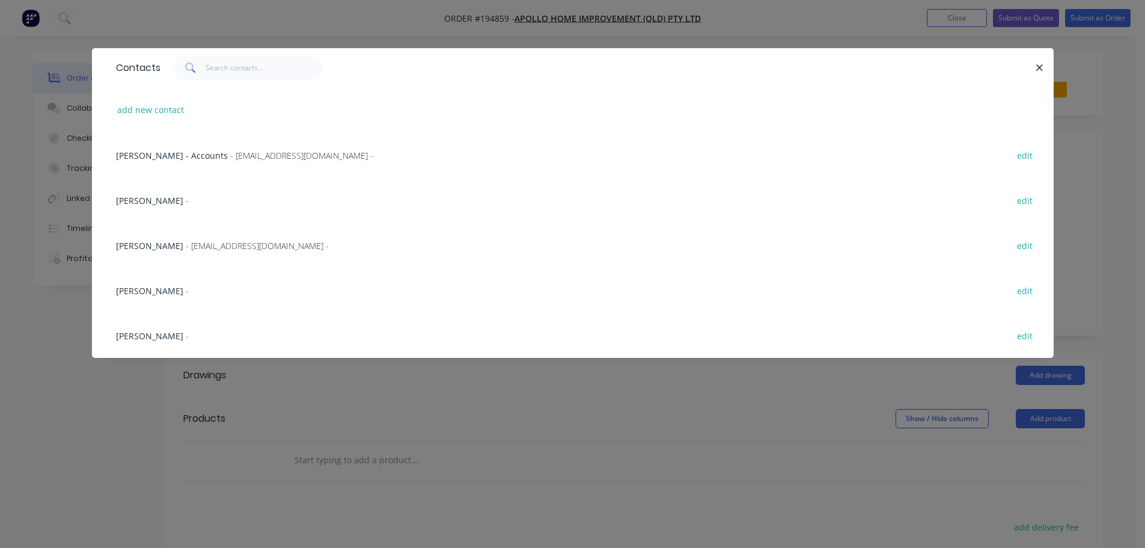
click at [188, 245] on span "- [EMAIL_ADDRESS][DOMAIN_NAME] -" at bounding box center [257, 245] width 143 height 11
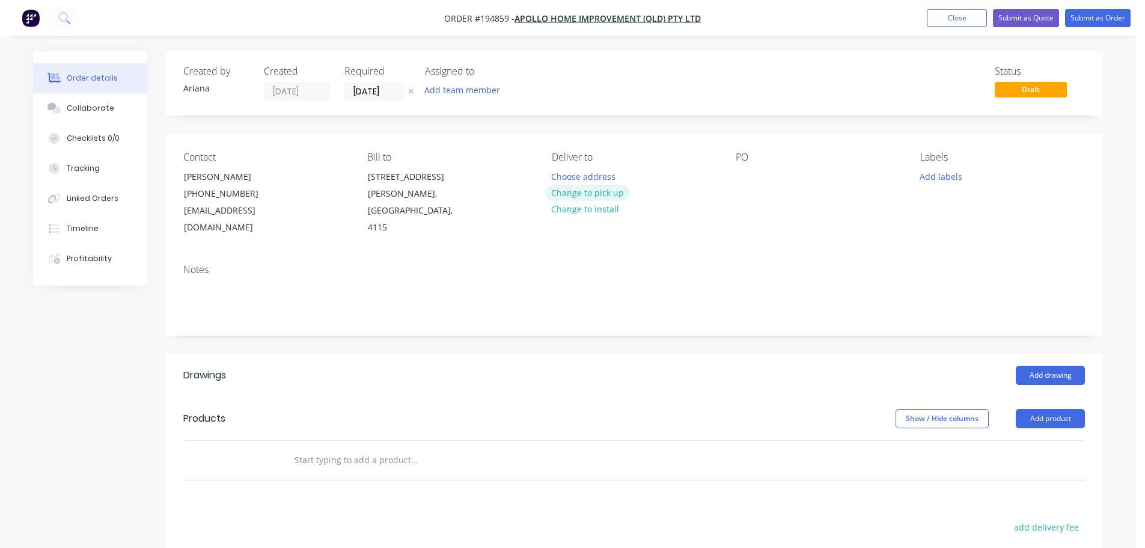
click at [577, 193] on button "Change to pick up" at bounding box center [587, 193] width 85 height 16
click at [568, 171] on div at bounding box center [561, 176] width 19 height 17
click at [691, 222] on div "Contact [PERSON_NAME] [PHONE_NUMBER] [EMAIL_ADDRESS][DOMAIN_NAME] Bill to [STRE…" at bounding box center [634, 193] width 938 height 121
click at [747, 175] on div at bounding box center [745, 176] width 19 height 17
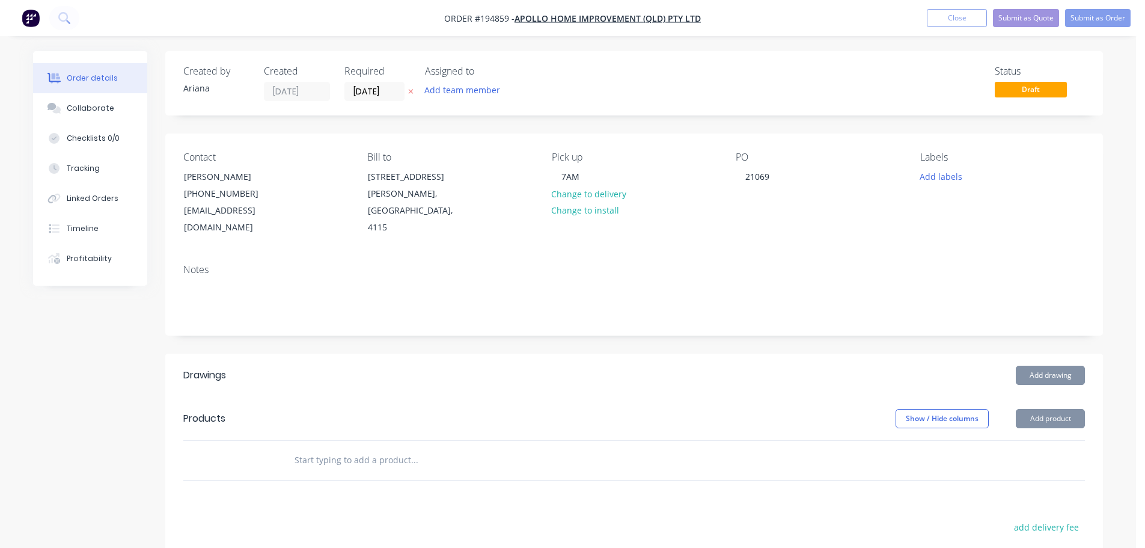
click at [804, 219] on div "PO 21069" at bounding box center [818, 194] width 165 height 85
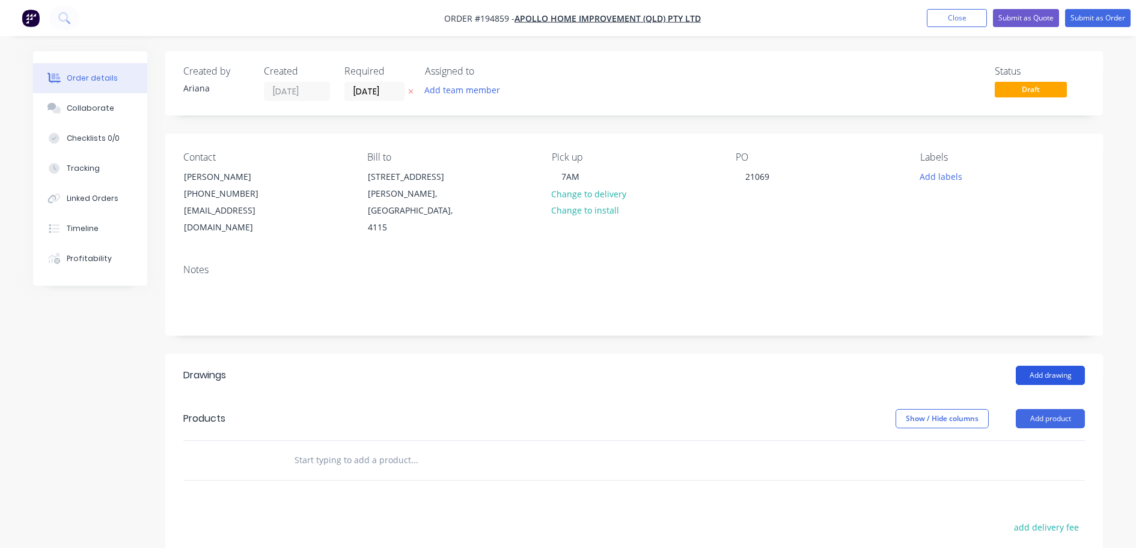
click at [1050, 366] on button "Add drawing" at bounding box center [1050, 375] width 69 height 19
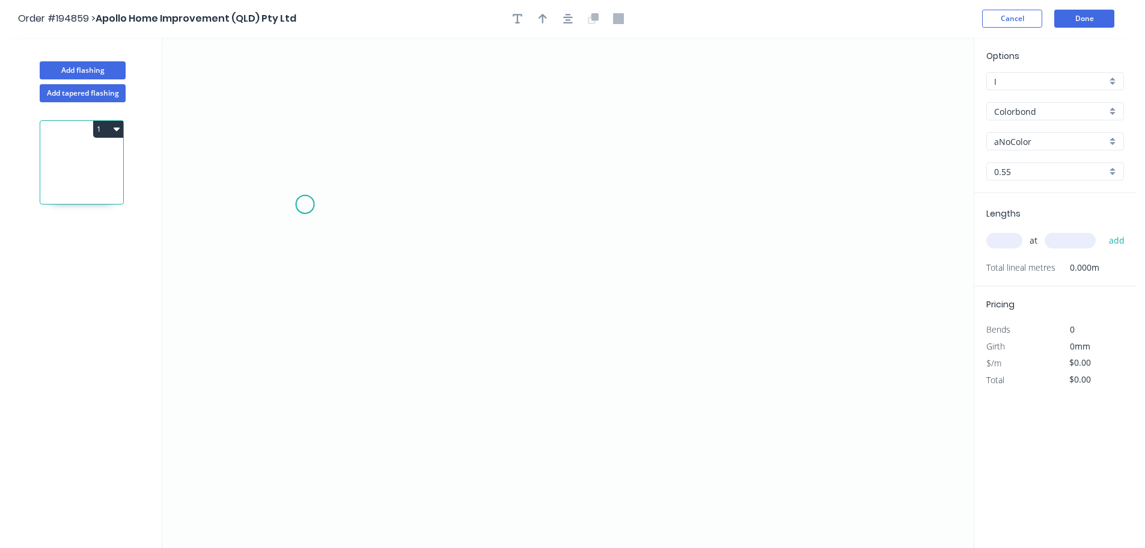
click at [305, 204] on icon "0" at bounding box center [568, 292] width 812 height 510
click at [340, 139] on icon at bounding box center [322, 171] width 35 height 65
click at [357, 150] on div "Delete point" at bounding box center [391, 153] width 121 height 25
click at [214, 202] on icon "0" at bounding box center [568, 292] width 812 height 510
click at [259, 146] on icon "0" at bounding box center [568, 292] width 812 height 510
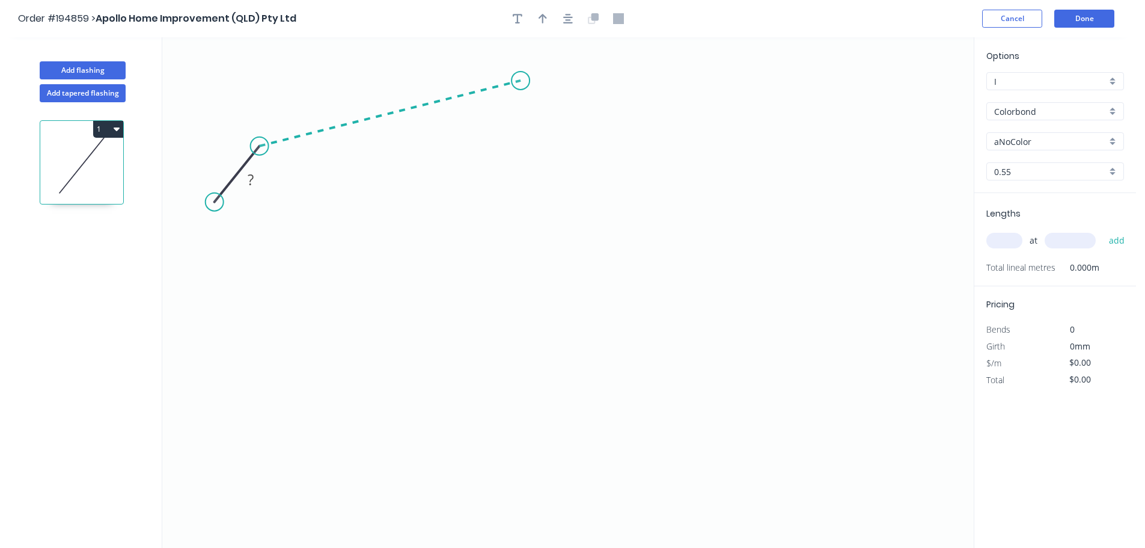
click at [521, 81] on icon at bounding box center [390, 114] width 261 height 66
click at [505, 286] on icon "0 ? ? ? º" at bounding box center [568, 292] width 812 height 510
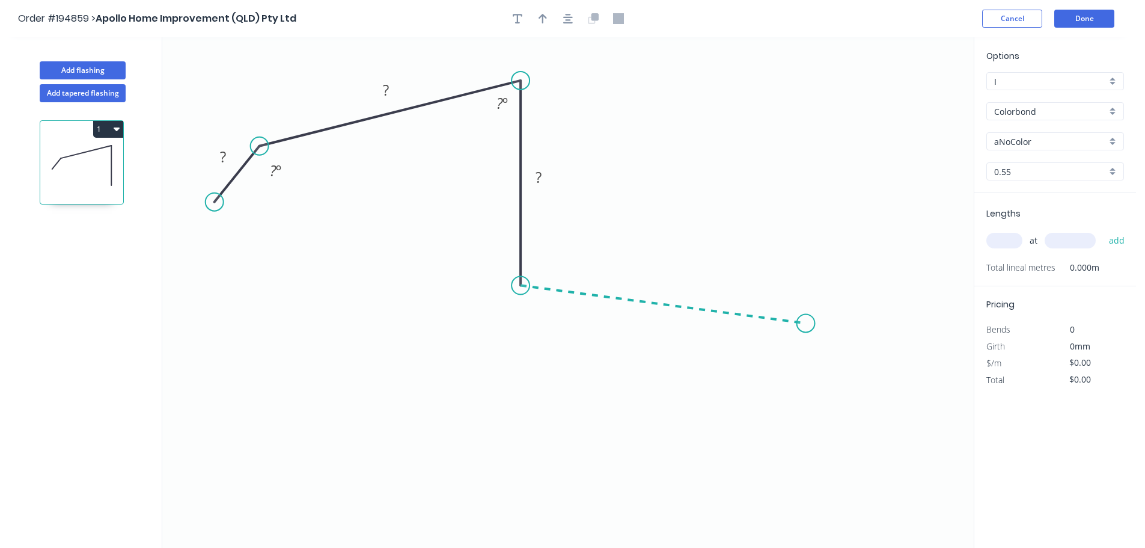
click at [806, 323] on icon "0 ? ? ? ? º ? º" at bounding box center [568, 292] width 812 height 510
click at [836, 376] on icon "0 ? ? ? ? ? º ? º ? º" at bounding box center [568, 292] width 812 height 510
click at [836, 376] on circle at bounding box center [835, 376] width 18 height 18
drag, startPoint x: 836, startPoint y: 380, endPoint x: 839, endPoint y: 387, distance: 7.3
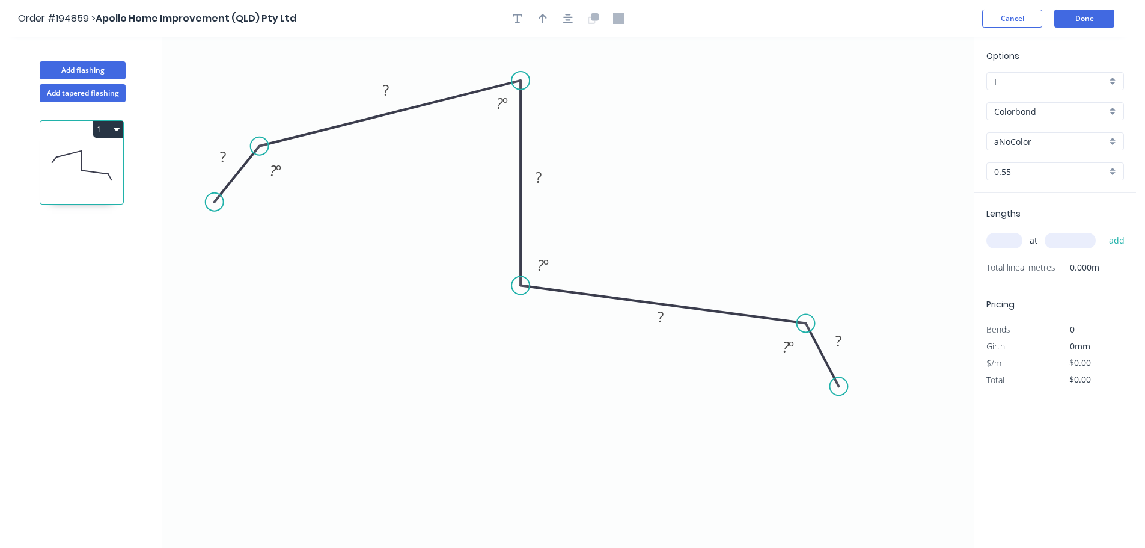
click at [839, 387] on circle at bounding box center [839, 386] width 18 height 18
click at [227, 153] on rect at bounding box center [223, 157] width 24 height 17
click at [589, 143] on icon "0 40 270 160 270 40 135 º 84 º 94 º 135 º" at bounding box center [568, 292] width 812 height 510
type input "$21.03"
click at [541, 16] on icon "button" at bounding box center [543, 19] width 8 height 10
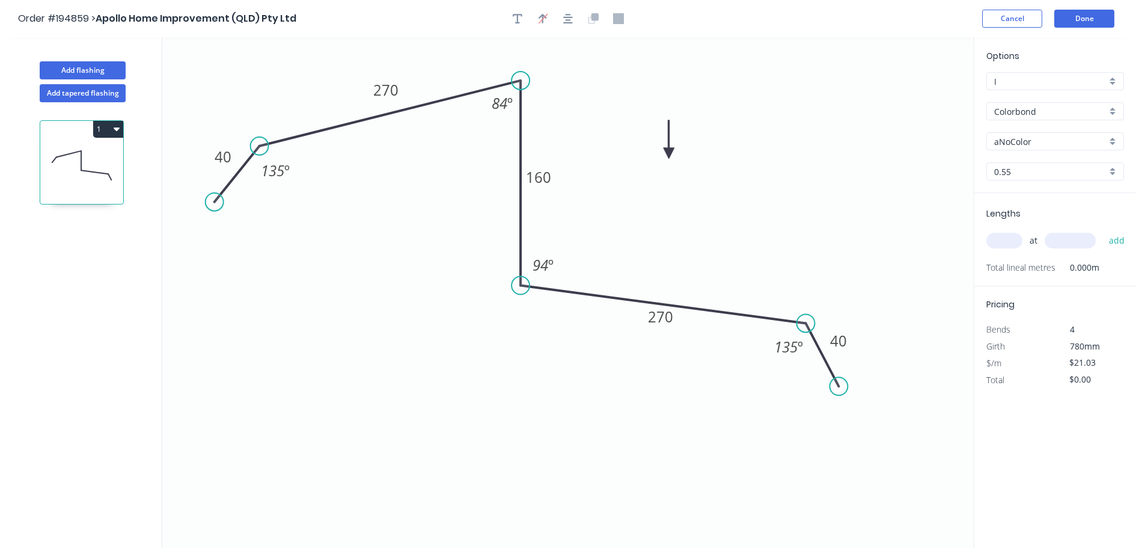
drag, startPoint x: 915, startPoint y: 94, endPoint x: 669, endPoint y: 153, distance: 252.3
click at [669, 153] on icon at bounding box center [669, 139] width 11 height 38
click at [1114, 142] on div "aNoColor" at bounding box center [1056, 141] width 138 height 18
click at [1044, 244] on div "Woodland Grey" at bounding box center [1055, 246] width 136 height 21
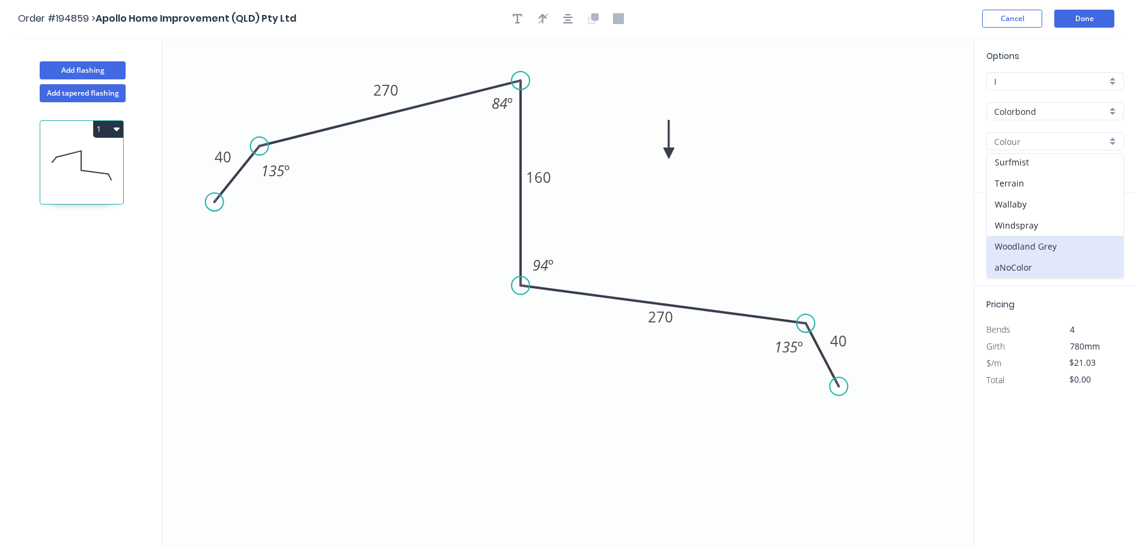
type input "Woodland Grey"
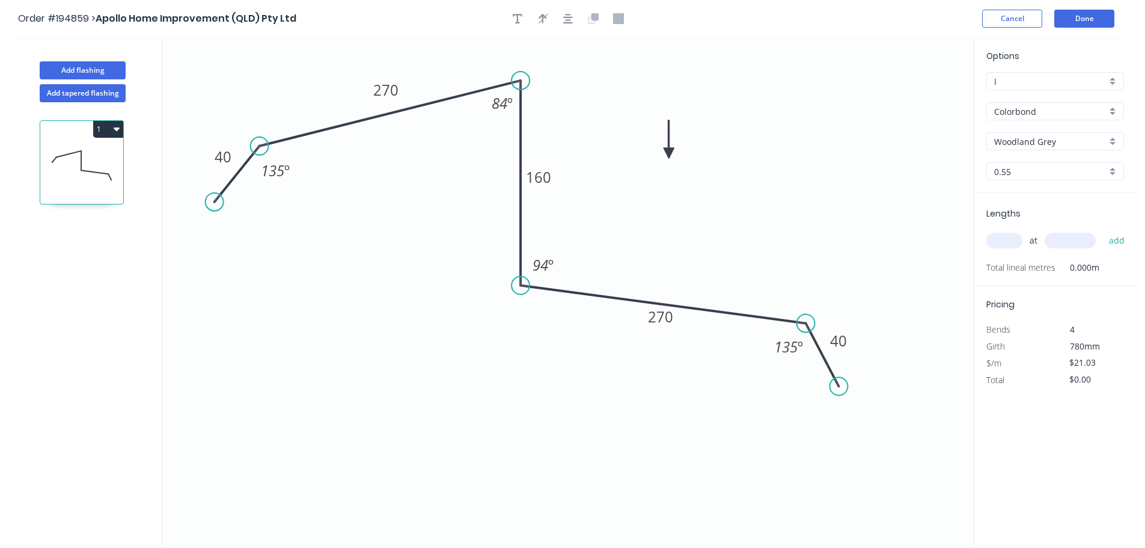
click at [1019, 241] on input "text" at bounding box center [1005, 241] width 36 height 16
type input "1"
type input "5200"
click at [1103, 230] on button "add" at bounding box center [1117, 240] width 28 height 20
type input "$109.36"
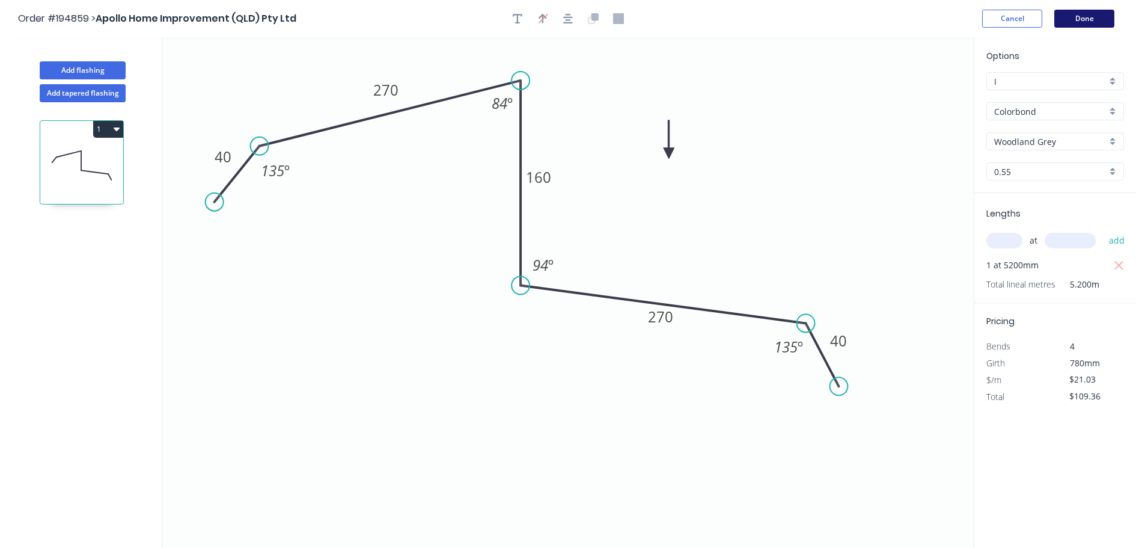
click at [1094, 23] on button "Done" at bounding box center [1085, 19] width 60 height 18
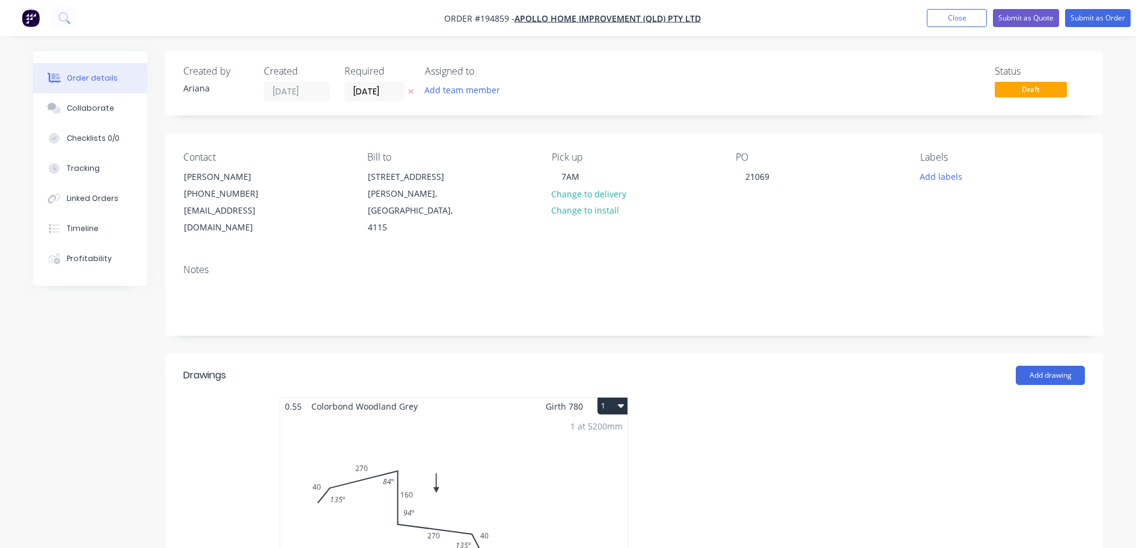
click at [618, 400] on icon "button" at bounding box center [621, 405] width 6 height 10
click at [603, 426] on div "Use larger box size" at bounding box center [570, 434] width 93 height 17
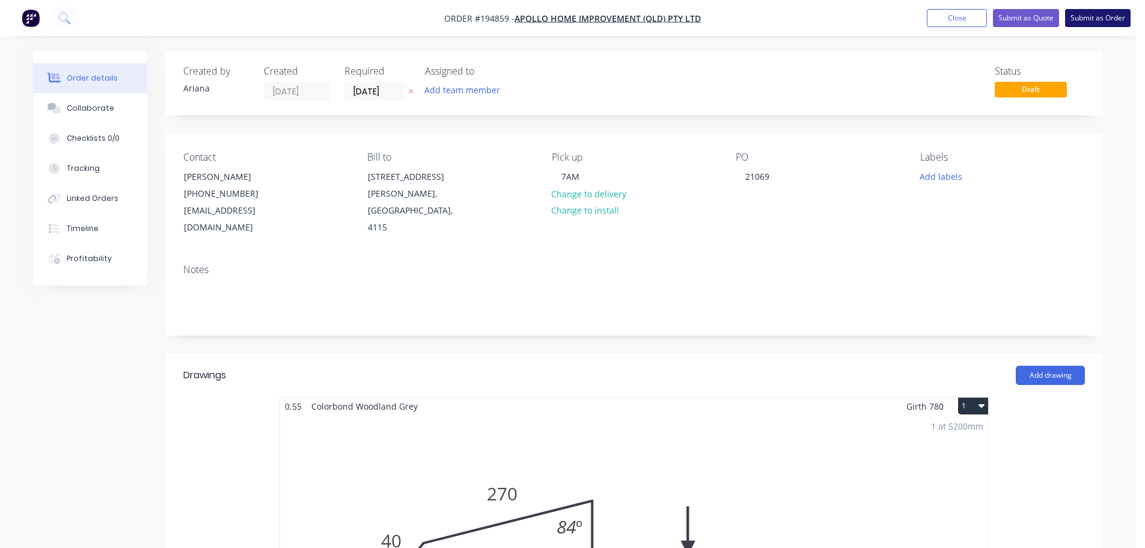
click at [1100, 17] on button "Submit as Order" at bounding box center [1098, 18] width 66 height 18
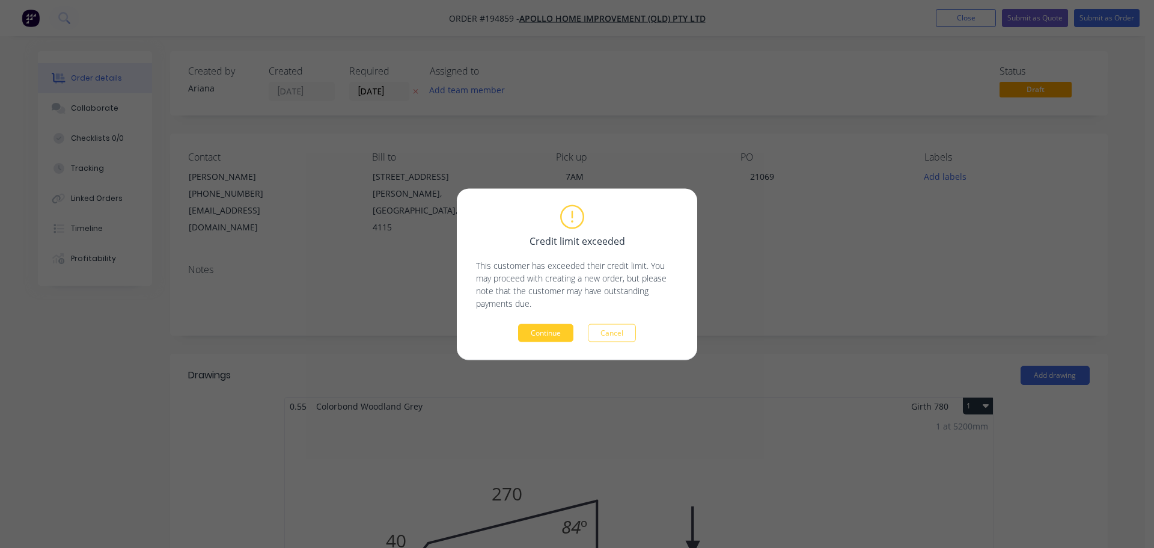
click at [538, 329] on button "Continue" at bounding box center [545, 332] width 55 height 18
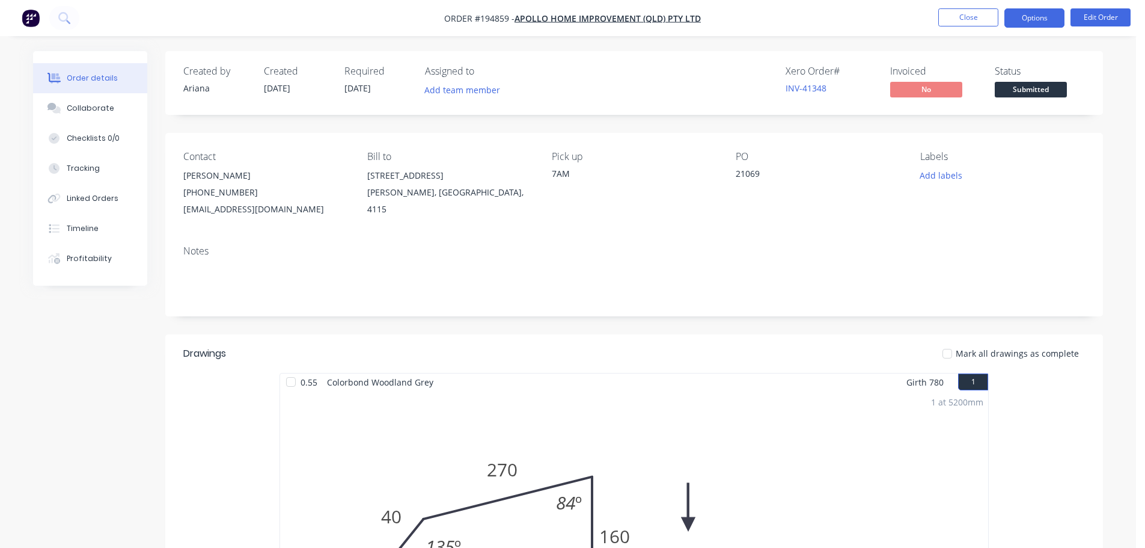
click at [1046, 17] on button "Options" at bounding box center [1035, 17] width 60 height 19
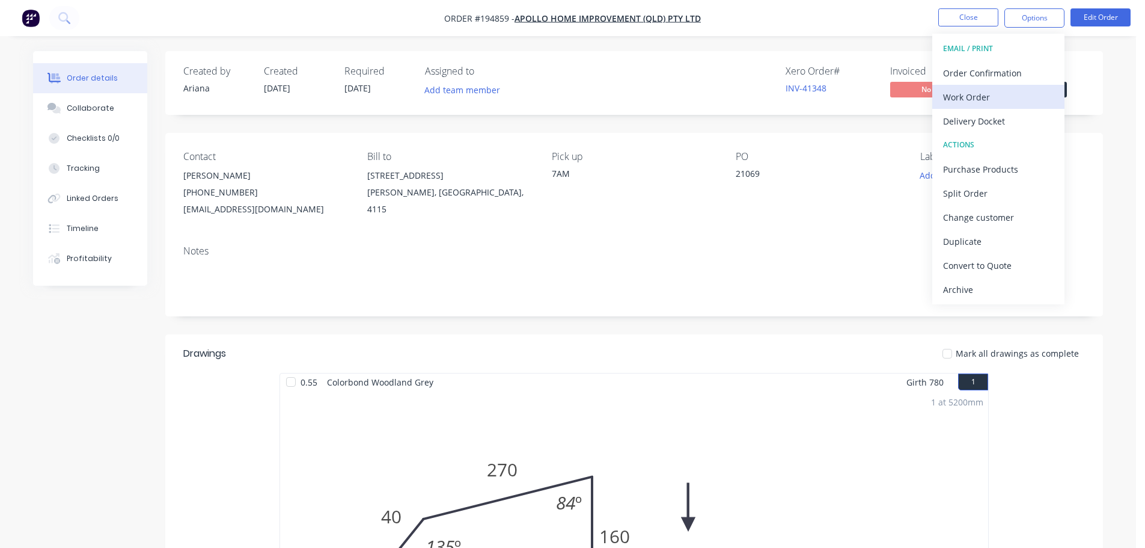
click at [1005, 97] on div "Work Order" at bounding box center [998, 96] width 111 height 17
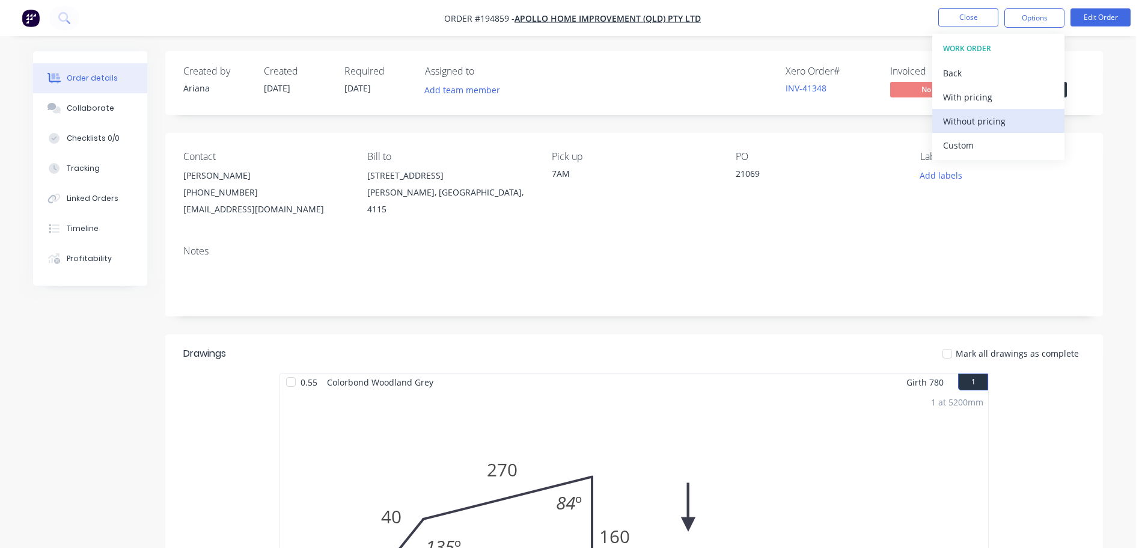
click at [987, 122] on div "Without pricing" at bounding box center [998, 120] width 111 height 17
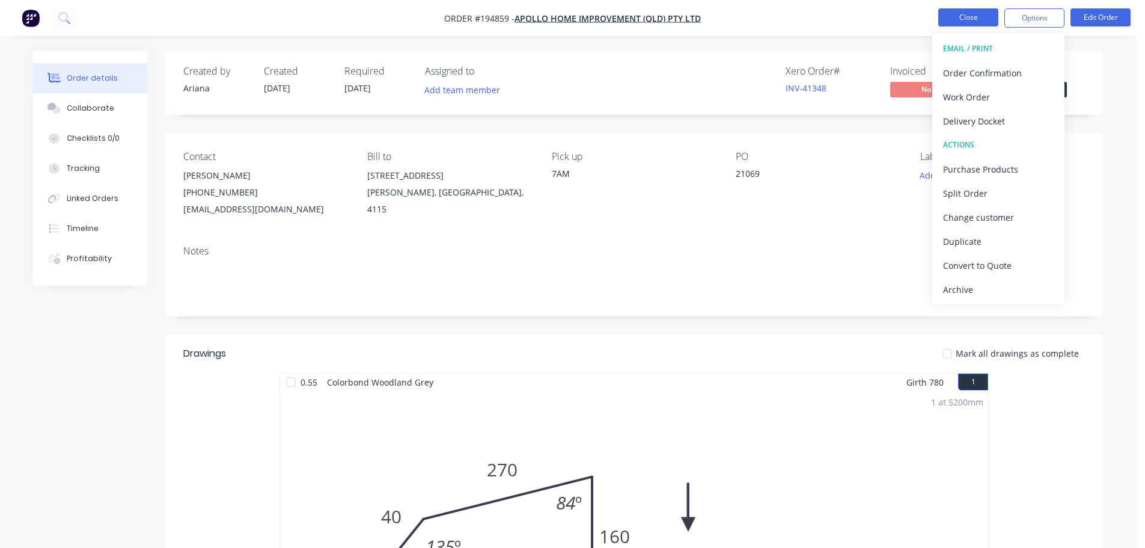
click at [970, 17] on button "Close" at bounding box center [969, 17] width 60 height 18
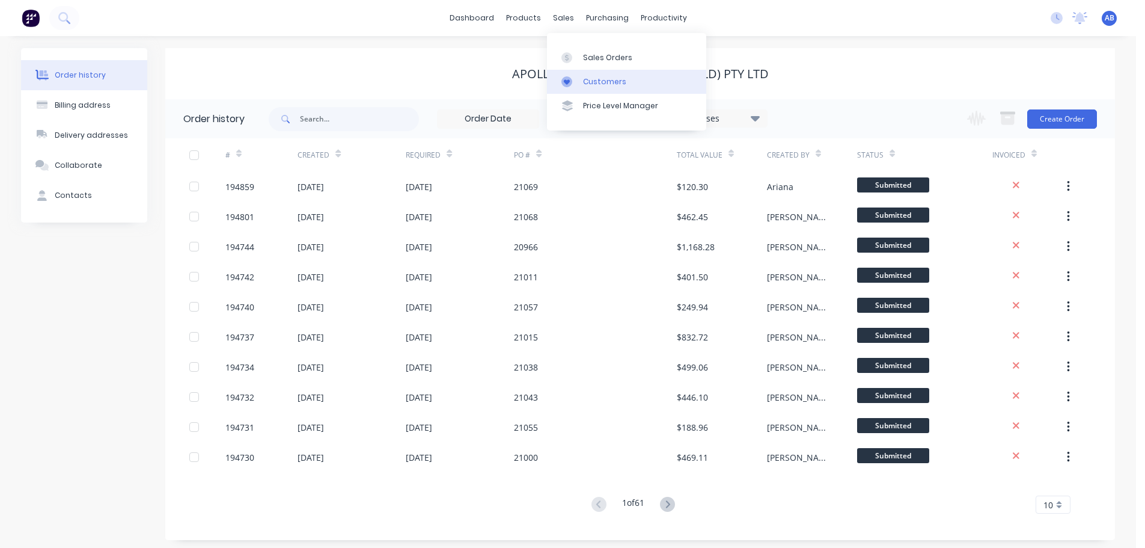
click at [598, 84] on div "Customers" at bounding box center [604, 81] width 43 height 11
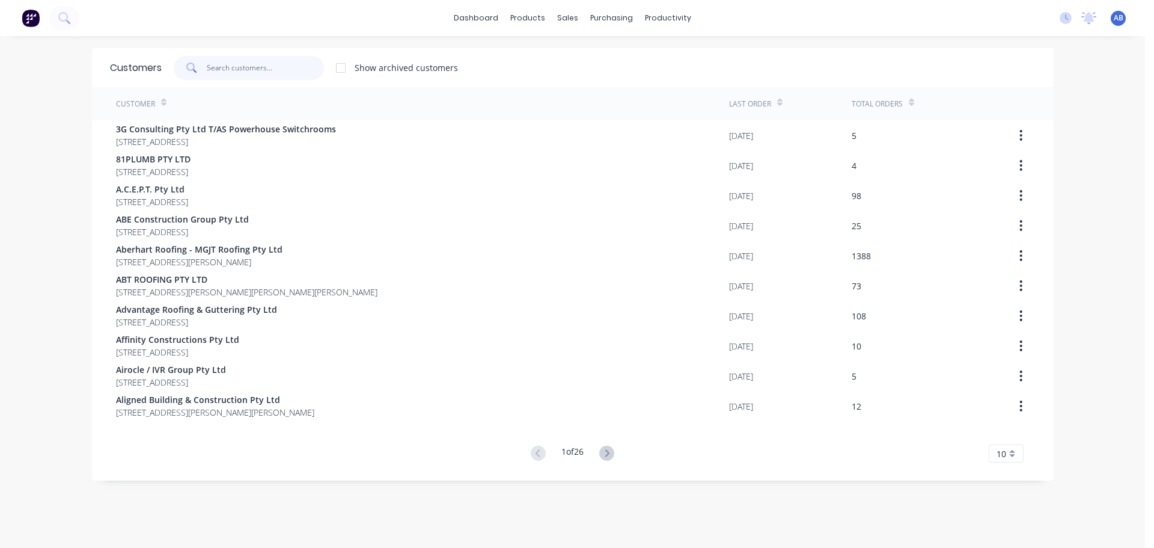
drag, startPoint x: 275, startPoint y: 70, endPoint x: 445, endPoint y: 60, distance: 169.9
click at [277, 70] on input "text" at bounding box center [265, 68] width 117 height 24
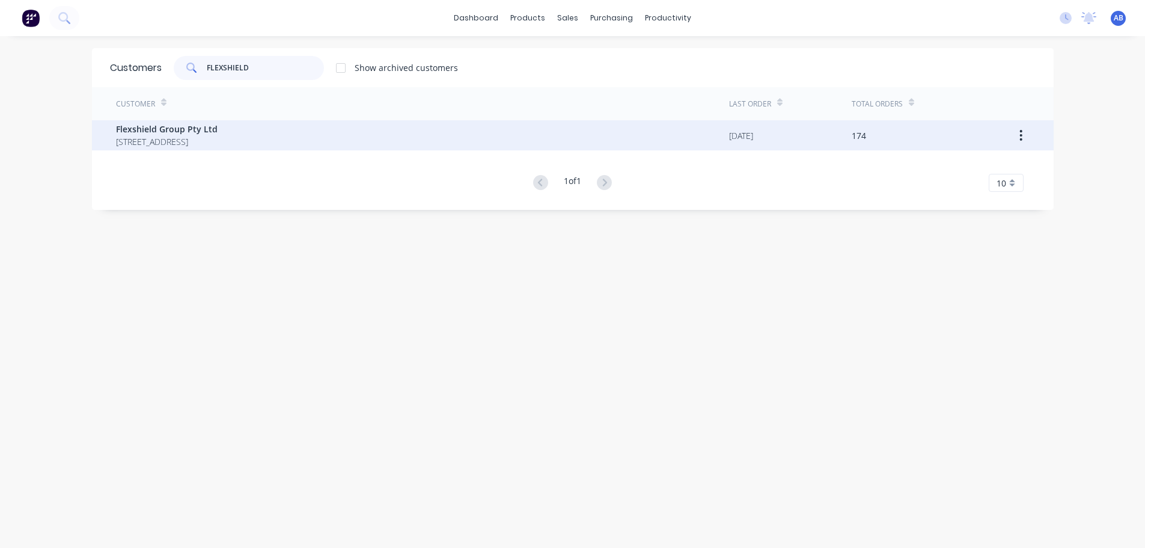
type input "FLEXSHIELD"
click at [186, 135] on span "[STREET_ADDRESS]" at bounding box center [167, 141] width 102 height 13
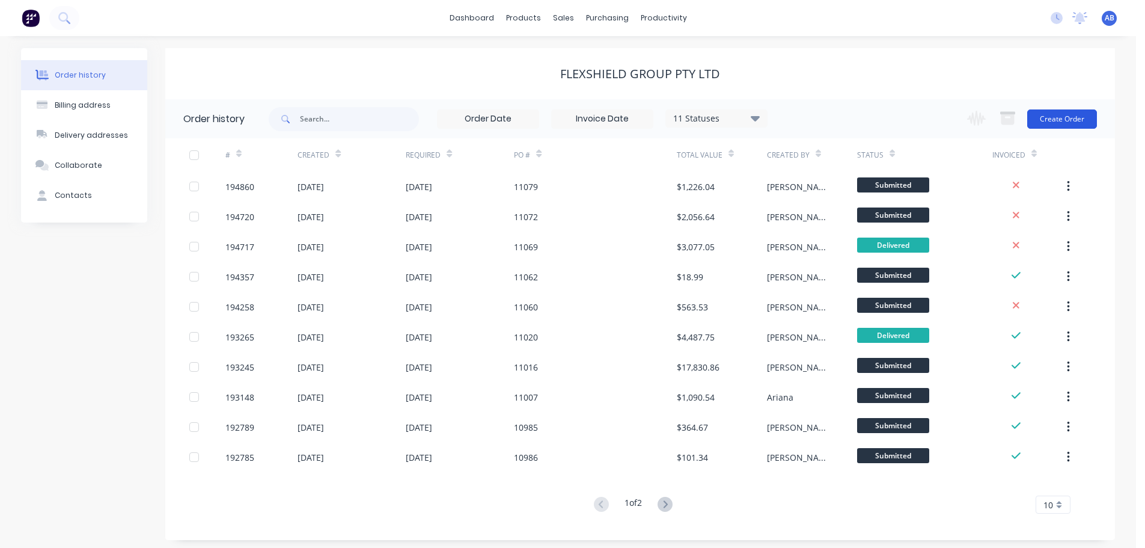
click at [1078, 123] on button "Create Order" at bounding box center [1063, 118] width 70 height 19
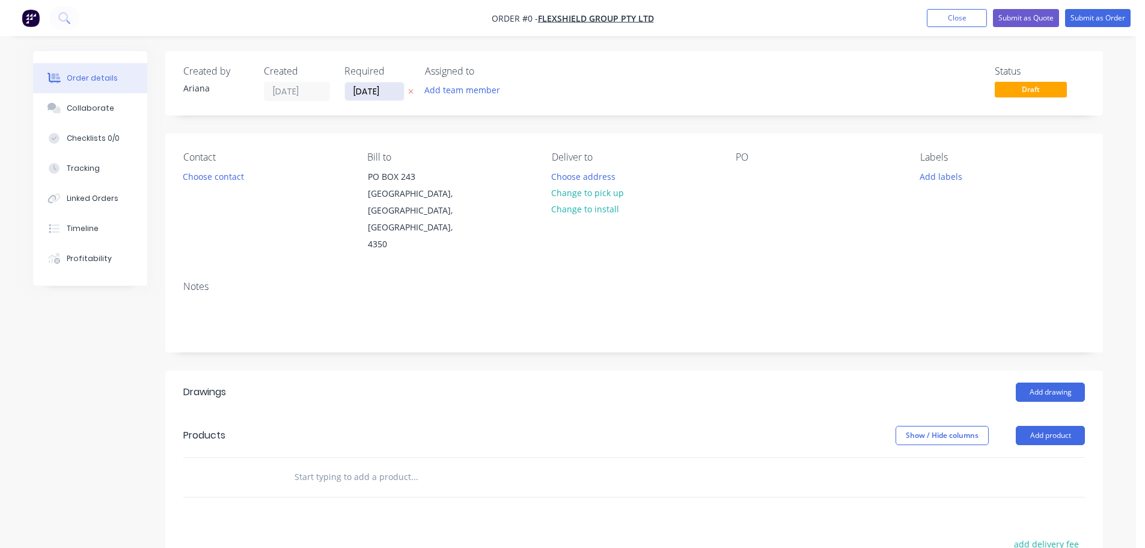
click at [384, 93] on input "[DATE]" at bounding box center [374, 91] width 59 height 18
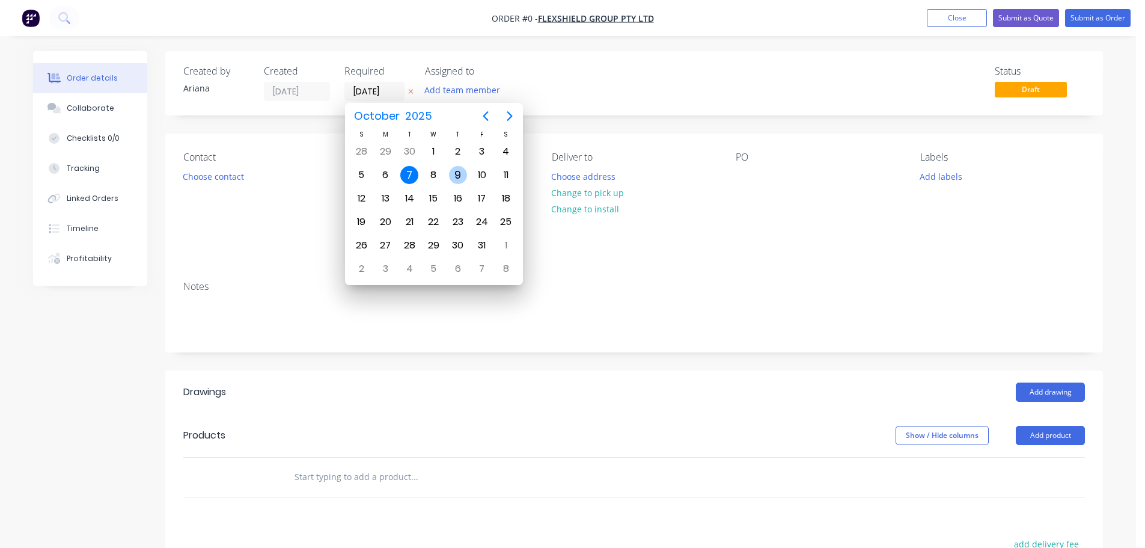
click at [455, 171] on div "9" at bounding box center [458, 175] width 18 height 18
type input "[DATE]"
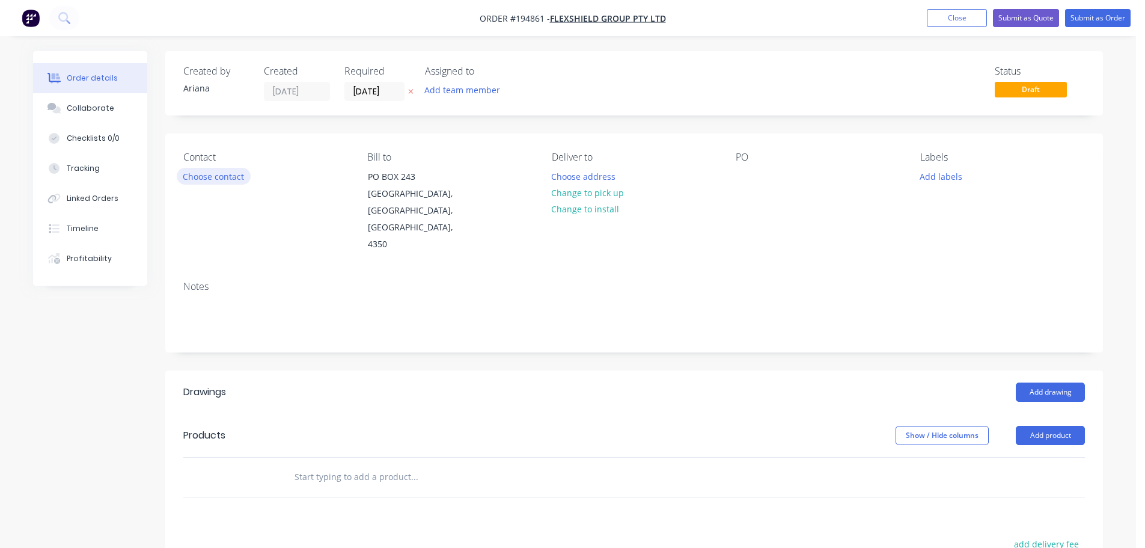
click at [195, 177] on button "Choose contact" at bounding box center [214, 176] width 74 height 16
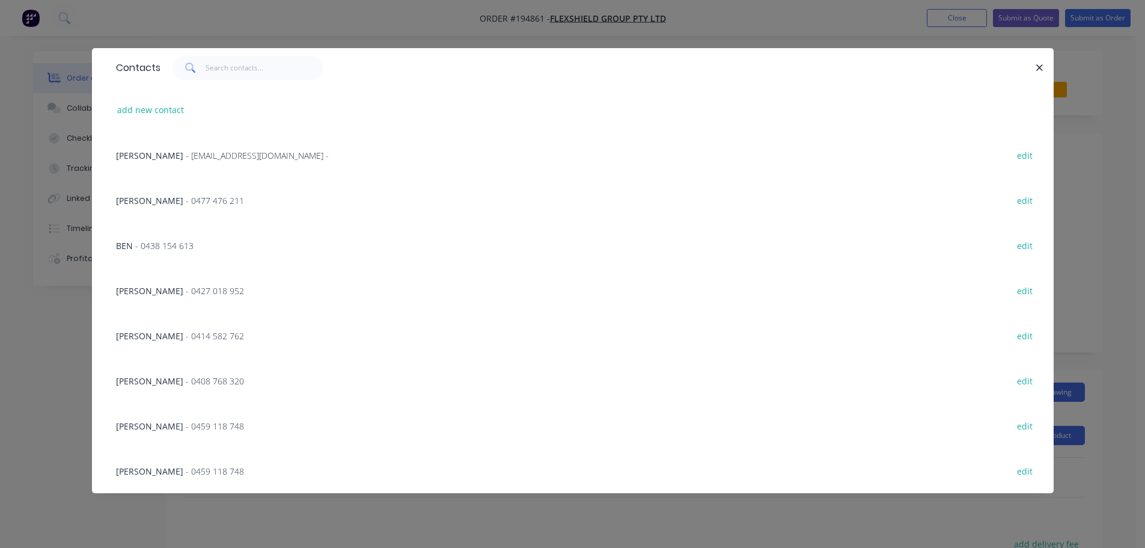
click at [183, 286] on span "[PERSON_NAME]" at bounding box center [149, 290] width 67 height 11
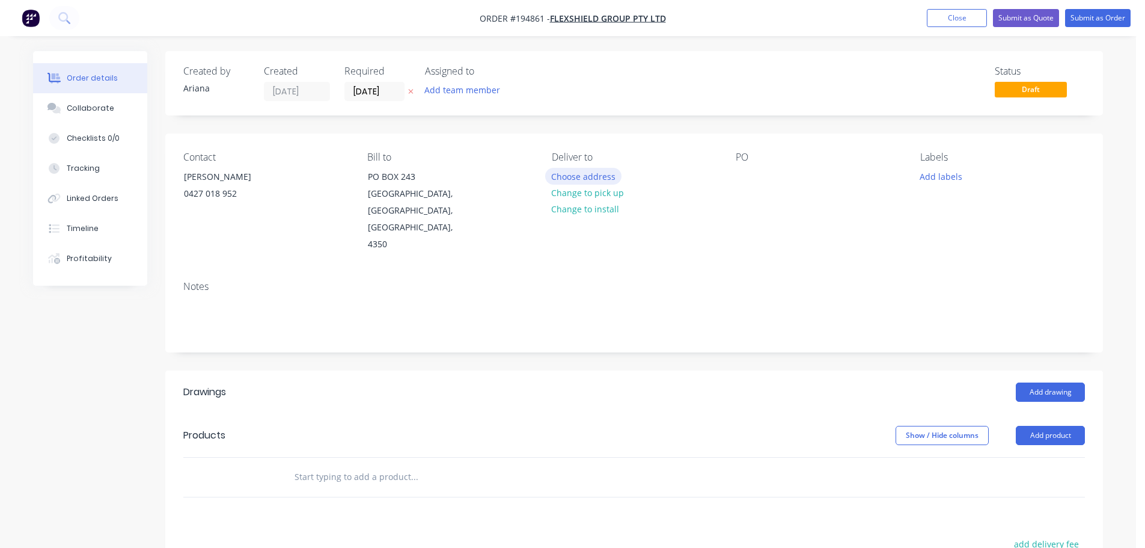
click at [578, 172] on button "Choose address" at bounding box center [583, 176] width 77 height 16
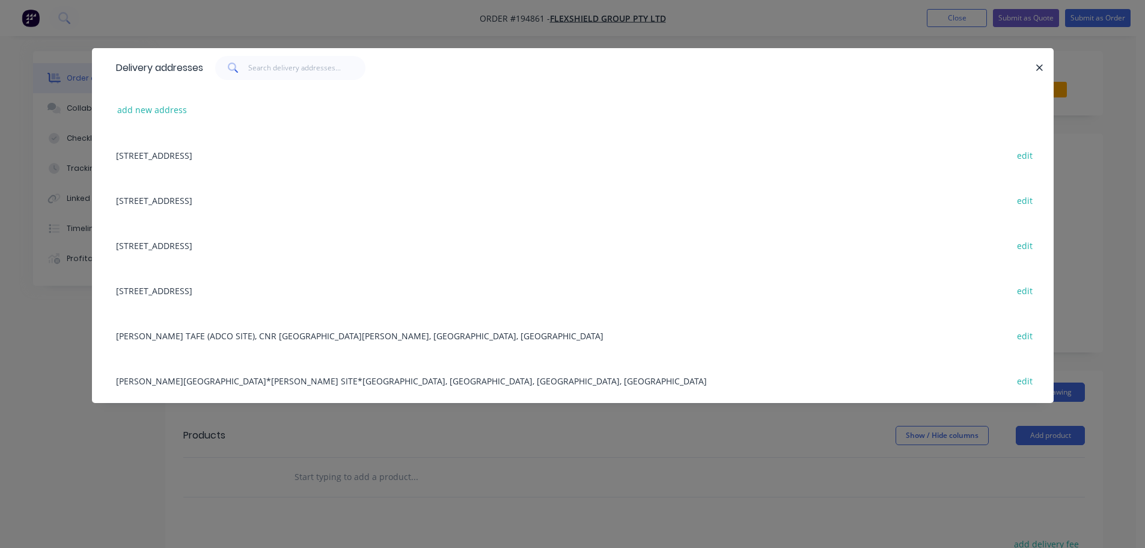
click at [289, 242] on div "[STREET_ADDRESS] edit" at bounding box center [573, 244] width 926 height 45
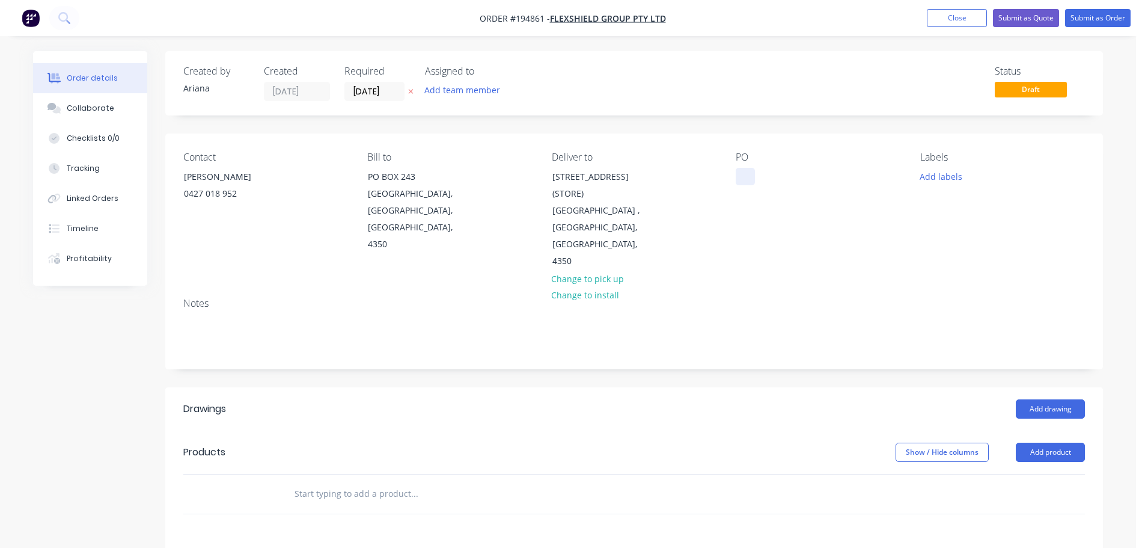
click at [744, 173] on div at bounding box center [745, 176] width 19 height 17
click at [819, 230] on div "PO 11080" at bounding box center [818, 211] width 165 height 118
click at [1046, 399] on button "Add drawing" at bounding box center [1050, 408] width 69 height 19
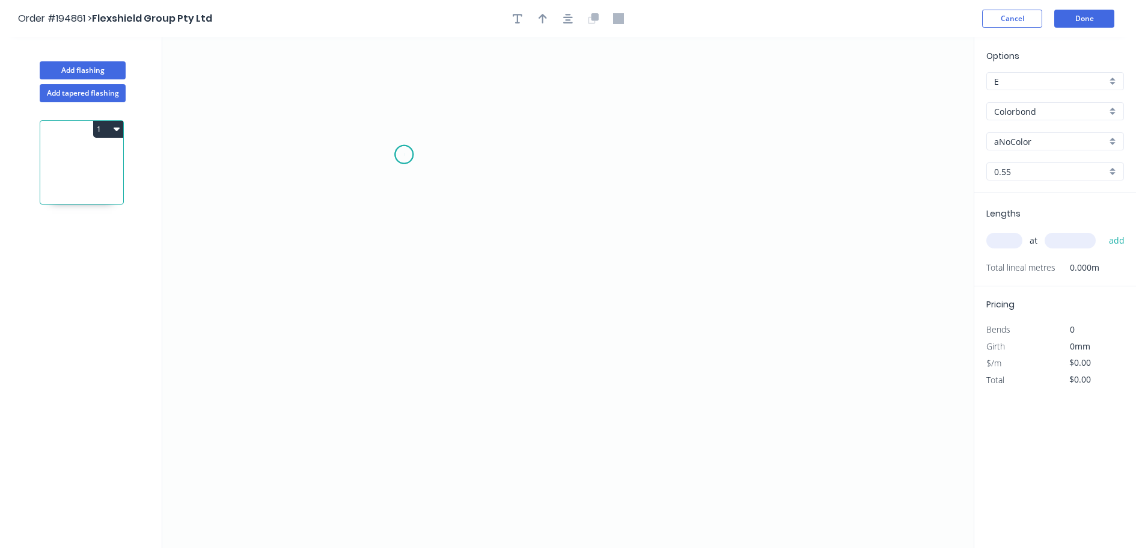
click at [404, 155] on icon "0" at bounding box center [568, 292] width 812 height 510
click at [417, 424] on icon "0" at bounding box center [568, 292] width 812 height 510
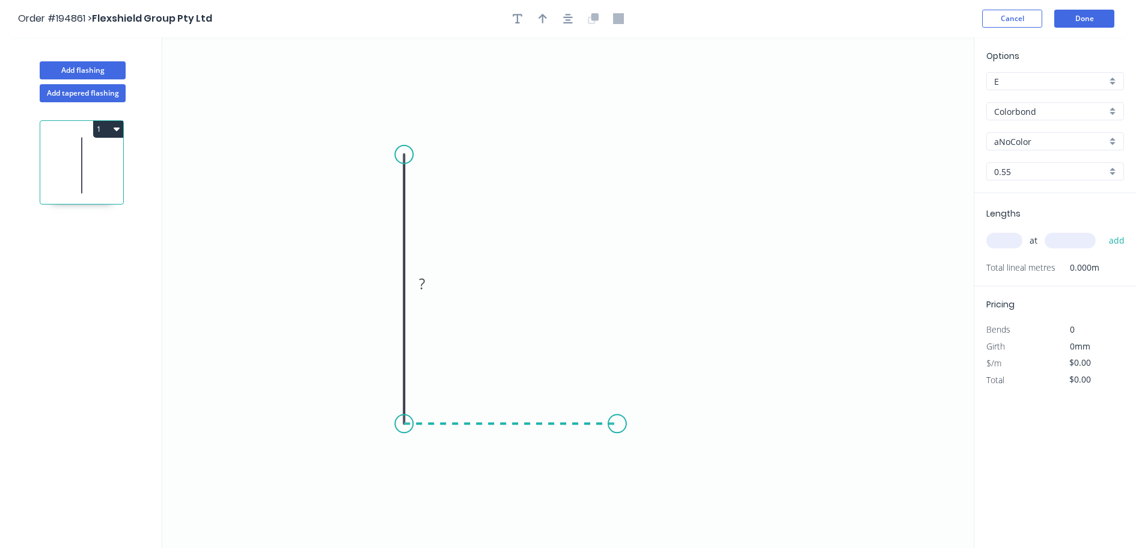
click at [617, 428] on icon "0 ?" at bounding box center [568, 292] width 812 height 510
click at [624, 149] on icon "0 ? ?" at bounding box center [568, 292] width 812 height 510
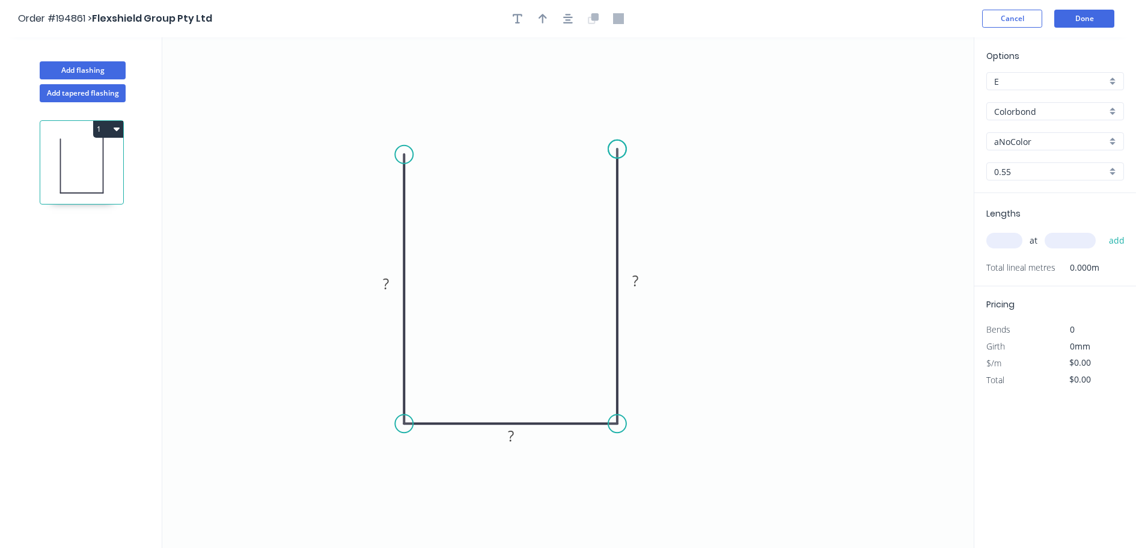
click at [624, 149] on circle at bounding box center [617, 149] width 18 height 18
click at [624, 152] on circle at bounding box center [617, 149] width 18 height 18
click at [616, 152] on circle at bounding box center [617, 152] width 18 height 18
click at [386, 287] on tspan "?" at bounding box center [386, 284] width 6 height 20
click at [725, 228] on icon "0 90 52 90" at bounding box center [568, 292] width 812 height 510
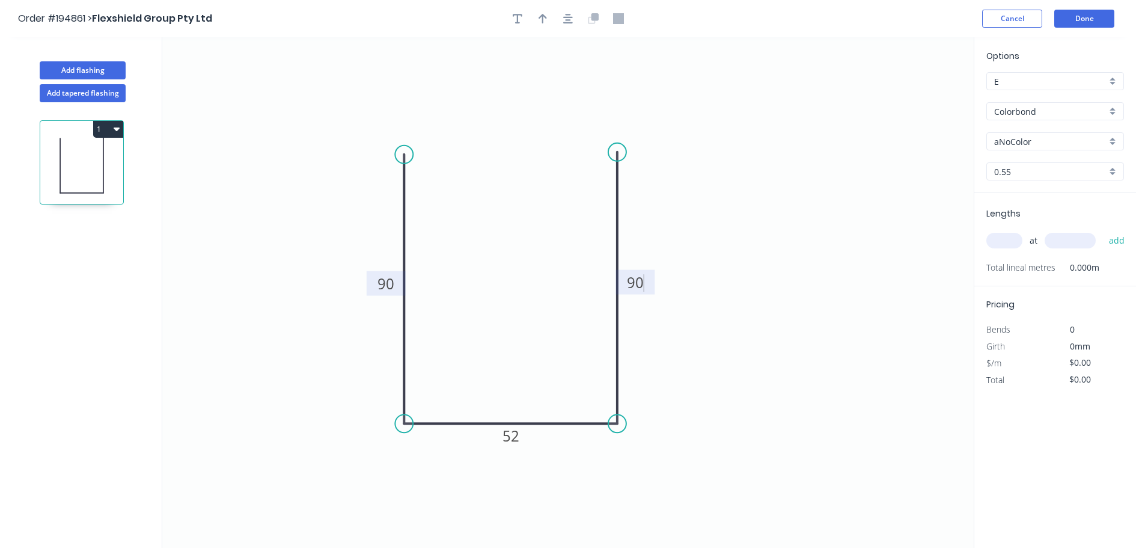
type input "$11.02"
click at [541, 18] on icon "button" at bounding box center [543, 18] width 8 height 11
drag, startPoint x: 915, startPoint y: 93, endPoint x: 722, endPoint y: 423, distance: 382.4
click at [722, 423] on icon at bounding box center [721, 408] width 11 height 38
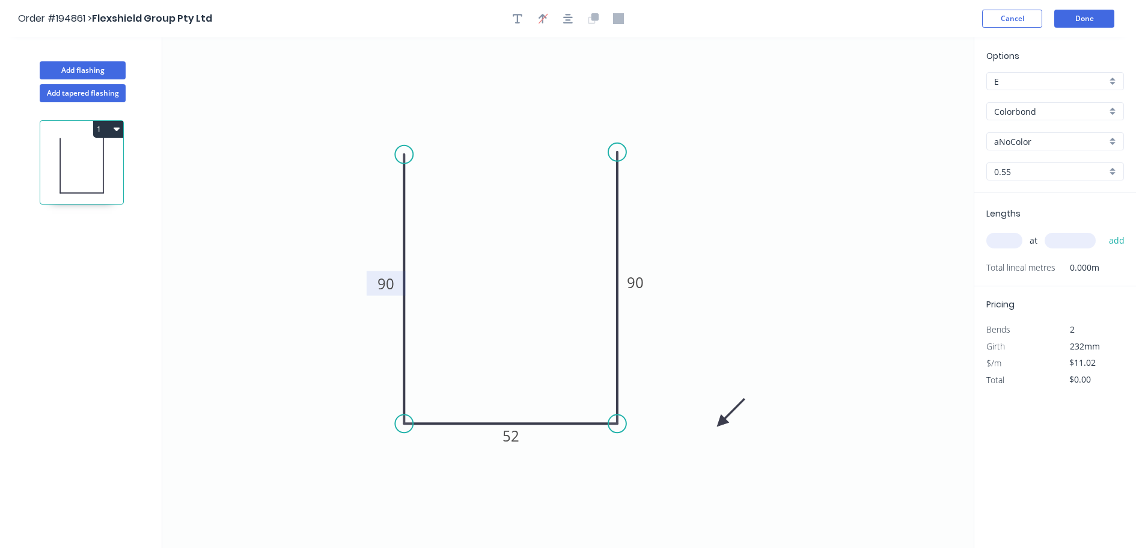
click at [722, 423] on icon at bounding box center [731, 412] width 35 height 35
drag, startPoint x: 722, startPoint y: 423, endPoint x: 705, endPoint y: 436, distance: 21.4
click at [705, 436] on icon at bounding box center [724, 432] width 38 height 11
click at [705, 436] on icon at bounding box center [718, 435] width 38 height 11
click at [1116, 111] on div "Colorbond" at bounding box center [1056, 111] width 138 height 18
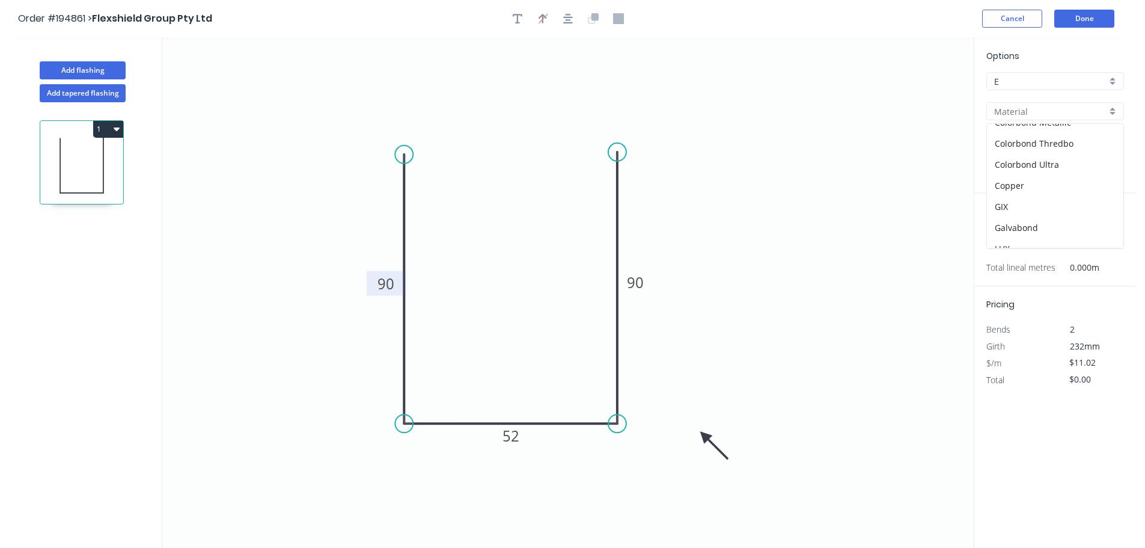
scroll to position [120, 0]
click at [1049, 204] on div "Galvabond" at bounding box center [1055, 203] width 136 height 21
type input "Galvabond"
type input "$11.43"
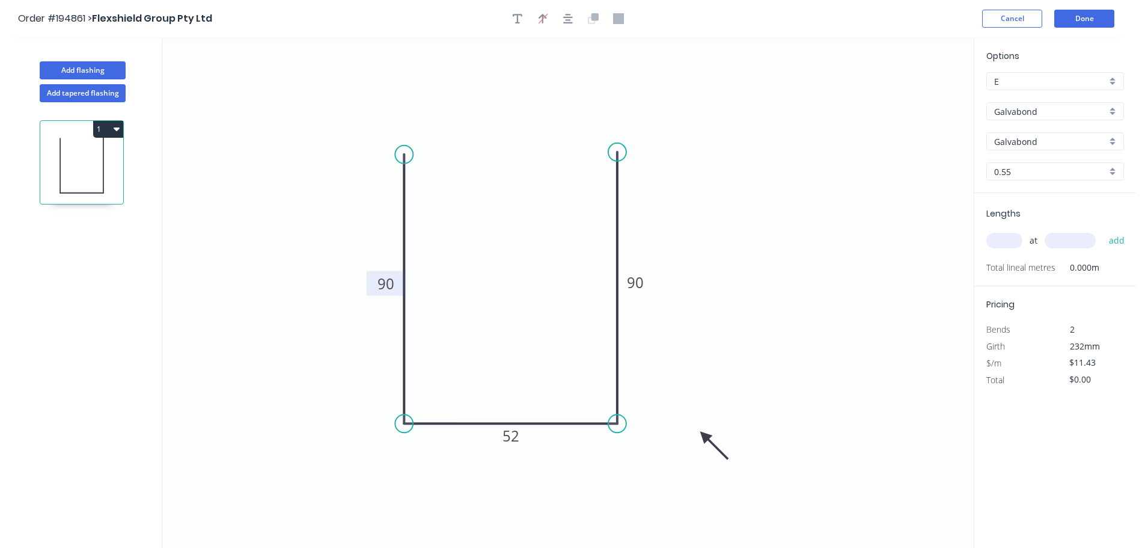
click at [1108, 174] on div "0.55" at bounding box center [1056, 171] width 138 height 18
click at [1004, 297] on div "2.0" at bounding box center [1055, 299] width 136 height 21
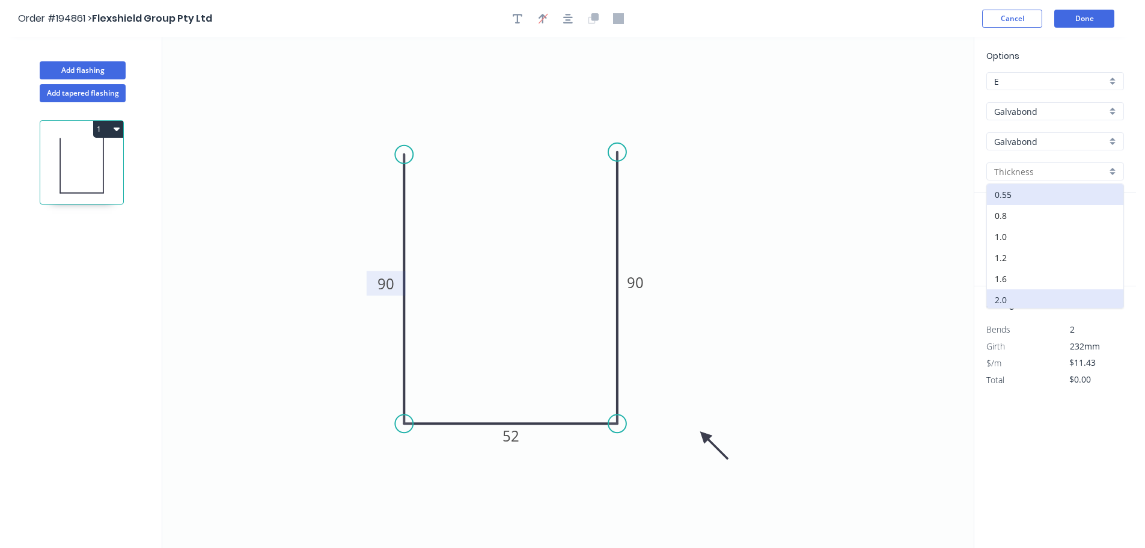
type input "2.0"
type input "$30.94"
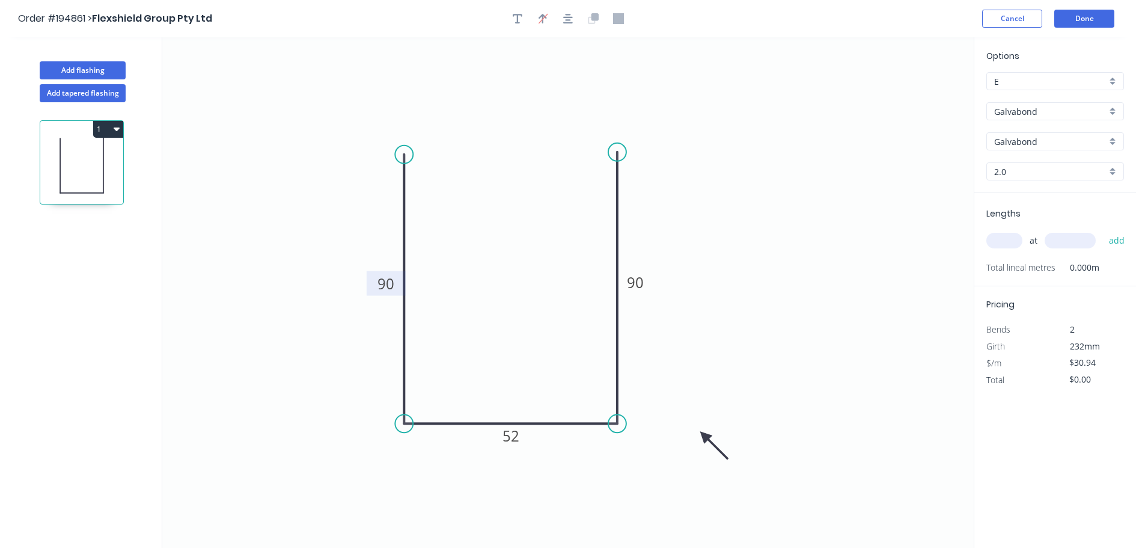
click at [1008, 244] on input "text" at bounding box center [1005, 241] width 36 height 16
type input "5"
click at [1084, 239] on input "text" at bounding box center [1070, 241] width 51 height 16
type input "4200"
click at [1103, 230] on button "add" at bounding box center [1117, 240] width 28 height 20
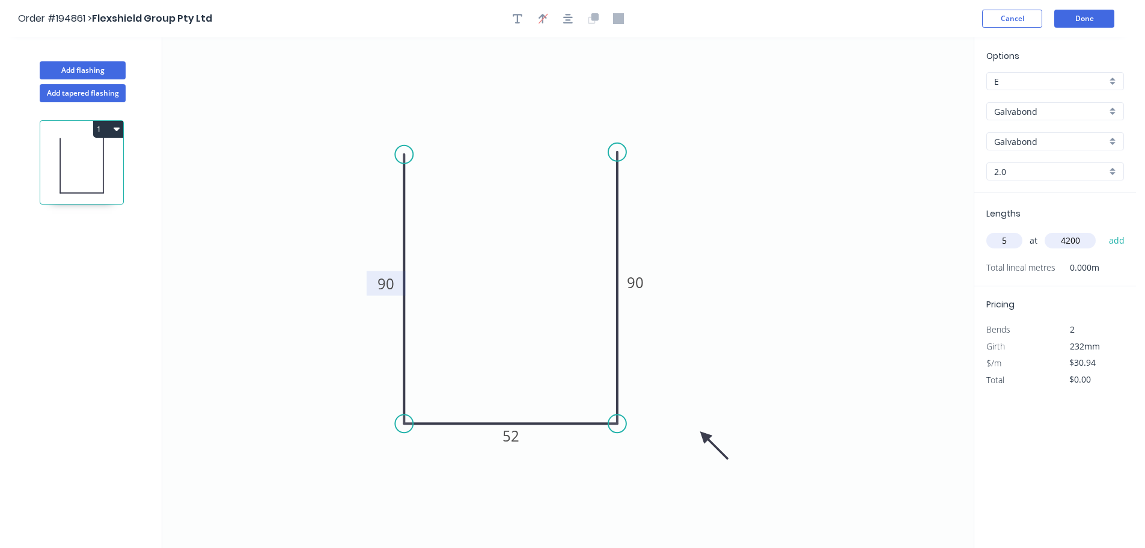
type input "$649.74"
drag, startPoint x: 526, startPoint y: 438, endPoint x: 525, endPoint y: 378, distance: 60.7
click at [525, 378] on rect at bounding box center [509, 375] width 39 height 25
click at [1102, 18] on button "Done" at bounding box center [1085, 19] width 60 height 18
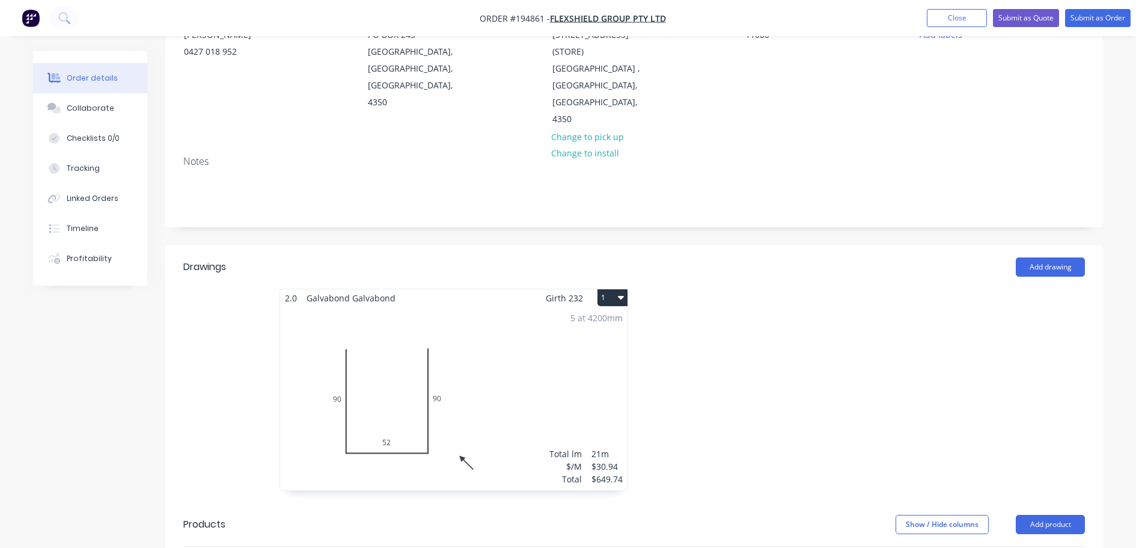
scroll to position [281, 0]
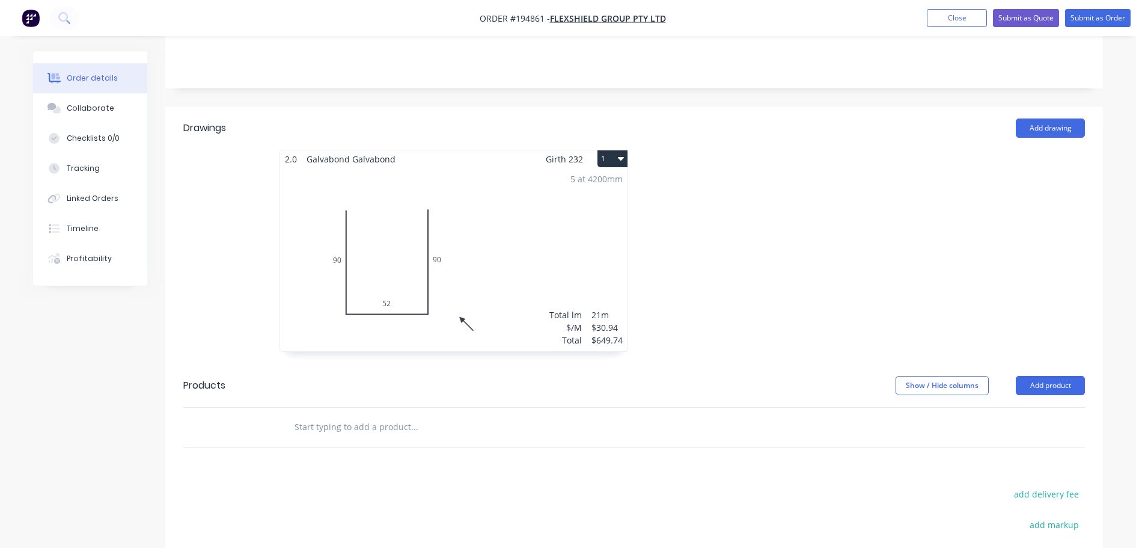
click at [606, 150] on button "1" at bounding box center [613, 158] width 30 height 17
click at [602, 179] on div "Use larger box size" at bounding box center [570, 187] width 93 height 17
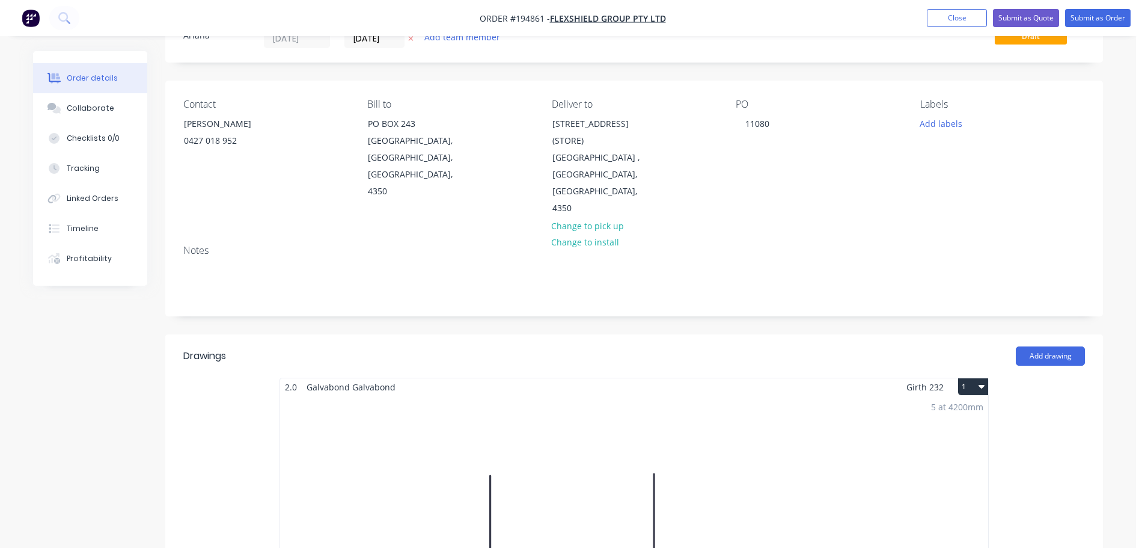
scroll to position [0, 0]
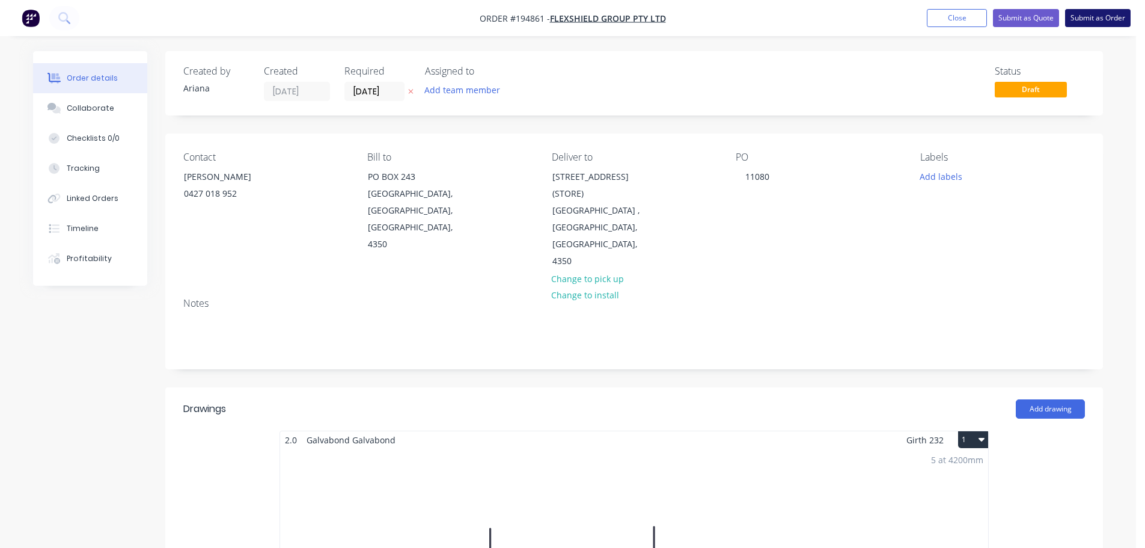
click at [1094, 16] on button "Submit as Order" at bounding box center [1098, 18] width 66 height 18
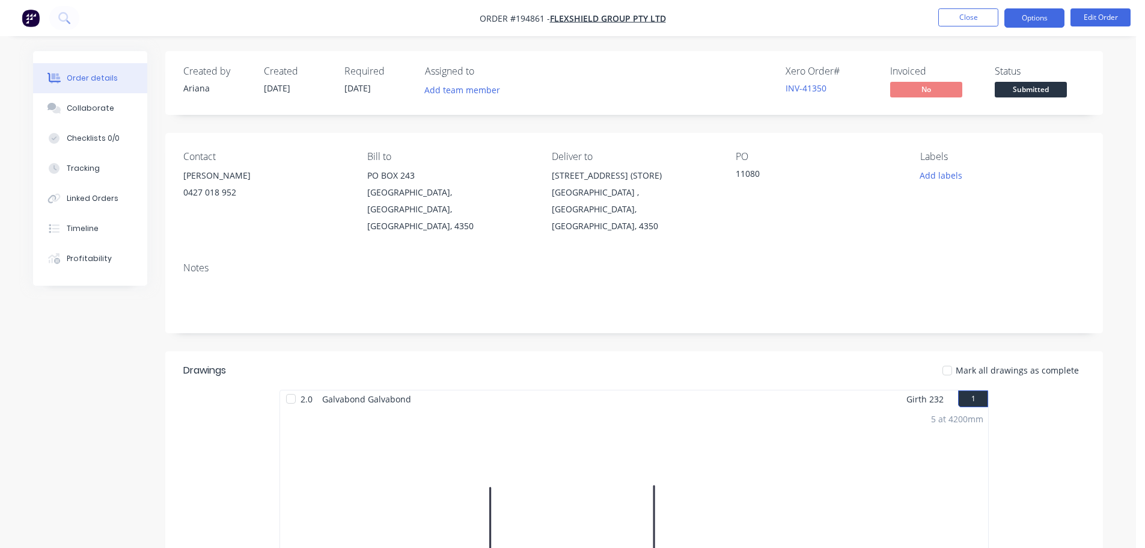
click at [1028, 14] on button "Options" at bounding box center [1035, 17] width 60 height 19
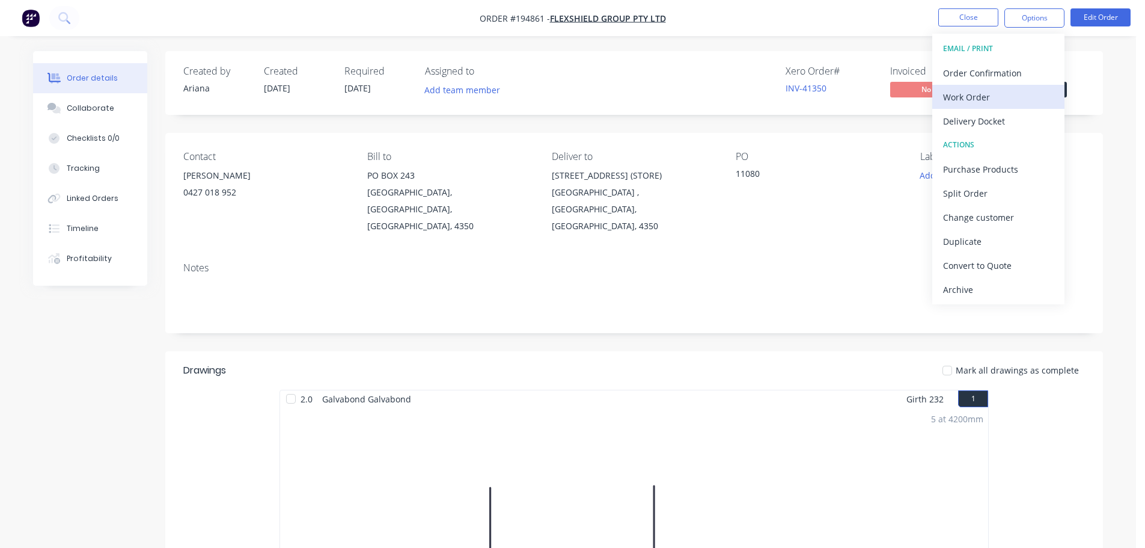
click at [985, 92] on div "Work Order" at bounding box center [998, 96] width 111 height 17
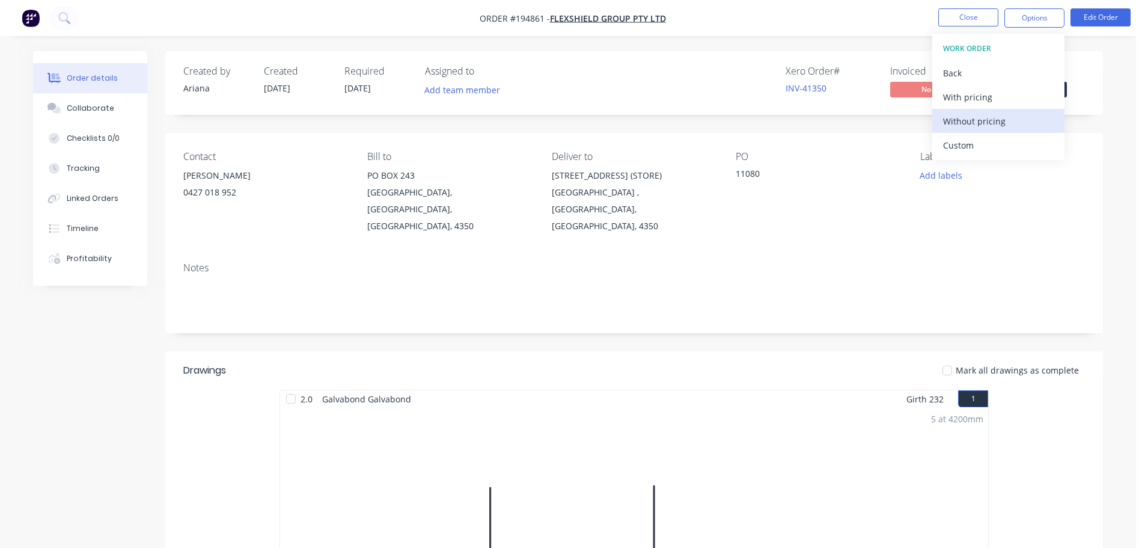
click at [965, 118] on div "Without pricing" at bounding box center [998, 120] width 111 height 17
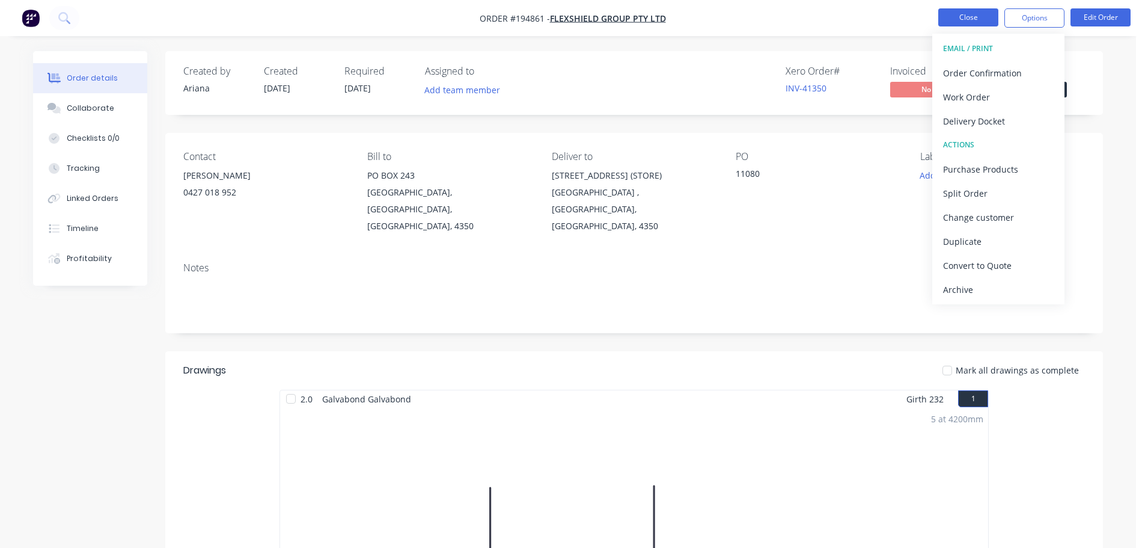
click at [966, 13] on button "Close" at bounding box center [969, 17] width 60 height 18
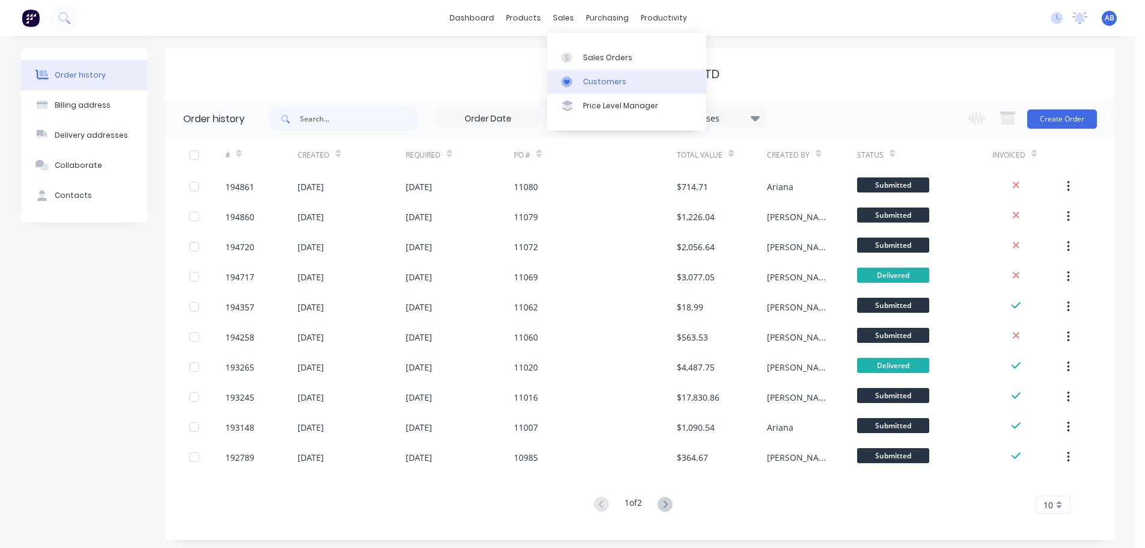
click at [607, 78] on div "Customers" at bounding box center [604, 81] width 43 height 11
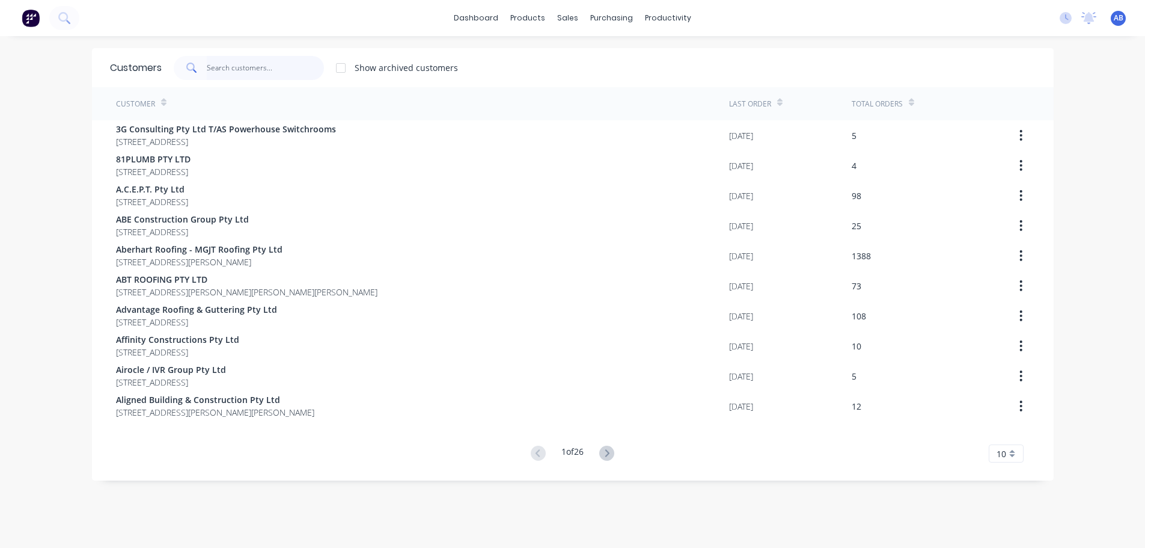
drag, startPoint x: 251, startPoint y: 64, endPoint x: 258, endPoint y: 63, distance: 6.9
click at [252, 64] on input "text" at bounding box center [265, 68] width 117 height 24
click at [299, 72] on input "text" at bounding box center [265, 68] width 117 height 24
drag, startPoint x: 262, startPoint y: 65, endPoint x: 476, endPoint y: 76, distance: 215.0
click at [263, 65] on input "text" at bounding box center [265, 68] width 117 height 24
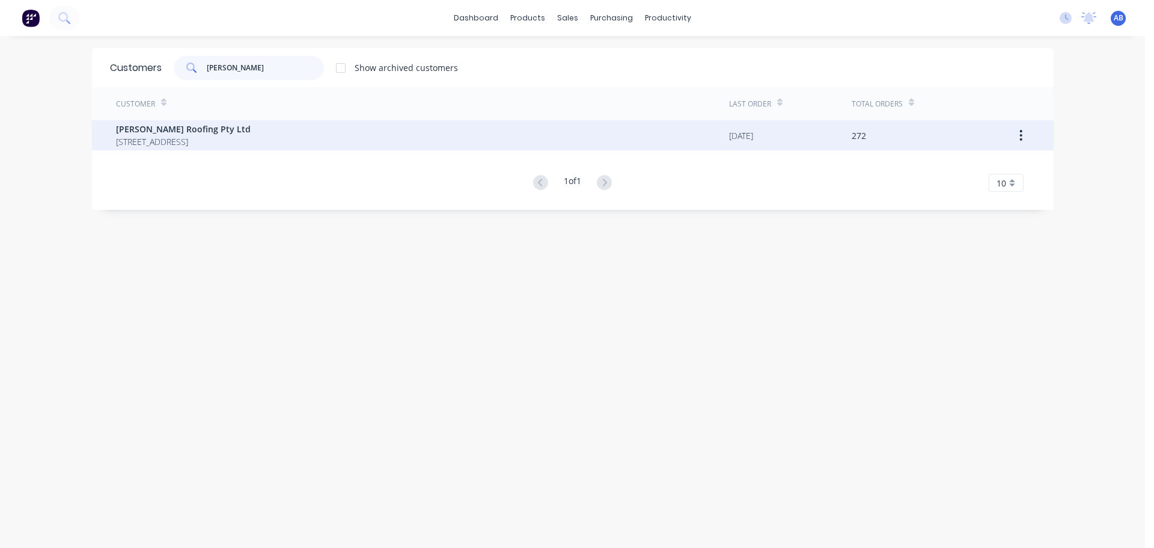
type input "[PERSON_NAME]"
click at [194, 130] on span "[PERSON_NAME] Roofing Pty Ltd" at bounding box center [183, 129] width 135 height 13
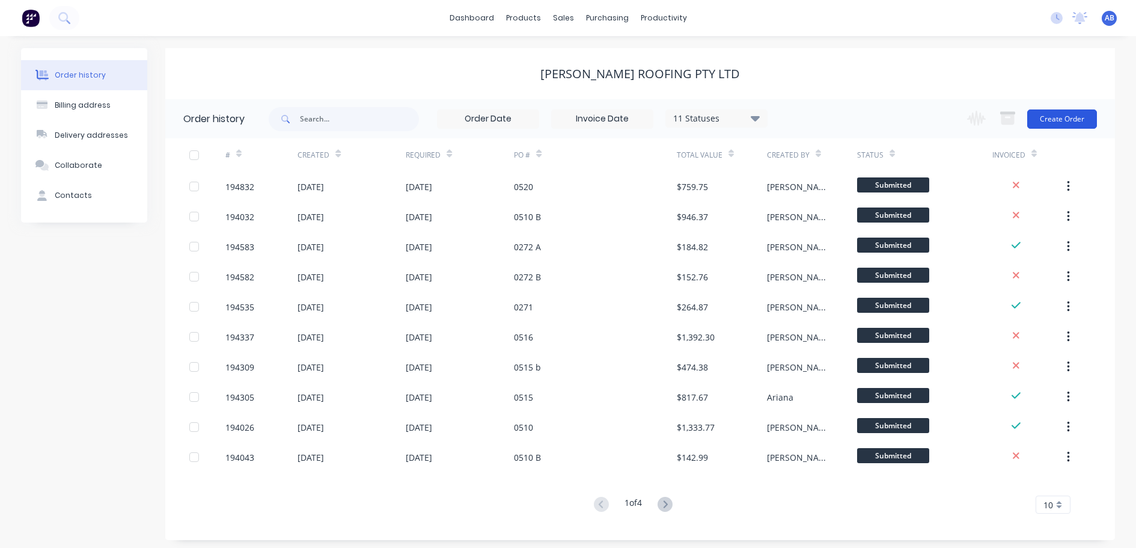
click at [1074, 118] on button "Create Order" at bounding box center [1063, 118] width 70 height 19
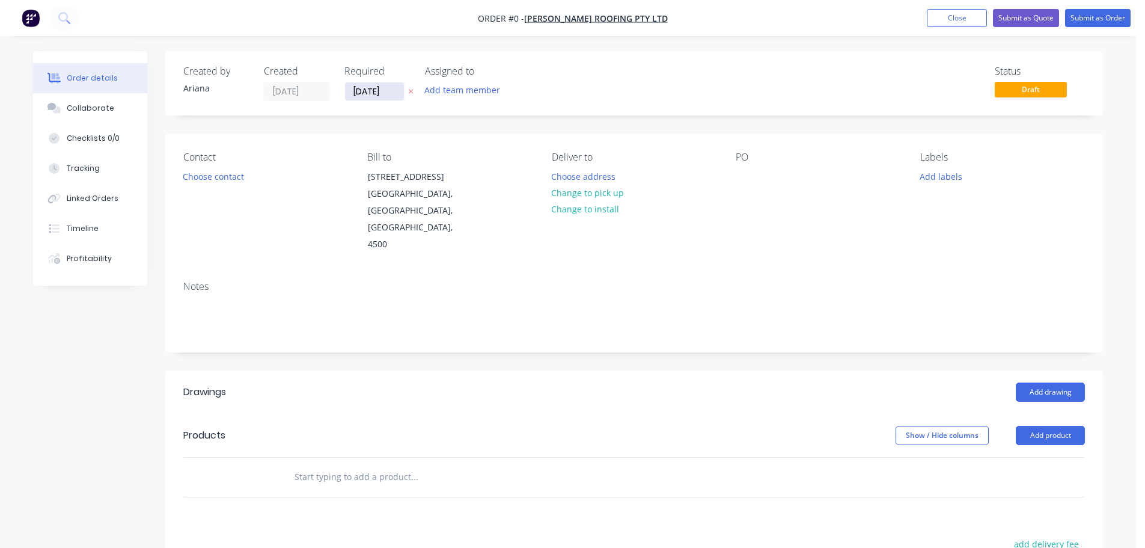
click at [358, 91] on input "[DATE]" at bounding box center [374, 91] width 59 height 18
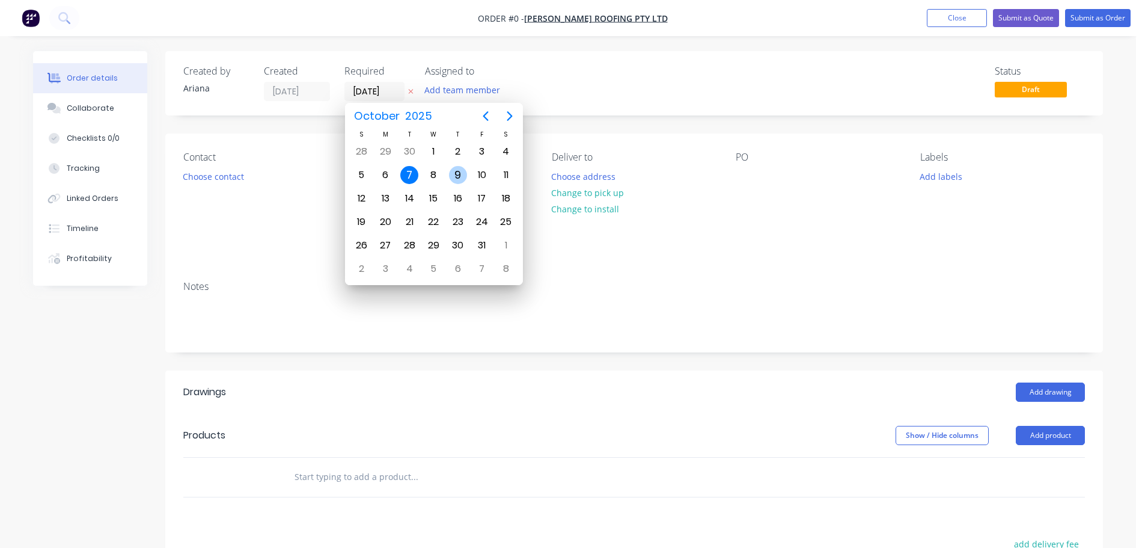
click at [456, 166] on div "9" at bounding box center [458, 175] width 18 height 18
type input "[DATE]"
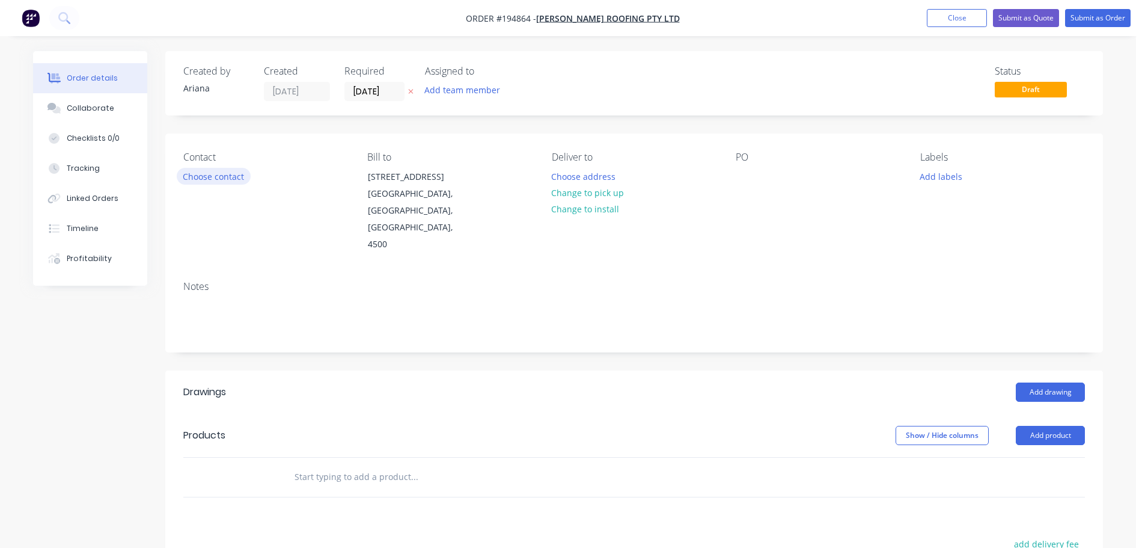
click at [224, 176] on button "Choose contact" at bounding box center [214, 176] width 74 height 16
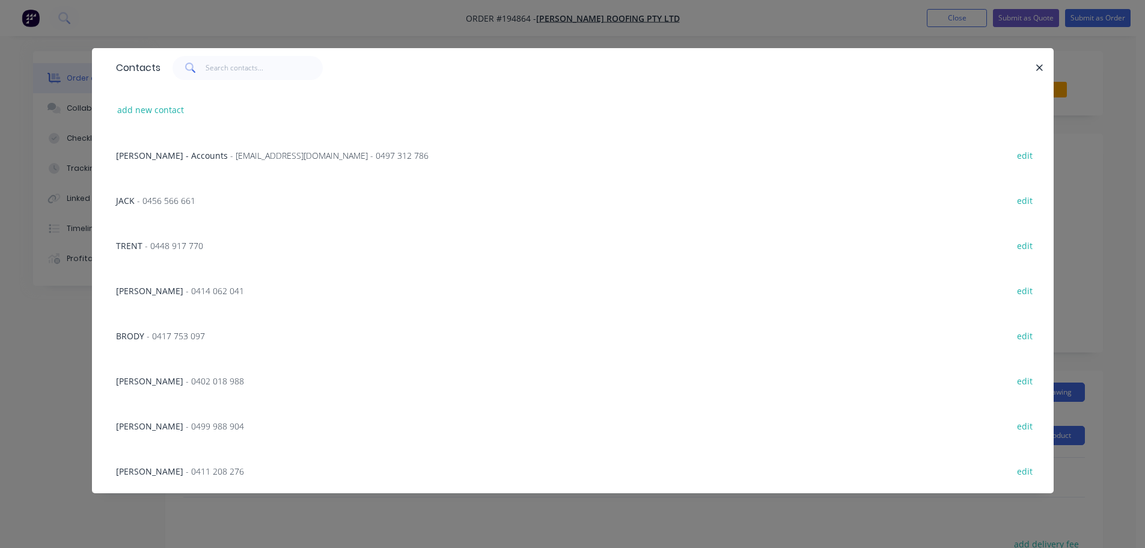
click at [150, 197] on span "- 0456 566 661" at bounding box center [166, 200] width 58 height 11
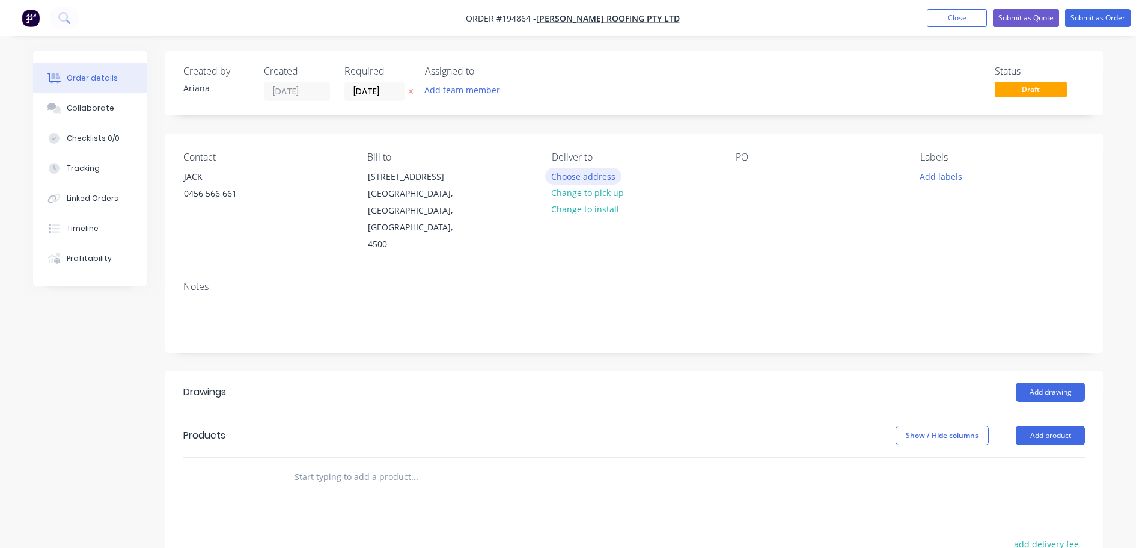
click at [582, 169] on button "Choose address" at bounding box center [583, 176] width 77 height 16
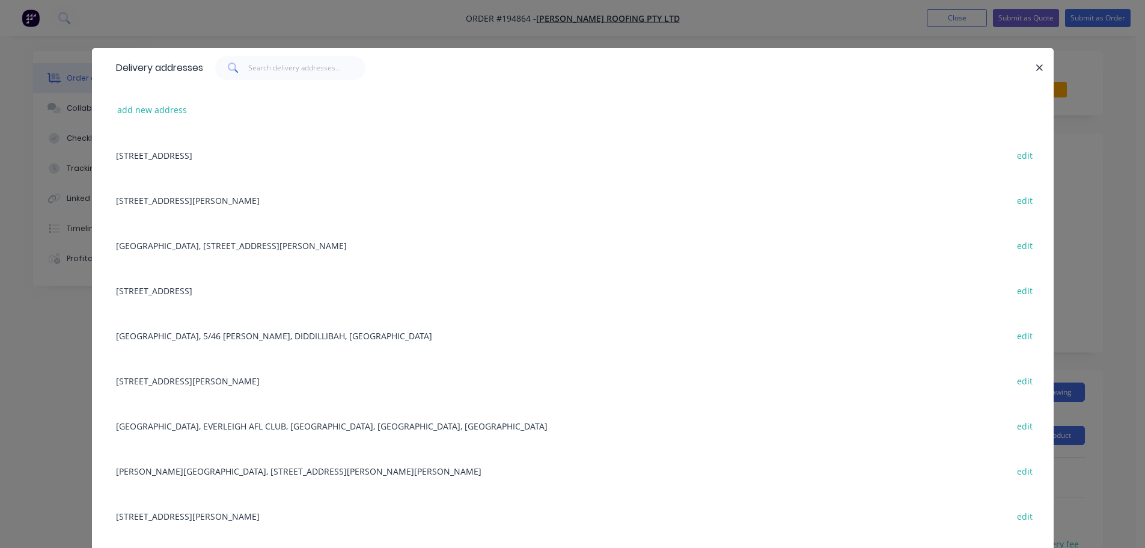
click at [260, 383] on div "[STREET_ADDRESS][PERSON_NAME] edit" at bounding box center [573, 380] width 926 height 45
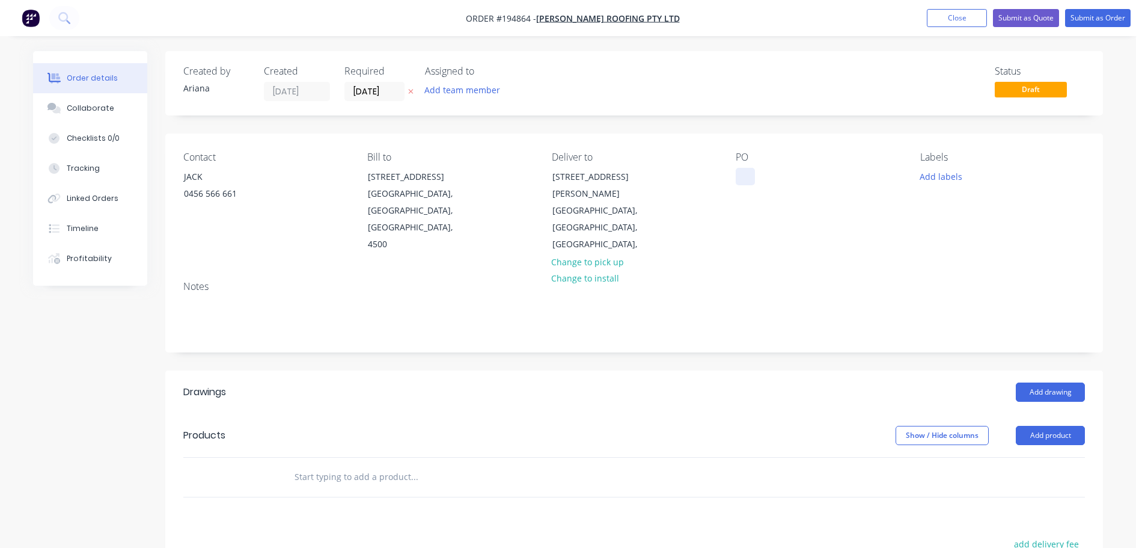
click at [744, 177] on div at bounding box center [745, 176] width 19 height 17
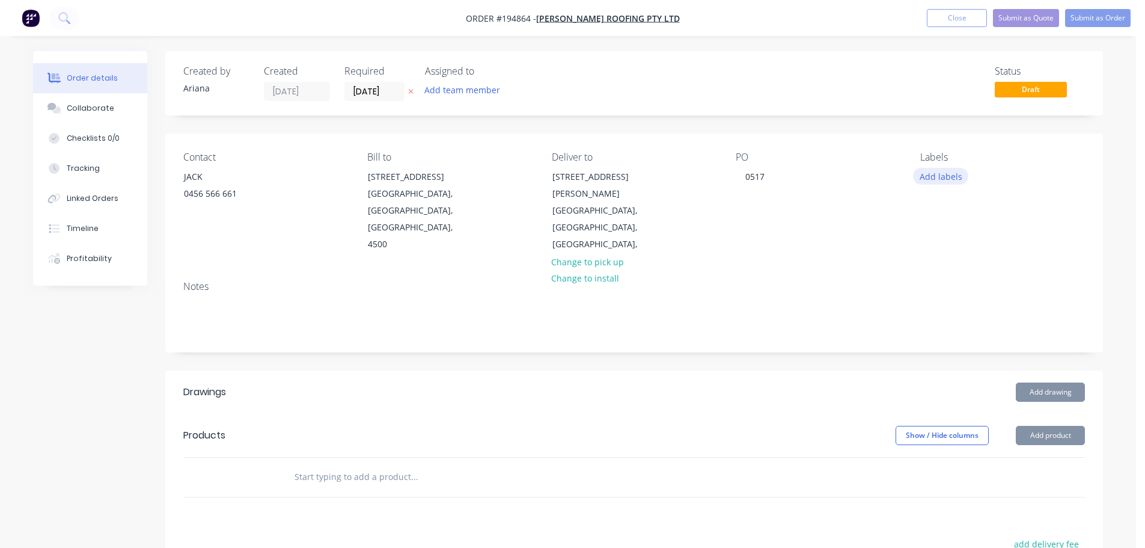
drag, startPoint x: 937, startPoint y: 177, endPoint x: 946, endPoint y: 180, distance: 10.3
click at [937, 176] on button "Add labels" at bounding box center [940, 176] width 55 height 16
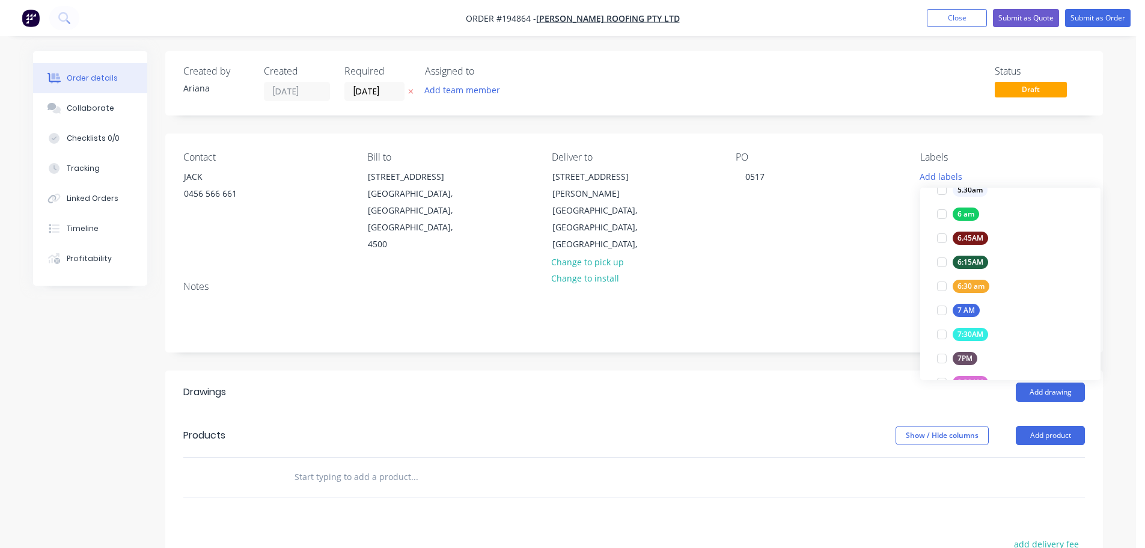
scroll to position [293, 0]
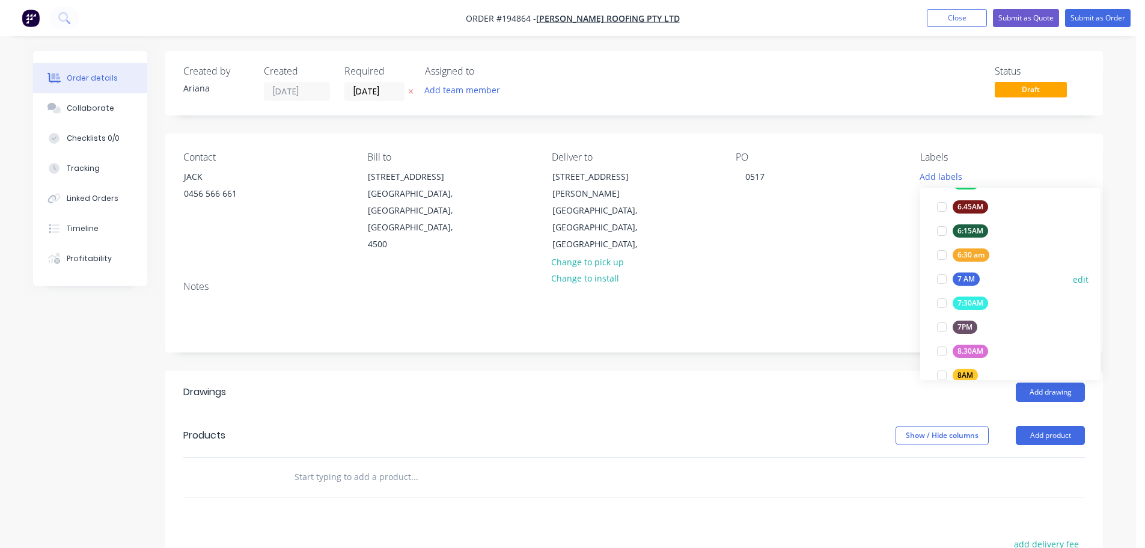
click at [940, 279] on div at bounding box center [942, 279] width 24 height 24
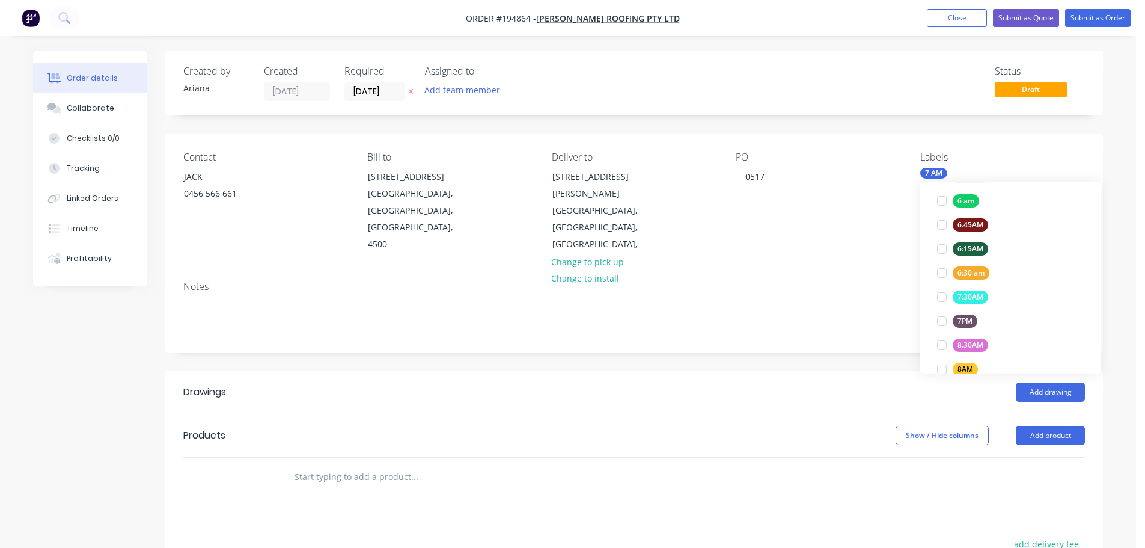
scroll to position [5, 0]
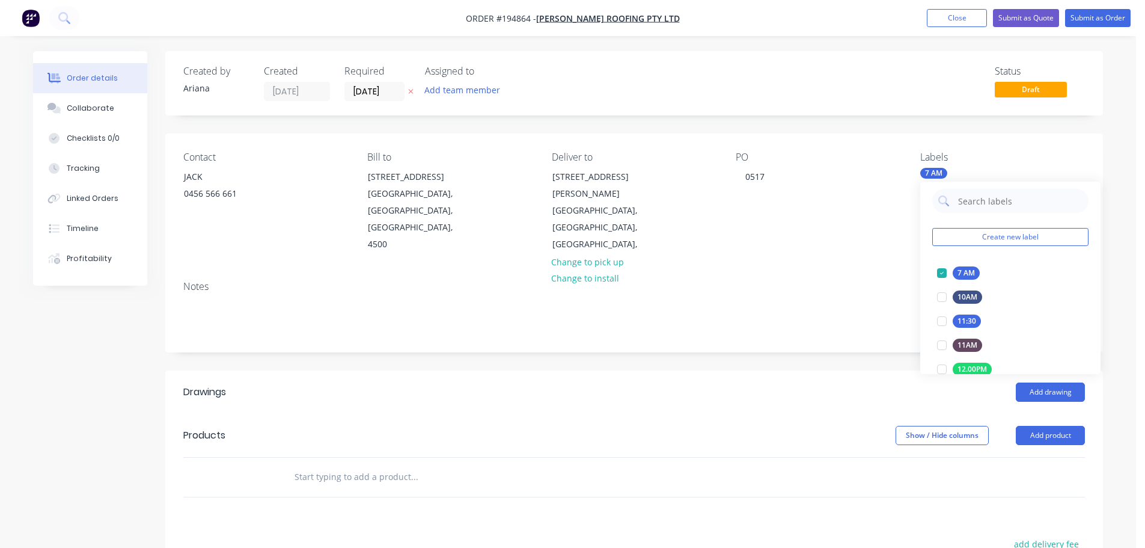
click at [848, 271] on div "Notes" at bounding box center [634, 311] width 938 height 81
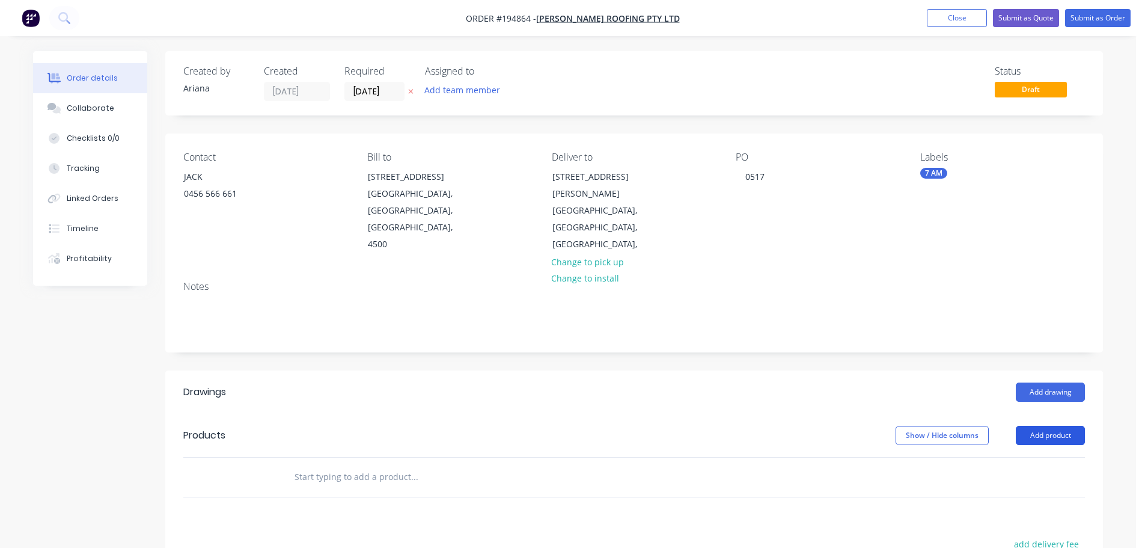
click at [1052, 426] on button "Add product" at bounding box center [1050, 435] width 69 height 19
click at [1023, 457] on div "Product catalogue" at bounding box center [1028, 465] width 93 height 17
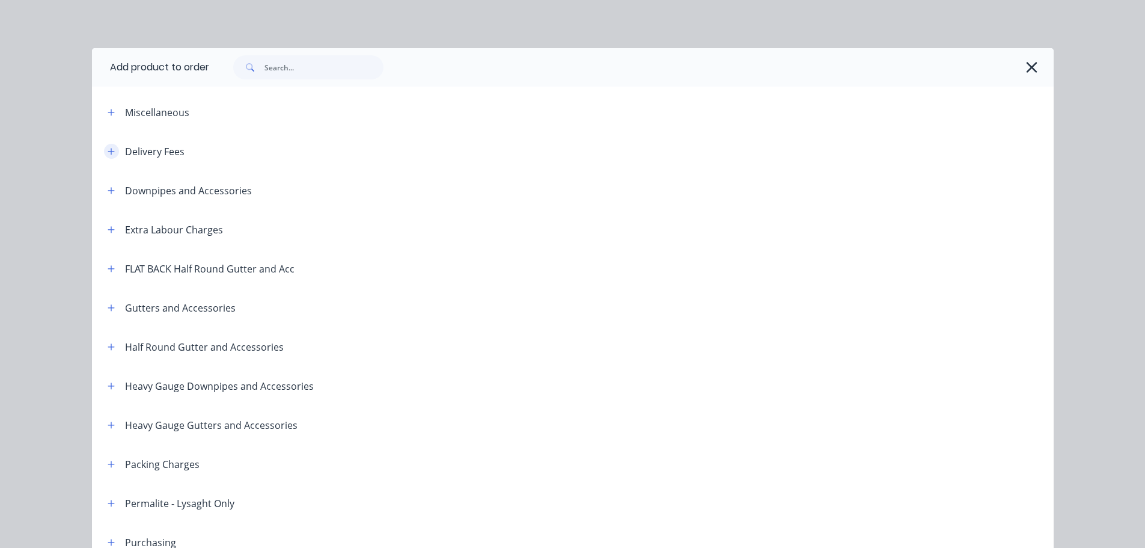
click at [108, 149] on icon "button" at bounding box center [111, 151] width 7 height 8
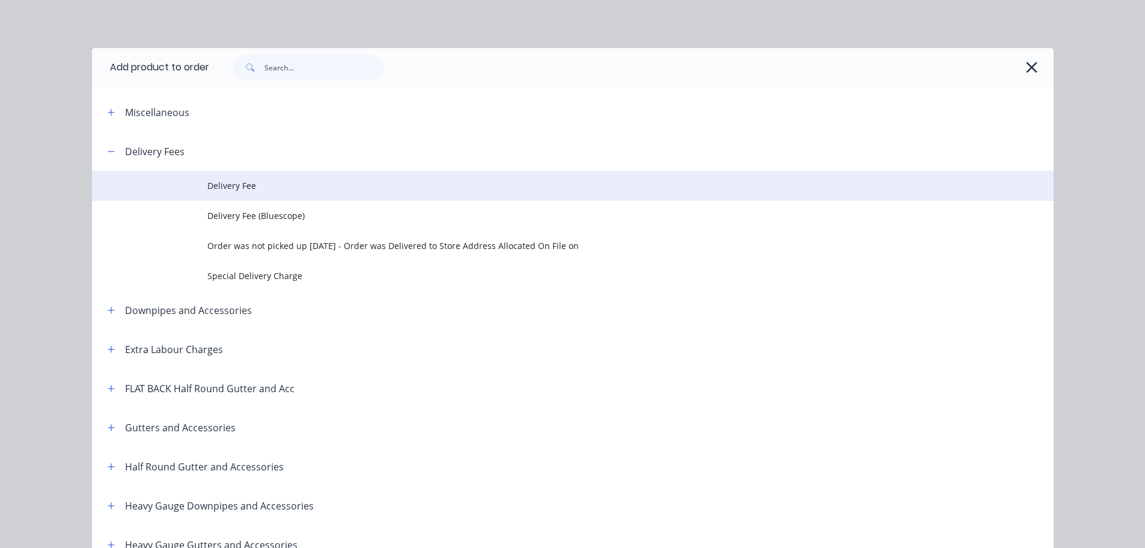
click at [251, 179] on td "Delivery Fee" at bounding box center [630, 186] width 847 height 30
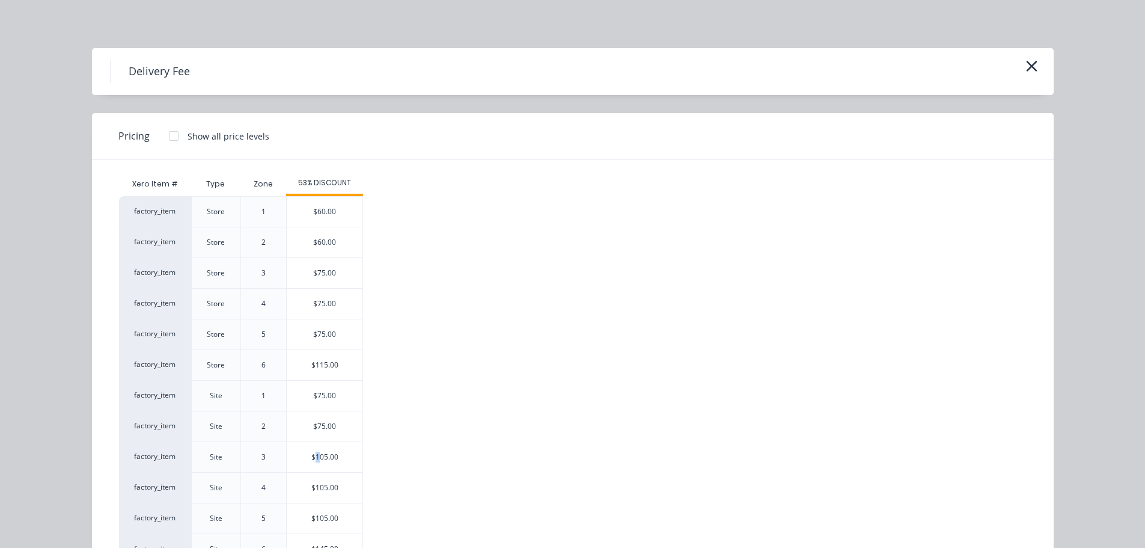
click at [313, 453] on div "$105.00" at bounding box center [325, 457] width 76 height 30
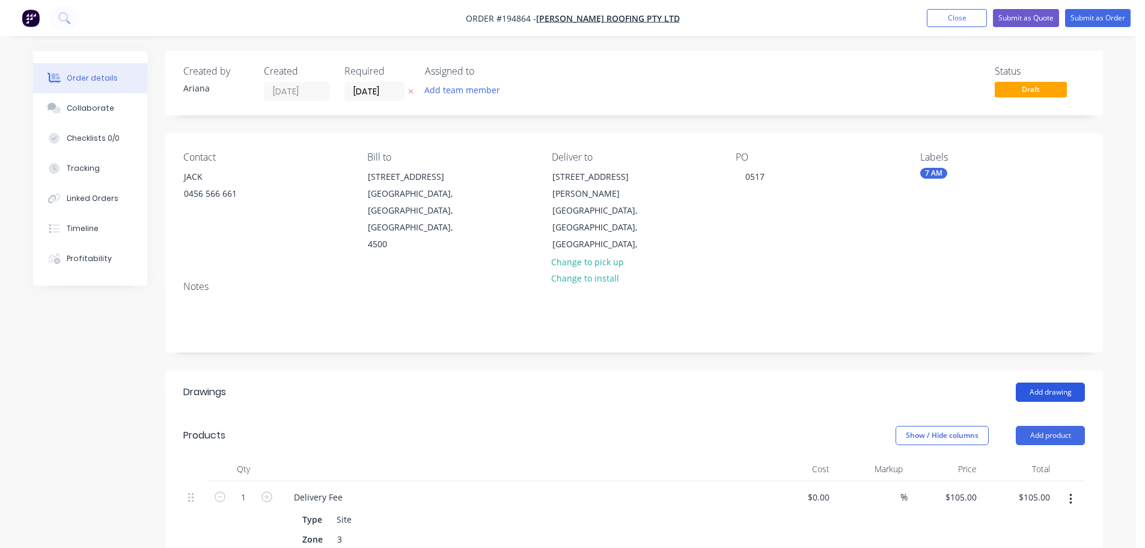
click at [1062, 382] on button "Add drawing" at bounding box center [1050, 391] width 69 height 19
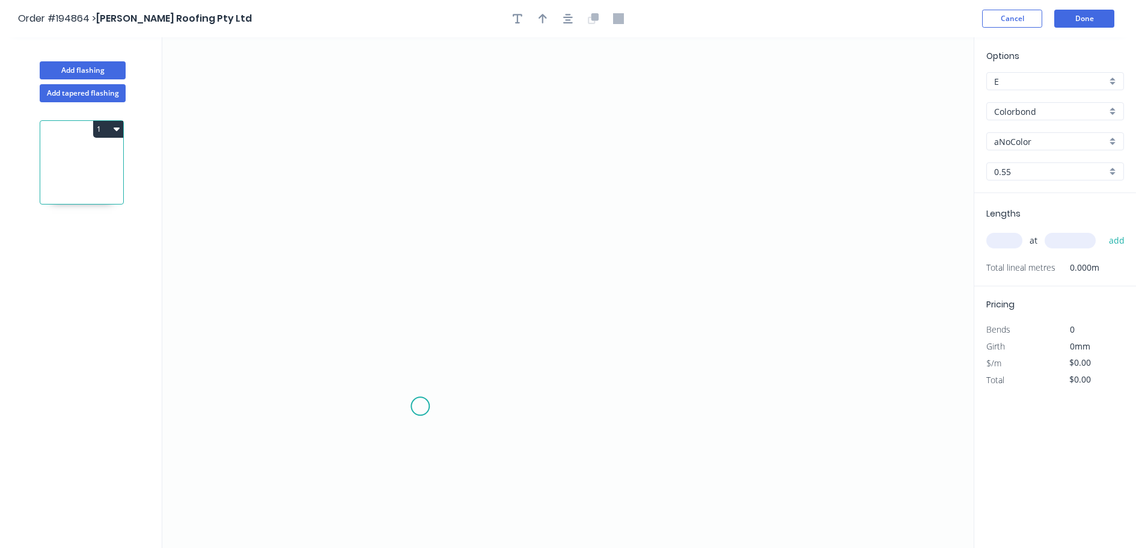
click at [420, 406] on icon "0" at bounding box center [568, 292] width 812 height 510
click at [370, 450] on icon "0" at bounding box center [568, 292] width 812 height 510
click at [366, 191] on icon "0 ?" at bounding box center [568, 292] width 812 height 510
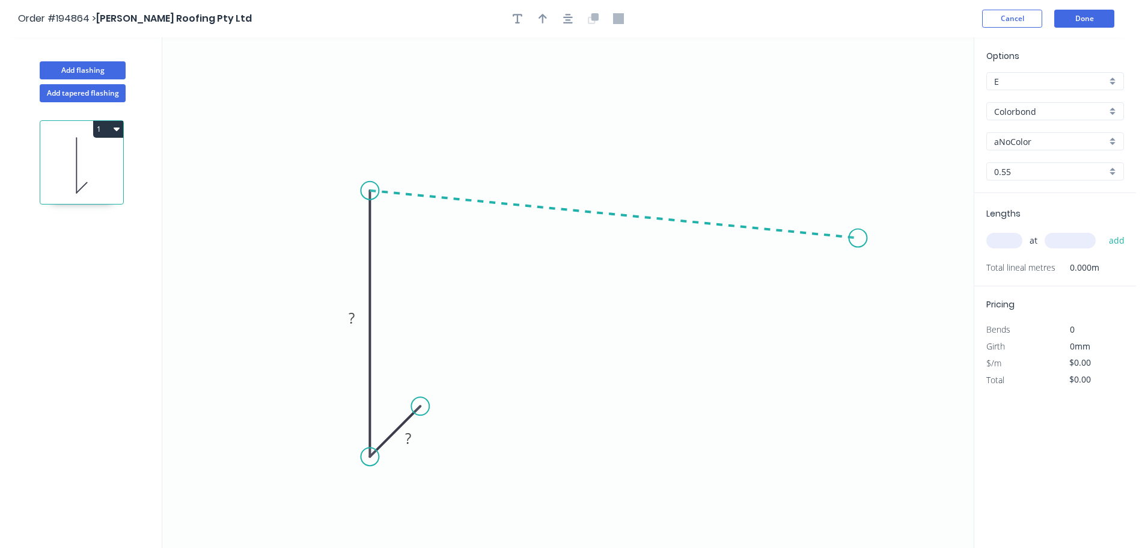
click at [859, 238] on icon "0 ? ?" at bounding box center [568, 292] width 812 height 510
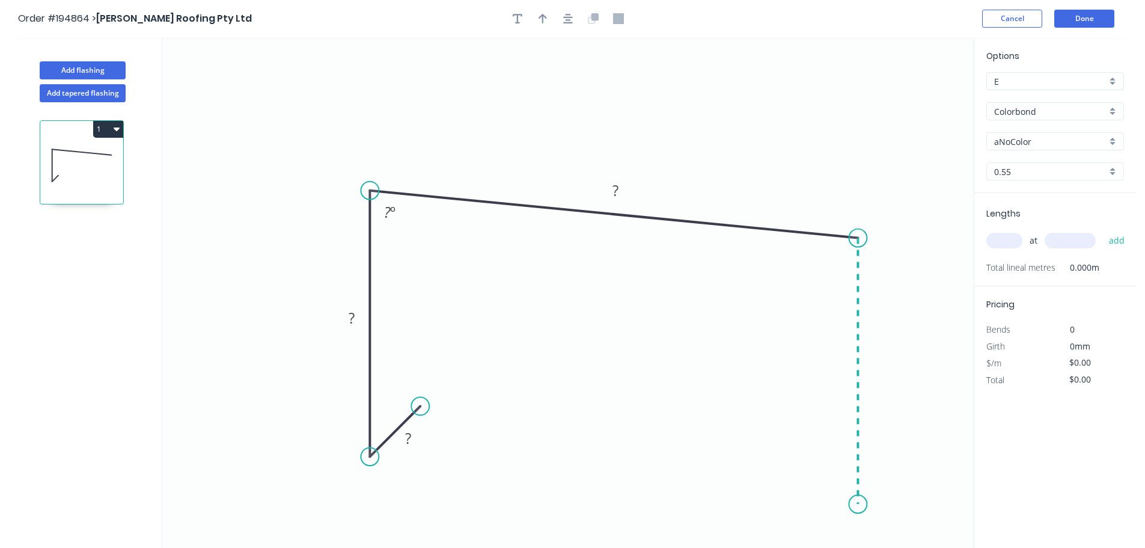
click at [856, 504] on icon "0 ? ? ? ? º" at bounding box center [568, 292] width 812 height 510
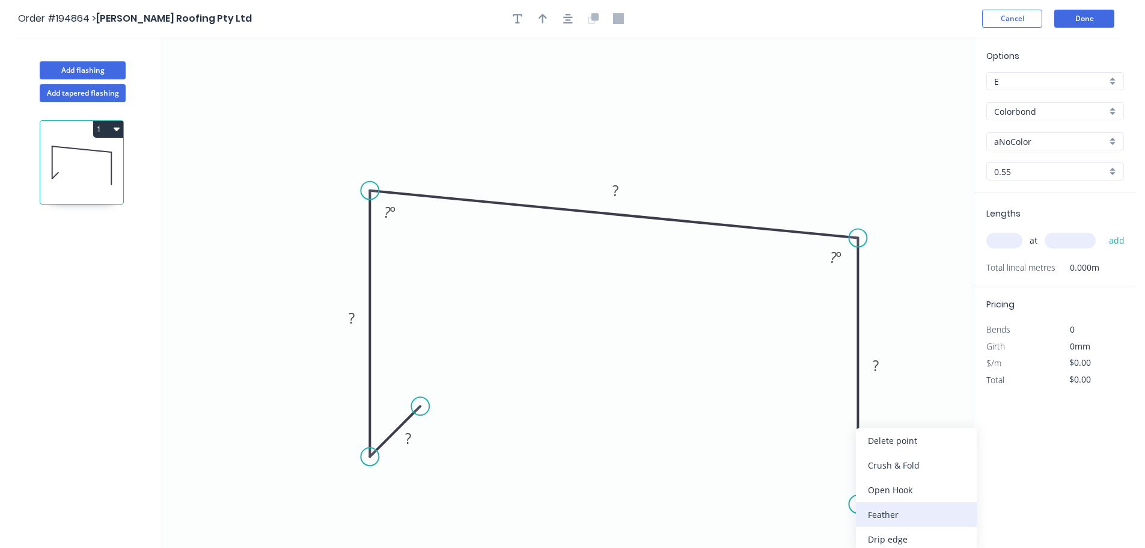
click at [907, 514] on div "Feather" at bounding box center [916, 514] width 121 height 25
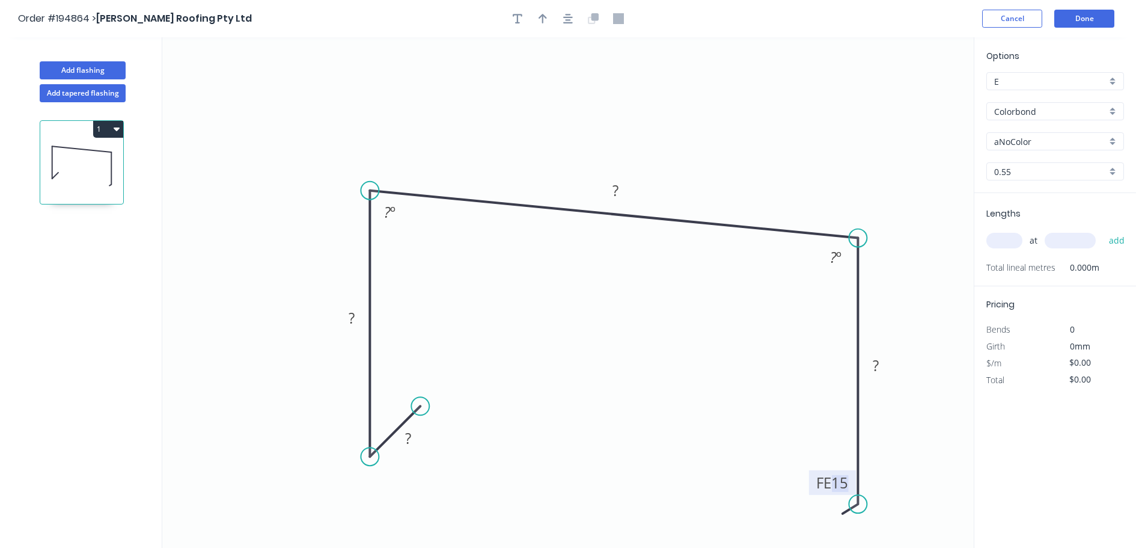
click at [845, 486] on tspan "15" at bounding box center [840, 483] width 17 height 20
click at [921, 445] on icon "0 ? ? ? FE 10 ? ? º ? º" at bounding box center [568, 292] width 812 height 510
drag, startPoint x: 811, startPoint y: 483, endPoint x: 765, endPoint y: 518, distance: 58.3
click at [765, 518] on rect at bounding box center [787, 517] width 47 height 25
click at [408, 438] on tspan "?" at bounding box center [408, 438] width 6 height 20
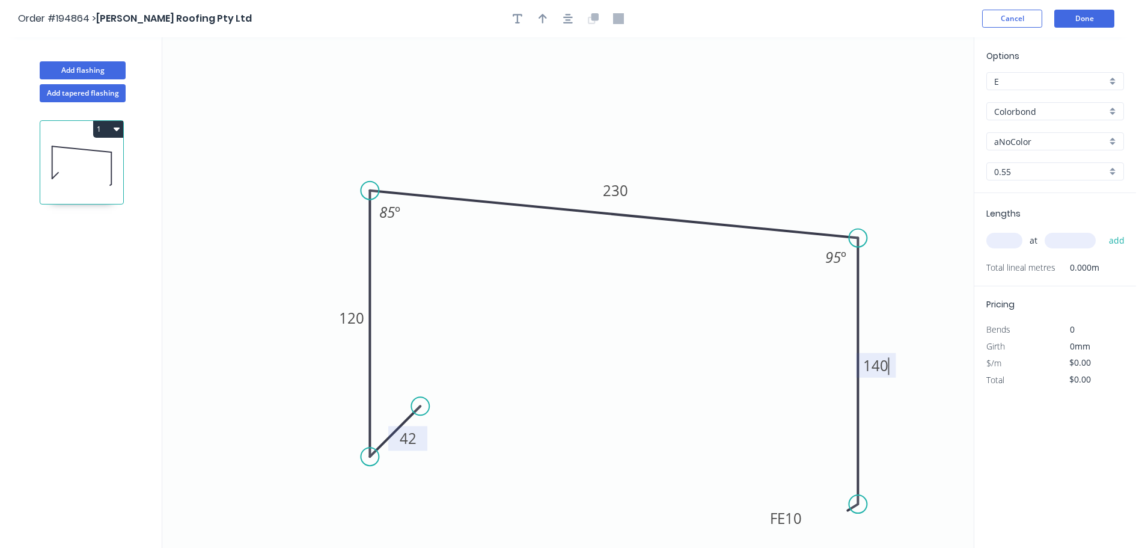
click at [682, 341] on icon "0 42 120 230 FE 10 140 85 º 95 º" at bounding box center [568, 292] width 812 height 510
type input "$19.21"
click at [539, 15] on icon "button" at bounding box center [543, 18] width 8 height 11
drag, startPoint x: 914, startPoint y: 93, endPoint x: 699, endPoint y: 132, distance: 218.1
click at [699, 132] on icon at bounding box center [699, 118] width 11 height 38
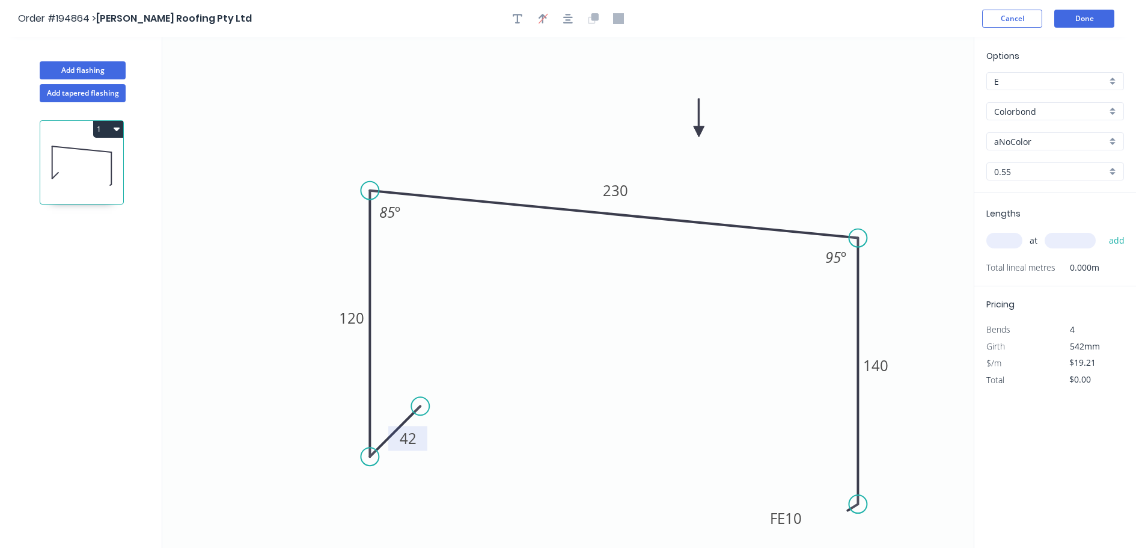
click at [1110, 141] on div "aNoColor" at bounding box center [1056, 141] width 138 height 18
click at [1061, 241] on div "Woodland Grey" at bounding box center [1055, 246] width 136 height 21
type input "Woodland Grey"
click at [1015, 242] on input "text" at bounding box center [1005, 241] width 36 height 16
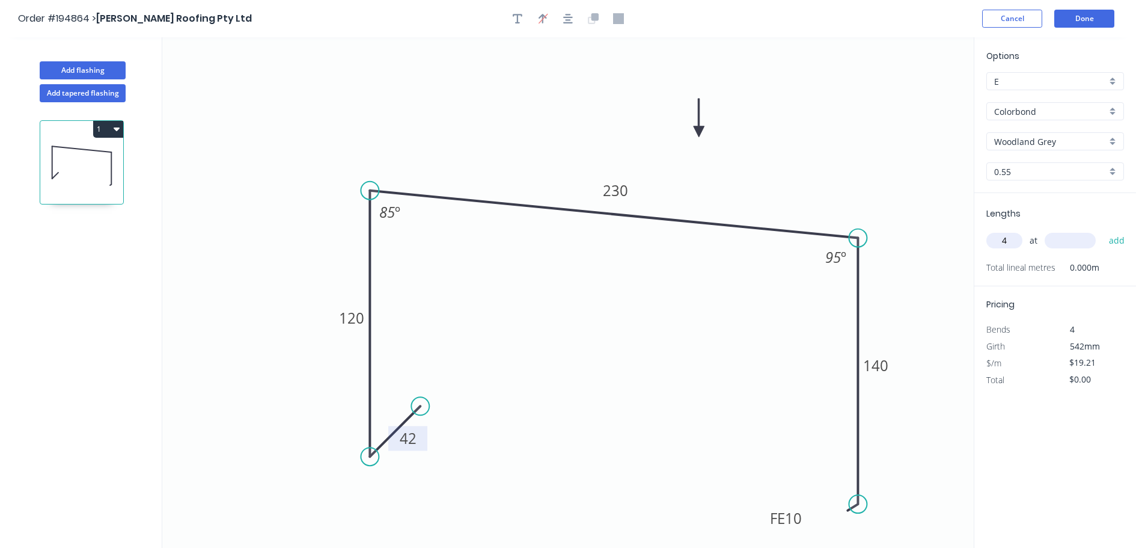
type input "4"
click at [1077, 242] on input "text" at bounding box center [1070, 241] width 51 height 16
type input "5300"
click at [1103, 230] on button "add" at bounding box center [1117, 240] width 28 height 20
click at [111, 127] on button "1" at bounding box center [108, 129] width 30 height 17
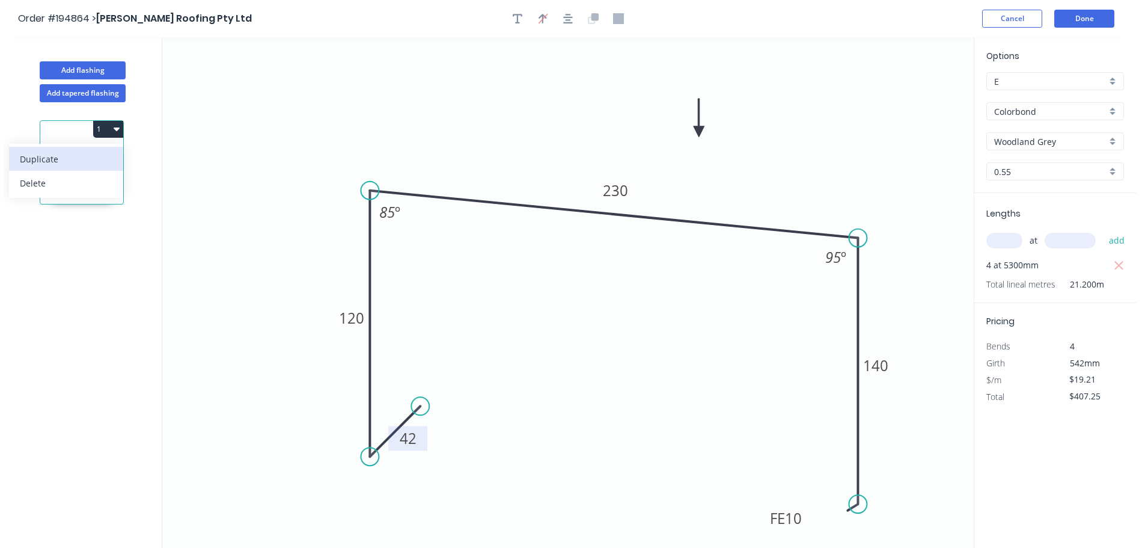
click at [90, 153] on div "Duplicate" at bounding box center [66, 158] width 93 height 17
type input "$0.00"
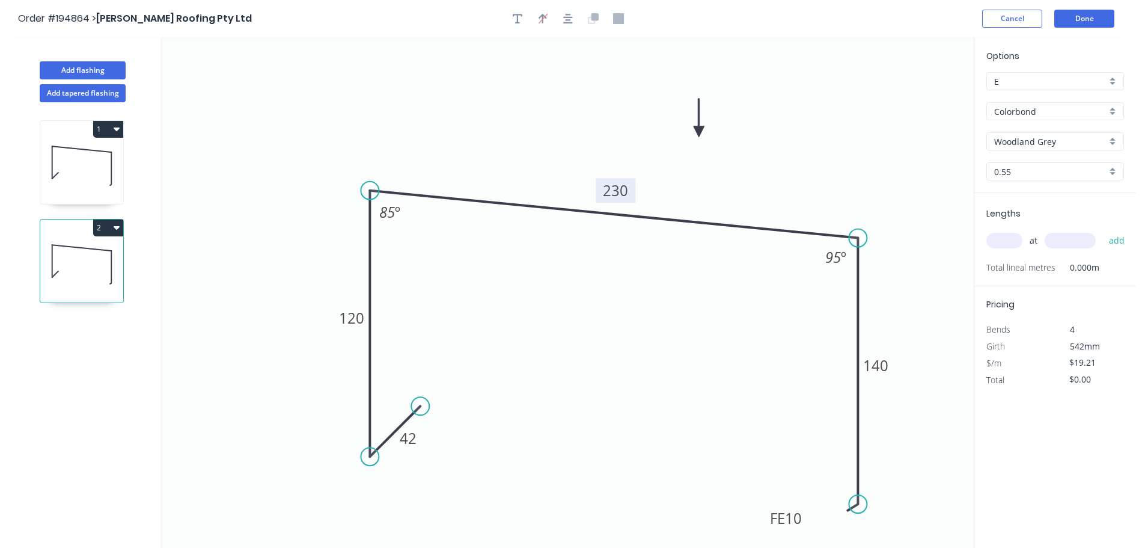
click at [621, 190] on tspan "230" at bounding box center [615, 190] width 25 height 20
click at [675, 273] on icon "0 42 120 230 FE 10 140 85 º 95 º" at bounding box center [568, 292] width 812 height 510
click at [1112, 139] on div "Woodland Grey" at bounding box center [1056, 141] width 138 height 18
click at [1038, 192] on div "Jasper" at bounding box center [1055, 187] width 136 height 21
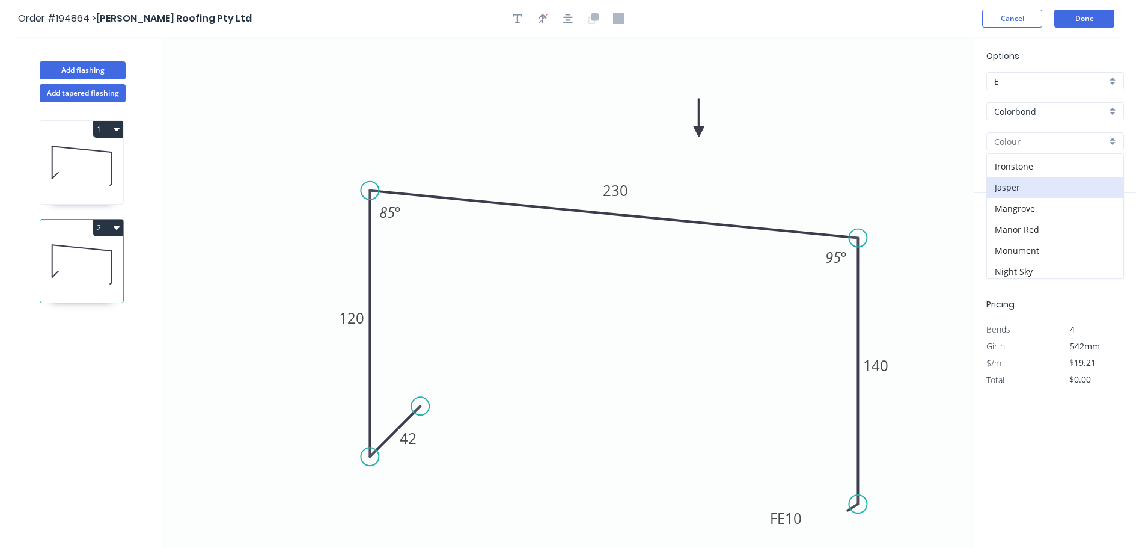
type input "Jasper"
click at [1011, 236] on input "text" at bounding box center [1005, 241] width 36 height 16
type input "3"
click at [1074, 242] on input "text" at bounding box center [1070, 241] width 51 height 16
type input "6100"
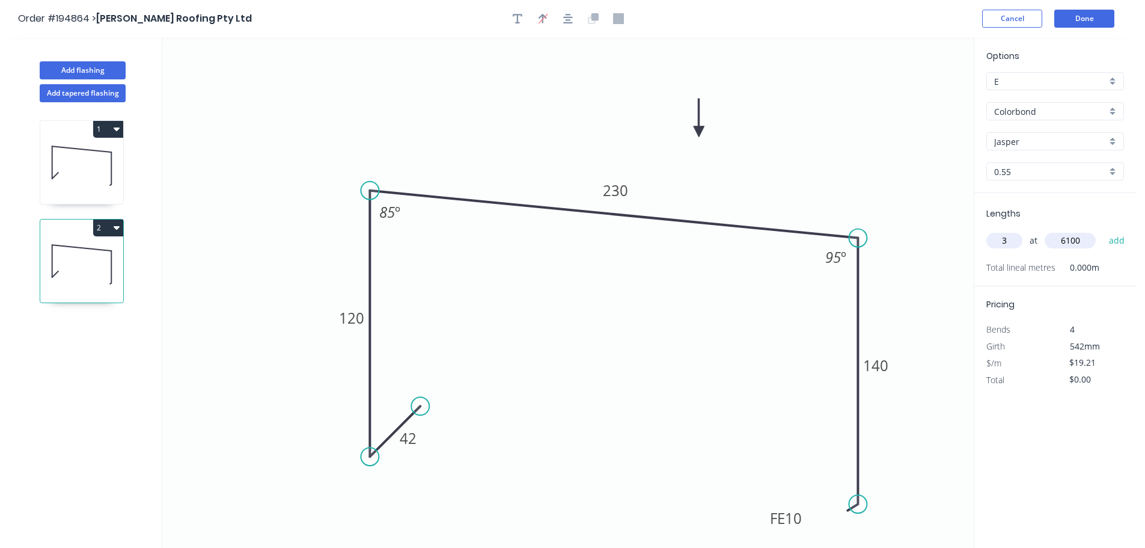
click at [1103, 230] on button "add" at bounding box center [1117, 240] width 28 height 20
type input "$351.54"
type input "5"
drag, startPoint x: 1079, startPoint y: 242, endPoint x: 1081, endPoint y: 219, distance: 22.4
click at [1079, 241] on input "text" at bounding box center [1070, 241] width 51 height 16
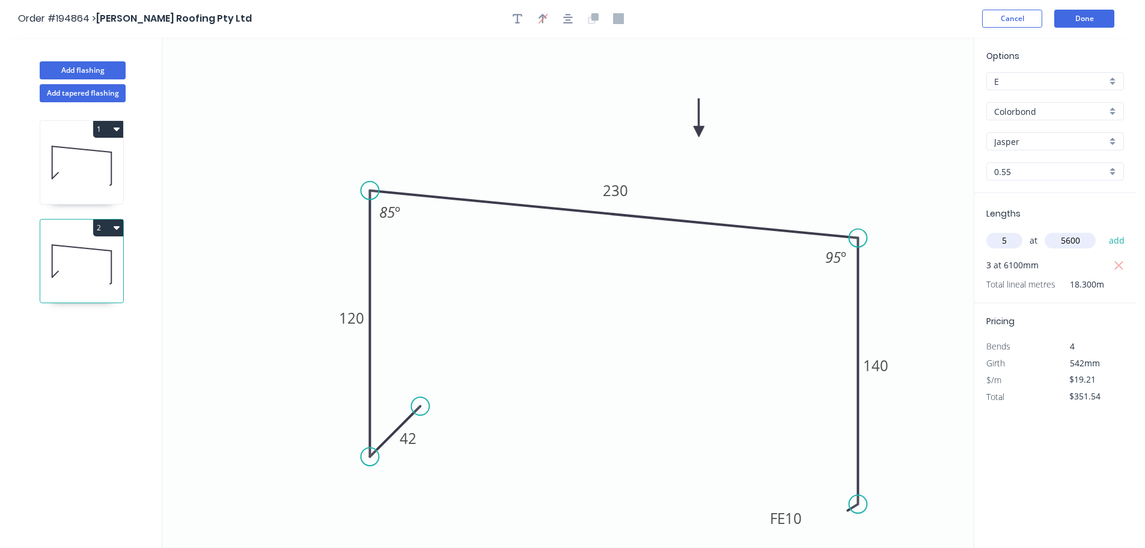
type input "5600"
click at [1103, 230] on button "add" at bounding box center [1117, 240] width 28 height 20
type input "$889.42"
click at [115, 225] on icon "button" at bounding box center [117, 227] width 6 height 10
click at [82, 367] on div "1 2" at bounding box center [83, 336] width 158 height 468
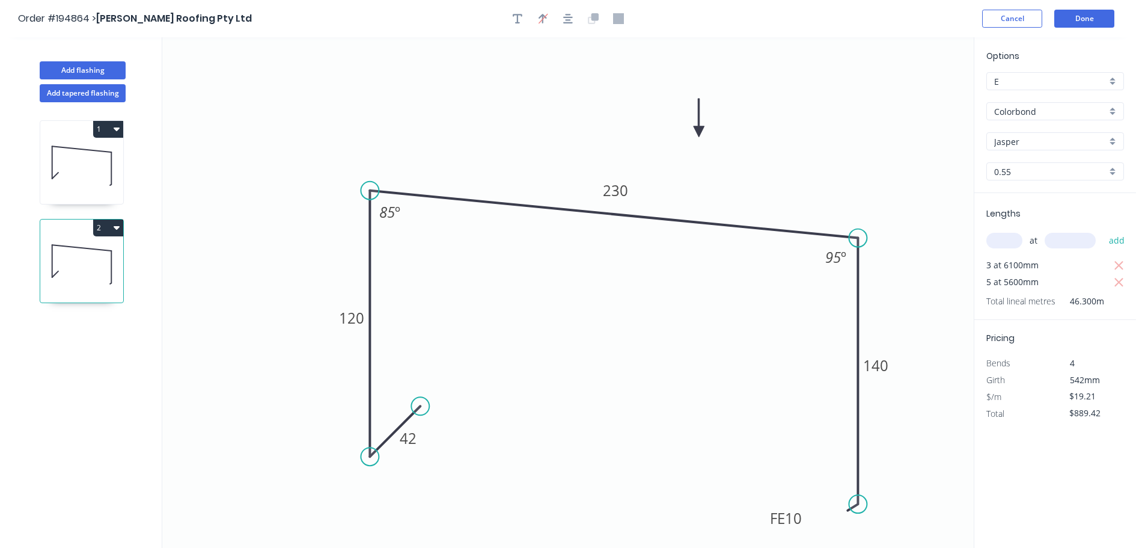
click at [112, 224] on button "2" at bounding box center [108, 227] width 30 height 17
click at [124, 351] on div "1 2 Duplicate Delete" at bounding box center [83, 336] width 158 height 468
click at [98, 152] on icon at bounding box center [81, 165] width 83 height 77
type input "Woodland Grey"
type input "$407.25"
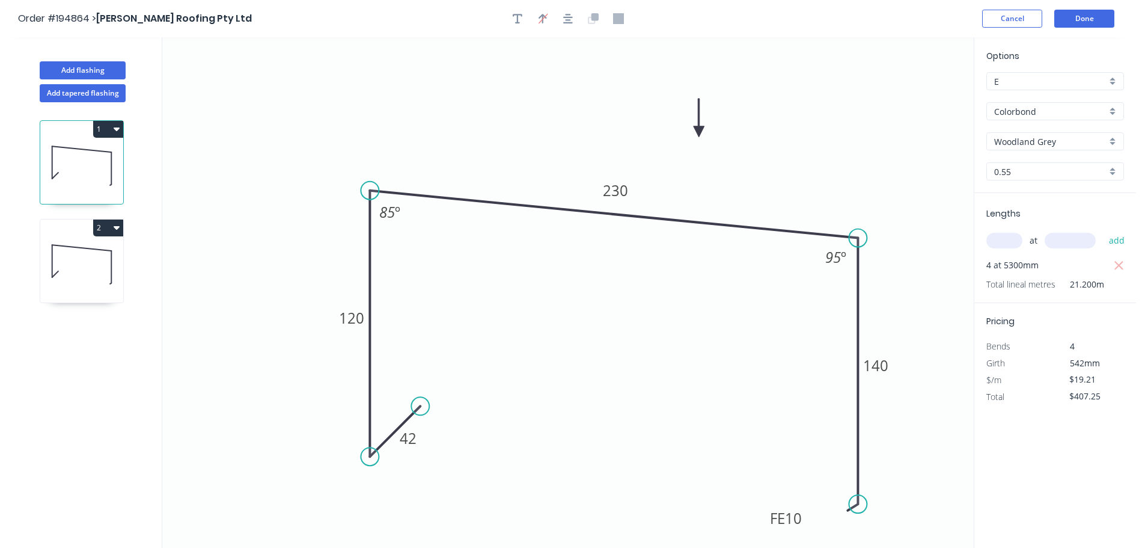
click at [82, 149] on icon at bounding box center [81, 165] width 83 height 77
click at [1005, 236] on input "text" at bounding box center [1005, 241] width 36 height 16
type input "3"
click at [1067, 241] on input "text" at bounding box center [1070, 241] width 51 height 16
type input "4500"
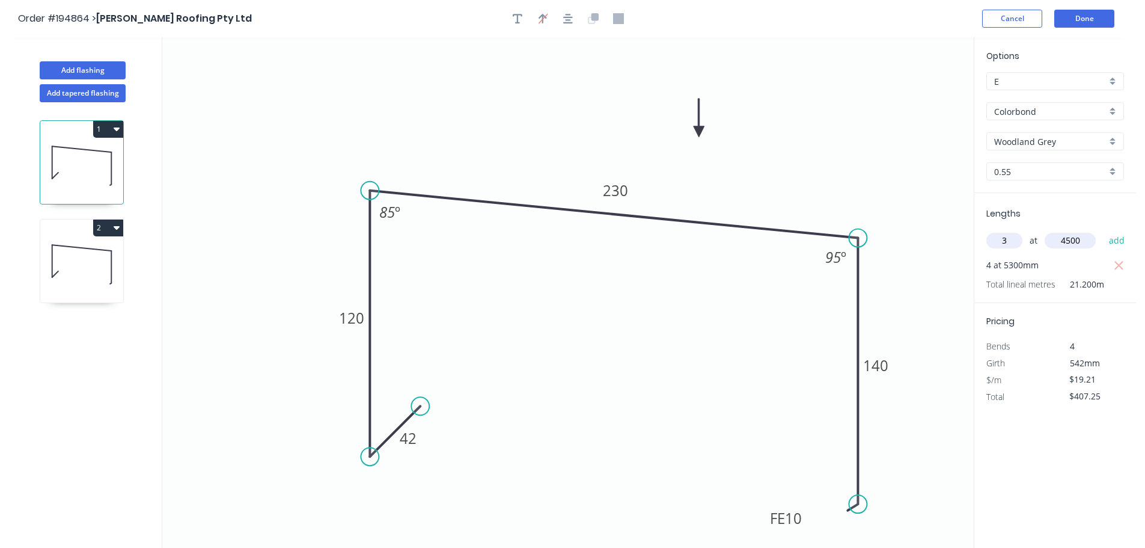
click at [1103, 230] on button "add" at bounding box center [1117, 240] width 28 height 20
type input "$666.59"
click at [109, 228] on button "2" at bounding box center [108, 227] width 30 height 17
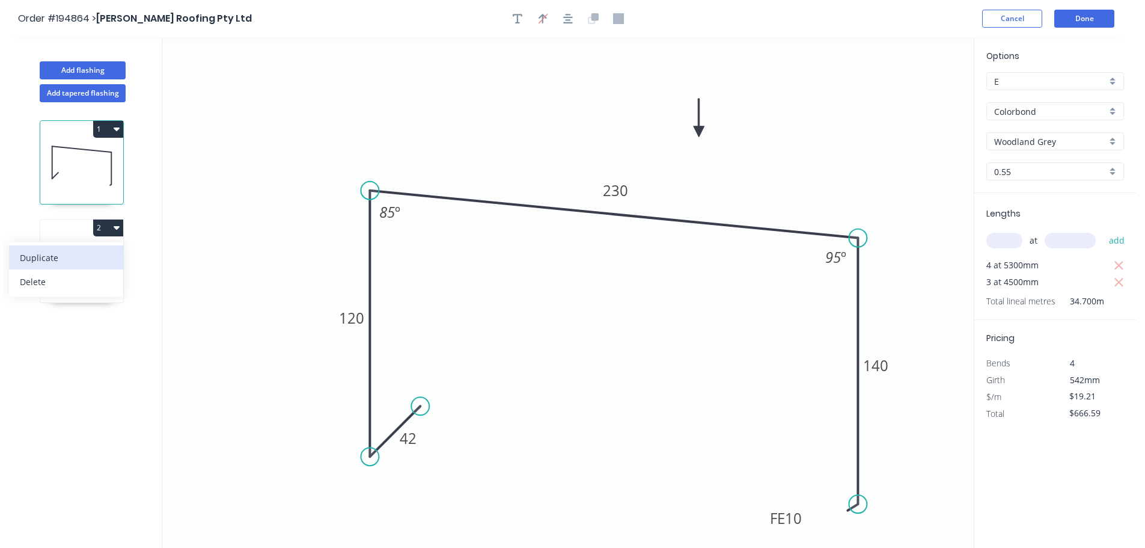
click at [75, 262] on div "Duplicate" at bounding box center [66, 257] width 93 height 17
type input "Jasper"
type input "$0.00"
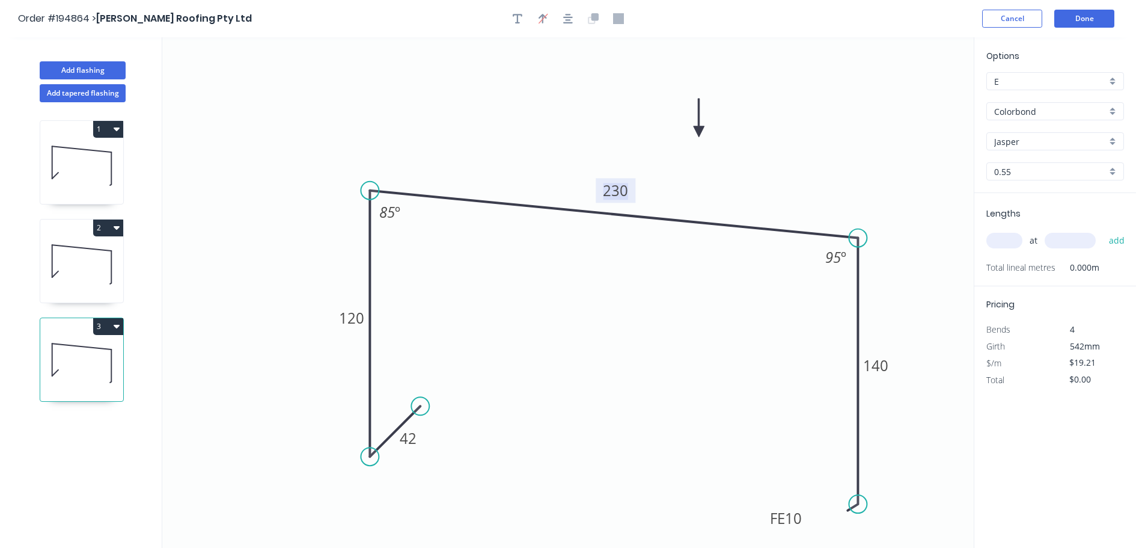
click at [627, 193] on tspan "230" at bounding box center [615, 190] width 25 height 20
click at [743, 173] on icon "0 42 120 175 FE 10 140 85 º 95 º" at bounding box center [568, 292] width 812 height 510
type input "$17.04"
click at [887, 364] on tspan "140" at bounding box center [875, 365] width 25 height 20
click at [950, 271] on icon "0 42 120 175 FE 10 70 85 º 95 º" at bounding box center [568, 292] width 812 height 510
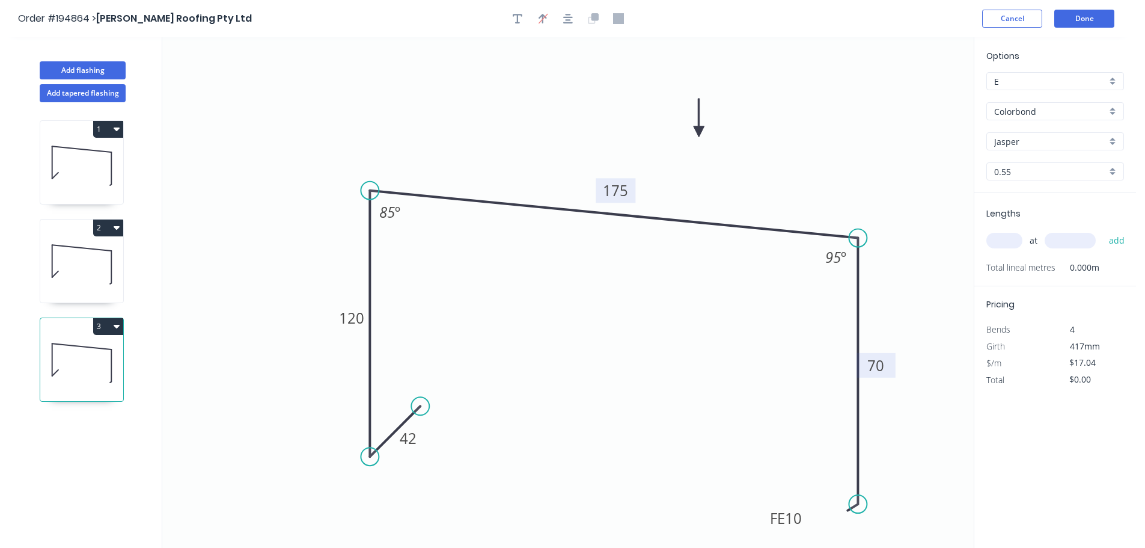
click at [1112, 139] on div "Jasper" at bounding box center [1056, 141] width 138 height 18
click at [1050, 161] on div "Surfmist" at bounding box center [1055, 162] width 136 height 21
type input "Surfmist"
click at [1013, 241] on input "text" at bounding box center [1005, 241] width 36 height 16
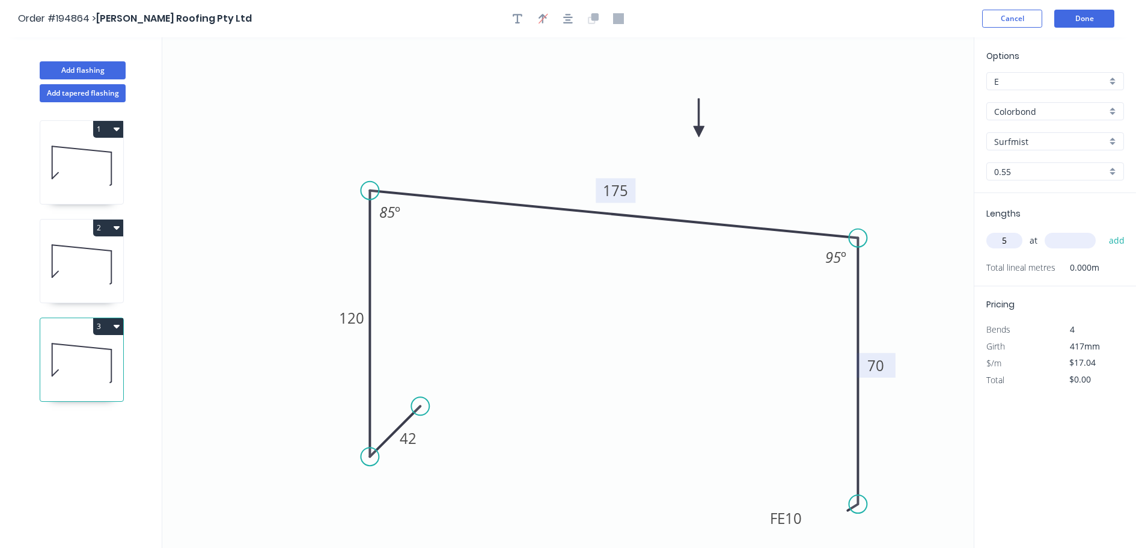
type input "5"
click at [1070, 237] on input "text" at bounding box center [1070, 241] width 51 height 16
type input "6000"
click at [1103, 230] on button "add" at bounding box center [1117, 240] width 28 height 20
click at [105, 325] on button "3" at bounding box center [108, 326] width 30 height 17
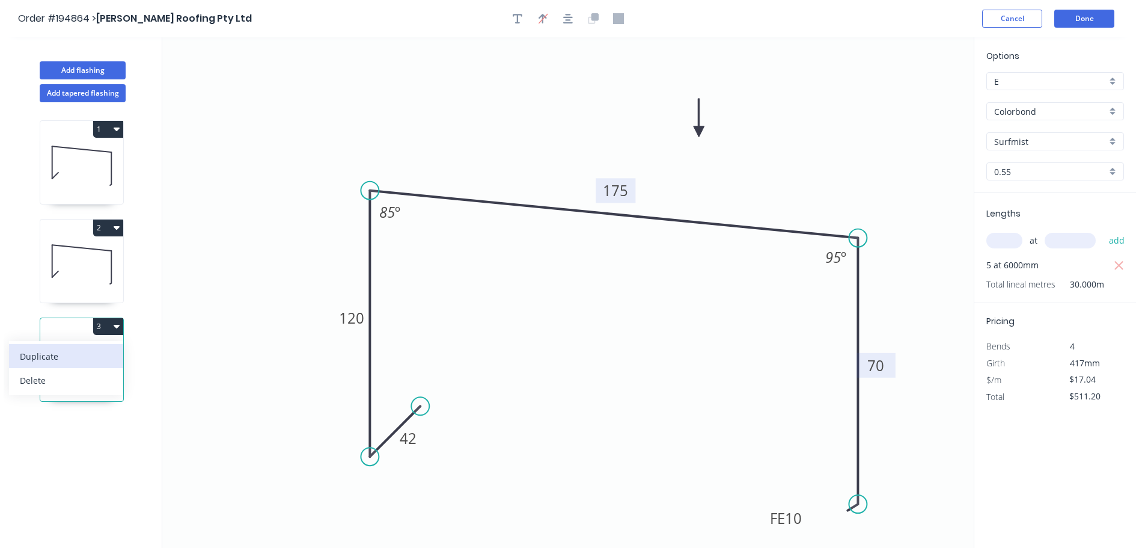
click at [91, 351] on div "Duplicate" at bounding box center [66, 356] width 93 height 17
type input "$0.00"
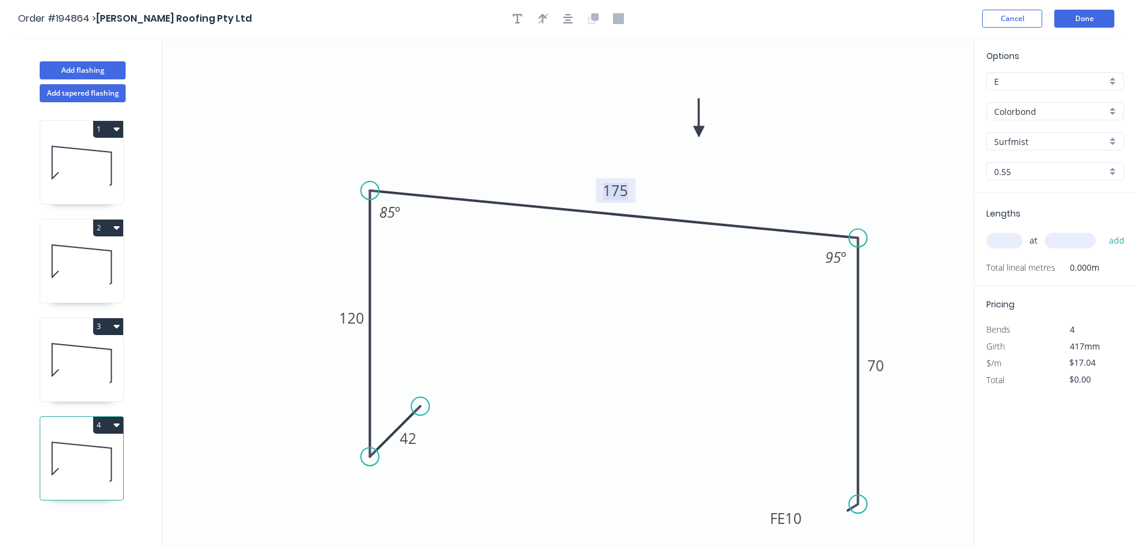
click at [627, 192] on tspan "175" at bounding box center [615, 190] width 25 height 20
click at [686, 320] on icon "0 42 120 185 FE 10 70 85 º 95 º" at bounding box center [568, 292] width 812 height 510
click at [882, 360] on tspan "70" at bounding box center [876, 365] width 17 height 20
click at [904, 301] on icon "0 42 120 185 FE 10 60 85 º 95 º" at bounding box center [568, 292] width 812 height 510
click at [1010, 239] on input "text" at bounding box center [1005, 241] width 36 height 16
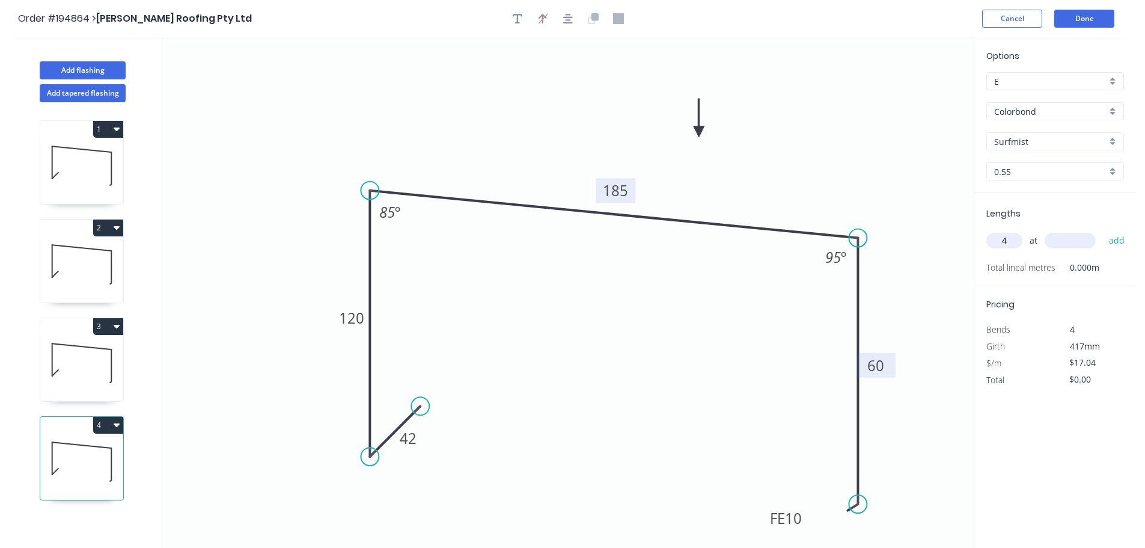
type input "4"
click at [1079, 237] on input "text" at bounding box center [1070, 241] width 51 height 16
type input "5600"
click at [1103, 230] on button "add" at bounding box center [1117, 240] width 28 height 20
click at [56, 346] on icon at bounding box center [81, 362] width 83 height 77
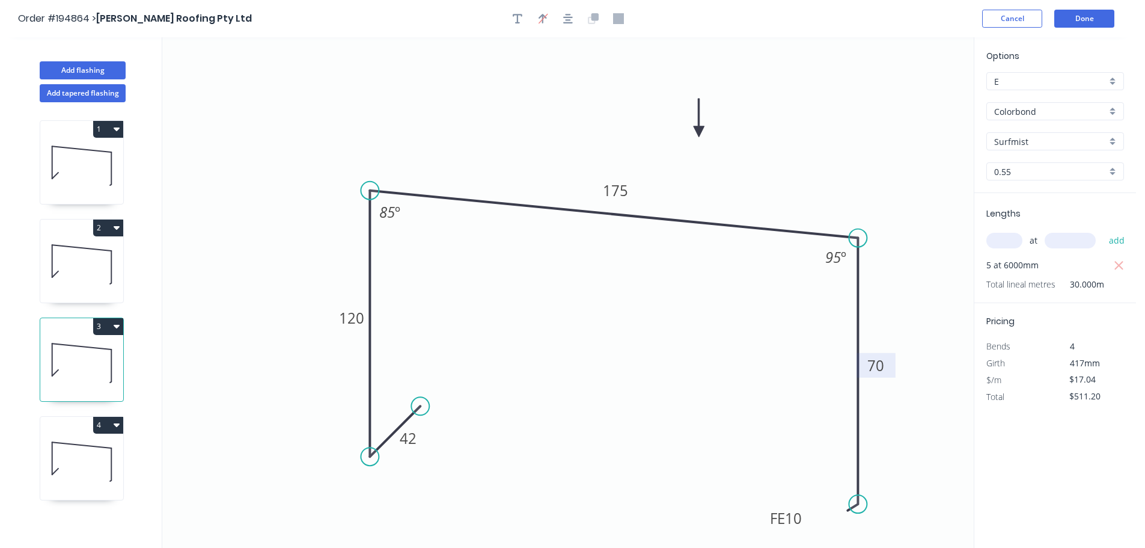
click at [878, 368] on tspan "70" at bounding box center [876, 365] width 17 height 20
click at [768, 339] on icon "0 42 120 175 FE 10 60 85 º 95 º" at bounding box center [568, 292] width 812 height 510
click at [106, 457] on icon at bounding box center [81, 461] width 83 height 77
click at [80, 355] on icon at bounding box center [81, 362] width 83 height 77
click at [61, 444] on icon at bounding box center [81, 461] width 83 height 77
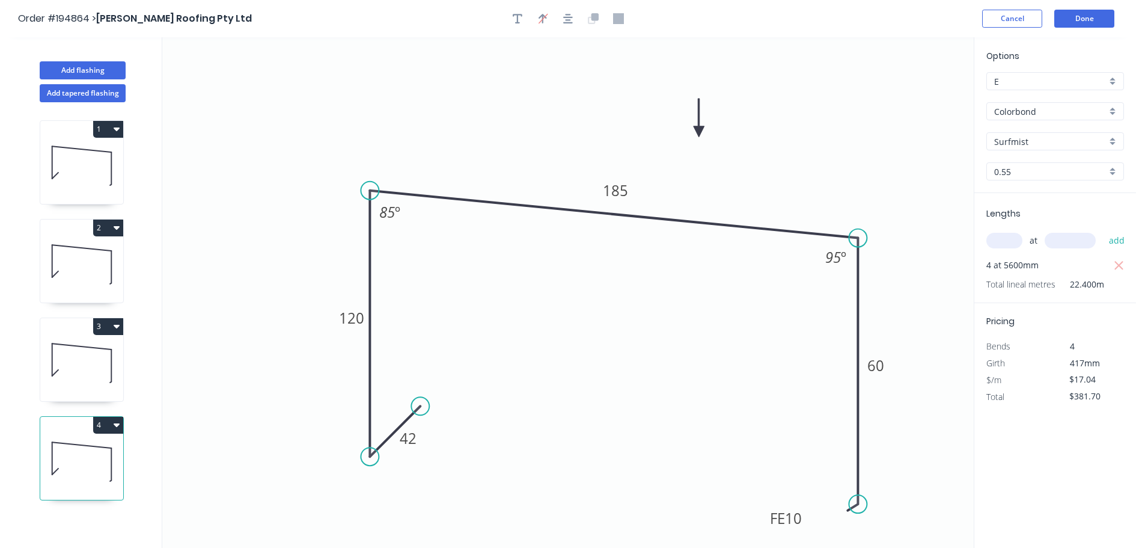
click at [109, 423] on button "4" at bounding box center [108, 425] width 30 height 17
click at [83, 456] on div "Duplicate" at bounding box center [66, 454] width 93 height 17
type input "$0.00"
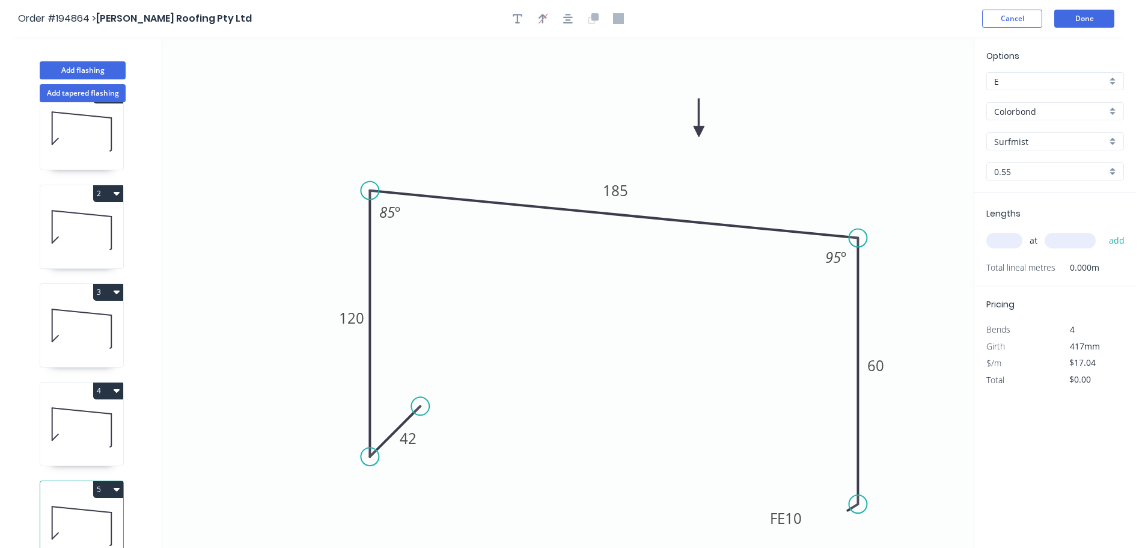
scroll to position [52, 0]
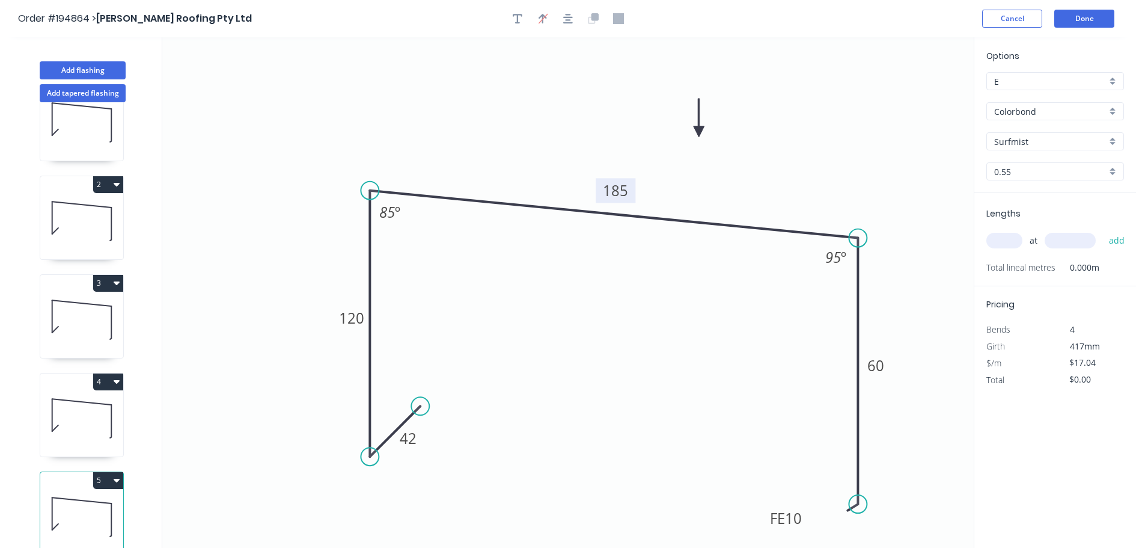
click at [625, 189] on tspan "185" at bounding box center [615, 190] width 25 height 20
click at [625, 277] on icon "0 42 120 195 FE 10 60 85 º 95 º" at bounding box center [568, 292] width 812 height 510
click at [1004, 237] on input "text" at bounding box center [1005, 241] width 36 height 16
type input "2"
click at [1071, 237] on input "text" at bounding box center [1070, 241] width 51 height 16
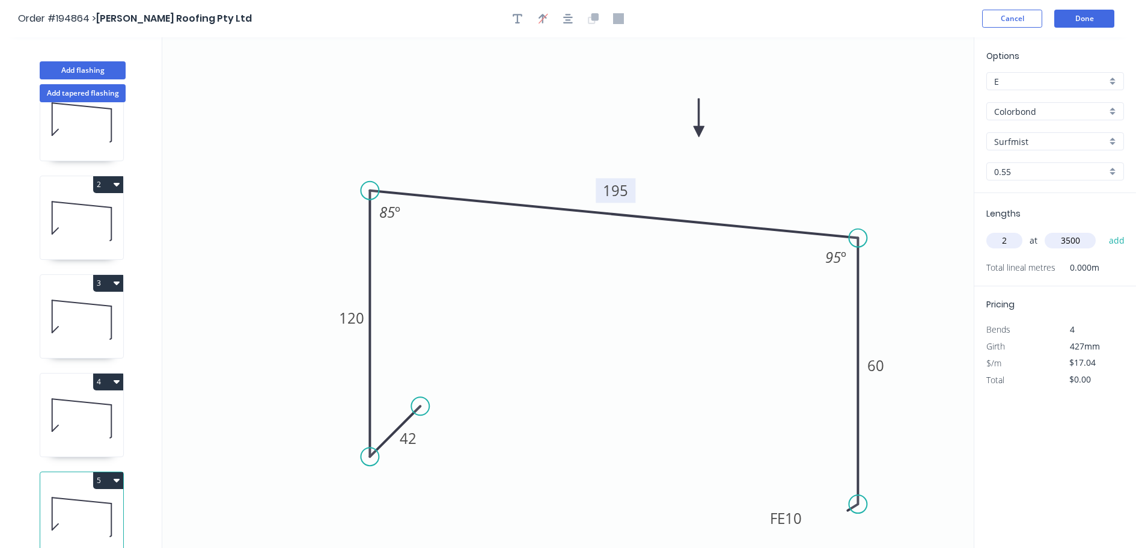
type input "3500"
click at [1103, 230] on button "add" at bounding box center [1117, 240] width 28 height 20
type input "$119.28"
type input "2"
click at [1071, 237] on input "text" at bounding box center [1070, 241] width 51 height 16
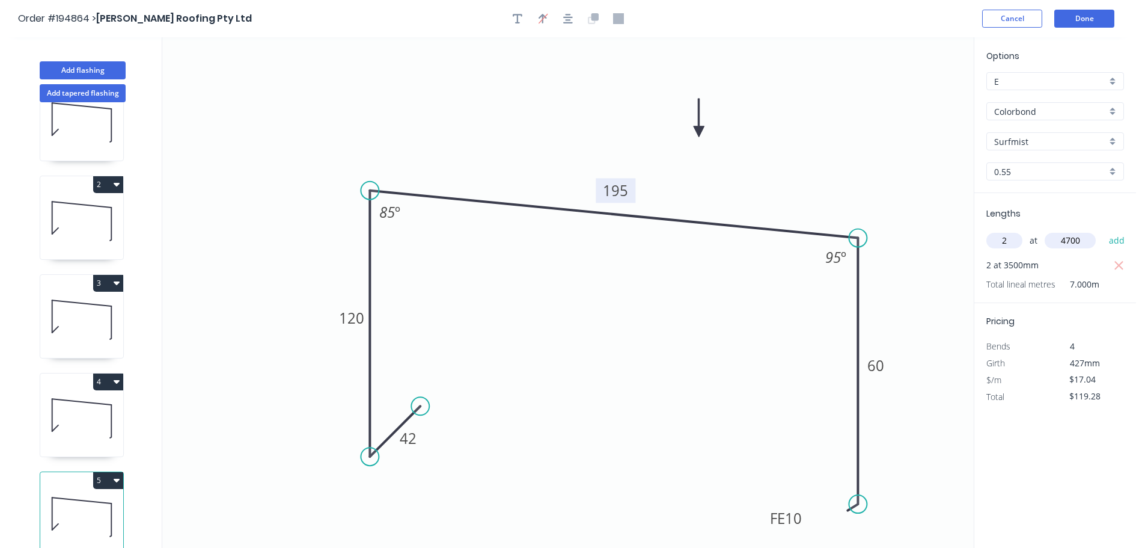
type input "4700"
click at [1103, 230] on button "add" at bounding box center [1117, 240] width 28 height 20
click at [109, 473] on button "5" at bounding box center [108, 480] width 30 height 17
click at [94, 502] on div "Duplicate" at bounding box center [66, 509] width 93 height 17
type input "$0.00"
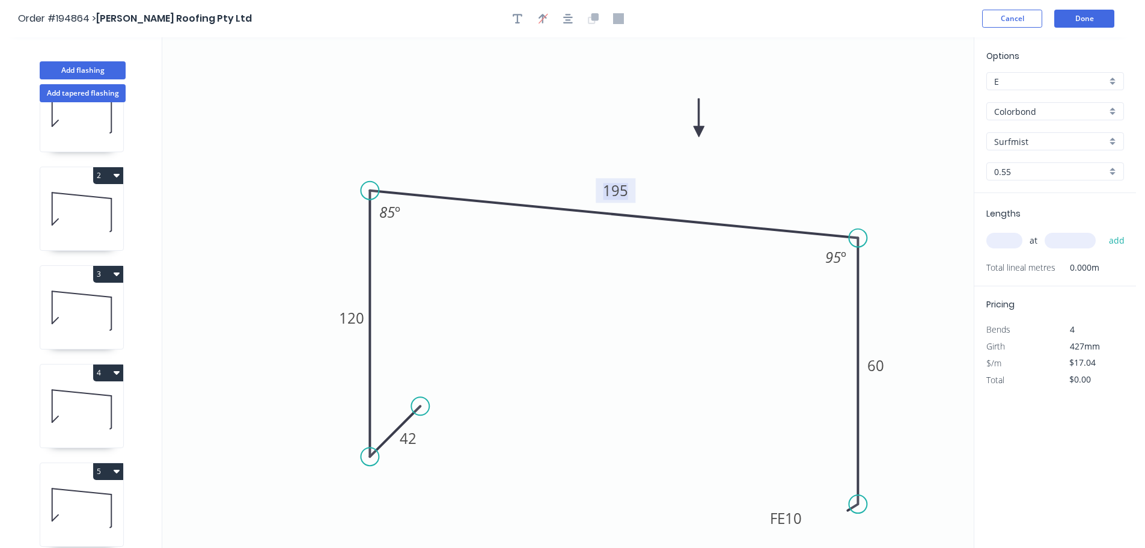
click at [623, 183] on tspan "195" at bounding box center [615, 190] width 25 height 20
click at [647, 251] on icon "0 42 120 230 FE 10 60 85 º 95 º" at bounding box center [568, 292] width 812 height 510
click at [877, 364] on tspan "60" at bounding box center [876, 365] width 17 height 20
click at [900, 300] on icon "0 42 120 230 FE 10 140 85 º 95 º" at bounding box center [568, 292] width 812 height 510
type input "$19.21"
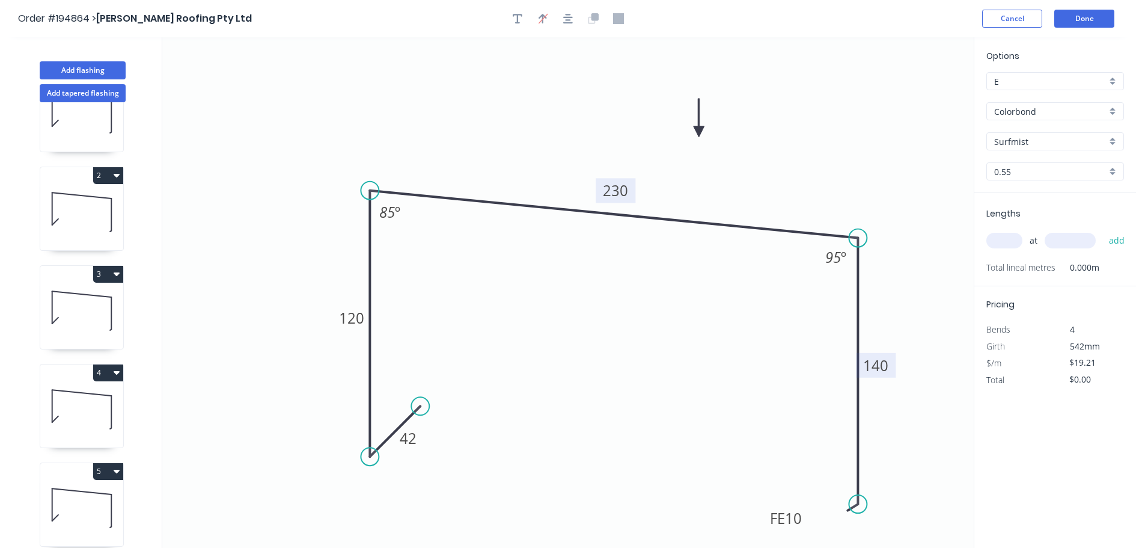
click at [1116, 139] on div "Surfmist" at bounding box center [1056, 141] width 138 height 18
click at [1026, 257] on div "Jasper" at bounding box center [1055, 255] width 136 height 21
type input "Jasper"
click at [1005, 240] on input "text" at bounding box center [1005, 241] width 36 height 16
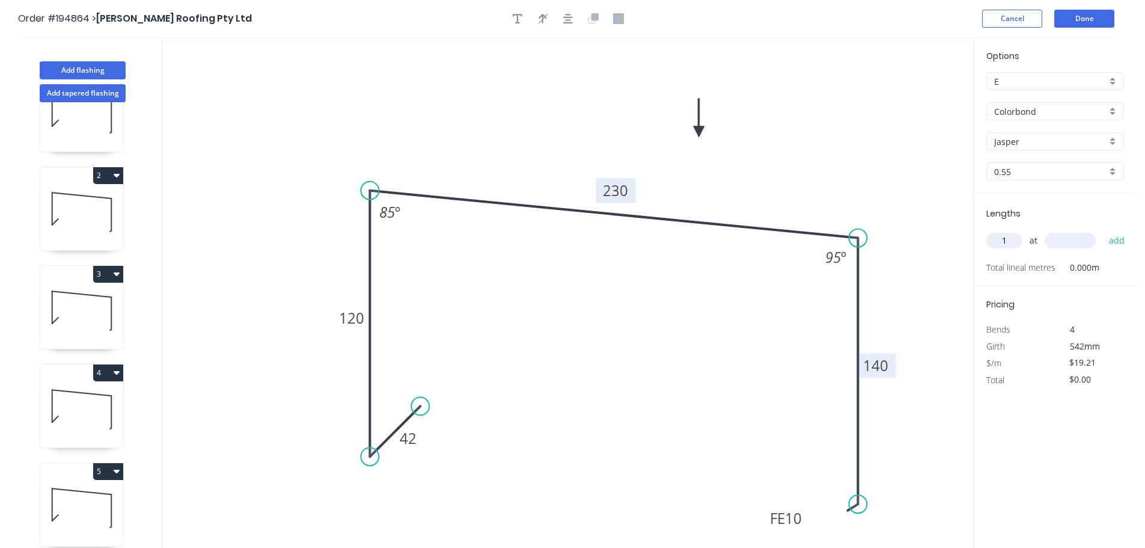
type input "1"
click at [1077, 244] on input "text" at bounding box center [1070, 241] width 51 height 16
type input "6000"
click at [1103, 230] on button "add" at bounding box center [1117, 240] width 28 height 20
type input "$115.26"
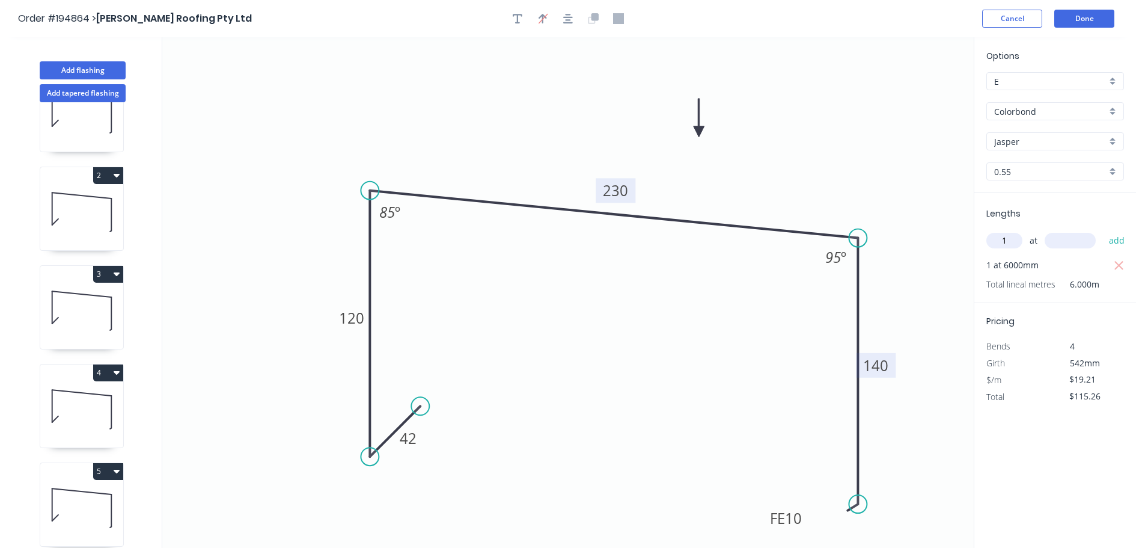
type input "1"
click at [1077, 236] on input "text" at bounding box center [1070, 241] width 51 height 16
type input "5100"
click at [1103, 230] on button "add" at bounding box center [1117, 240] width 28 height 20
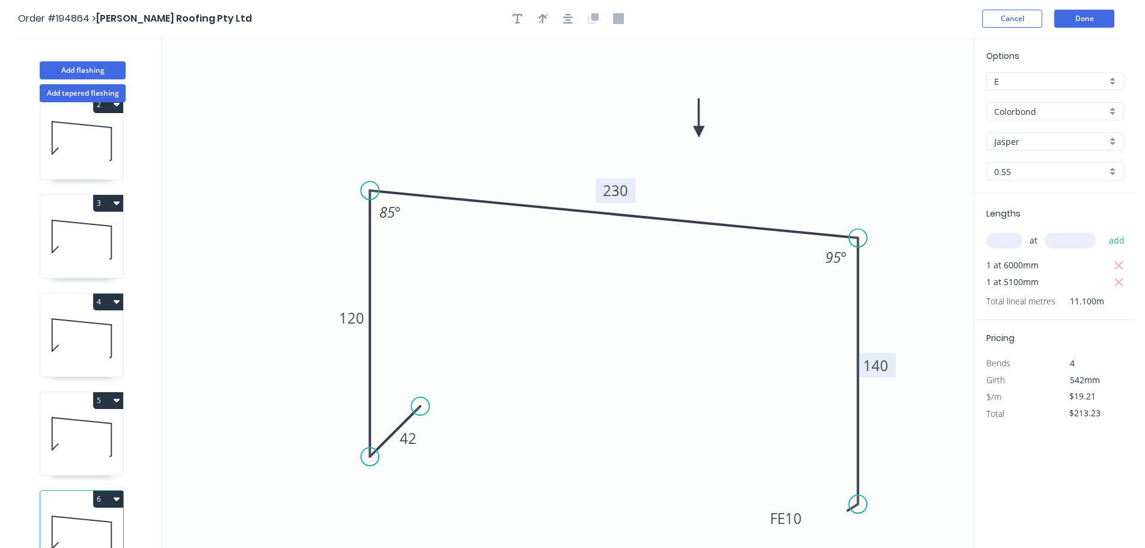
scroll to position [151, 0]
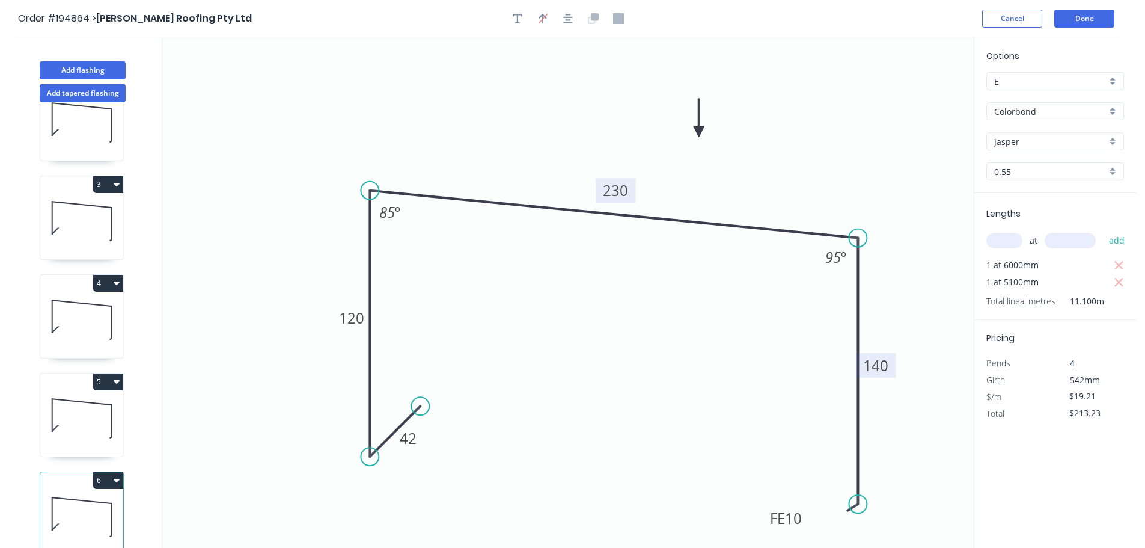
click at [100, 472] on button "6" at bounding box center [108, 480] width 30 height 17
click at [68, 501] on div "Duplicate" at bounding box center [66, 509] width 93 height 17
type input "$0.00"
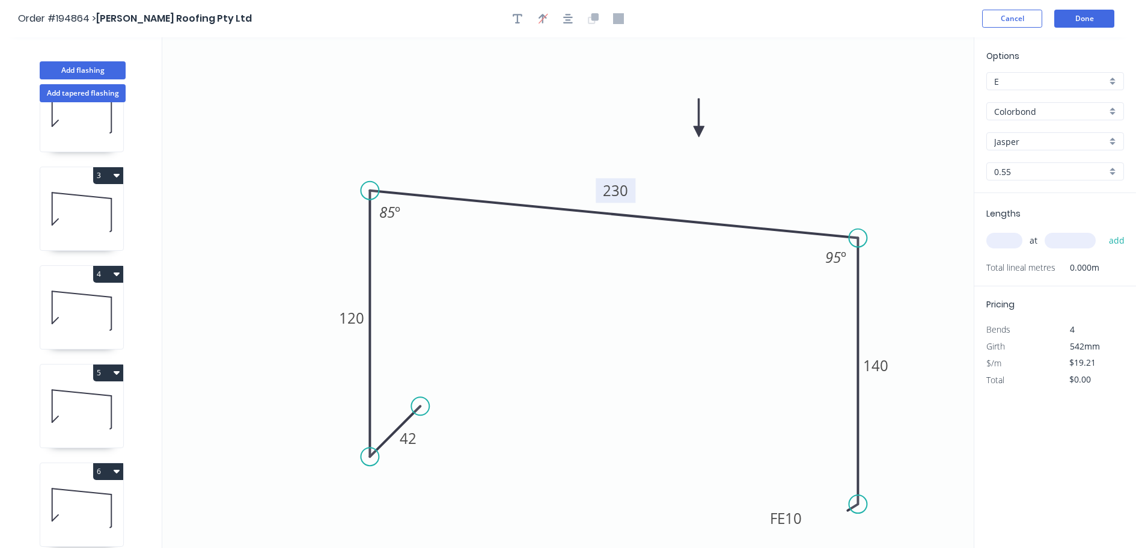
click at [625, 188] on tspan "230" at bounding box center [615, 190] width 25 height 20
click at [675, 301] on icon "0 42 120 470 FE 10 140 85 º 95 º" at bounding box center [568, 292] width 812 height 510
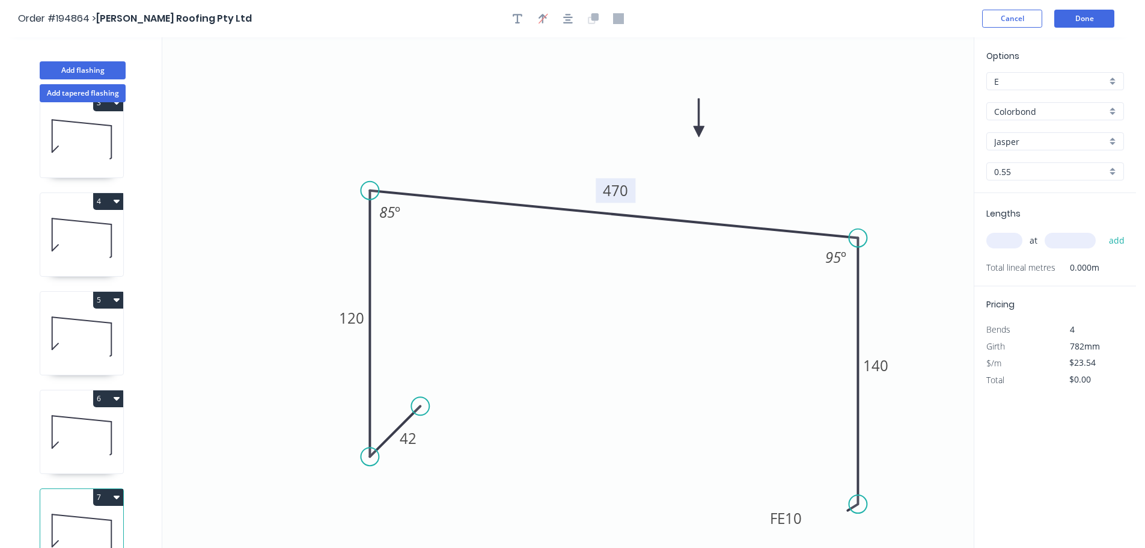
scroll to position [250, 0]
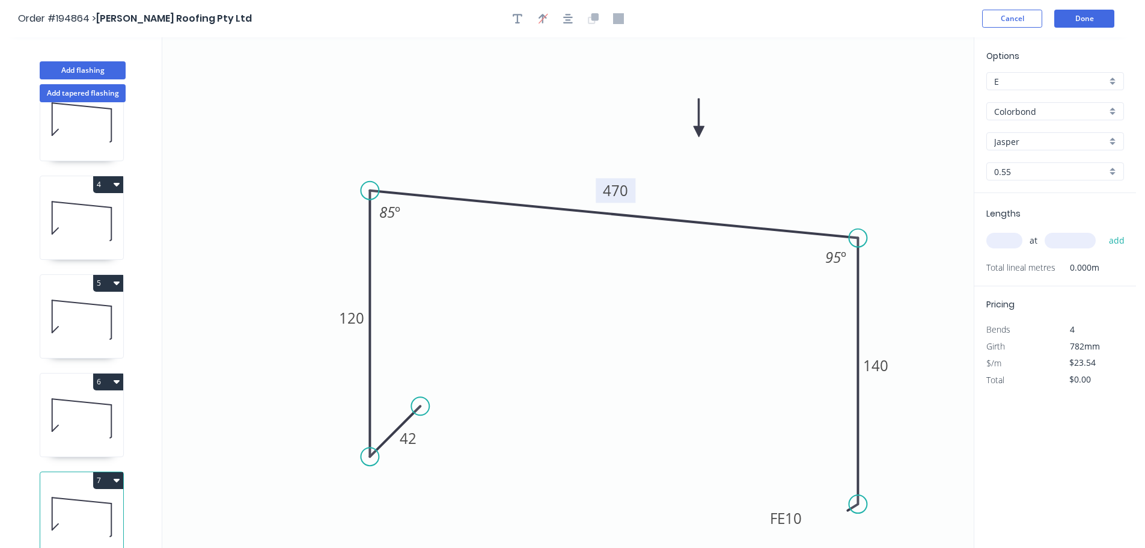
click at [96, 413] on icon at bounding box center [81, 417] width 83 height 77
type input "$19.21"
type input "$213.23"
click at [88, 518] on icon at bounding box center [81, 516] width 83 height 77
type input "$23.54"
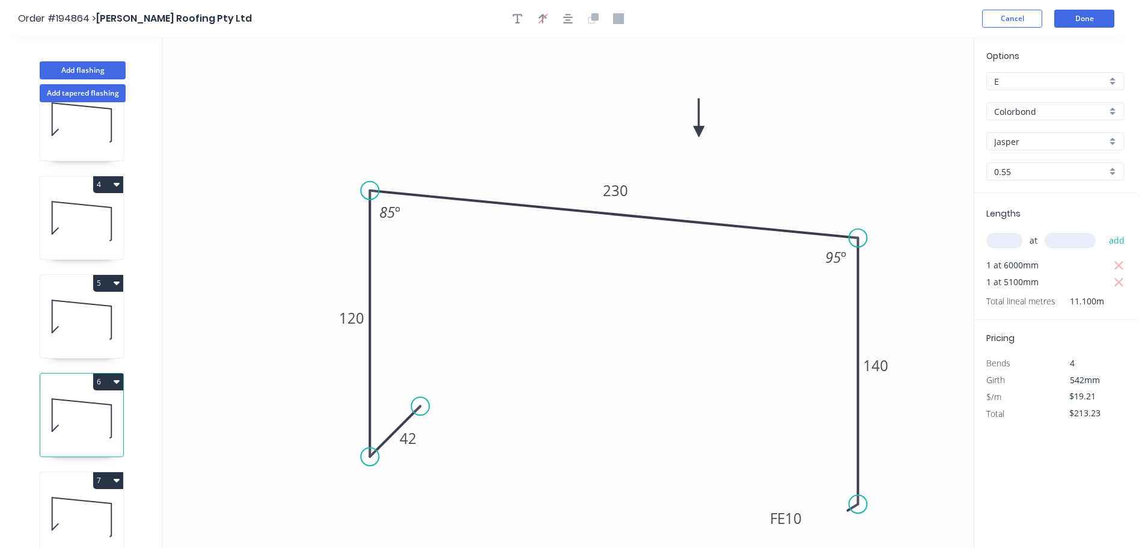
type input "$0.00"
click at [1015, 240] on input "text" at bounding box center [1005, 241] width 36 height 16
type input "1"
click at [1082, 242] on input "text" at bounding box center [1070, 241] width 51 height 16
type input "3600"
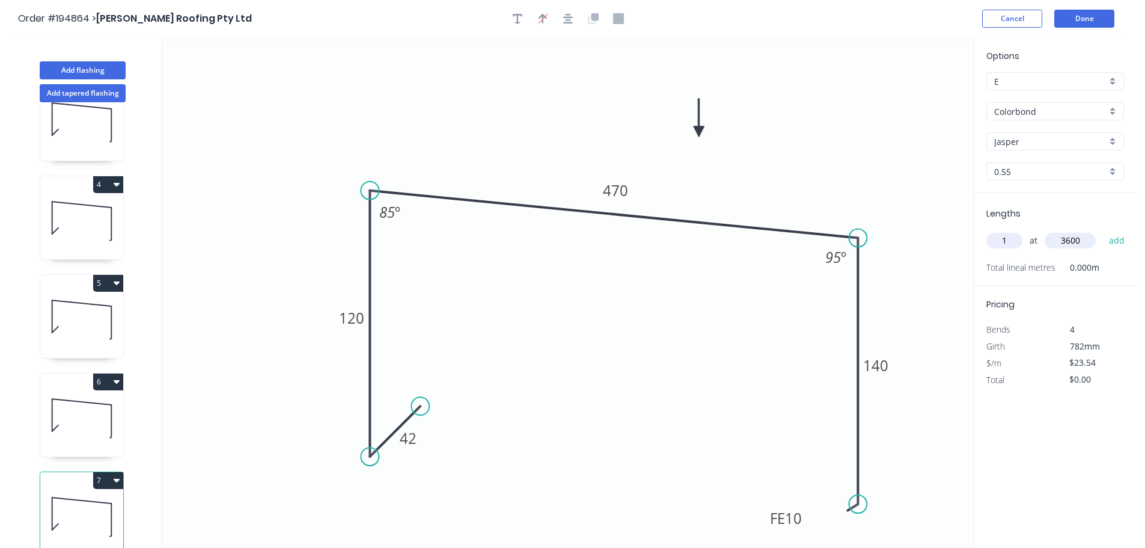
click at [1103, 230] on button "add" at bounding box center [1117, 240] width 28 height 20
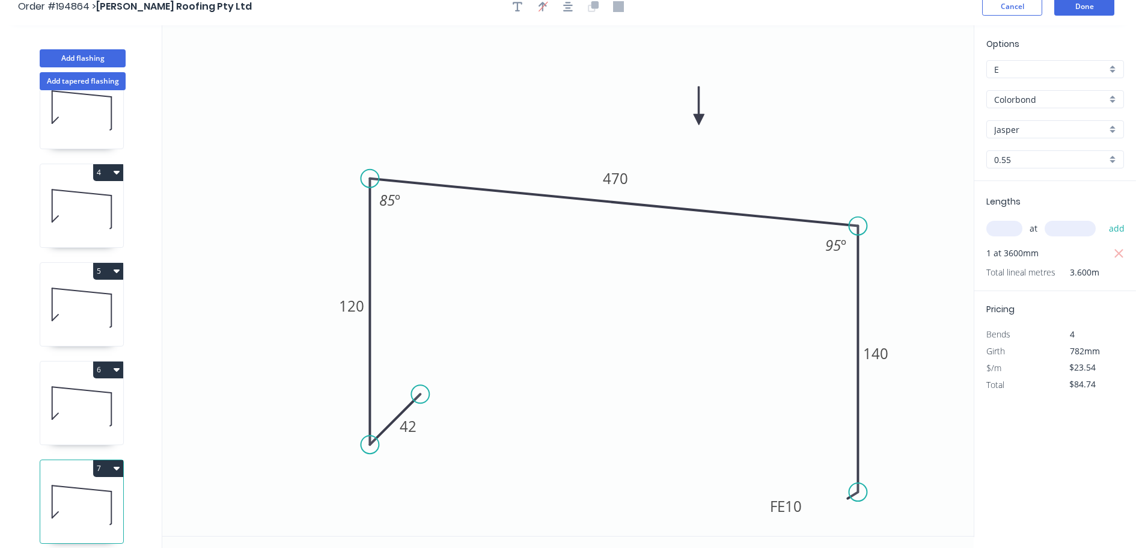
scroll to position [22, 0]
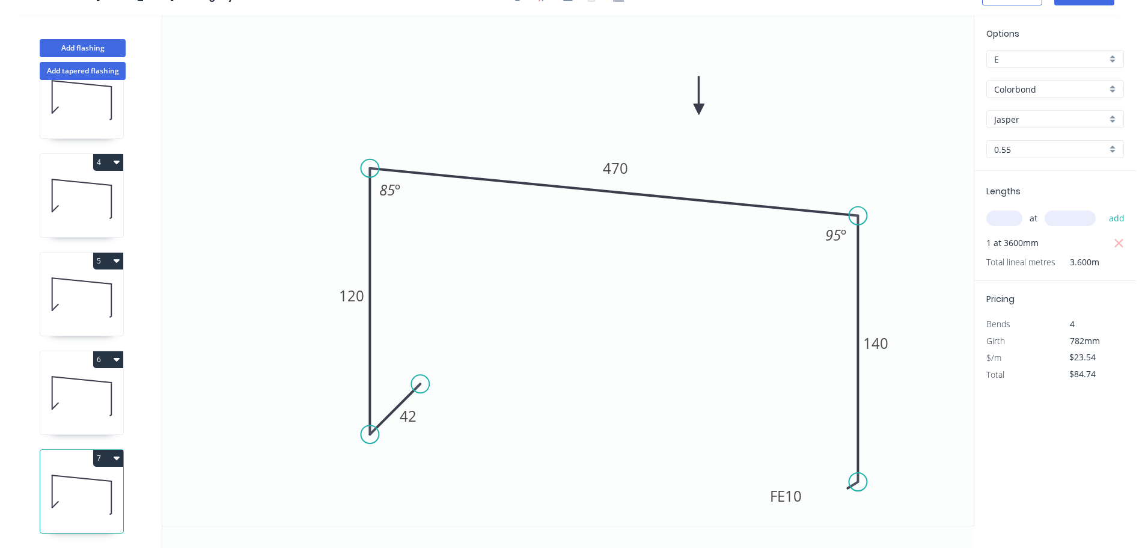
click at [110, 450] on button "7" at bounding box center [108, 458] width 30 height 17
click at [91, 480] on div "Duplicate" at bounding box center [66, 487] width 93 height 17
type input "$0.00"
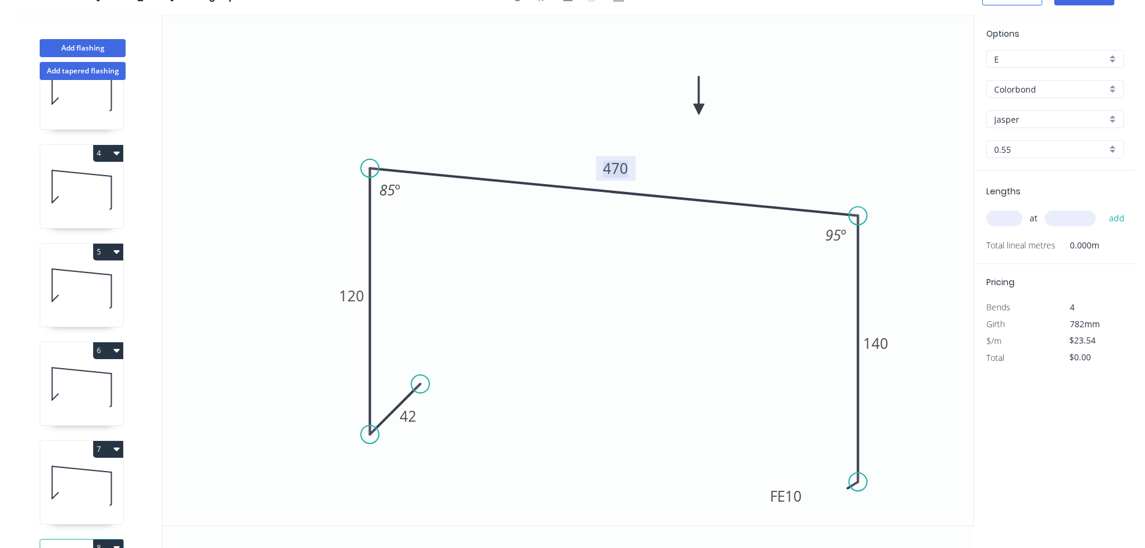
click at [624, 169] on tspan "470" at bounding box center [615, 168] width 25 height 20
click at [676, 250] on icon "0 42 120 485 FE 10 140 85 º 95 º" at bounding box center [568, 270] width 812 height 510
click at [883, 341] on tspan "140" at bounding box center [875, 343] width 25 height 20
click at [910, 310] on icon "0 42 120 485 FE 10 140 85 º 95 º" at bounding box center [568, 270] width 812 height 510
click at [1011, 216] on input "text" at bounding box center [1005, 218] width 36 height 16
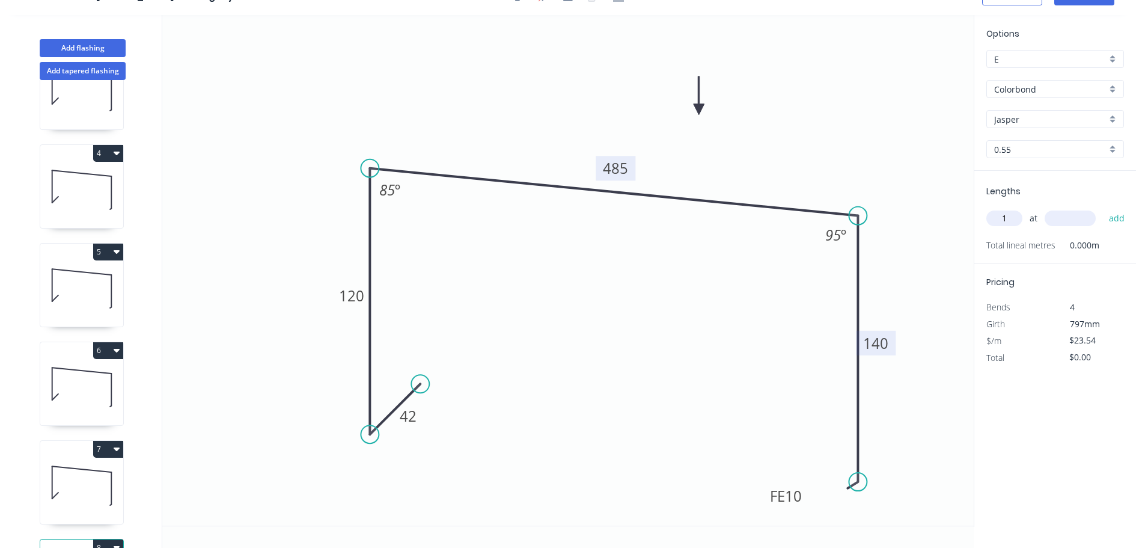
type input "1"
click at [1084, 219] on input "text" at bounding box center [1070, 218] width 51 height 16
type input "5100"
click at [1103, 208] on button "add" at bounding box center [1117, 218] width 28 height 20
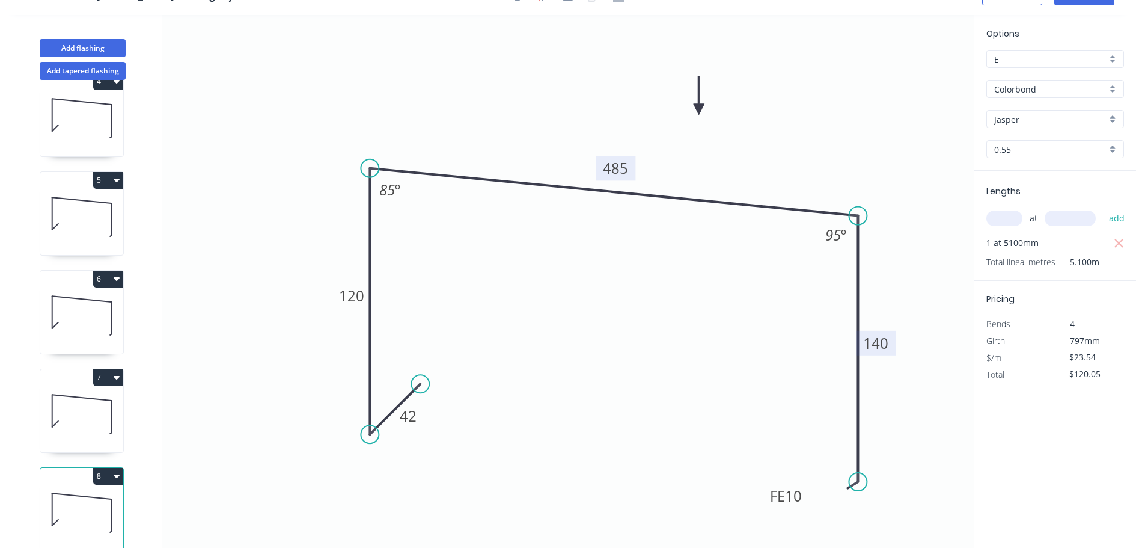
scroll to position [348, 0]
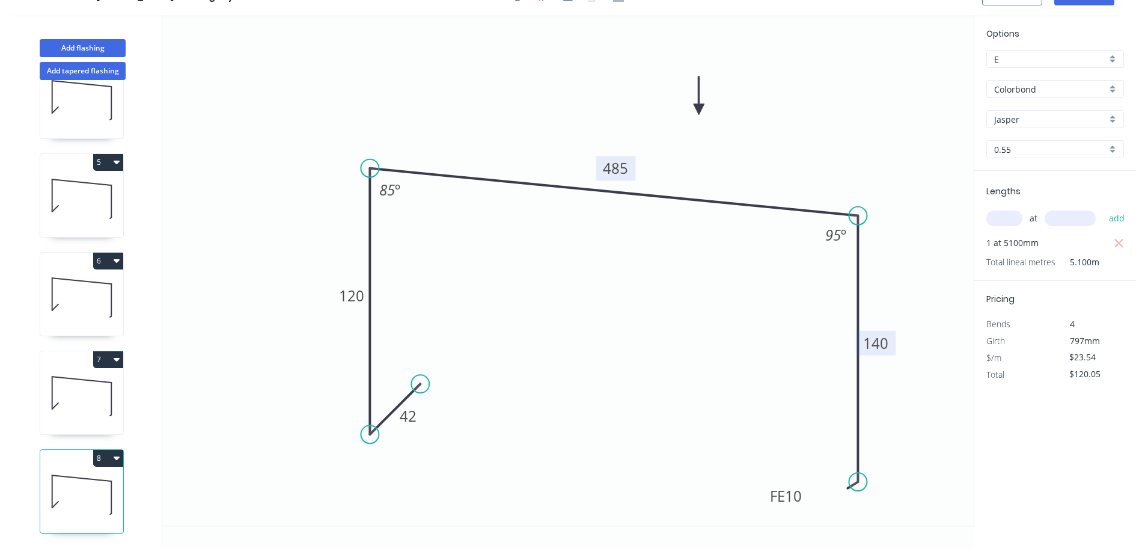
click at [103, 450] on button "8" at bounding box center [108, 458] width 30 height 17
click at [86, 479] on div "Duplicate" at bounding box center [66, 487] width 93 height 17
type input "$0.00"
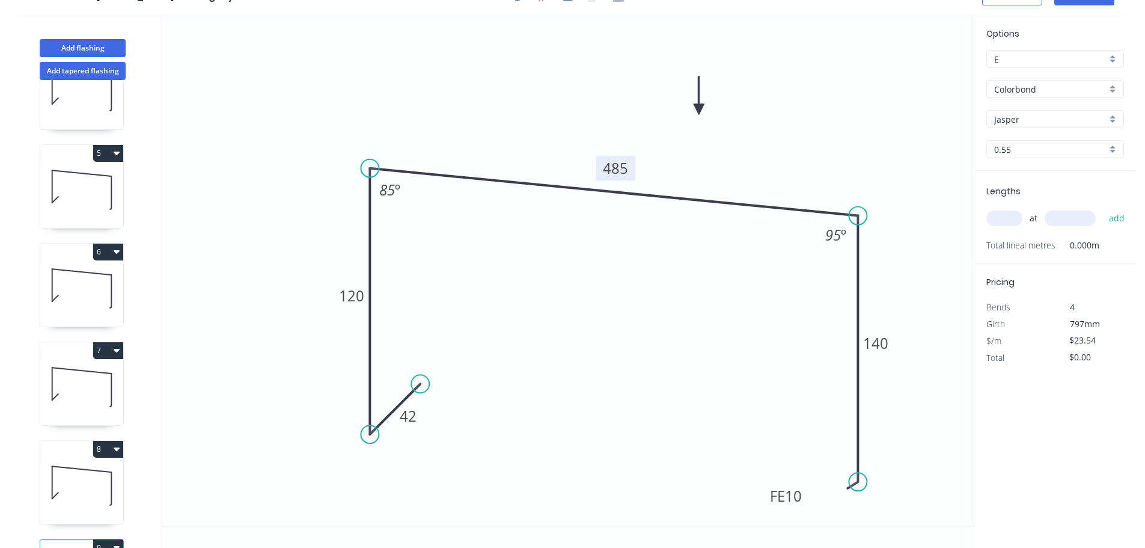
click at [625, 164] on tspan "485" at bounding box center [615, 168] width 25 height 20
click at [643, 266] on icon "0 42 120 230 FE 10 140 85 º 95 º" at bounding box center [568, 270] width 812 height 510
type input "$19.21"
click at [884, 341] on tspan "140" at bounding box center [875, 343] width 25 height 20
click at [924, 410] on icon "0 42 120 230 FE 10 140 85 º 95 º" at bounding box center [568, 270] width 812 height 510
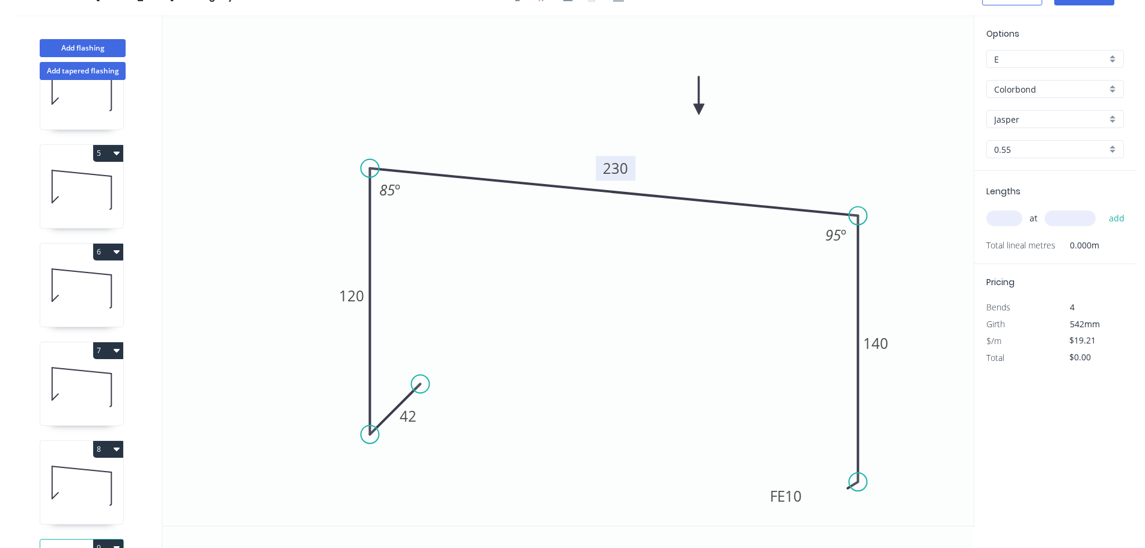
click at [1007, 216] on input "text" at bounding box center [1005, 218] width 36 height 16
type input "1"
click at [1085, 220] on input "text" at bounding box center [1070, 218] width 51 height 16
type input "2800"
click at [1103, 208] on button "add" at bounding box center [1117, 218] width 28 height 20
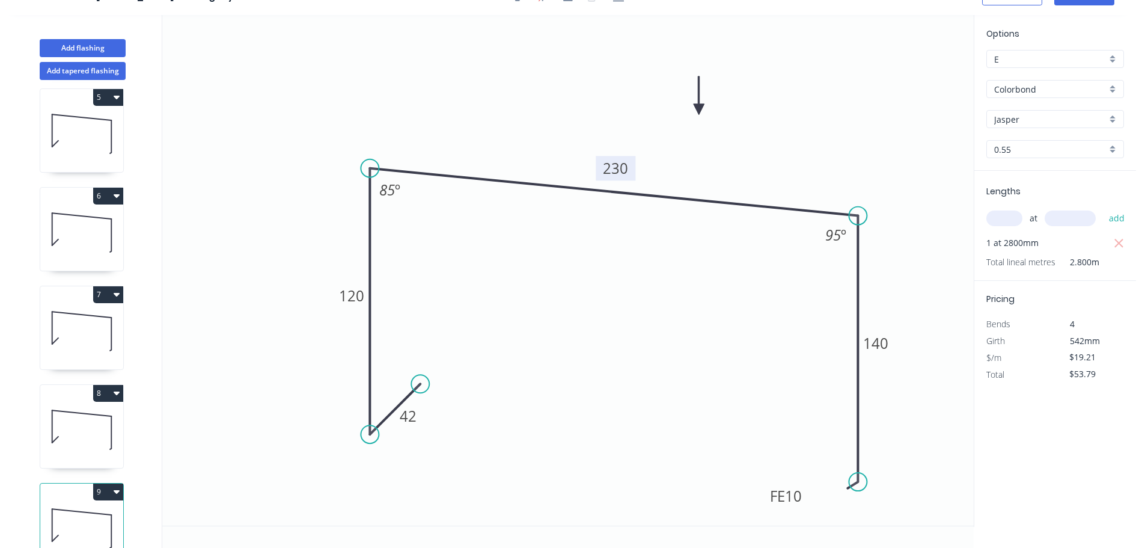
scroll to position [447, 0]
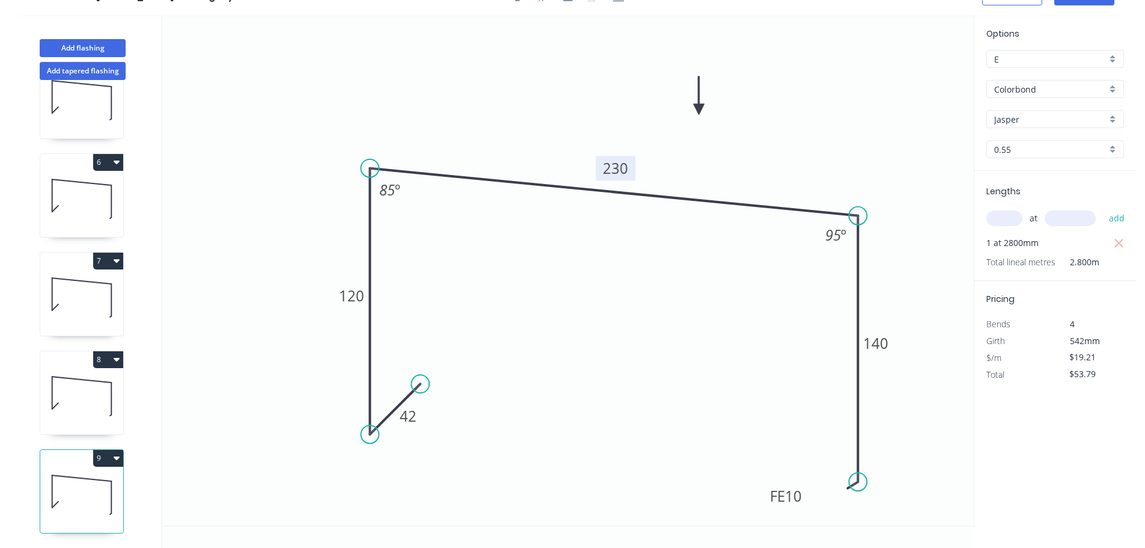
click at [105, 450] on button "9" at bounding box center [108, 458] width 30 height 17
click at [87, 479] on div "Duplicate" at bounding box center [66, 487] width 93 height 17
type input "$0.00"
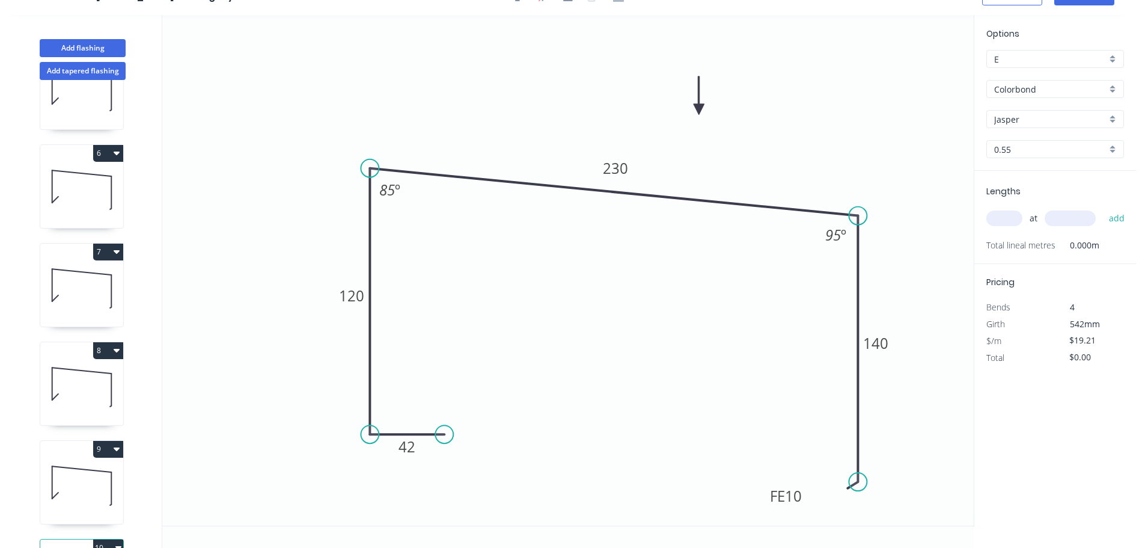
drag, startPoint x: 420, startPoint y: 387, endPoint x: 444, endPoint y: 439, distance: 57.3
click at [444, 439] on circle at bounding box center [444, 434] width 18 height 18
drag, startPoint x: 372, startPoint y: 434, endPoint x: 367, endPoint y: 528, distance: 93.9
click at [367, 528] on div "0 42 120 230 FE 10 140 ? º 85 º 95 º" at bounding box center [568, 281] width 812 height 533
drag, startPoint x: 439, startPoint y: 435, endPoint x: 411, endPoint y: 483, distance: 55.0
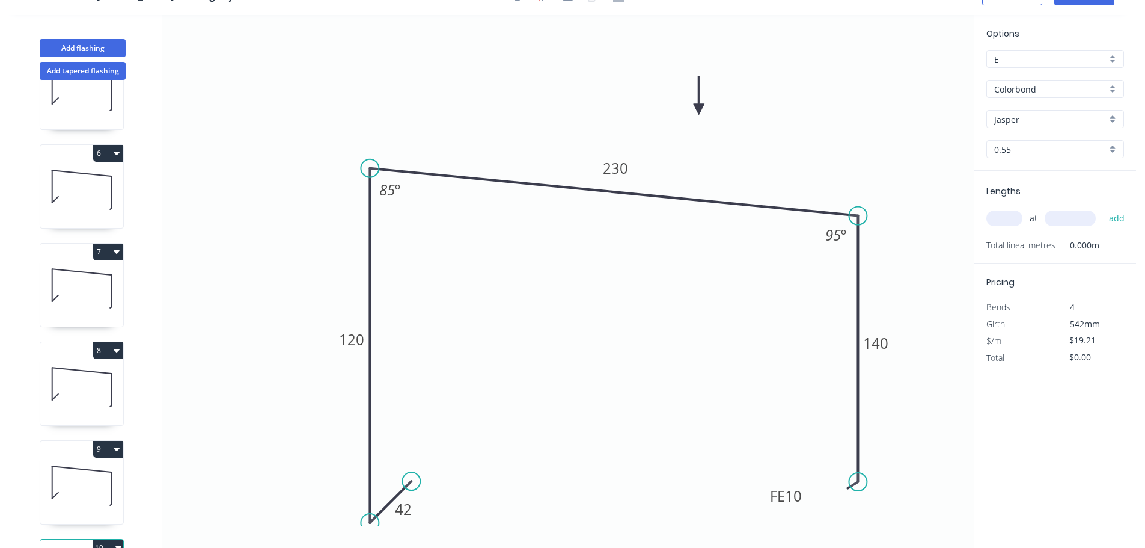
click at [411, 483] on circle at bounding box center [411, 481] width 18 height 18
click at [359, 339] on tspan "120" at bounding box center [351, 339] width 25 height 20
click at [444, 343] on icon "0 42 235 230 FE 10 140 85 º 95 º" at bounding box center [568, 270] width 812 height 510
type input "$23.54"
click at [624, 164] on tspan "230" at bounding box center [615, 168] width 25 height 20
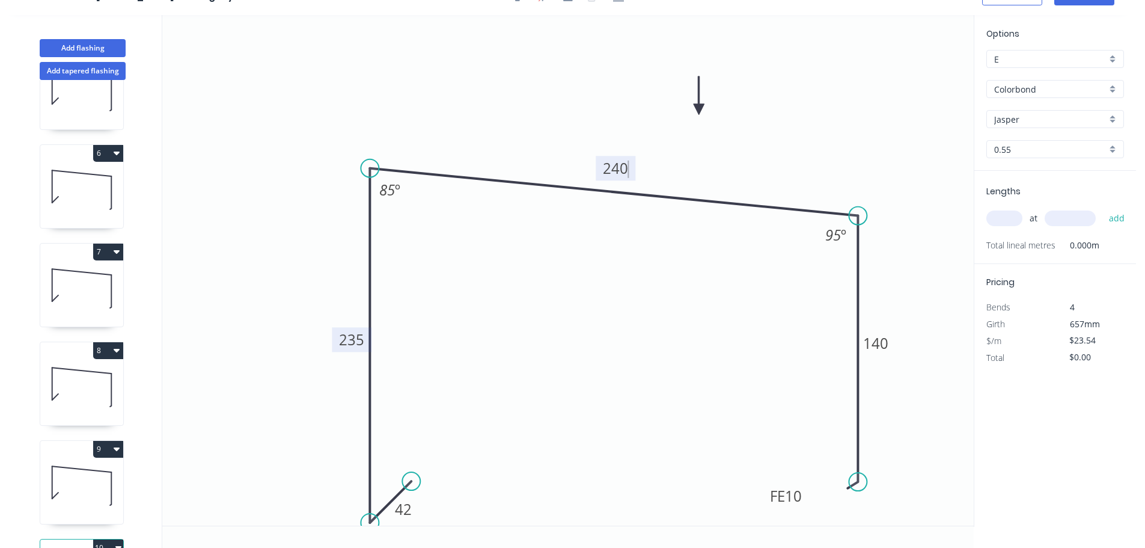
click at [619, 251] on icon "0 42 235 240 FE 10 140 85 º 95 º" at bounding box center [568, 270] width 812 height 510
click at [884, 342] on tspan "140" at bounding box center [875, 343] width 25 height 20
click at [918, 275] on icon "0 42 235 240 FE 10 90 85 º 95 º" at bounding box center [568, 270] width 812 height 510
click at [1114, 87] on div "Colorbond" at bounding box center [1056, 89] width 138 height 18
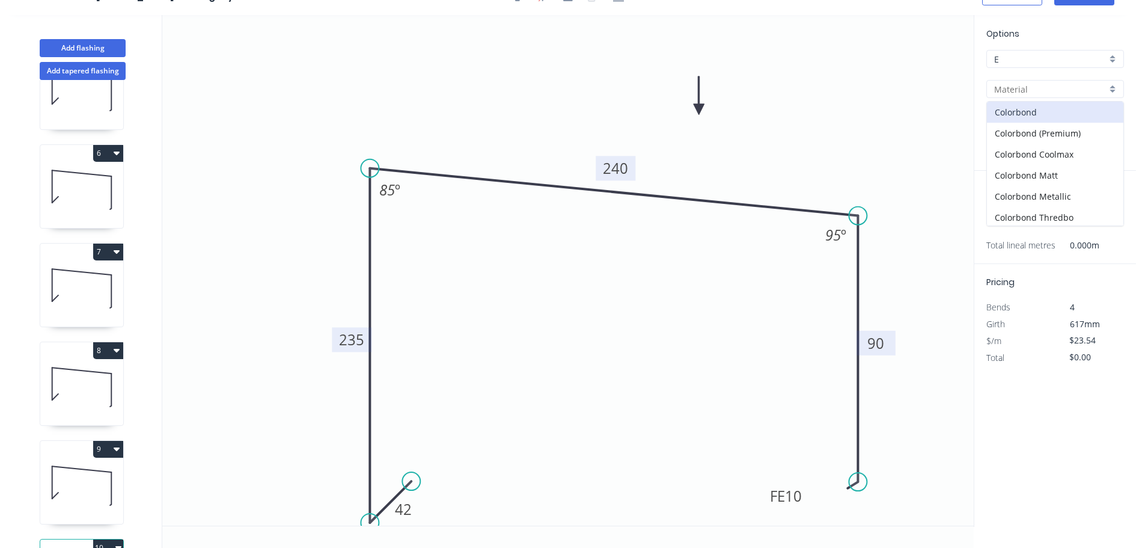
scroll to position [255, 0]
click at [1050, 195] on div "Zincalume" at bounding box center [1055, 193] width 136 height 21
type input "Zincalume"
type input "$21.45"
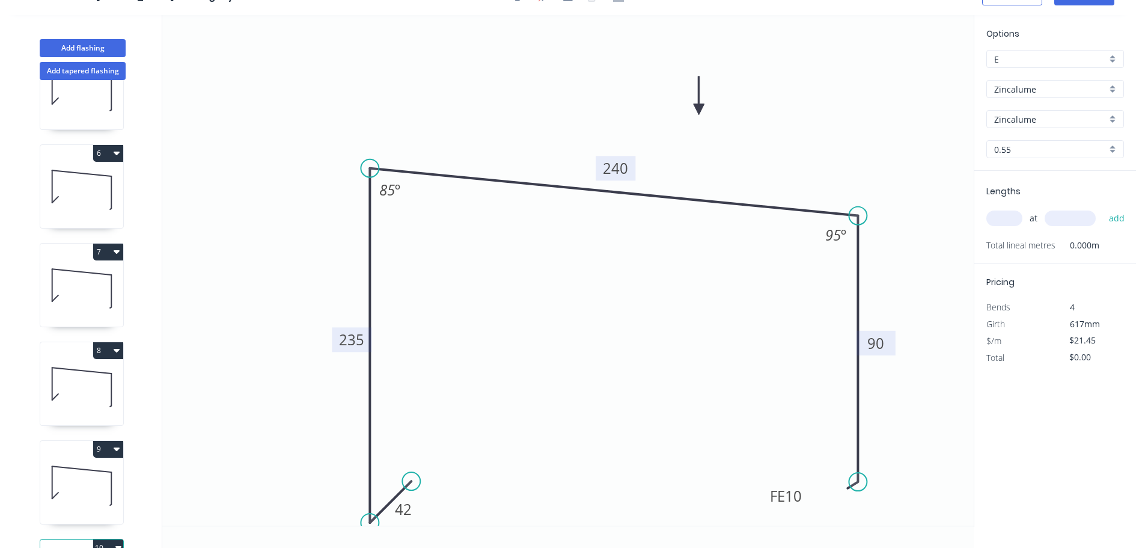
click at [1010, 214] on input "text" at bounding box center [1005, 218] width 36 height 16
type input "1"
click at [1071, 216] on input "text" at bounding box center [1070, 218] width 51 height 16
type input "3000"
click at [1103, 208] on button "add" at bounding box center [1117, 218] width 28 height 20
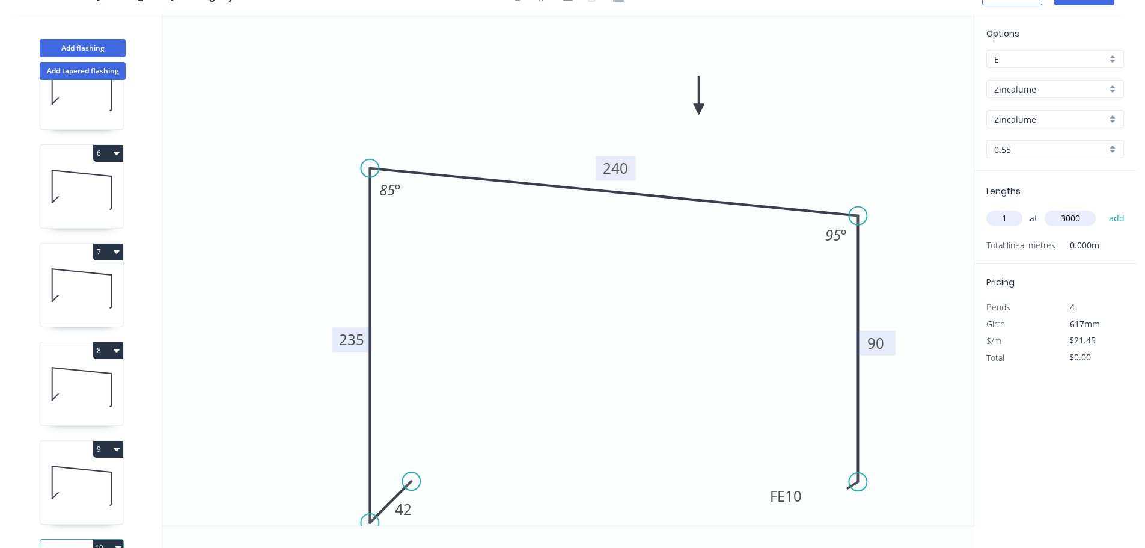
type input "$64.35"
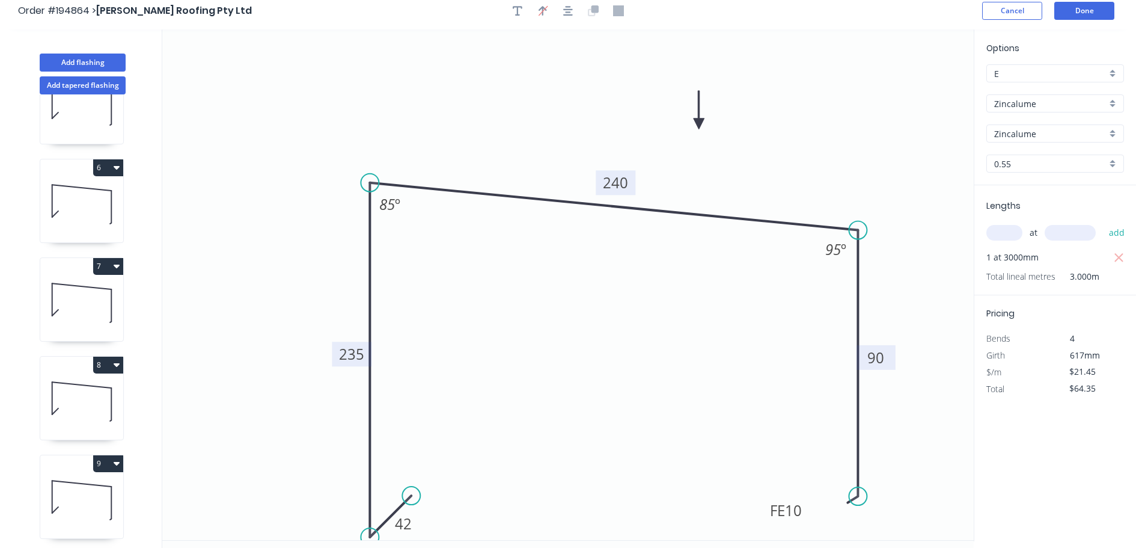
scroll to position [0, 0]
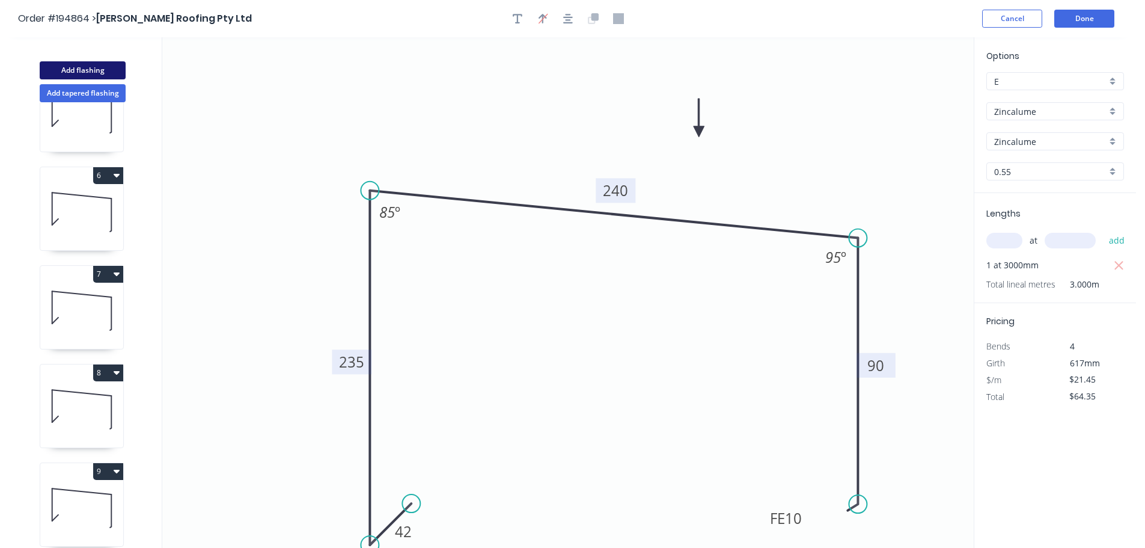
click at [87, 70] on button "Add flashing" at bounding box center [83, 70] width 86 height 18
type input "$0.00"
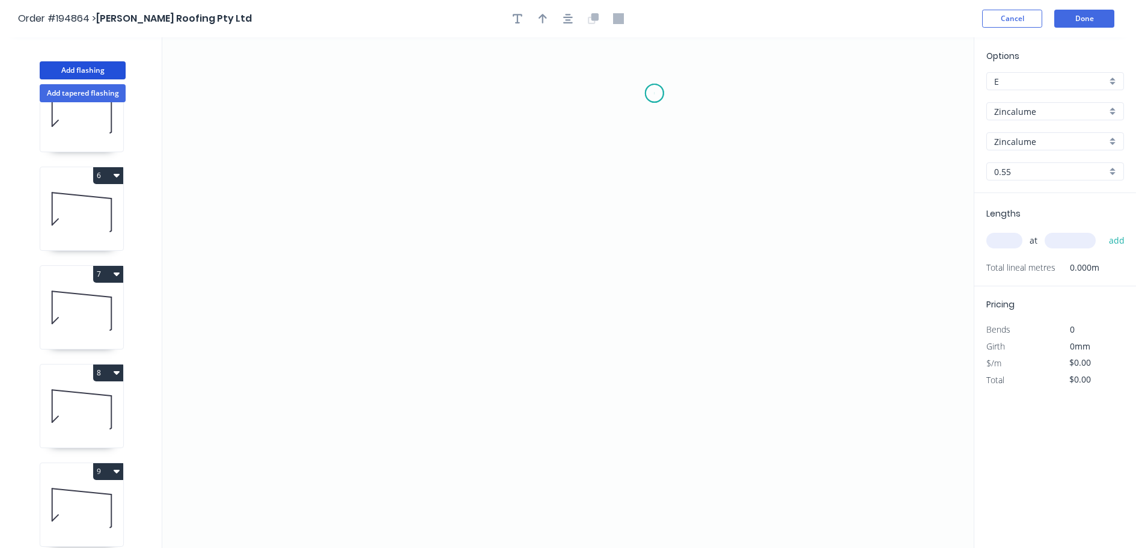
click at [655, 93] on icon "0" at bounding box center [568, 292] width 812 height 510
click at [543, 96] on icon "0" at bounding box center [568, 292] width 812 height 510
click at [534, 439] on icon "0 ?" at bounding box center [568, 292] width 812 height 510
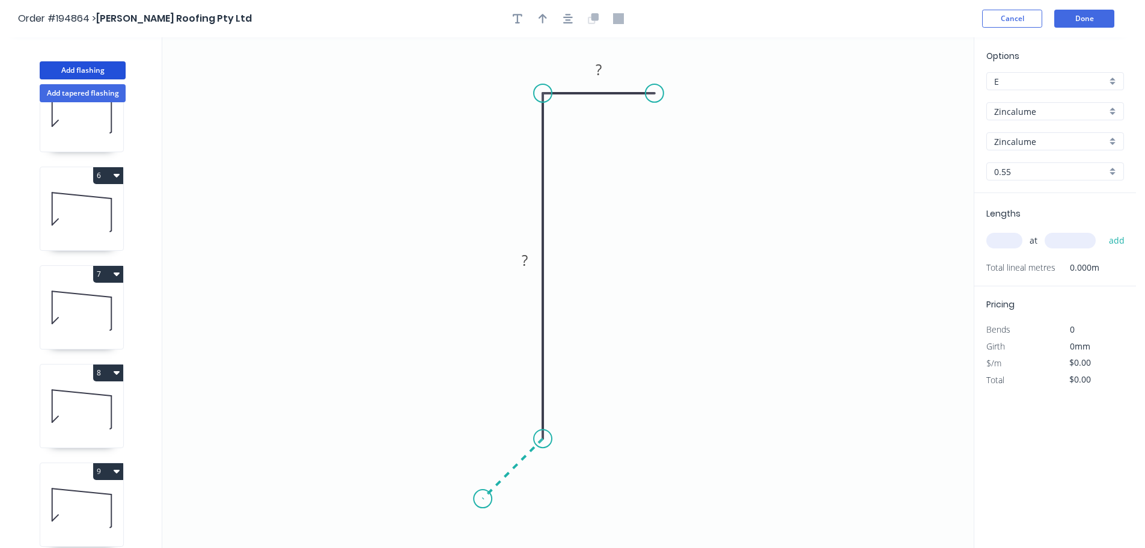
click at [483, 494] on icon "0 ? ?" at bounding box center [568, 292] width 812 height 510
click at [483, 494] on circle at bounding box center [483, 498] width 18 height 18
click at [599, 67] on tspan "?" at bounding box center [599, 70] width 6 height 20
click at [676, 184] on icon "0 40 202 30" at bounding box center [568, 292] width 812 height 510
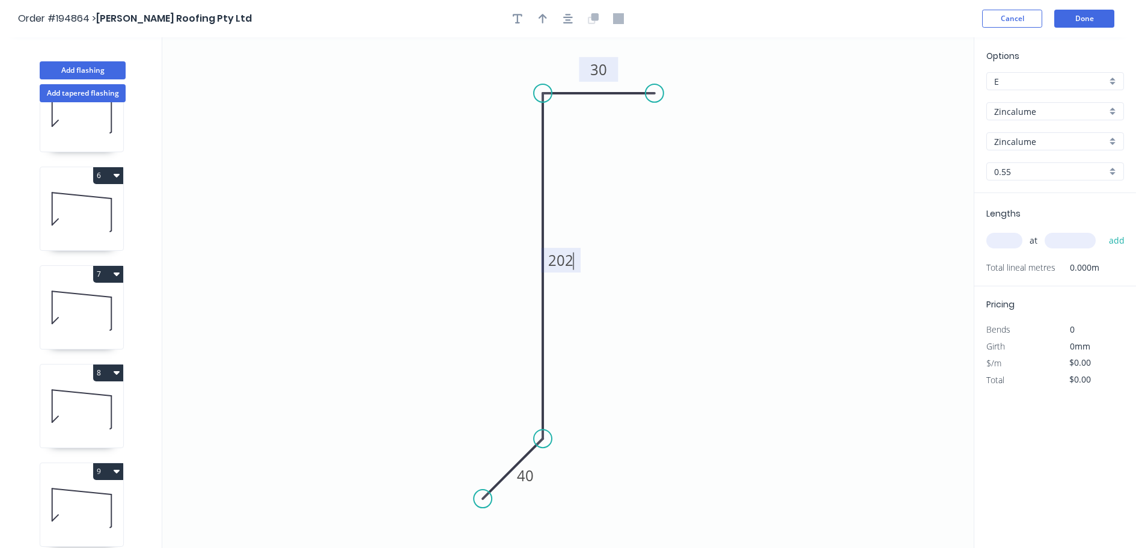
type input "$10.23"
drag, startPoint x: 543, startPoint y: 18, endPoint x: 797, endPoint y: 203, distance: 314.1
click at [544, 19] on icon "button" at bounding box center [543, 18] width 8 height 11
drag, startPoint x: 913, startPoint y: 94, endPoint x: 678, endPoint y: 307, distance: 317.6
click at [681, 307] on icon at bounding box center [686, 297] width 11 height 38
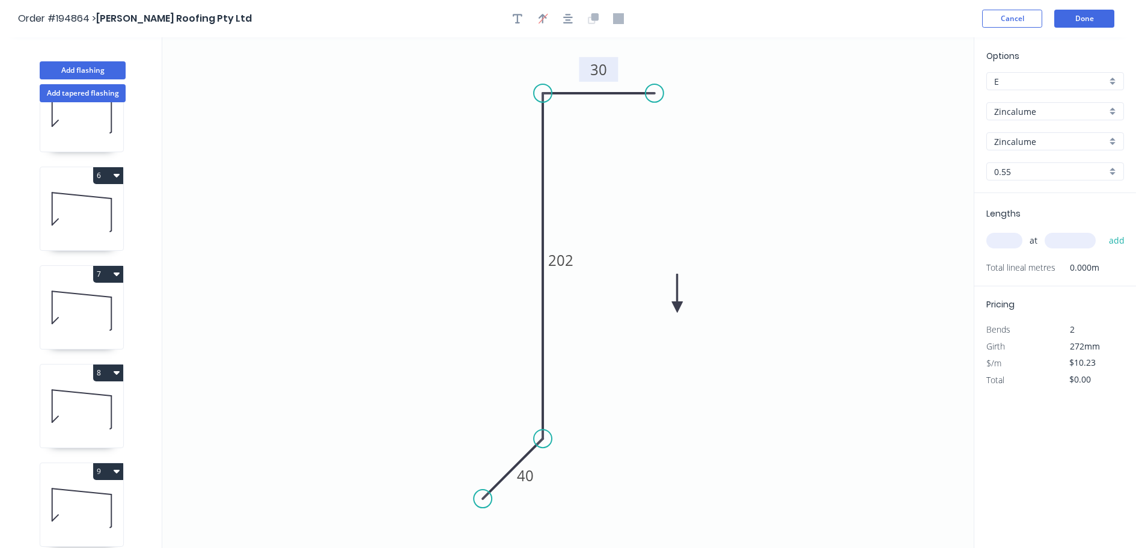
click at [678, 307] on icon at bounding box center [677, 293] width 11 height 38
click at [678, 307] on icon at bounding box center [687, 297] width 35 height 35
click at [678, 307] on icon at bounding box center [691, 306] width 38 height 11
click at [1007, 237] on input "text" at bounding box center [1005, 241] width 36 height 16
type input "1"
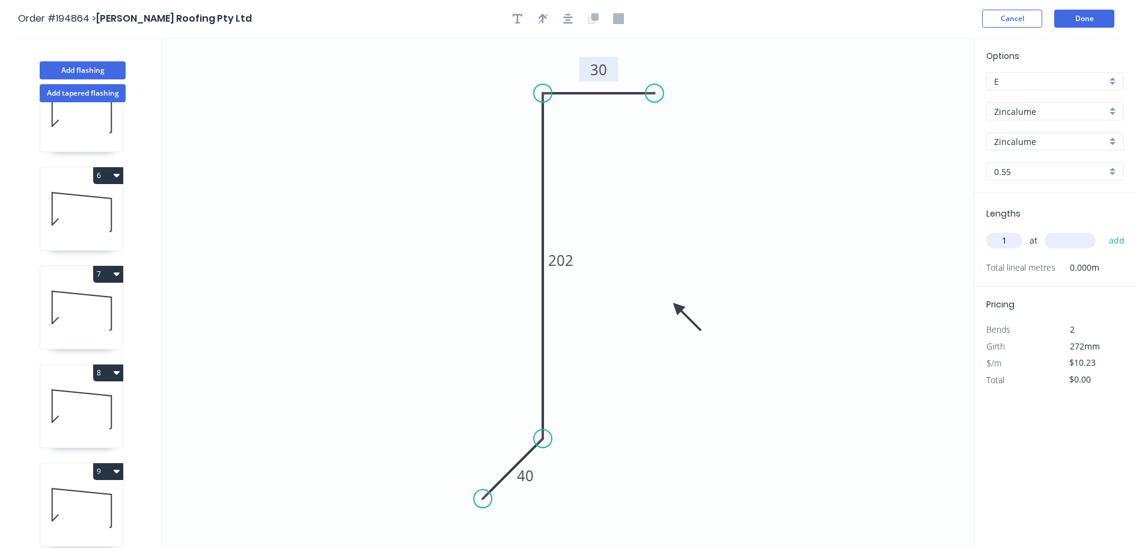
click at [1068, 239] on input "text" at bounding box center [1070, 241] width 51 height 16
type input "3000"
click at [1103, 230] on button "add" at bounding box center [1117, 240] width 28 height 20
type input "$30.69"
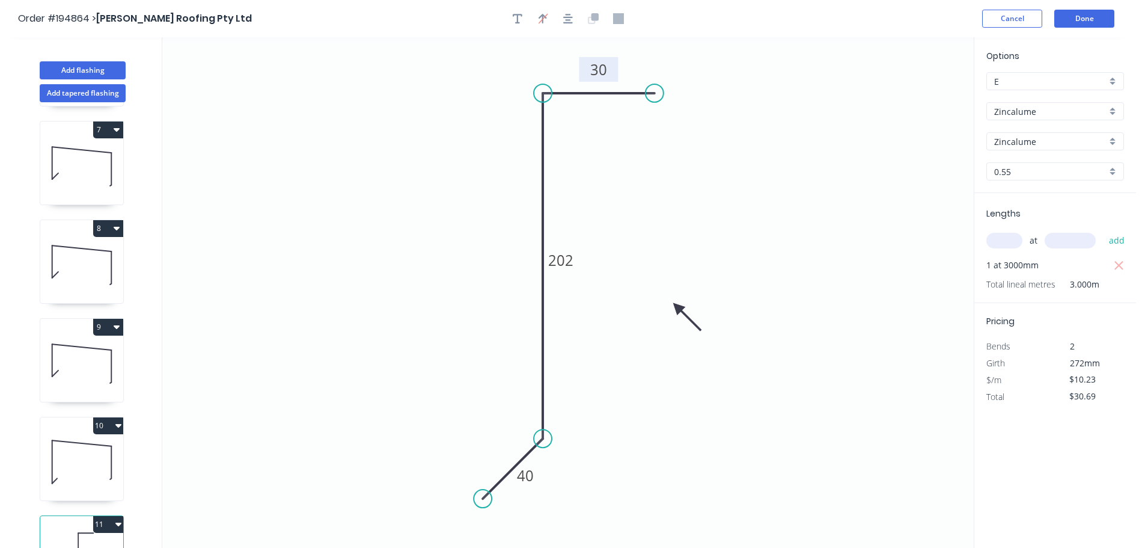
scroll to position [644, 0]
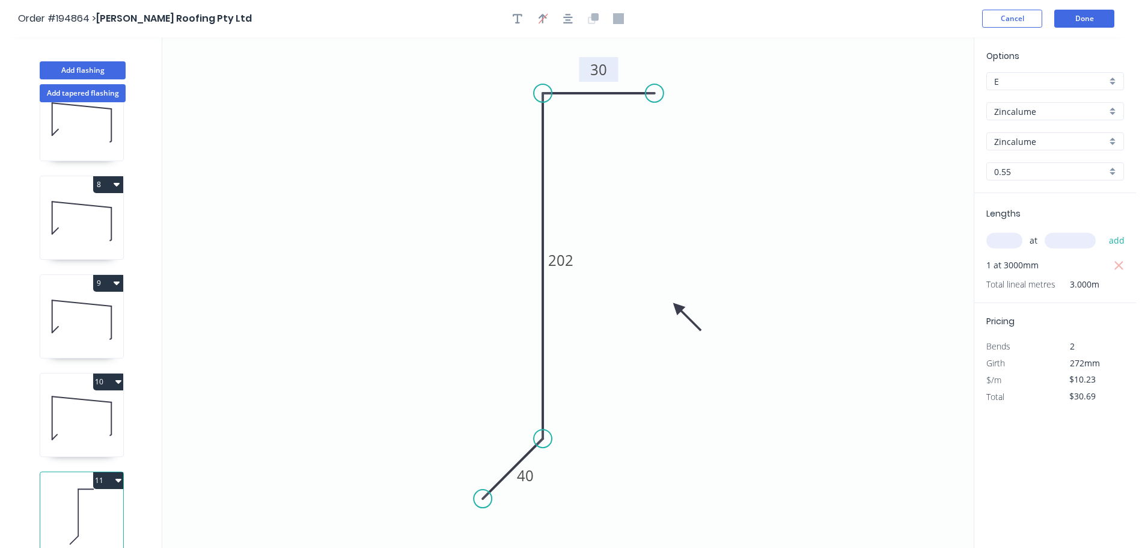
click at [81, 403] on icon at bounding box center [81, 417] width 83 height 77
type input "$21.45"
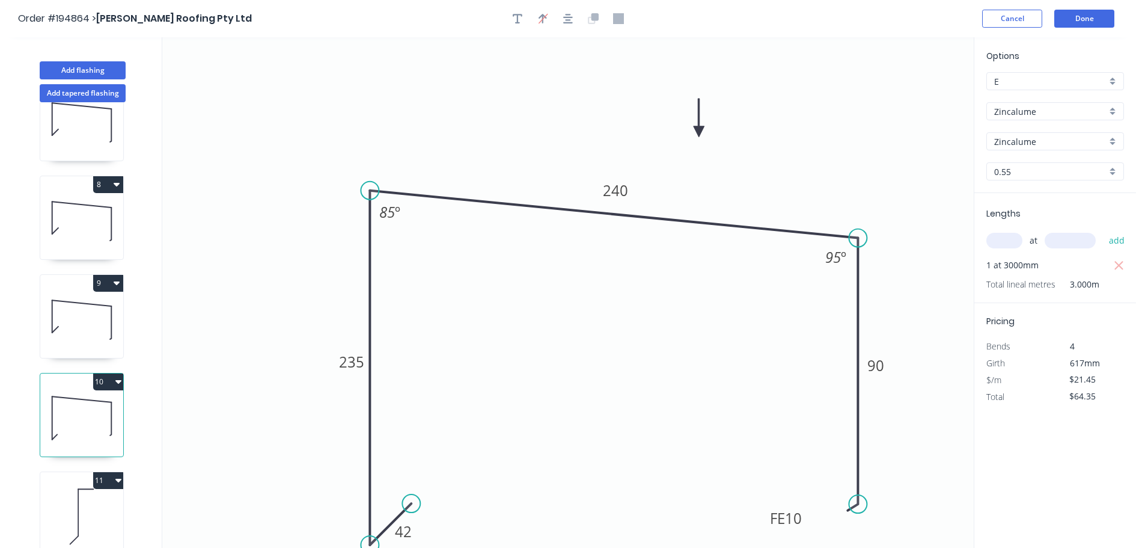
click at [79, 313] on icon at bounding box center [81, 319] width 83 height 77
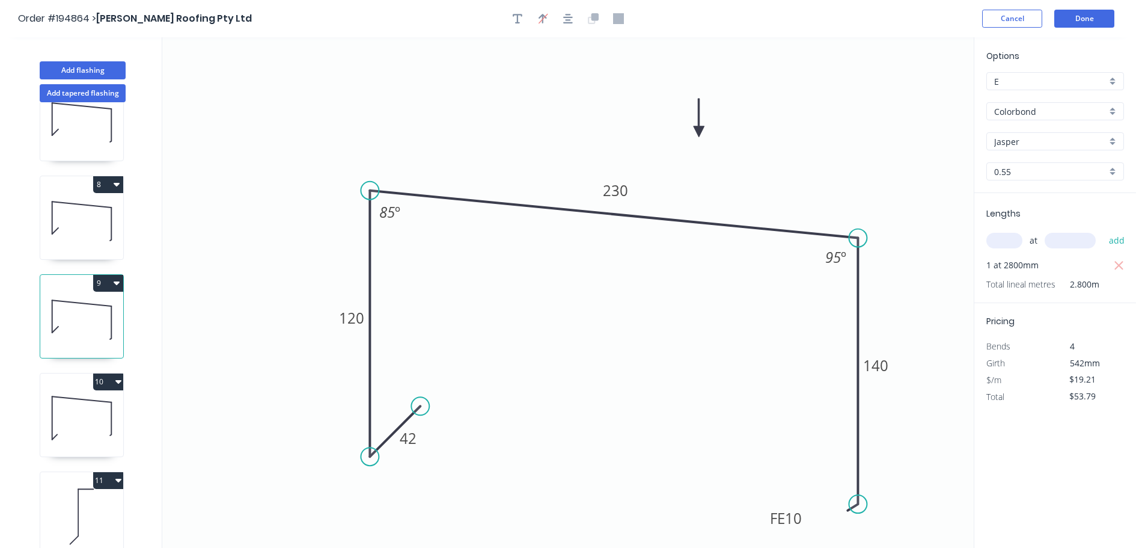
click at [85, 436] on icon at bounding box center [81, 417] width 83 height 77
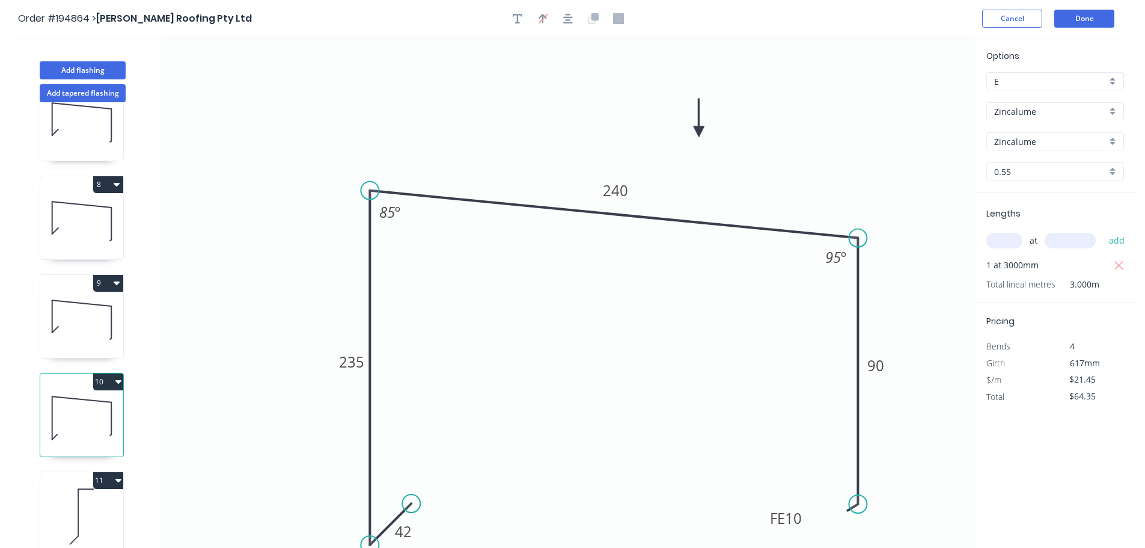
click at [86, 490] on icon at bounding box center [81, 516] width 83 height 77
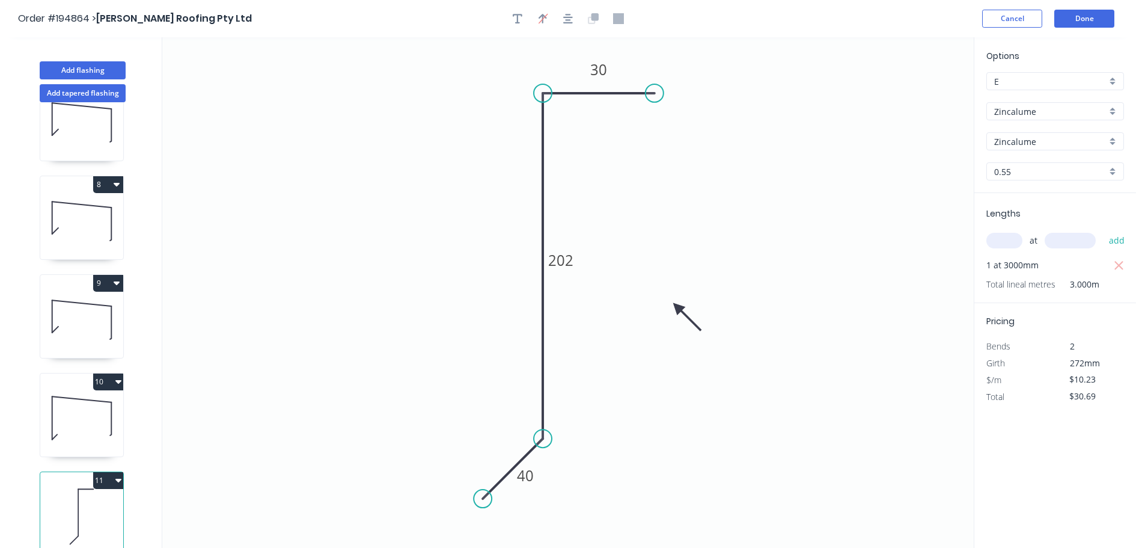
click at [99, 472] on button "11" at bounding box center [108, 480] width 30 height 17
click at [84, 501] on div "Duplicate" at bounding box center [66, 509] width 93 height 17
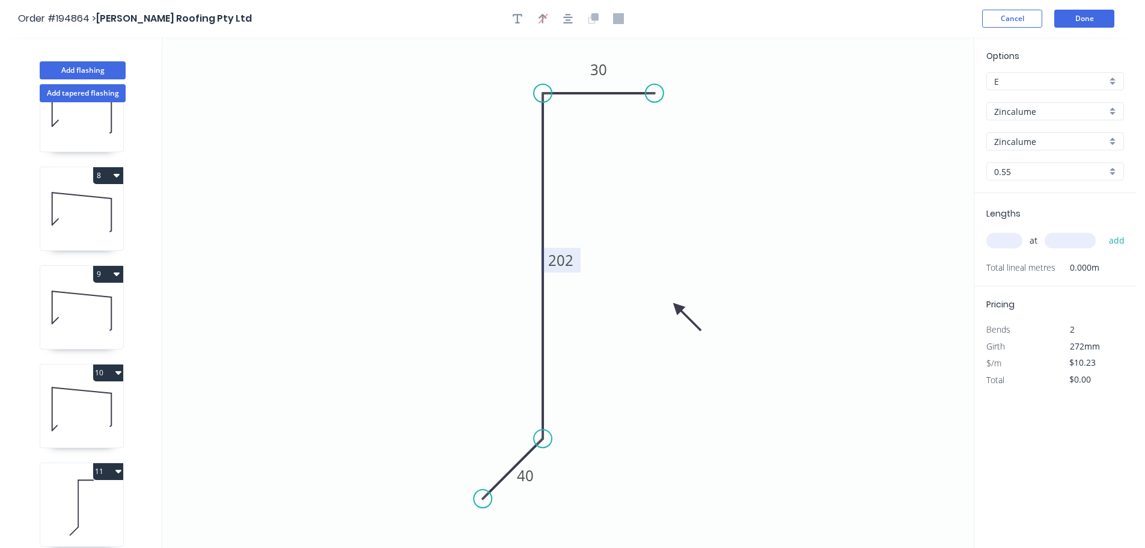
click at [566, 260] on tspan "202" at bounding box center [560, 260] width 25 height 20
click at [590, 232] on icon "0 40 87 30" at bounding box center [568, 292] width 812 height 510
click at [1005, 237] on input "text" at bounding box center [1005, 241] width 36 height 16
click at [1083, 239] on input "text" at bounding box center [1070, 241] width 51 height 16
click at [1103, 230] on button "add" at bounding box center [1117, 240] width 28 height 20
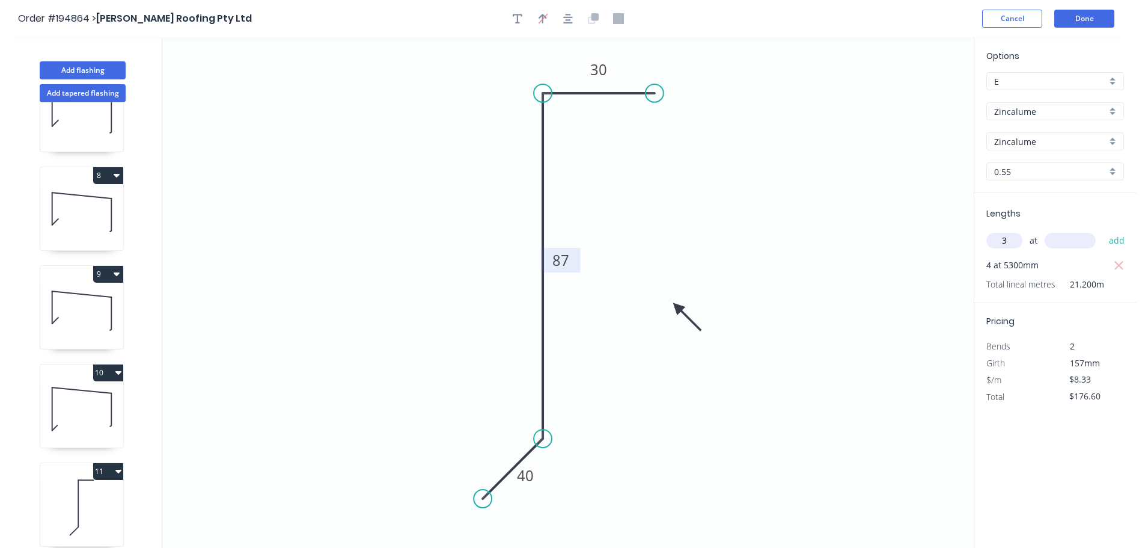
click at [1083, 239] on input "text" at bounding box center [1070, 241] width 51 height 16
click at [1103, 230] on button "add" at bounding box center [1117, 240] width 28 height 20
click at [1083, 239] on input "text" at bounding box center [1070, 241] width 51 height 16
click at [1103, 230] on button "add" at bounding box center [1117, 240] width 28 height 20
click at [1083, 239] on input "text" at bounding box center [1070, 241] width 51 height 16
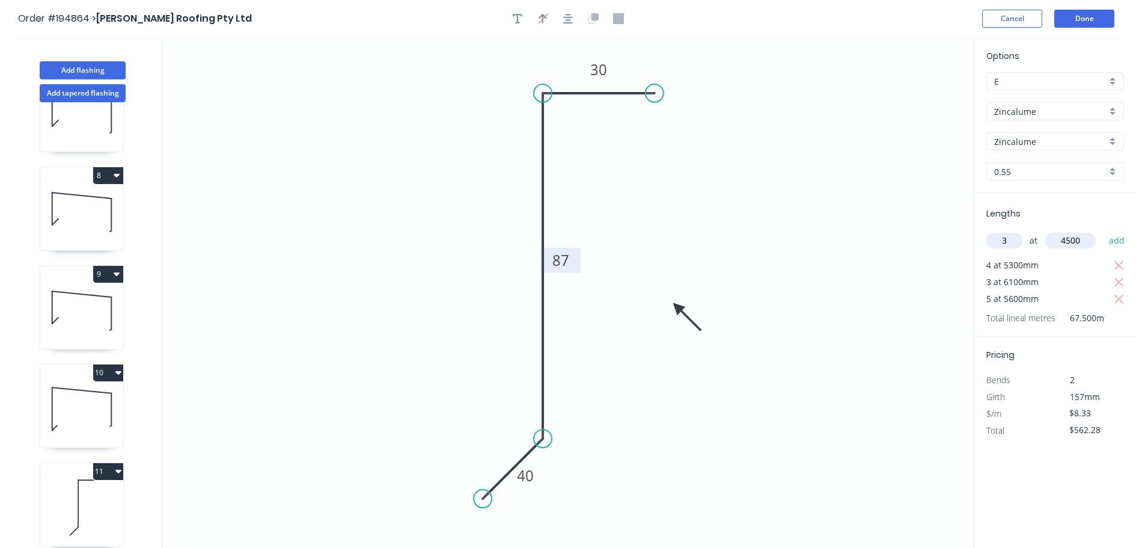
click at [1103, 230] on button "add" at bounding box center [1117, 240] width 28 height 20
click at [1083, 239] on input "text" at bounding box center [1070, 241] width 51 height 16
click at [1103, 230] on button "add" at bounding box center [1117, 240] width 28 height 20
click at [1083, 239] on input "text" at bounding box center [1070, 241] width 51 height 16
click at [1103, 230] on button "add" at bounding box center [1117, 240] width 28 height 20
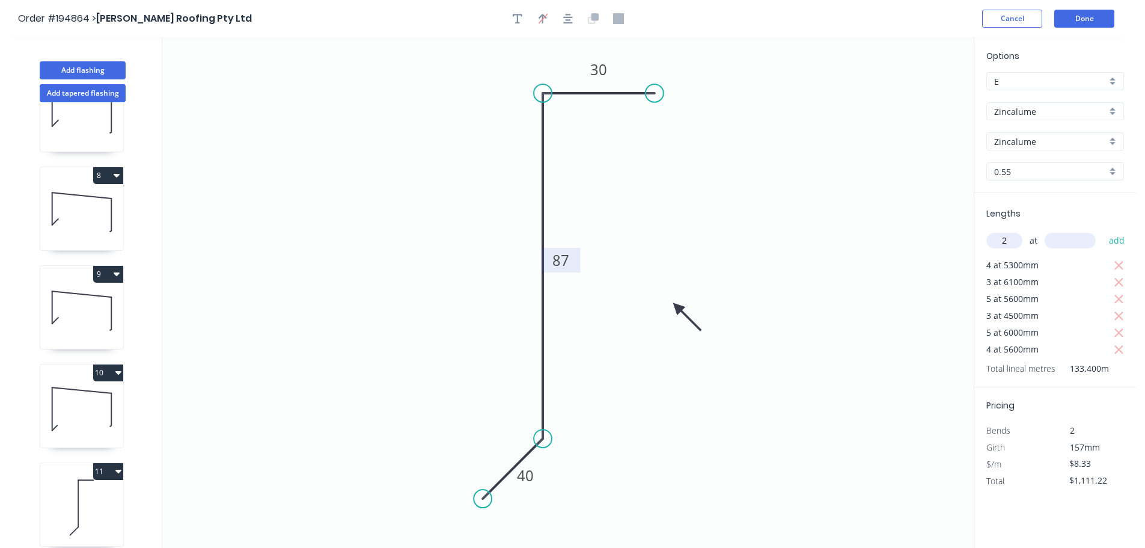
click at [1083, 239] on input "text" at bounding box center [1070, 241] width 51 height 16
click at [1103, 230] on button "add" at bounding box center [1117, 240] width 28 height 20
click at [1083, 239] on input "text" at bounding box center [1070, 241] width 51 height 16
click at [1103, 230] on button "add" at bounding box center [1117, 240] width 28 height 20
click at [1083, 239] on input "text" at bounding box center [1070, 241] width 51 height 16
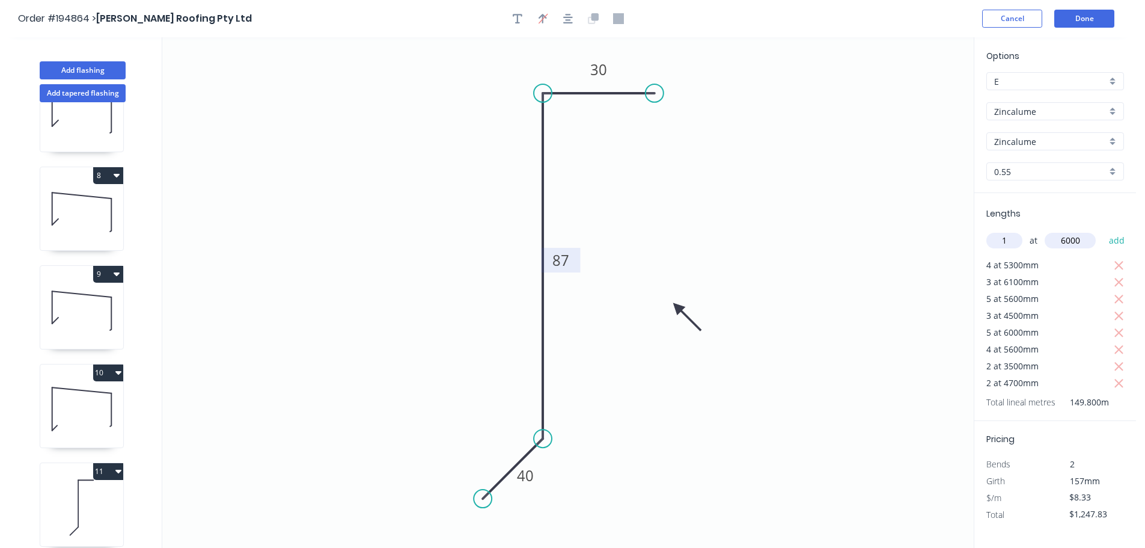
click at [1103, 230] on button "add" at bounding box center [1117, 240] width 28 height 20
click at [1083, 239] on input "text" at bounding box center [1070, 241] width 51 height 16
click at [1103, 230] on button "add" at bounding box center [1117, 240] width 28 height 20
click at [1083, 239] on input "text" at bounding box center [1070, 241] width 51 height 16
click at [1103, 230] on button "add" at bounding box center [1117, 240] width 28 height 20
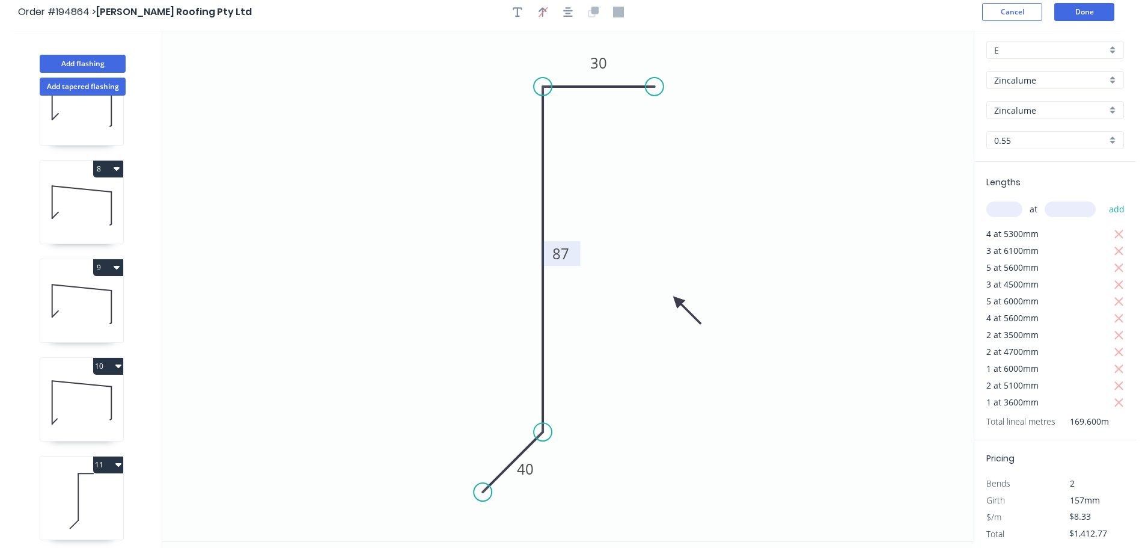
scroll to position [0, 0]
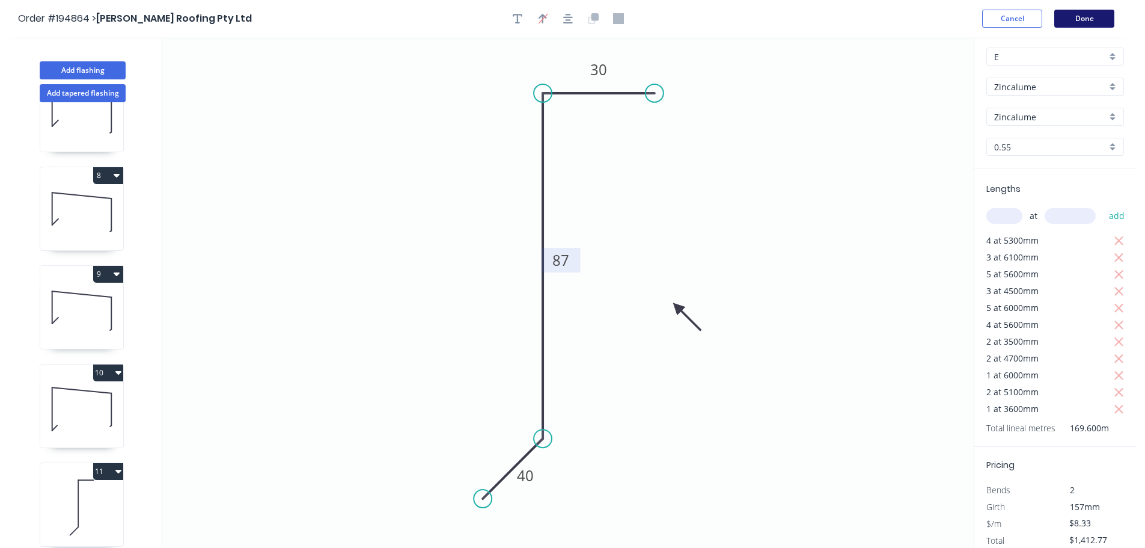
click at [1099, 18] on button "Done" at bounding box center [1085, 19] width 60 height 18
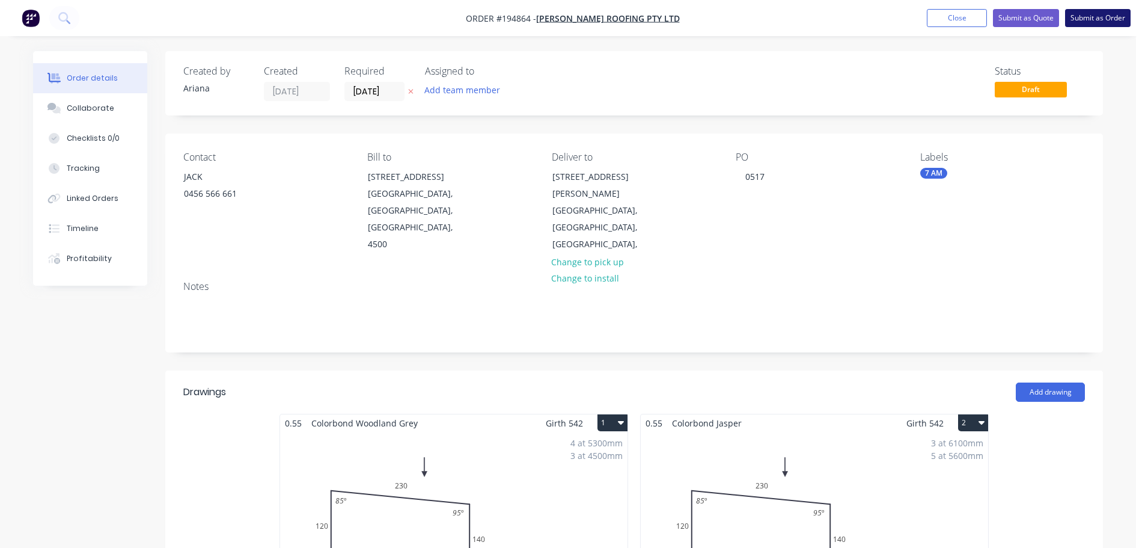
click at [1088, 19] on button "Submit as Order" at bounding box center [1098, 18] width 66 height 18
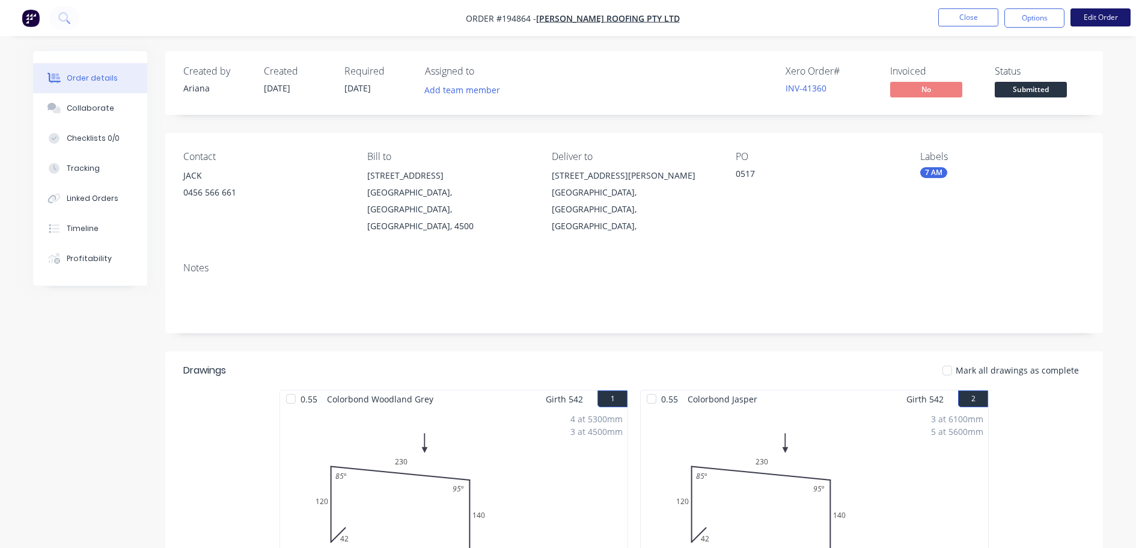
click at [1104, 16] on button "Edit Order" at bounding box center [1101, 17] width 60 height 18
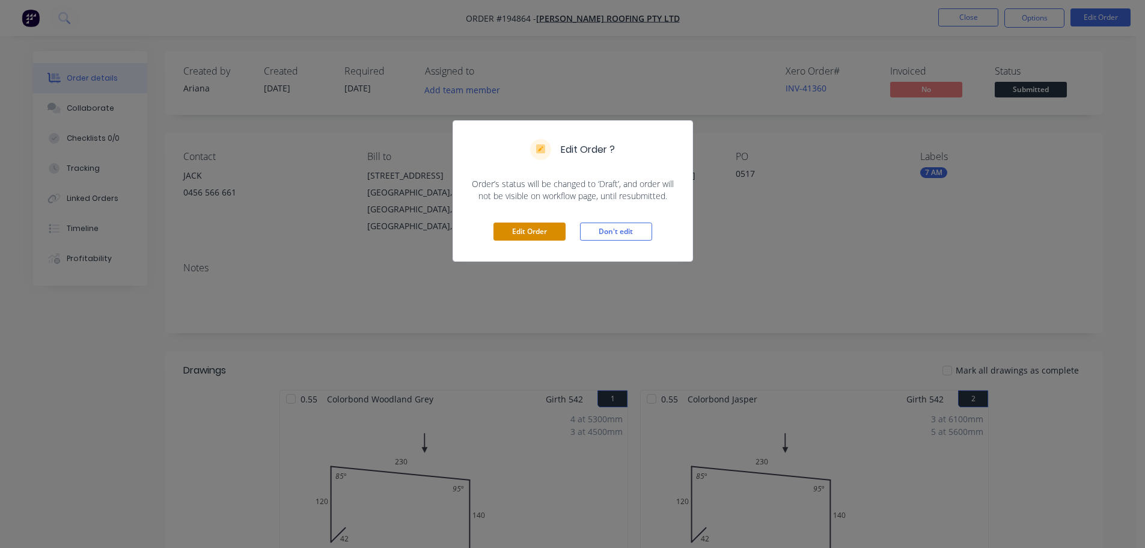
click at [518, 237] on button "Edit Order" at bounding box center [530, 231] width 72 height 18
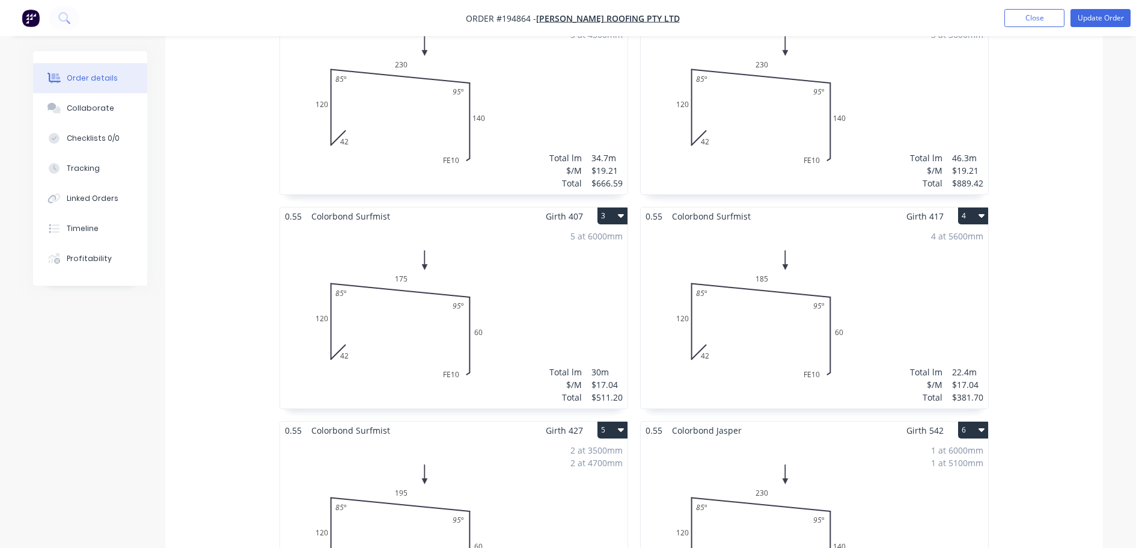
click at [761, 531] on div "1 at 6000mm 1 at 5100mm Total lm $/M Total 11.1m $19.21 $213.23" at bounding box center [815, 530] width 348 height 183
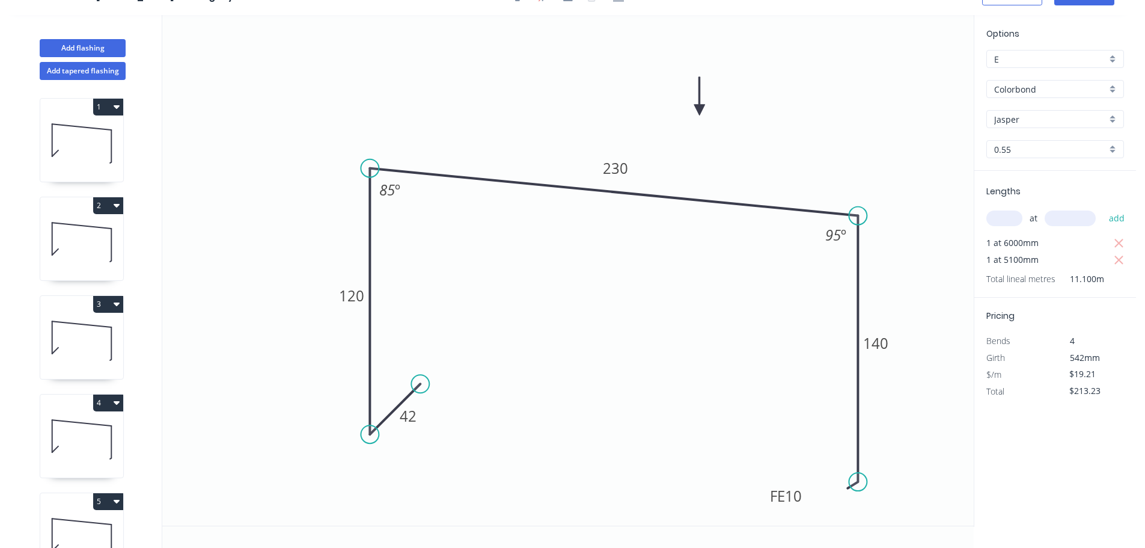
scroll to position [743, 0]
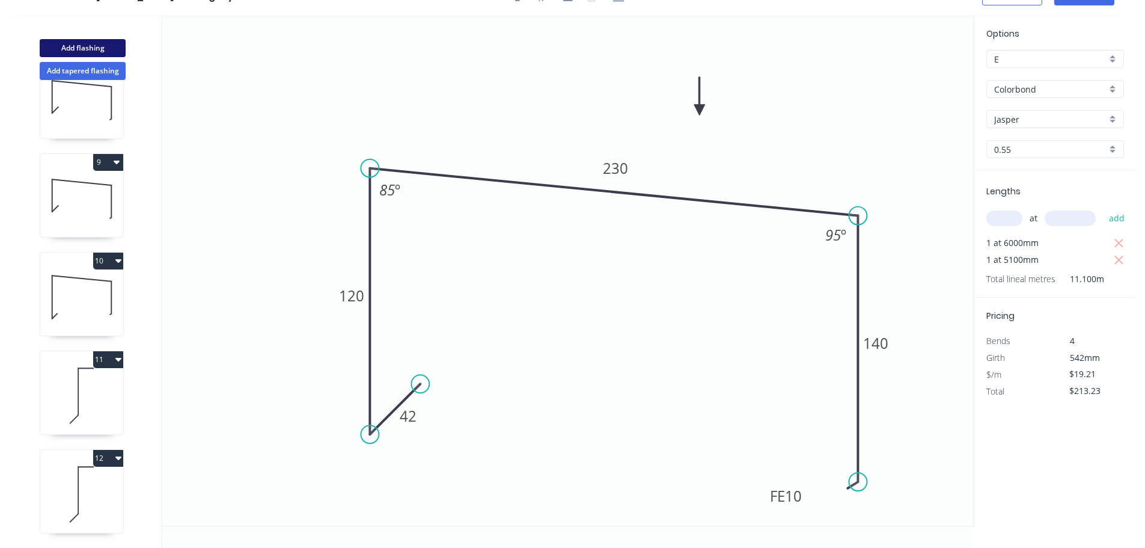
click at [77, 46] on button "Add flashing" at bounding box center [83, 48] width 86 height 18
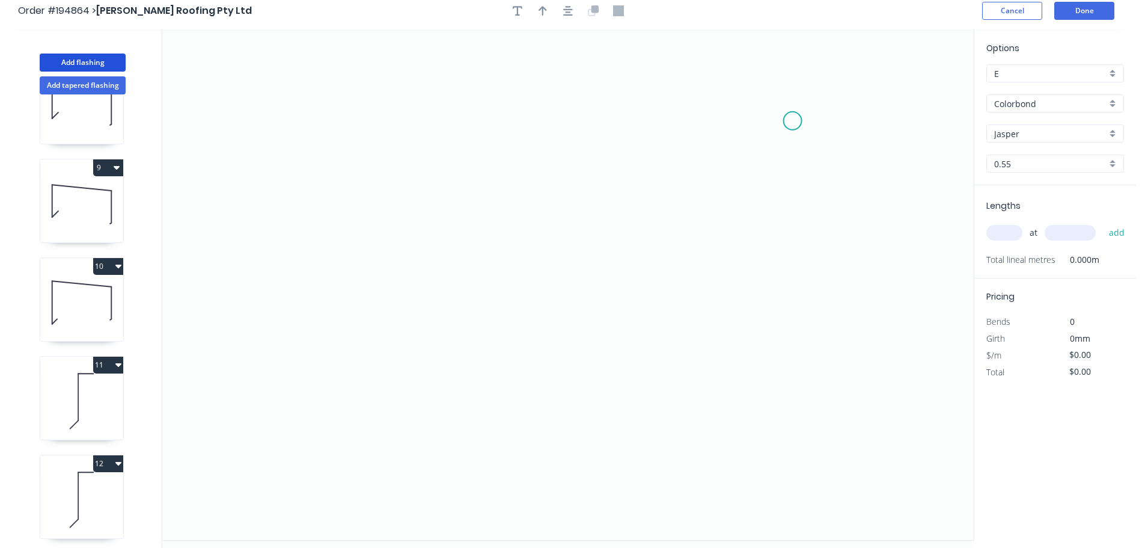
scroll to position [0, 0]
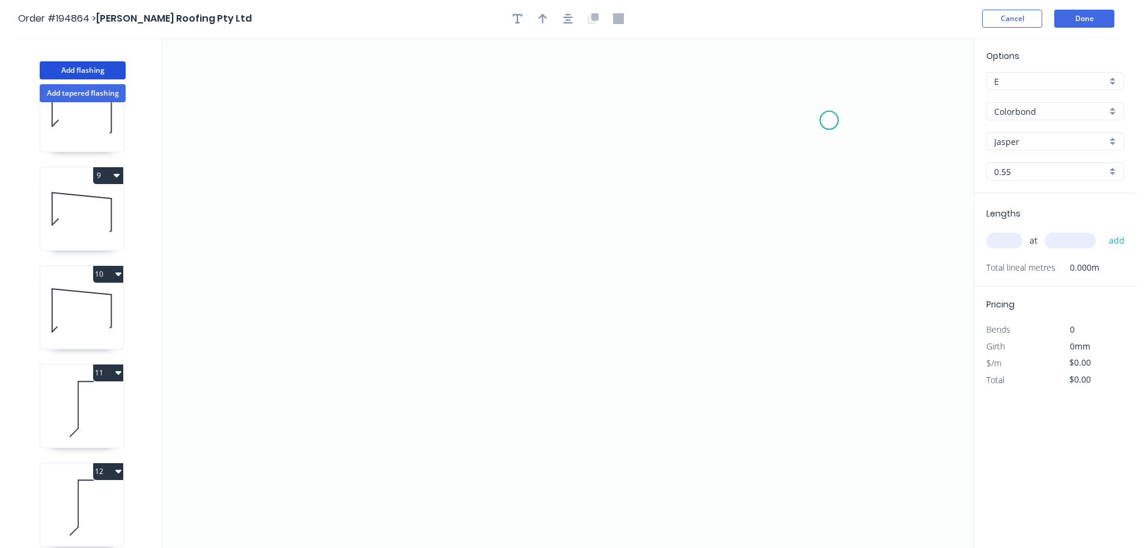
click at [830, 120] on icon "0" at bounding box center [568, 292] width 812 height 510
click at [363, 132] on icon "0" at bounding box center [568, 292] width 812 height 510
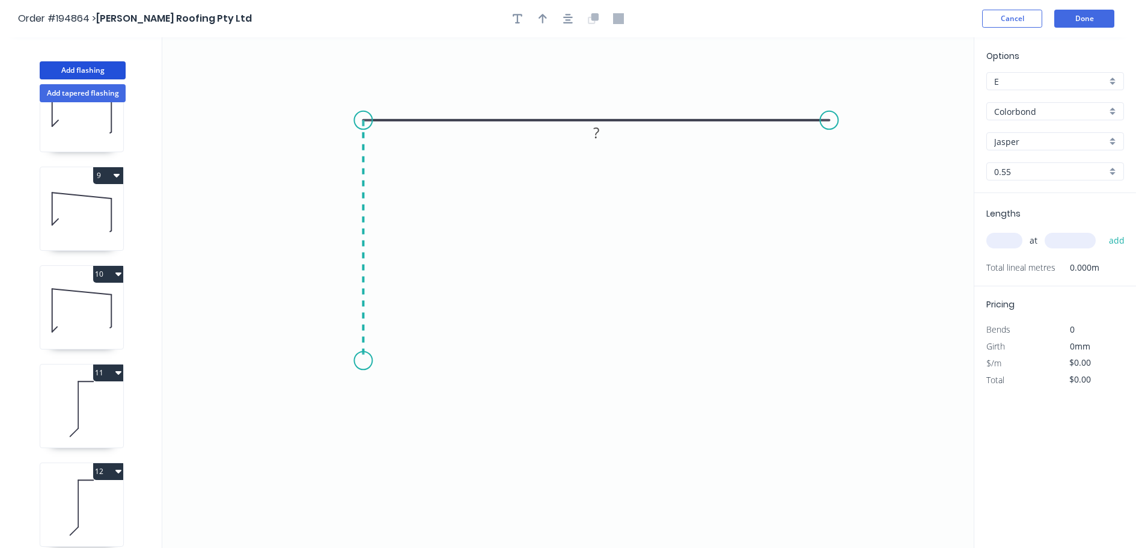
click at [363, 361] on icon "0 ?" at bounding box center [568, 292] width 812 height 510
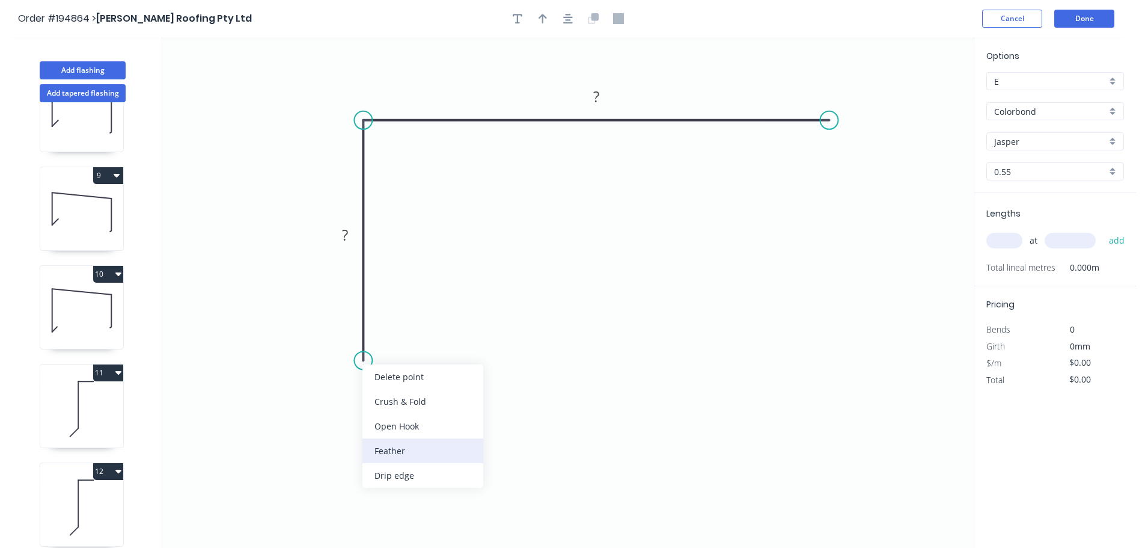
click at [405, 453] on div "Feather" at bounding box center [423, 450] width 121 height 25
click at [393, 391] on div "Flip bend" at bounding box center [417, 394] width 121 height 25
click at [400, 344] on tspan "15" at bounding box center [396, 339] width 17 height 20
click at [461, 320] on icon "0 FE 10 ? ?" at bounding box center [568, 292] width 812 height 510
drag, startPoint x: 409, startPoint y: 343, endPoint x: 460, endPoint y: 412, distance: 86.0
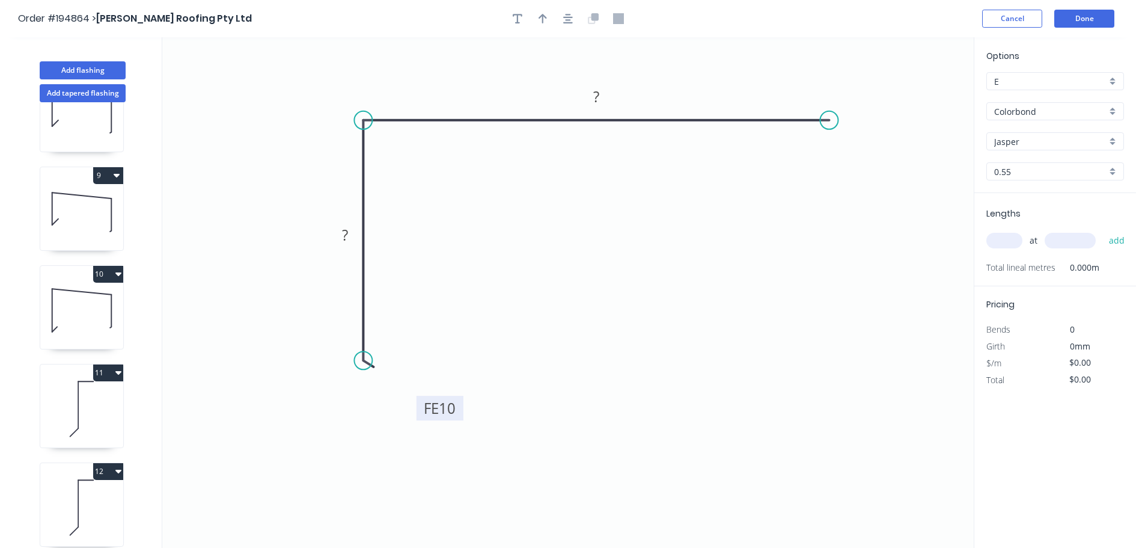
click at [460, 412] on rect at bounding box center [440, 408] width 47 height 25
click at [348, 234] on tspan "?" at bounding box center [345, 235] width 6 height 20
click at [424, 253] on icon "0 FE 10 115 200" at bounding box center [568, 292] width 812 height 510
click at [538, 16] on button "button" at bounding box center [543, 19] width 18 height 18
drag, startPoint x: 915, startPoint y: 94, endPoint x: 714, endPoint y: 78, distance: 201.5
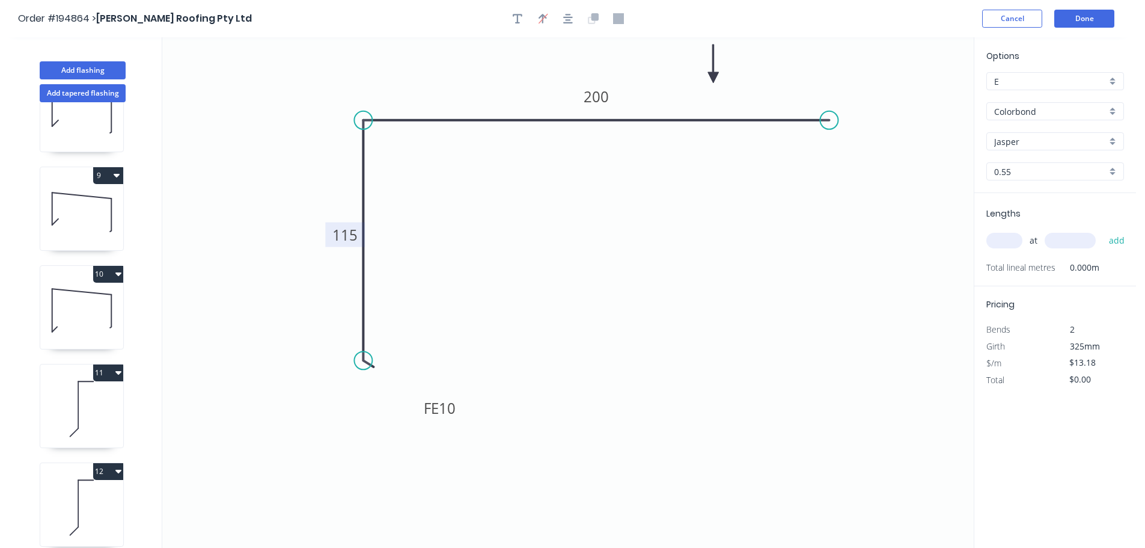
click at [714, 78] on icon at bounding box center [713, 63] width 11 height 38
click at [1109, 139] on div "Jasper" at bounding box center [1056, 141] width 138 height 18
click at [1041, 207] on div "Night Sky" at bounding box center [1055, 216] width 136 height 21
click at [1005, 236] on input "text" at bounding box center [1005, 241] width 36 height 16
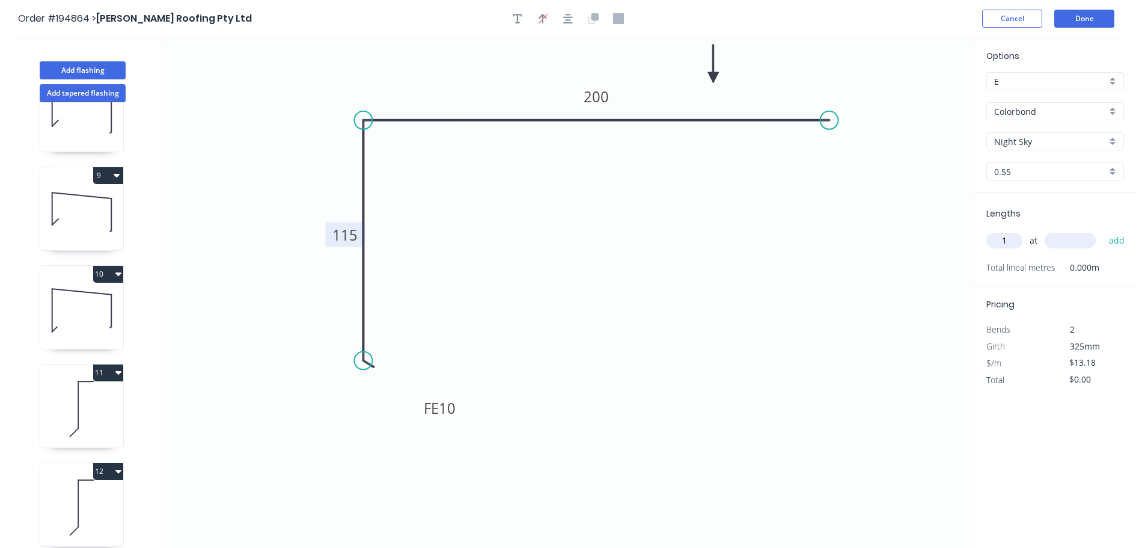
click at [1070, 239] on input "text" at bounding box center [1070, 241] width 51 height 16
click at [1103, 230] on button "add" at bounding box center [1117, 240] width 28 height 20
click at [70, 64] on button "Add flashing" at bounding box center [83, 70] width 86 height 18
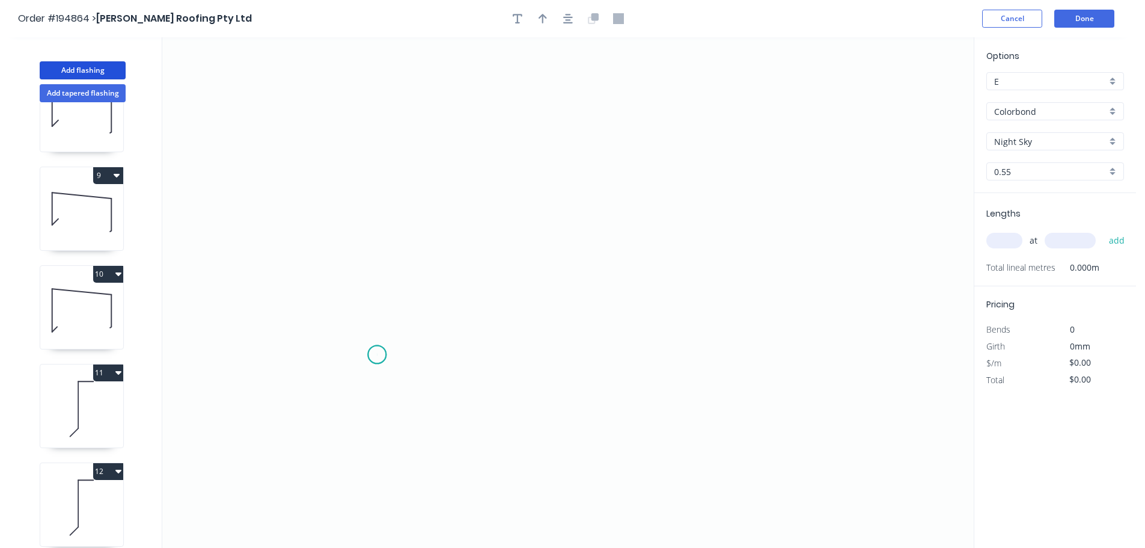
click at [377, 355] on icon "0" at bounding box center [568, 292] width 812 height 510
click at [388, 120] on icon "0" at bounding box center [568, 292] width 812 height 510
click at [826, 109] on icon "0 ?" at bounding box center [568, 292] width 812 height 510
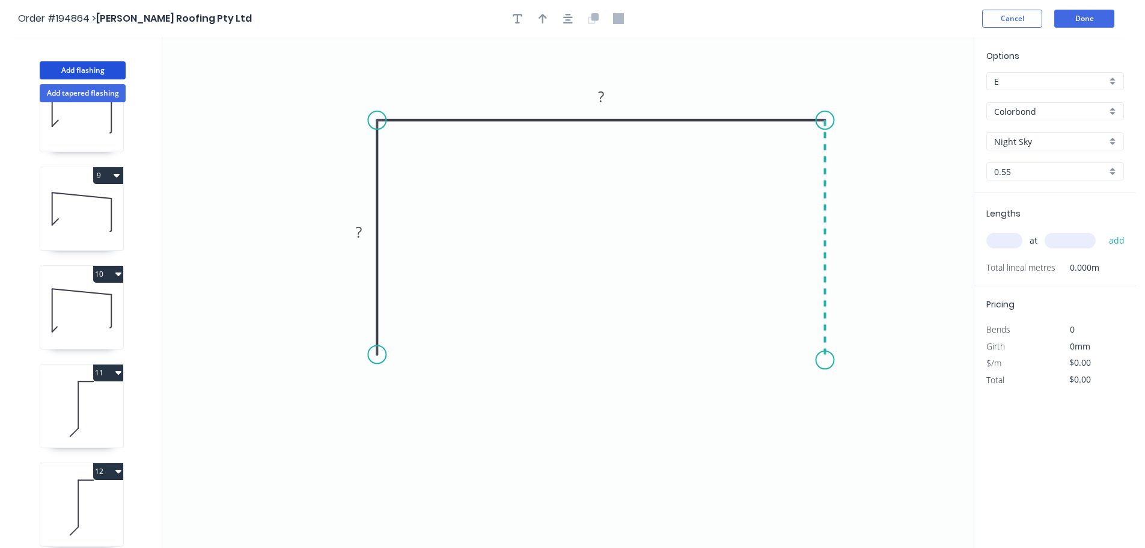
click at [826, 360] on icon "0 ? ?" at bounding box center [568, 292] width 812 height 510
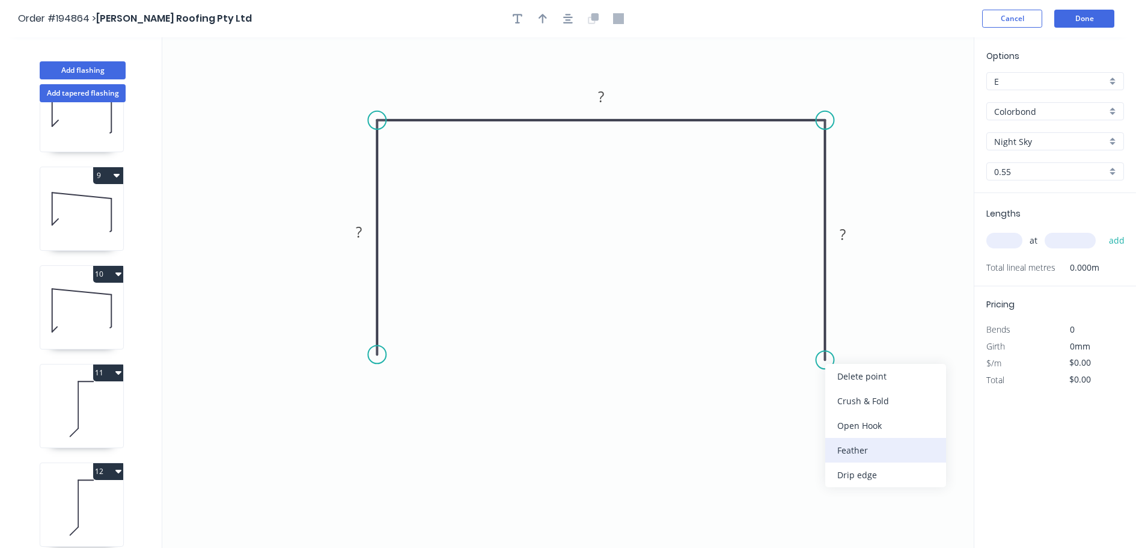
click at [859, 449] on div "Feather" at bounding box center [886, 450] width 121 height 25
click at [813, 337] on tspan "15" at bounding box center [807, 338] width 17 height 20
click at [882, 329] on icon "0 ? ? FE 10 ?" at bounding box center [568, 292] width 812 height 510
drag, startPoint x: 780, startPoint y: 337, endPoint x: 743, endPoint y: 387, distance: 61.9
click at [748, 387] on rect at bounding box center [769, 385] width 47 height 25
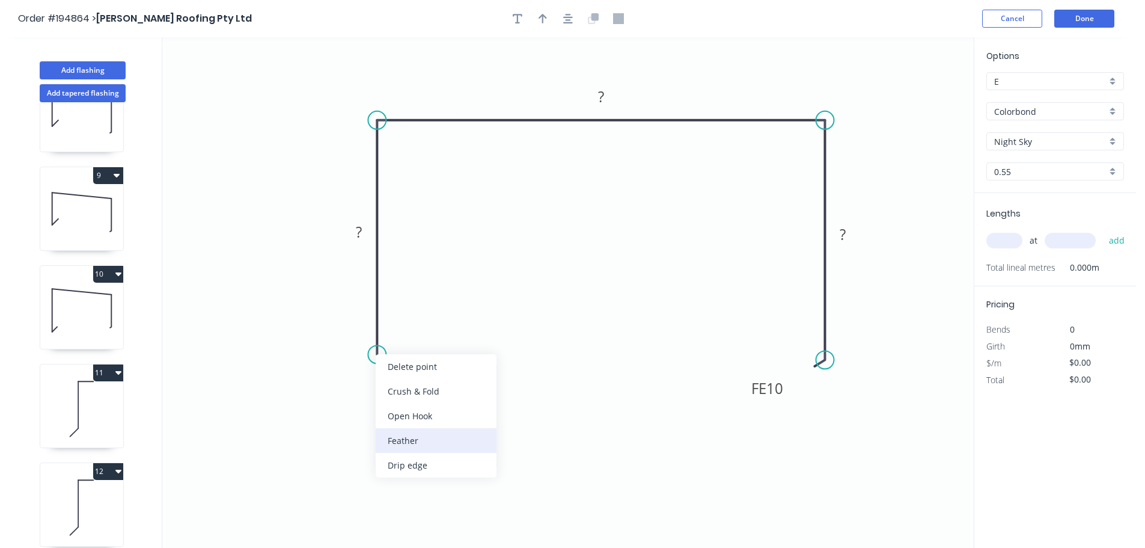
click at [403, 436] on div "Feather" at bounding box center [436, 440] width 121 height 25
click at [394, 393] on div "Flip bend" at bounding box center [435, 392] width 121 height 25
click at [410, 332] on tspan "15" at bounding box center [410, 333] width 17 height 20
click at [449, 357] on icon "0 FE 10 ? ? FE 10 ?" at bounding box center [568, 292] width 812 height 510
drag, startPoint x: 420, startPoint y: 338, endPoint x: 459, endPoint y: 400, distance: 73.6
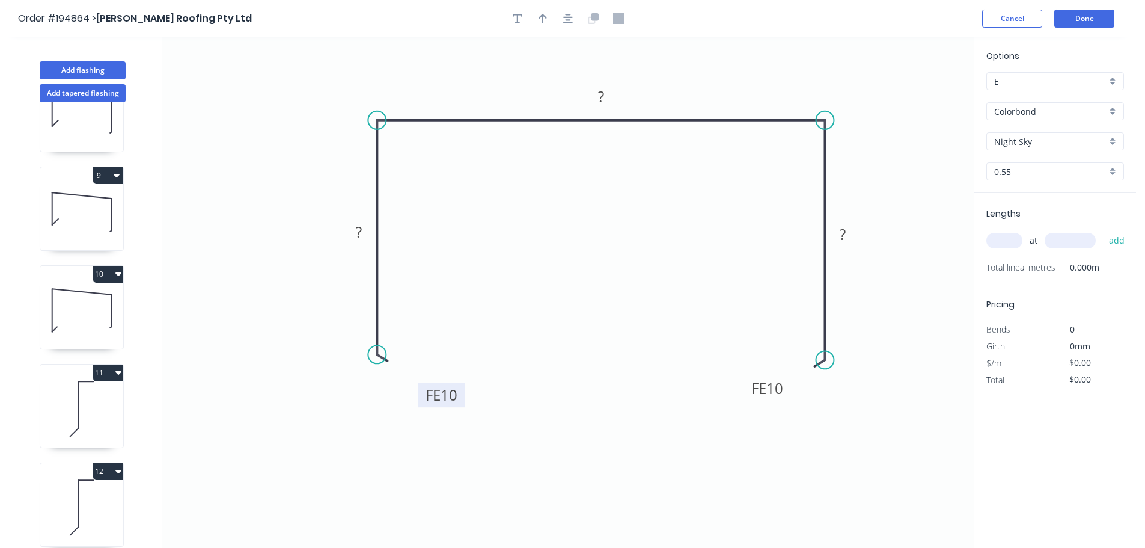
click at [459, 400] on rect at bounding box center [441, 394] width 47 height 25
click at [360, 233] on tspan "?" at bounding box center [359, 232] width 6 height 20
click at [479, 256] on icon "0 FE 10 60 190 FE 10 60" at bounding box center [568, 292] width 812 height 510
click at [543, 13] on icon "button" at bounding box center [543, 18] width 8 height 11
drag, startPoint x: 916, startPoint y: 96, endPoint x: 707, endPoint y: 87, distance: 209.4
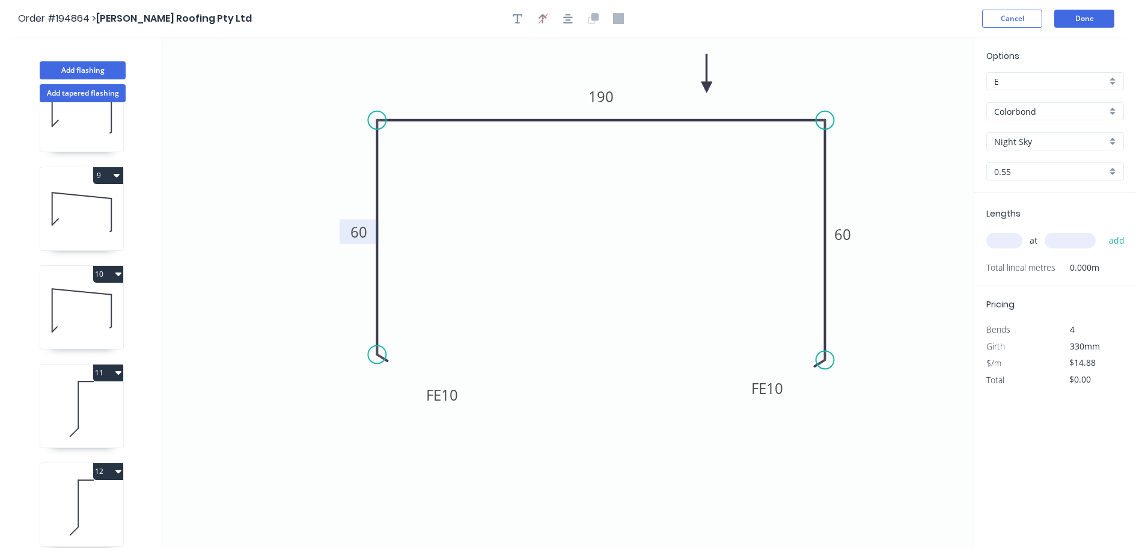
click at [707, 87] on icon at bounding box center [707, 73] width 11 height 38
click at [1004, 239] on input "text" at bounding box center [1005, 241] width 36 height 16
click at [1103, 230] on button "add" at bounding box center [1117, 240] width 28 height 20
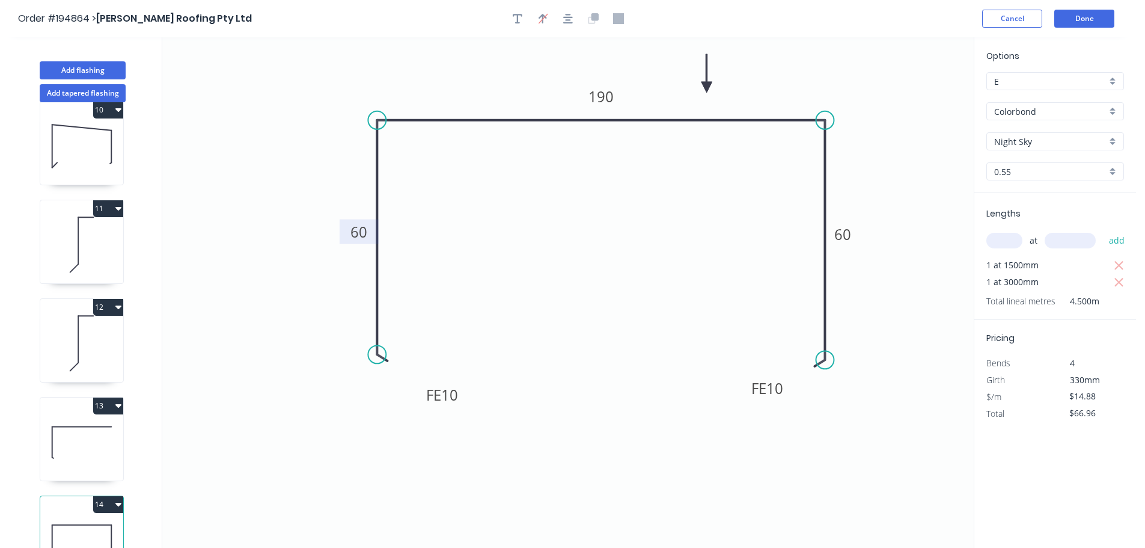
scroll to position [940, 0]
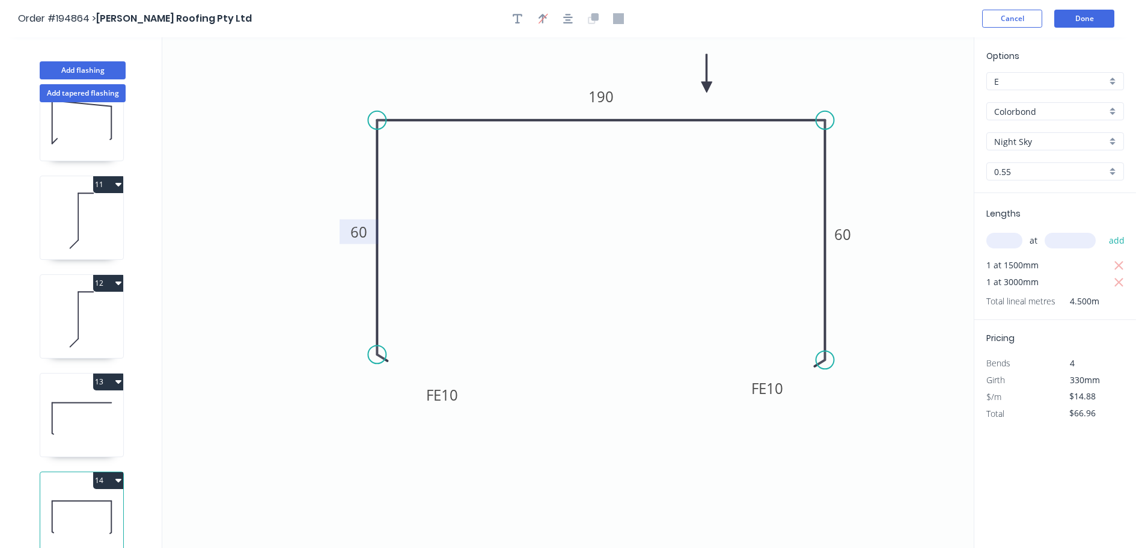
click at [108, 472] on button "14" at bounding box center [108, 480] width 30 height 17
click at [87, 501] on div "Duplicate" at bounding box center [66, 509] width 93 height 17
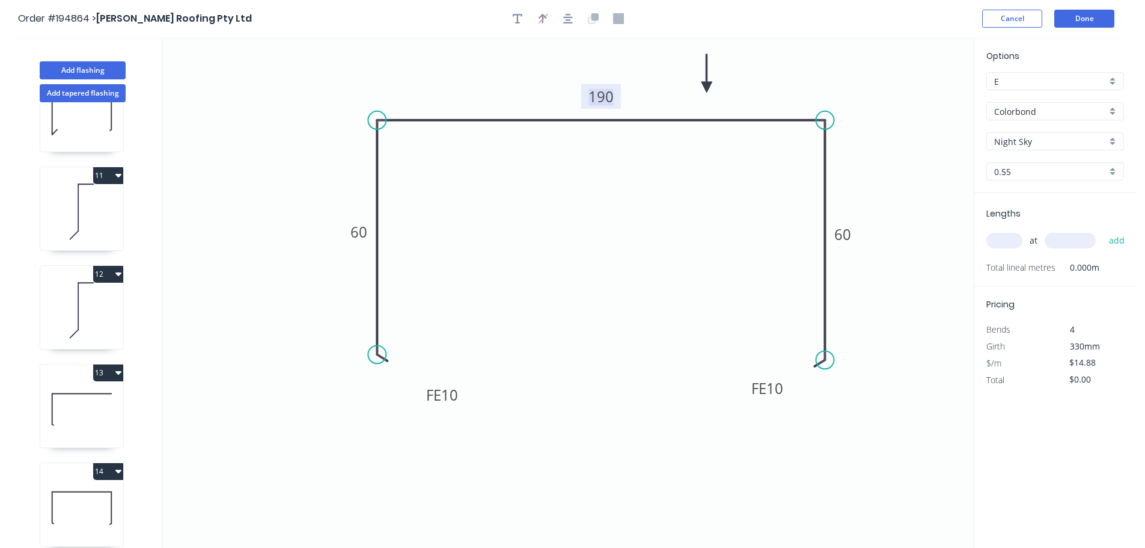
click at [607, 97] on tspan "190" at bounding box center [601, 97] width 25 height 20
click at [627, 168] on icon "0 FE 10 60 180 FE 10 60" at bounding box center [568, 292] width 812 height 510
click at [846, 234] on tspan "60" at bounding box center [843, 234] width 17 height 20
click at [637, 306] on icon "0 FE 10 60 180 FE 10 60" at bounding box center [568, 292] width 812 height 510
click at [1006, 238] on input "text" at bounding box center [1005, 241] width 36 height 16
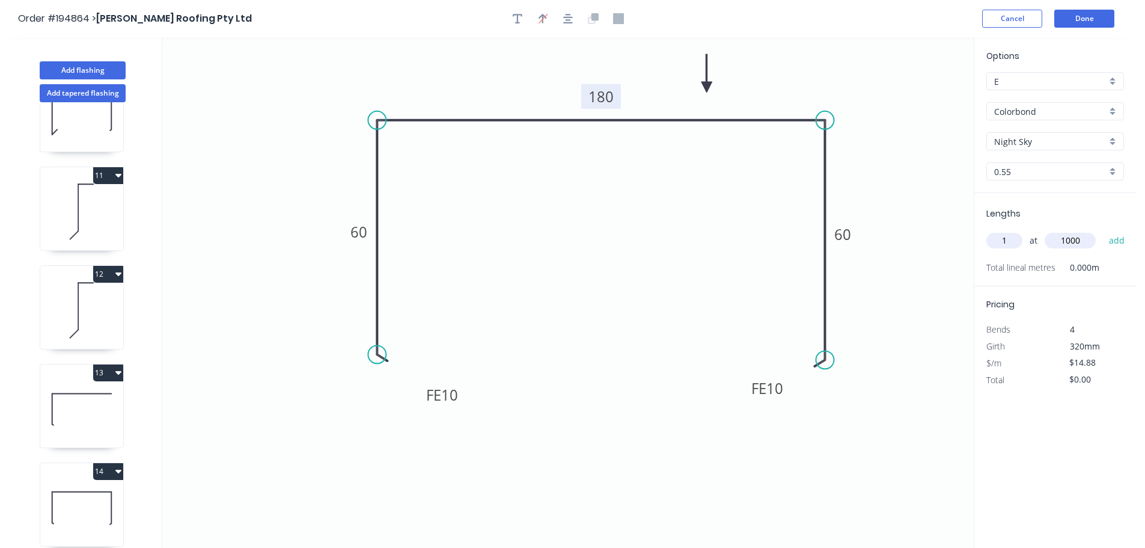
click at [1103, 230] on button "add" at bounding box center [1117, 240] width 28 height 20
click at [78, 68] on button "Add flashing" at bounding box center [83, 70] width 86 height 18
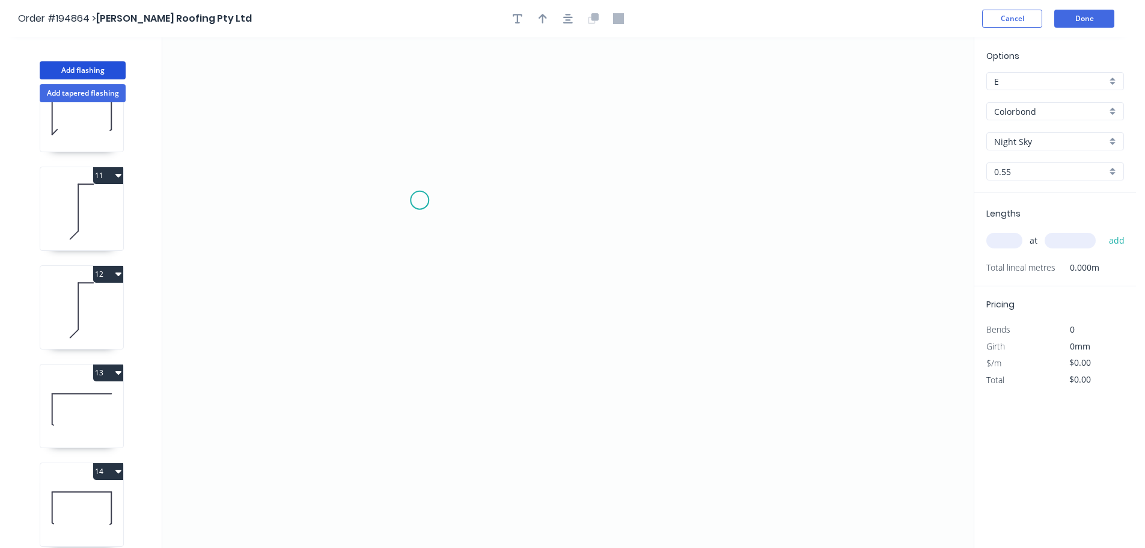
click at [420, 200] on icon "0" at bounding box center [568, 292] width 812 height 510
click at [637, 202] on icon "0" at bounding box center [568, 292] width 812 height 510
click at [637, 202] on circle at bounding box center [637, 200] width 18 height 18
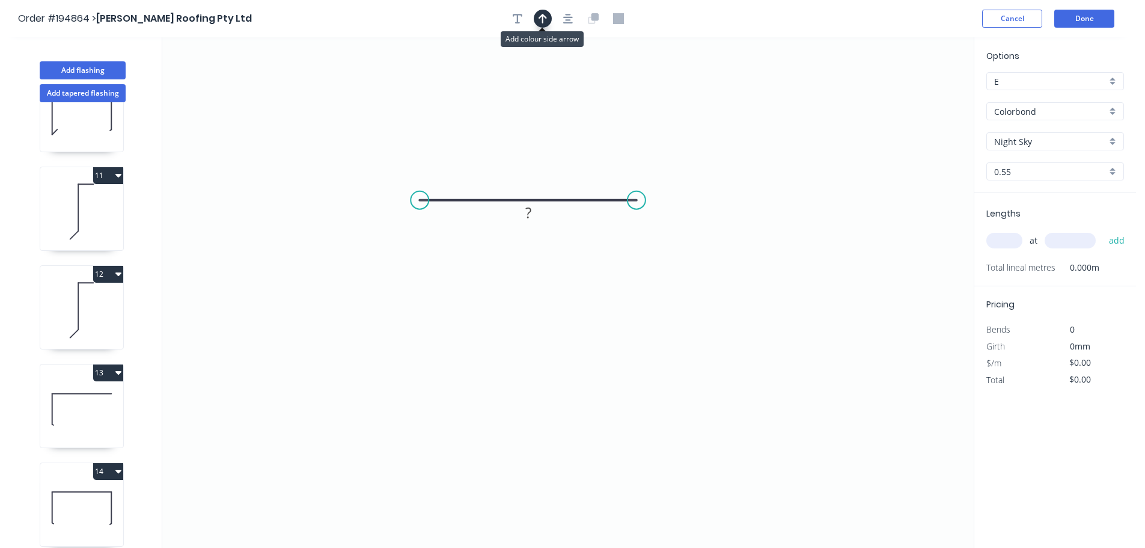
click at [543, 14] on icon "button" at bounding box center [543, 19] width 8 height 10
drag, startPoint x: 913, startPoint y: 97, endPoint x: 533, endPoint y: 153, distance: 384.1
click at [528, 105] on icon at bounding box center [527, 90] width 11 height 38
click at [530, 213] on tspan "?" at bounding box center [529, 213] width 6 height 20
click at [649, 277] on icon "0 50" at bounding box center [568, 292] width 812 height 510
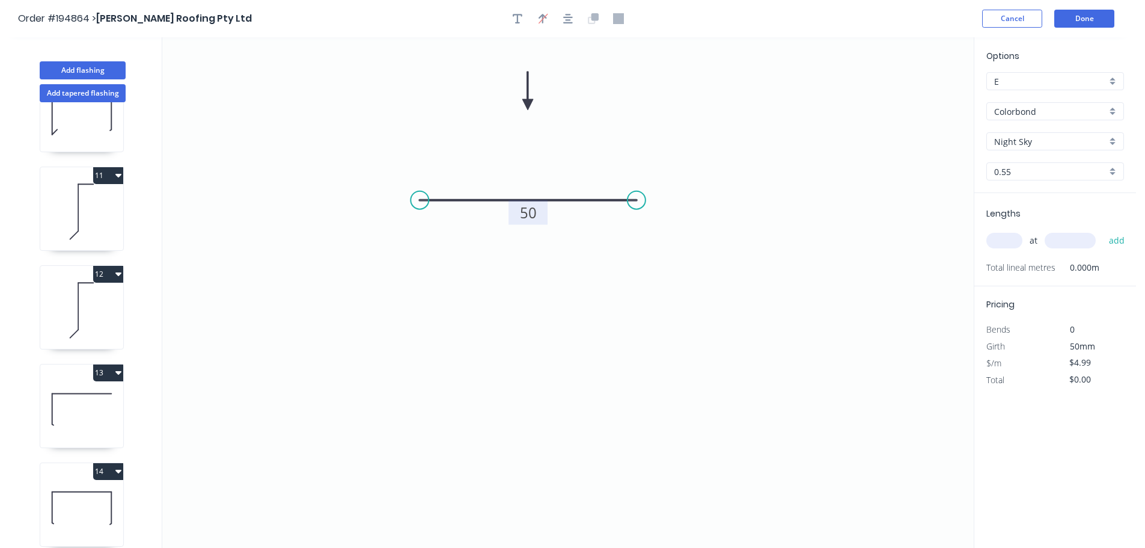
click at [1114, 138] on div "Night Sky" at bounding box center [1056, 141] width 138 height 18
click at [1078, 211] on div "Monument" at bounding box center [1055, 205] width 136 height 21
click at [1110, 170] on div "0.55" at bounding box center [1056, 171] width 138 height 18
click at [1031, 216] on div "1.0" at bounding box center [1055, 215] width 136 height 21
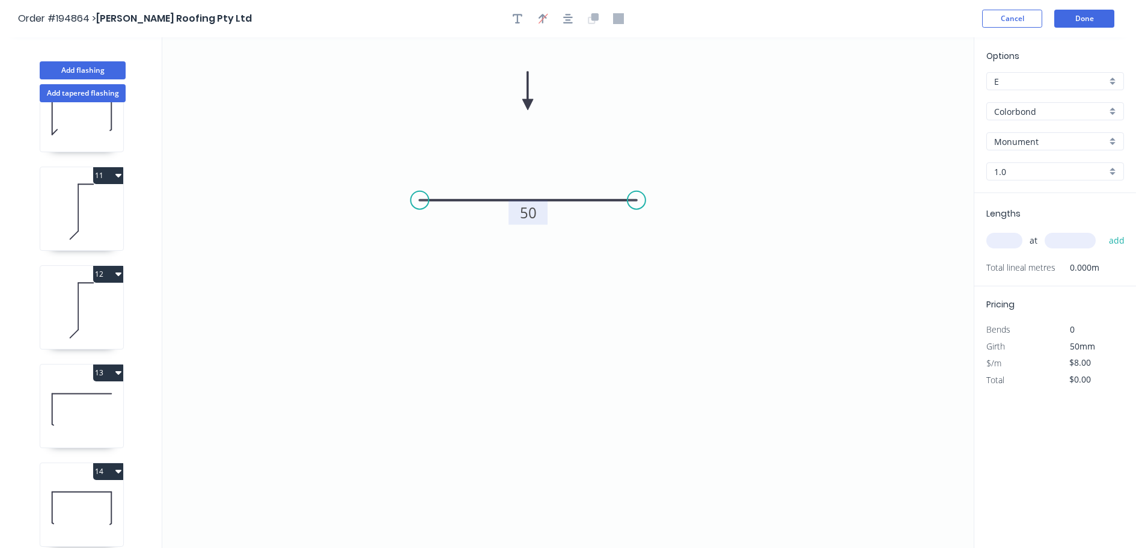
click at [1002, 241] on input "text" at bounding box center [1005, 241] width 36 height 16
click at [1103, 230] on button "add" at bounding box center [1117, 240] width 28 height 20
click at [1083, 19] on button "Done" at bounding box center [1085, 19] width 60 height 18
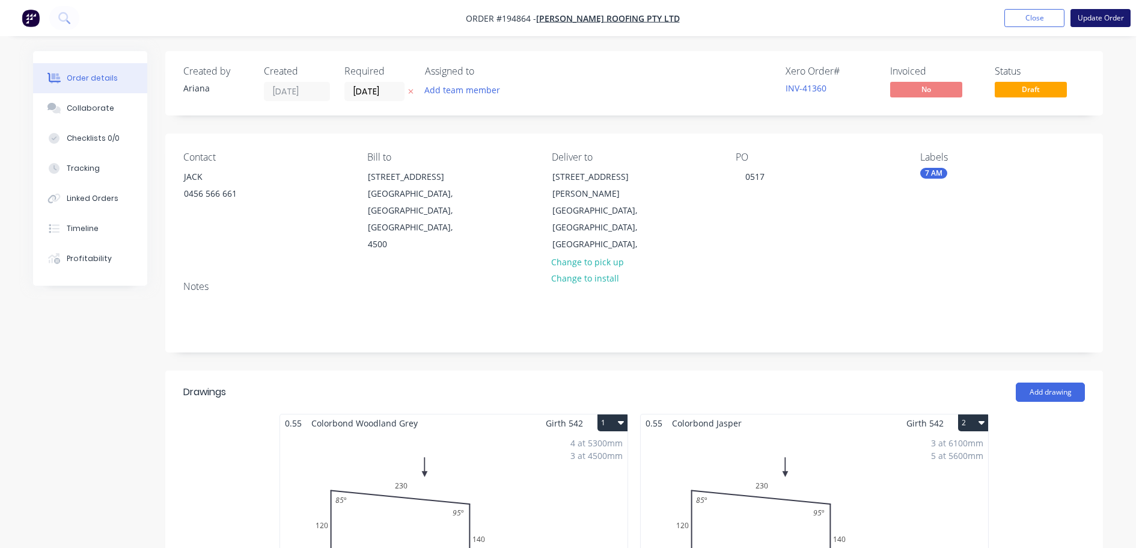
click at [1109, 17] on button "Update Order" at bounding box center [1101, 18] width 60 height 18
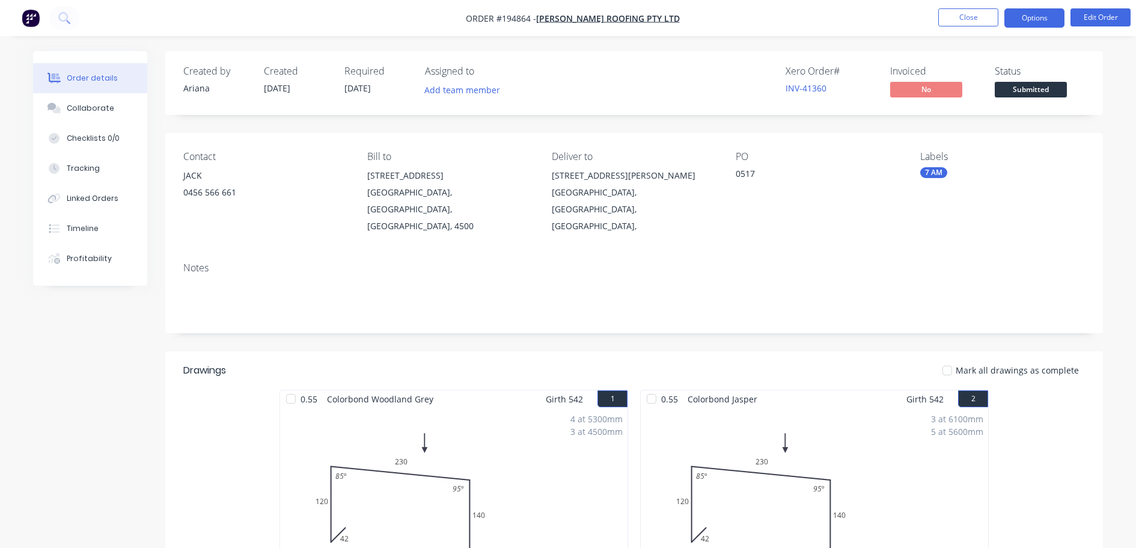
click at [1031, 15] on button "Options" at bounding box center [1035, 17] width 60 height 19
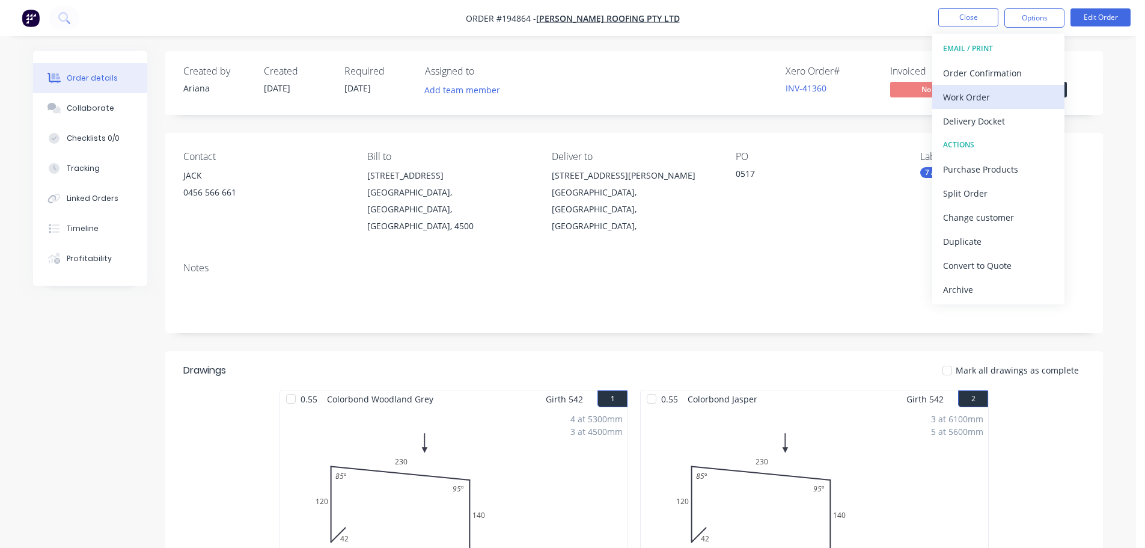
click at [984, 97] on div "Work Order" at bounding box center [998, 96] width 111 height 17
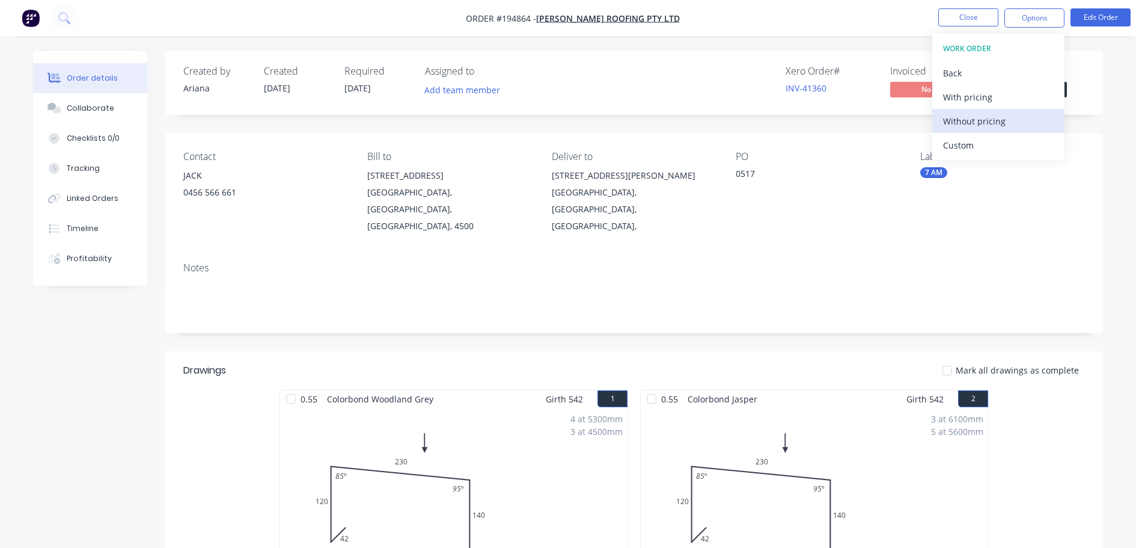
click at [967, 120] on div "Without pricing" at bounding box center [998, 120] width 111 height 17
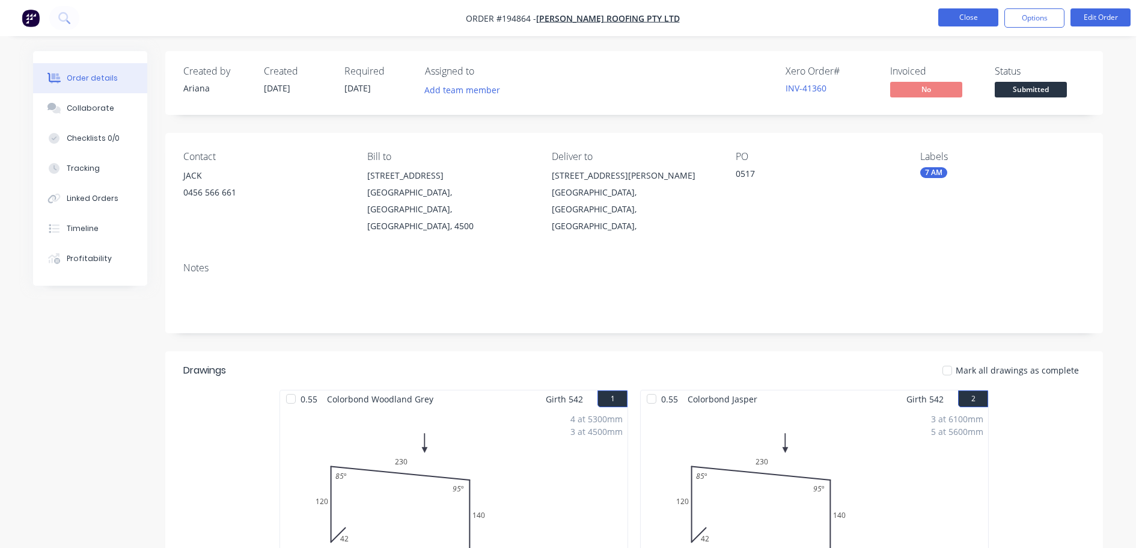
click at [966, 14] on button "Close" at bounding box center [969, 17] width 60 height 18
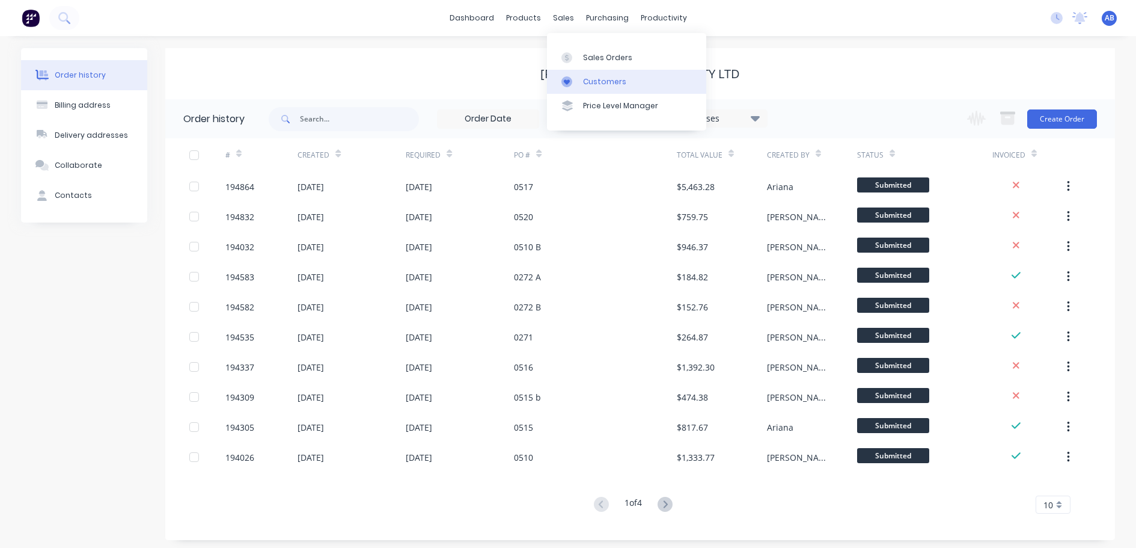
click at [590, 79] on div "Customers" at bounding box center [604, 81] width 43 height 11
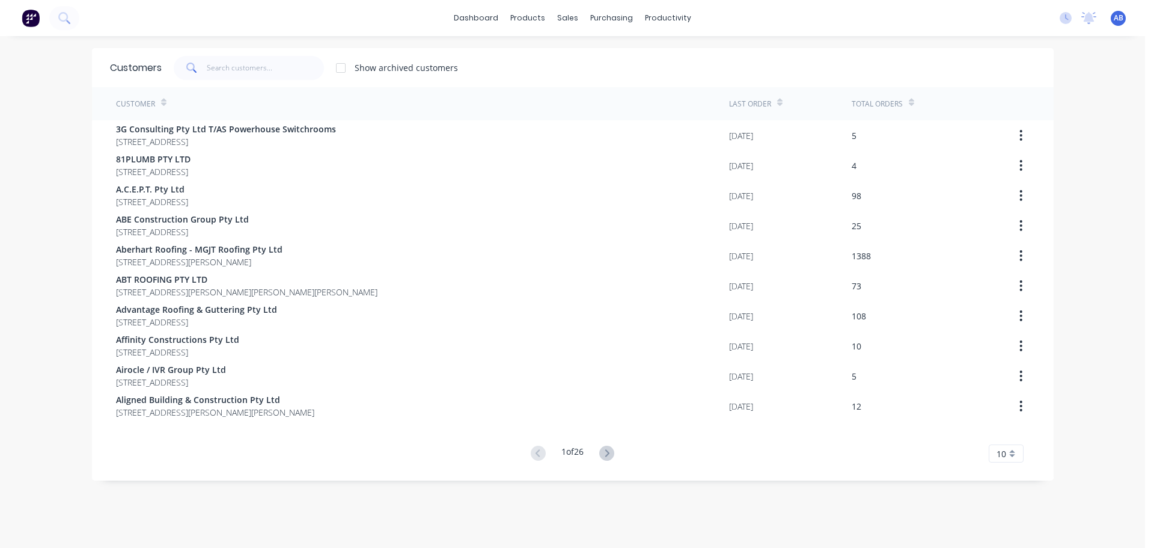
click at [791, 14] on div "dashboard products sales purchasing productivity dashboard products Product Cat…" at bounding box center [572, 18] width 1145 height 36
drag, startPoint x: 240, startPoint y: 67, endPoint x: 361, endPoint y: 58, distance: 121.2
click at [241, 67] on input "text" at bounding box center [265, 68] width 117 height 24
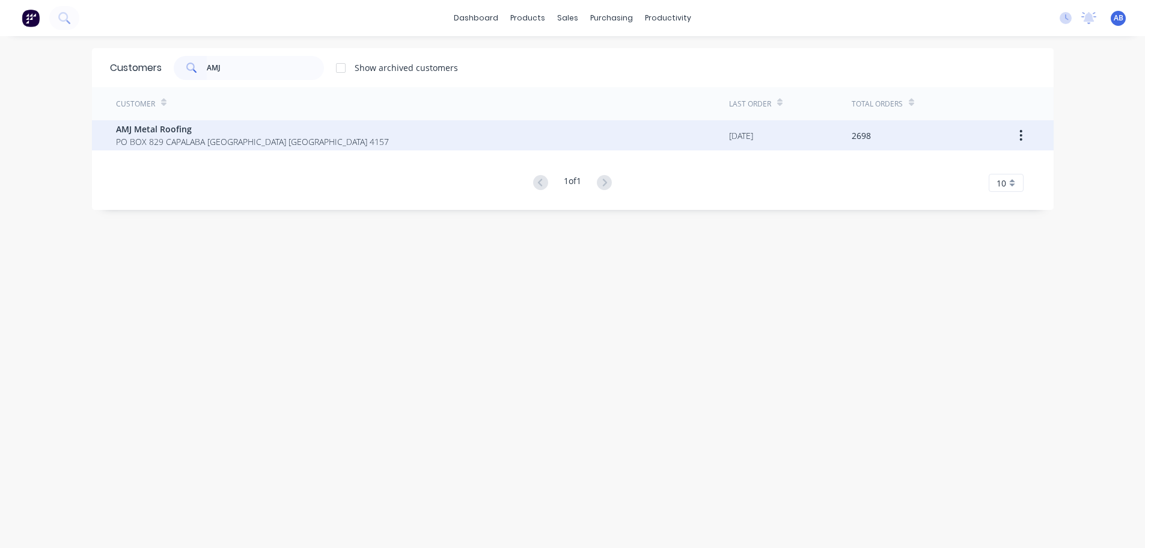
click at [150, 138] on span "PO BOX 829 CAPALABA [GEOGRAPHIC_DATA] [GEOGRAPHIC_DATA] 4157" at bounding box center [252, 141] width 273 height 13
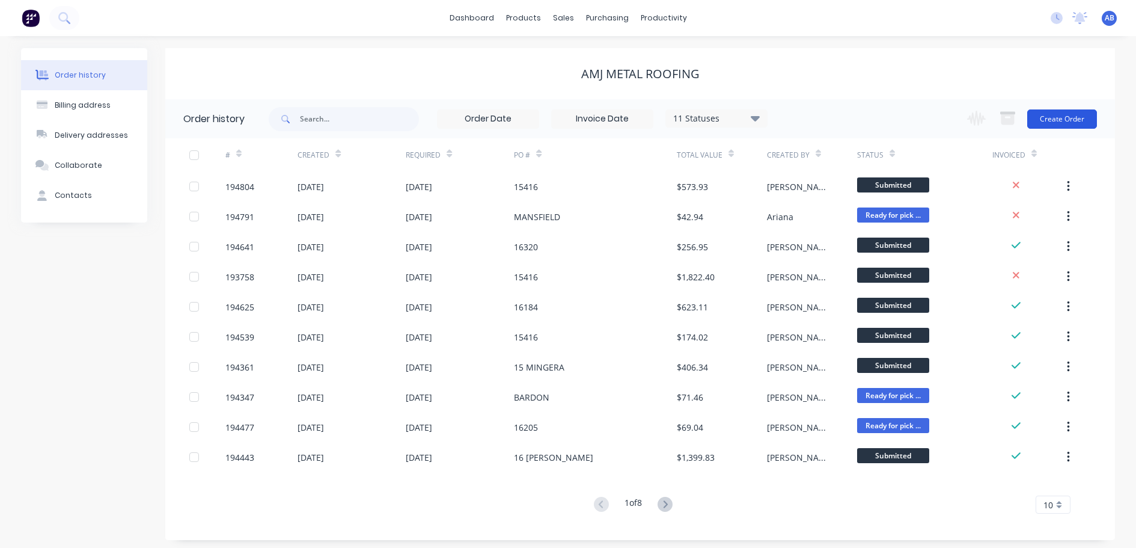
click at [1066, 116] on button "Create Order" at bounding box center [1063, 118] width 70 height 19
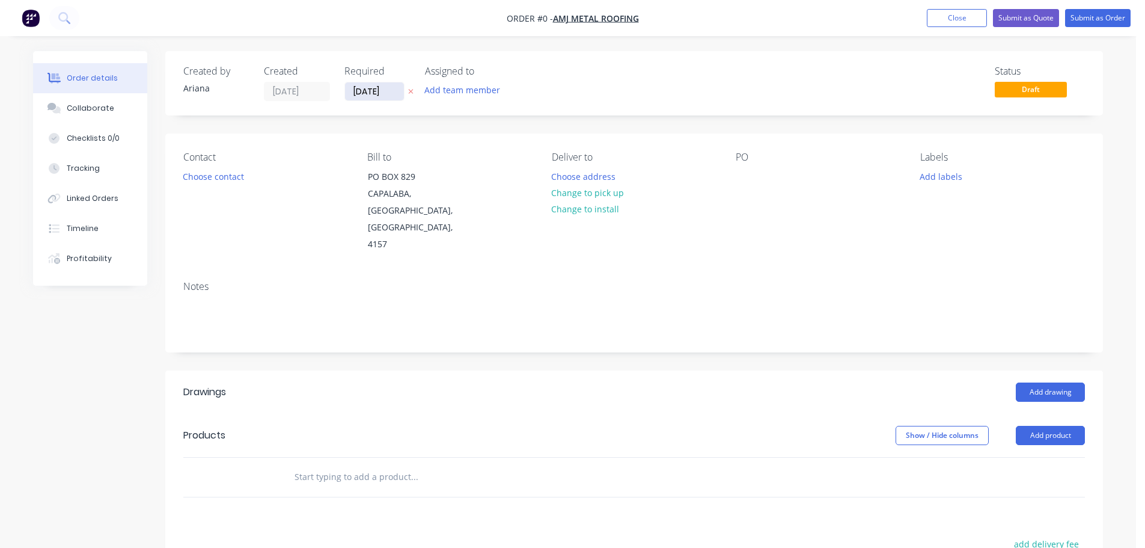
click at [373, 91] on input "[DATE]" at bounding box center [374, 91] width 59 height 18
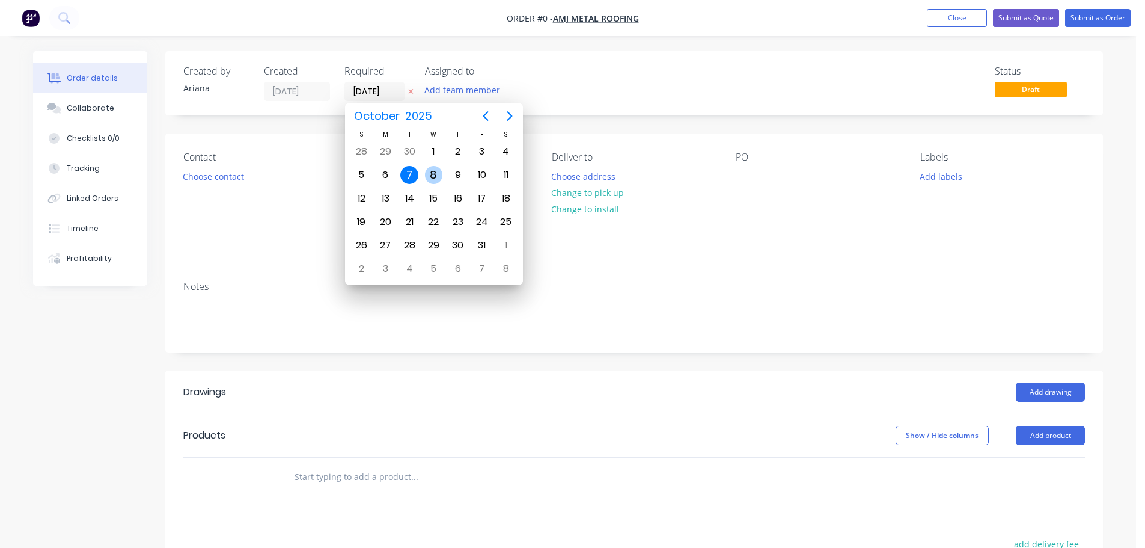
click at [432, 169] on div "8" at bounding box center [434, 175] width 18 height 18
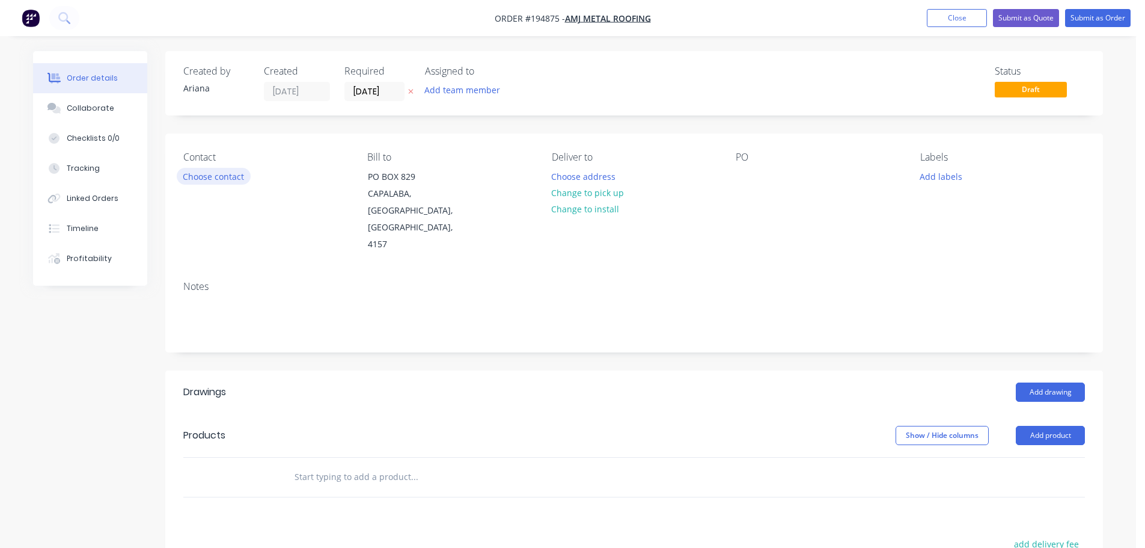
click at [207, 177] on button "Choose contact" at bounding box center [214, 176] width 74 height 16
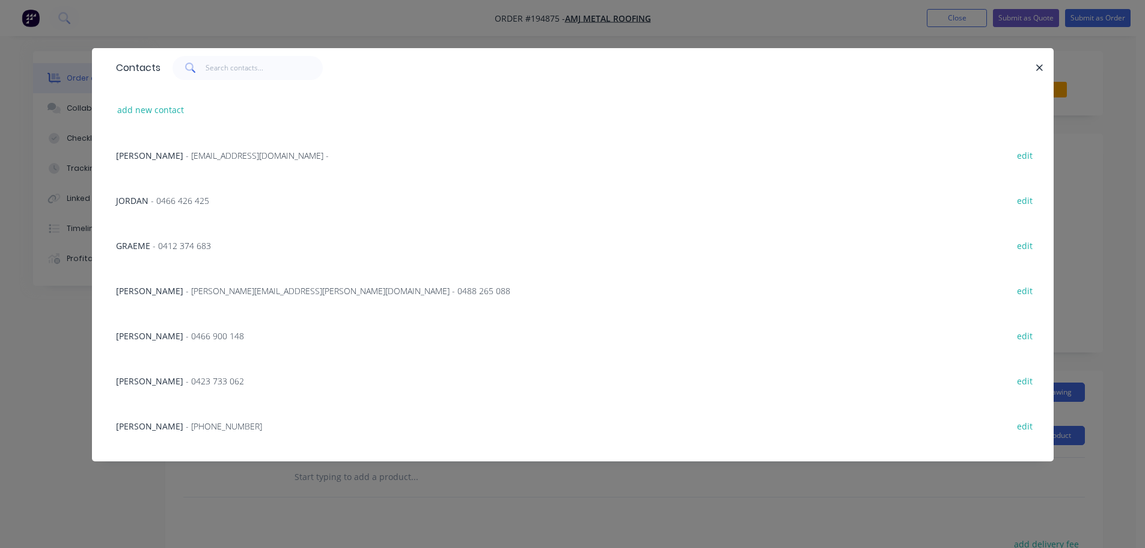
click at [193, 246] on span "- 0412 374 683" at bounding box center [182, 245] width 58 height 11
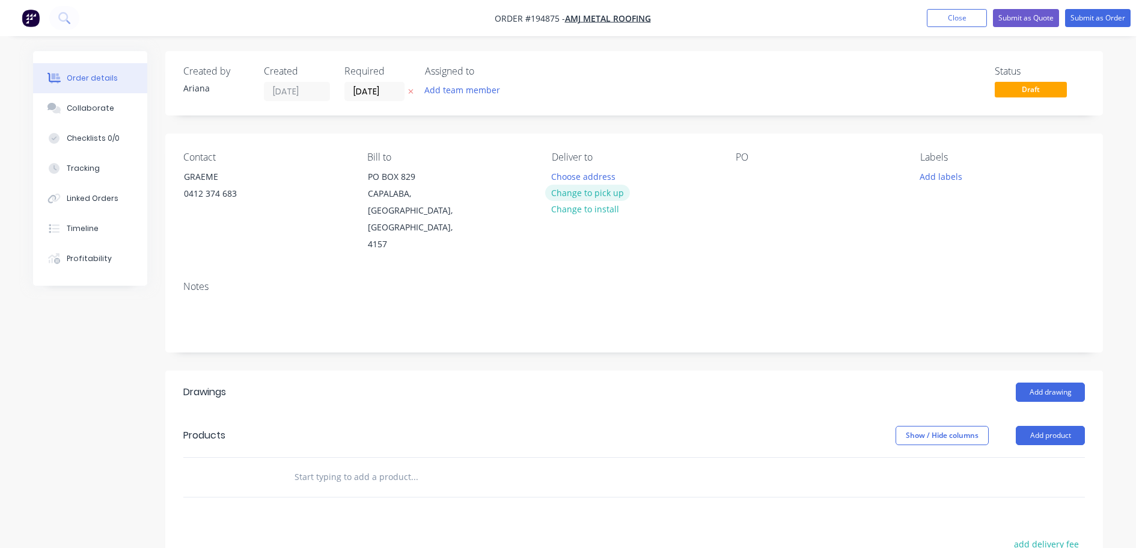
click at [582, 194] on button "Change to pick up" at bounding box center [587, 193] width 85 height 16
click at [744, 176] on div at bounding box center [745, 176] width 19 height 17
click at [804, 206] on div "PO 14661" at bounding box center [818, 203] width 165 height 102
click at [1052, 382] on button "Add drawing" at bounding box center [1050, 391] width 69 height 19
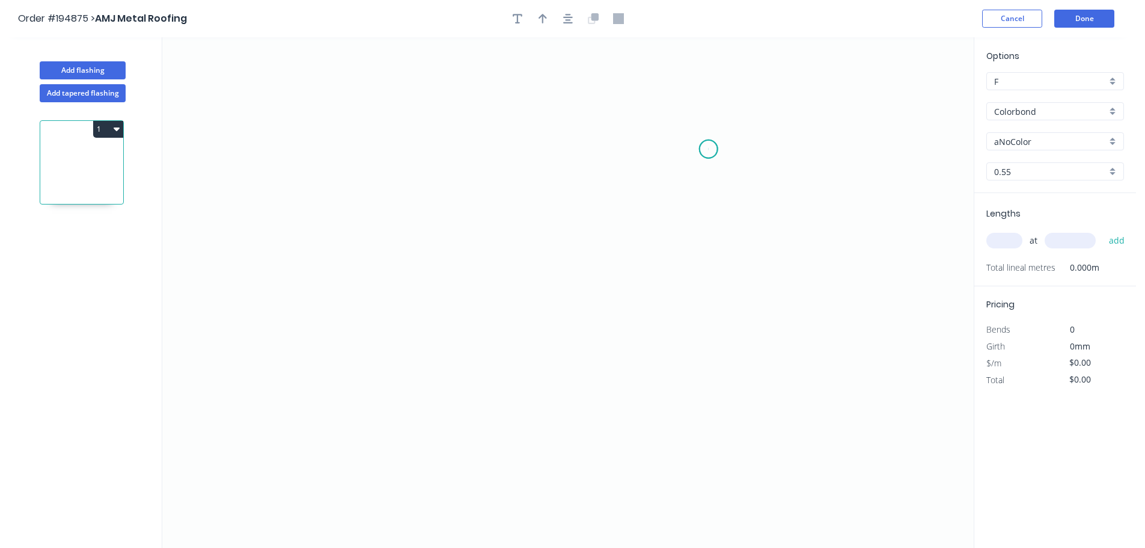
click at [709, 149] on icon "0" at bounding box center [568, 292] width 812 height 510
click at [458, 147] on icon "0" at bounding box center [568, 292] width 812 height 510
click at [453, 256] on icon "0 ?" at bounding box center [568, 292] width 812 height 510
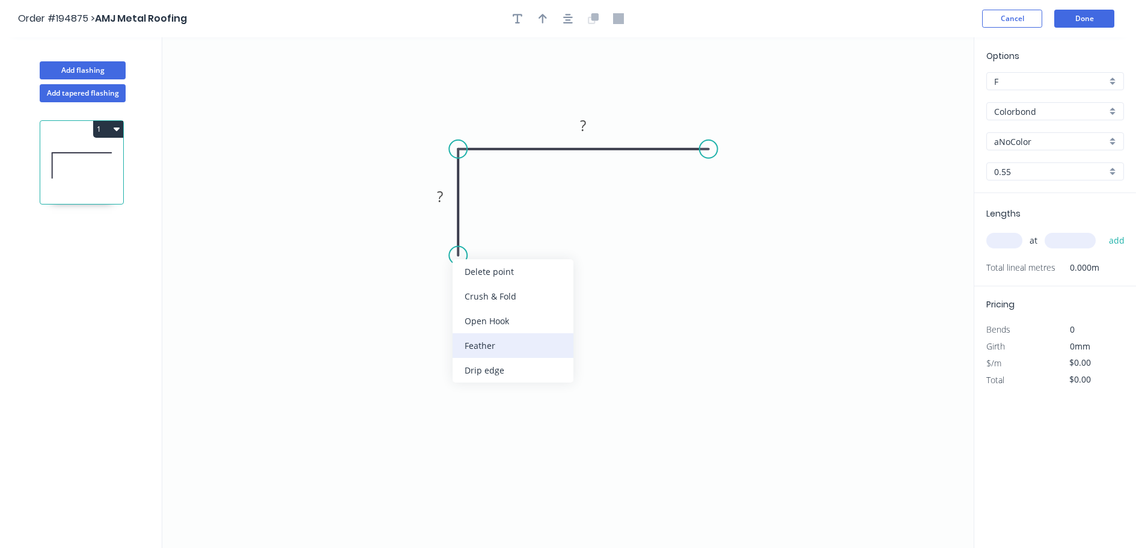
click at [510, 345] on div "Feather" at bounding box center [513, 345] width 121 height 25
click at [487, 295] on div "Flip bend" at bounding box center [517, 293] width 121 height 25
click at [495, 233] on tspan "15" at bounding box center [491, 234] width 17 height 20
click at [544, 246] on icon "0 FE 10 ? ?" at bounding box center [568, 292] width 812 height 510
drag, startPoint x: 498, startPoint y: 237, endPoint x: 501, endPoint y: 243, distance: 6.5
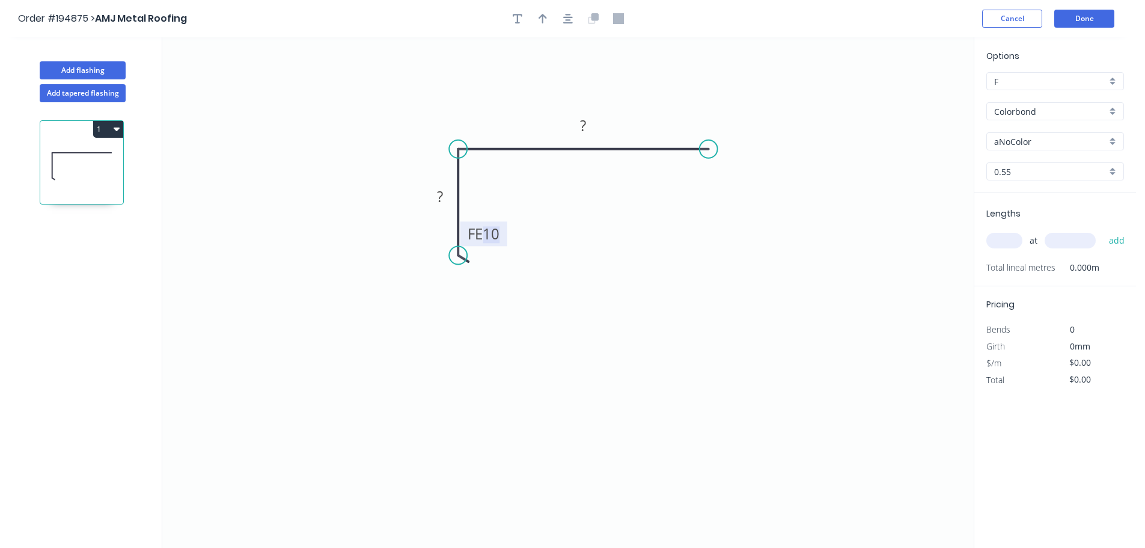
click at [501, 243] on g "FE 10" at bounding box center [484, 233] width 47 height 25
drag, startPoint x: 503, startPoint y: 234, endPoint x: 535, endPoint y: 297, distance: 70.7
click at [535, 297] on rect at bounding box center [515, 296] width 47 height 25
click at [440, 192] on tspan "?" at bounding box center [440, 196] width 6 height 20
click at [590, 121] on rect at bounding box center [583, 126] width 24 height 17
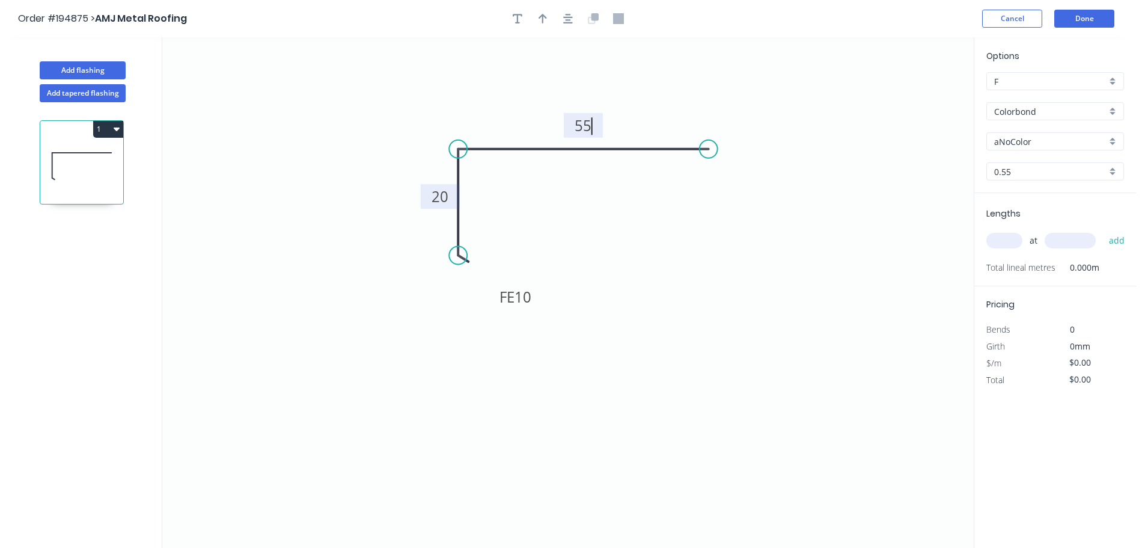
click at [599, 180] on icon "0 FE 10 20 55" at bounding box center [568, 292] width 812 height 510
click at [542, 20] on icon "button" at bounding box center [543, 19] width 8 height 10
drag, startPoint x: 903, startPoint y: 104, endPoint x: 547, endPoint y: 79, distance: 356.8
click at [547, 79] on icon at bounding box center [547, 66] width 11 height 38
click at [1111, 106] on div "Colorbond" at bounding box center [1056, 111] width 138 height 18
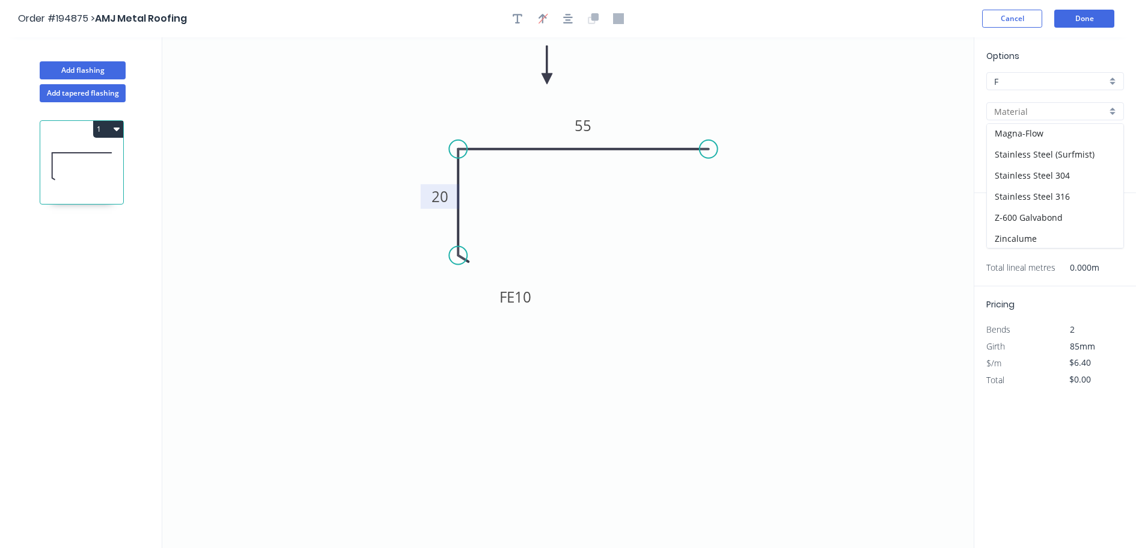
scroll to position [255, 0]
click at [1043, 213] on div "Zincalume" at bounding box center [1055, 216] width 136 height 21
click at [1007, 241] on input "text" at bounding box center [1005, 241] width 36 height 16
click at [1103, 230] on button "add" at bounding box center [1117, 240] width 28 height 20
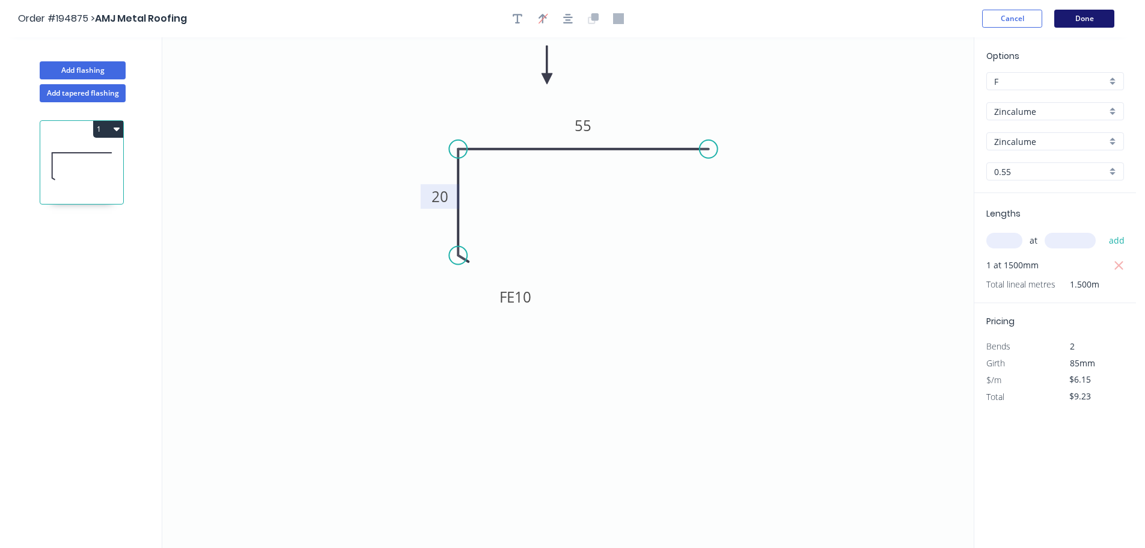
click at [1094, 17] on button "Done" at bounding box center [1085, 19] width 60 height 18
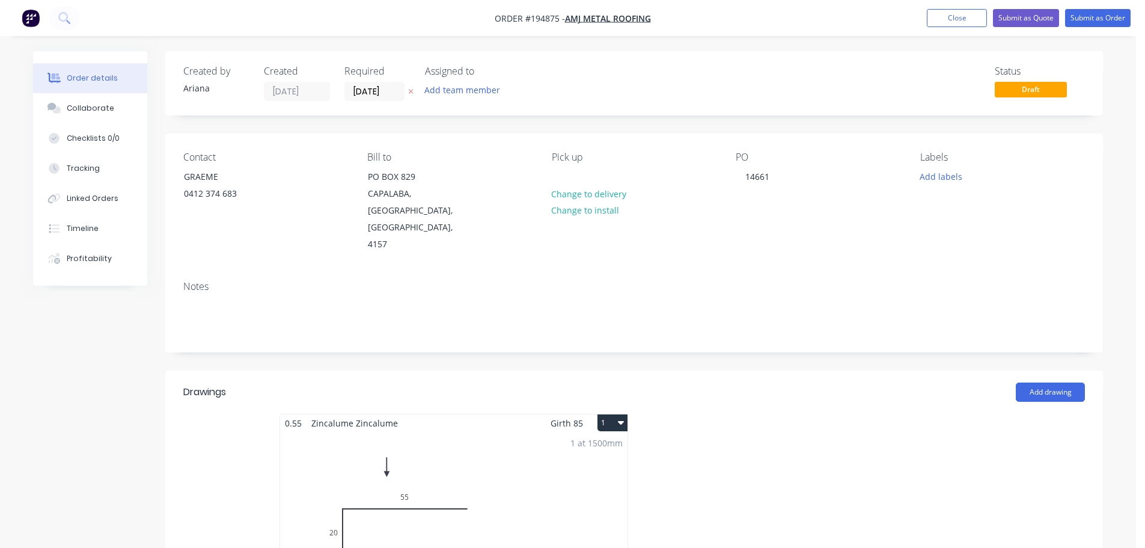
click at [610, 414] on button "1" at bounding box center [613, 422] width 30 height 17
click at [595, 443] on div "Use larger box size" at bounding box center [570, 451] width 93 height 17
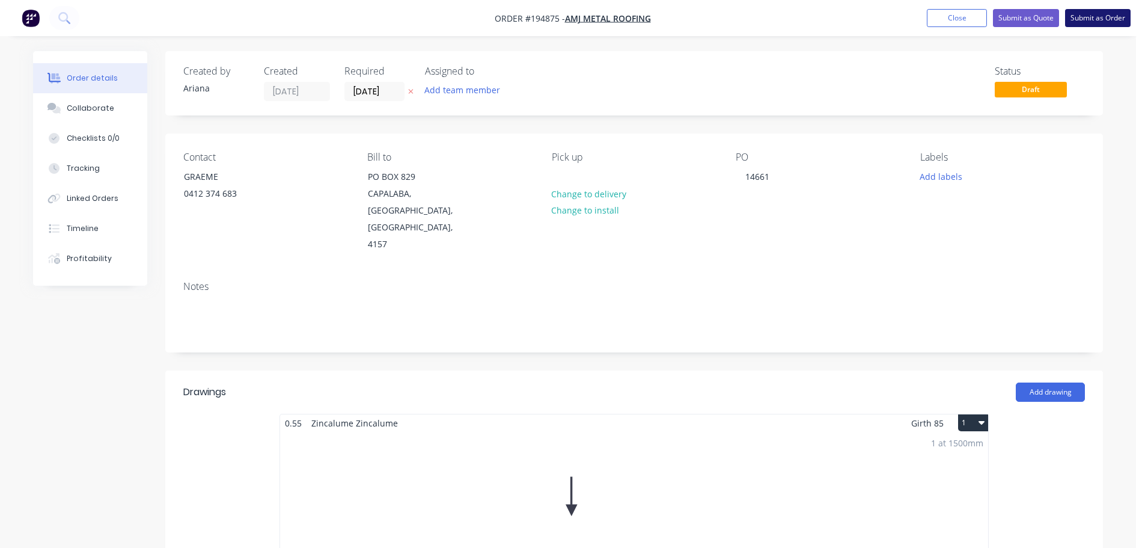
click at [1089, 12] on button "Submit as Order" at bounding box center [1098, 18] width 66 height 18
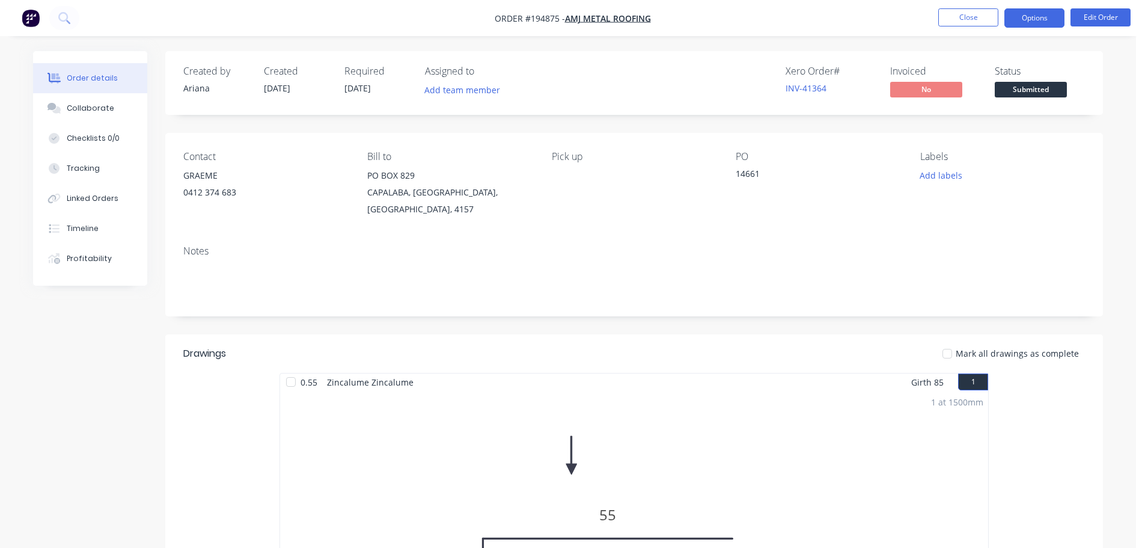
click at [1036, 14] on button "Options" at bounding box center [1035, 17] width 60 height 19
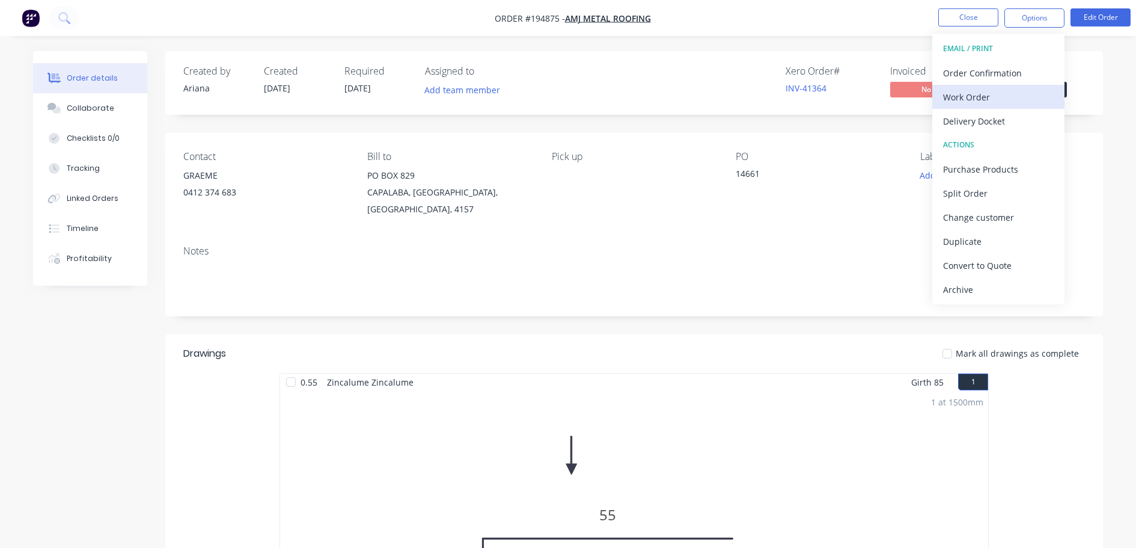
click at [977, 95] on div "Work Order" at bounding box center [998, 96] width 111 height 17
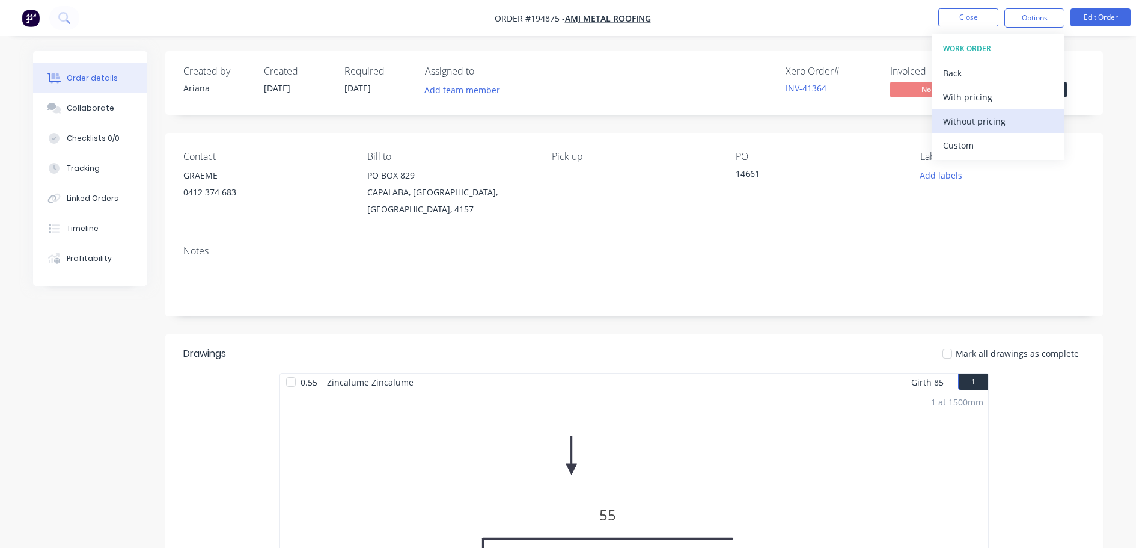
click at [963, 118] on div "Without pricing" at bounding box center [998, 120] width 111 height 17
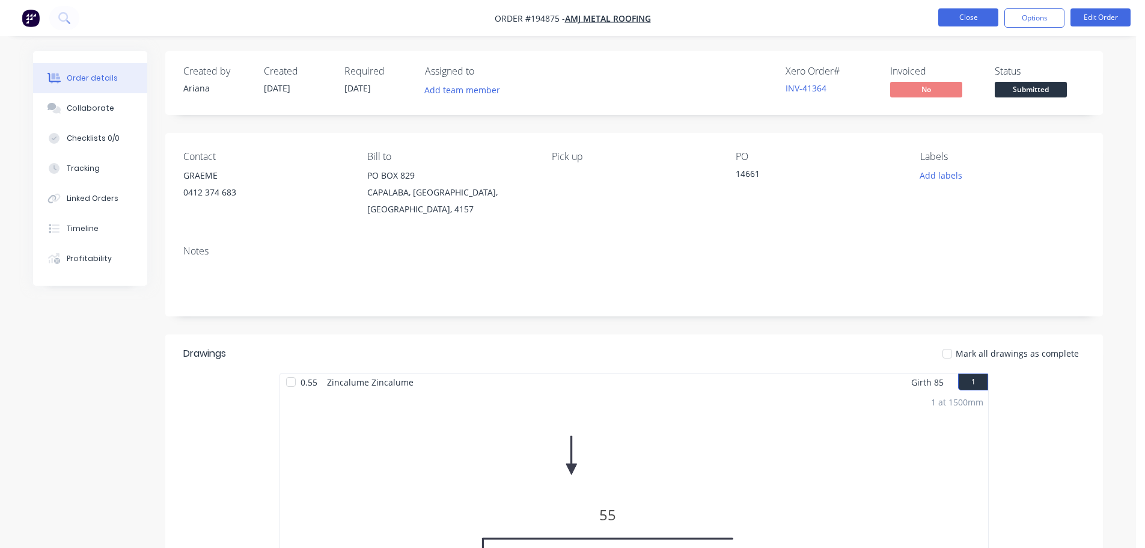
click at [960, 15] on button "Close" at bounding box center [969, 17] width 60 height 18
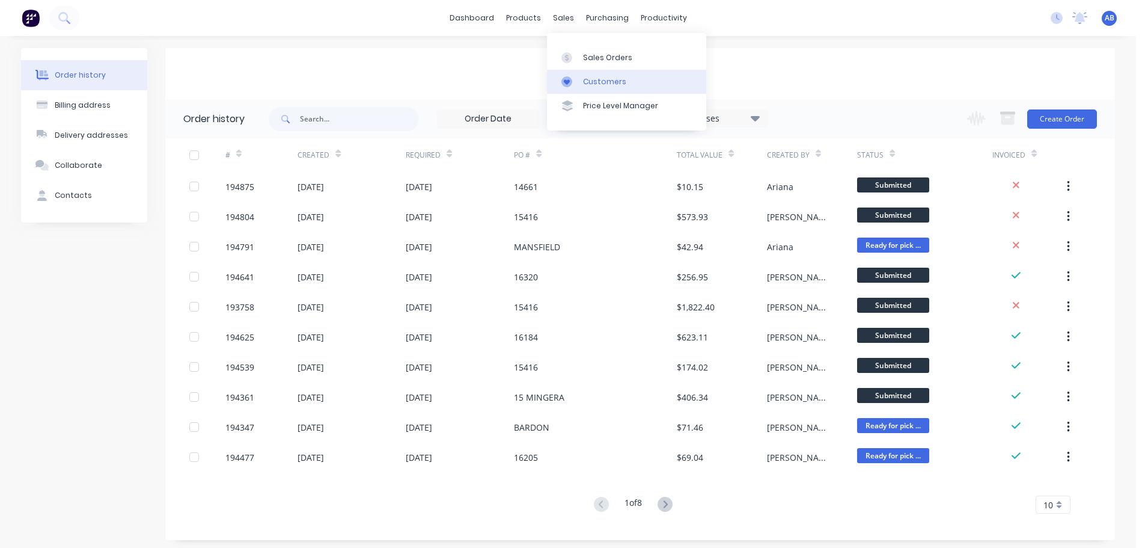
click at [591, 78] on div "Customers" at bounding box center [604, 81] width 43 height 11
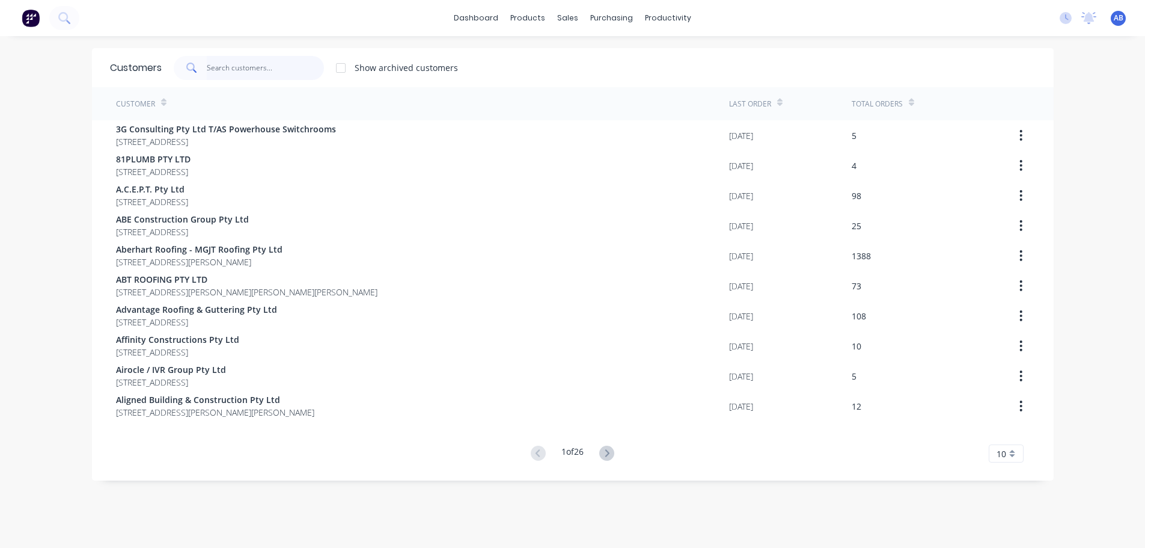
click at [256, 69] on input "text" at bounding box center [265, 68] width 117 height 24
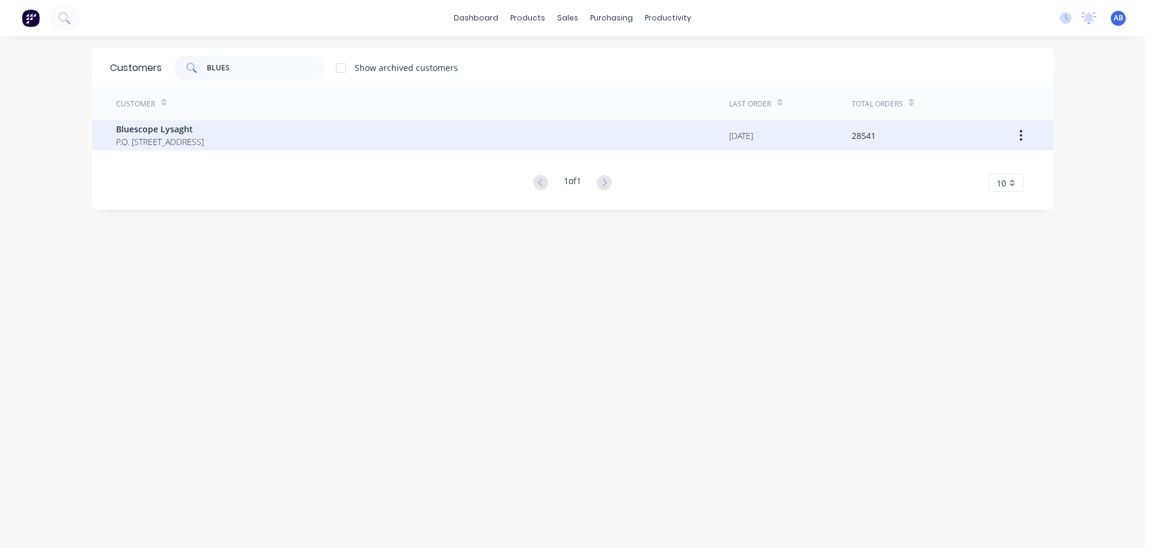
click at [166, 133] on span "Bluescope Lysaght" at bounding box center [160, 129] width 88 height 13
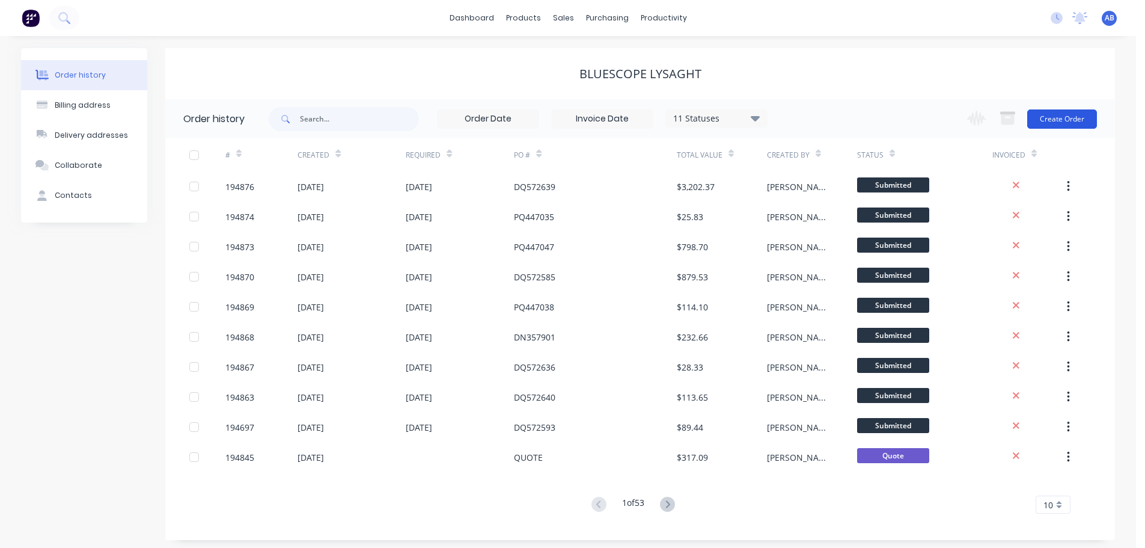
click at [1052, 118] on button "Create Order" at bounding box center [1063, 118] width 70 height 19
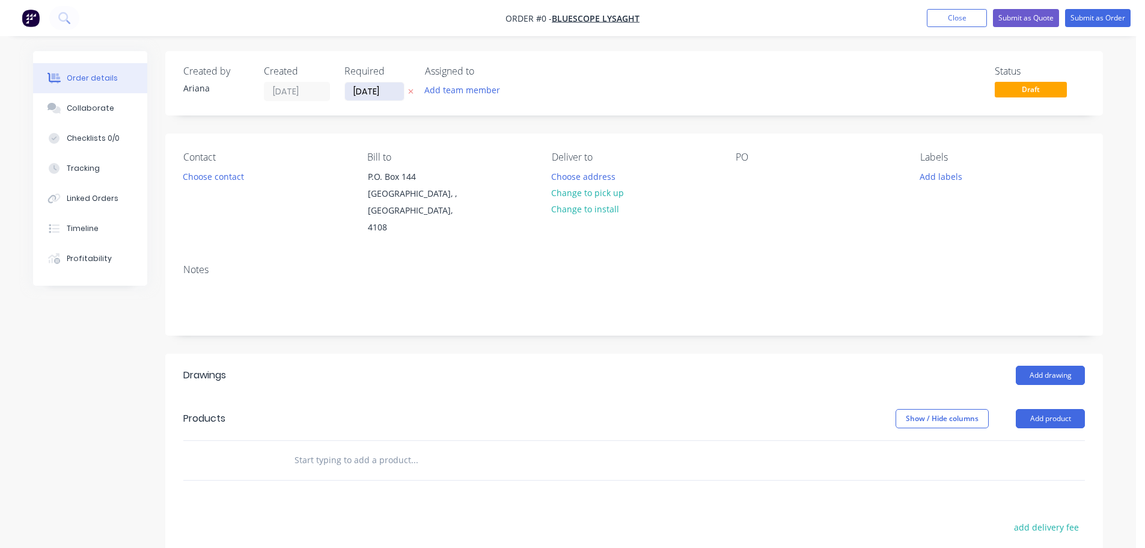
click at [377, 93] on input "[DATE]" at bounding box center [374, 91] width 59 height 18
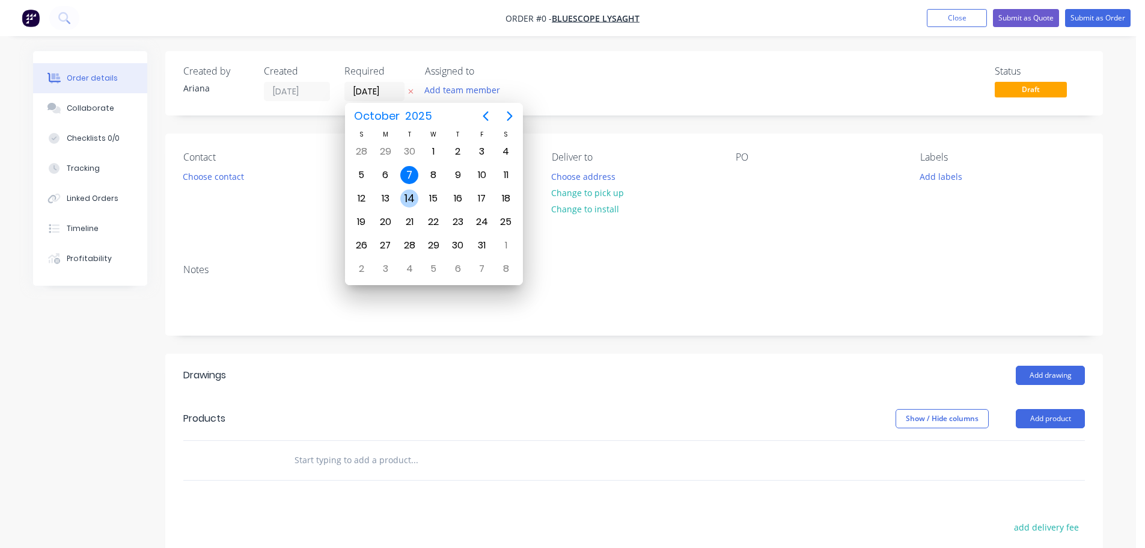
click at [408, 194] on div "14" at bounding box center [409, 198] width 18 height 18
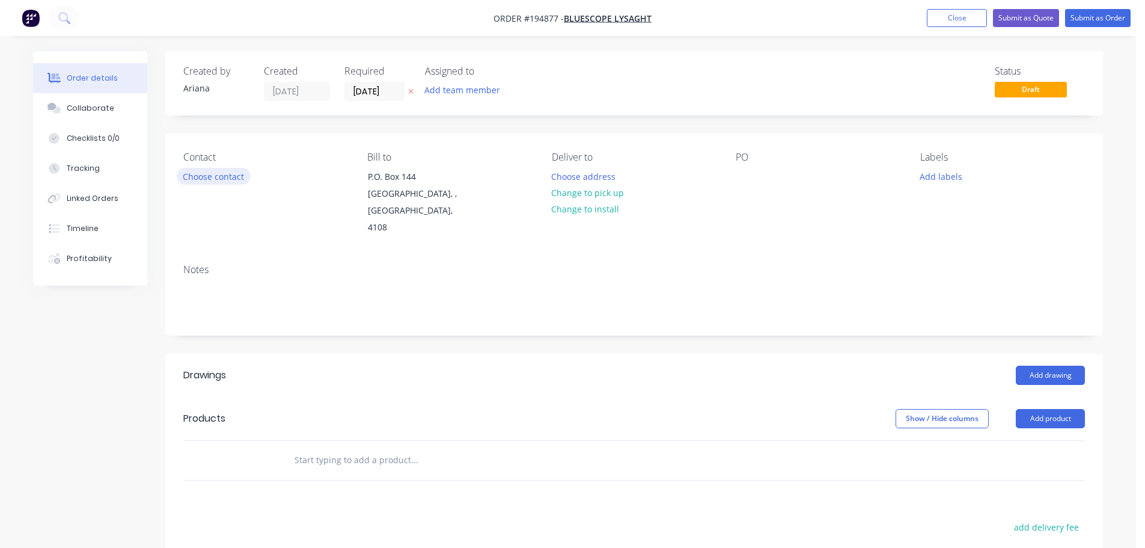
click at [203, 176] on button "Choose contact" at bounding box center [214, 176] width 74 height 16
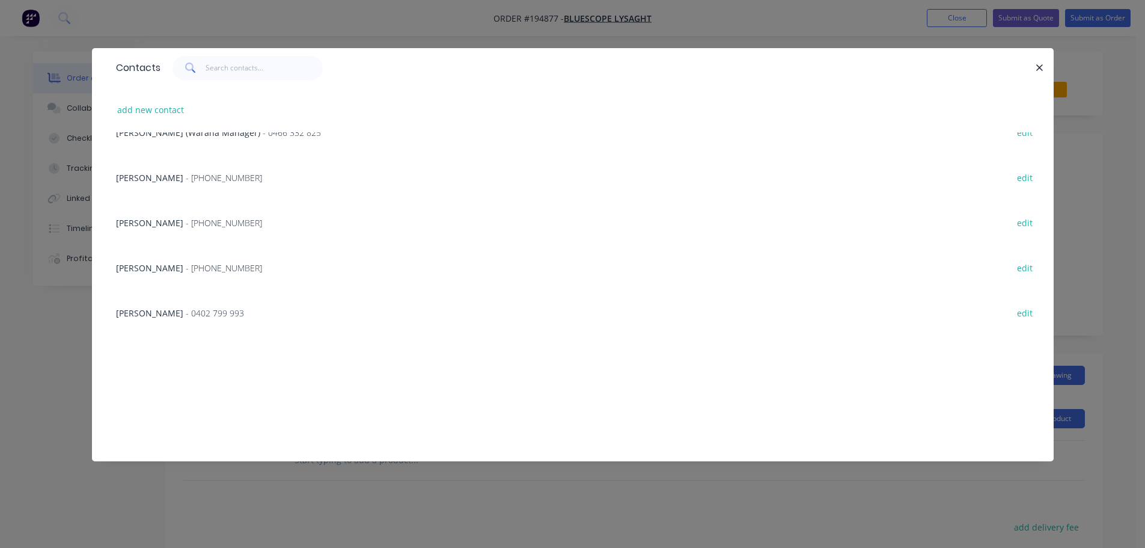
scroll to position [281, 0]
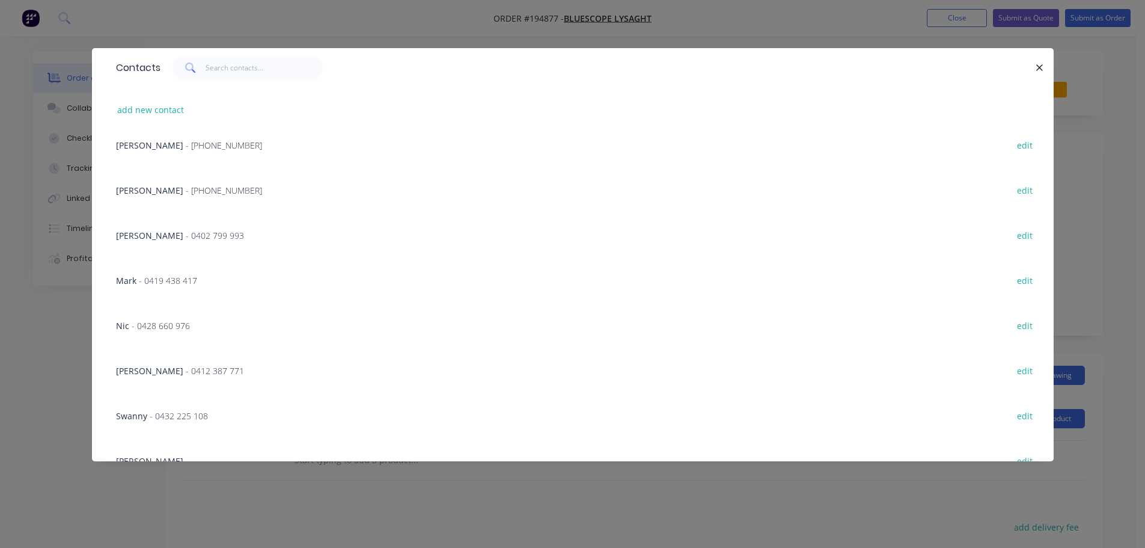
click at [158, 189] on span "[PERSON_NAME]" at bounding box center [149, 190] width 67 height 11
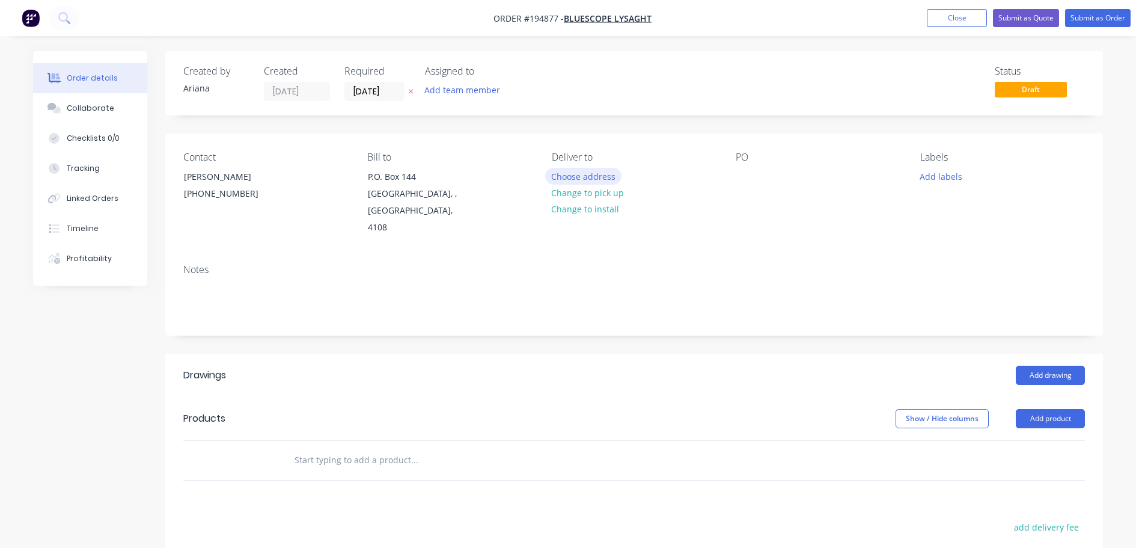
click at [573, 174] on button "Choose address" at bounding box center [583, 176] width 77 height 16
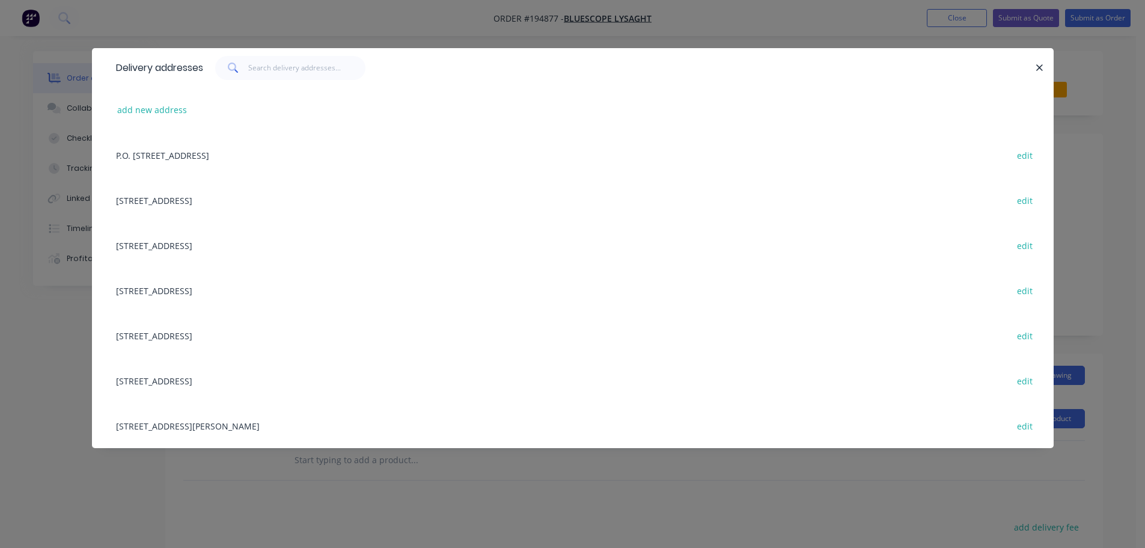
click at [149, 424] on div "[STREET_ADDRESS][PERSON_NAME] edit" at bounding box center [573, 425] width 926 height 45
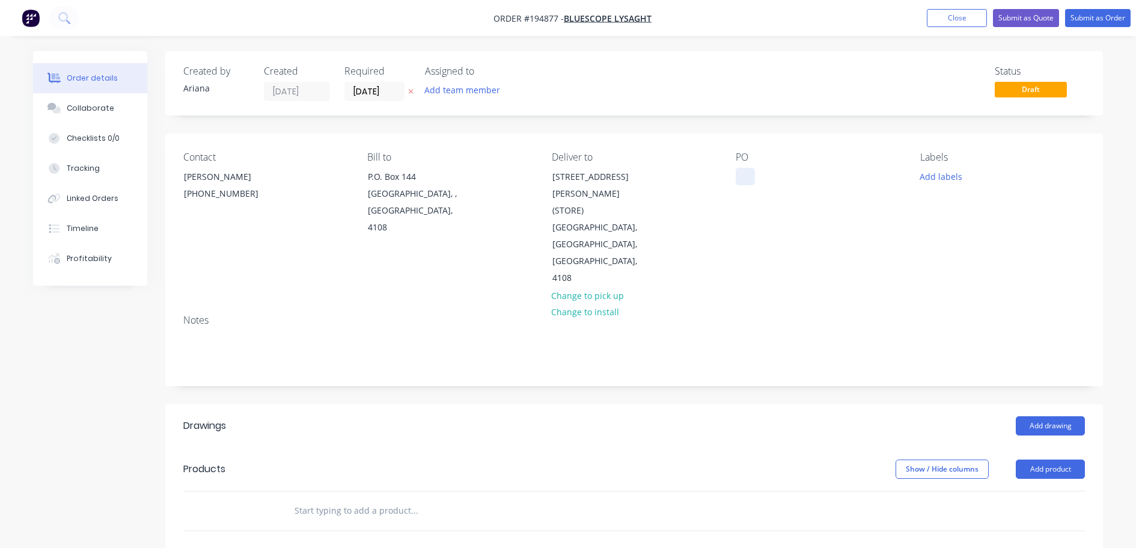
click at [745, 175] on div at bounding box center [745, 176] width 19 height 17
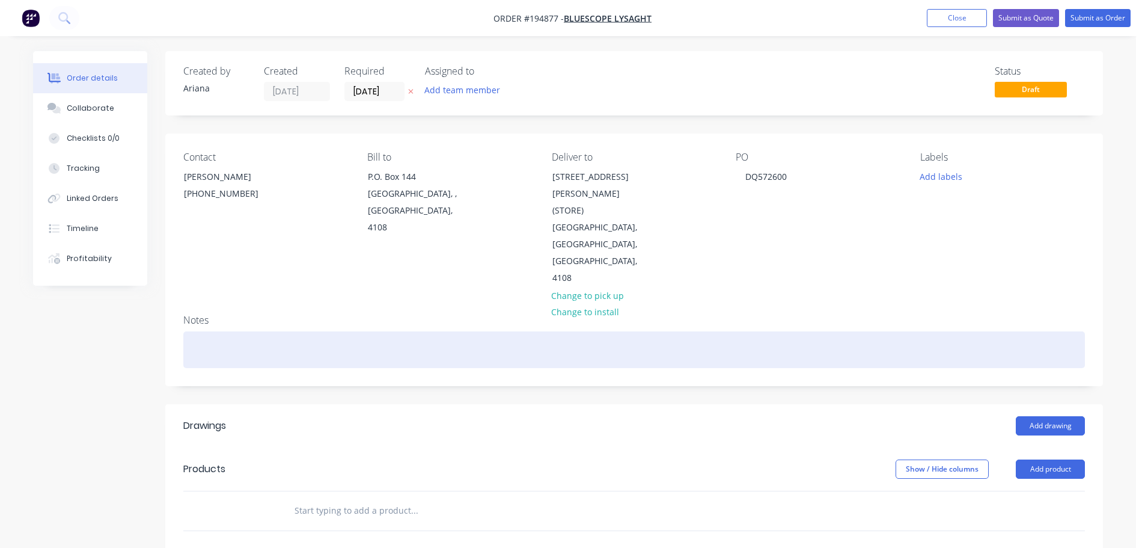
click at [904, 331] on div at bounding box center [634, 349] width 902 height 37
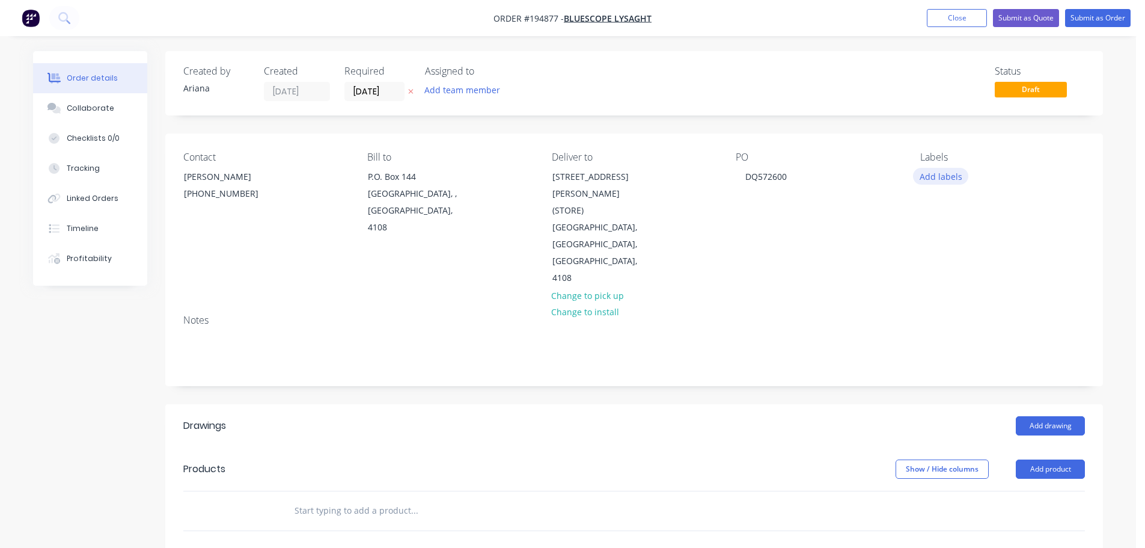
click at [937, 176] on button "Add labels" at bounding box center [940, 176] width 55 height 16
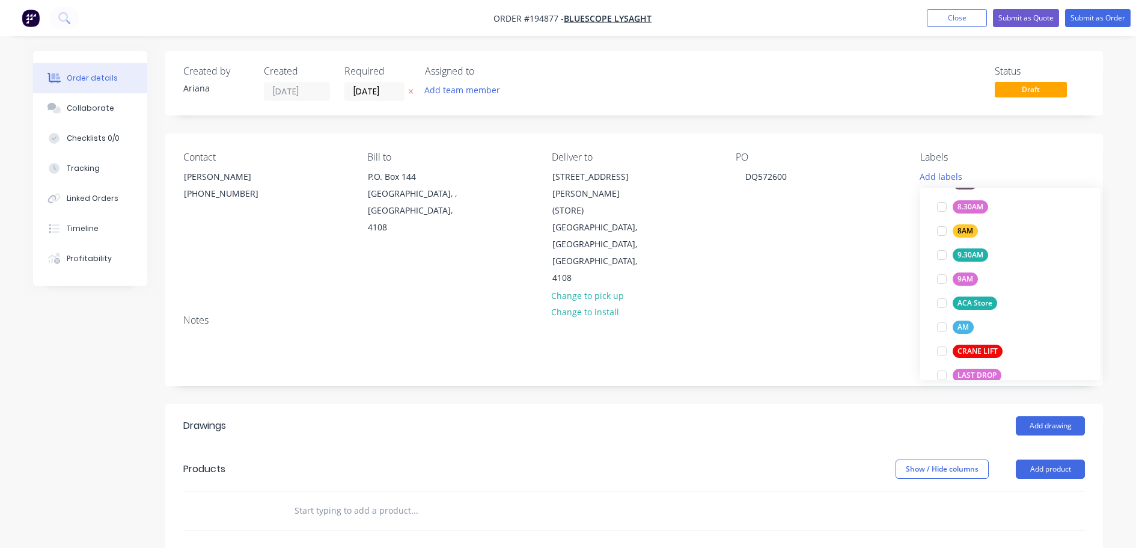
scroll to position [441, 0]
click at [936, 298] on div at bounding box center [942, 300] width 24 height 24
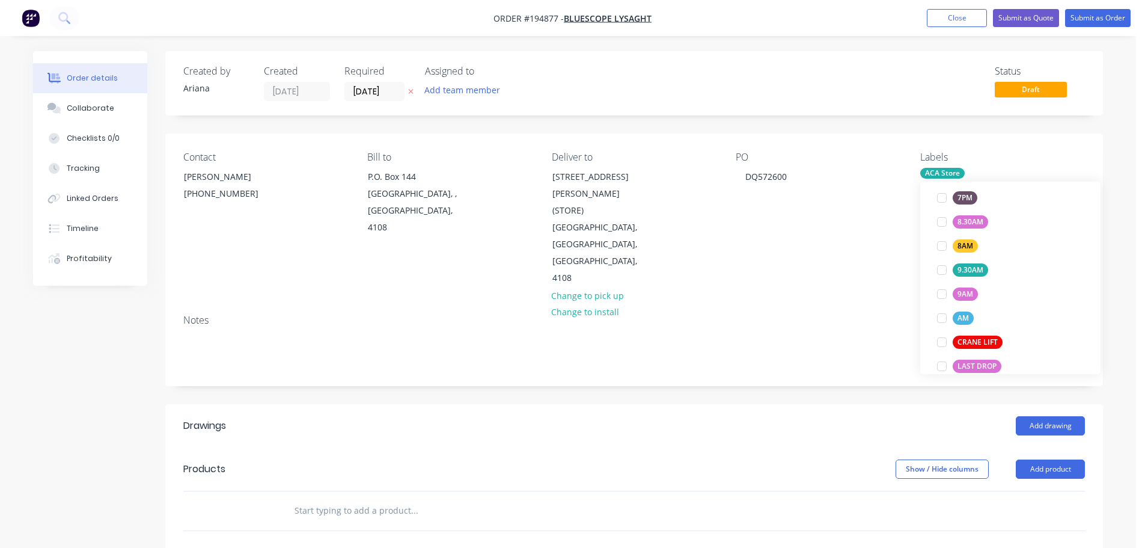
scroll to position [0, 0]
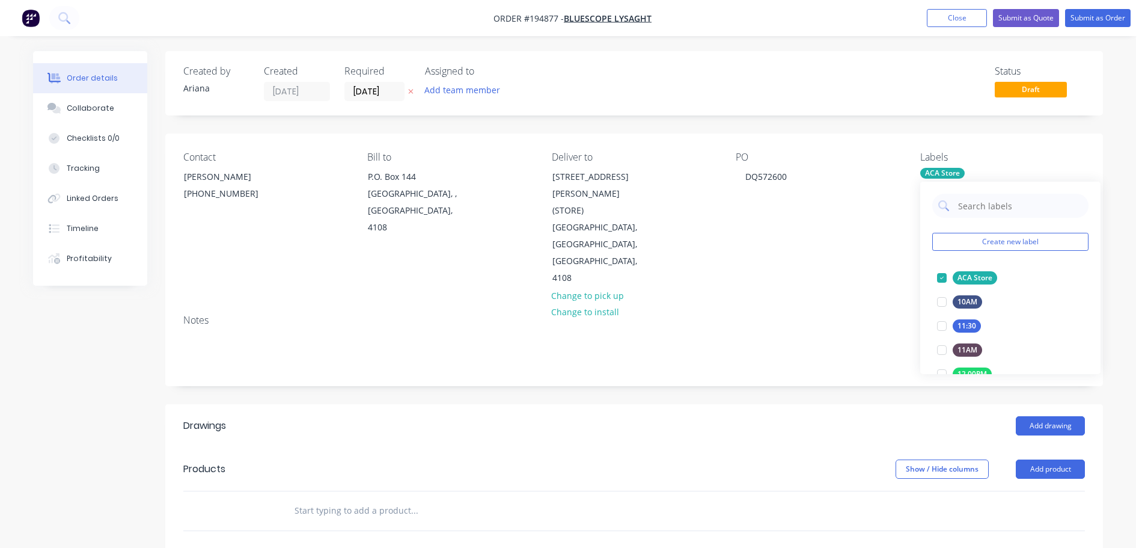
click at [812, 305] on div "Notes" at bounding box center [634, 345] width 938 height 81
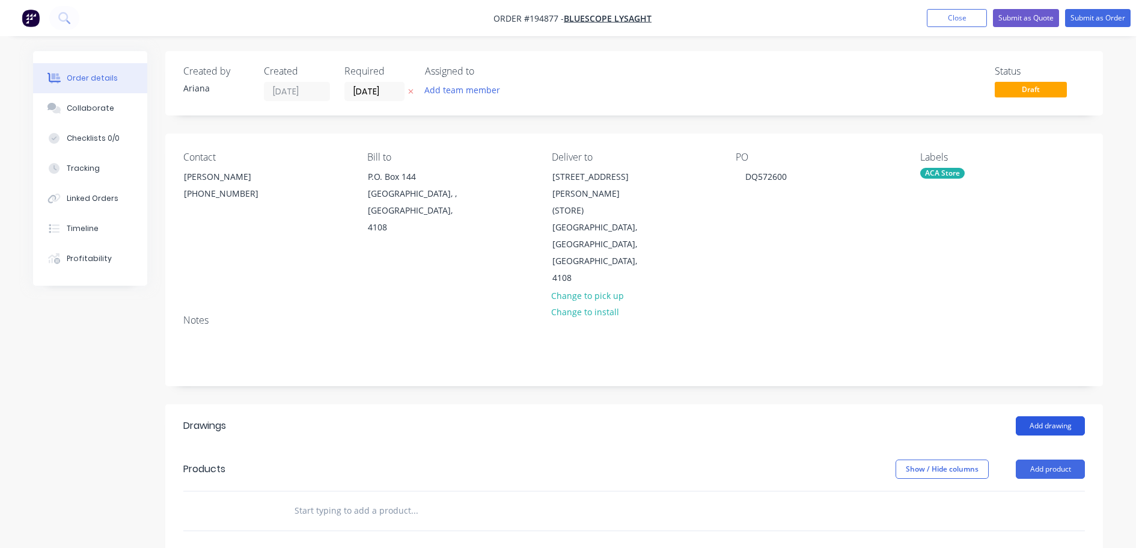
click at [1035, 416] on button "Add drawing" at bounding box center [1050, 425] width 69 height 19
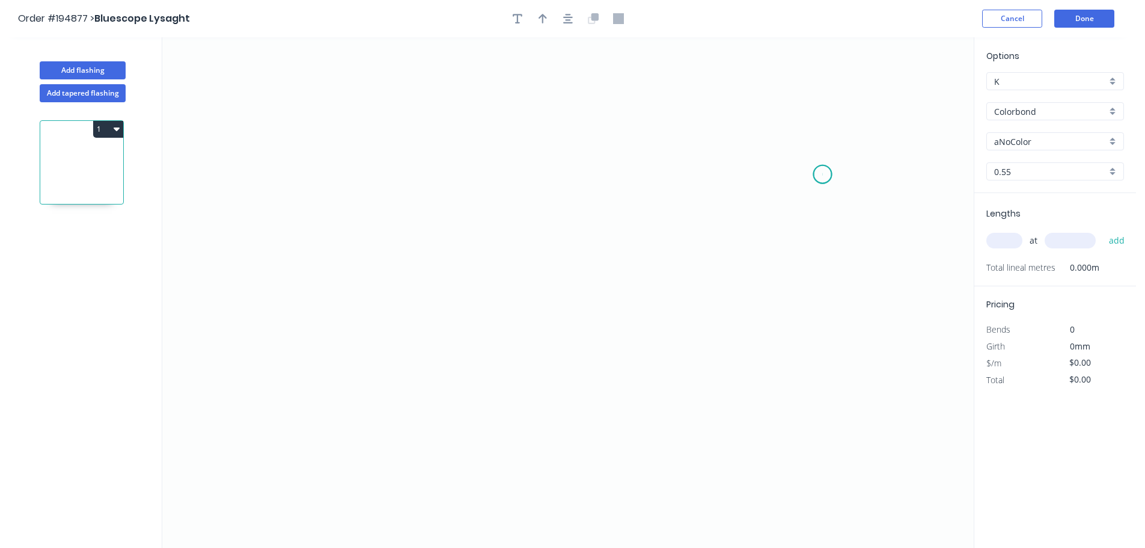
click at [823, 174] on icon "0" at bounding box center [568, 292] width 812 height 510
click at [764, 152] on icon at bounding box center [794, 163] width 60 height 22
click at [269, 149] on icon "0 ?" at bounding box center [568, 292] width 812 height 510
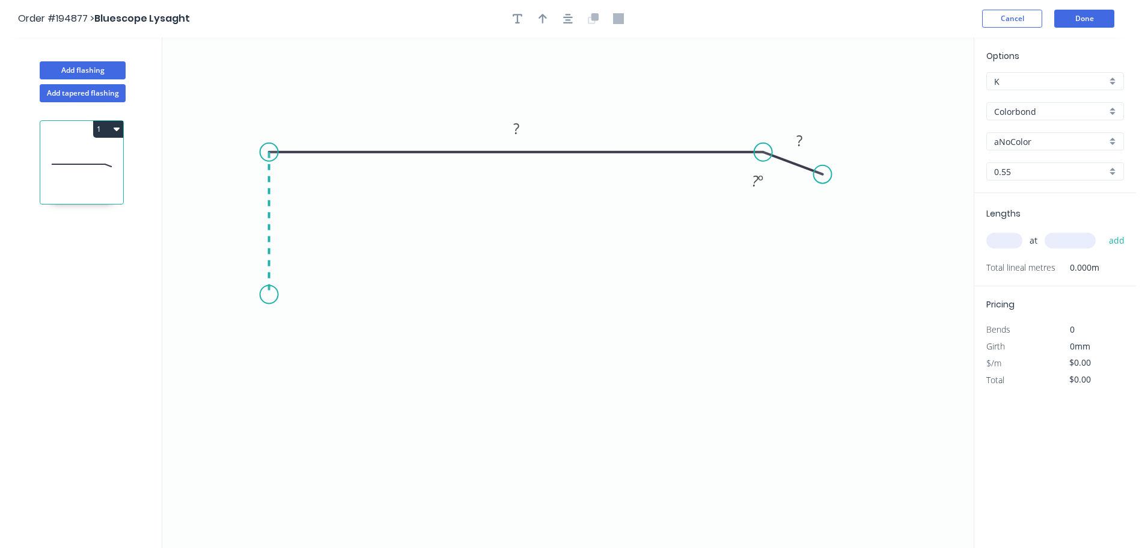
click at [264, 294] on icon "0 ? ? ? º" at bounding box center [568, 292] width 812 height 510
click at [515, 299] on icon "0 ? ? ? ? º" at bounding box center [568, 292] width 812 height 510
click at [574, 272] on icon at bounding box center [545, 283] width 60 height 22
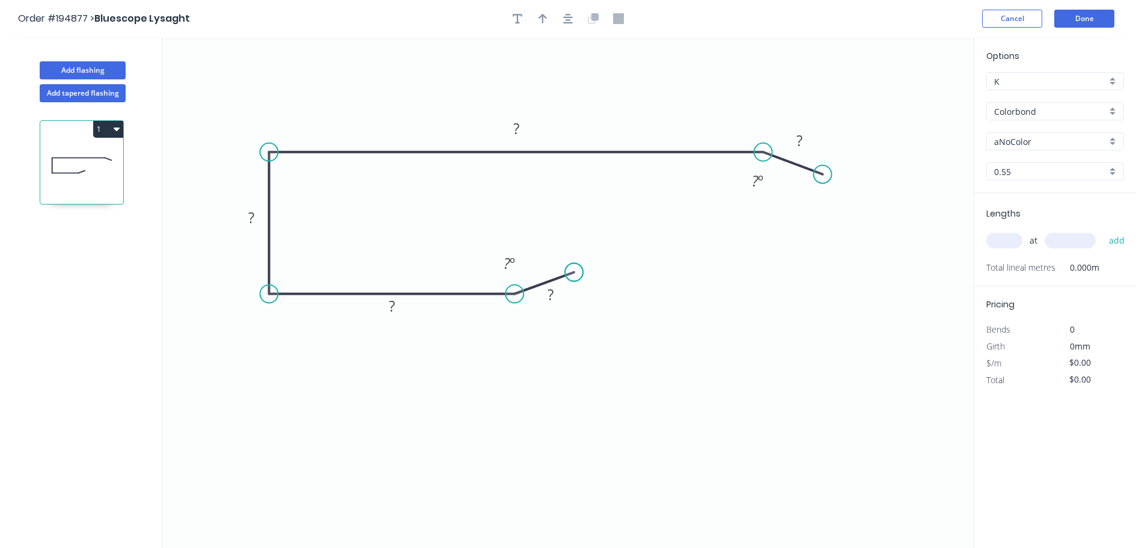
click at [574, 272] on circle at bounding box center [574, 272] width 18 height 18
click at [554, 295] on rect at bounding box center [551, 295] width 24 height 17
click at [658, 289] on icon "0 10 70 35 235 10 165 º 165 º" at bounding box center [568, 292] width 812 height 510
click at [540, 15] on icon "button" at bounding box center [543, 18] width 8 height 11
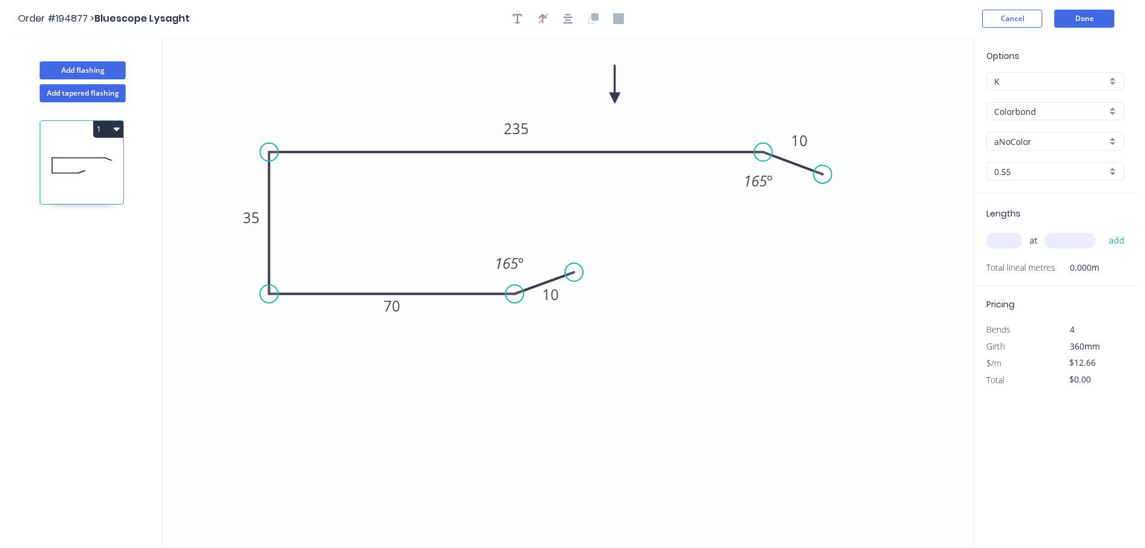
drag, startPoint x: 910, startPoint y: 96, endPoint x: 615, endPoint y: 98, distance: 294.6
click at [615, 98] on icon at bounding box center [615, 84] width 11 height 38
click at [1111, 139] on div "aNoColor" at bounding box center [1056, 141] width 138 height 18
click at [1061, 224] on div "Night Sky" at bounding box center [1055, 223] width 136 height 21
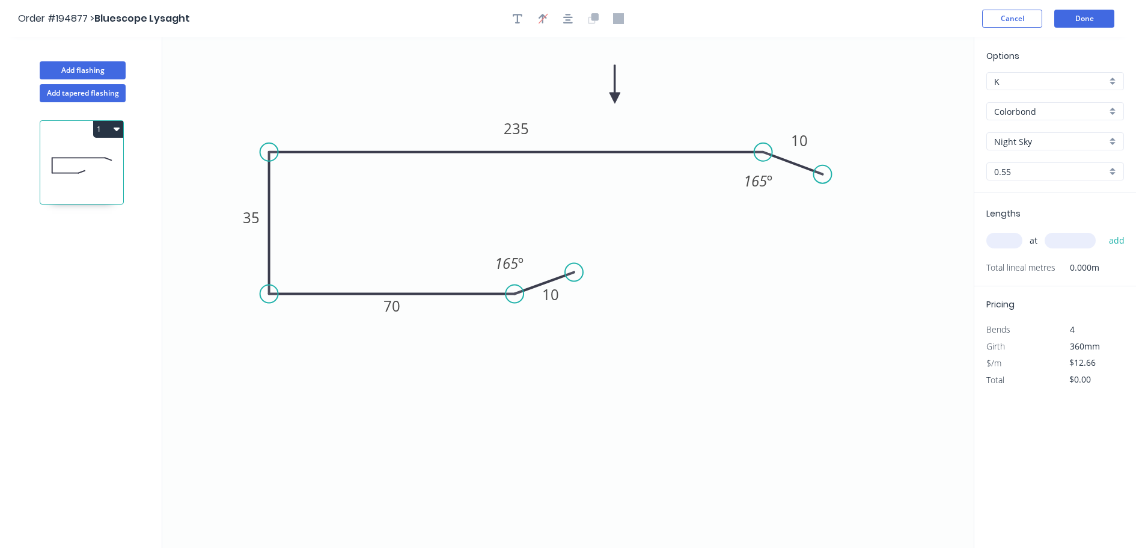
click at [1010, 243] on input "text" at bounding box center [1005, 241] width 36 height 16
click at [1067, 241] on input "text" at bounding box center [1070, 241] width 51 height 16
click at [1103, 230] on button "add" at bounding box center [1117, 240] width 28 height 20
click at [1073, 19] on button "Done" at bounding box center [1085, 19] width 60 height 18
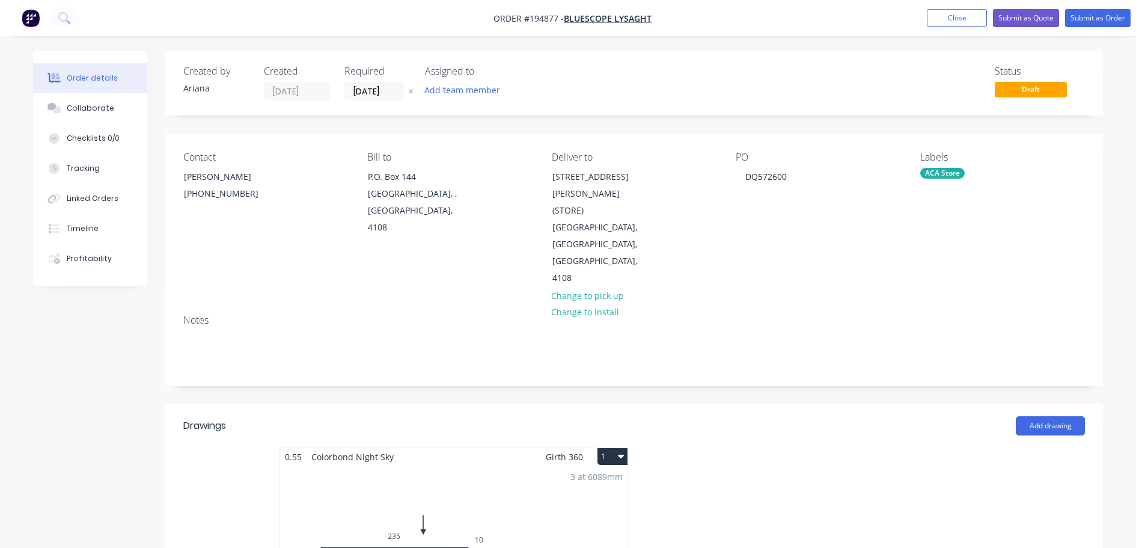
click at [623, 451] on icon "button" at bounding box center [621, 456] width 6 height 10
click at [609, 477] on div "Use larger box size" at bounding box center [570, 485] width 93 height 17
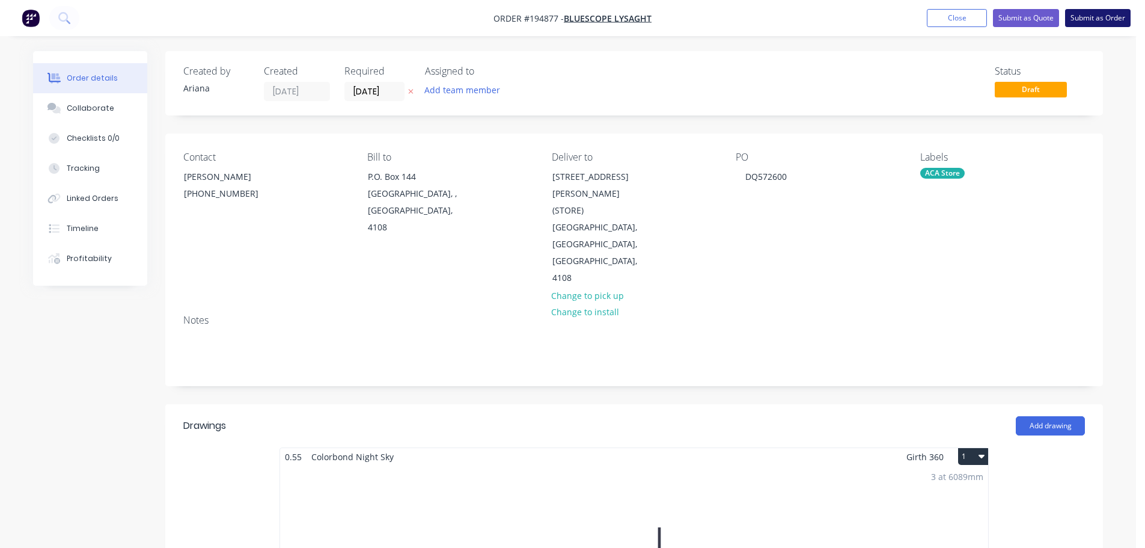
click at [1088, 16] on button "Submit as Order" at bounding box center [1098, 18] width 66 height 18
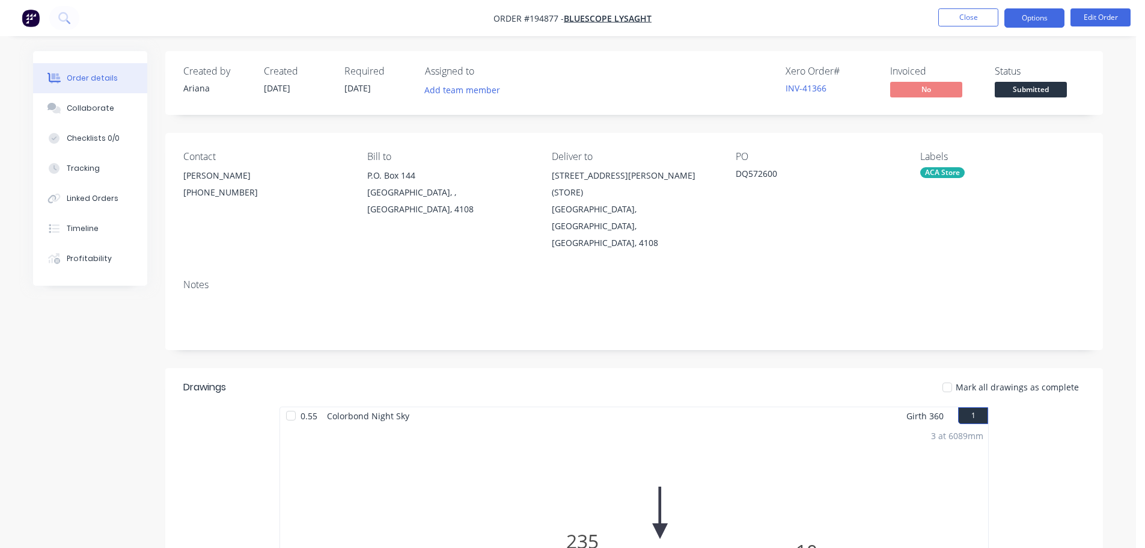
click at [1026, 16] on button "Options" at bounding box center [1035, 17] width 60 height 19
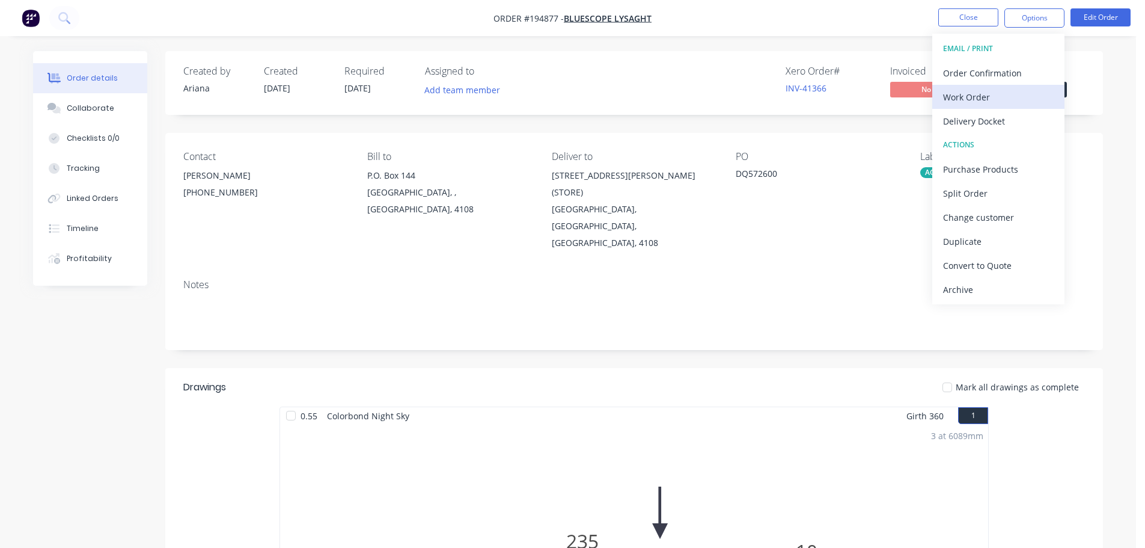
click at [977, 96] on div "Work Order" at bounding box center [998, 96] width 111 height 17
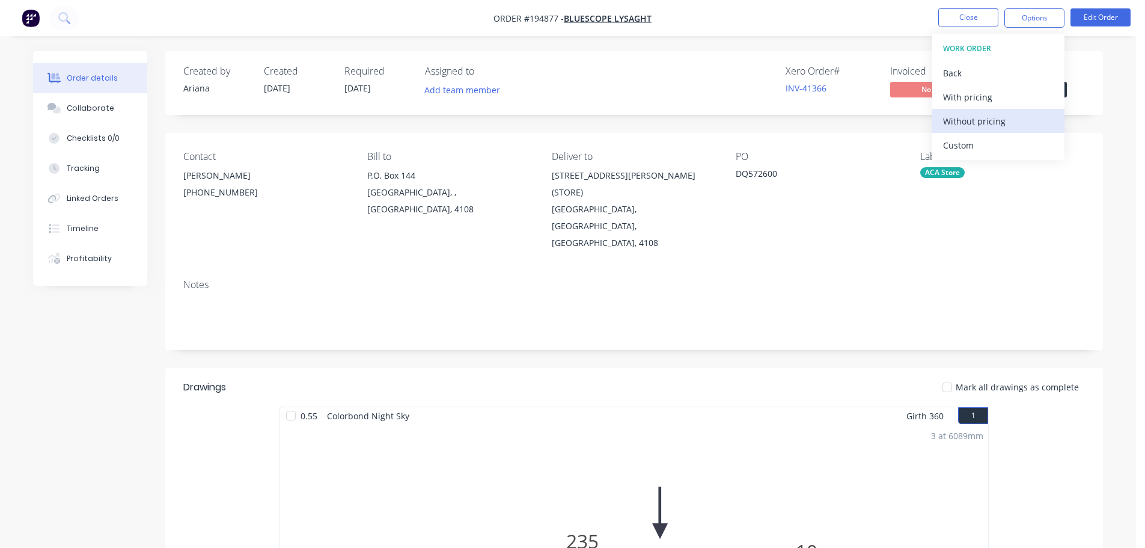
click at [952, 122] on div "Without pricing" at bounding box center [998, 120] width 111 height 17
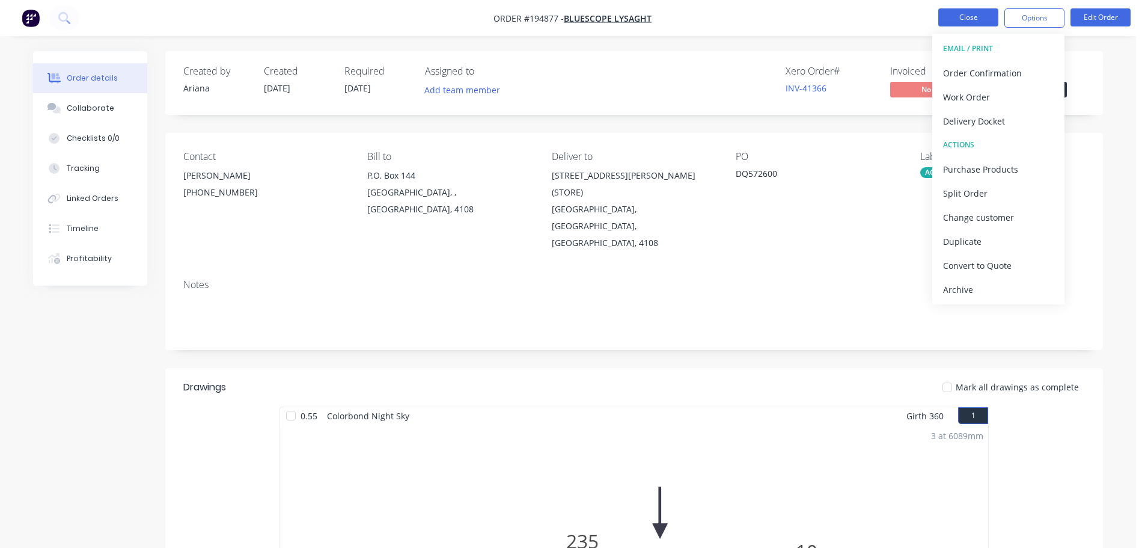
click at [977, 15] on button "Close" at bounding box center [969, 17] width 60 height 18
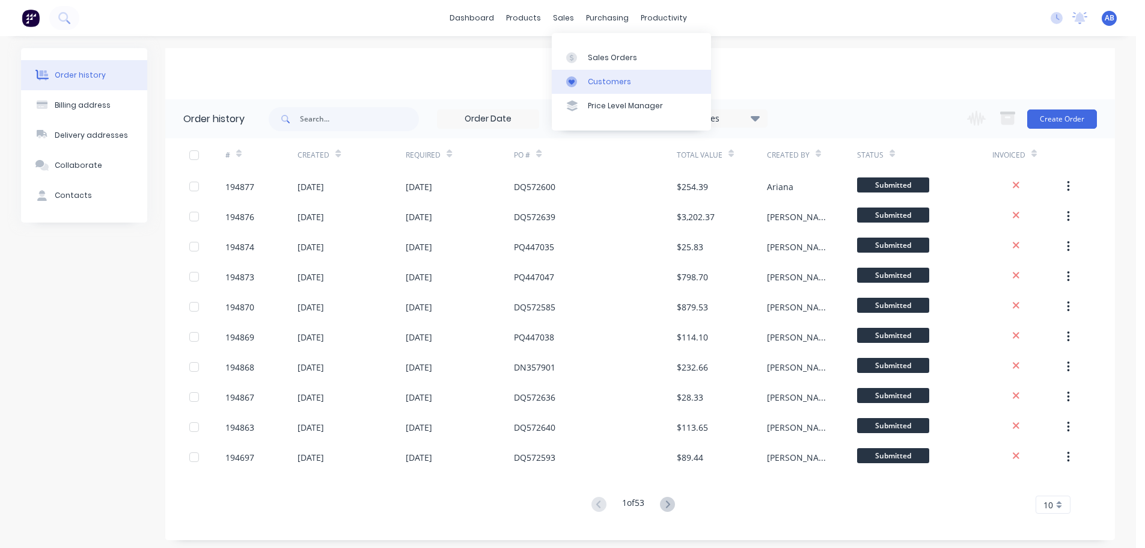
click at [593, 75] on link "Customers" at bounding box center [631, 82] width 159 height 24
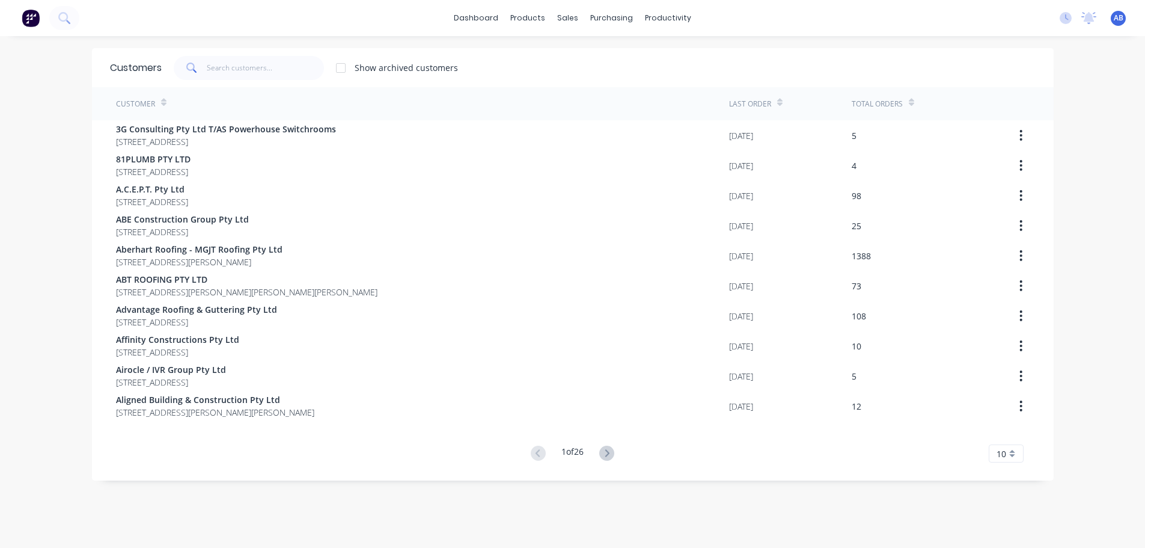
click at [807, 14] on div "dashboard products sales purchasing productivity dashboard products Product Cat…" at bounding box center [572, 18] width 1145 height 36
